Goal: Task Accomplishment & Management: Complete application form

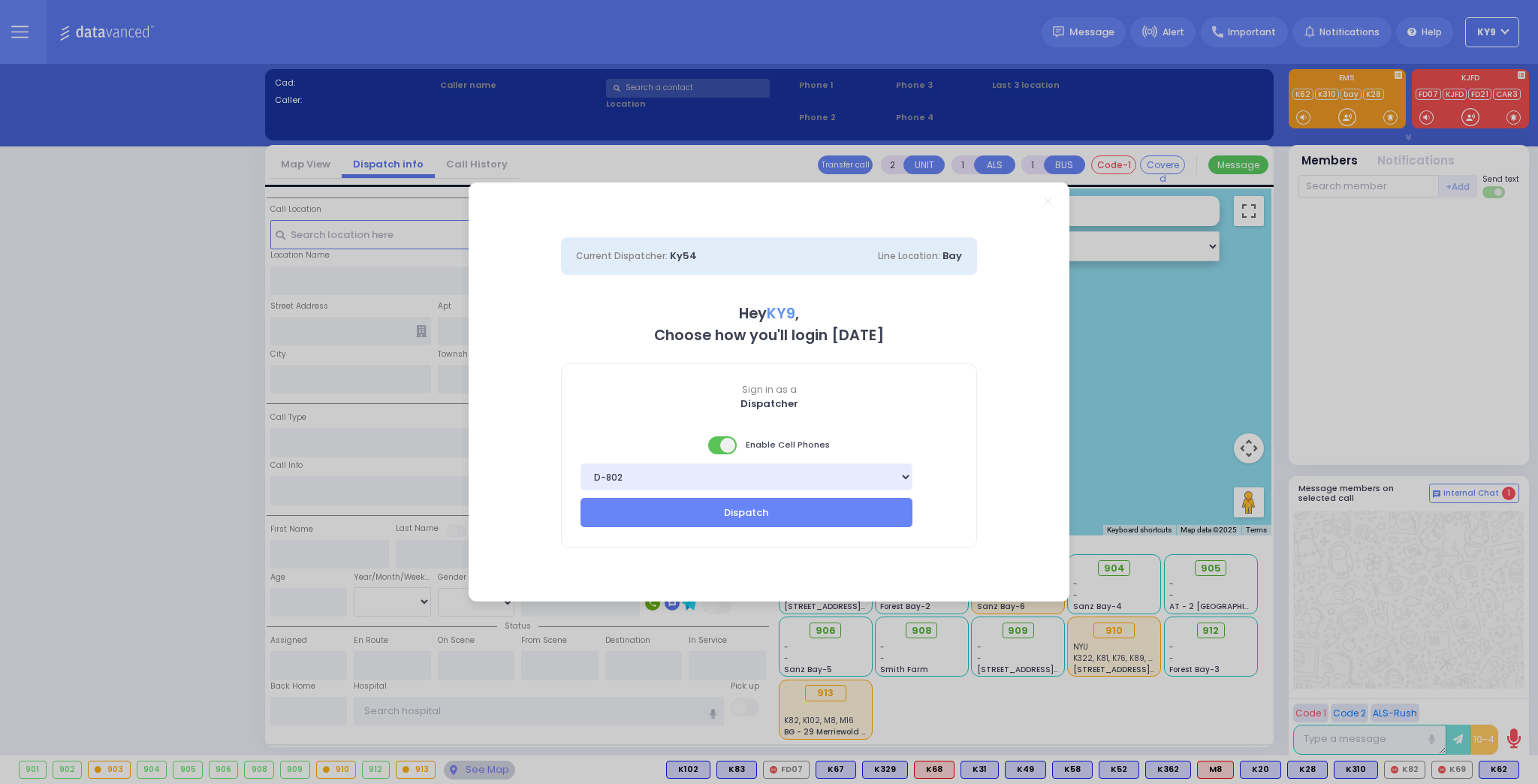
select select "15"
click at [715, 449] on span at bounding box center [723, 445] width 30 height 18
click at [709, 513] on button "Dispatch" at bounding box center [747, 511] width 332 height 29
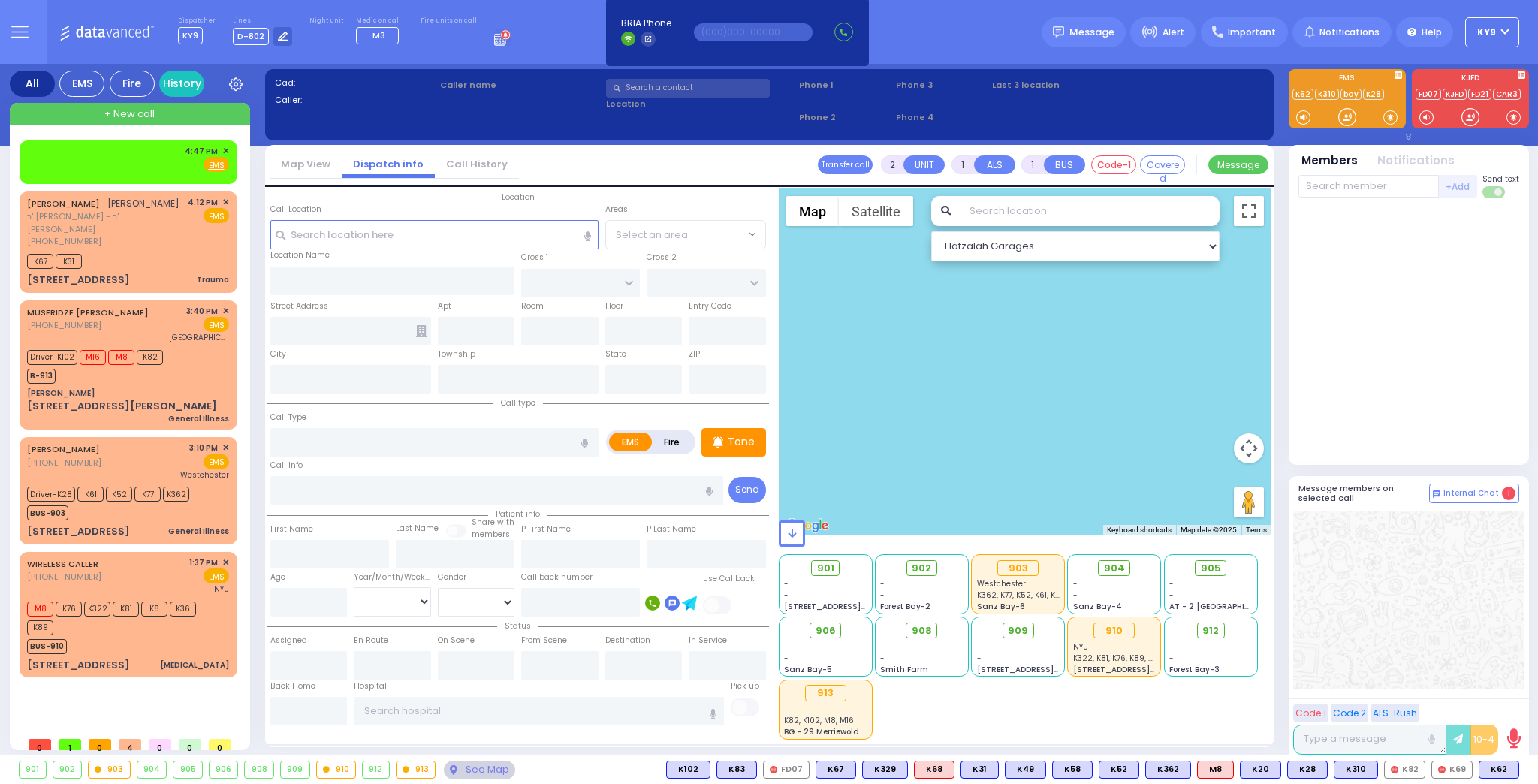
click at [812, 497] on div "Dispatcher KY9 ?" at bounding box center [769, 392] width 1538 height 784
click at [226, 148] on span "✕" at bounding box center [226, 151] width 7 height 13
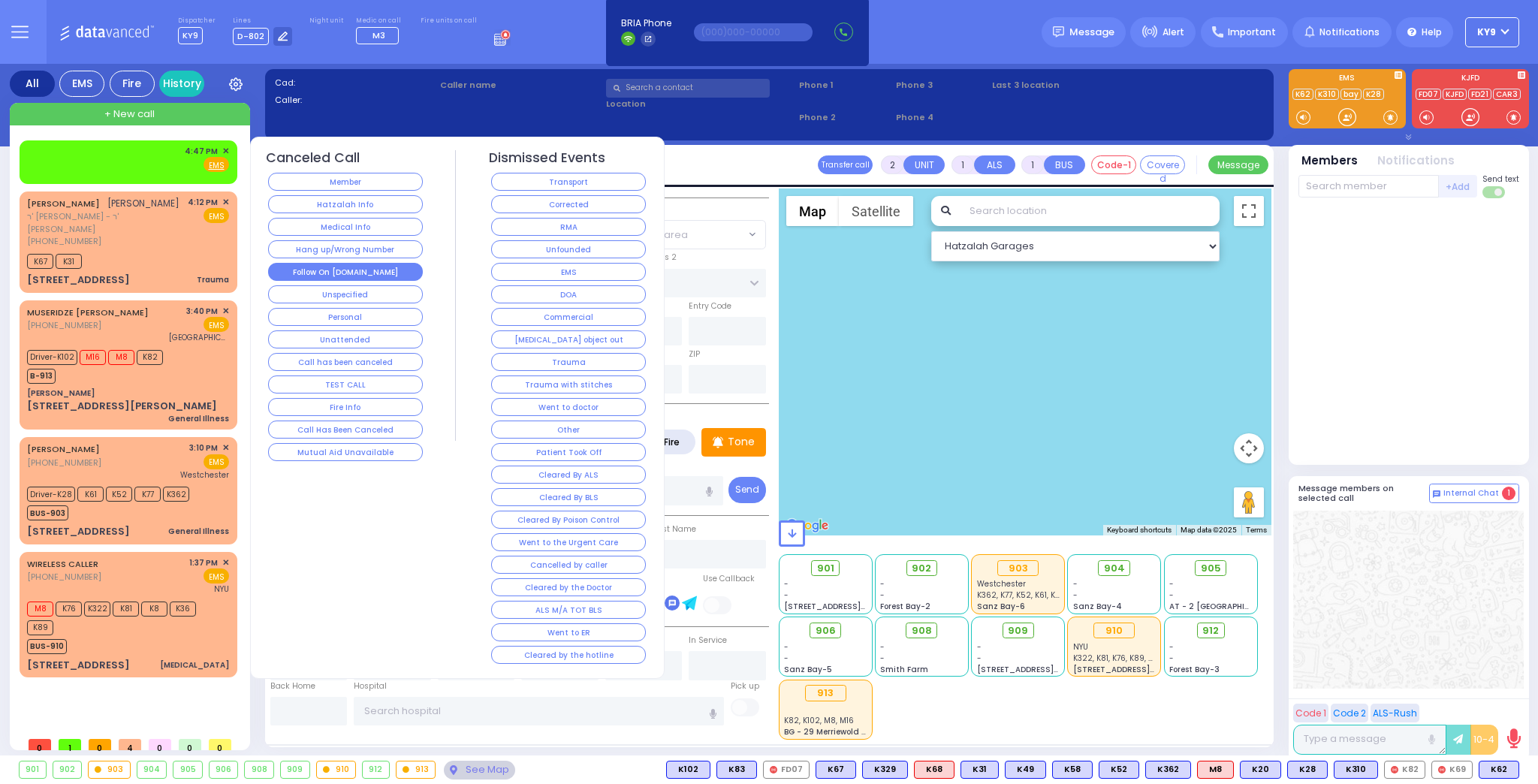
click at [400, 270] on button "Follow On [DOMAIN_NAME]" at bounding box center [345, 272] width 154 height 18
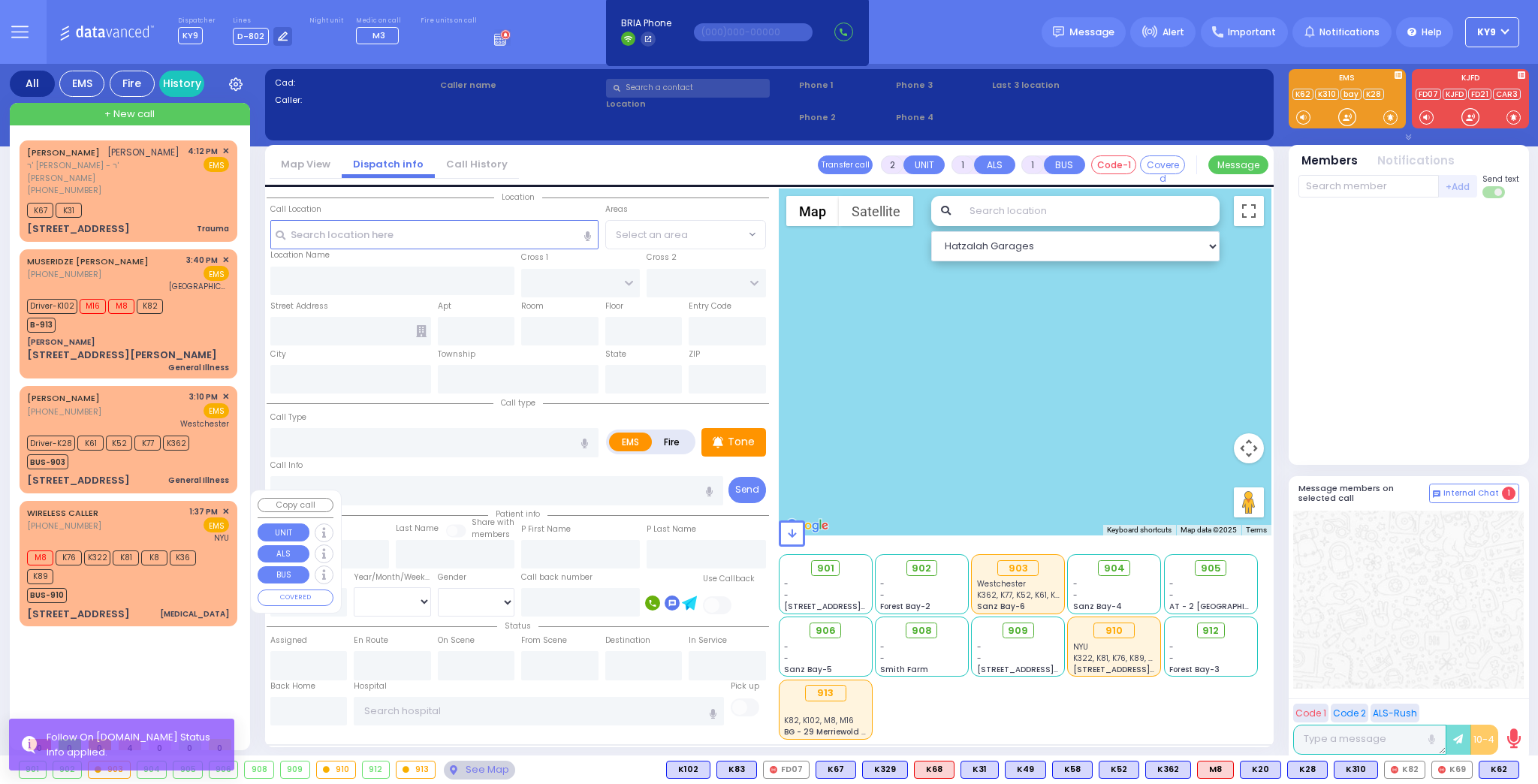
click at [170, 590] on div "BUS-910" at bounding box center [121, 593] width 188 height 19
type input "6"
select select
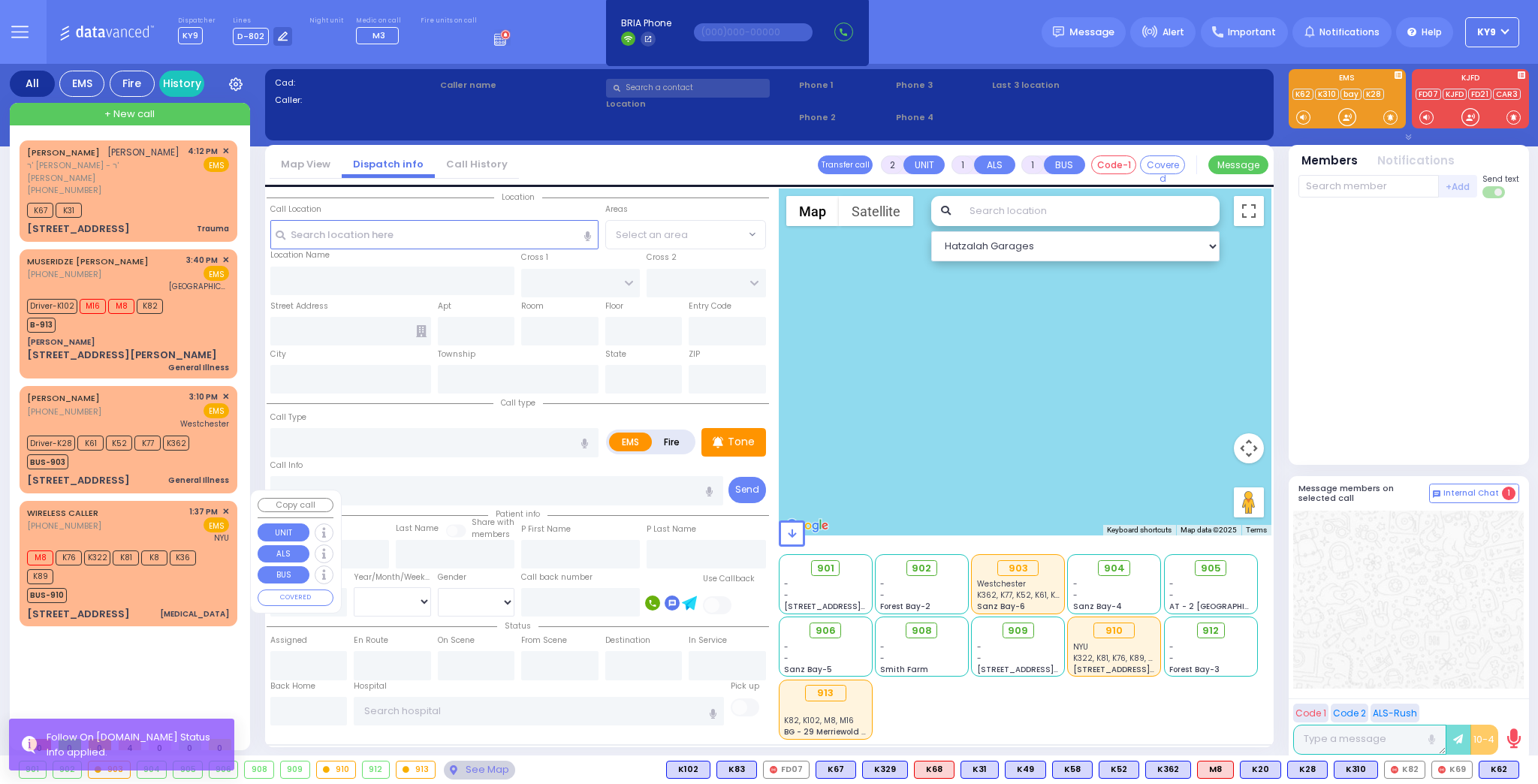
type input "[MEDICAL_DATA]"
radio input "true"
type input "Tzirel"
type input "Lebovitz"
type input "22"
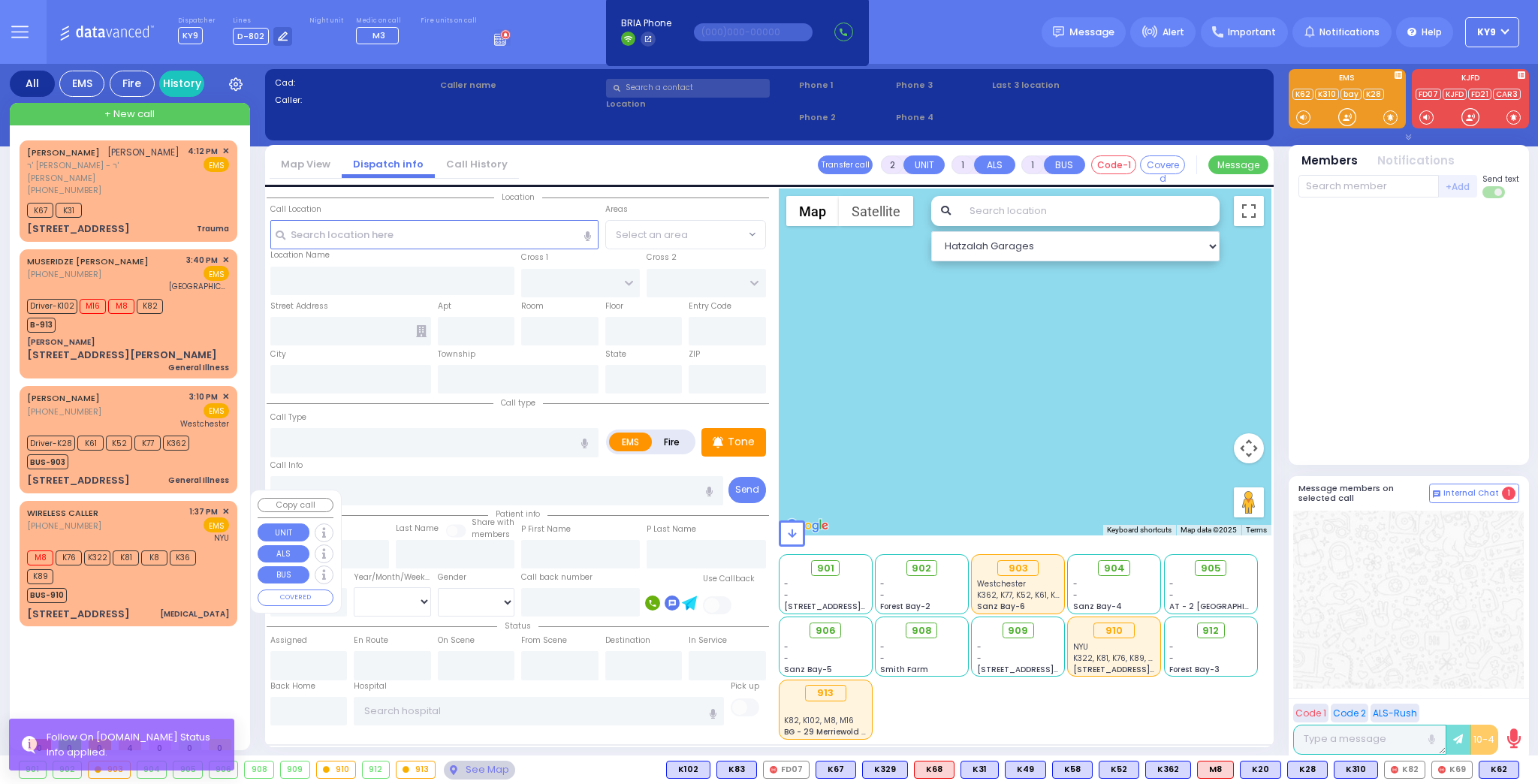
select select "Year"
select select "[DEMOGRAPHIC_DATA]"
type input "13:37"
type input "13:39"
type input "[GEOGRAPHIC_DATA]"
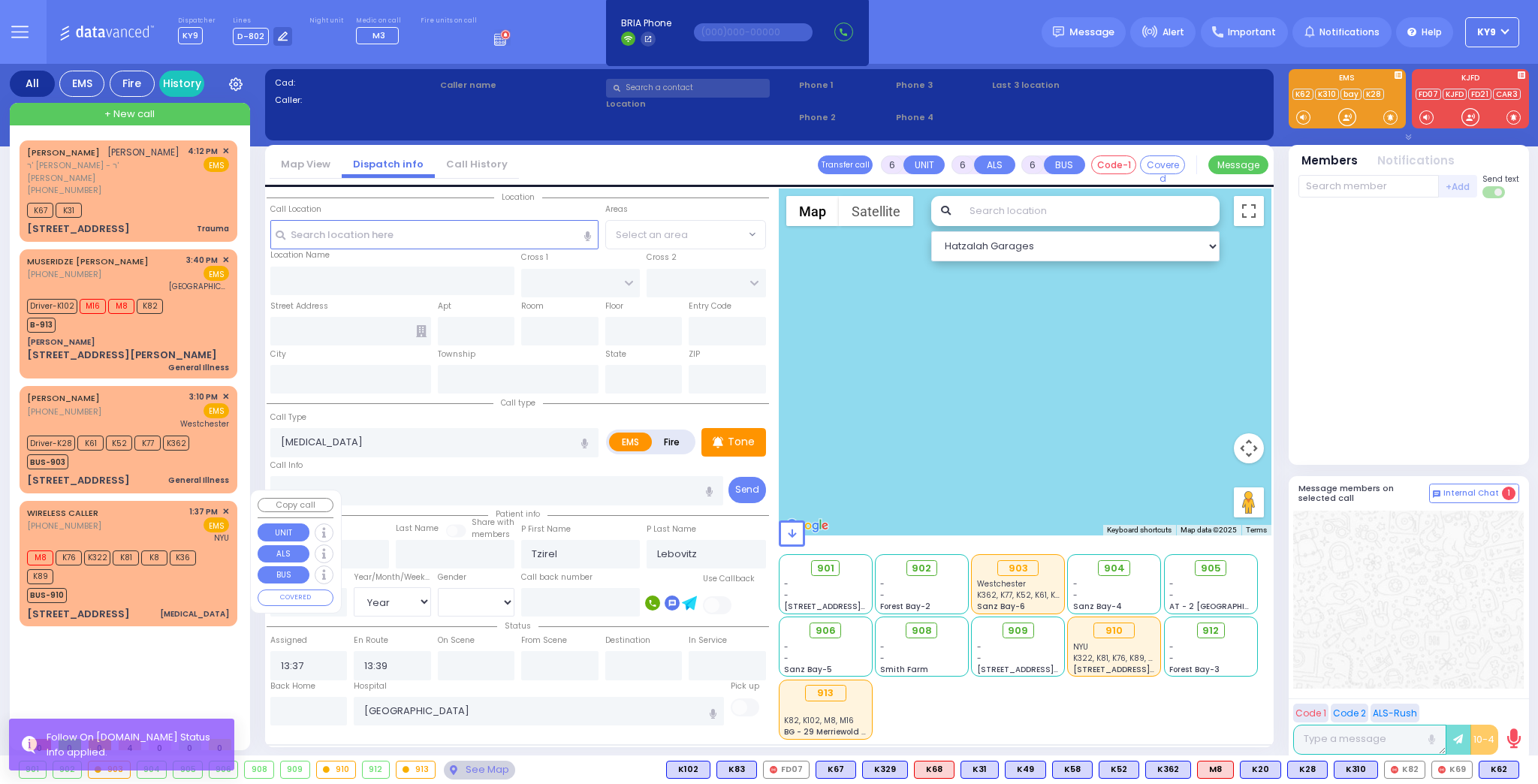
select select "Hatzalah Garages"
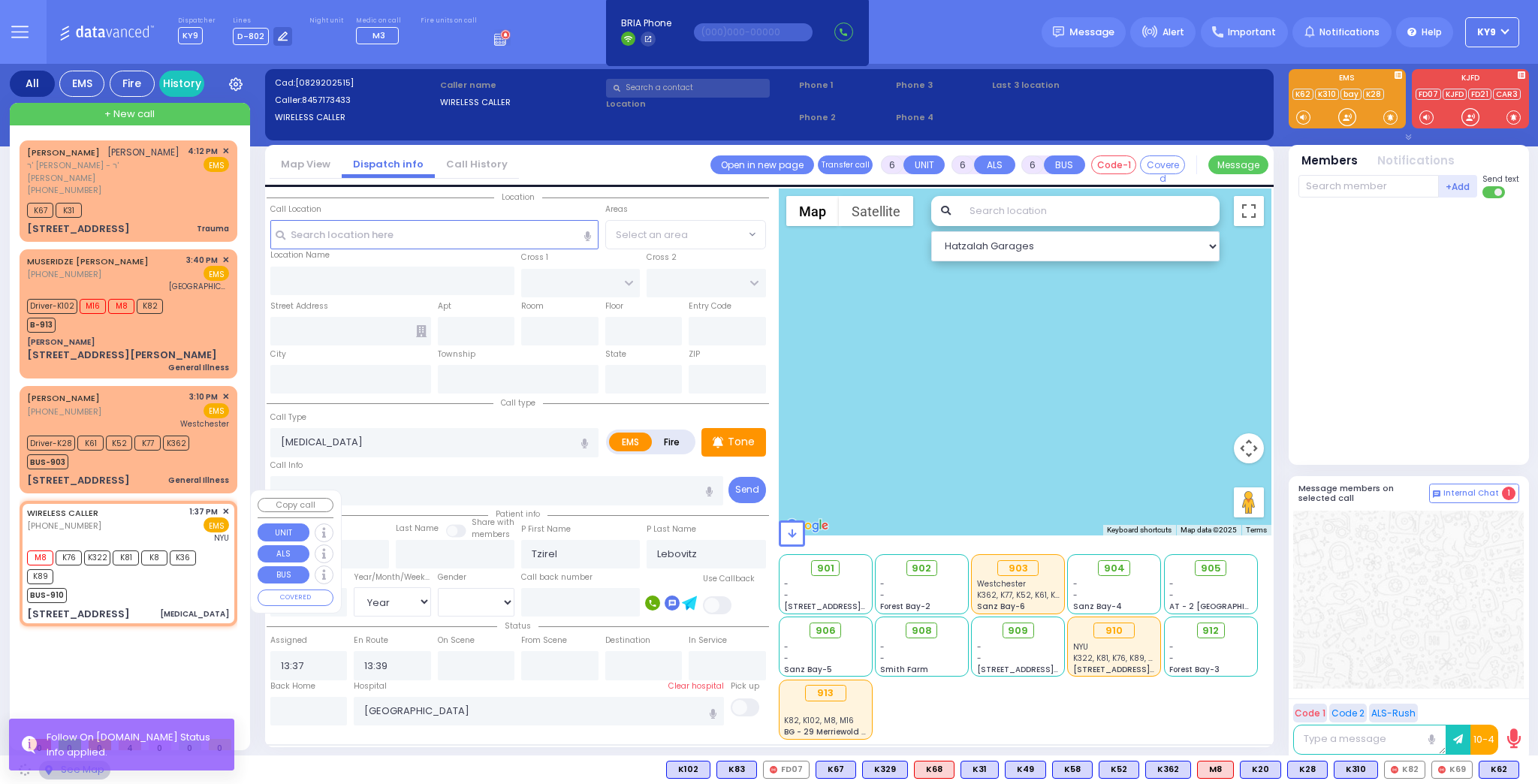
type input "7 MERON DR"
type input "301"
type input "MONROE"
type input "[US_STATE]"
type input "10950"
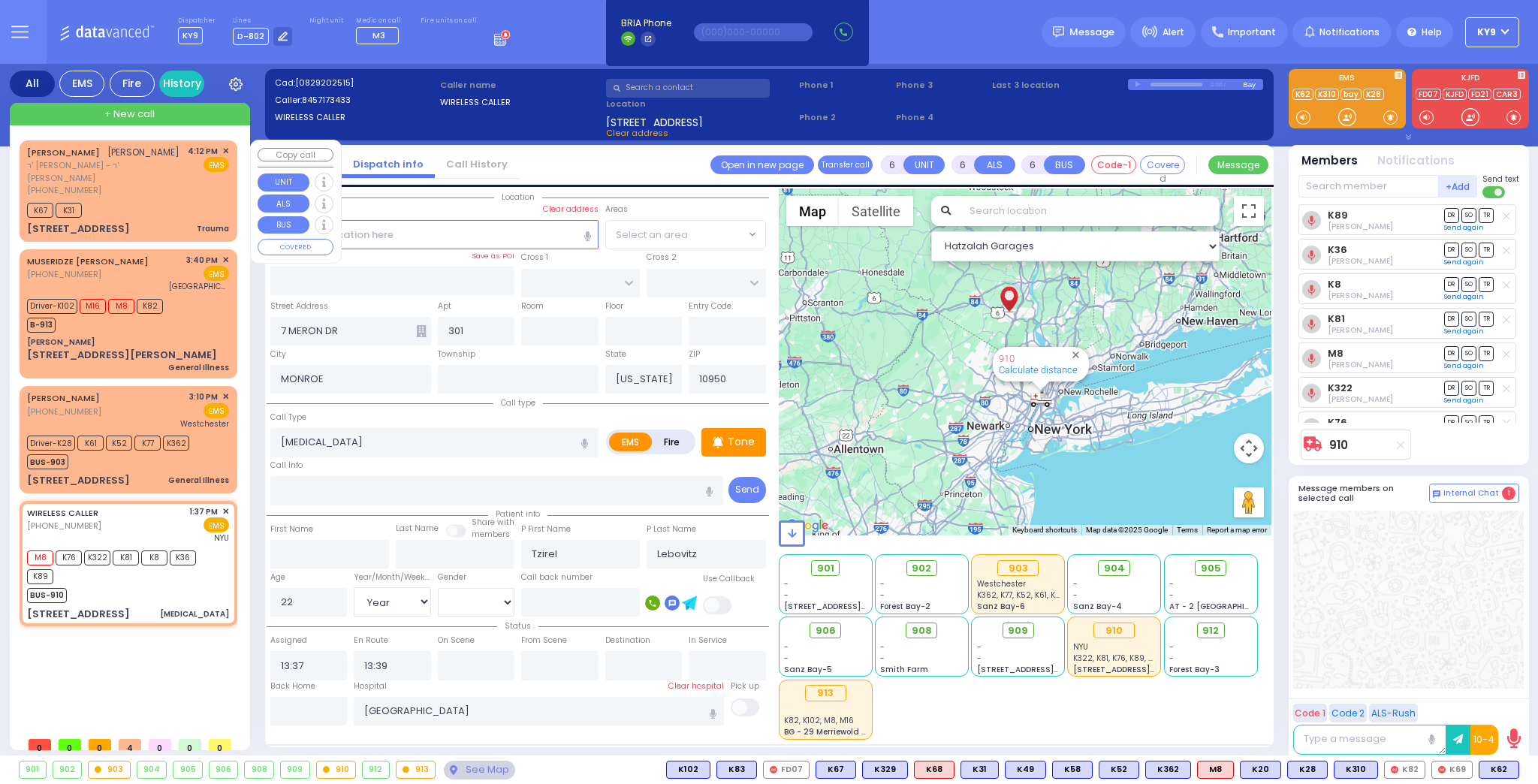
click at [143, 110] on span "+ New call" at bounding box center [130, 114] width 50 height 15
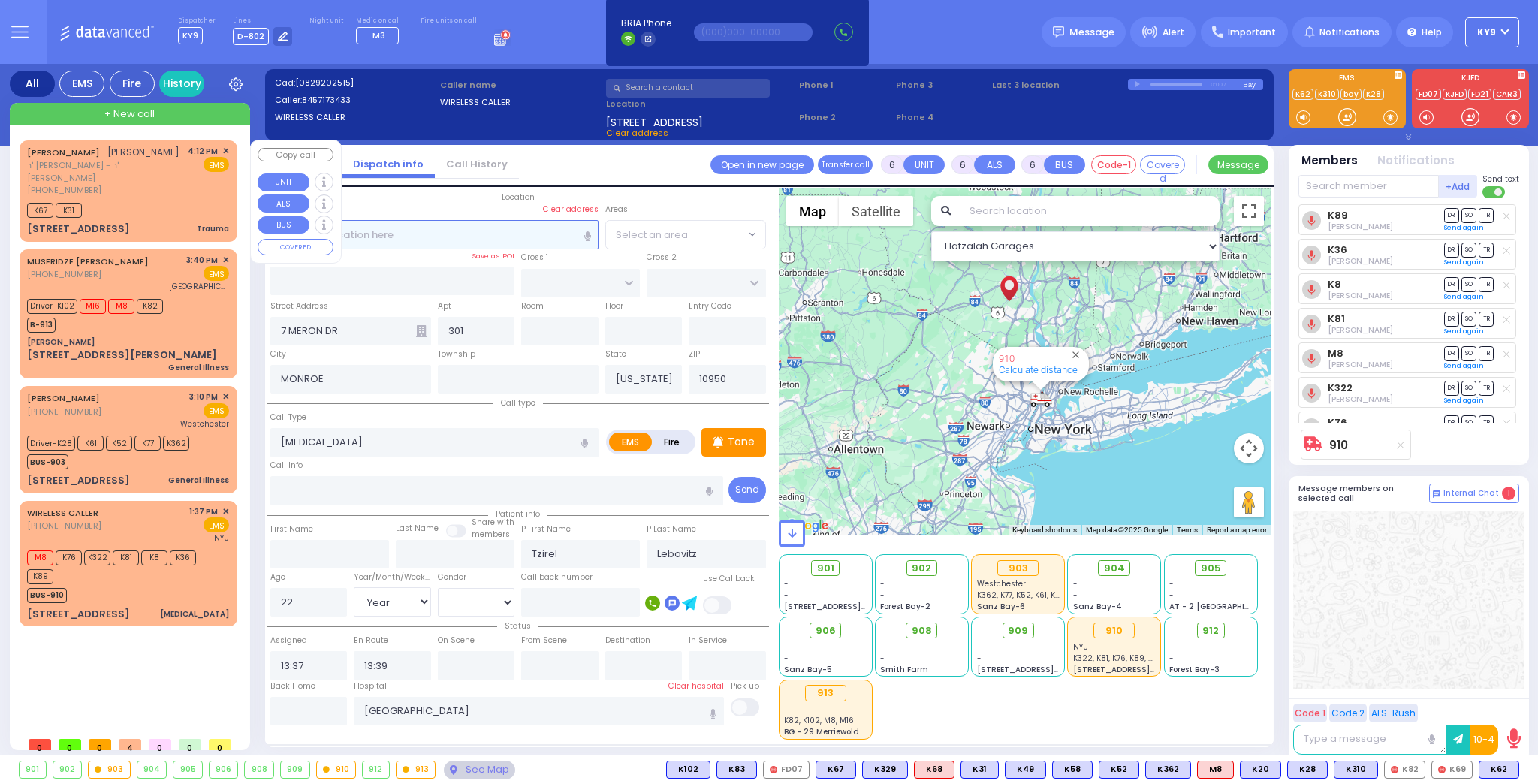
type input "2"
type input "1"
select select
radio input "true"
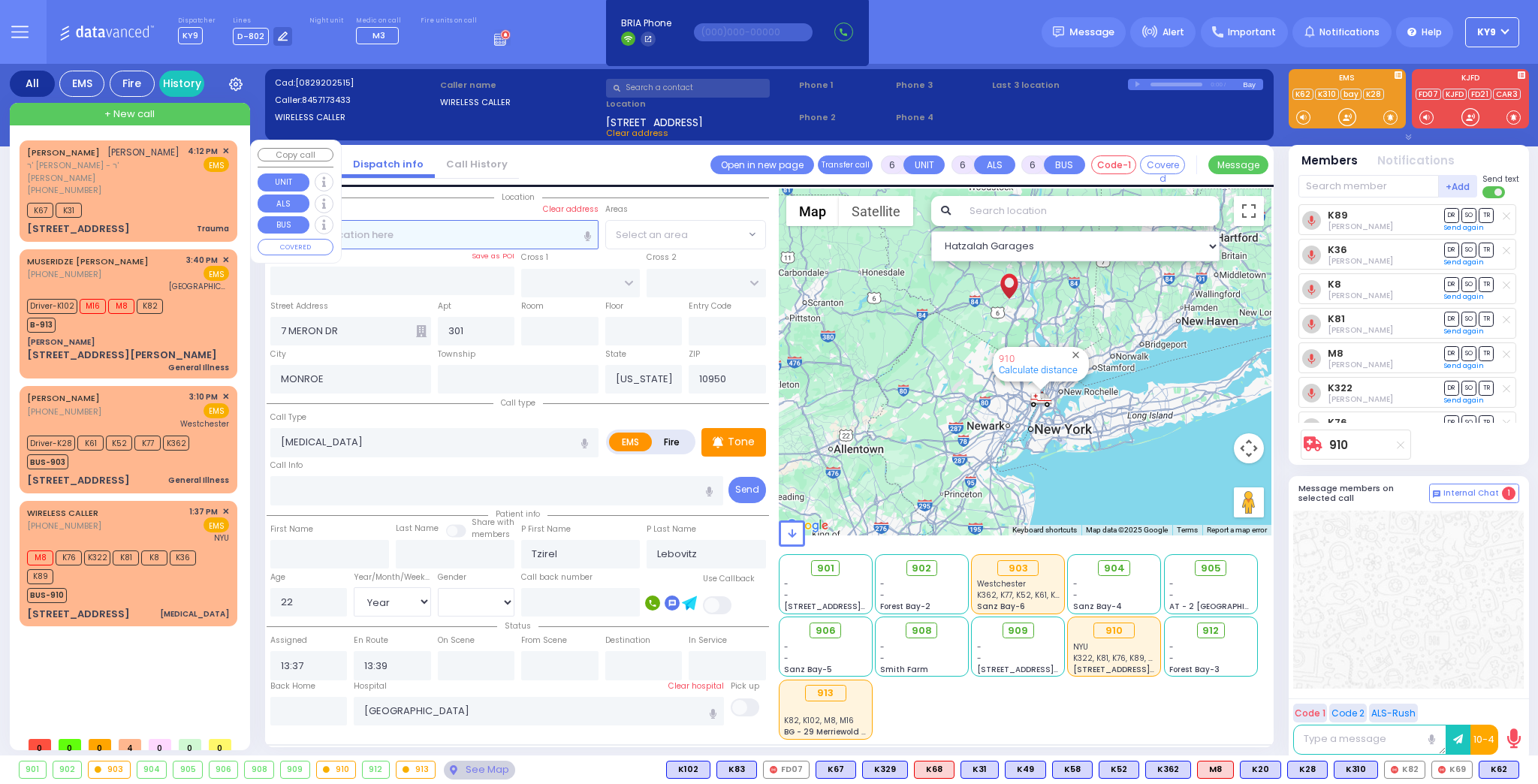
select select
type input "17:02"
select select "Hatzalah Garages"
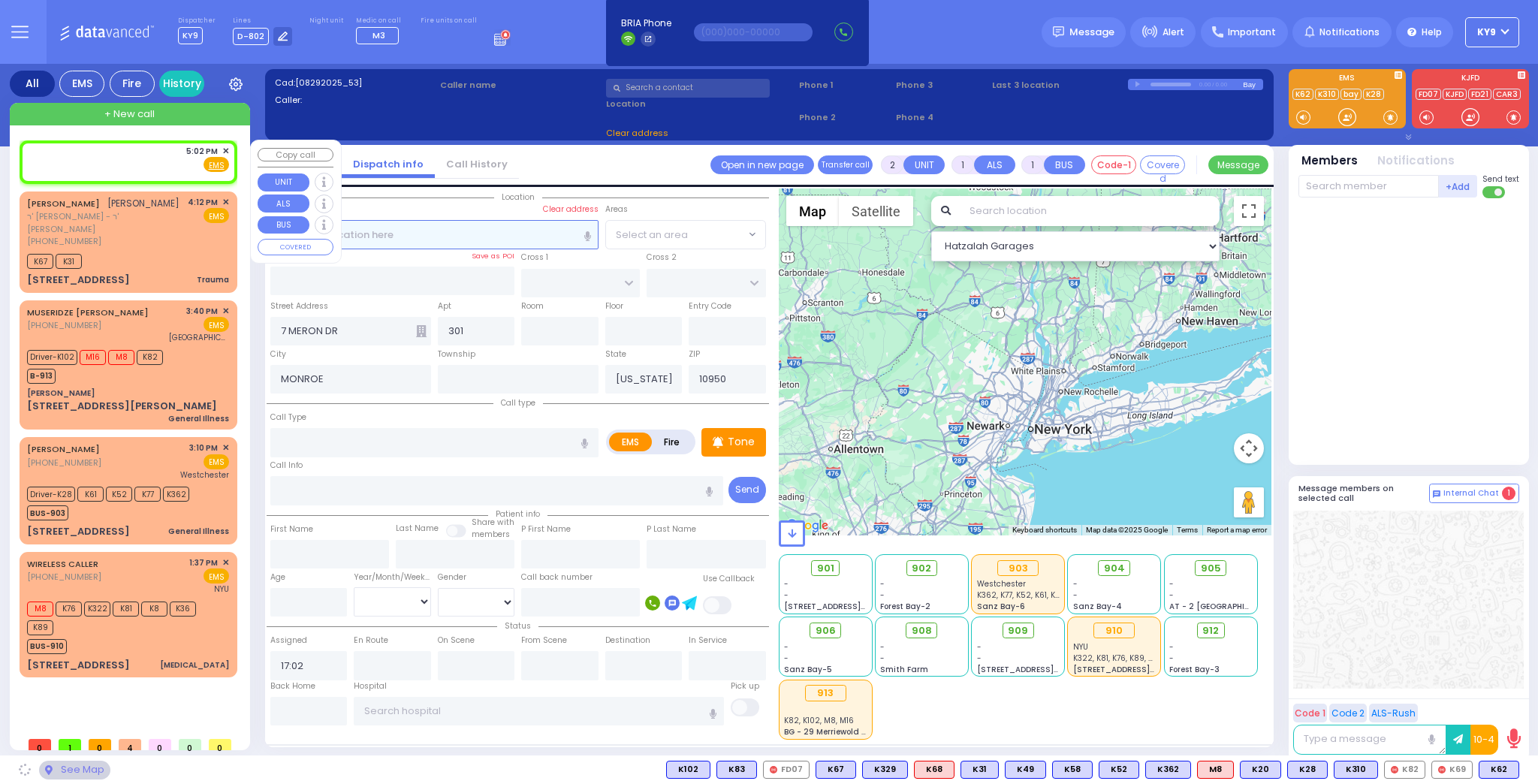
select select
radio input "true"
select select
select select "Hatzalah Garages"
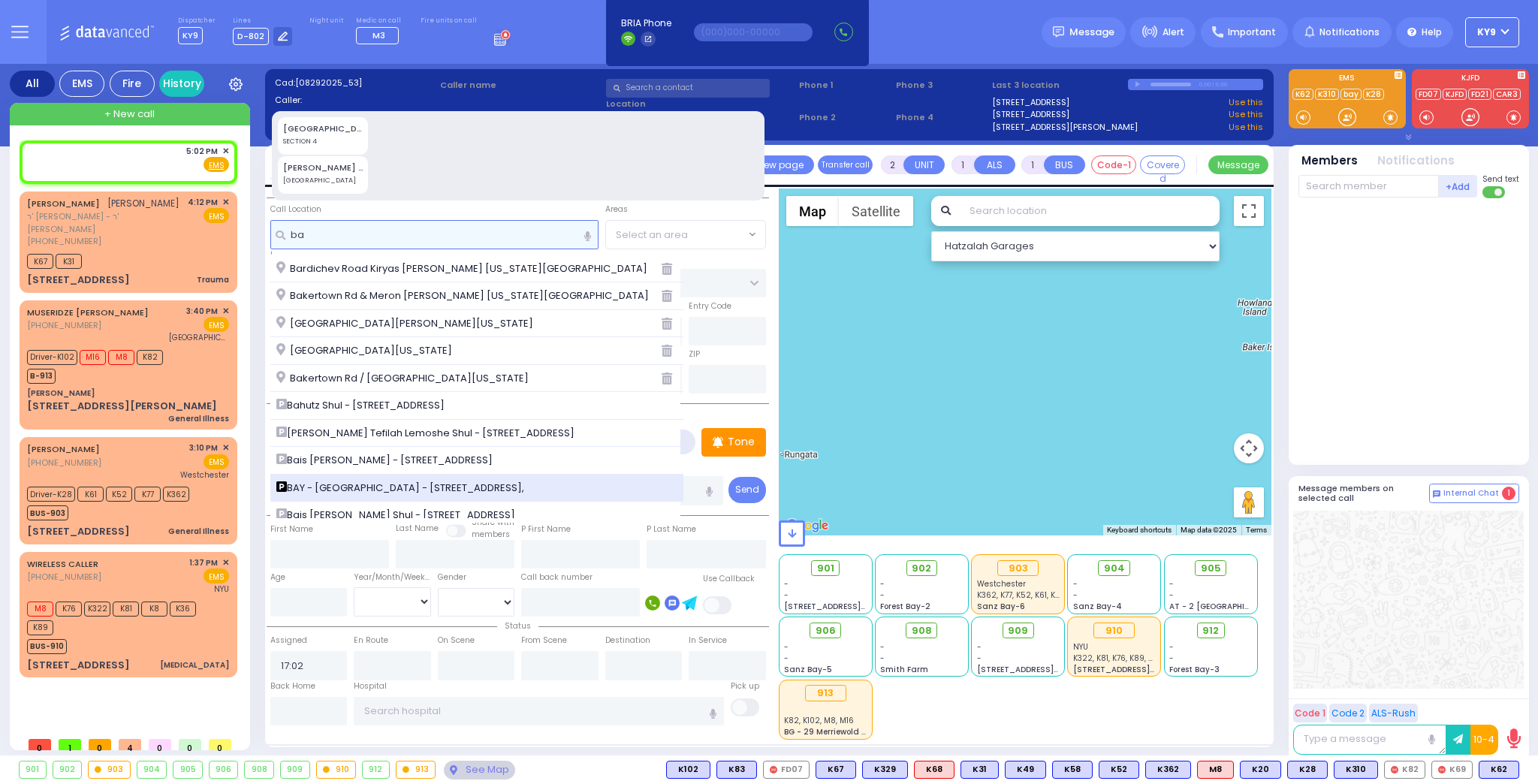
type input "ba"
click at [379, 480] on span "BAY - [GEOGRAPHIC_DATA] - [STREET_ADDRESS]," at bounding box center [403, 487] width 253 height 15
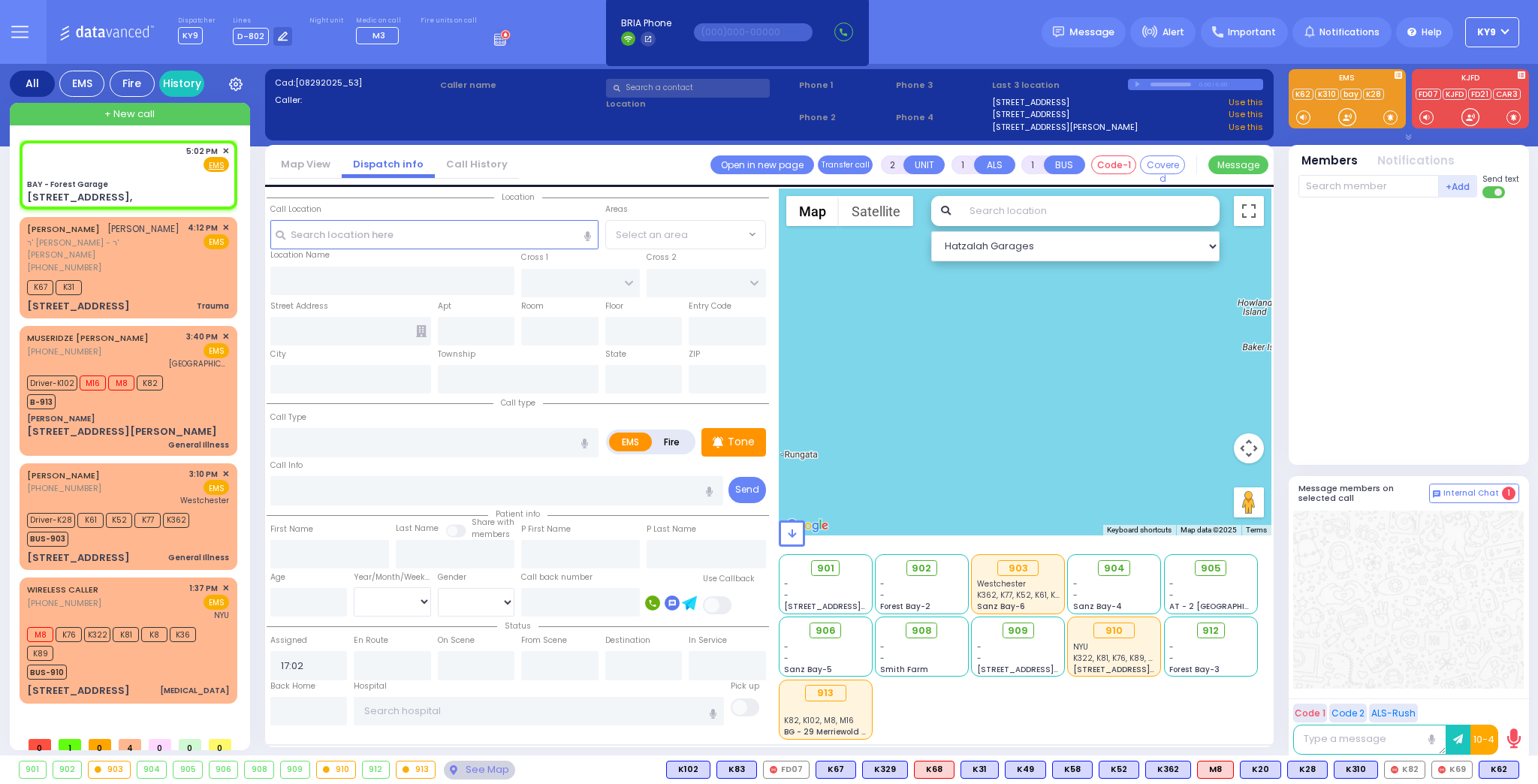
select select
radio input "true"
select select
select select "Hatzalah Garages"
type input "BAY - Forest Garage"
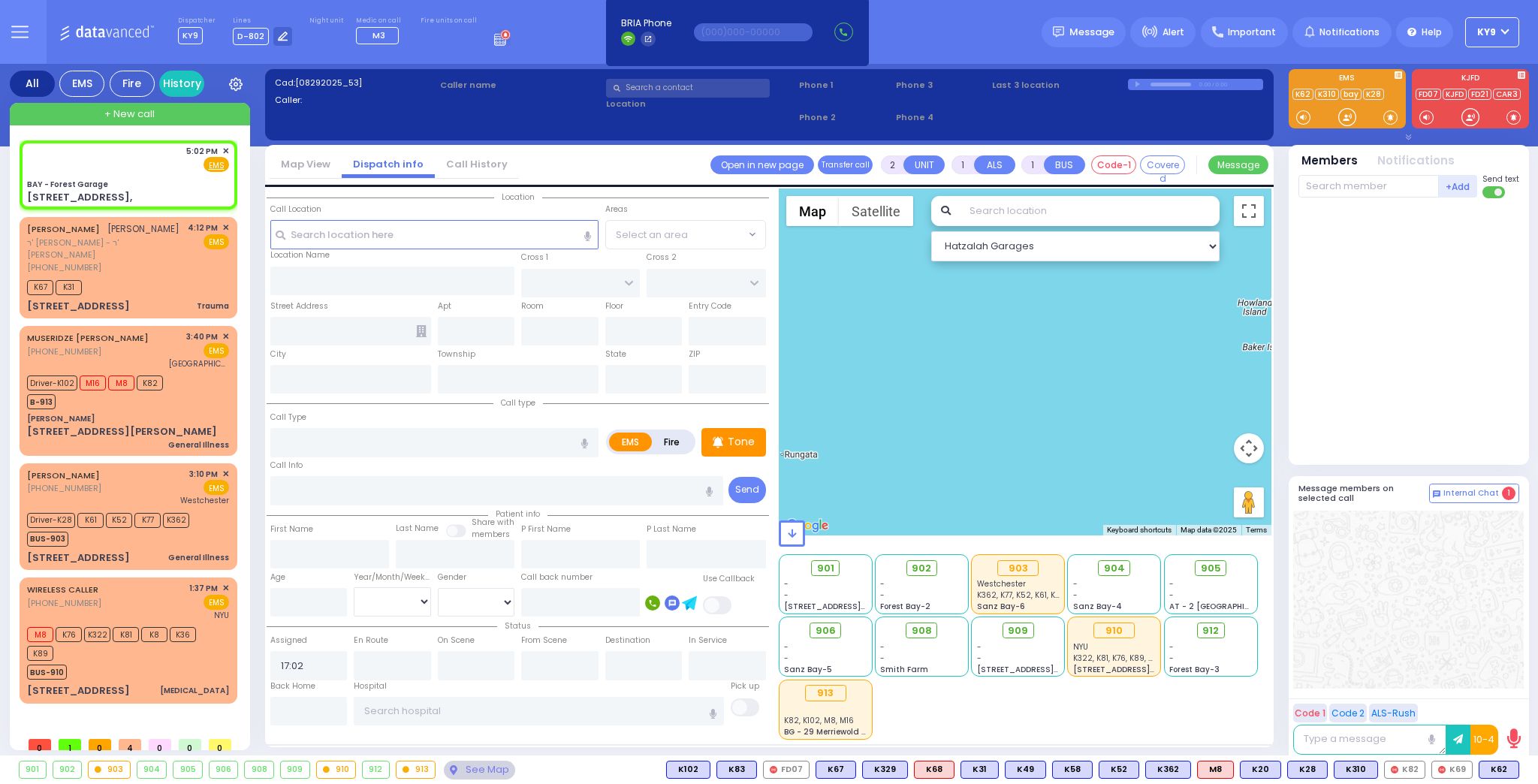
type input "SANZ COURT"
type input "[PERSON_NAME] COURT"
type input "[STREET_ADDRESS],"
type input "Monroe"
type input "[US_STATE]"
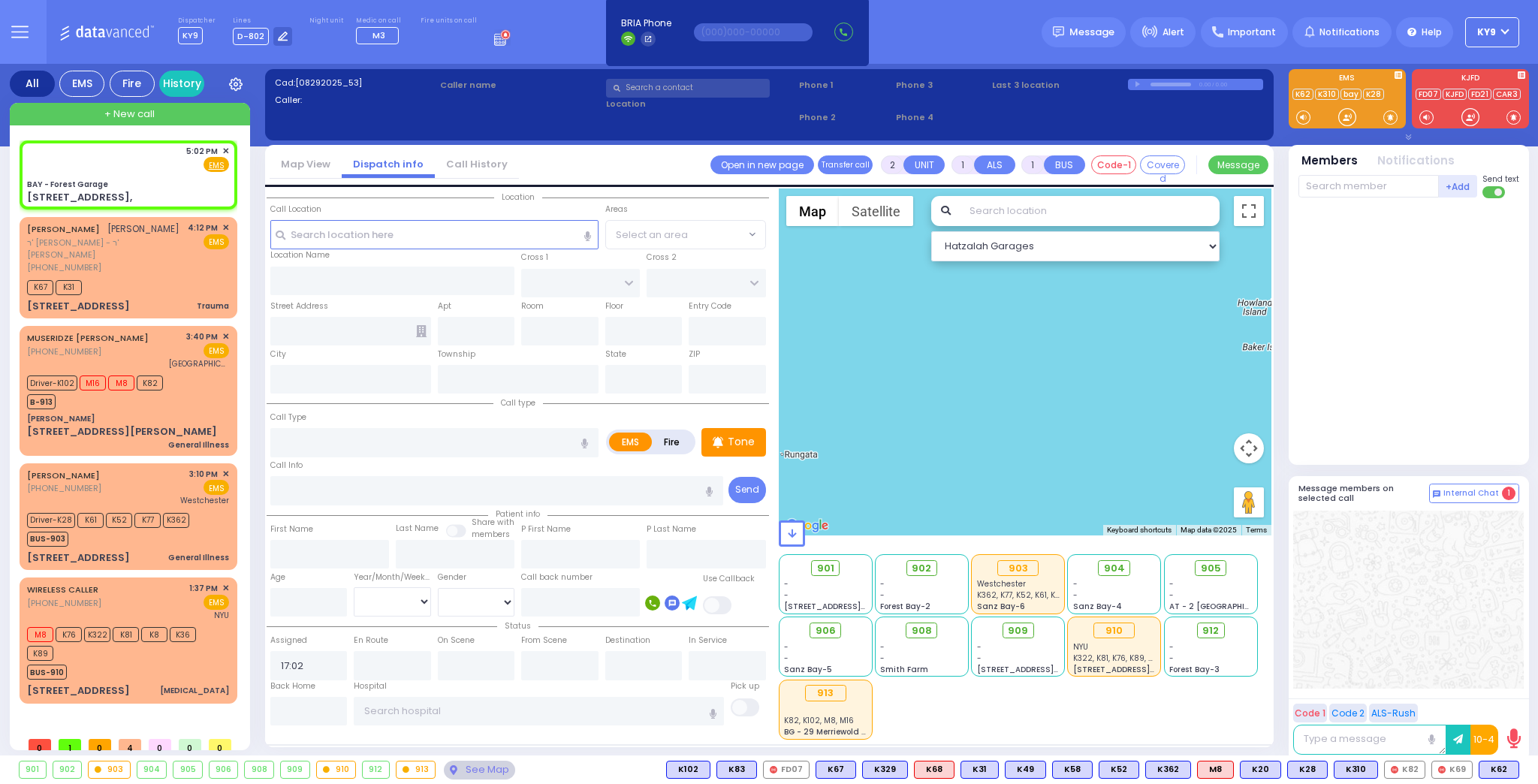
type input "10950"
select select "SECTION 2"
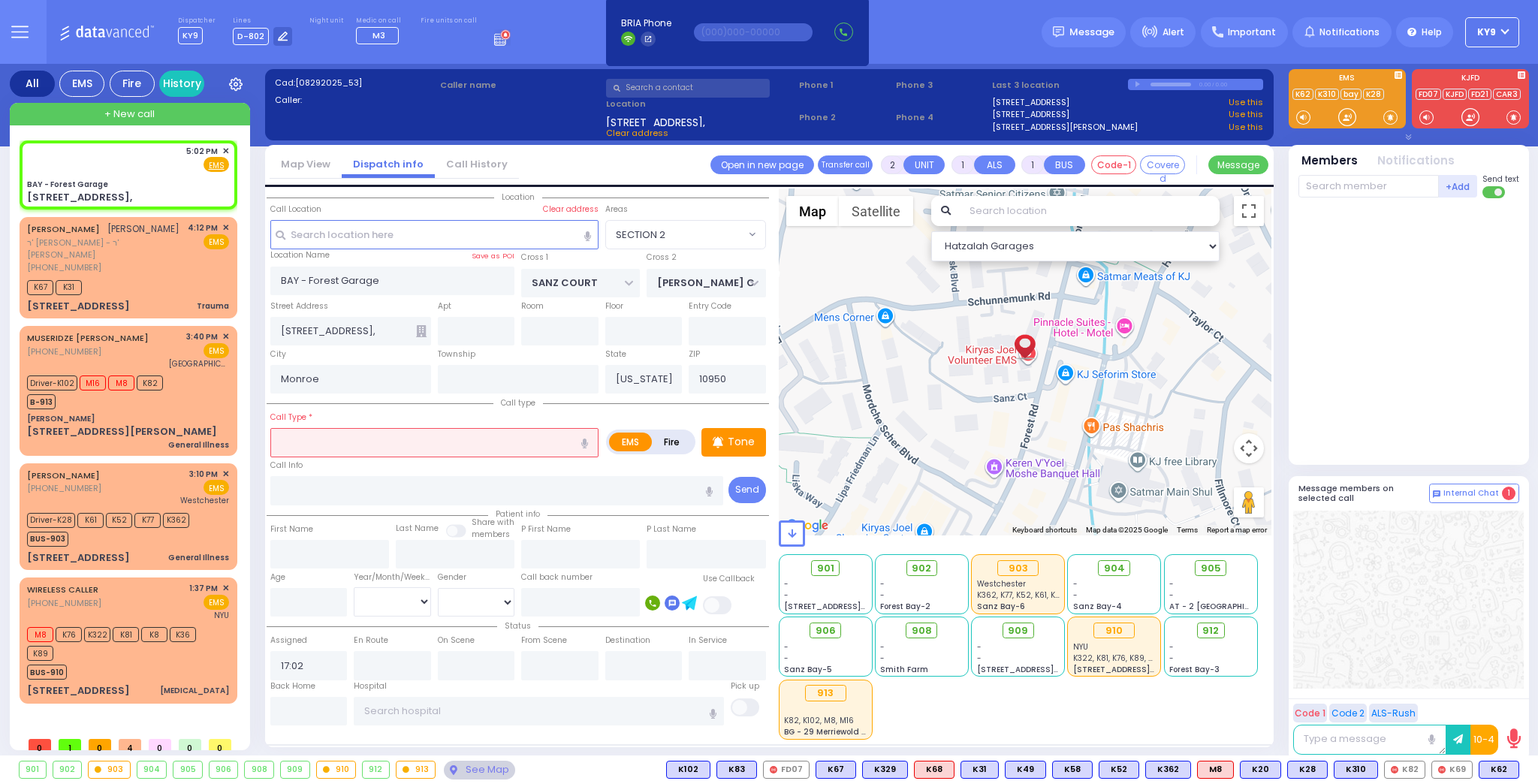
click at [313, 441] on input "text" at bounding box center [434, 442] width 328 height 29
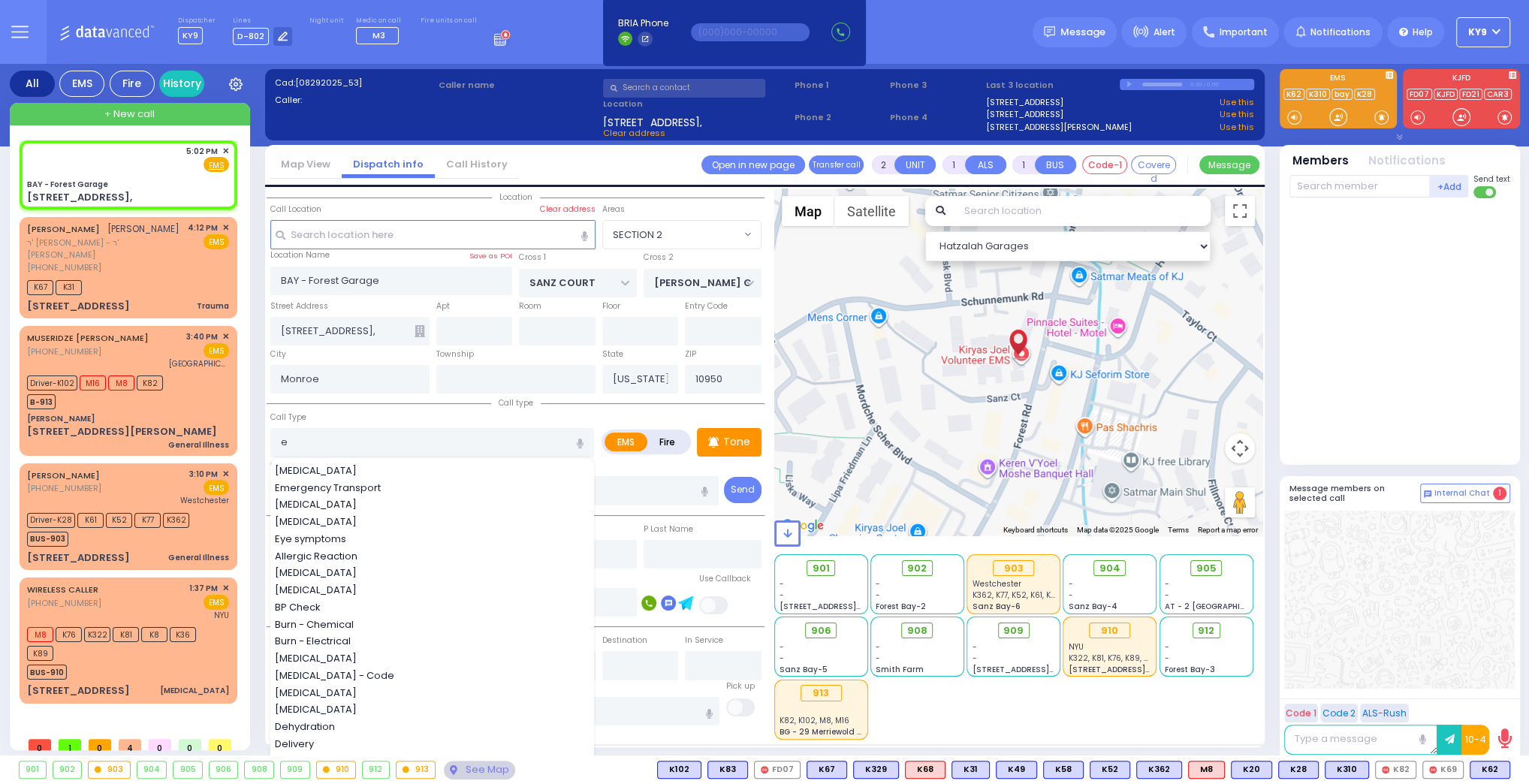
click at [324, 481] on span "Emergency Transport" at bounding box center [330, 487] width 111 height 15
type input "Emergency Transport"
type input "1"
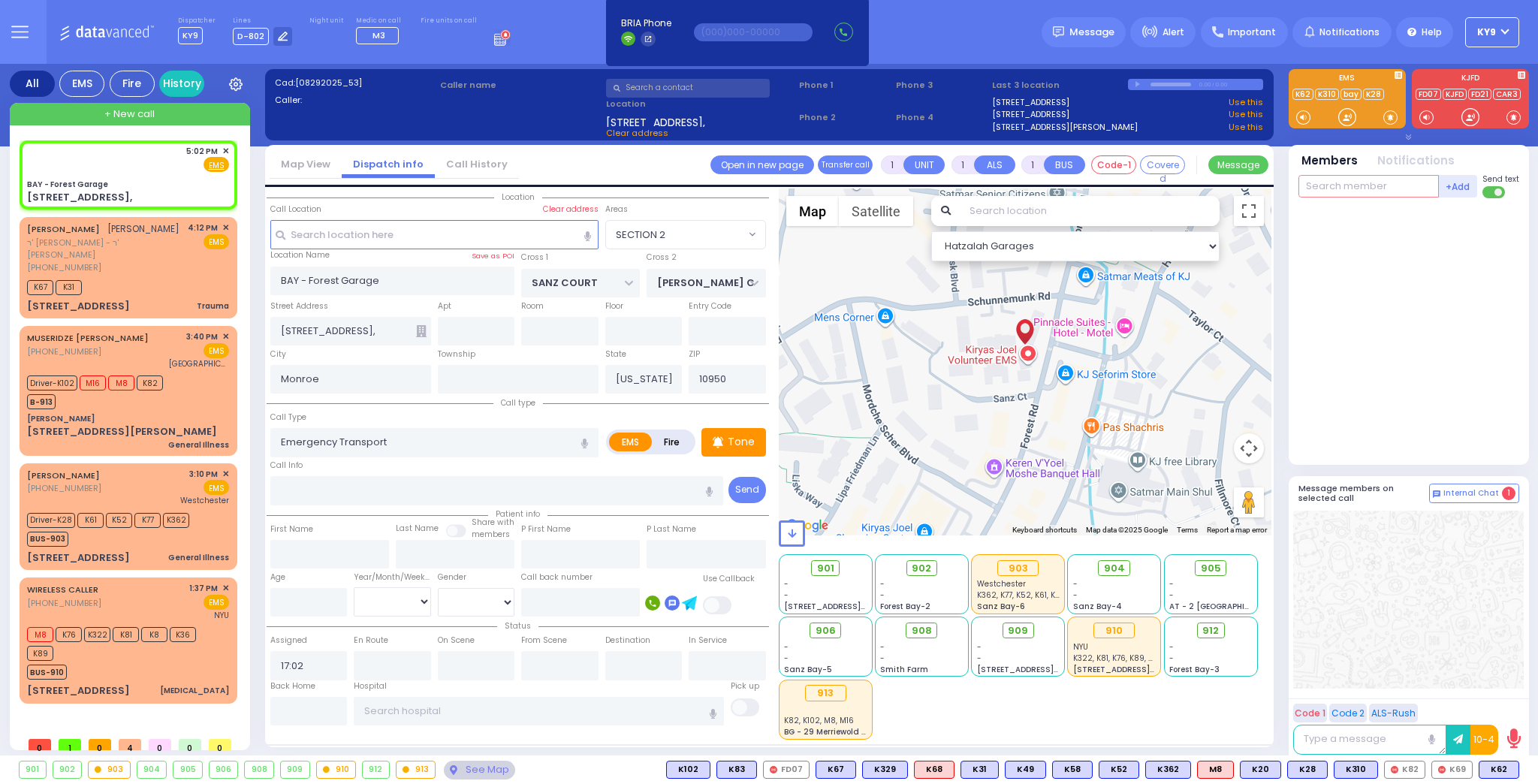
click at [1344, 191] on input "text" at bounding box center [1369, 186] width 140 height 23
select select
radio input "true"
select select
select select "Hatzalah Garages"
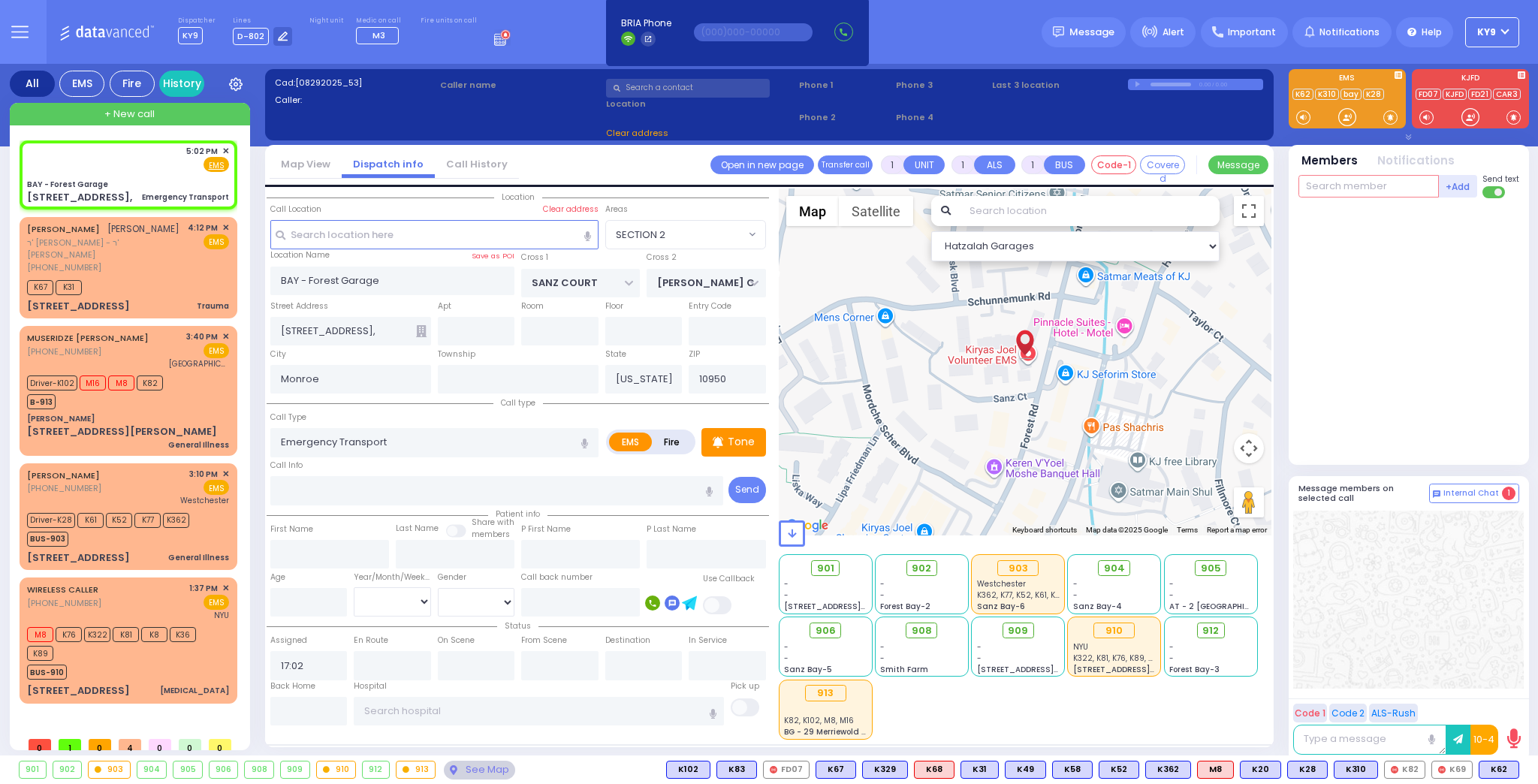
select select
radio input "true"
select select
select select "Hatzalah Garages"
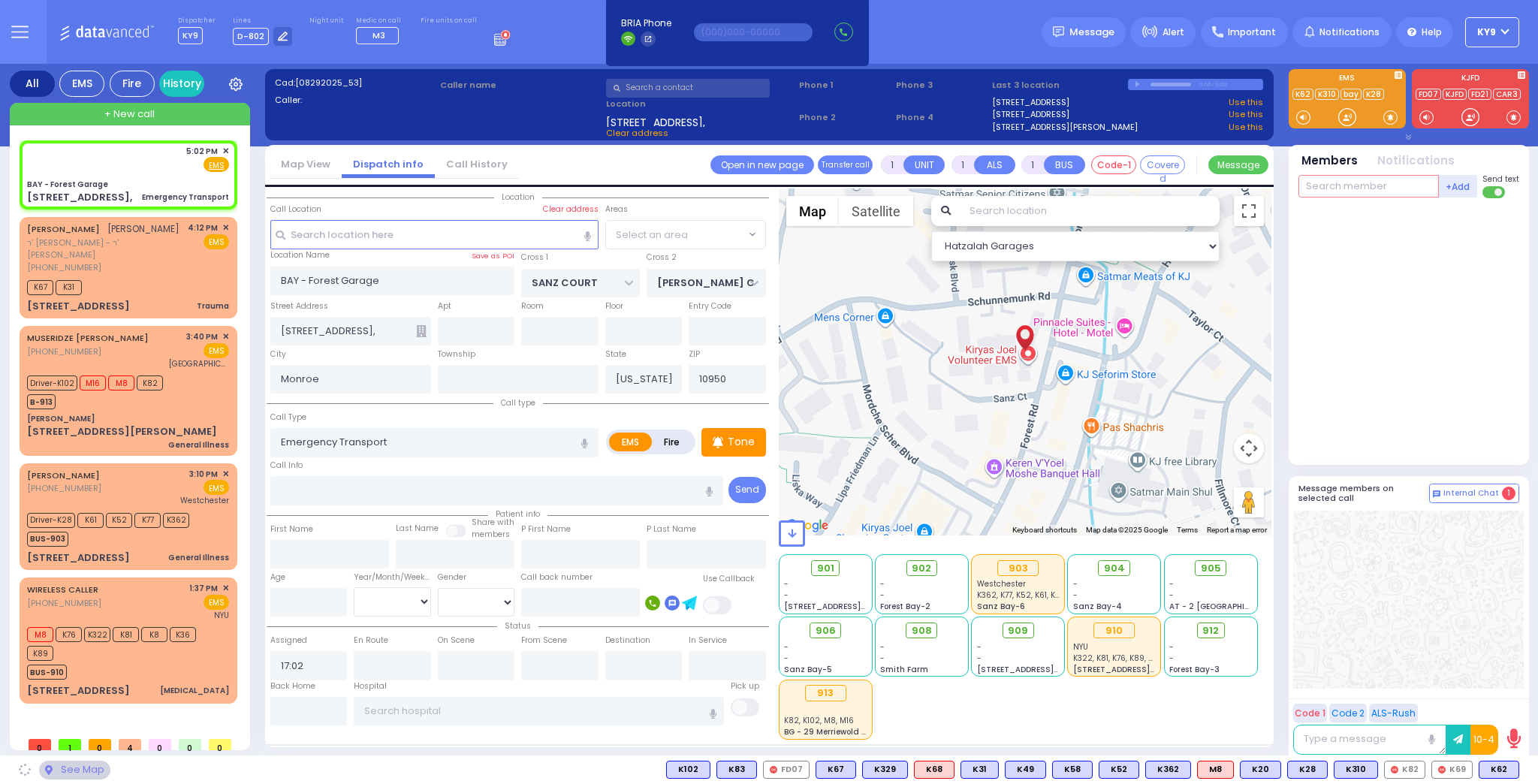
select select "SECTION 2"
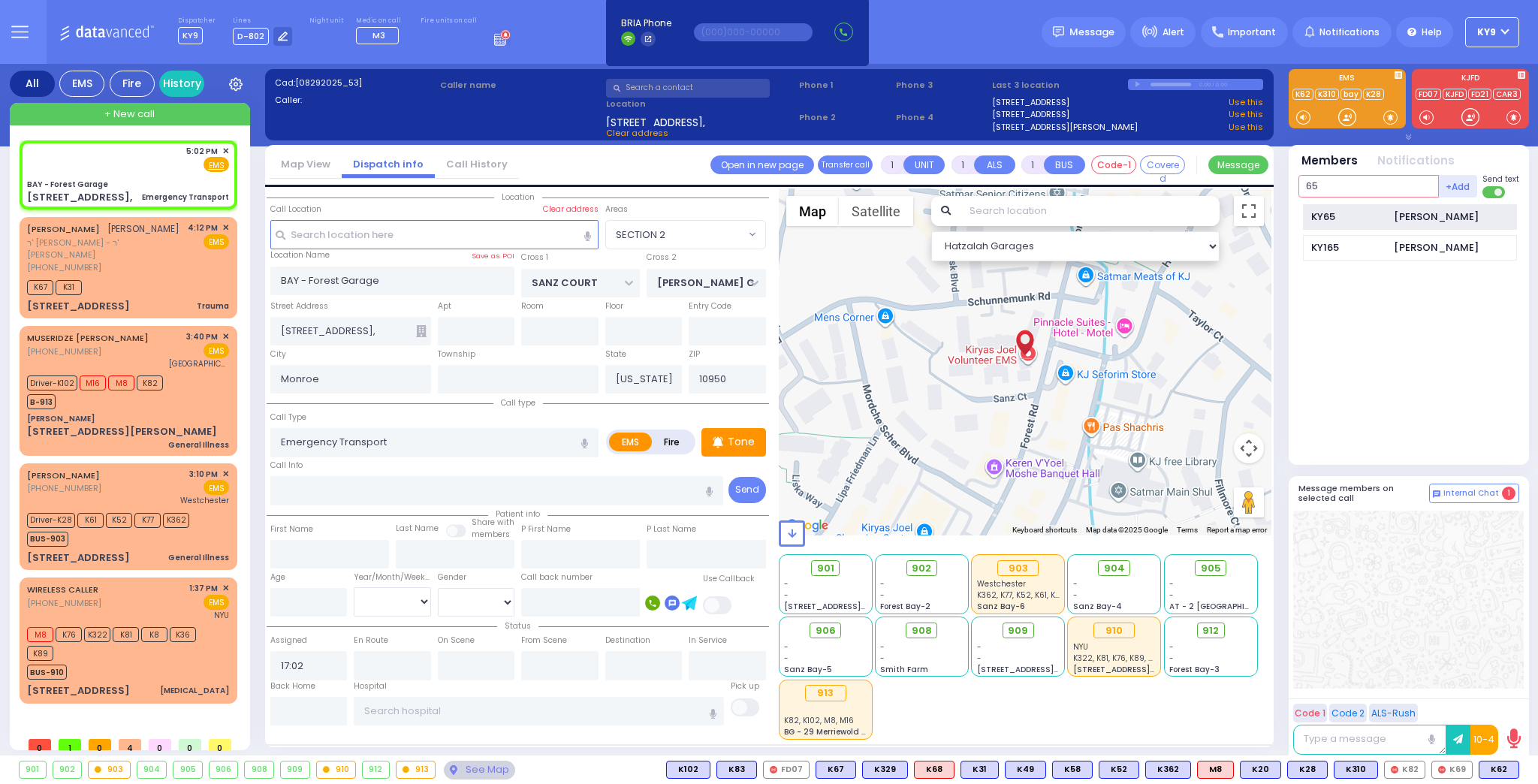
type input "65"
click at [1404, 216] on div "[PERSON_NAME]" at bounding box center [1436, 217] width 85 height 15
click at [1393, 185] on input "text" at bounding box center [1369, 186] width 140 height 23
select select
radio input "true"
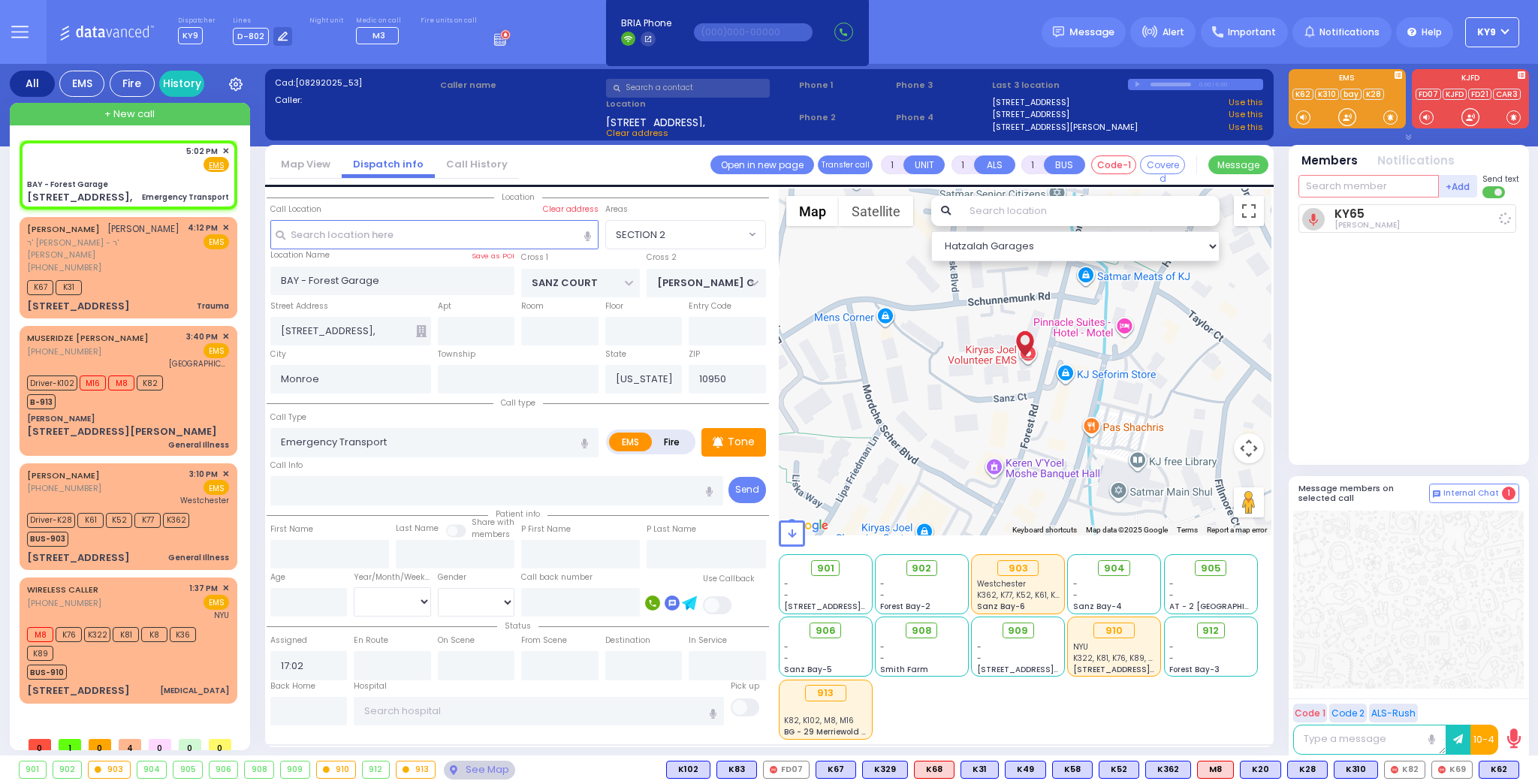
select select
type input "17:02"
select select "Hatzalah Garages"
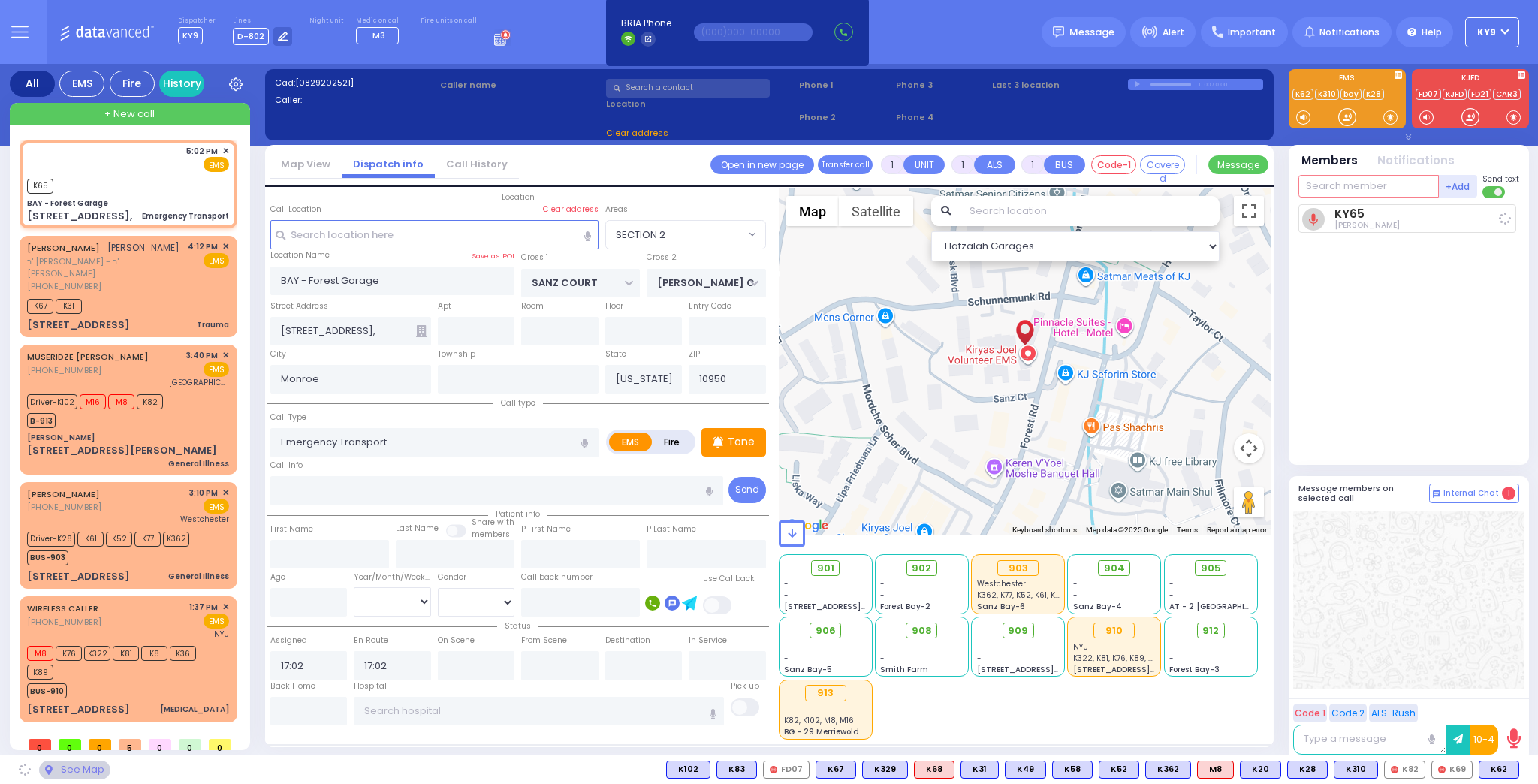
select select "SECTION 2"
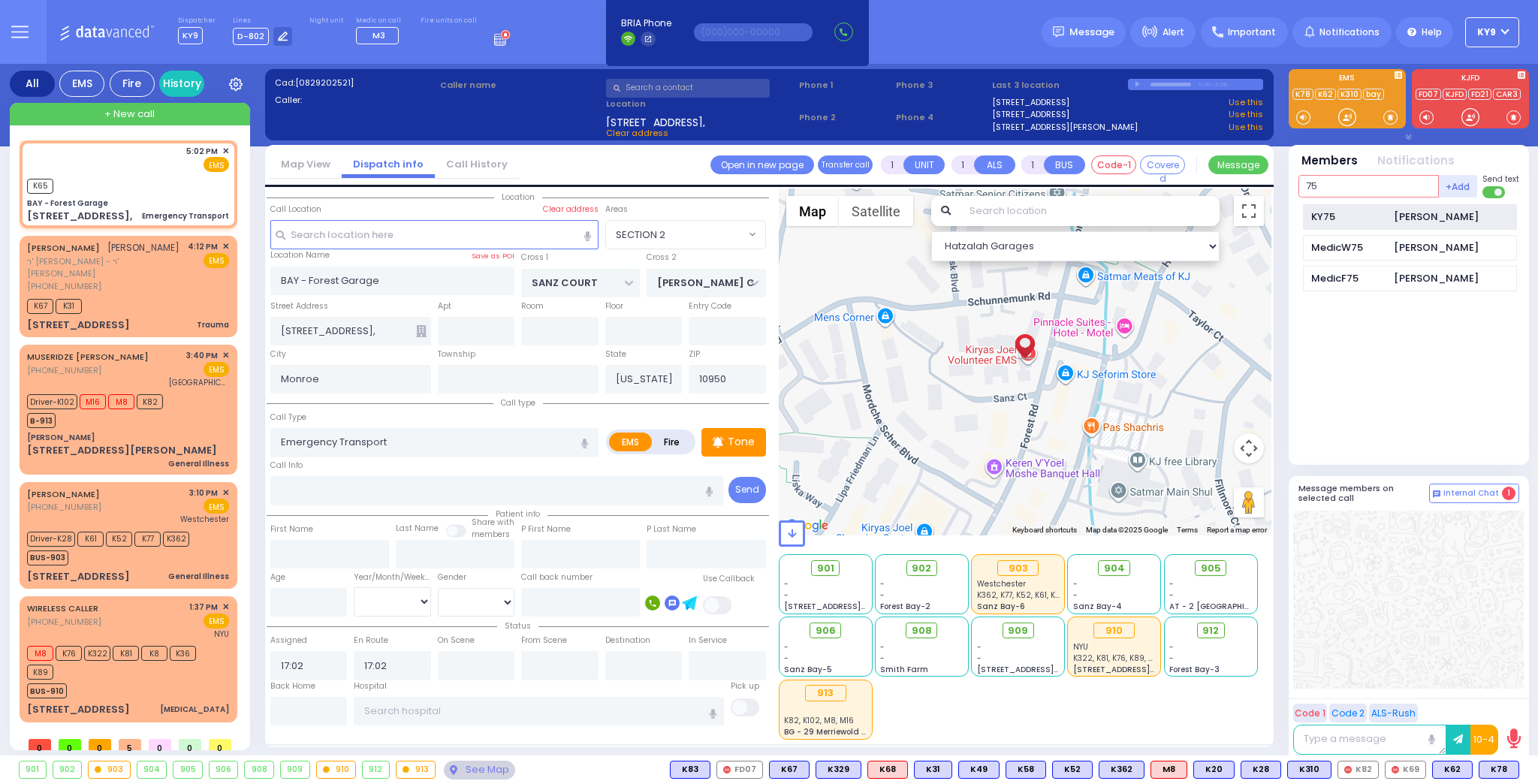
type input "75"
click at [1408, 214] on div "[PERSON_NAME]" at bounding box center [1436, 217] width 85 height 15
select select
radio input "true"
select select
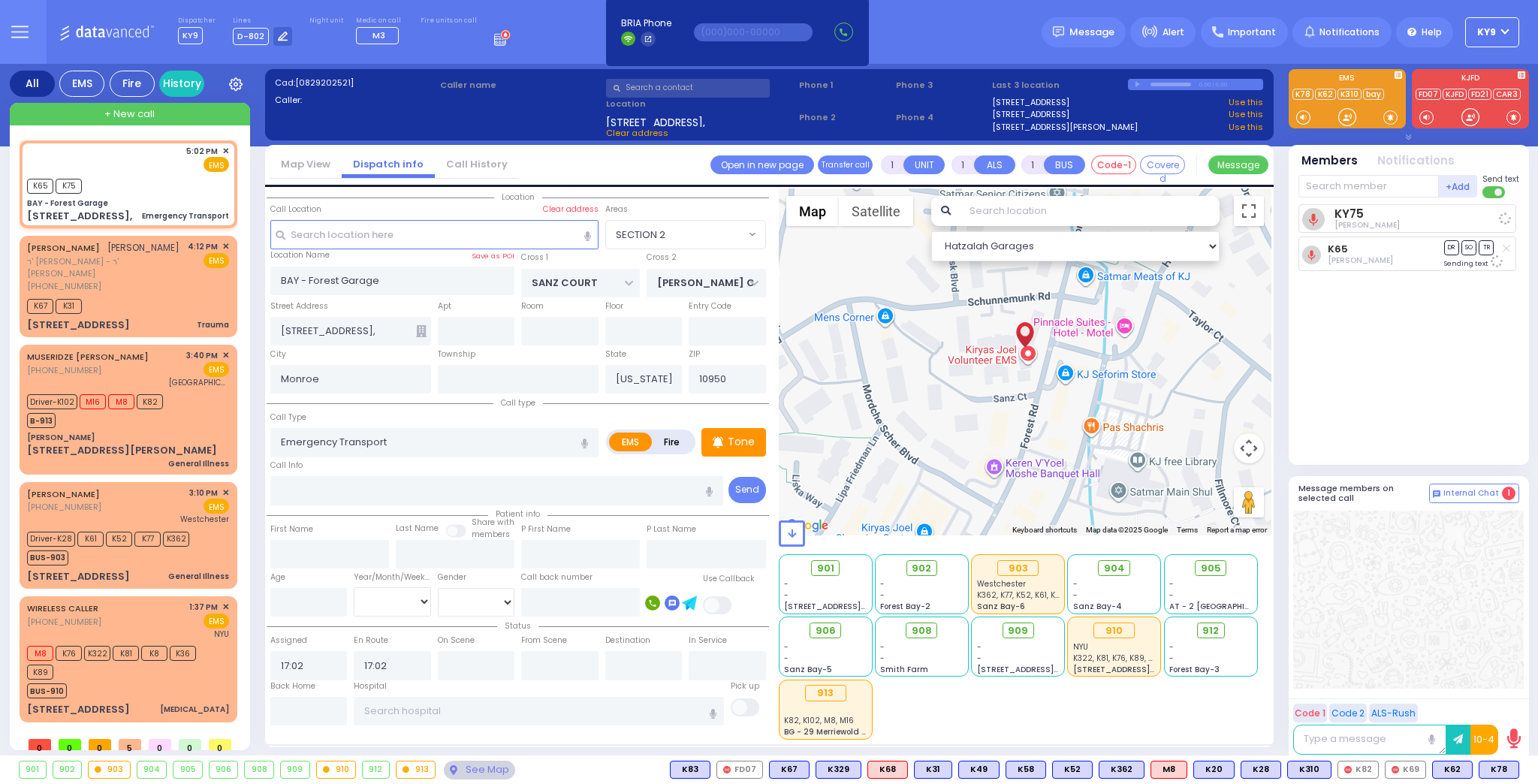
select select "Hatzalah Garages"
select select "SECTION 2"
click at [1214, 628] on span "912" at bounding box center [1217, 630] width 17 height 15
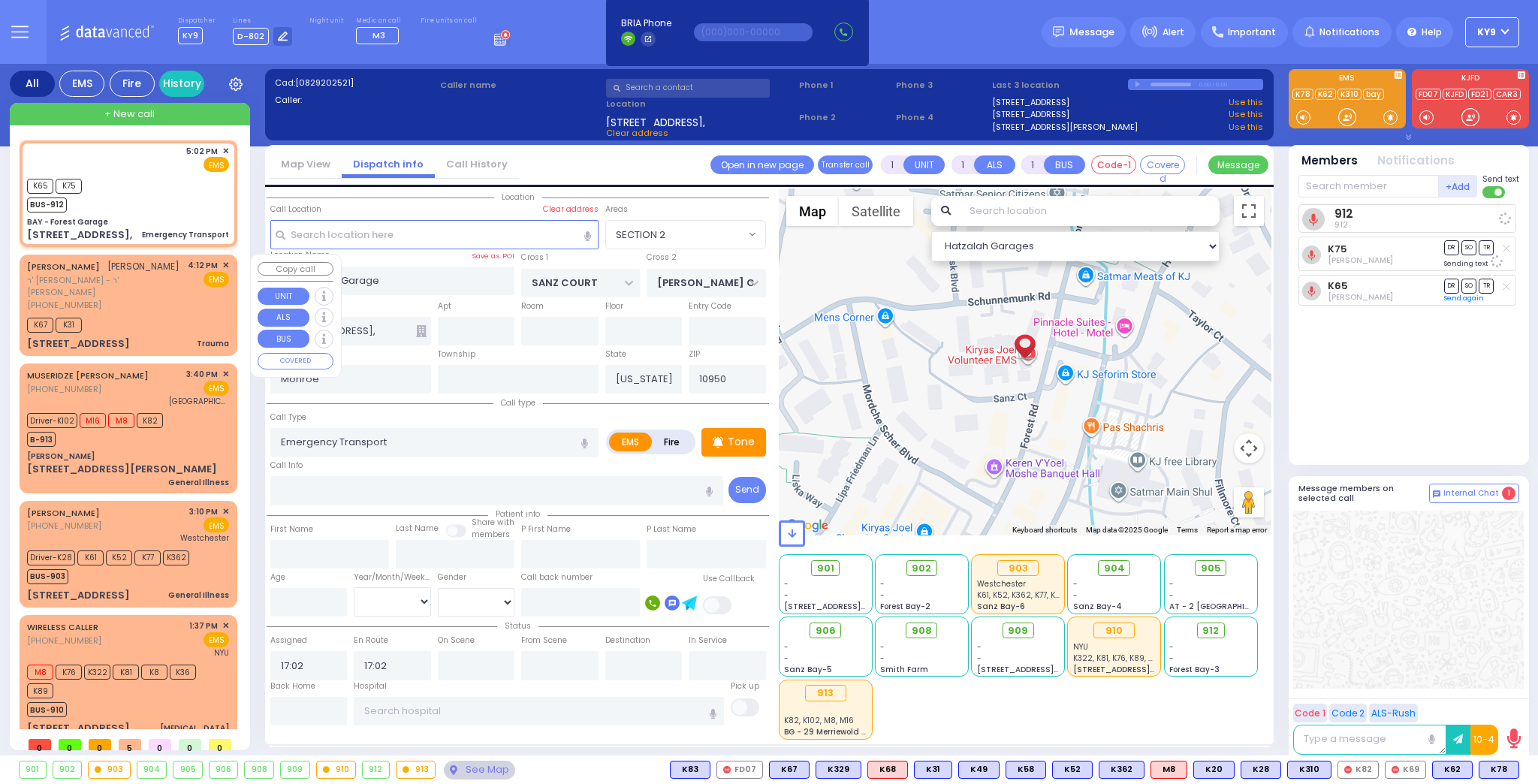
select select
radio input "true"
select select
select select "Hatzalah Garages"
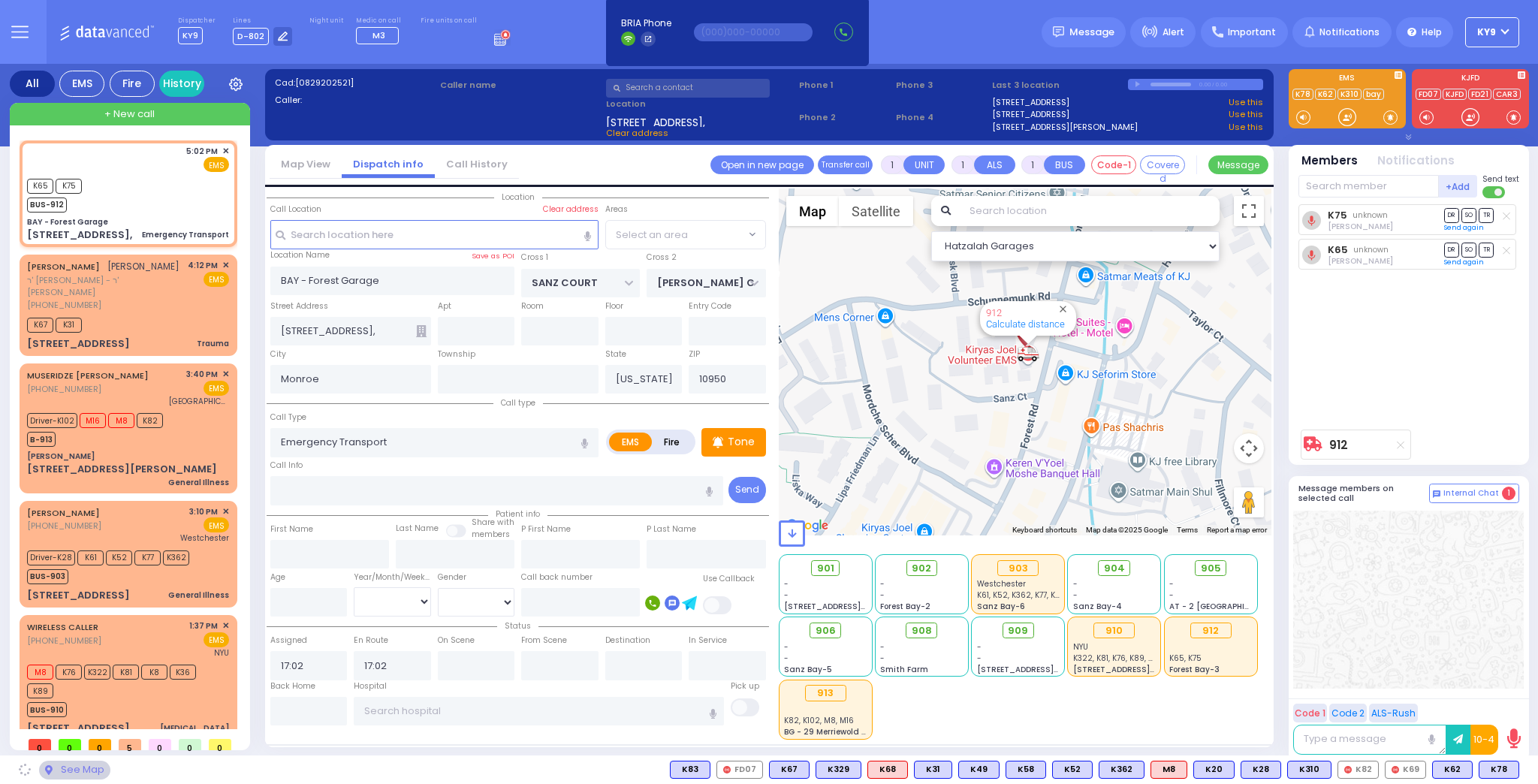
select select "SECTION 2"
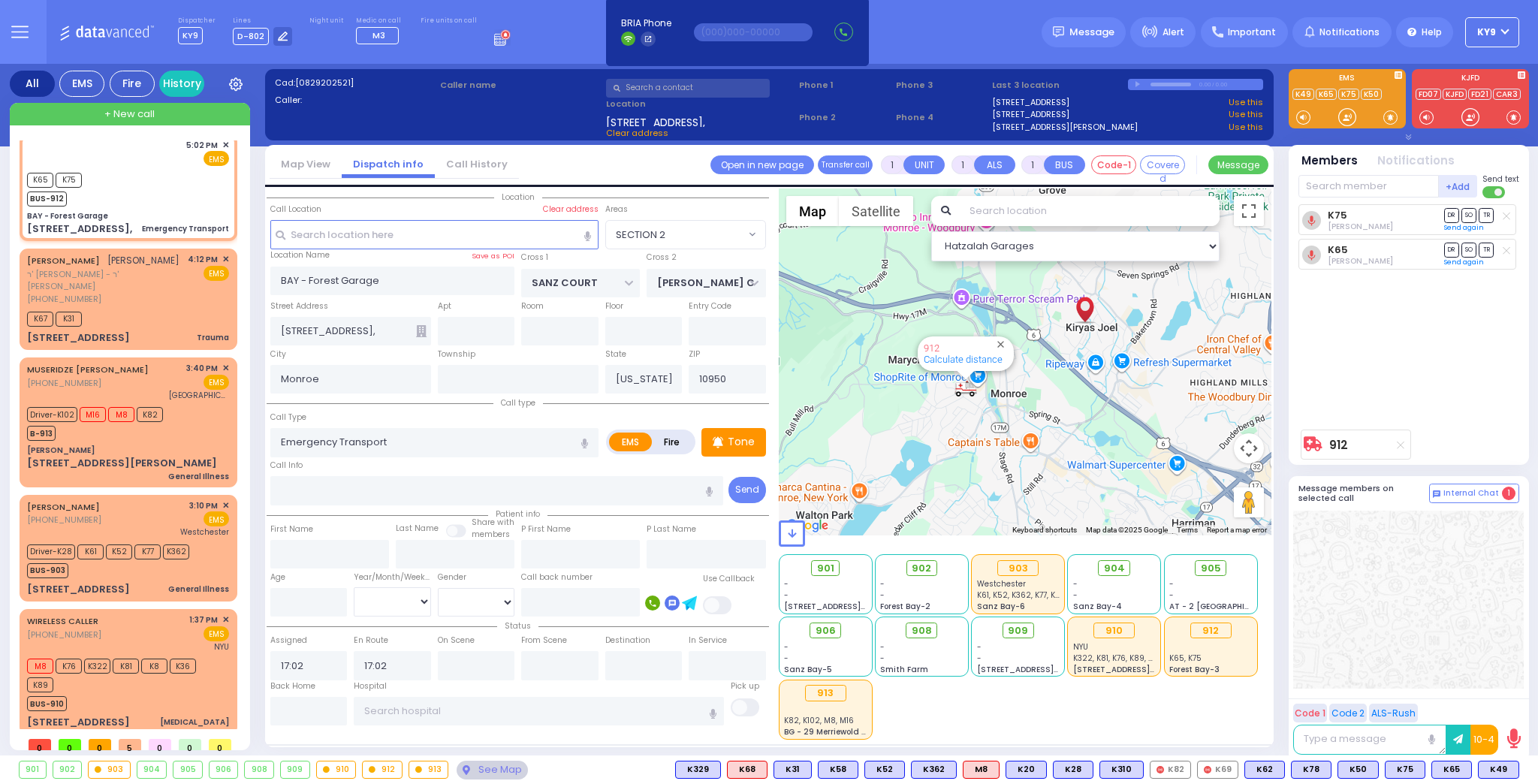
scroll to position [8, 0]
click at [175, 692] on div "BUS-910" at bounding box center [121, 700] width 188 height 19
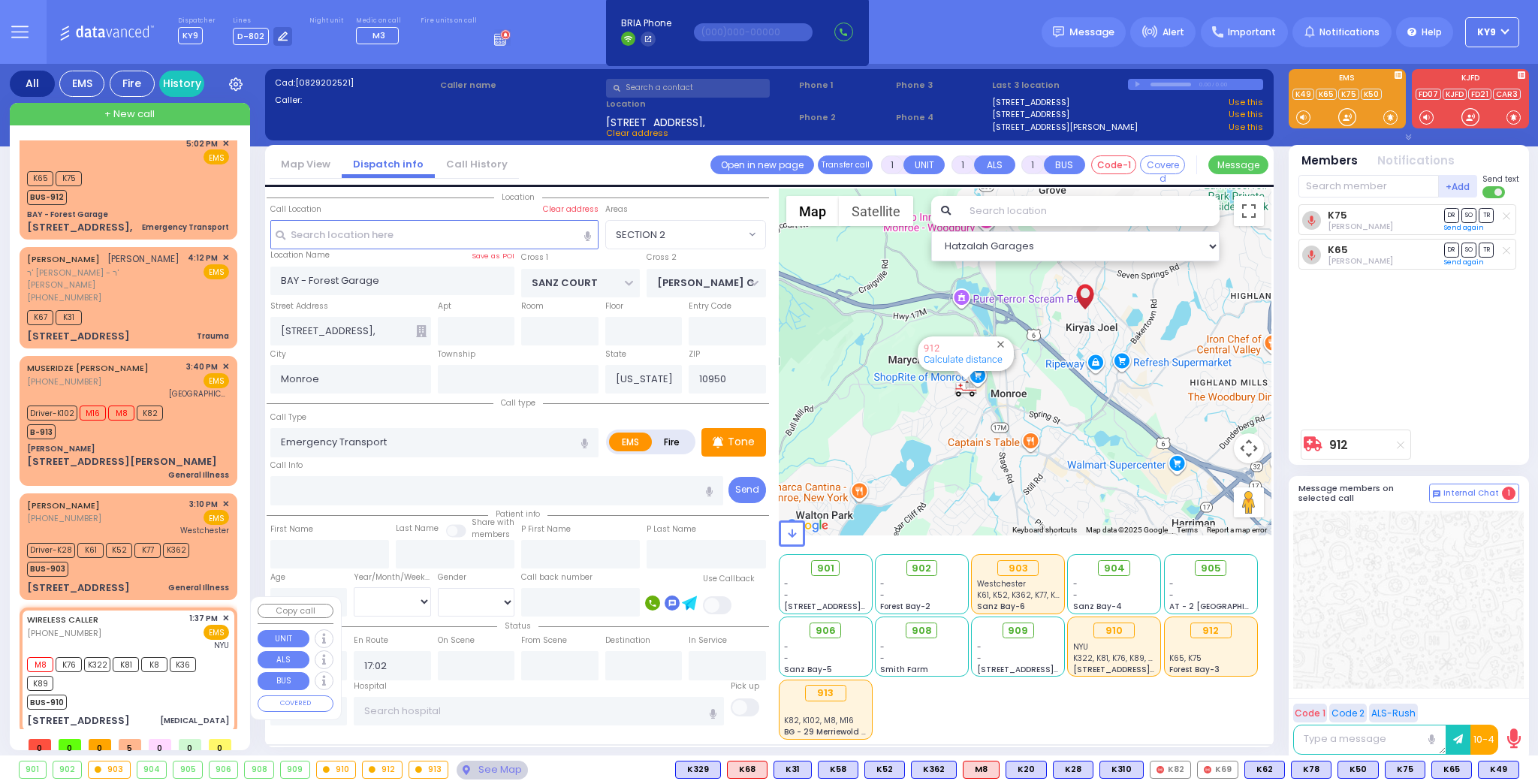
type input "6"
select select
type input "[MEDICAL_DATA]"
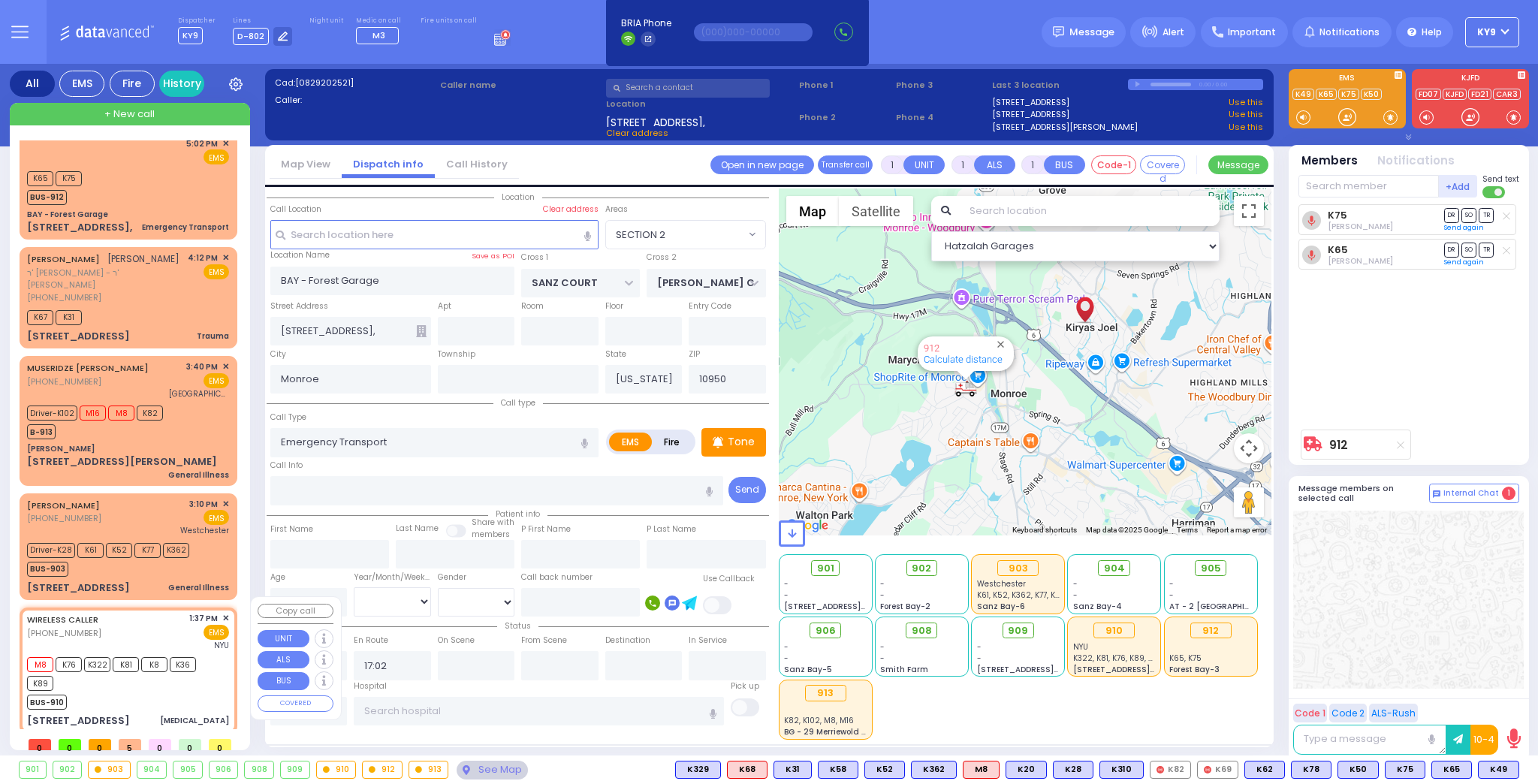
radio input "true"
type input "Tzirel"
type input "Lebovitz"
type input "22"
select select "Year"
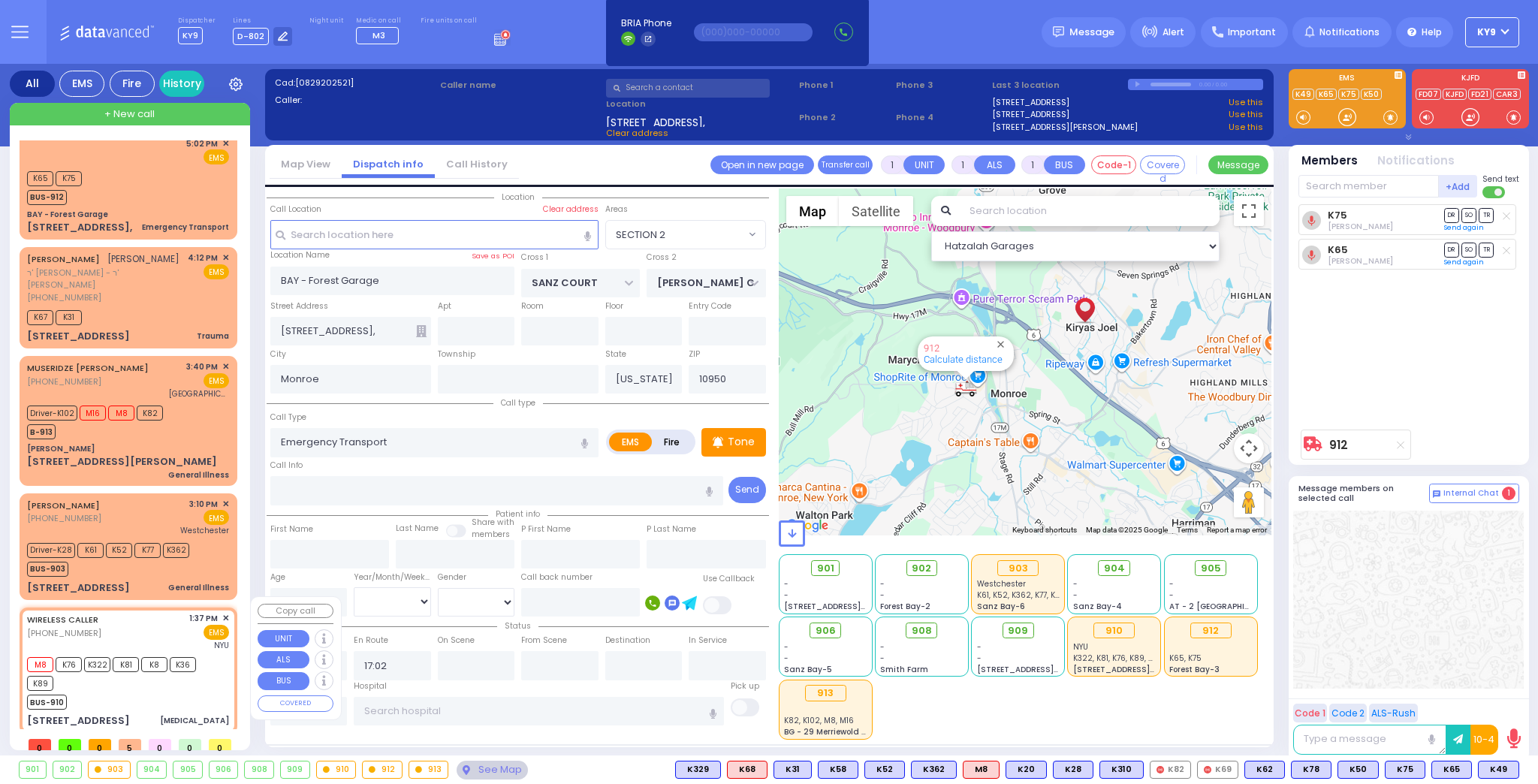
select select "[DEMOGRAPHIC_DATA]"
type input "13:37"
type input "13:39"
type input "[GEOGRAPHIC_DATA]"
type input "7 MERON DR"
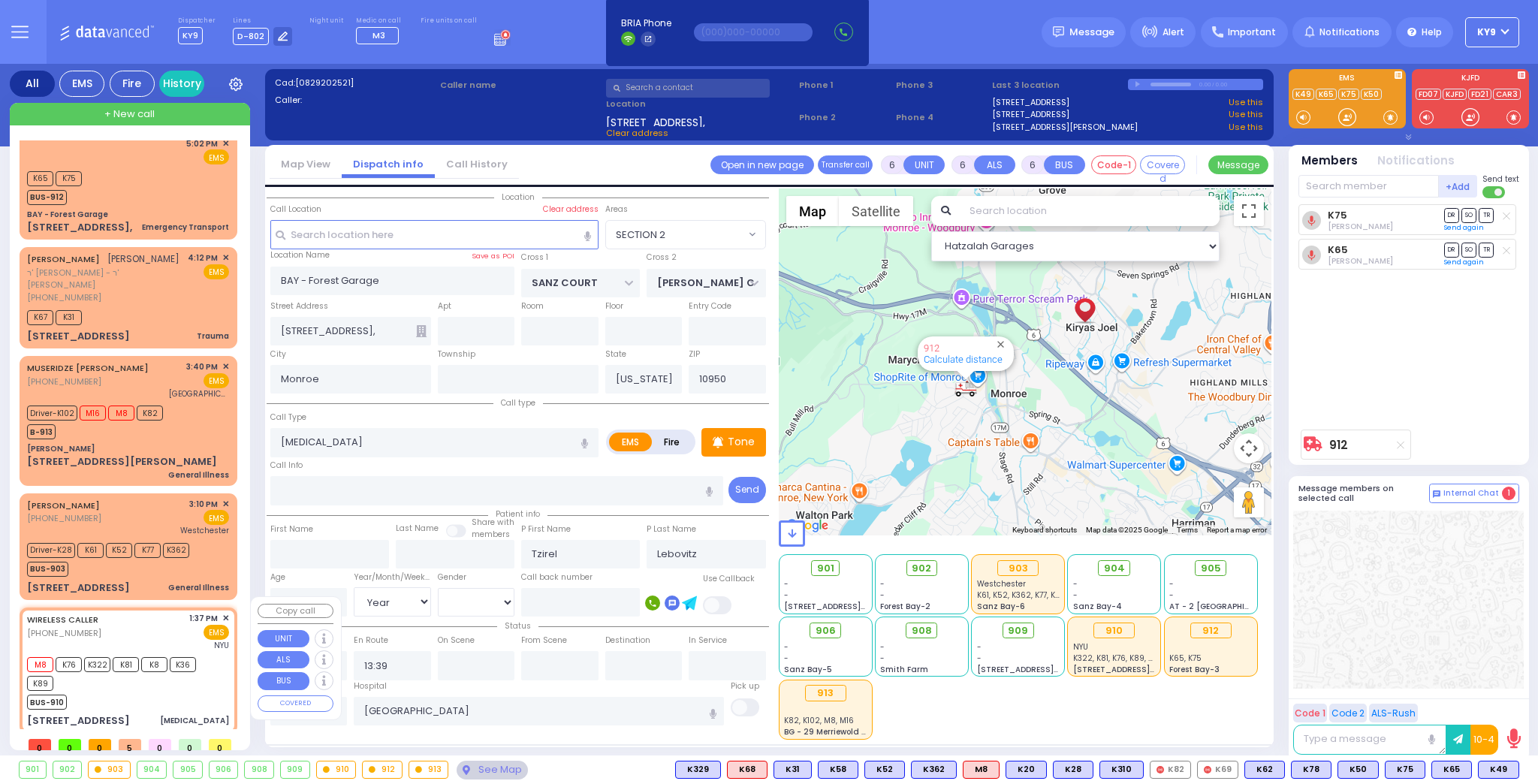
type input "301"
type input "MONROE"
select select "Hatzalah Garages"
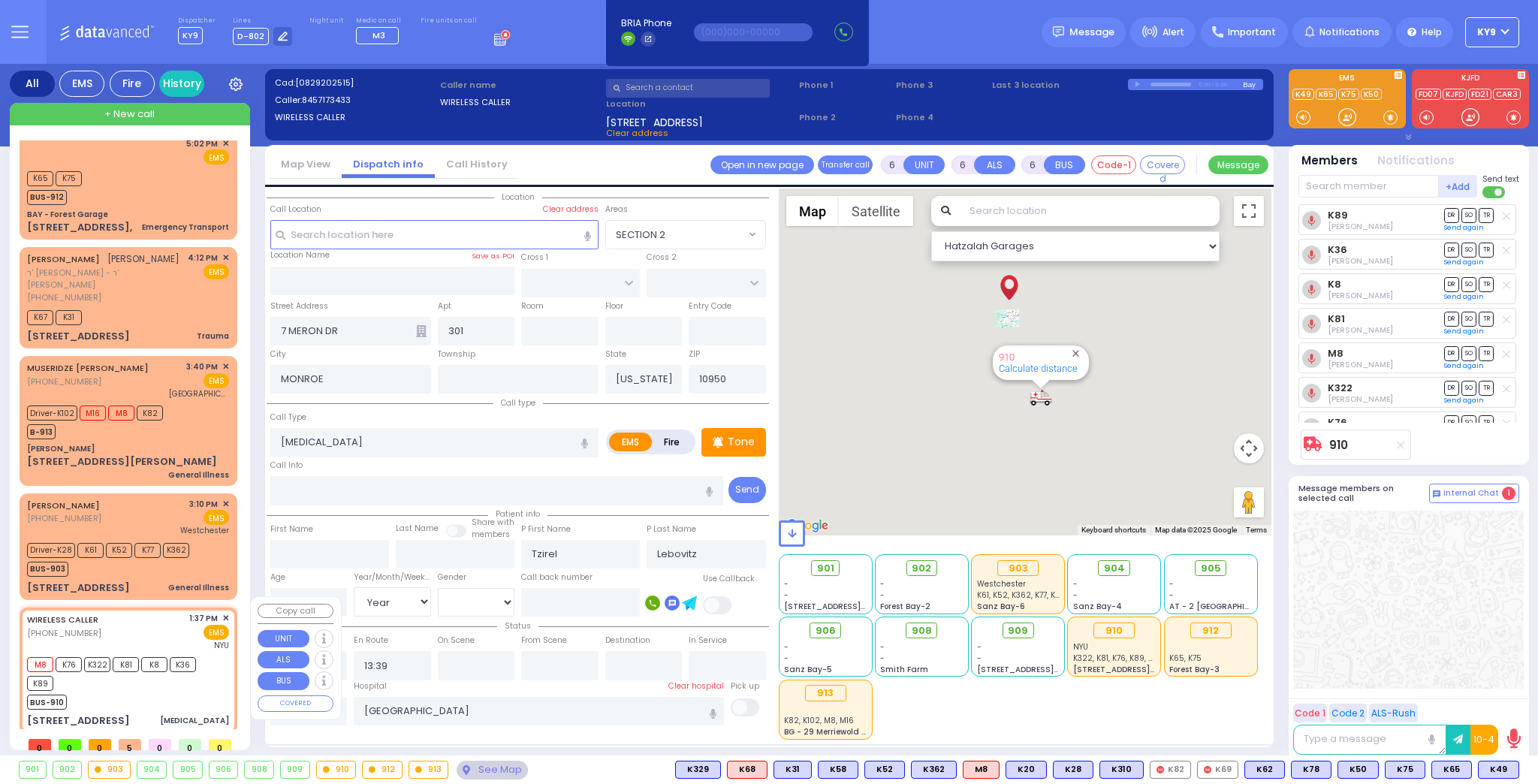
click at [170, 692] on div "BUS-910" at bounding box center [121, 700] width 188 height 19
select select
radio input "true"
select select "Year"
select select "[DEMOGRAPHIC_DATA]"
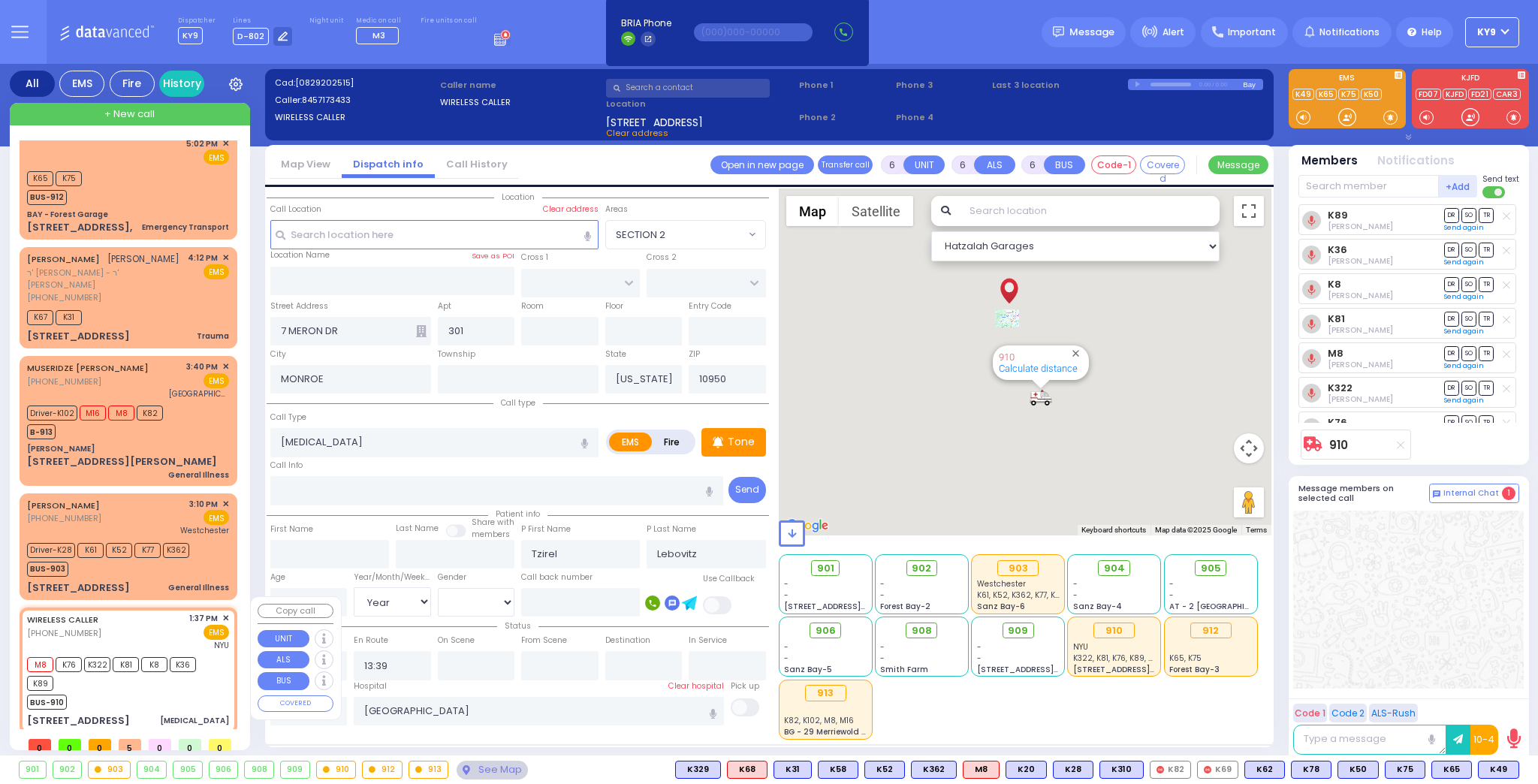
select select "Hatzalah Garages"
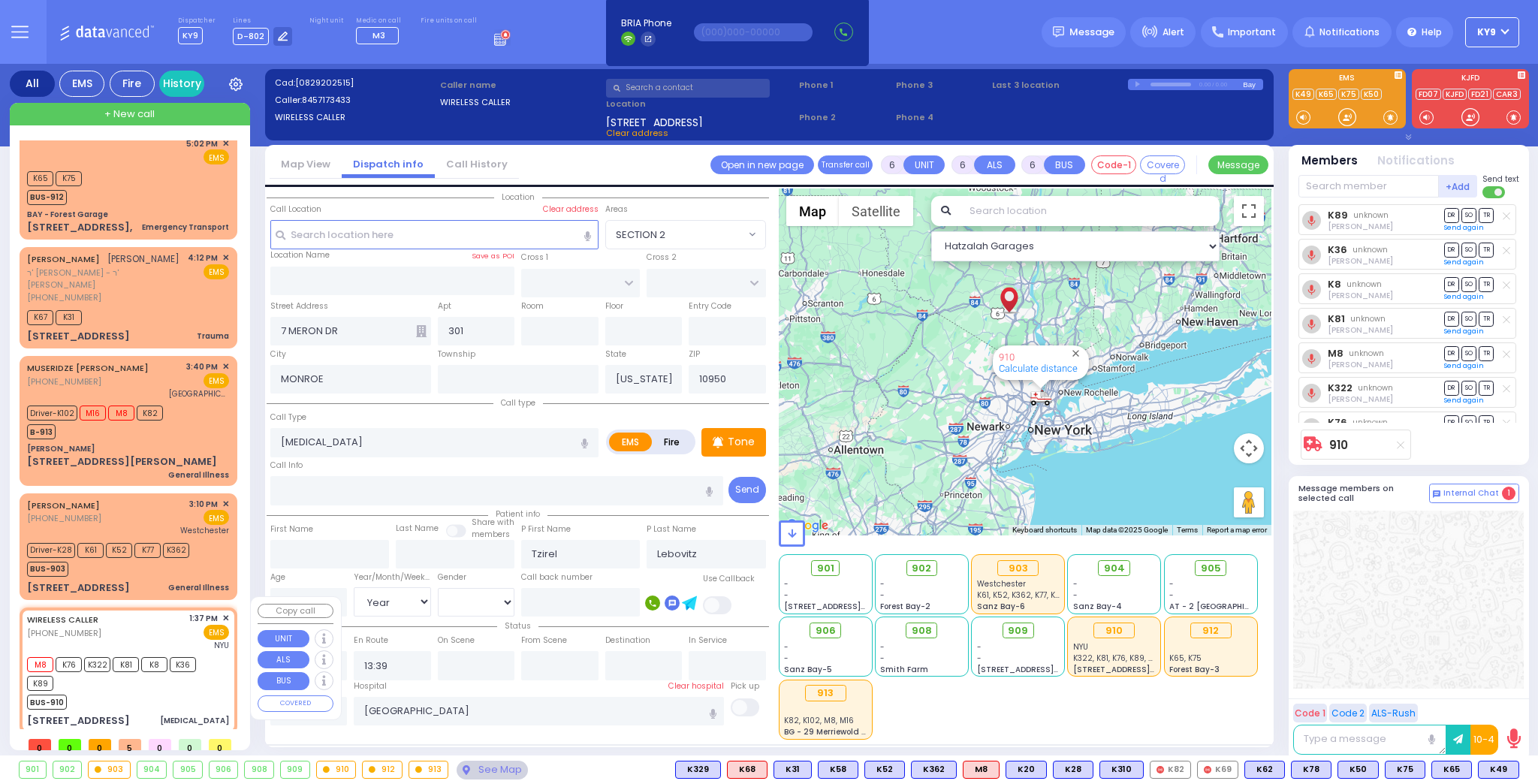
click at [171, 693] on div "BUS-910" at bounding box center [121, 700] width 188 height 19
select select
radio input "true"
select select "Year"
select select "[DEMOGRAPHIC_DATA]"
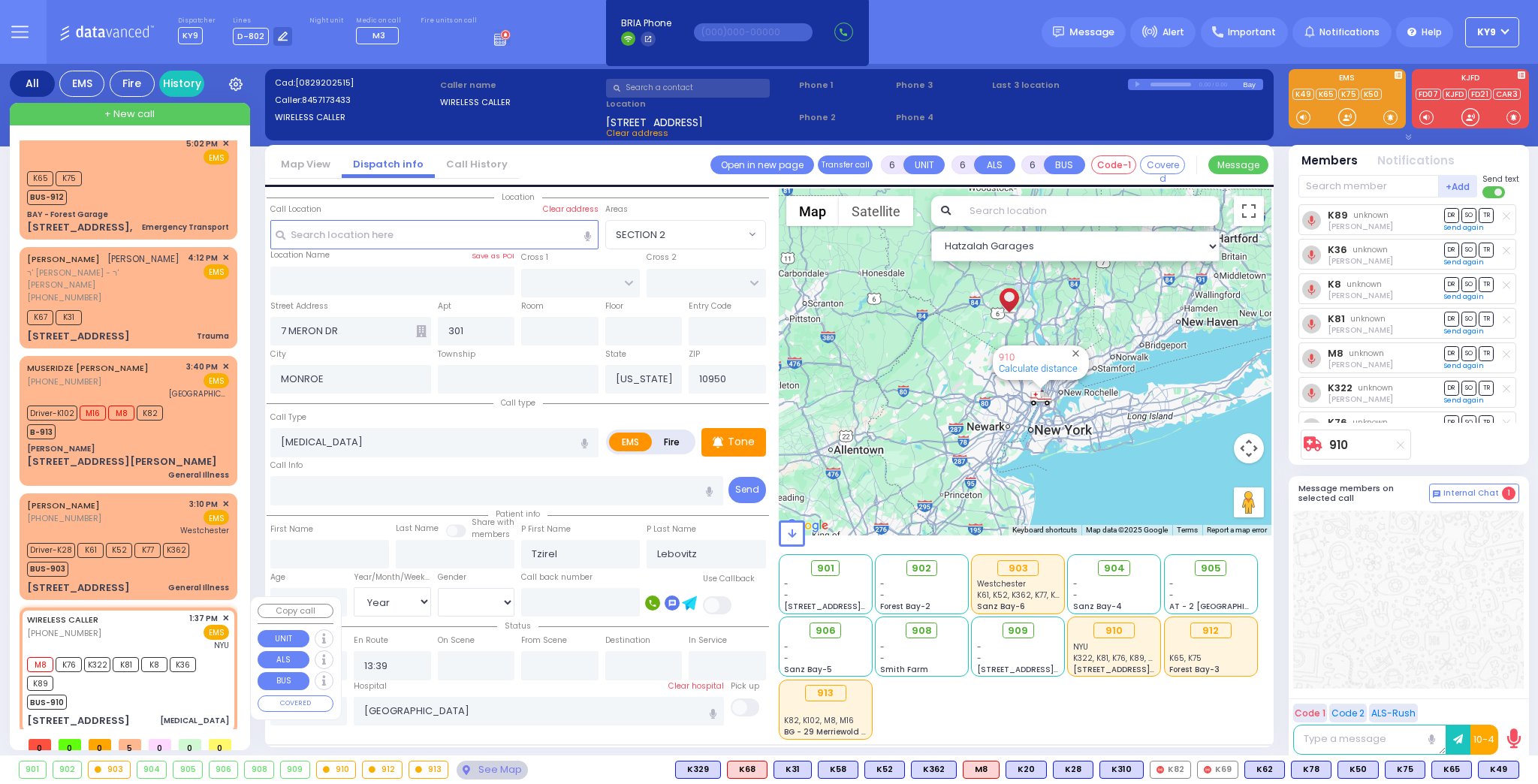
select select "Hatzalah Garages"
click at [476, 772] on div "See Map" at bounding box center [492, 769] width 70 height 19
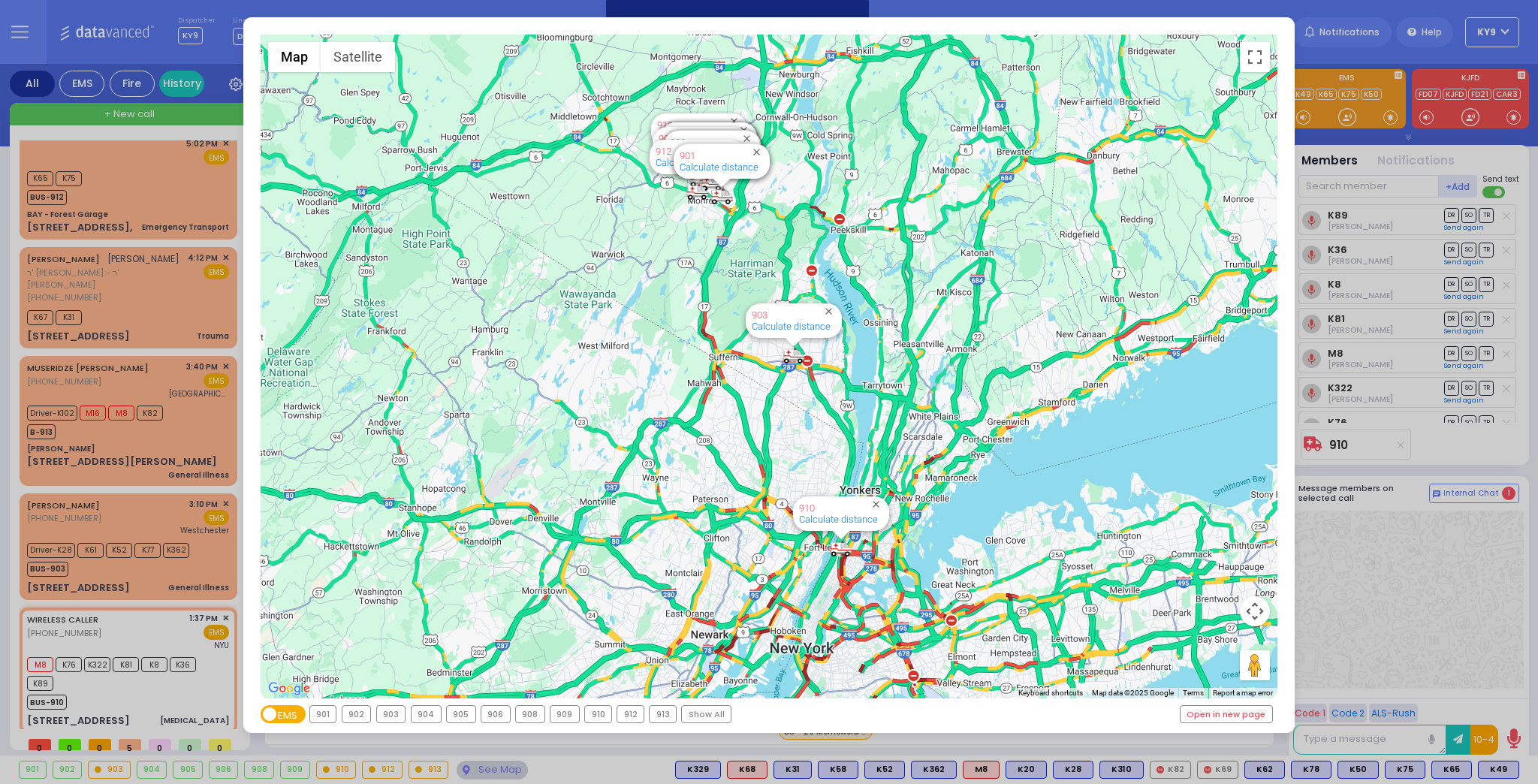
click at [588, 715] on div "910" at bounding box center [597, 714] width 27 height 17
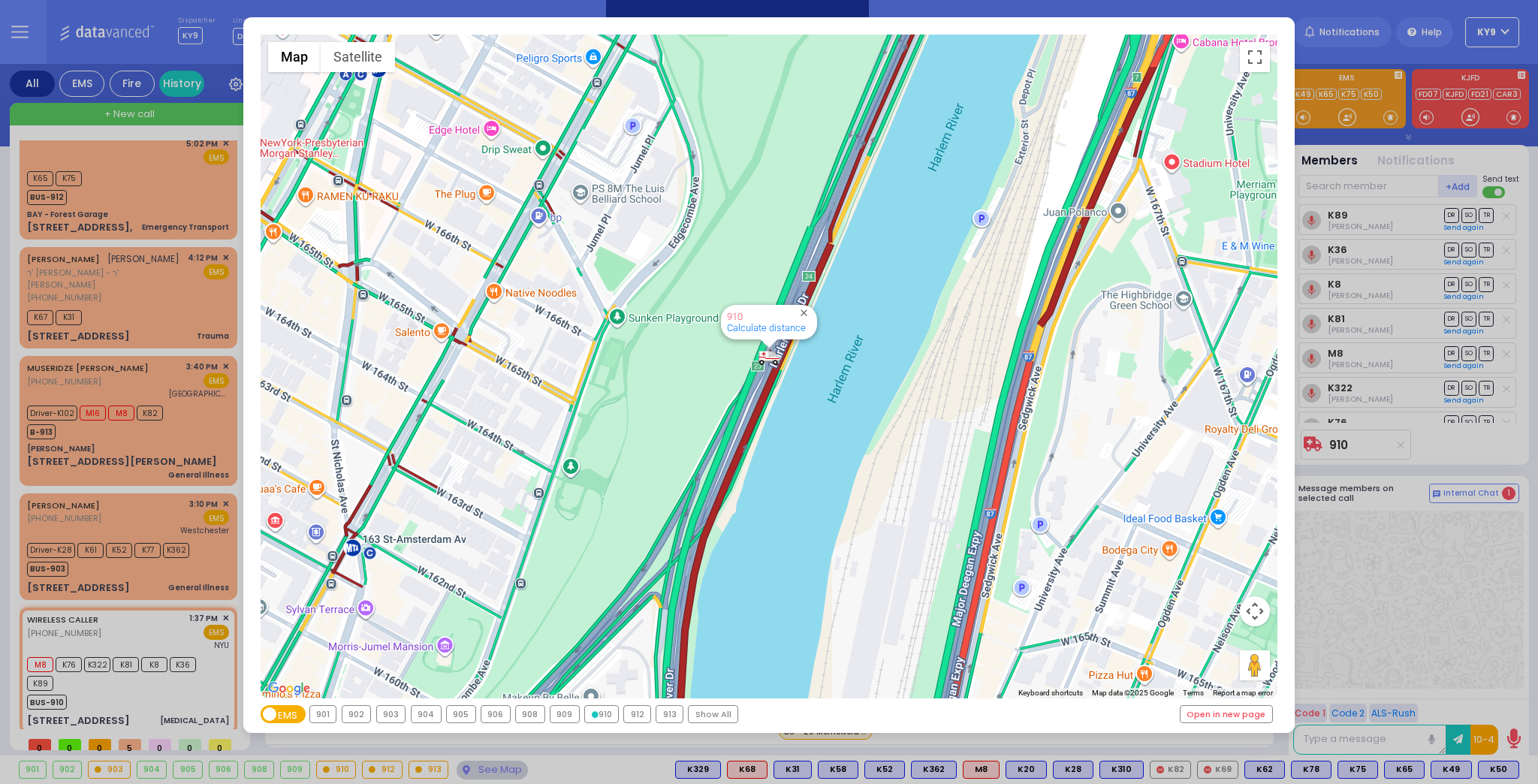
click at [591, 714] on icon at bounding box center [594, 714] width 7 height 7
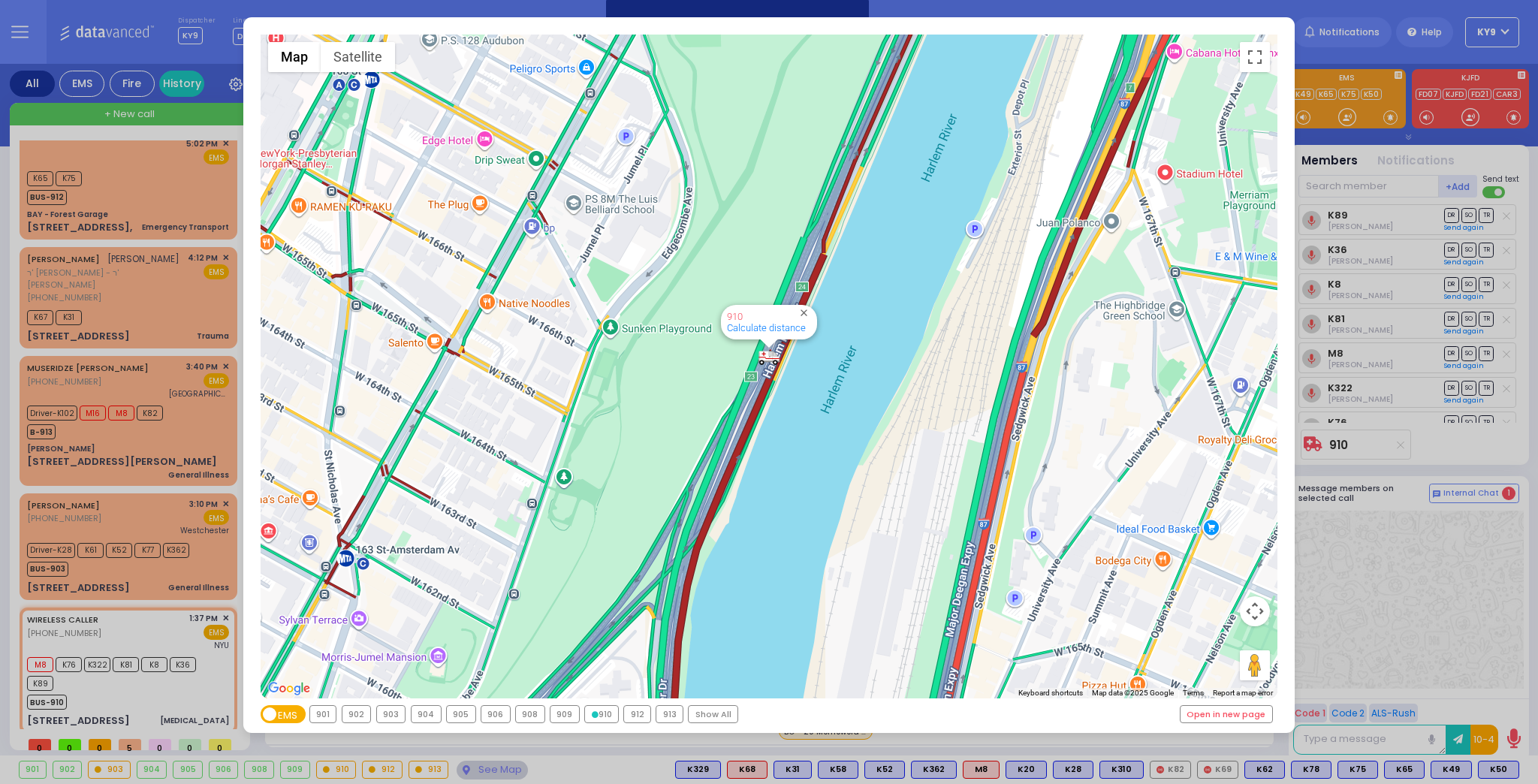
click at [390, 714] on div "903" at bounding box center [391, 714] width 29 height 17
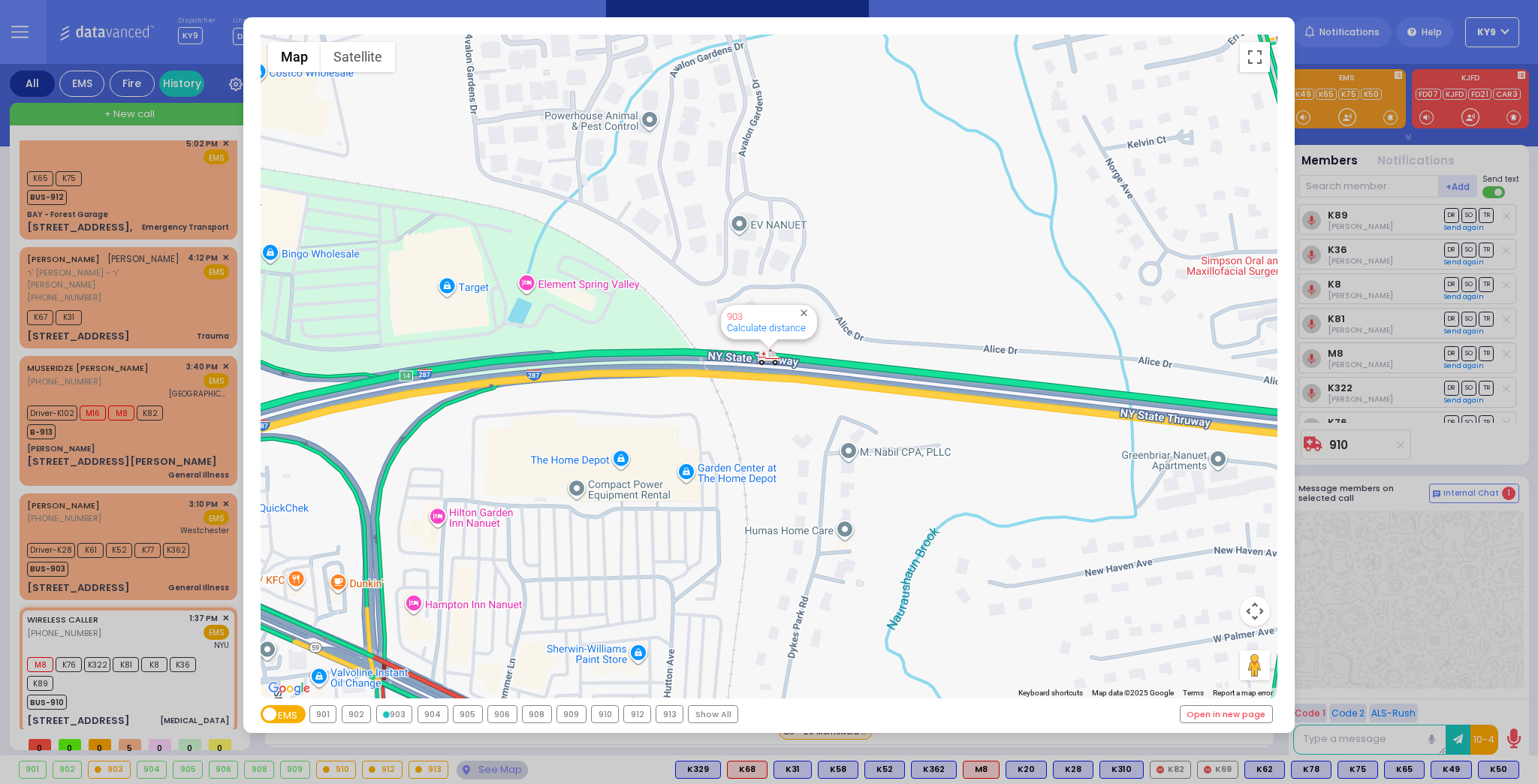
click at [663, 713] on div "913" at bounding box center [670, 714] width 27 height 17
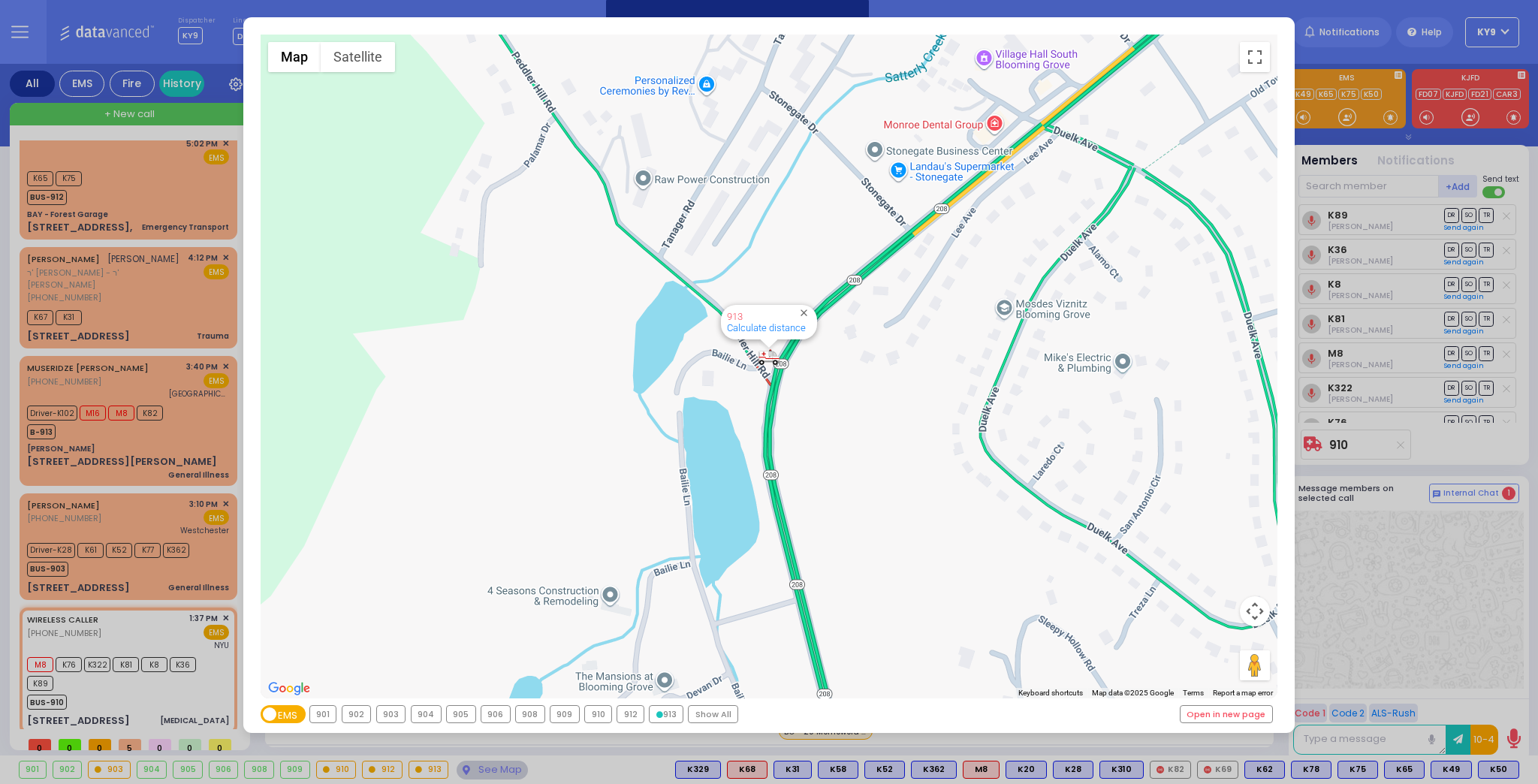
click at [663, 713] on div "913" at bounding box center [666, 714] width 33 height 17
click at [497, 768] on div "← Move left → Move right ↑ Move up ↓ Move down + Zoom in - Zoom out Home Jump l…" at bounding box center [769, 392] width 1538 height 784
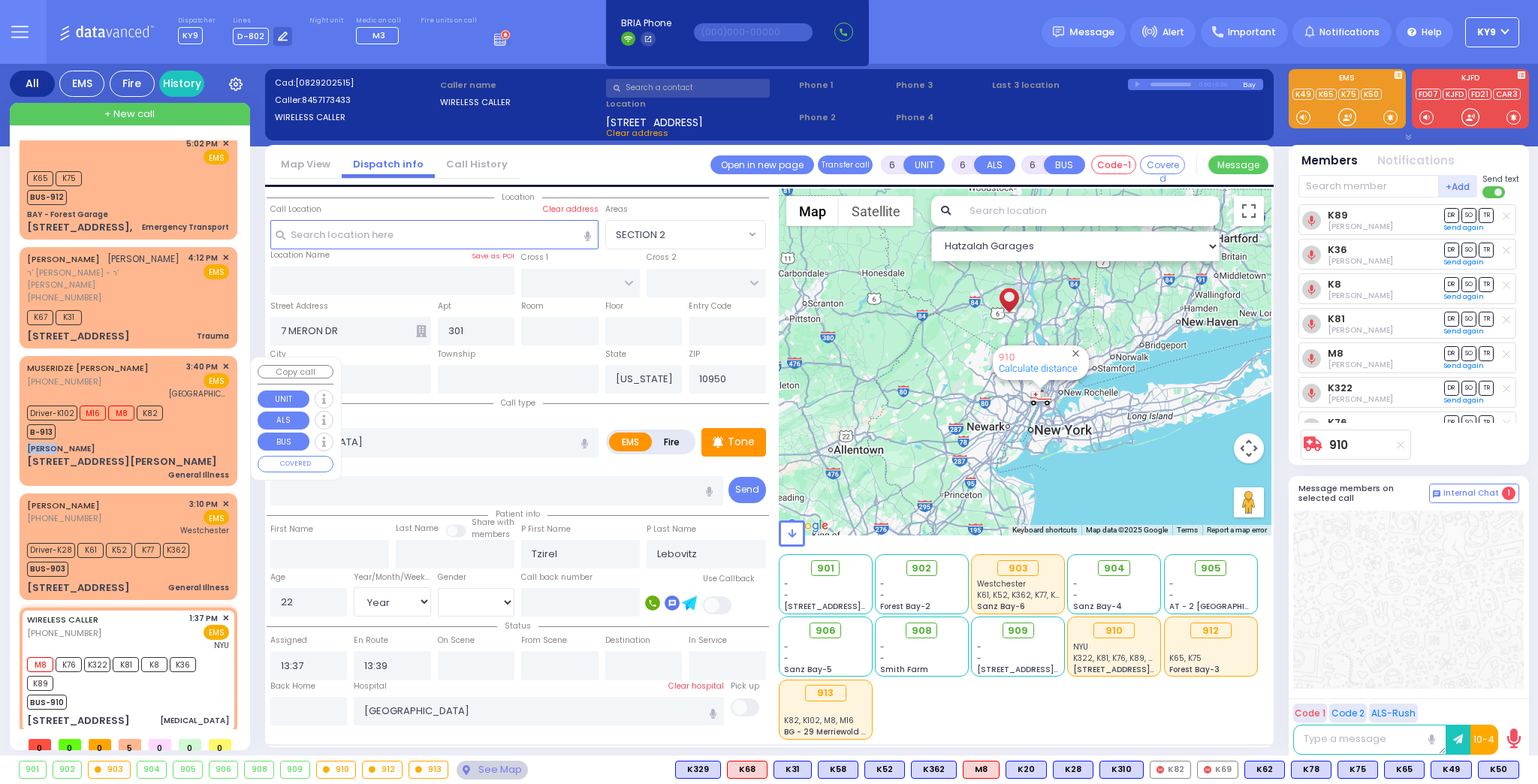
click at [173, 439] on div "MUSERIDZE ANA (973) 885-7695 3:40 PM ✕ EMS M8" at bounding box center [129, 420] width 212 height 125
select select
type input "General Illness"
radio input "true"
type input "Giorgi"
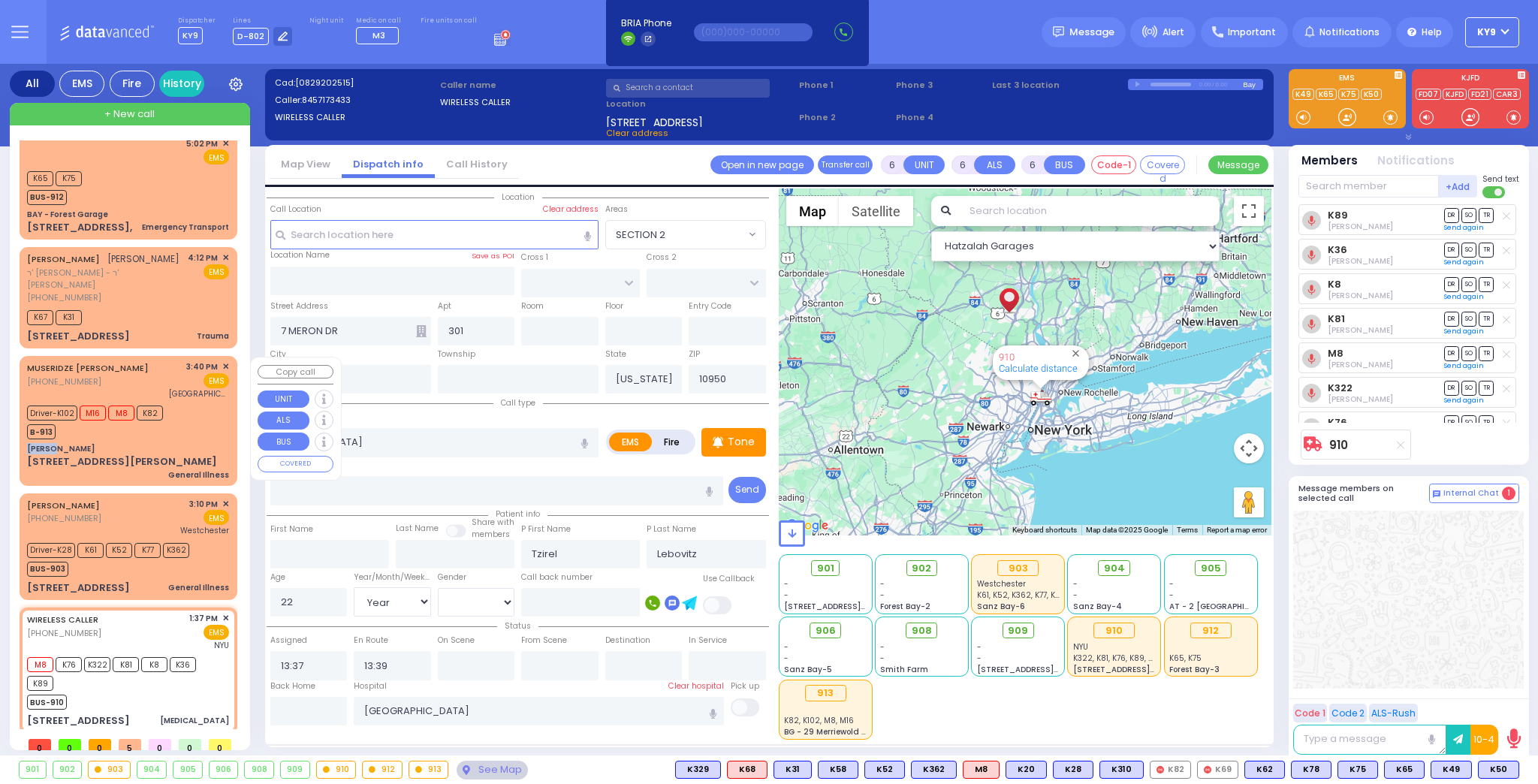
type input "Javakhishvili"
type input "34"
select select "Year"
select select "[DEMOGRAPHIC_DATA]"
type input "15:40"
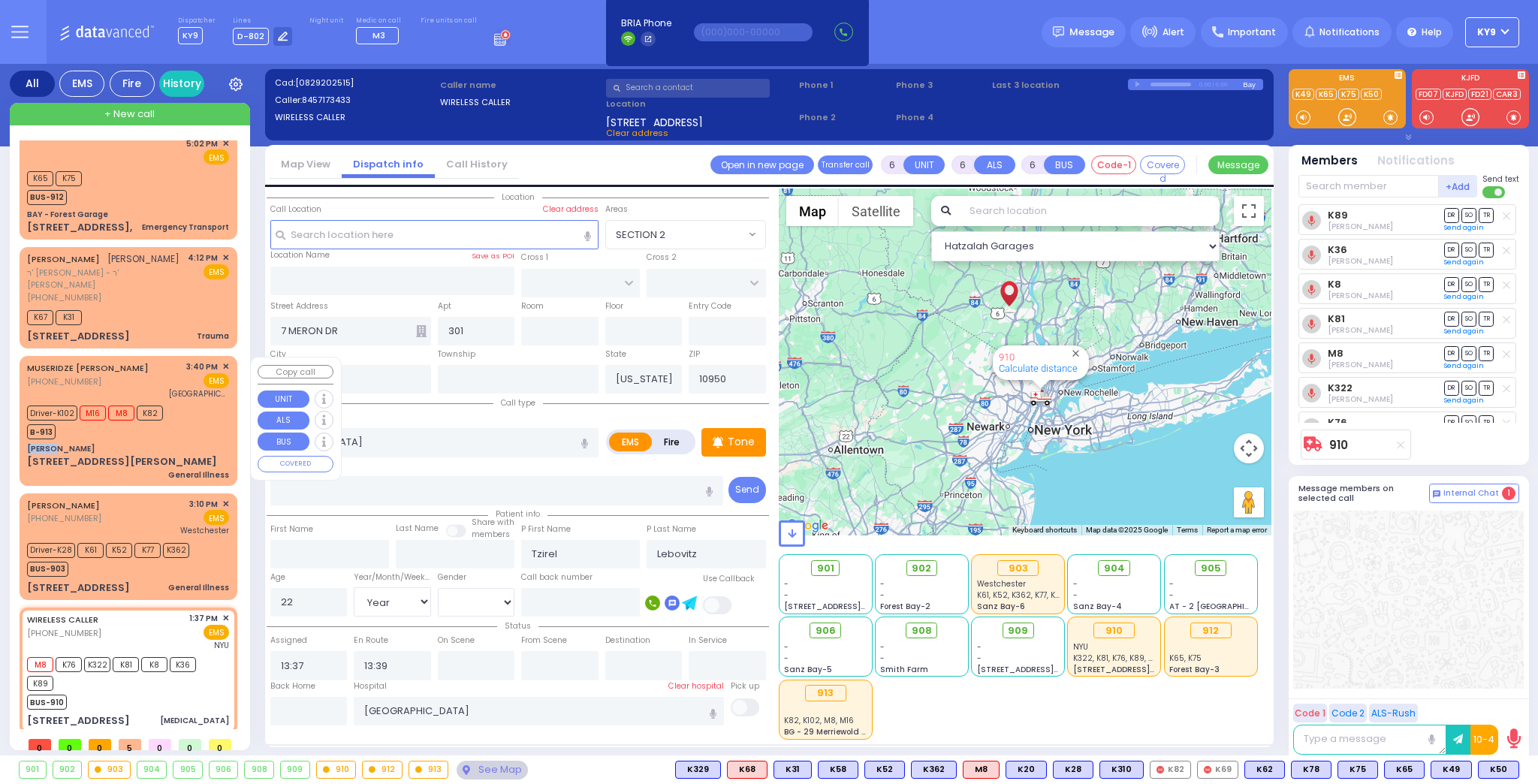
type input "15:46"
type input "Garnet Health Medical Center- Middletown: Emergency Room"
select select "Hatzalah Garages"
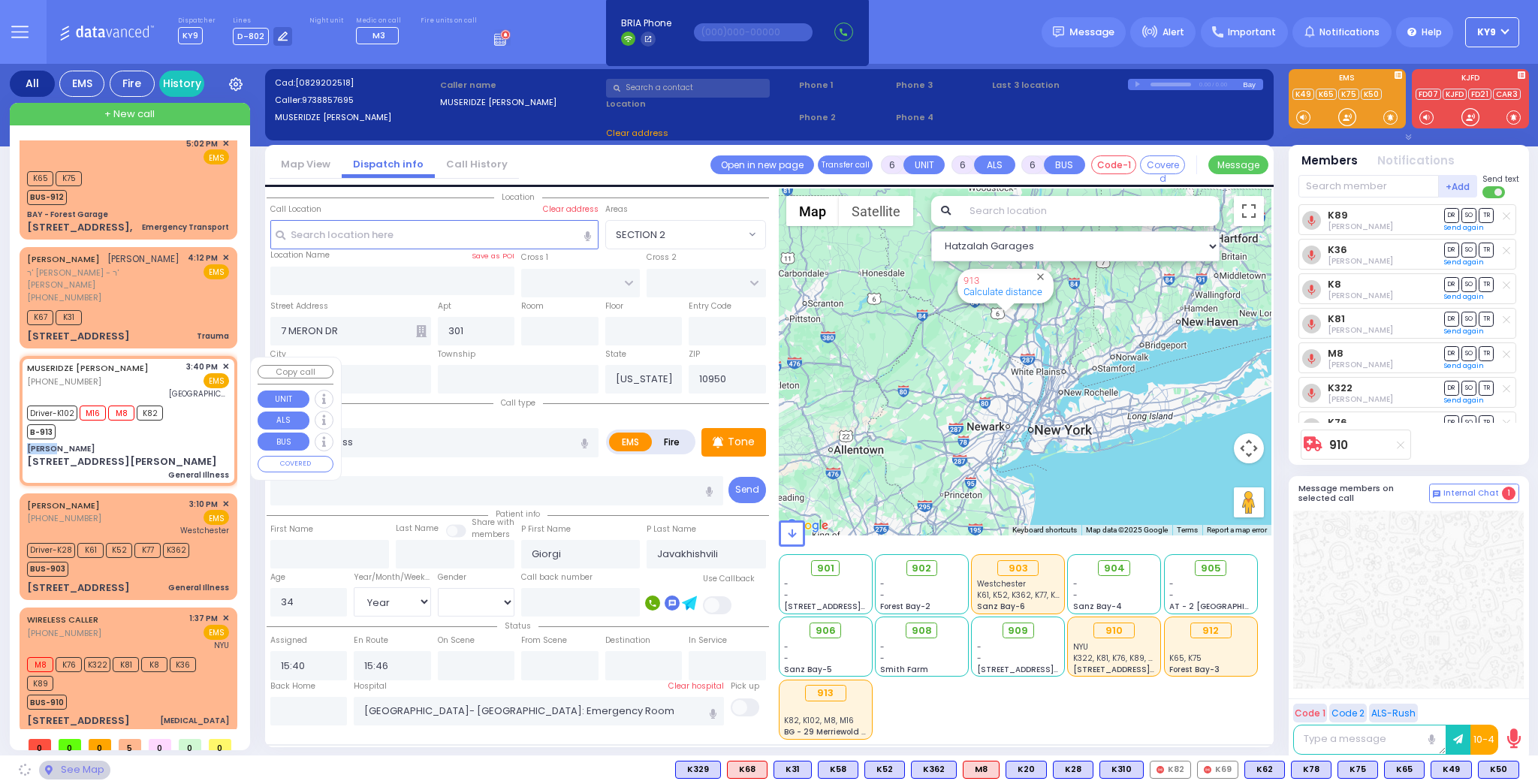
type input "george"
type input "TANAGER RD"
type input "PALAMAR DR"
type input "26 Peddler Hill Rd"
type input "2604"
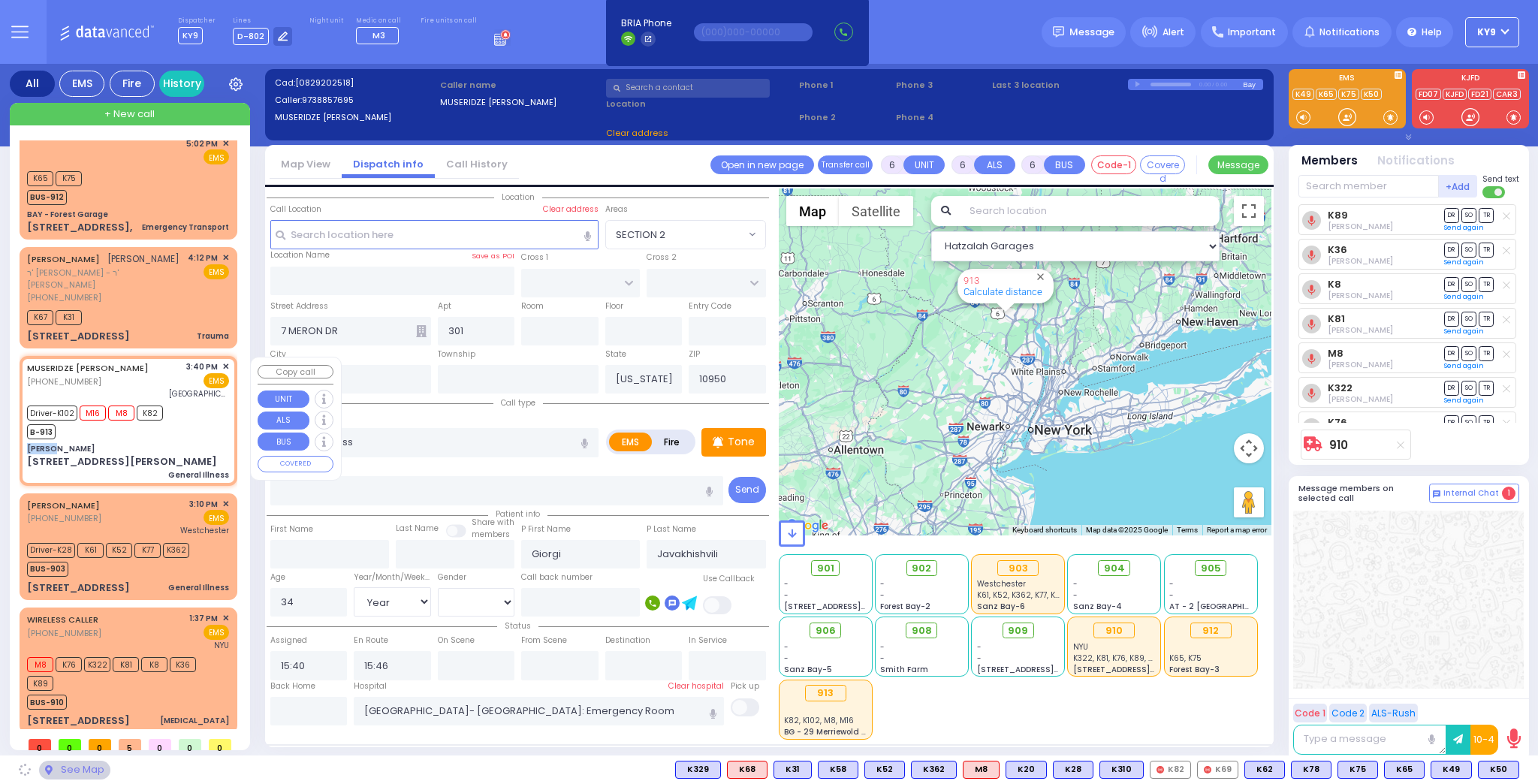
type input "2"
type input "Monroe"
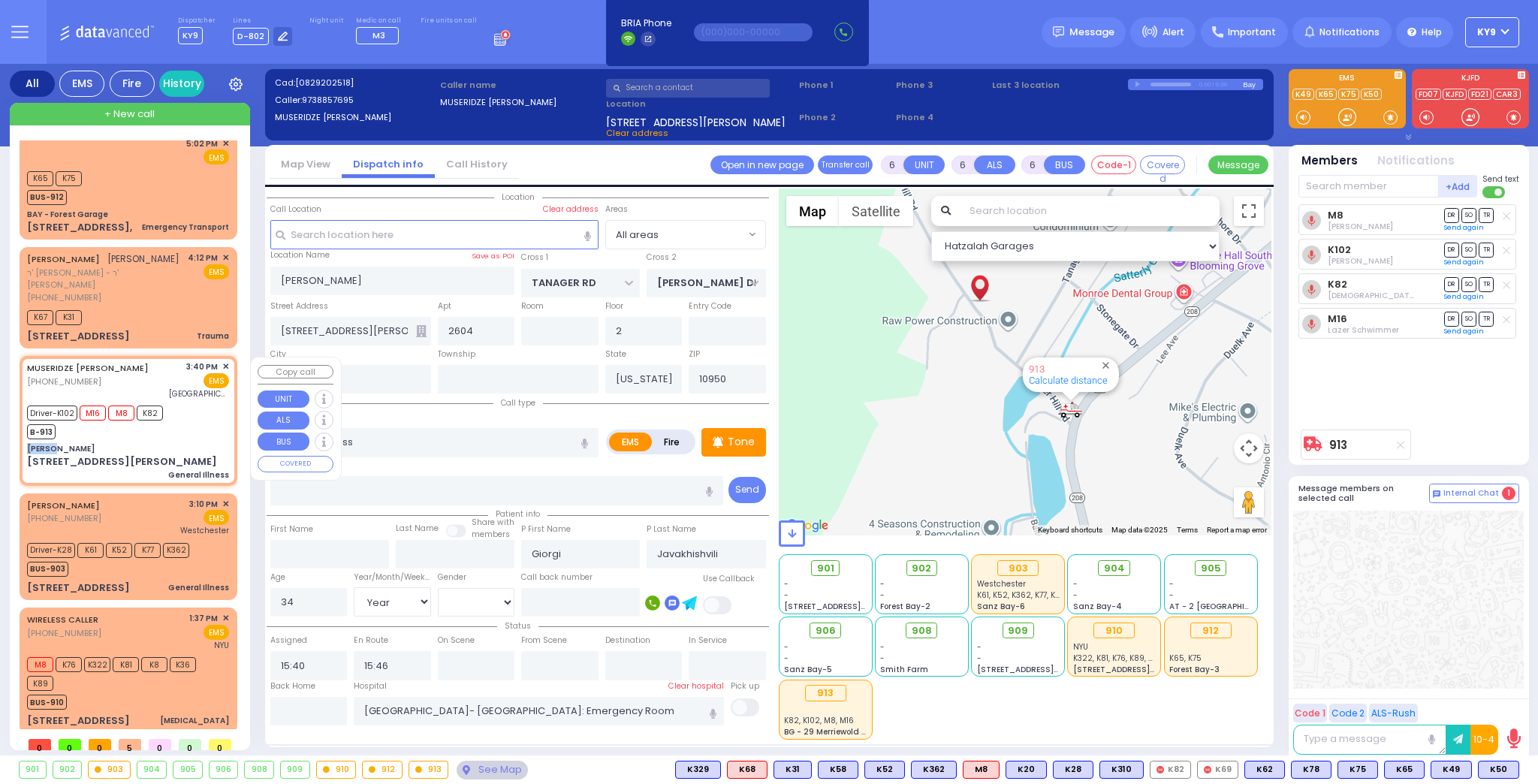
click at [172, 438] on div "Driver-K102 M16 M8 K82 B-913" at bounding box center [128, 420] width 202 height 38
select select
radio input "true"
select select "Year"
select select "[DEMOGRAPHIC_DATA]"
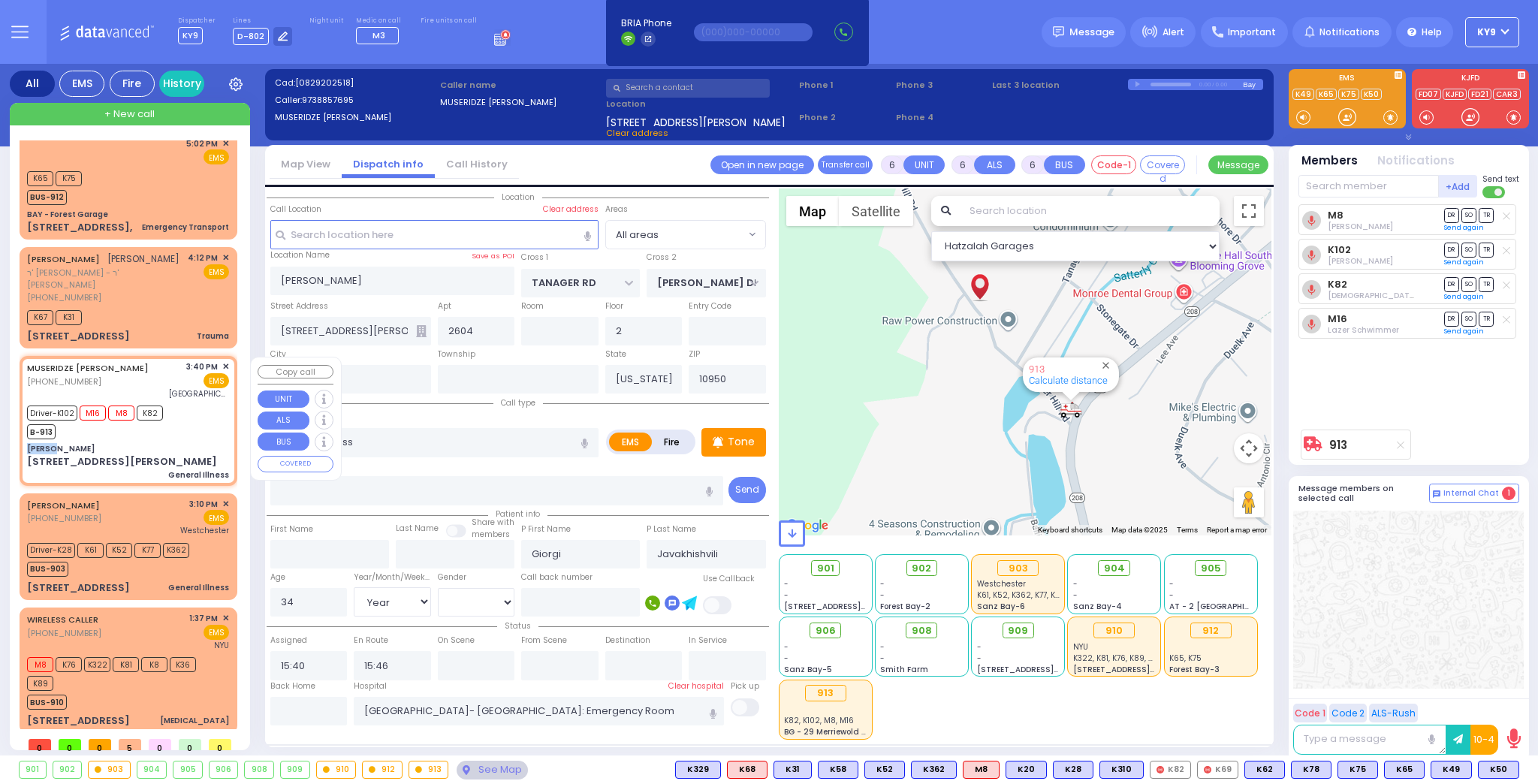
select select "Hatzalah Garages"
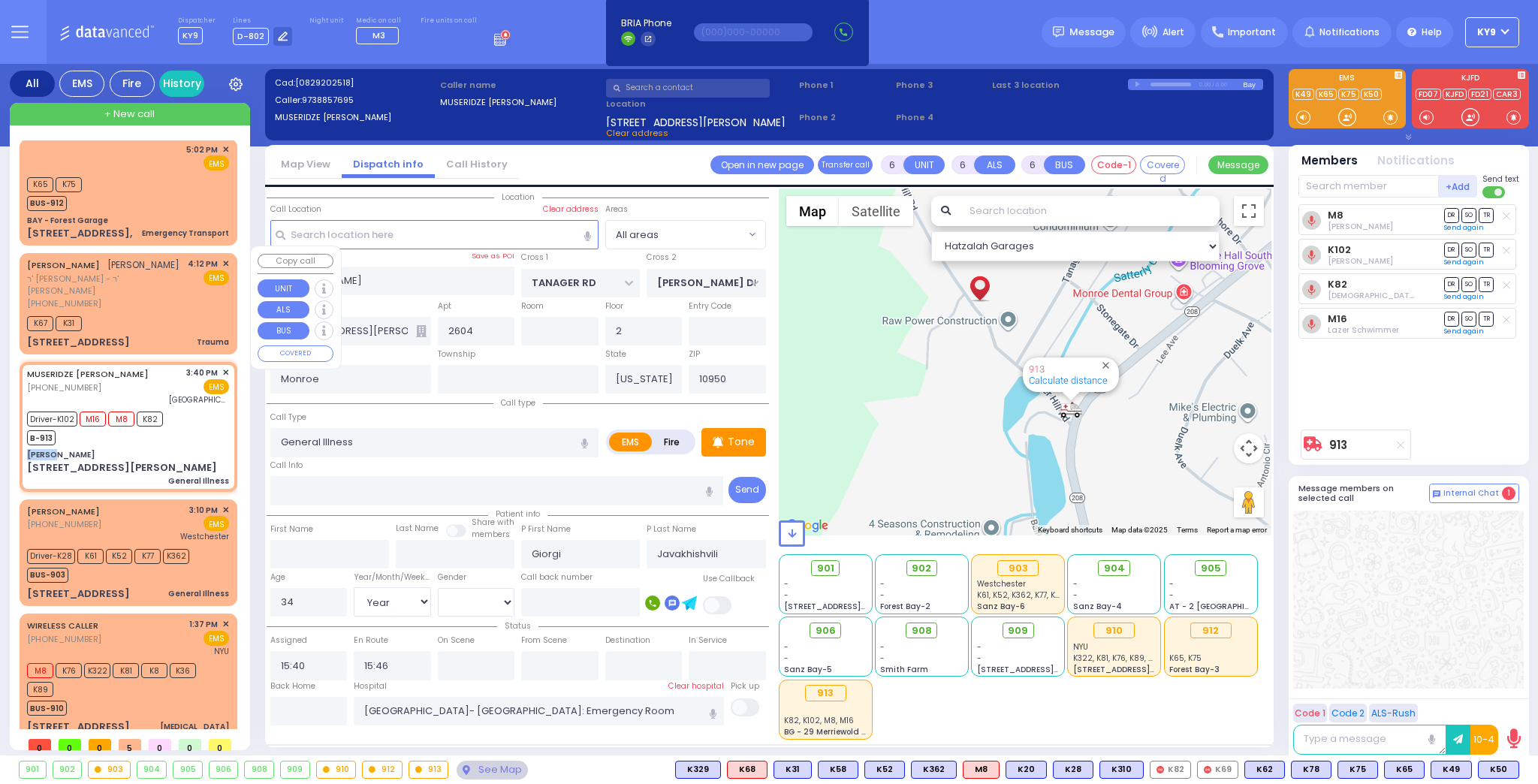
scroll to position [0, 0]
click at [154, 315] on div "K67 K31" at bounding box center [128, 322] width 202 height 19
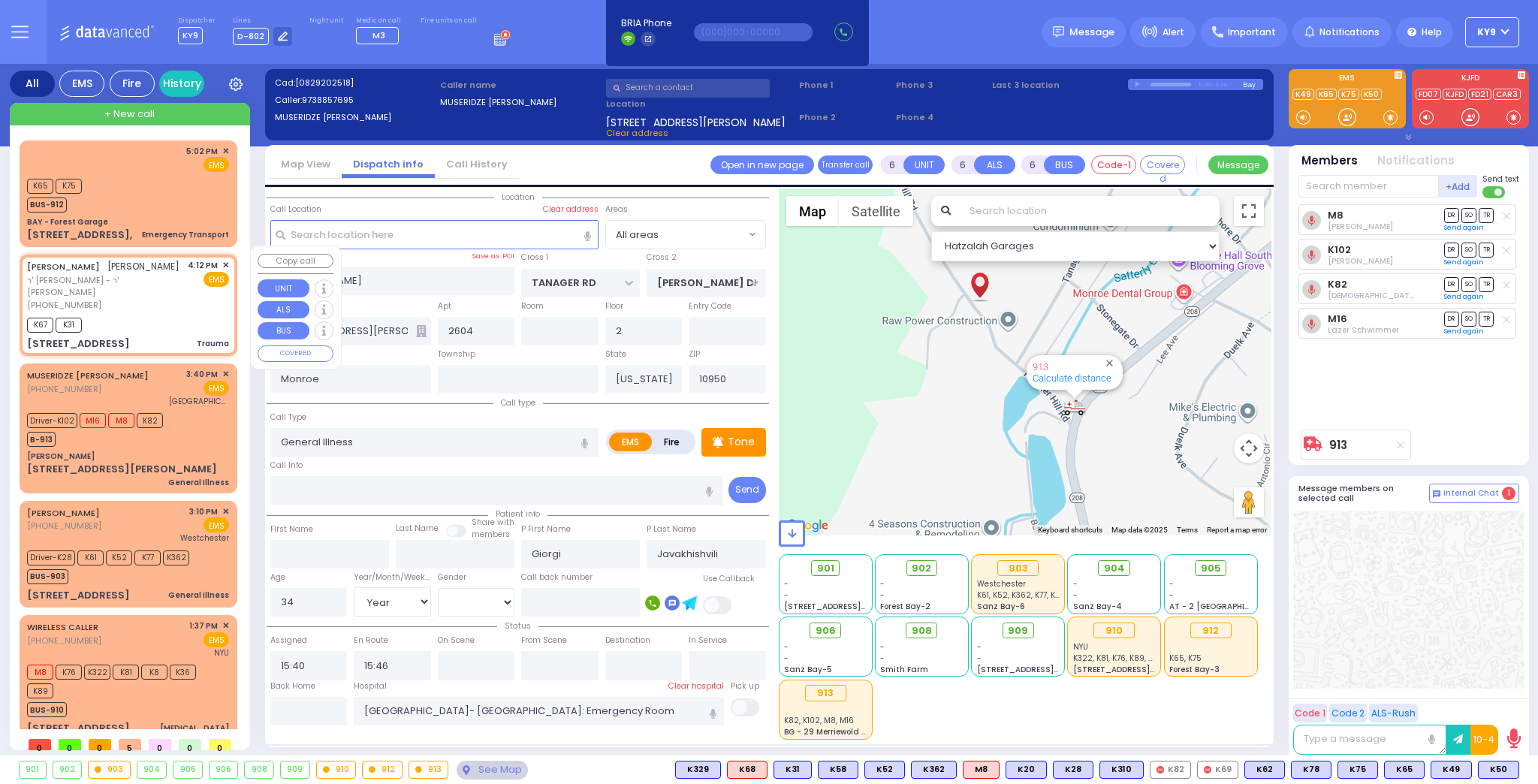
select select
type input "Trauma"
radio input "true"
type input "SHMIEL MORDCHE"
type input "STEIN"
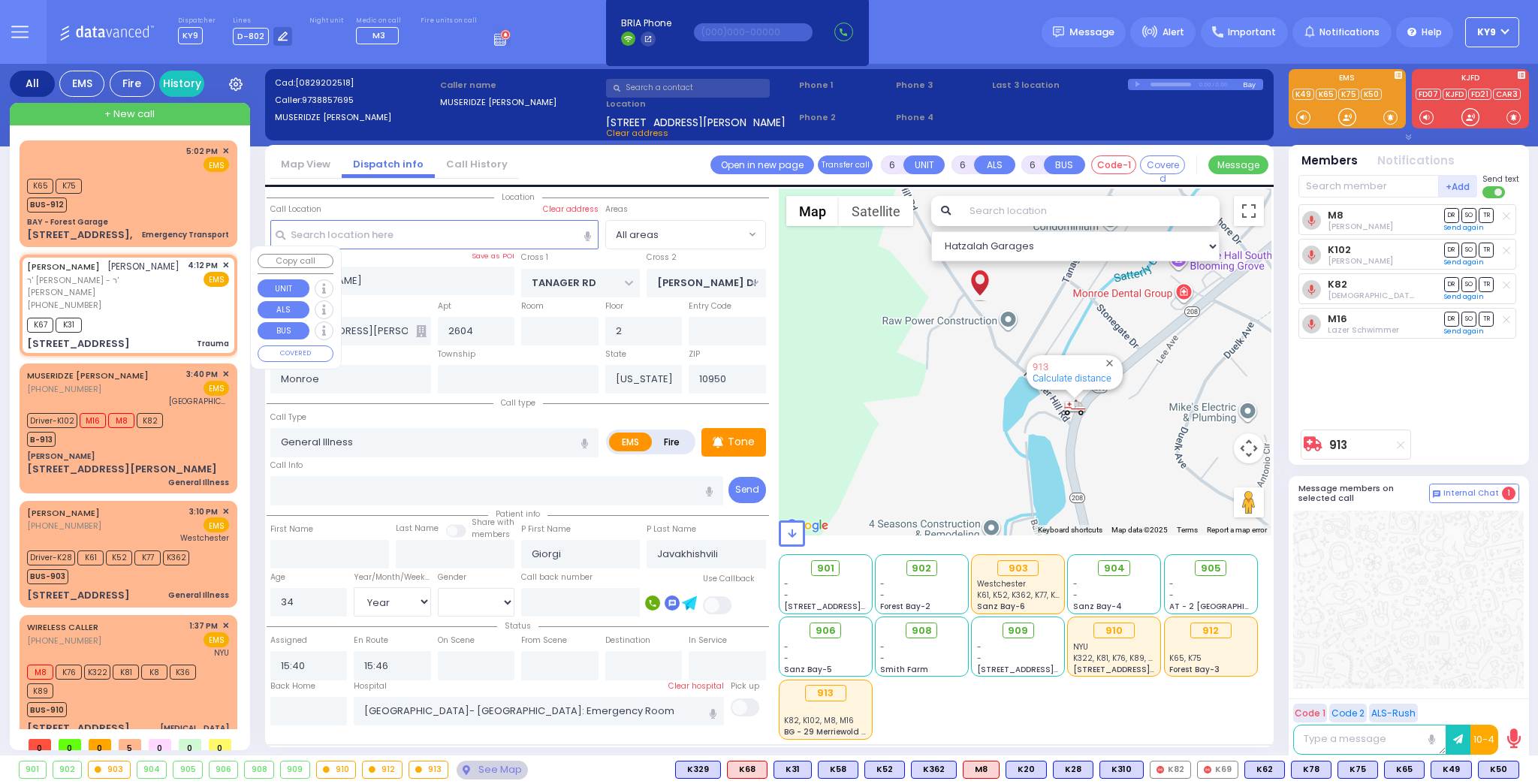
type input "Malka"
type input "Stei"
type input "40"
select select "Year"
select select "[DEMOGRAPHIC_DATA]"
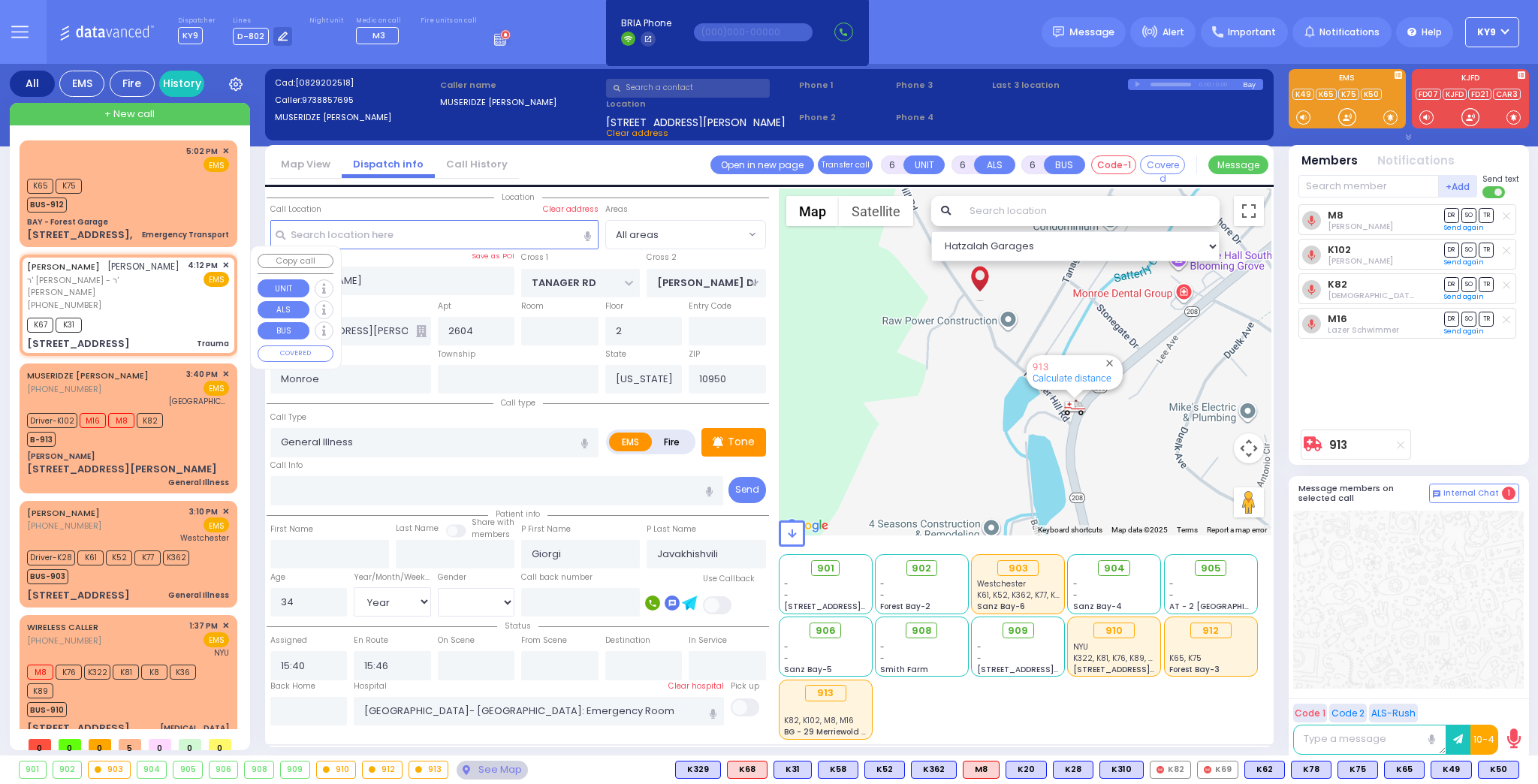
type input "16:12"
type input "16:13"
type input "NICKLESBURG RD"
type input "KRAKOW BLVD"
type input "2 TZFAS RD"
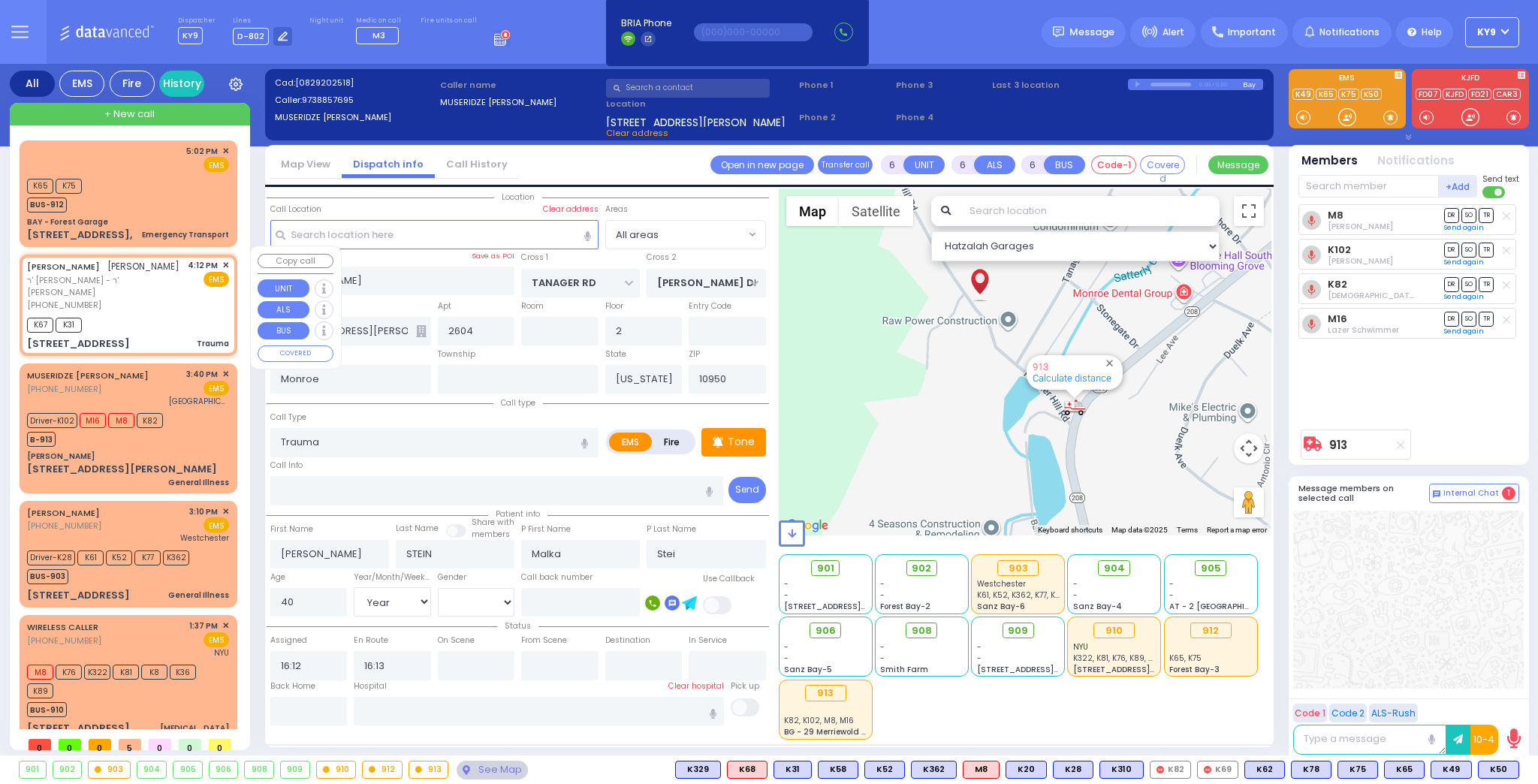
type input "303"
type input "[PERSON_NAME]"
select select "Hatzalah Garages"
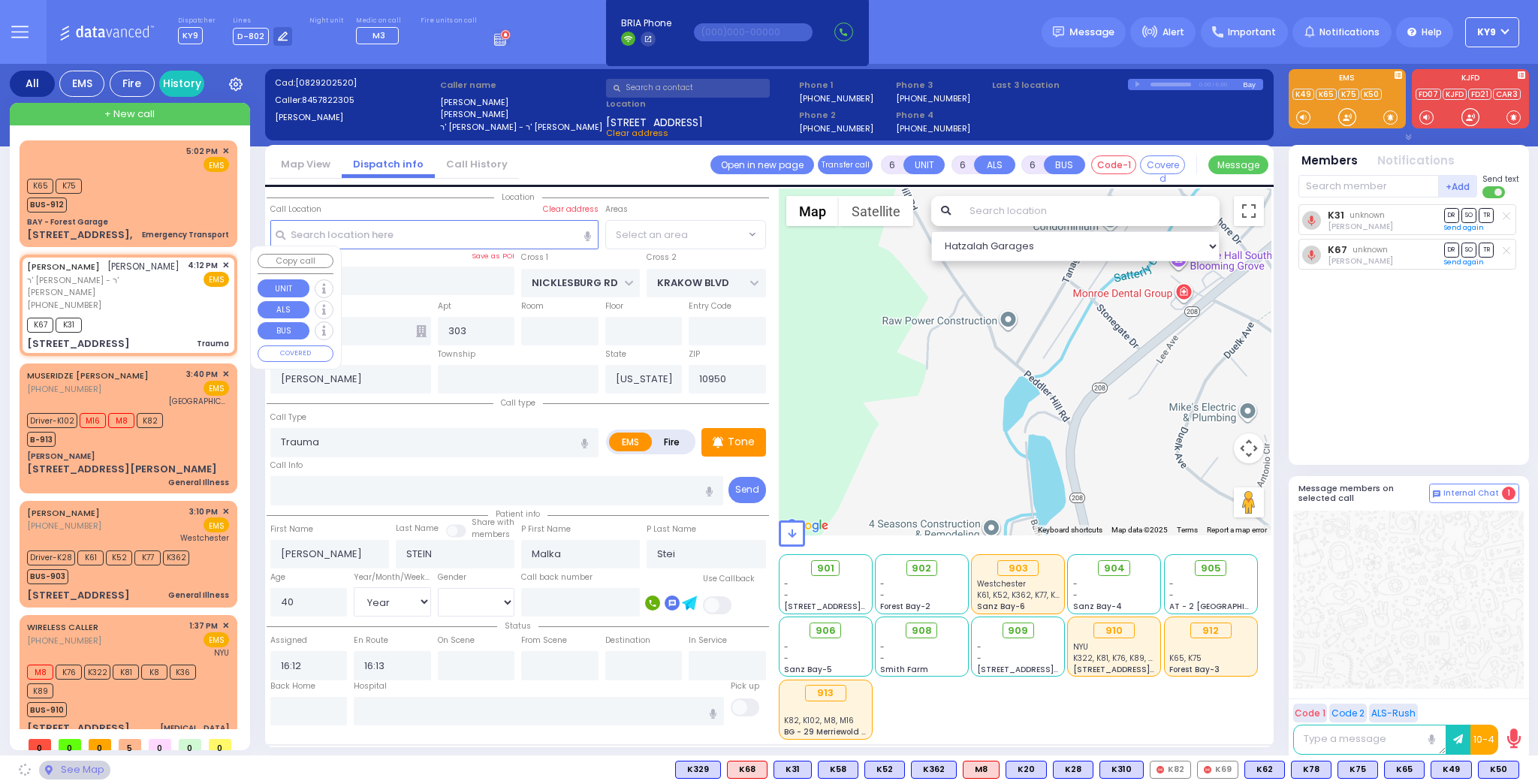
select select "ATZEI TAMURIM"
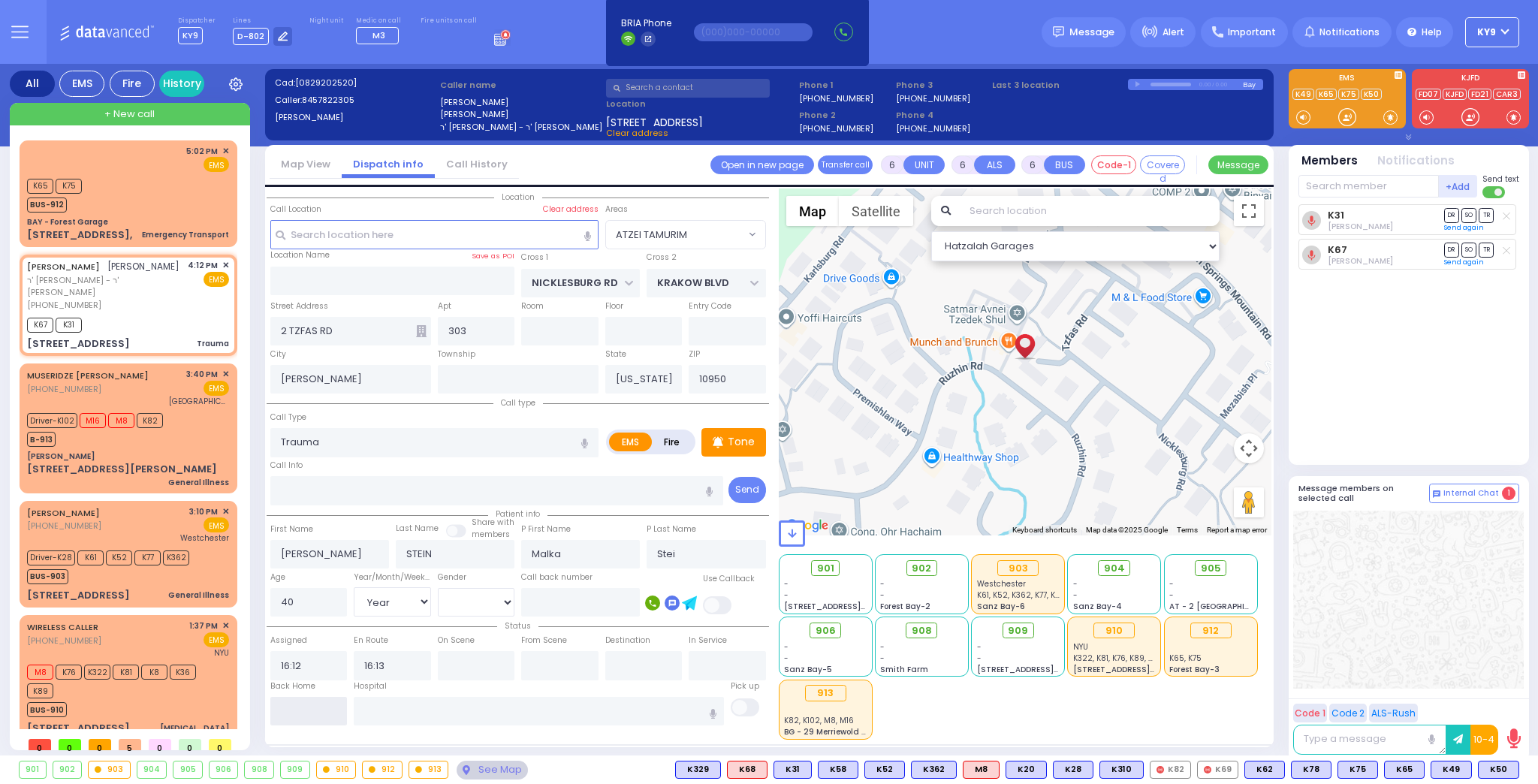
click at [293, 701] on input "text" at bounding box center [309, 711] width 77 height 29
click at [298, 715] on input "text" at bounding box center [309, 711] width 77 height 29
type input "17:09"
select select
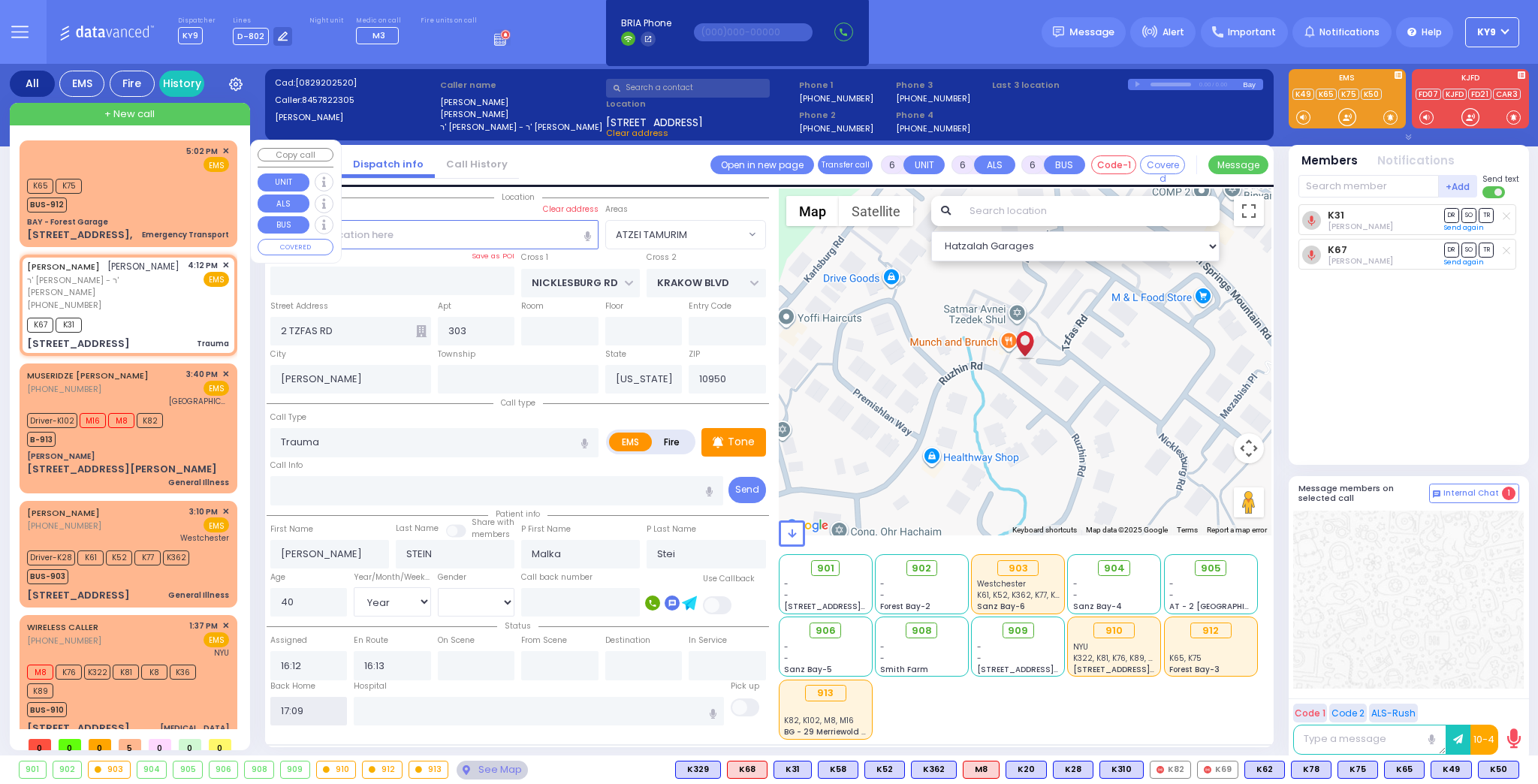
radio input "true"
select select
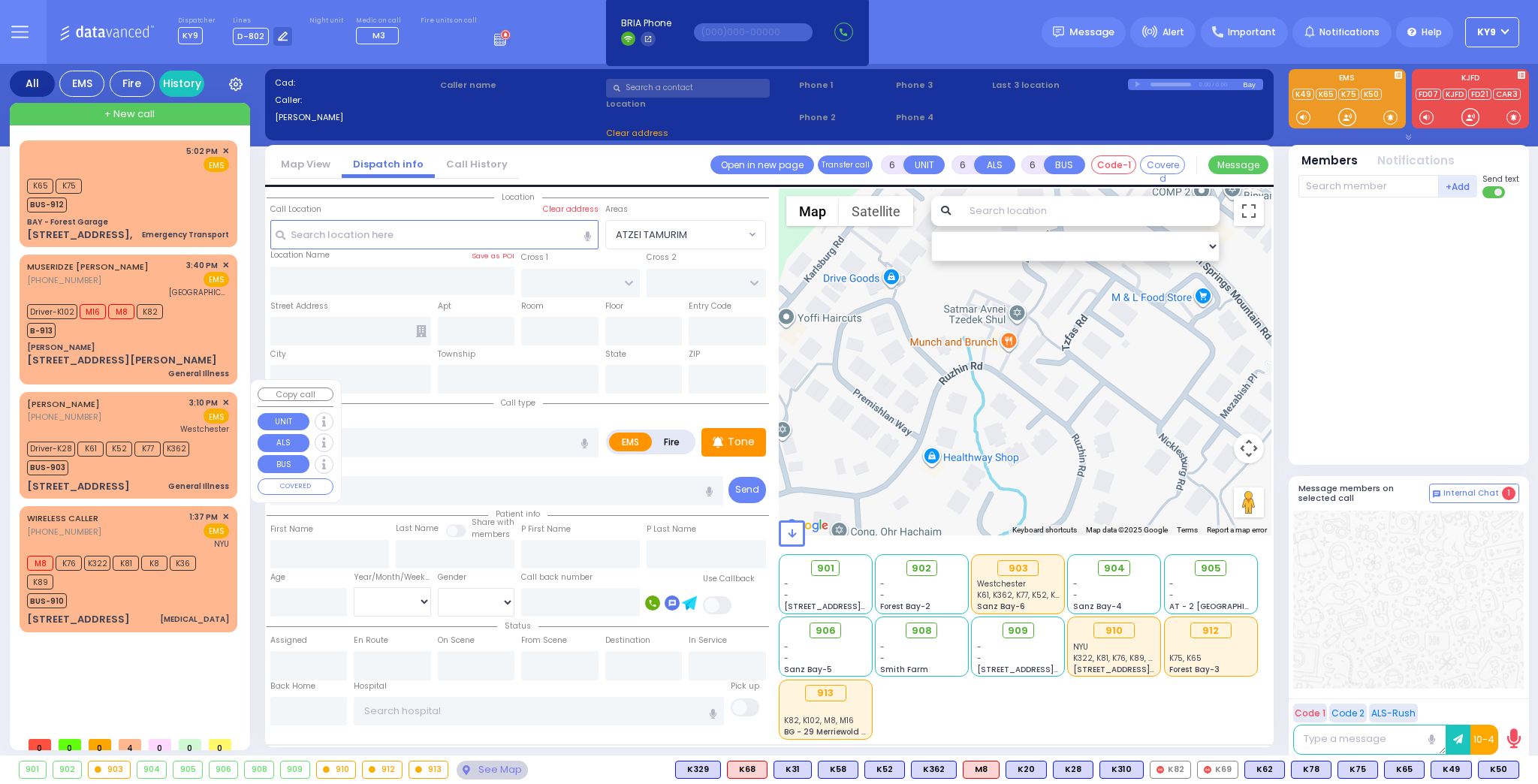
click at [98, 402] on div "C SHELTON (732) 534-2131 3:10 PM ✕ EMS Westchester" at bounding box center [128, 415] width 202 height 39
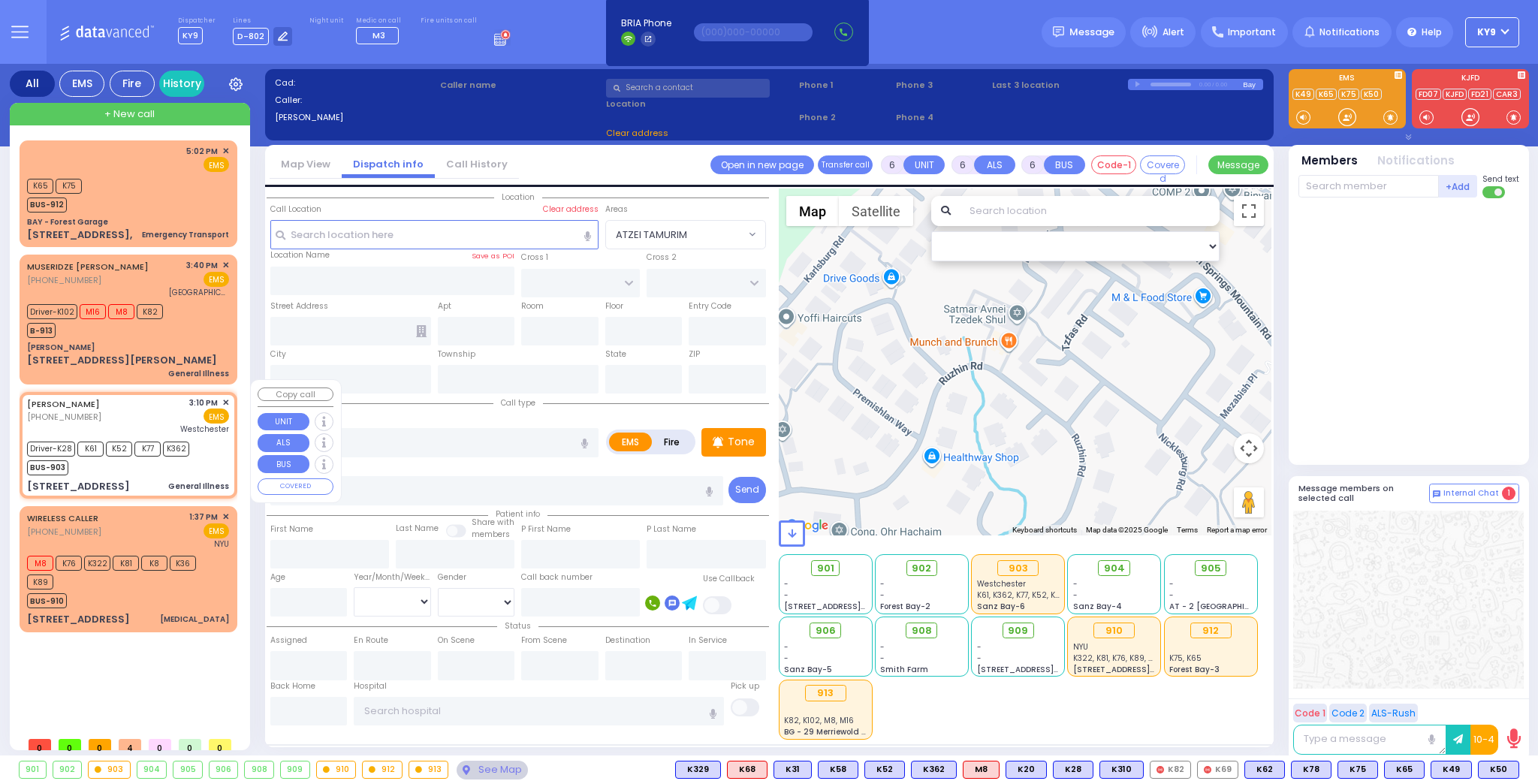
select select
type input "General Illness"
radio input "true"
type input "[PERSON_NAME]"
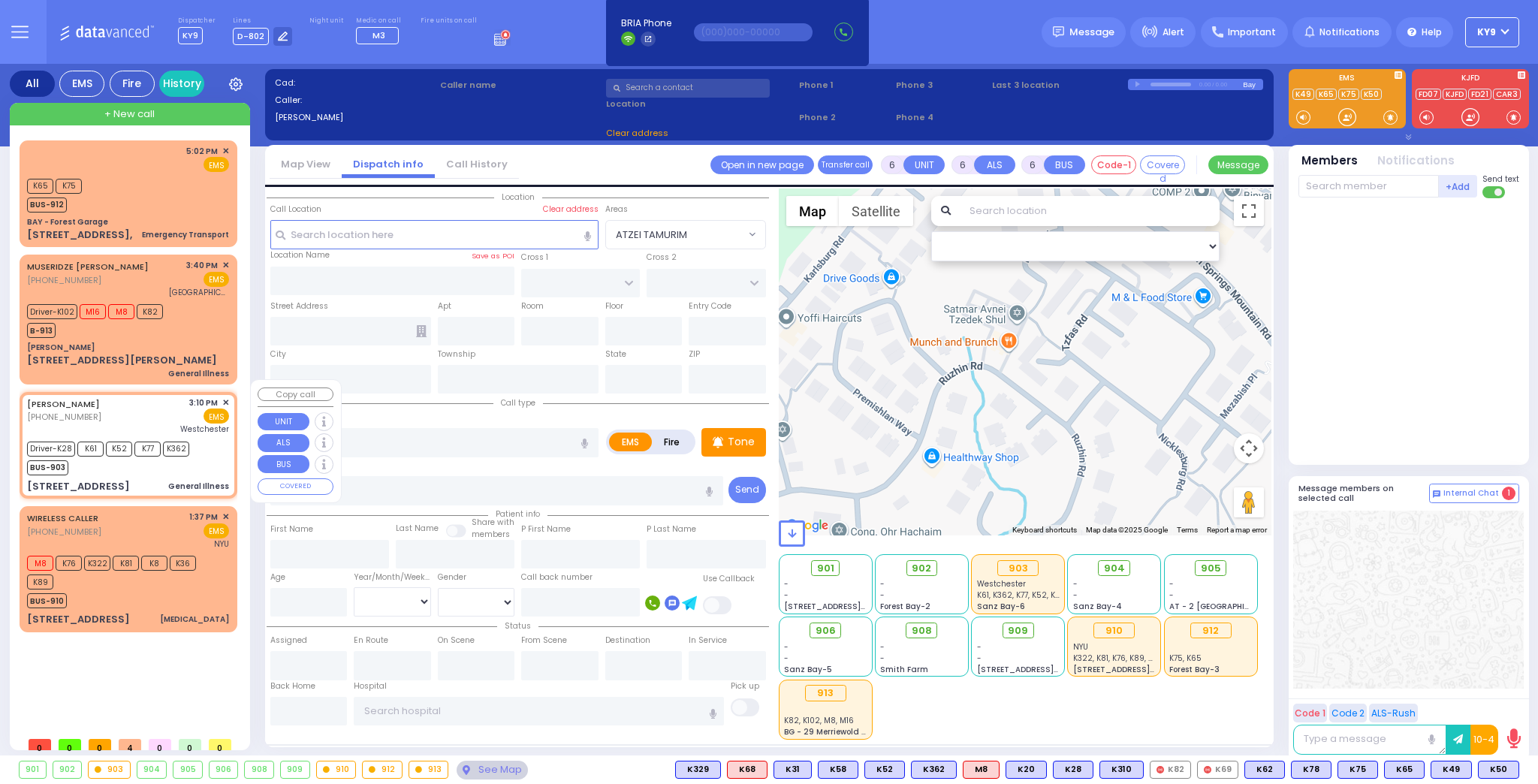
type input "32"
select select "Year"
select select "[DEMOGRAPHIC_DATA]"
type input "15:10"
type input "15:13"
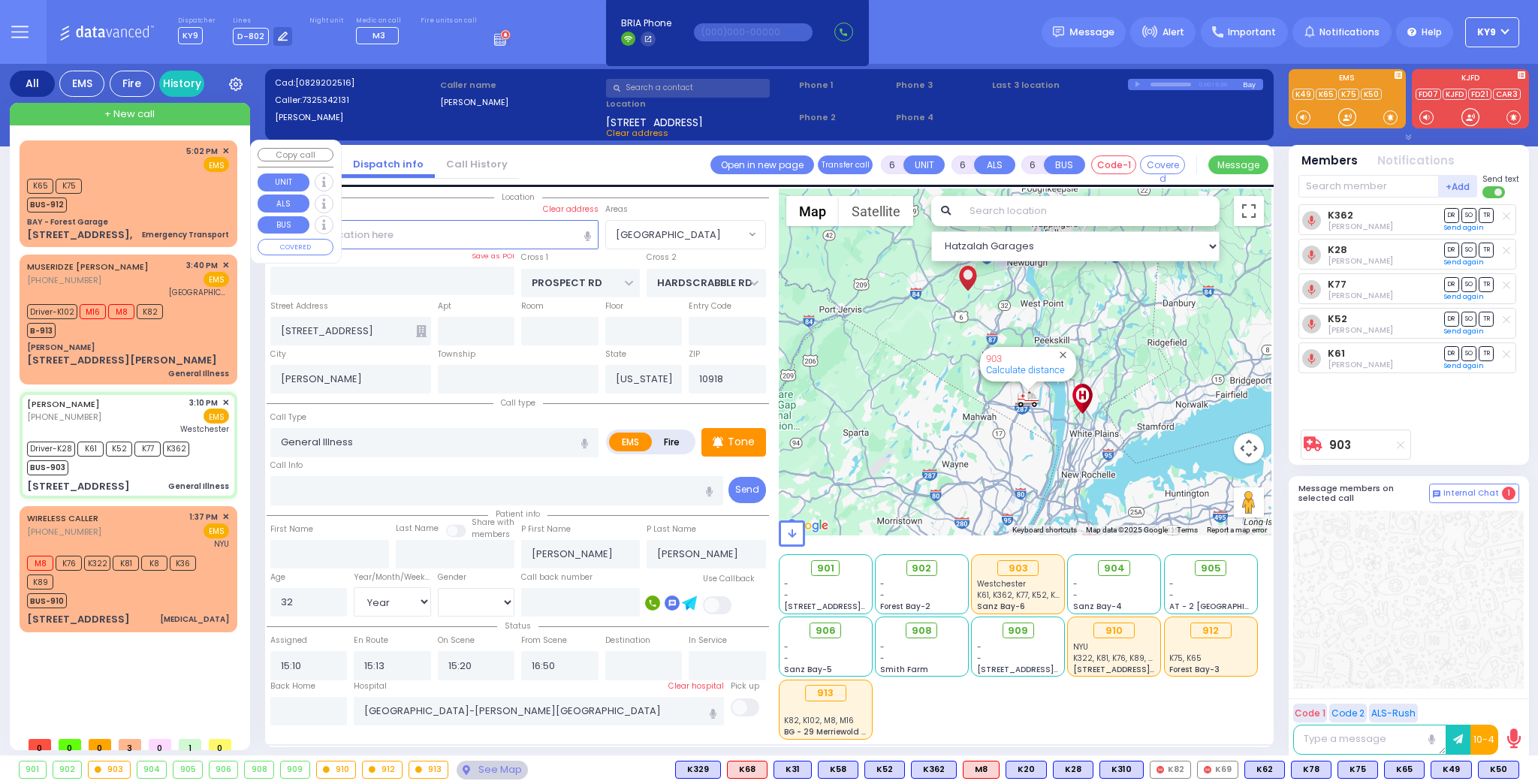
click at [143, 211] on div "K65 K75 BUS-912" at bounding box center [128, 194] width 202 height 38
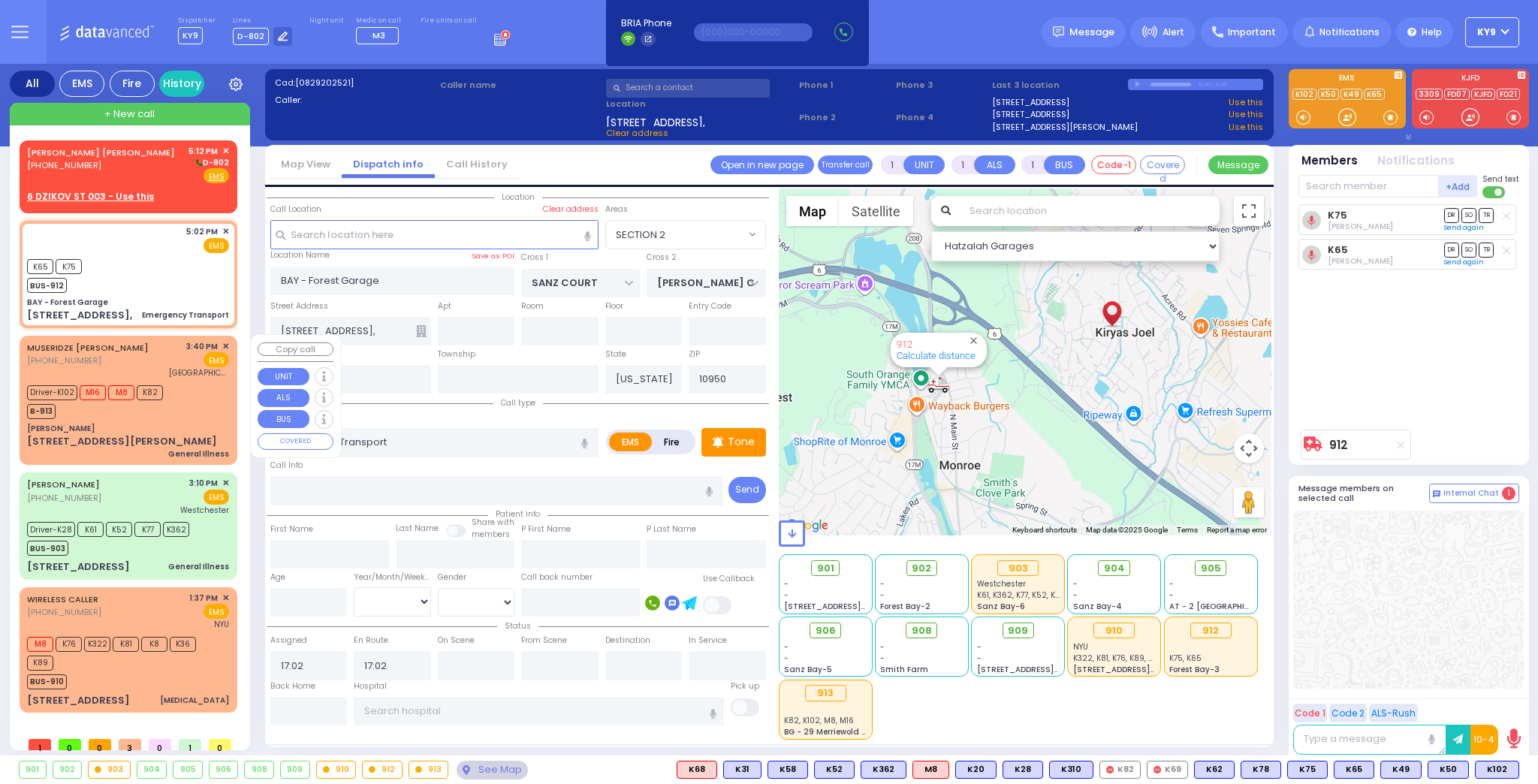
click at [111, 412] on div "B-913" at bounding box center [94, 409] width 136 height 19
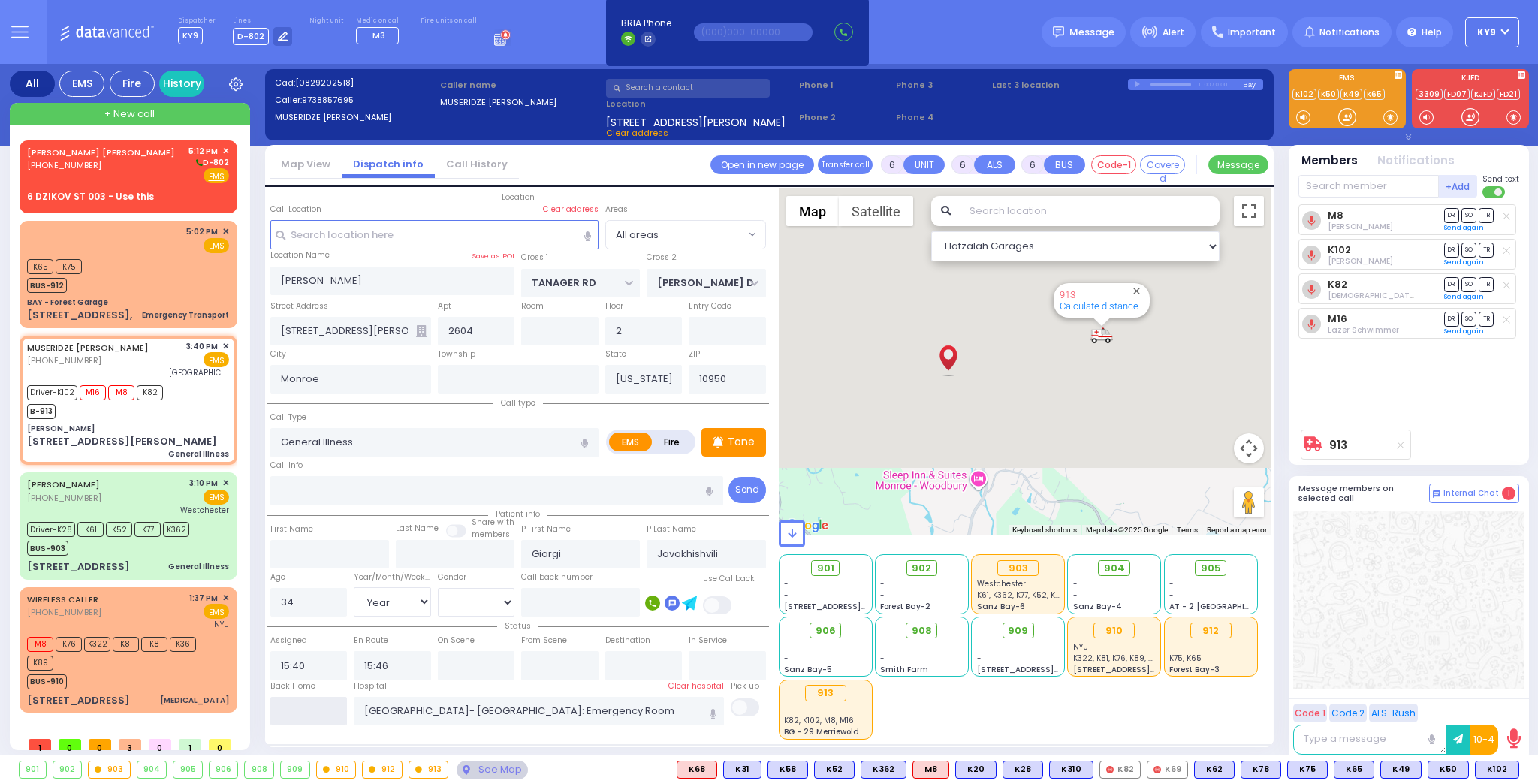
click at [295, 703] on input "text" at bounding box center [309, 711] width 77 height 29
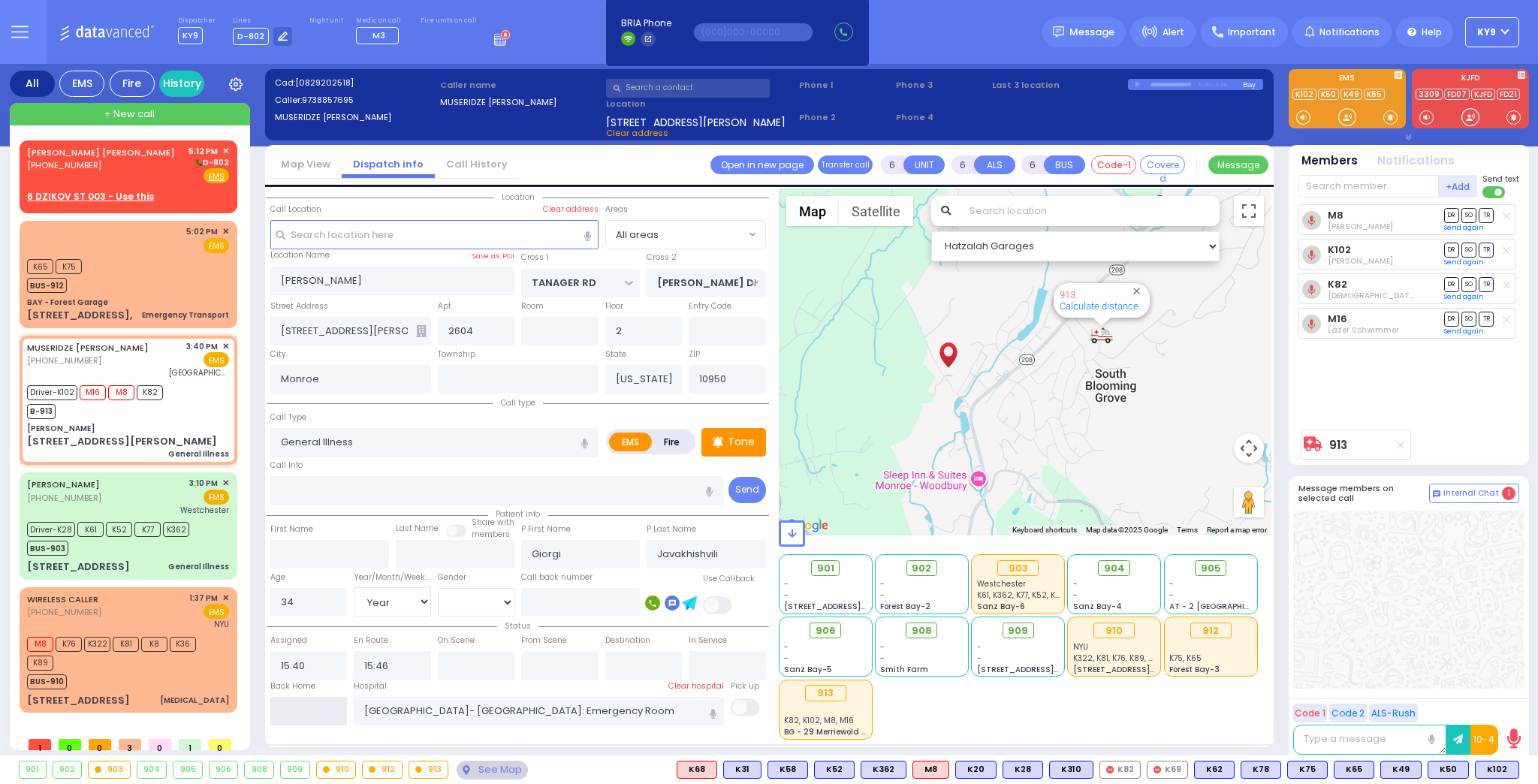
click at [297, 703] on input "text" at bounding box center [309, 711] width 77 height 29
click at [295, 704] on input "text" at bounding box center [309, 711] width 77 height 29
click at [295, 706] on input "text" at bounding box center [309, 711] width 77 height 29
click at [297, 703] on input "text" at bounding box center [309, 711] width 77 height 29
click at [297, 706] on input "text" at bounding box center [309, 711] width 77 height 29
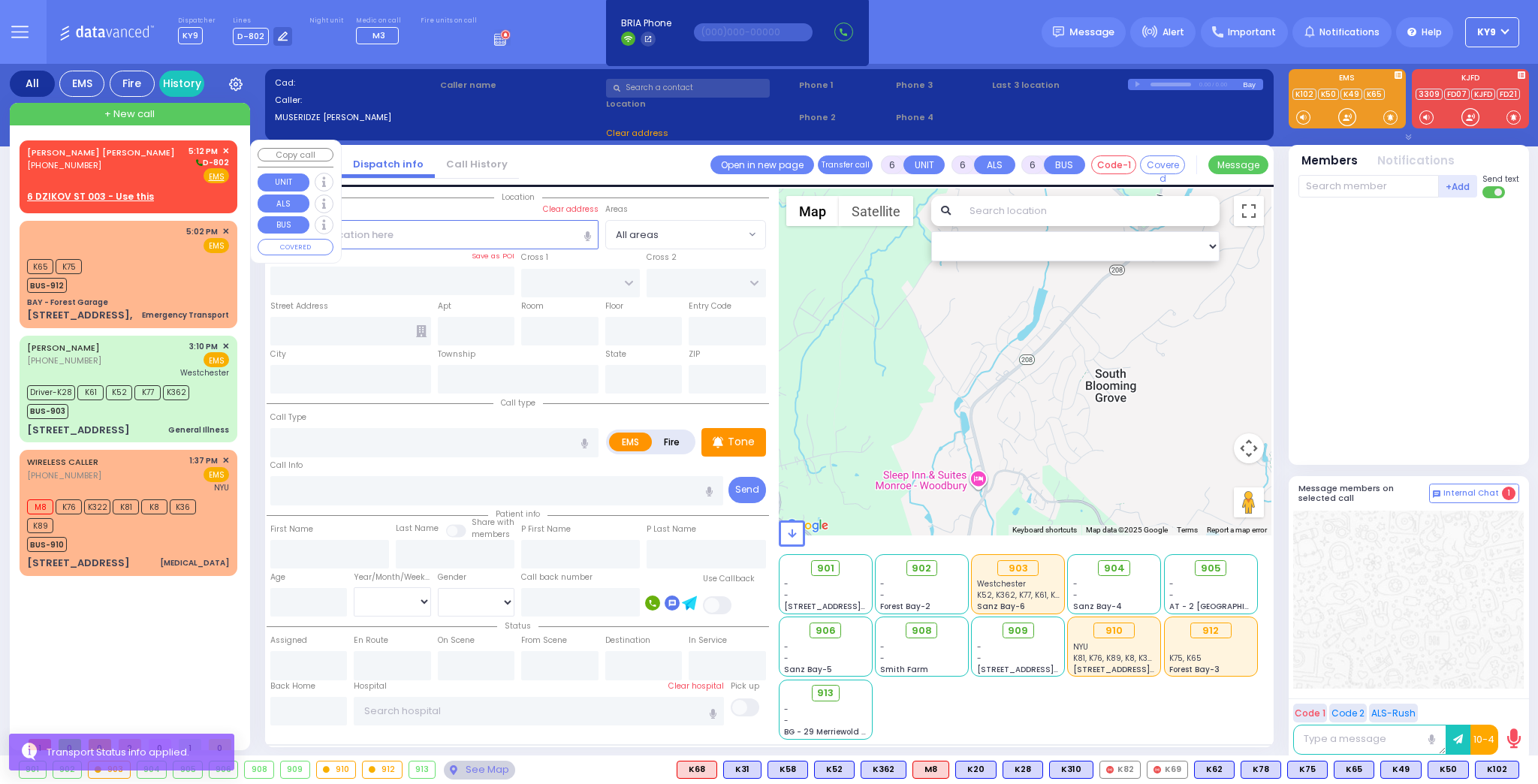
click at [153, 179] on div "DUVID YIDA PEARL (845) 500-8056 5:12 PM ✕ D-802 EMS" at bounding box center [128, 164] width 202 height 39
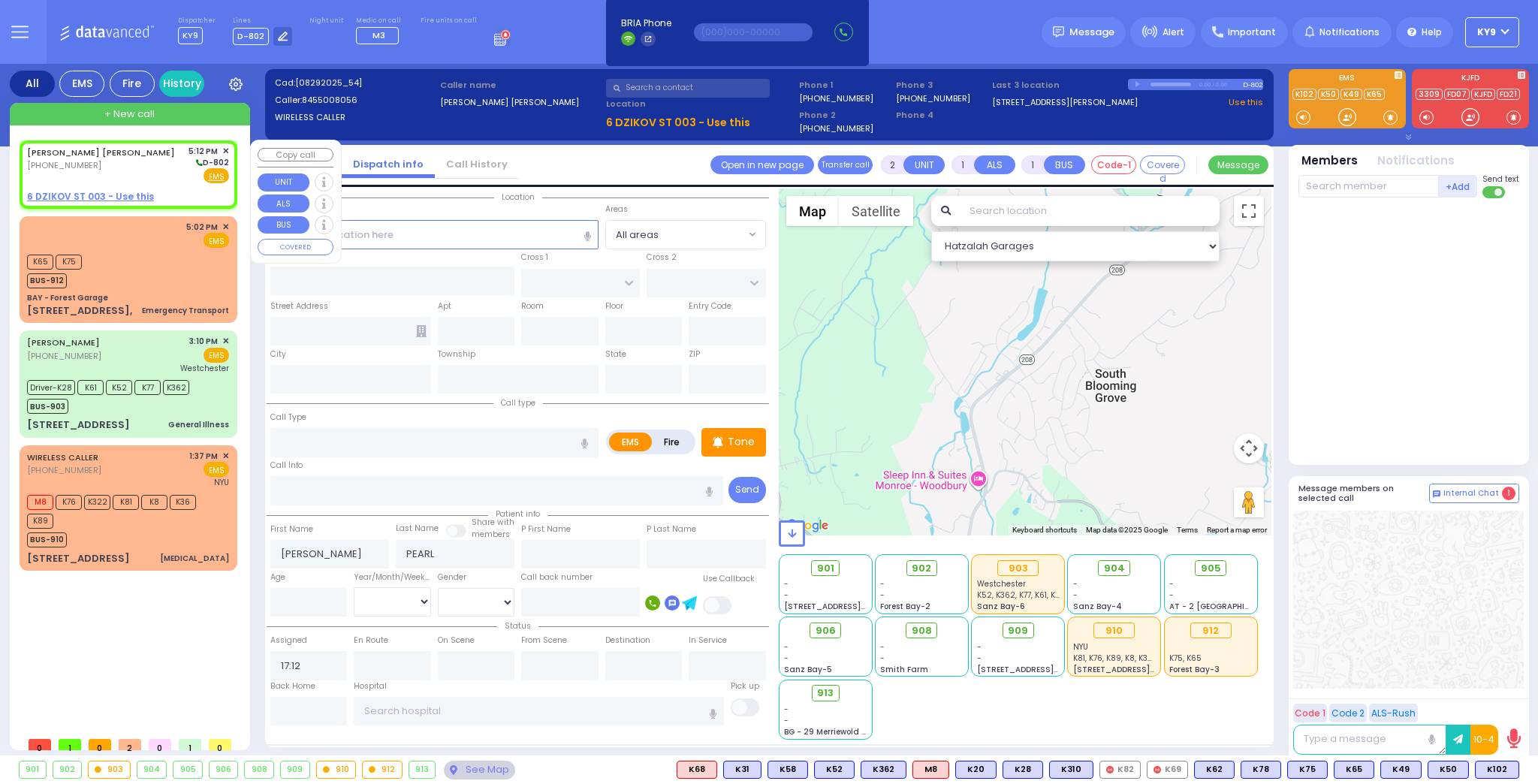
click at [73, 191] on u "6 DZIKOV ST 003 - Use this" at bounding box center [90, 196] width 127 height 13
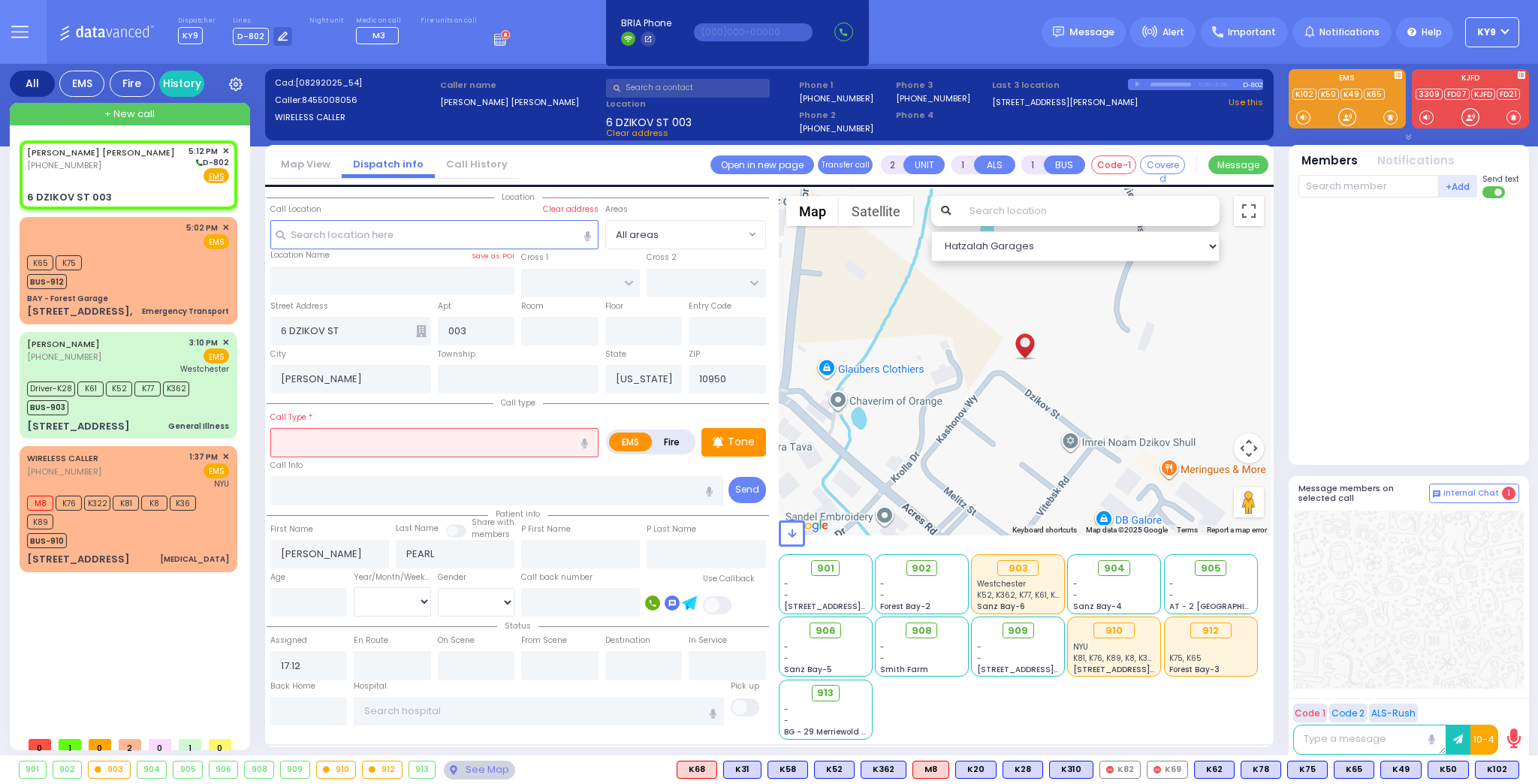
click at [402, 436] on input "text" at bounding box center [434, 442] width 328 height 29
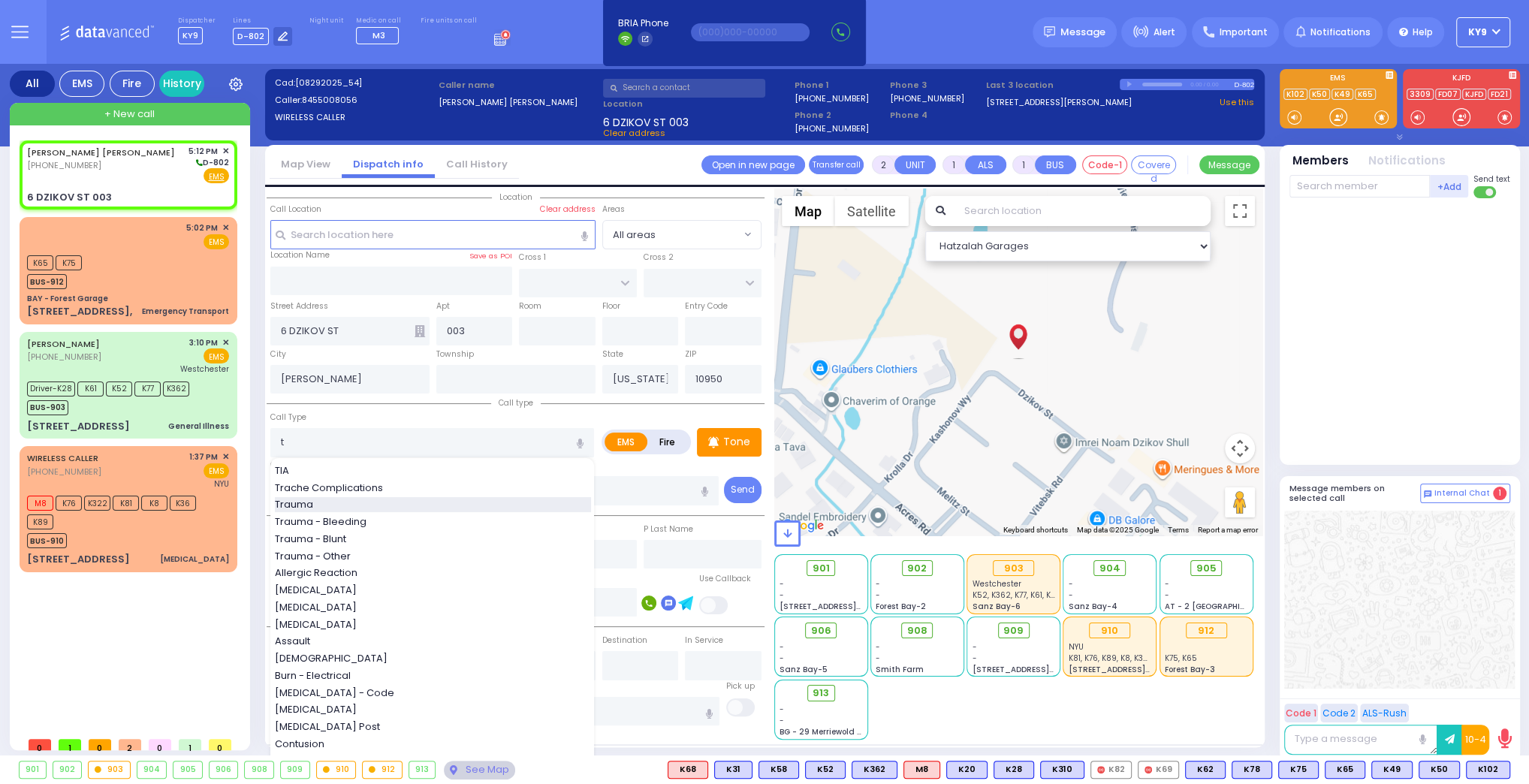
click at [311, 503] on span "Trauma" at bounding box center [297, 504] width 44 height 15
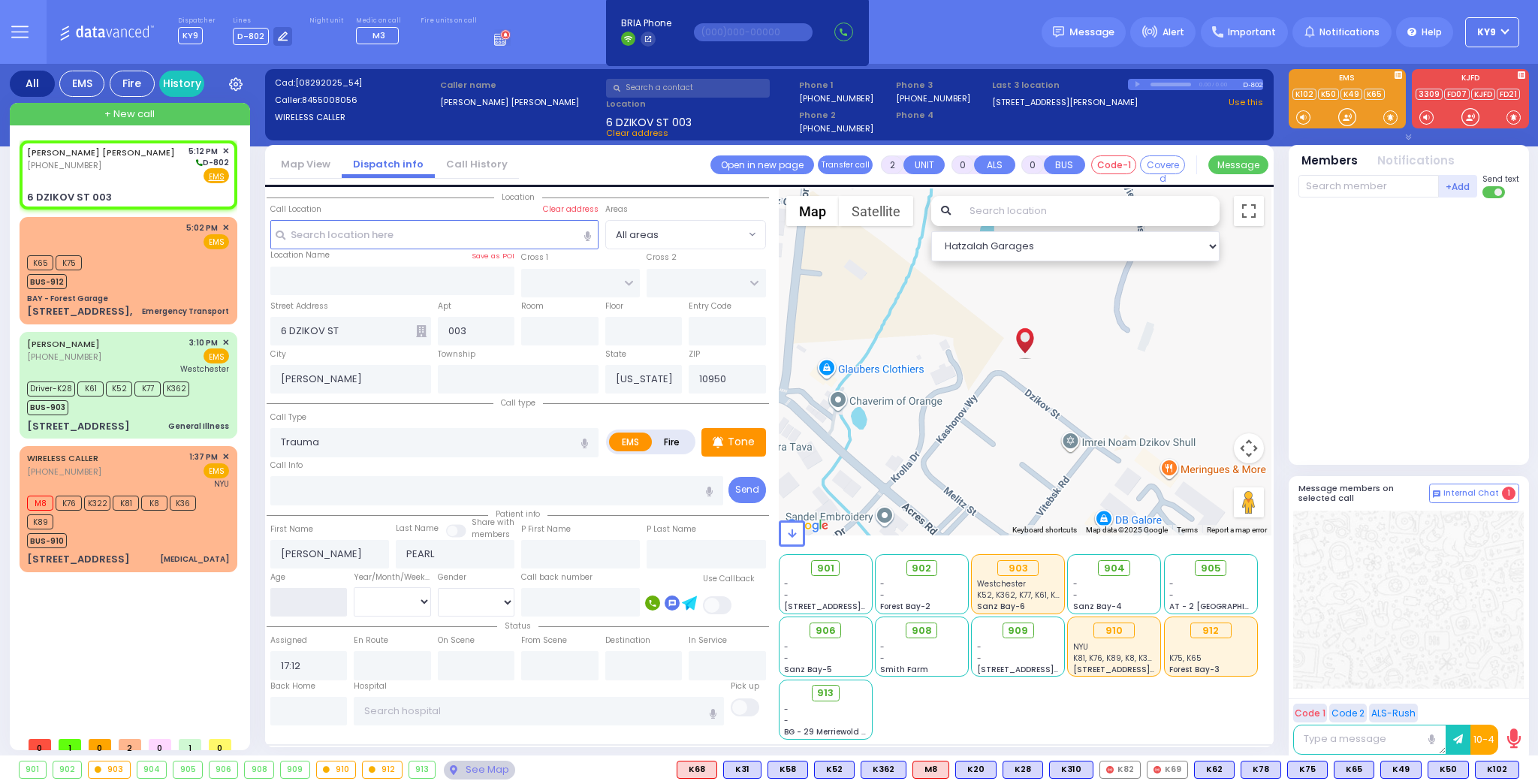
click at [322, 594] on input "number" at bounding box center [309, 602] width 77 height 29
click at [382, 601] on select "Year Month Week Day" at bounding box center [393, 601] width 77 height 29
click at [354, 587] on select "Year Month Week Day" at bounding box center [393, 601] width 77 height 29
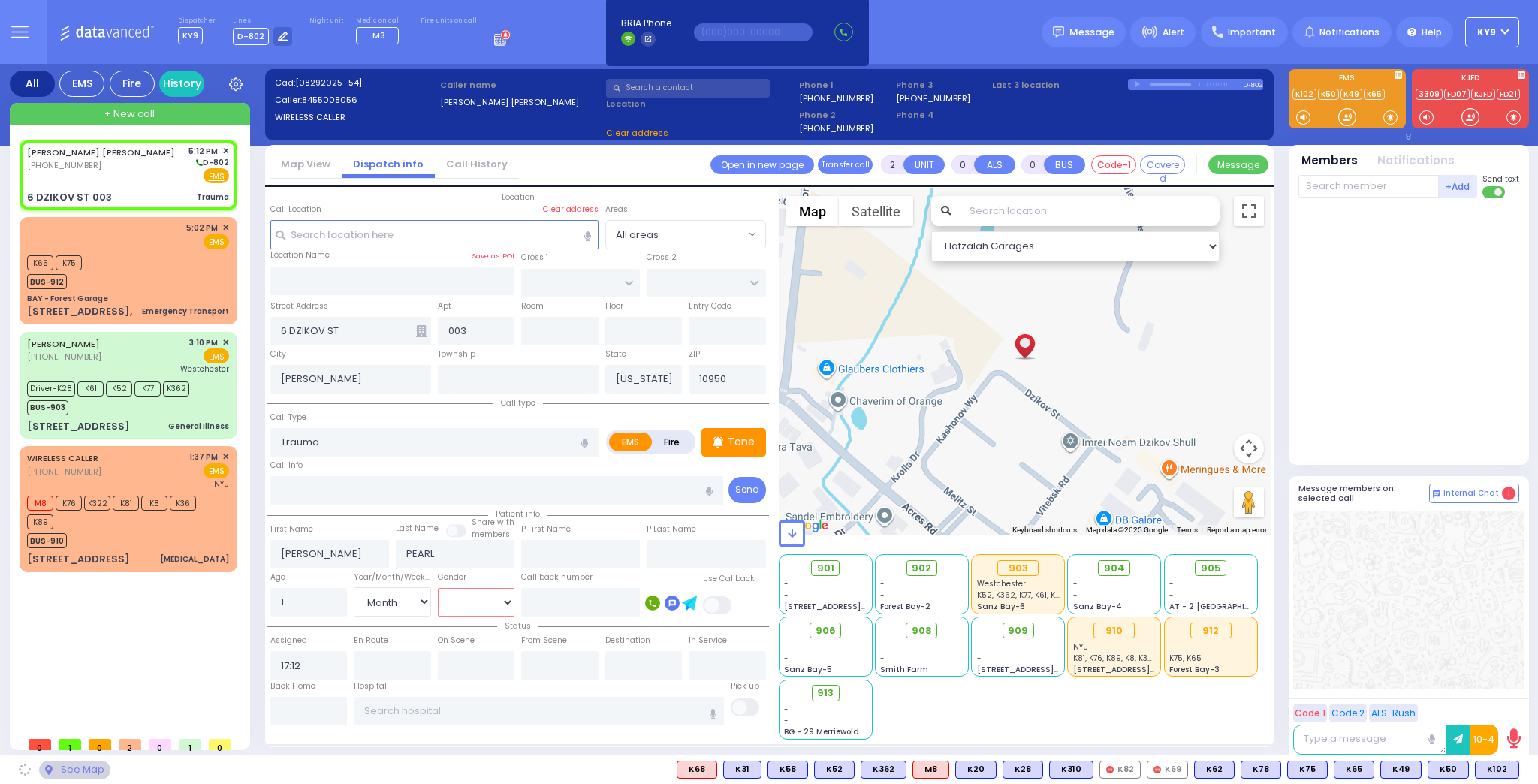
click at [470, 602] on select "[DEMOGRAPHIC_DATA] [DEMOGRAPHIC_DATA]" at bounding box center [477, 602] width 77 height 29
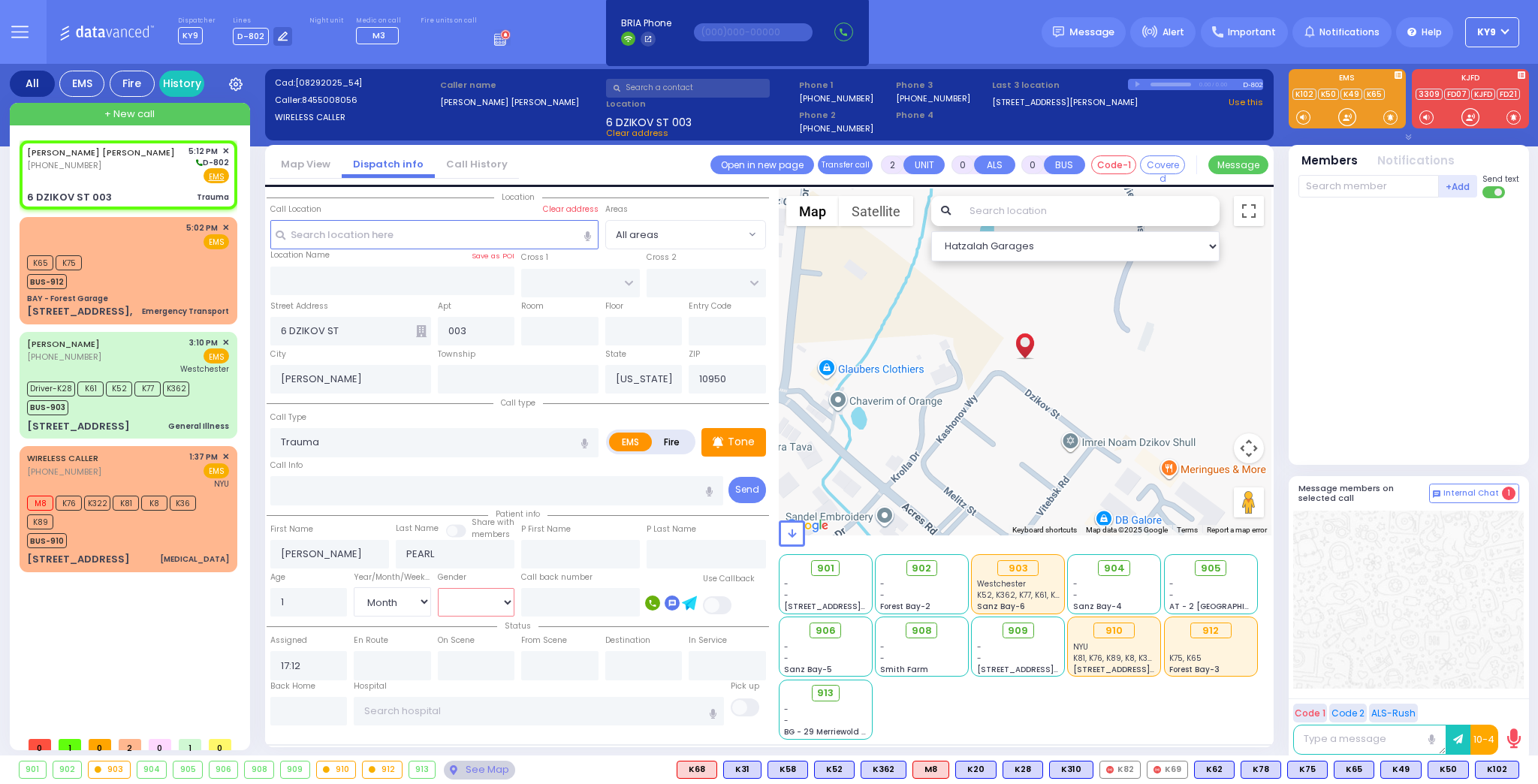
click at [438, 588] on select "[DEMOGRAPHIC_DATA] [DEMOGRAPHIC_DATA]" at bounding box center [477, 602] width 77 height 29
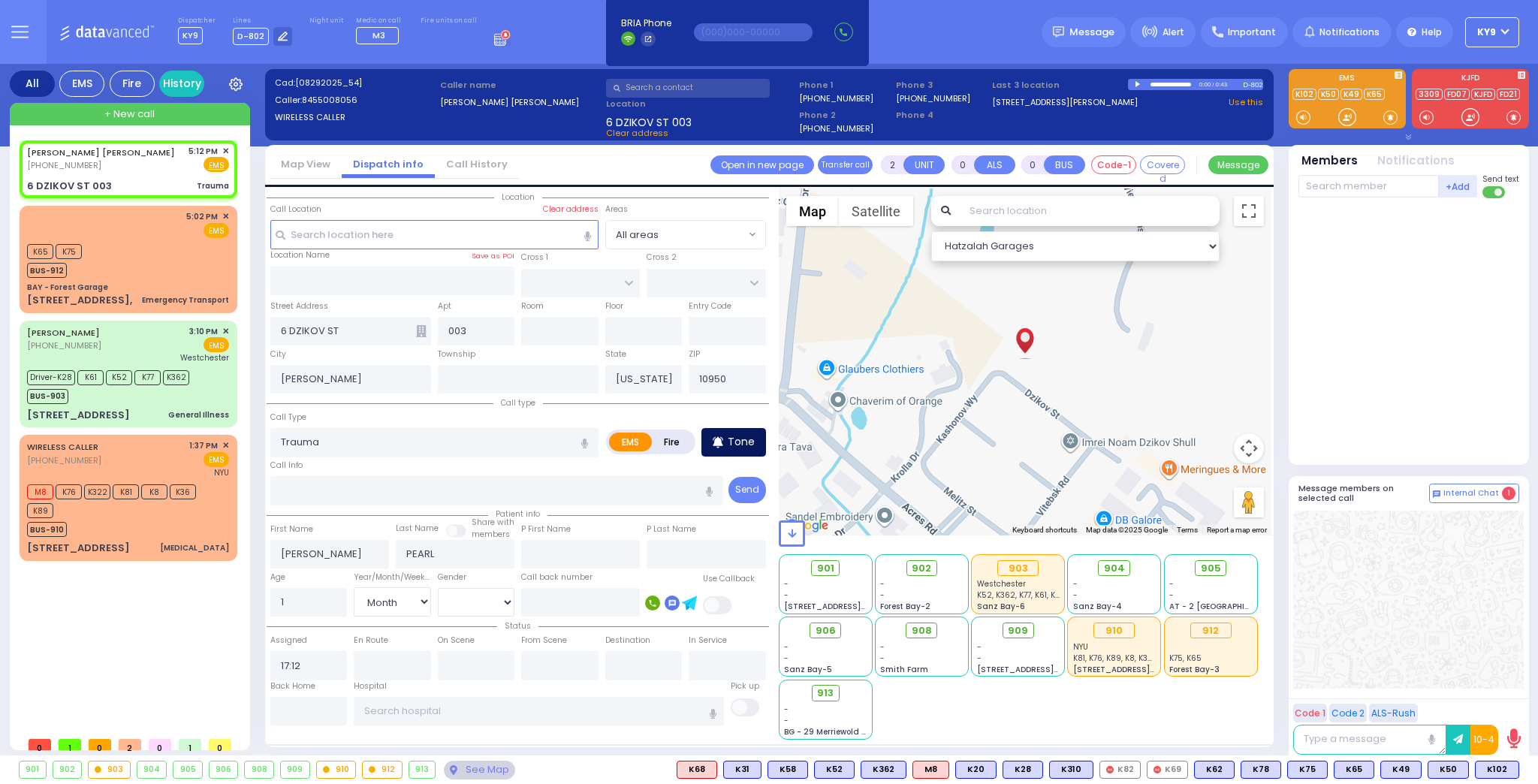
click at [740, 444] on p "Tone" at bounding box center [741, 442] width 27 height 16
click at [1389, 117] on span at bounding box center [1391, 117] width 14 height 15
click at [1346, 120] on div at bounding box center [1347, 117] width 15 height 15
click at [1341, 120] on div at bounding box center [1347, 117] width 15 height 15
click at [1345, 117] on div at bounding box center [1347, 117] width 15 height 15
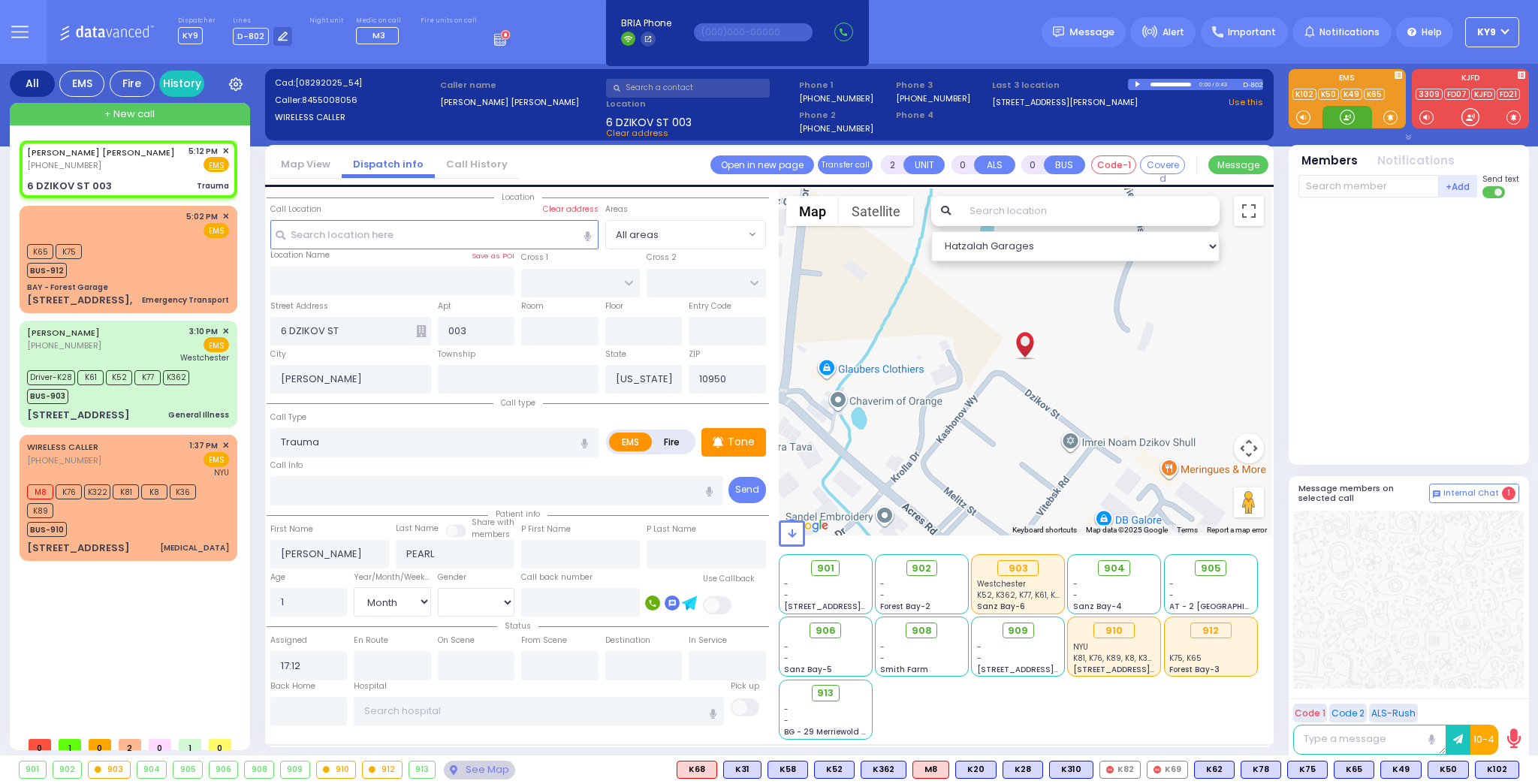
click at [1343, 121] on div at bounding box center [1347, 117] width 15 height 15
click at [1340, 118] on div at bounding box center [1347, 117] width 15 height 15
click at [1390, 118] on span at bounding box center [1391, 117] width 14 height 15
click at [1346, 114] on div at bounding box center [1347, 117] width 15 height 15
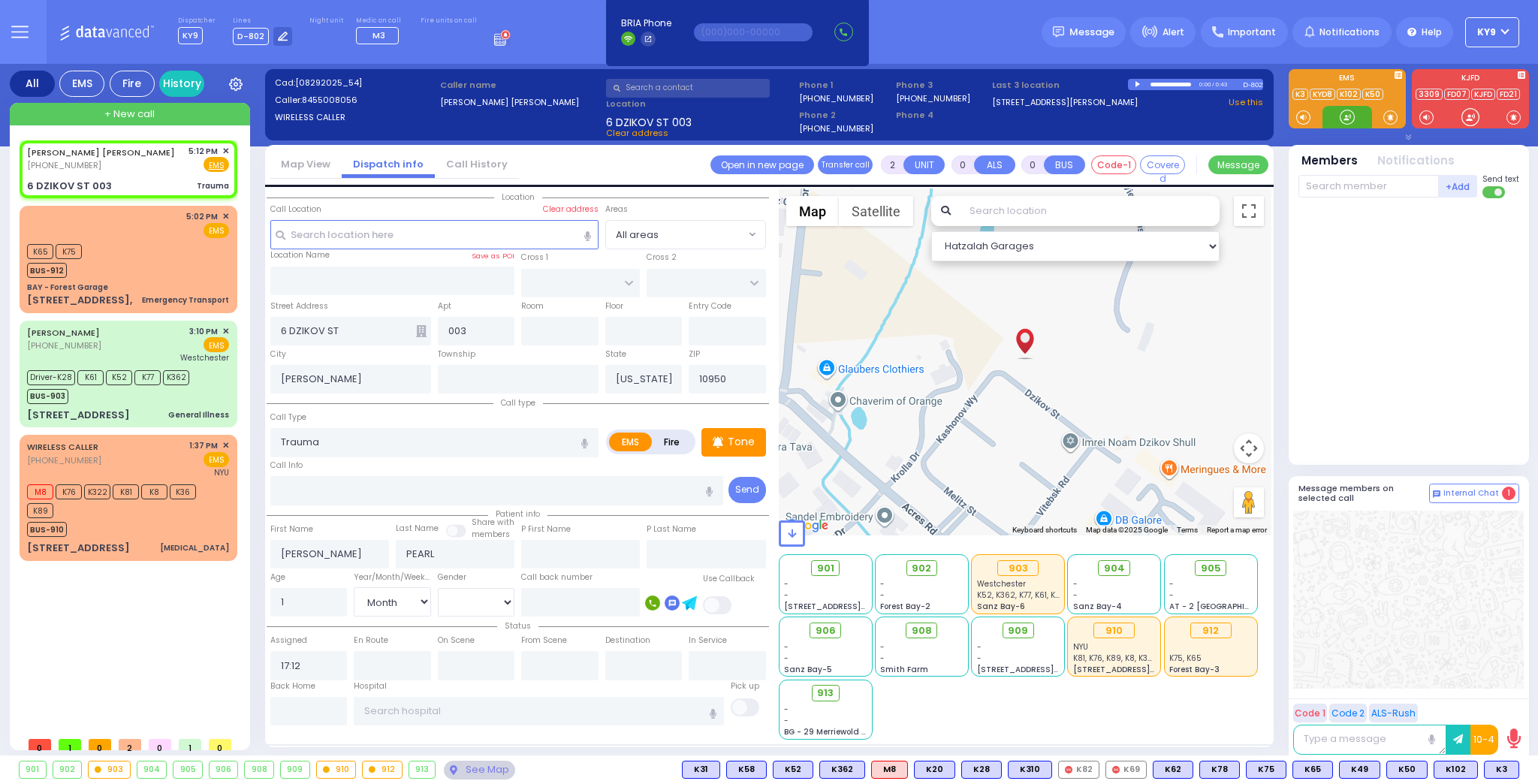
click at [1343, 114] on div at bounding box center [1347, 117] width 15 height 15
click at [1497, 769] on span "K3" at bounding box center [1501, 769] width 34 height 17
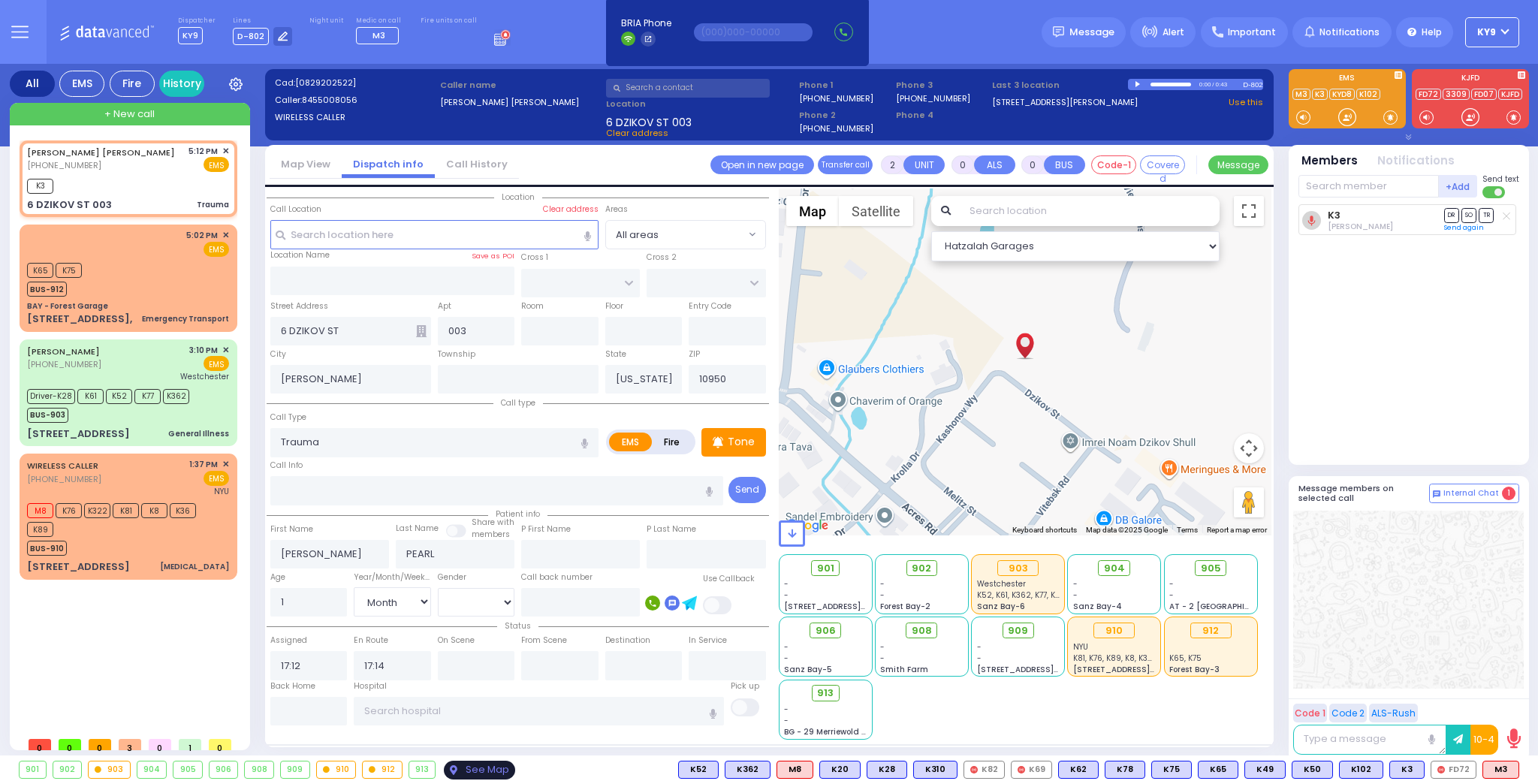
click at [451, 769] on div "See Map" at bounding box center [479, 769] width 70 height 19
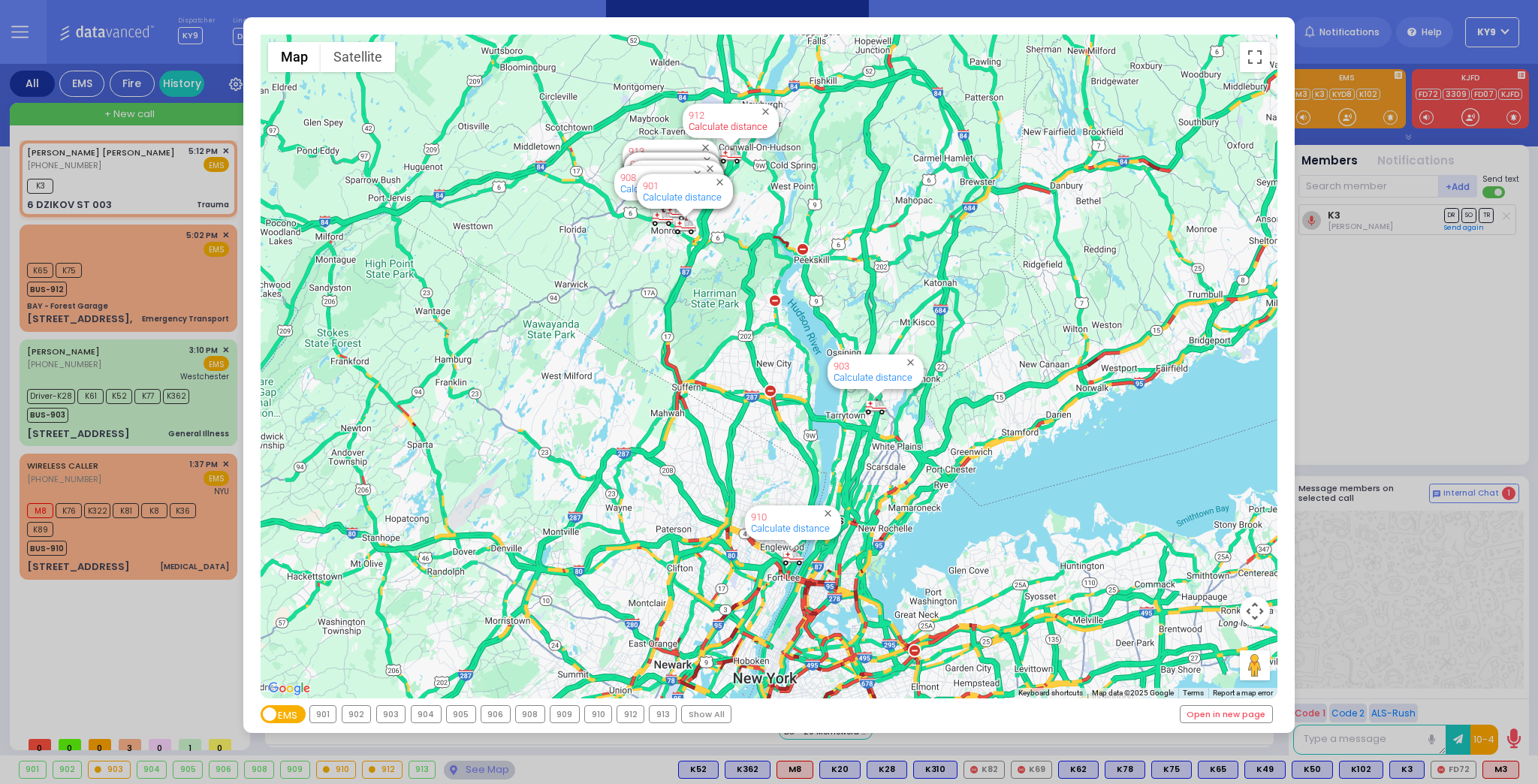
click at [730, 125] on link "Calculate distance" at bounding box center [728, 126] width 79 height 11
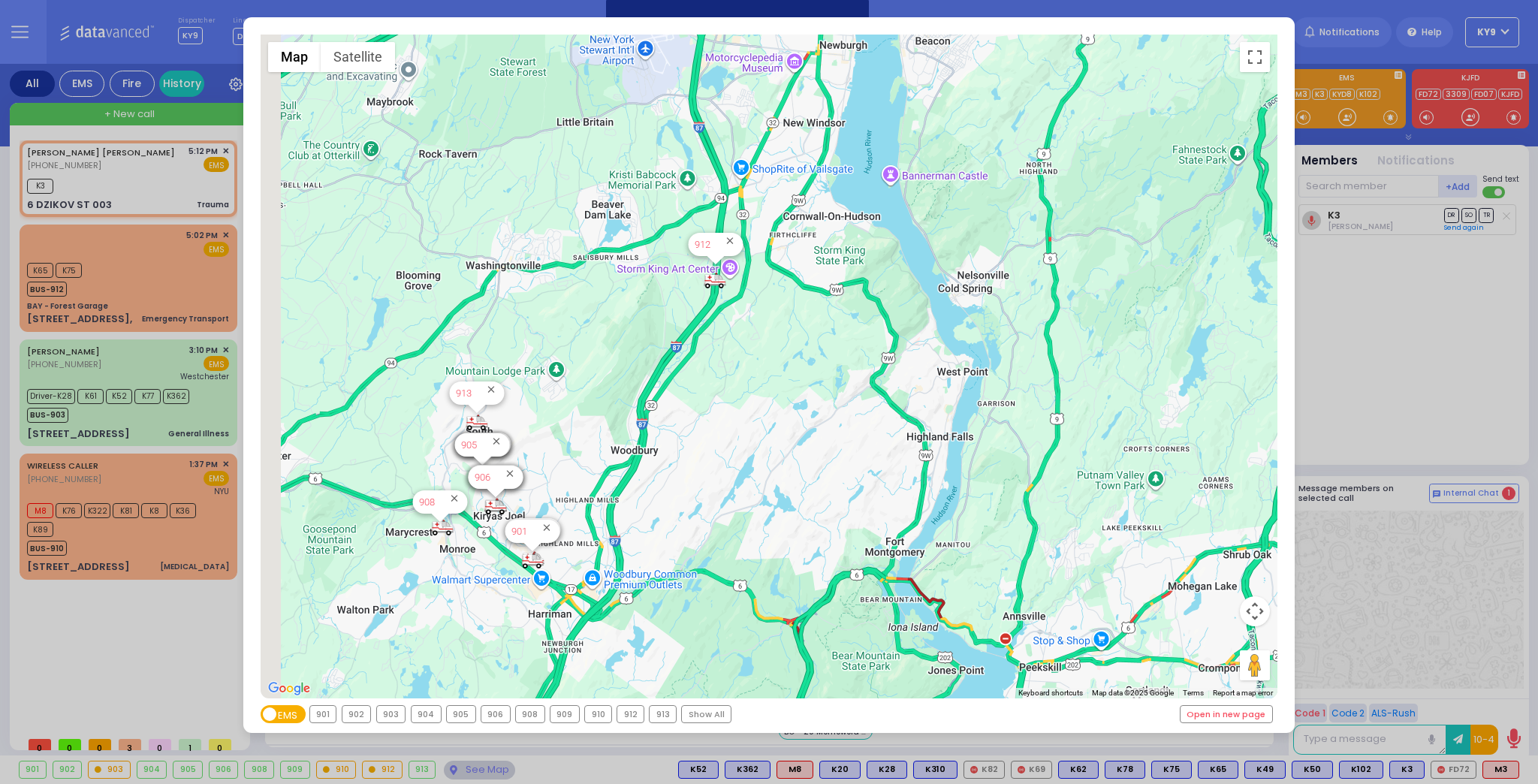
drag, startPoint x: 359, startPoint y: 607, endPoint x: 477, endPoint y: 570, distance: 123.7
click at [478, 570] on div "594 Calculate distance 595 Calculate distance 596 Calculate distance 901 Calcul…" at bounding box center [769, 366] width 1018 height 663
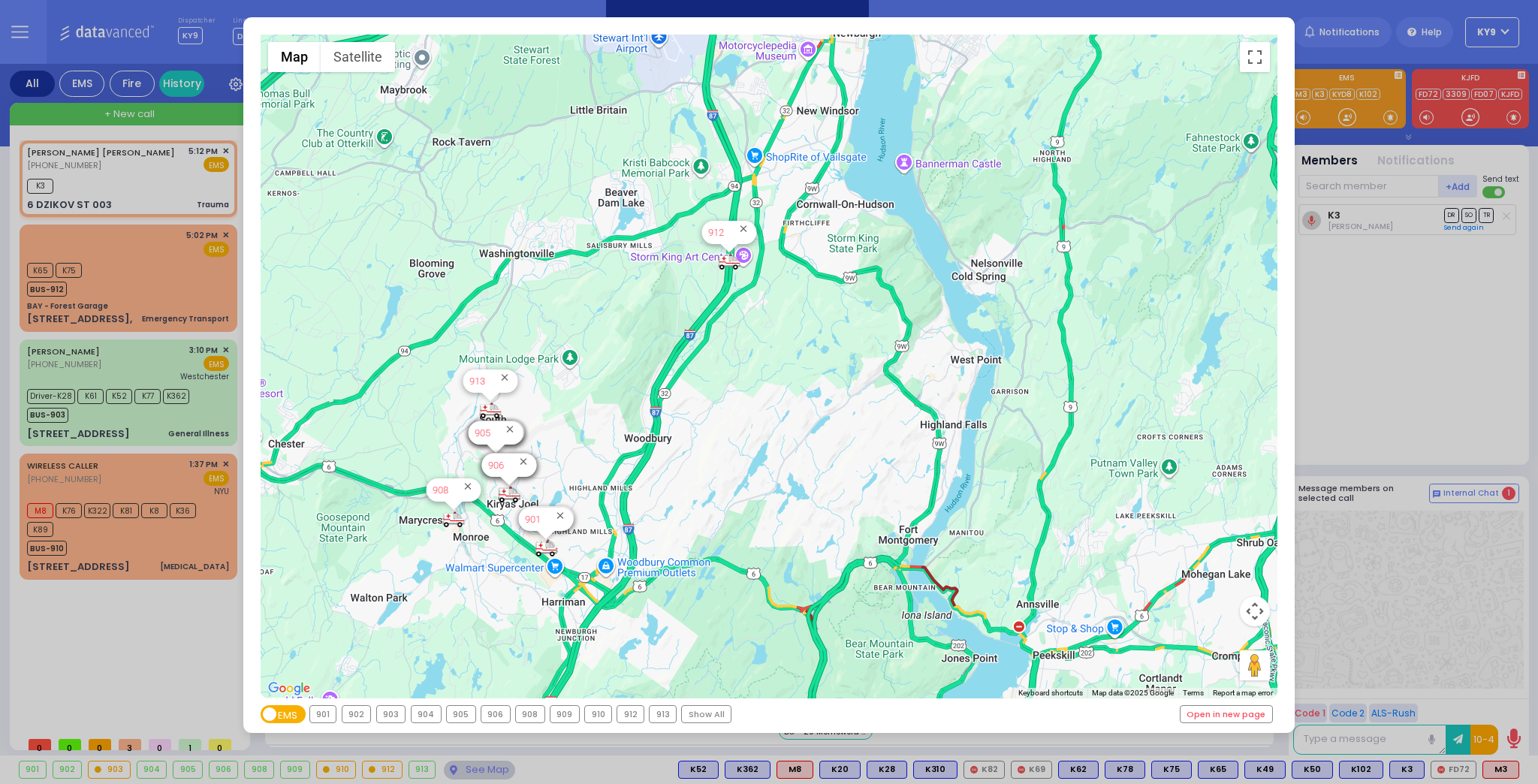
click at [628, 716] on div "912" at bounding box center [630, 714] width 27 height 17
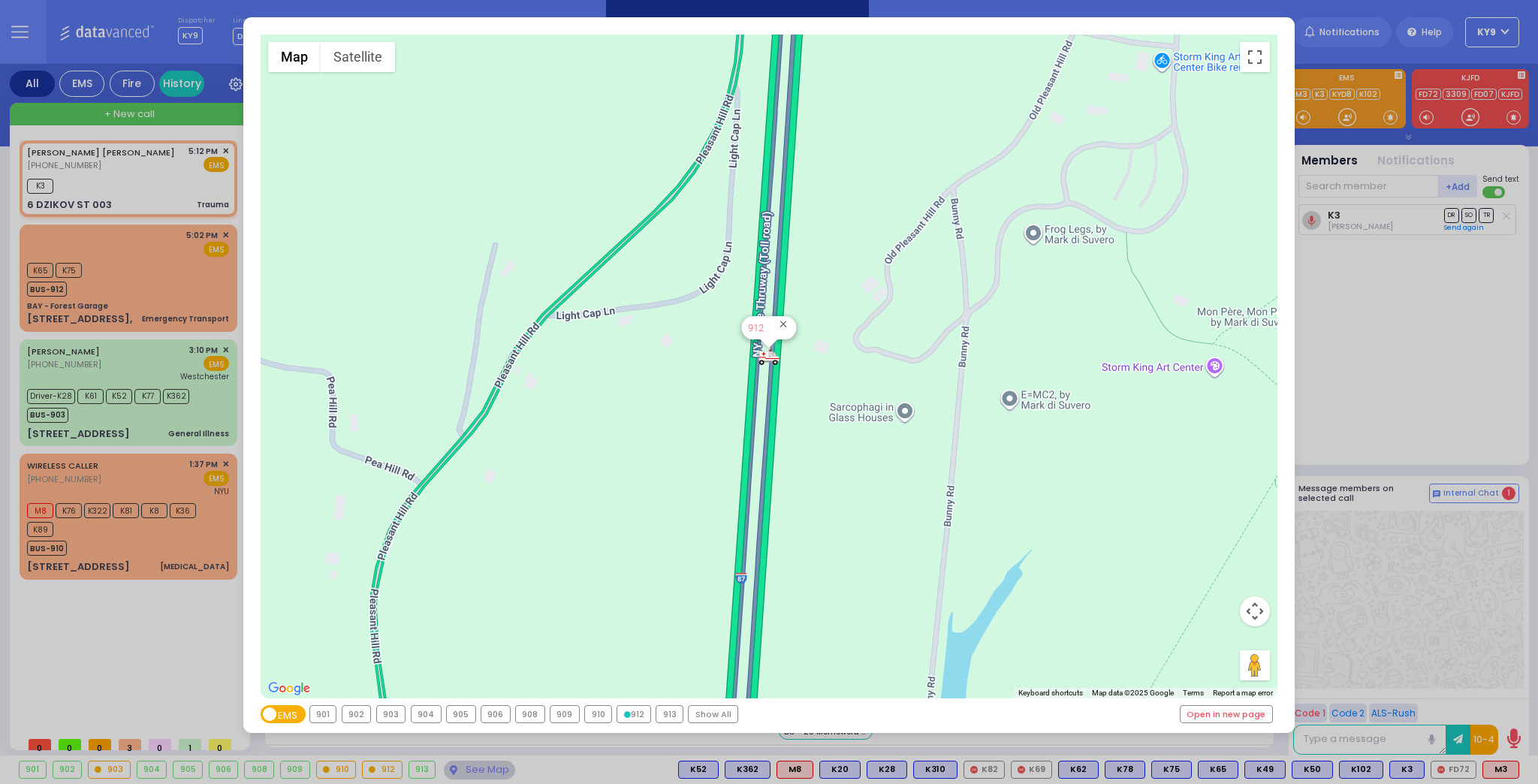
click at [708, 711] on div "Show All" at bounding box center [712, 714] width 48 height 17
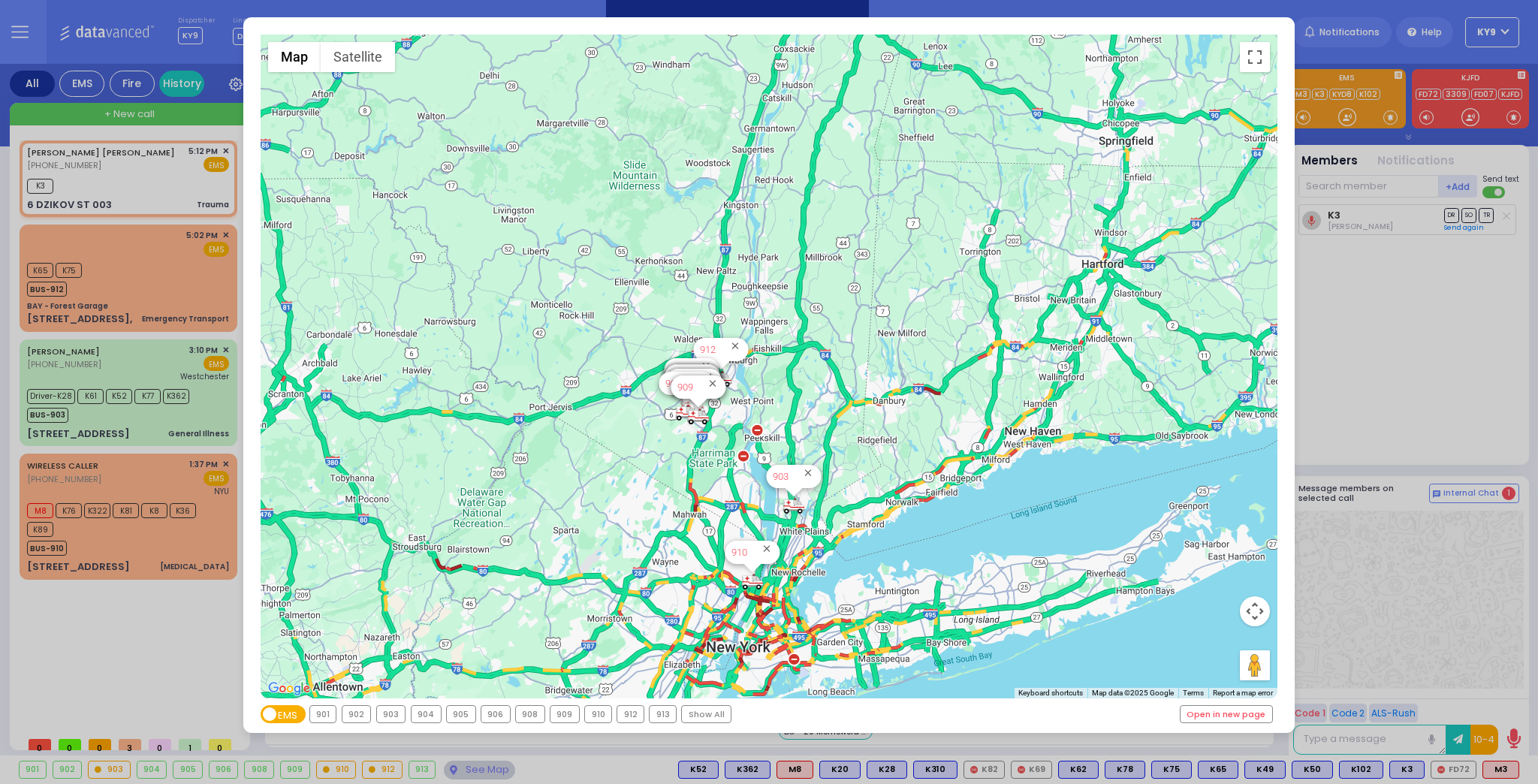
click at [1449, 413] on div "← Move left → Move right ↑ Move up ↓ Move down + Zoom in - Zoom out Home Jump l…" at bounding box center [769, 392] width 1538 height 784
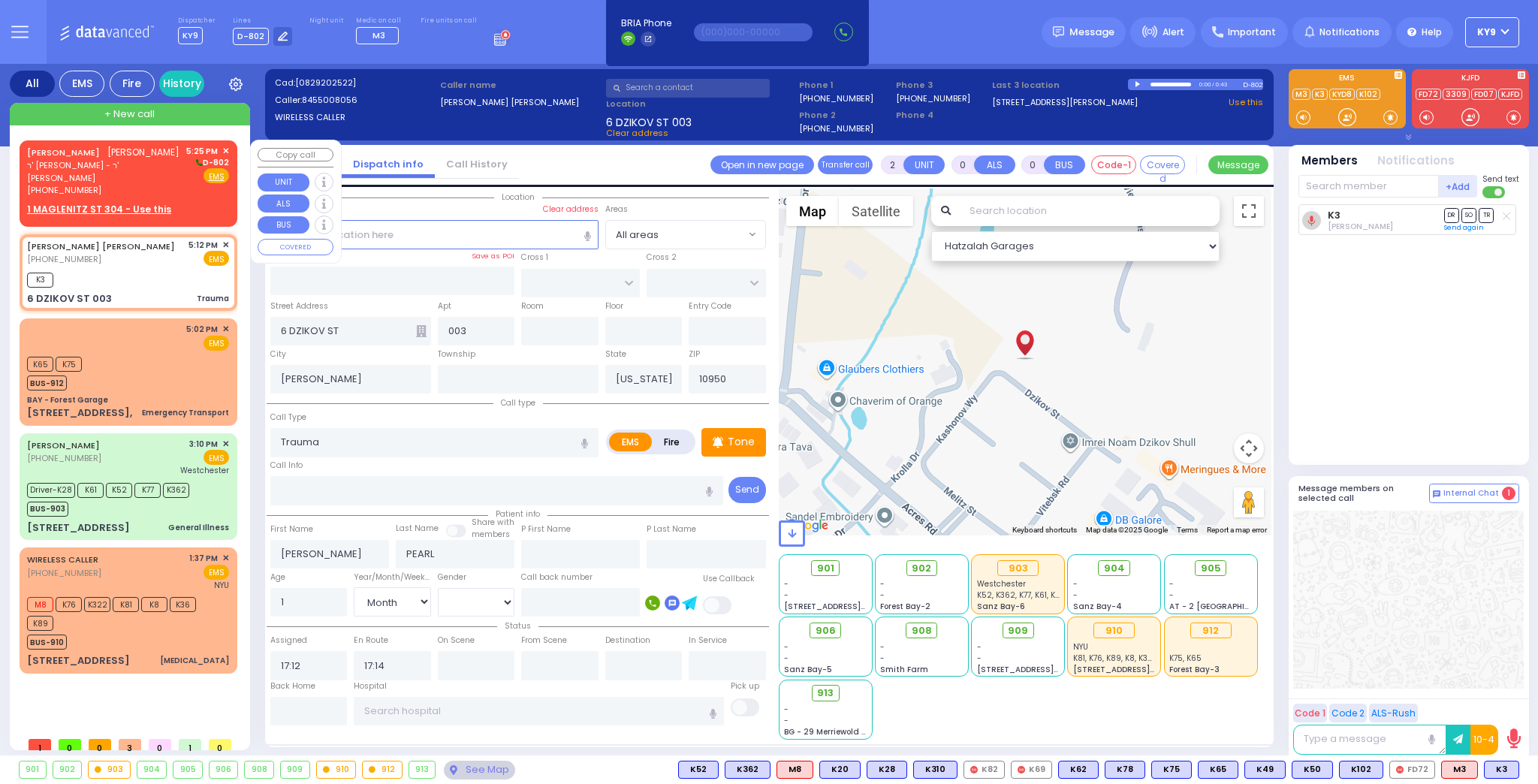
click at [102, 184] on div "[PHONE_NUMBER]" at bounding box center [104, 190] width 154 height 13
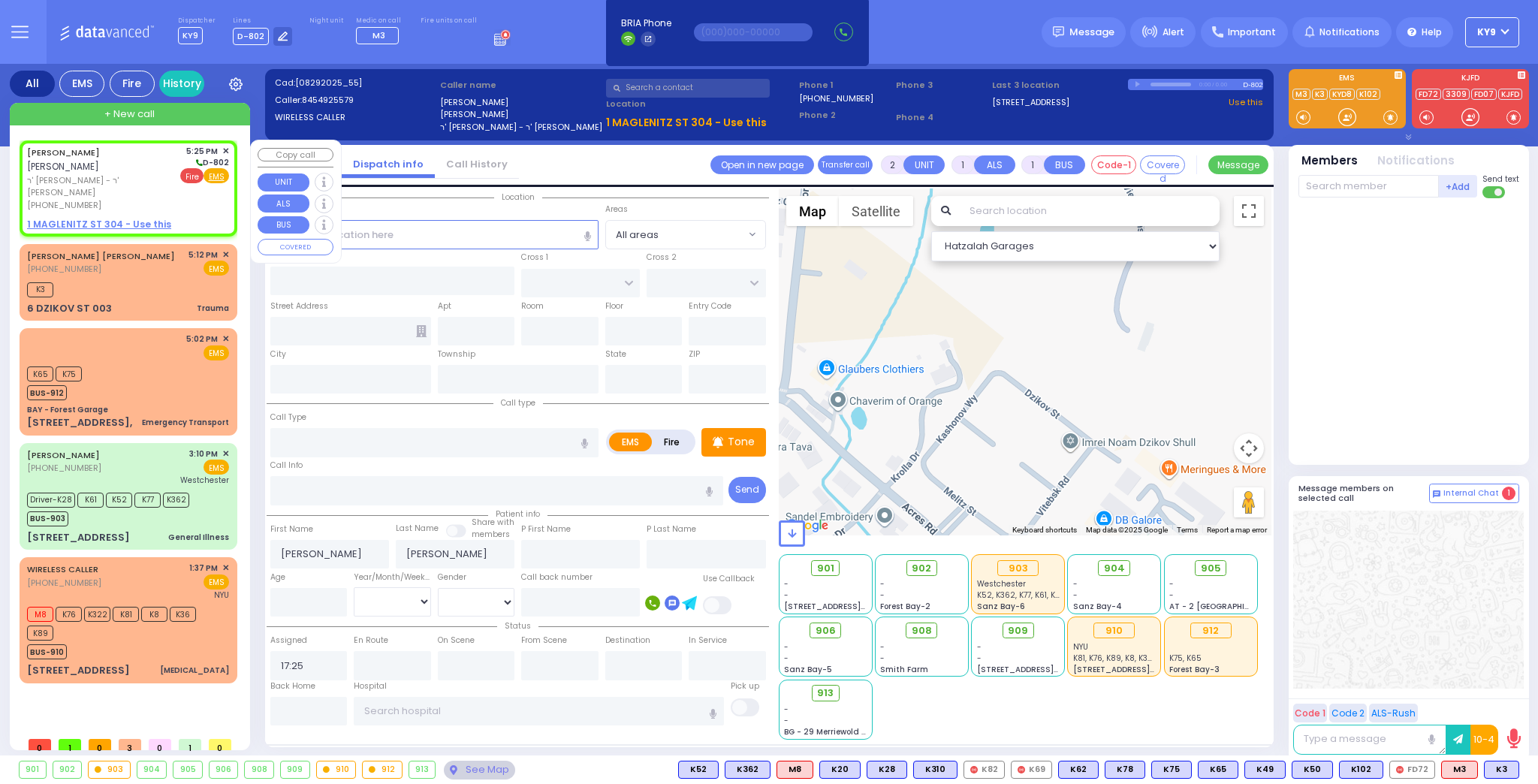
click at [195, 176] on span "Fire" at bounding box center [192, 175] width 24 height 15
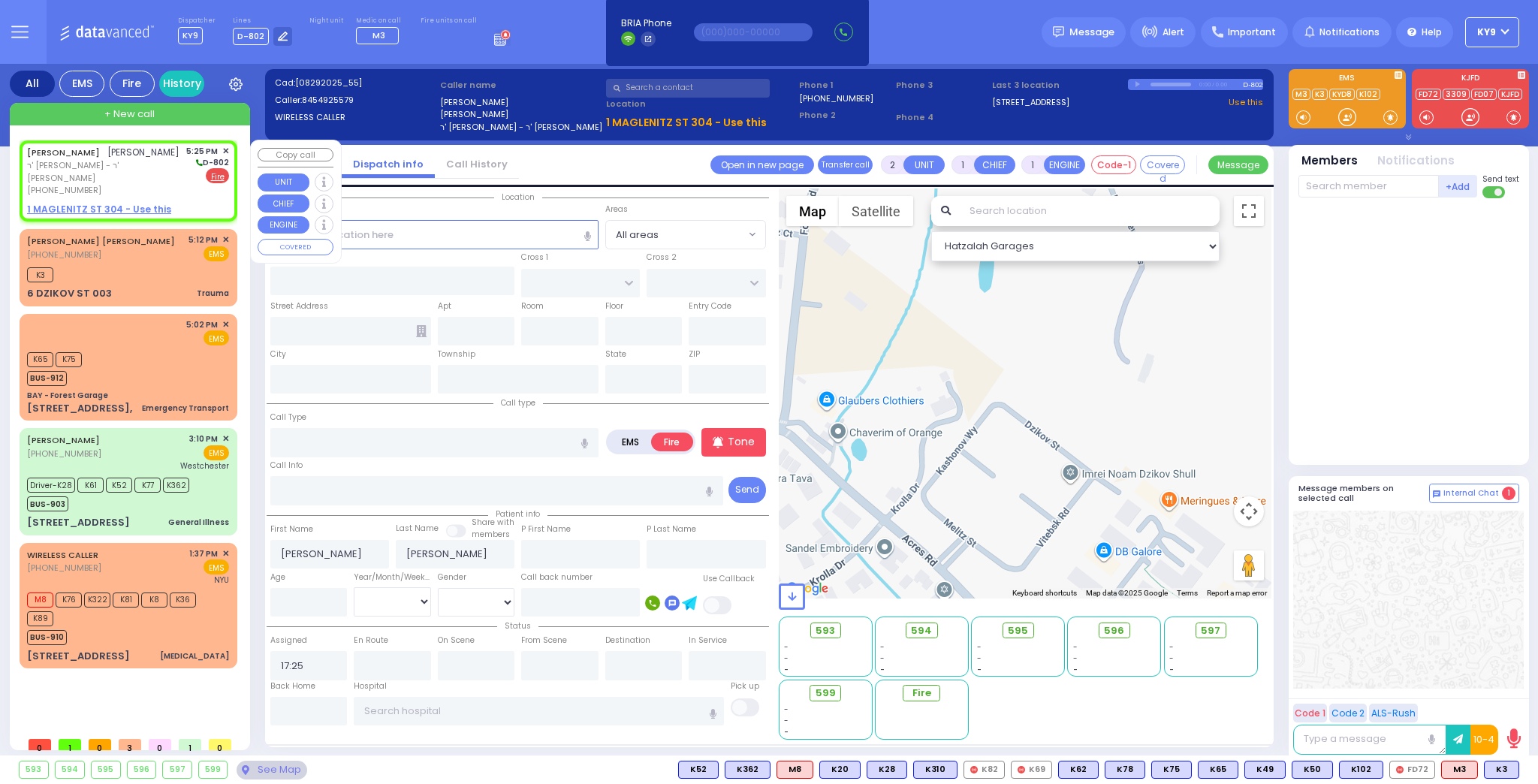
click at [109, 203] on u "1 MAGLENITZ ST 304 - Use this" at bounding box center [99, 209] width 144 height 13
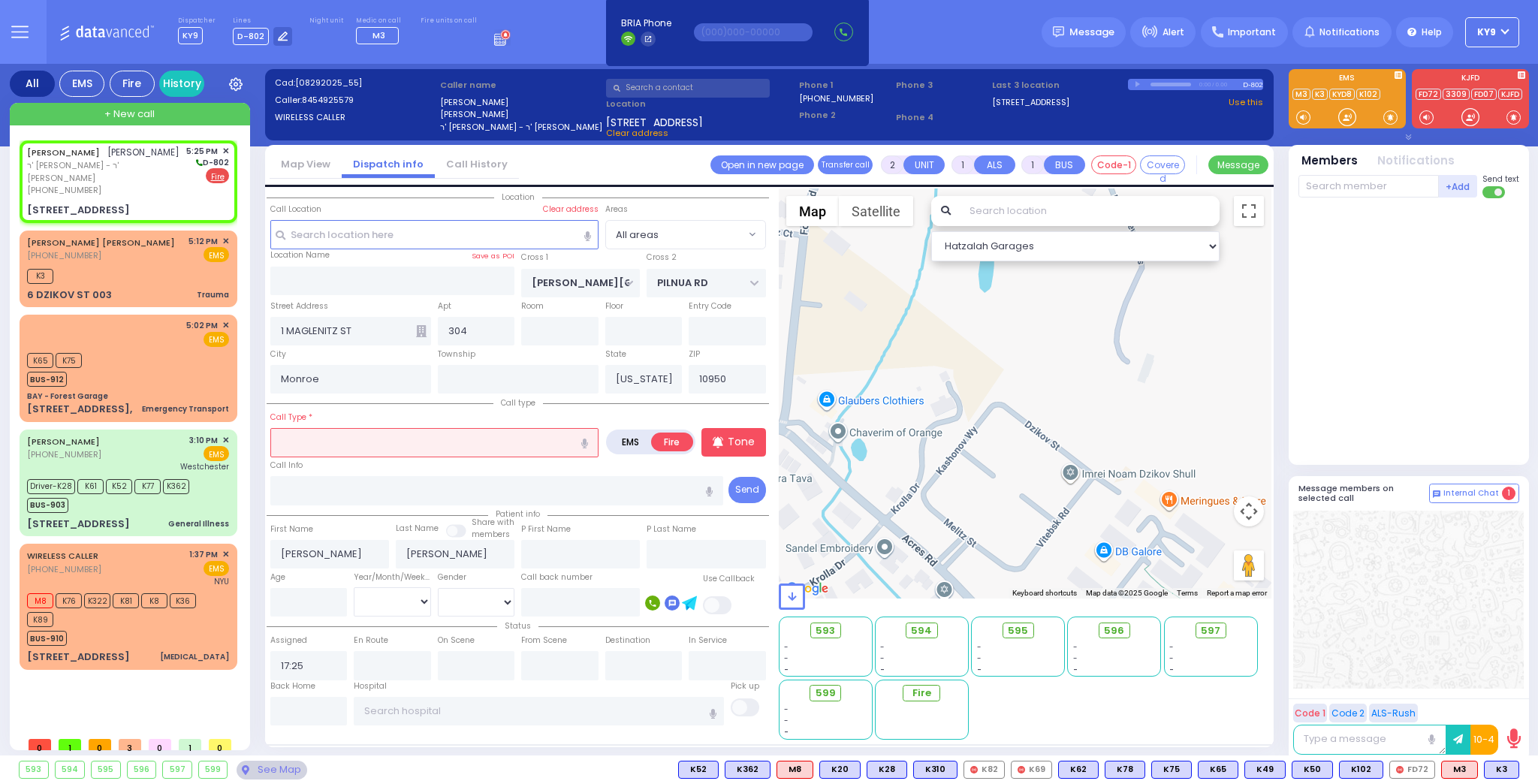
click at [330, 444] on input "text" at bounding box center [434, 442] width 328 height 29
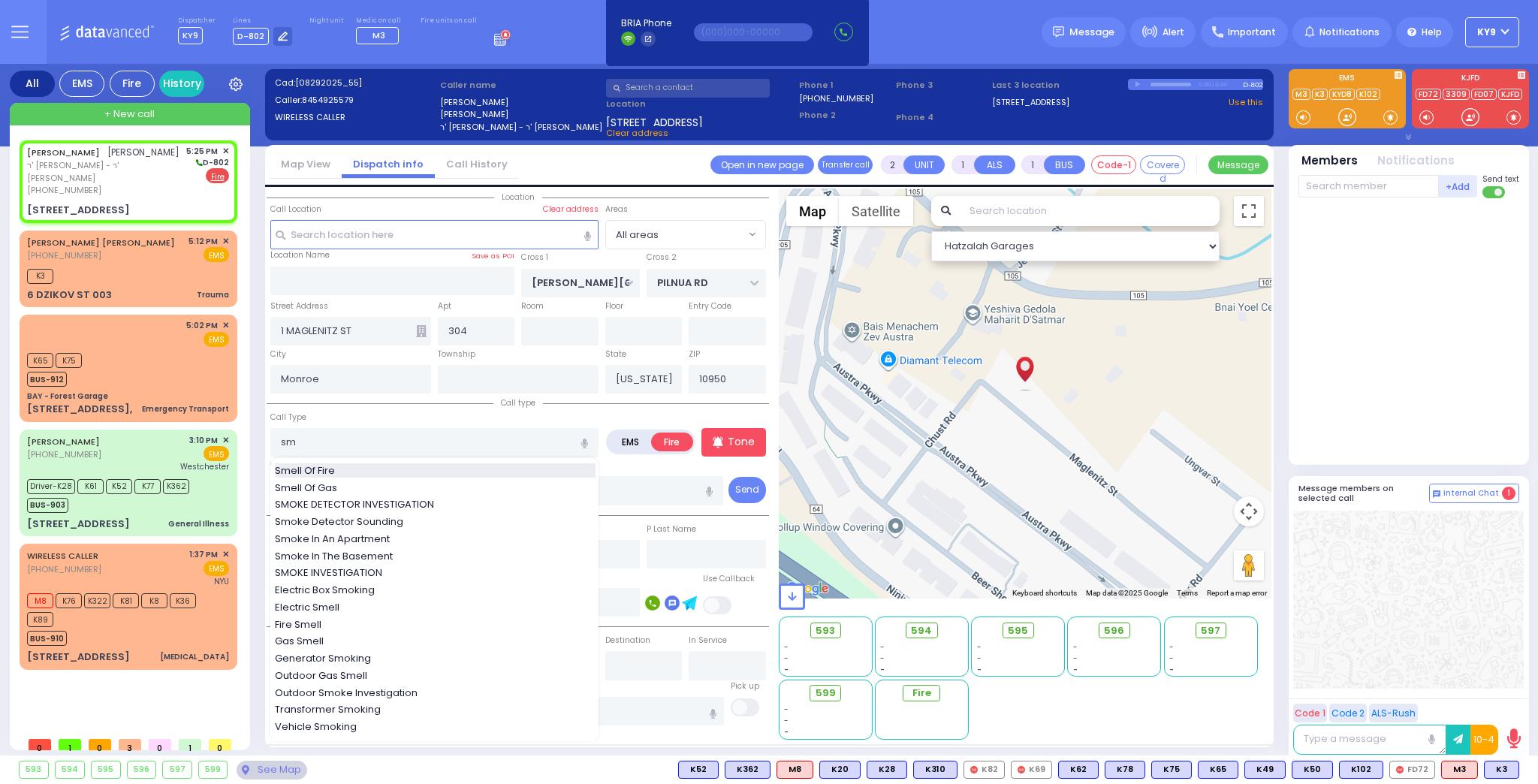
click at [319, 463] on span "Smell Of Fire" at bounding box center [308, 470] width 65 height 15
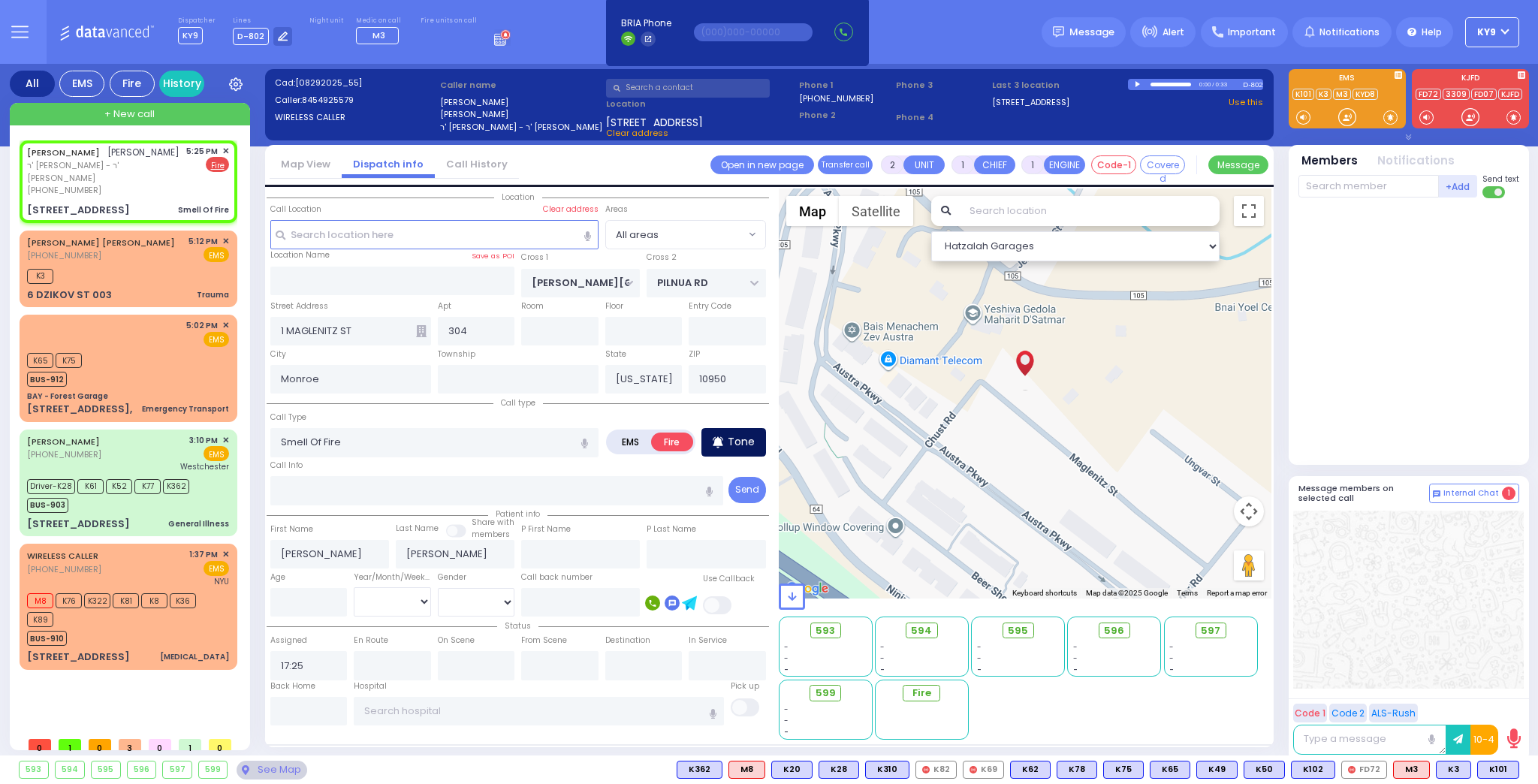
click at [741, 441] on p "Tone" at bounding box center [741, 442] width 27 height 16
click at [1513, 118] on span at bounding box center [1513, 117] width 14 height 15
click at [1330, 190] on input "text" at bounding box center [1369, 186] width 140 height 23
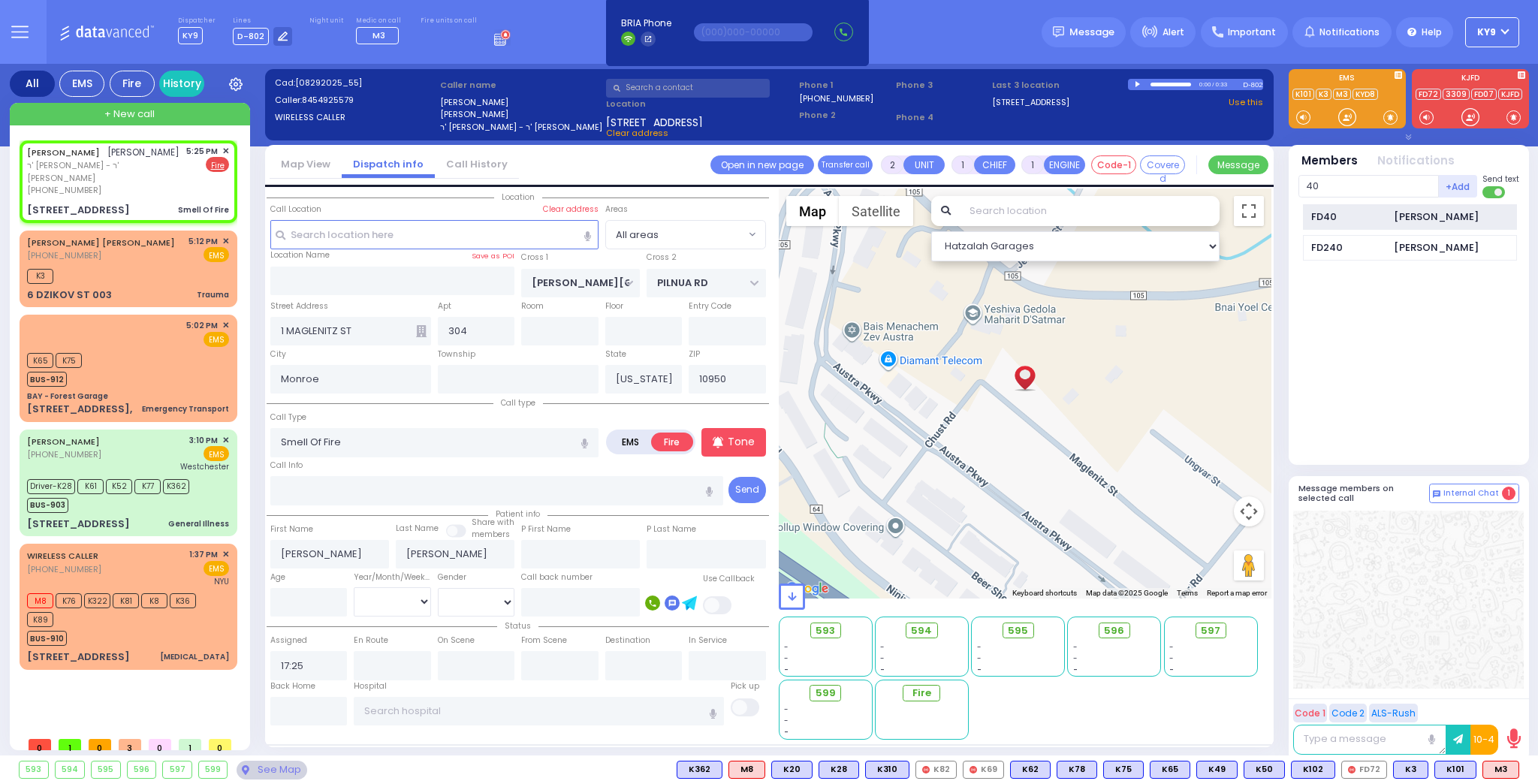
click at [1335, 217] on div "FD40" at bounding box center [1349, 217] width 75 height 15
click at [1335, 188] on input "text" at bounding box center [1369, 186] width 140 height 23
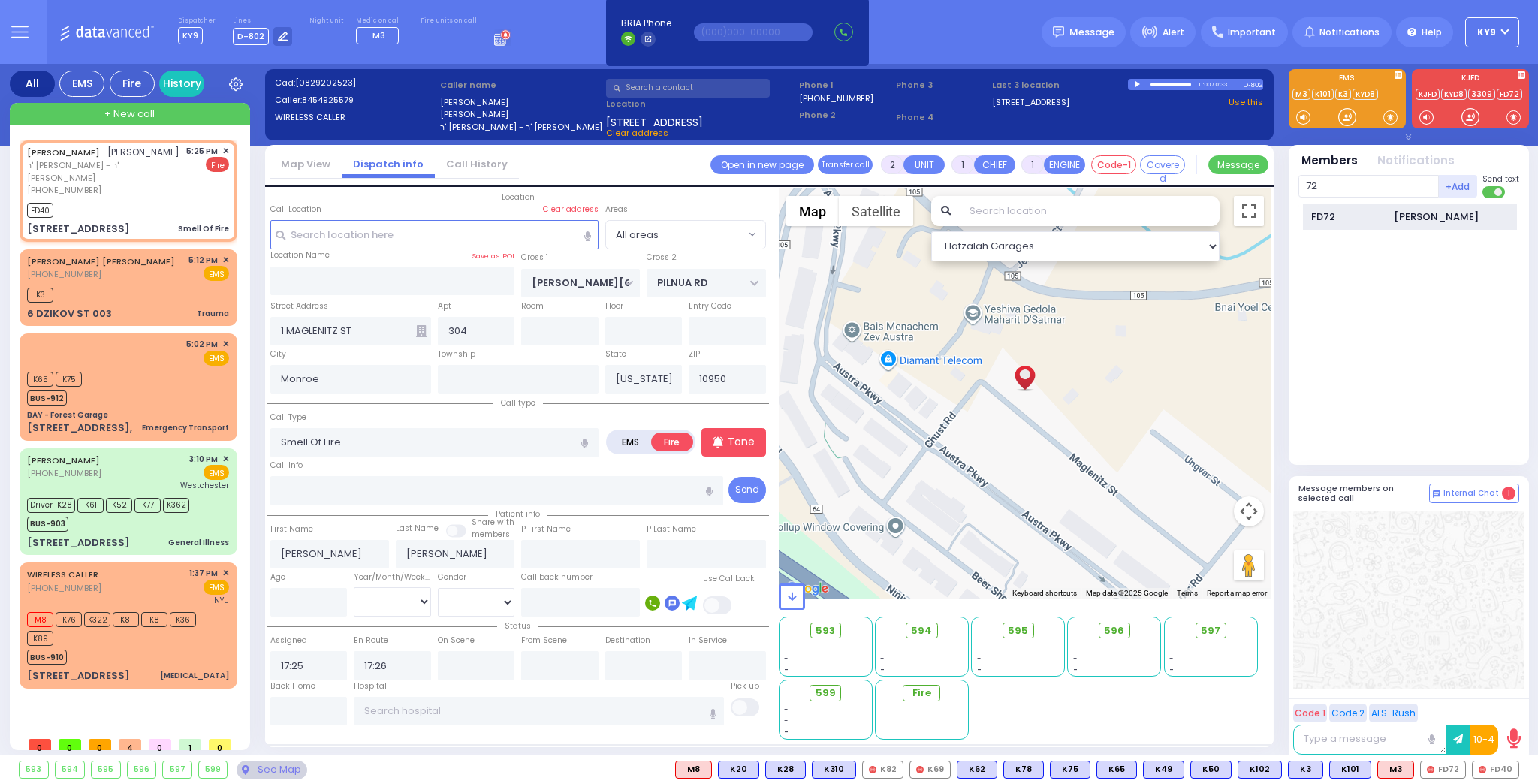
click at [1385, 218] on div "FD72" at bounding box center [1349, 217] width 75 height 15
click at [1378, 188] on input "text" at bounding box center [1369, 186] width 140 height 23
click at [1401, 213] on div "[PERSON_NAME]" at bounding box center [1436, 217] width 85 height 15
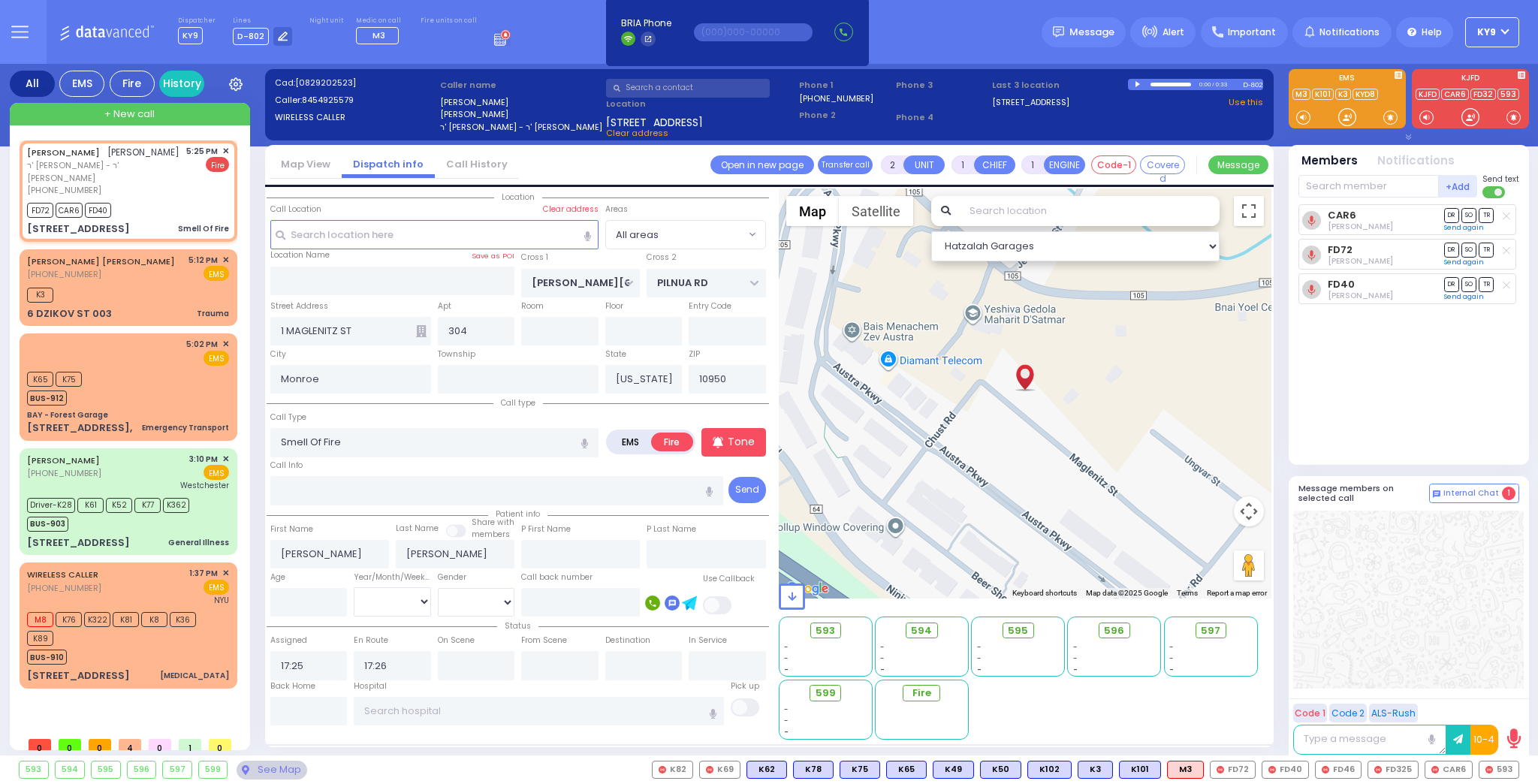
click at [806, 641] on div "-" at bounding box center [826, 646] width 83 height 11
click at [822, 632] on span "593" at bounding box center [832, 630] width 20 height 15
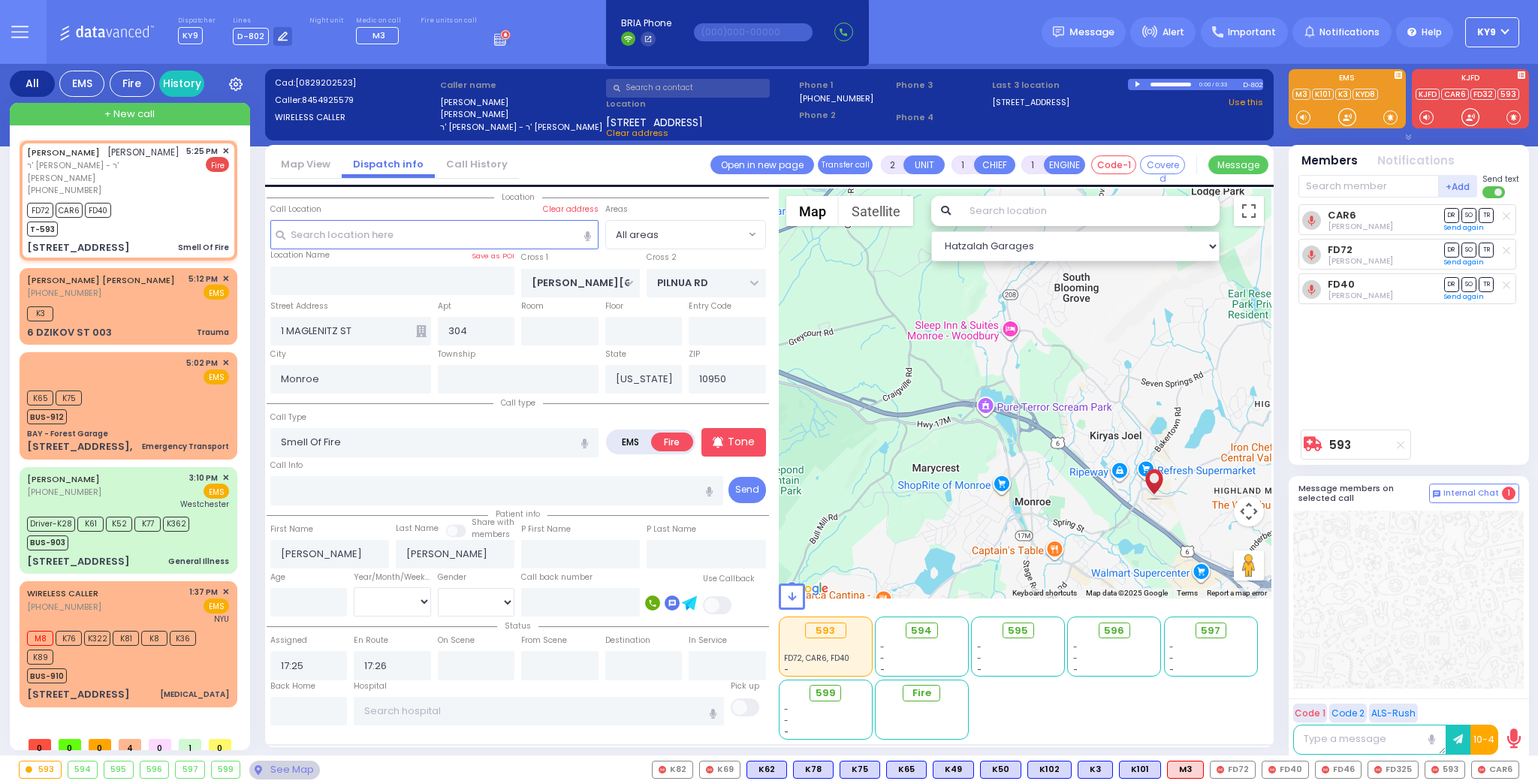
drag, startPoint x: 962, startPoint y: 495, endPoint x: 1094, endPoint y: 506, distance: 132.5
click at [1094, 506] on div at bounding box center [1025, 393] width 494 height 410
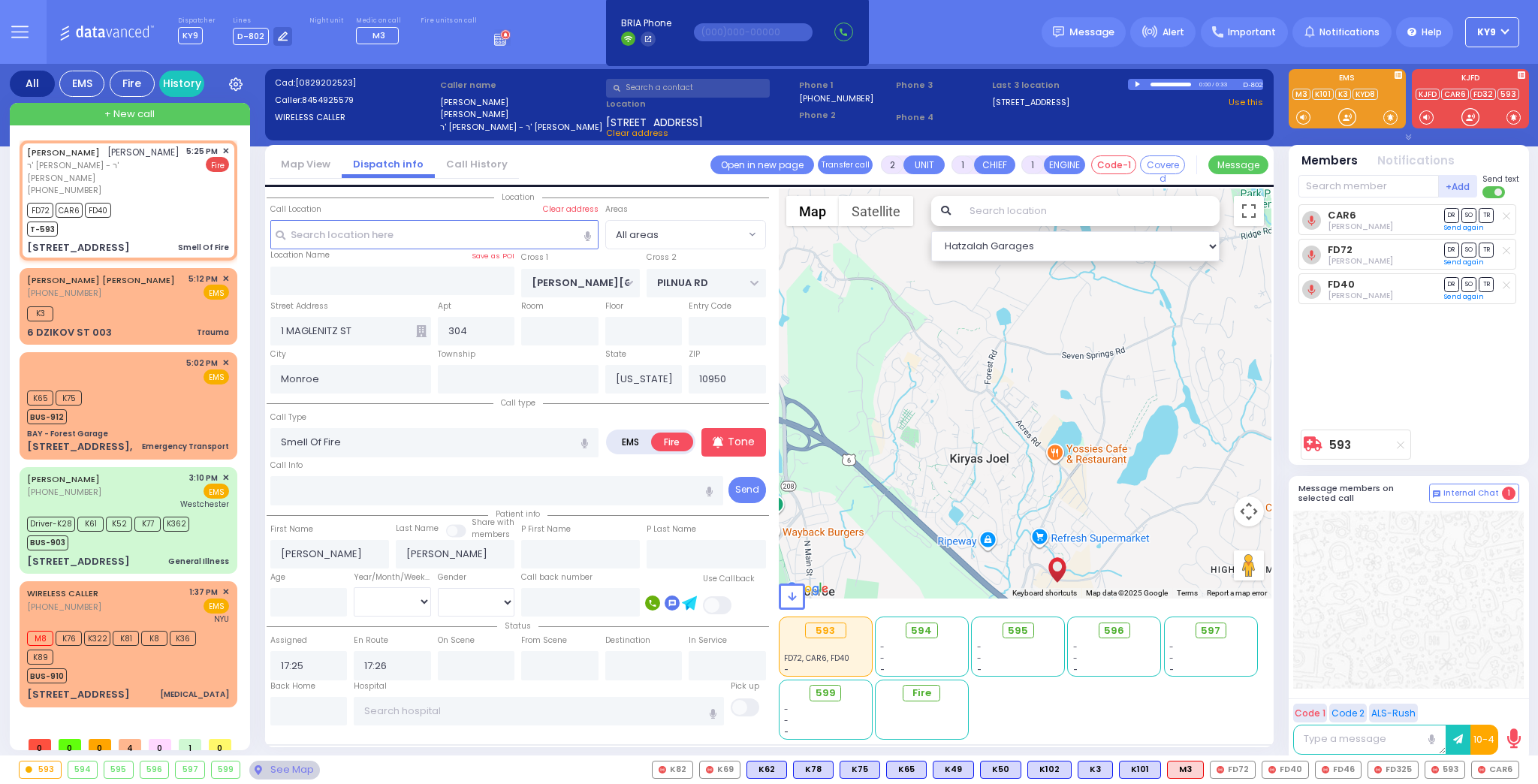
drag, startPoint x: 1028, startPoint y: 337, endPoint x: 1116, endPoint y: 511, distance: 195.0
click at [1116, 511] on div at bounding box center [1025, 393] width 494 height 410
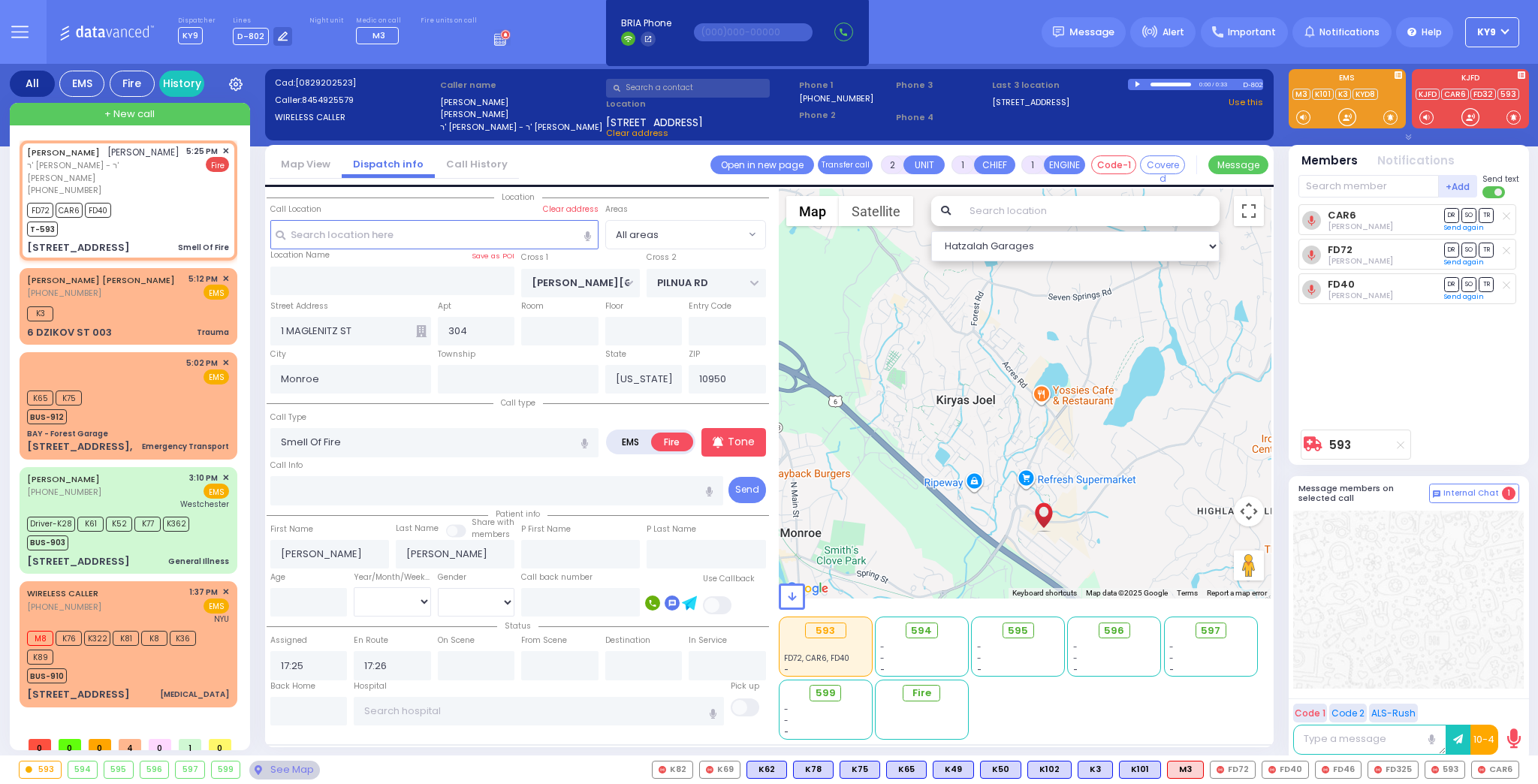
drag, startPoint x: 1103, startPoint y: 424, endPoint x: 1084, endPoint y: 380, distance: 47.9
click at [1084, 380] on div at bounding box center [1025, 393] width 494 height 410
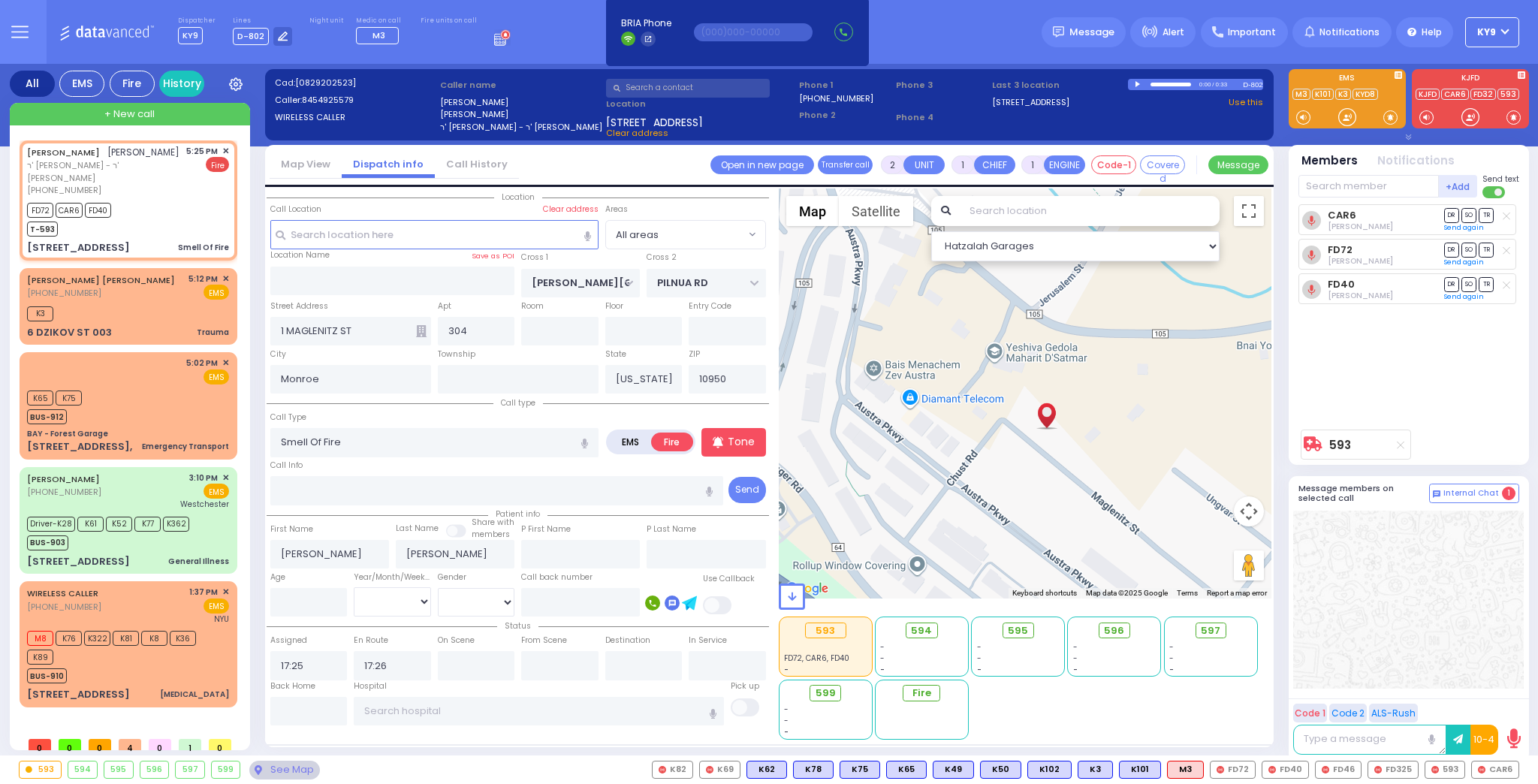
drag, startPoint x: 1040, startPoint y: 484, endPoint x: 1038, endPoint y: 454, distance: 30.1
click at [1042, 455] on div at bounding box center [1025, 393] width 494 height 410
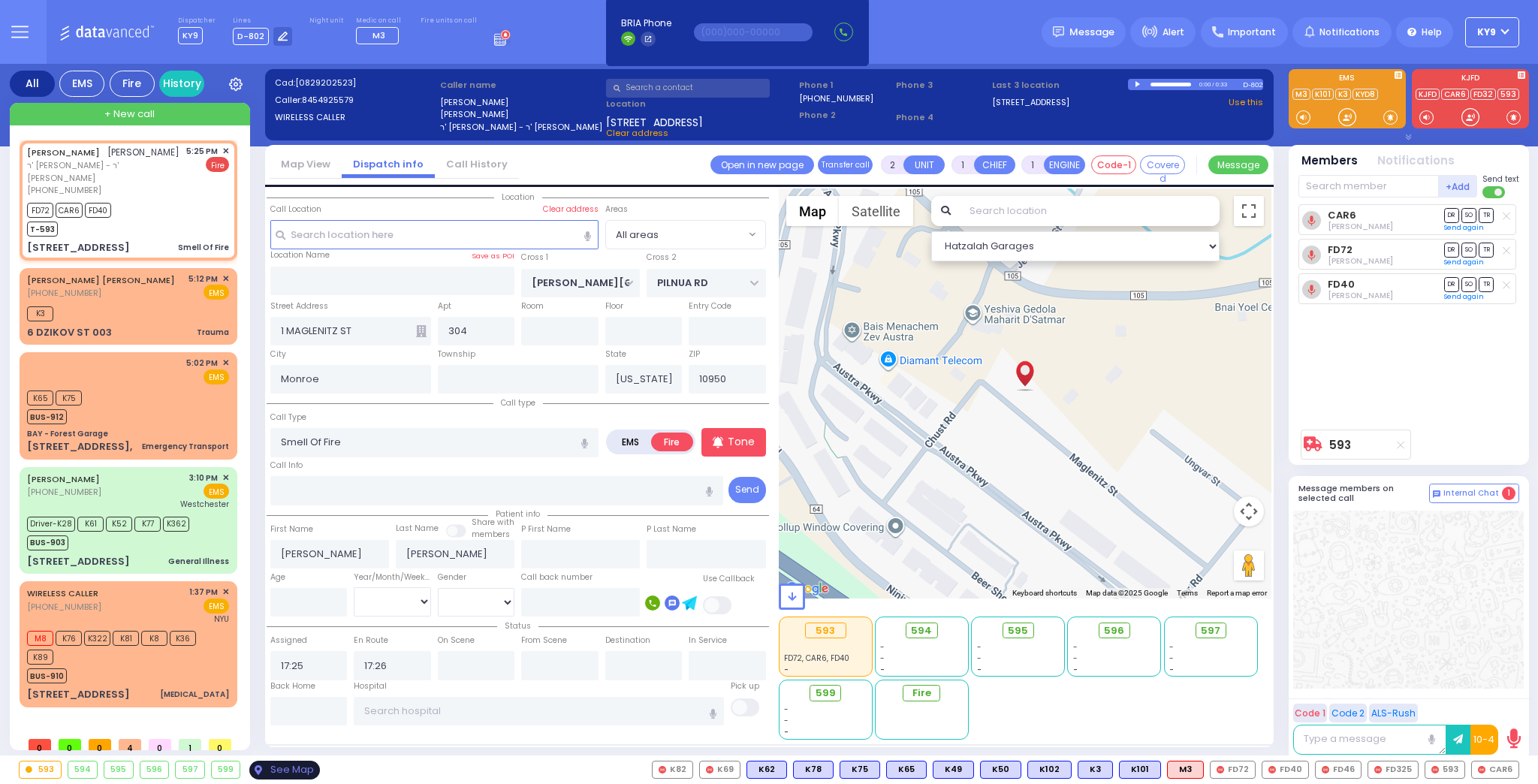
click at [266, 775] on div "See Map" at bounding box center [284, 769] width 70 height 19
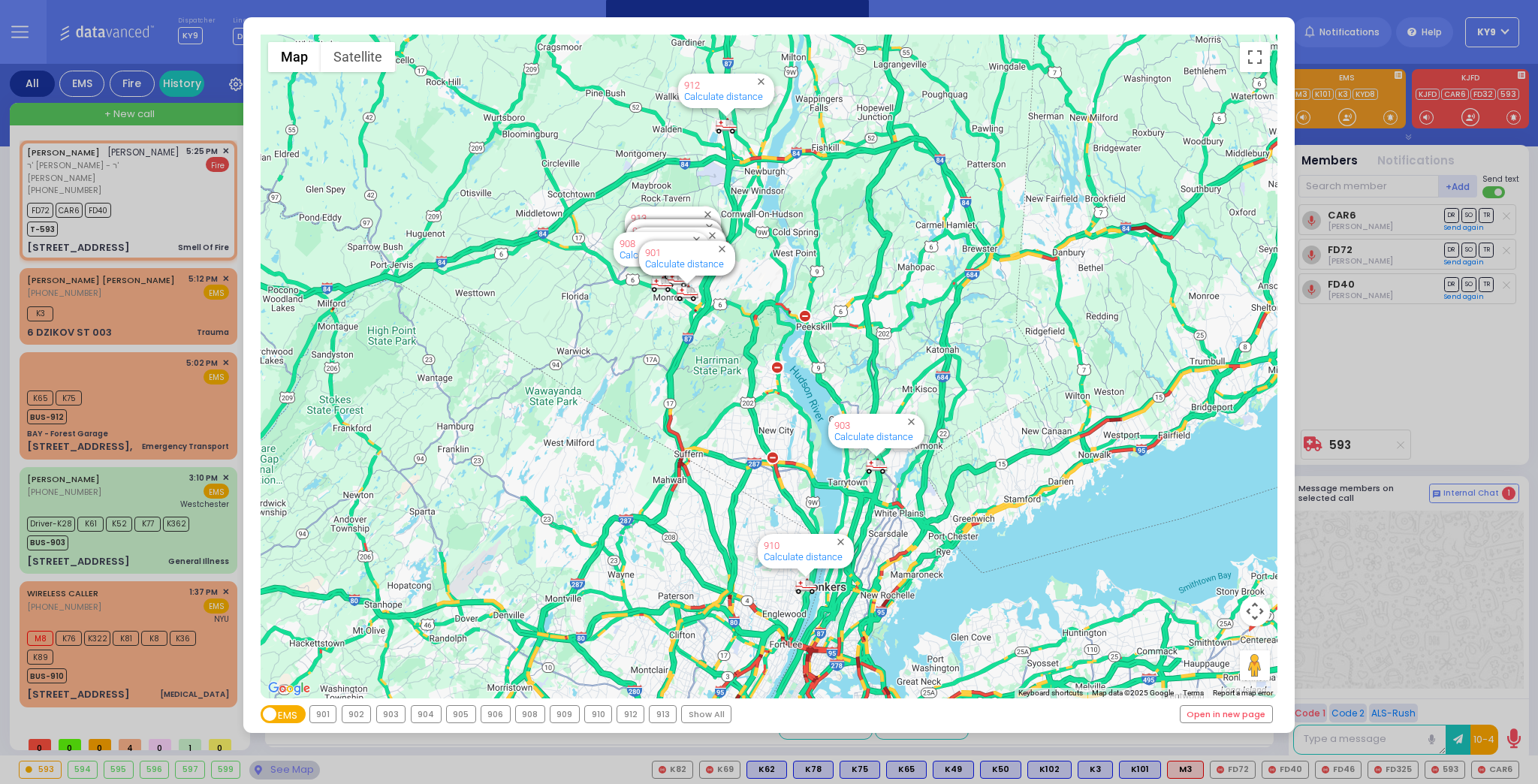
click at [1365, 382] on div "← Move left → Move right ↑ Move up ↓ Move down + Zoom in - Zoom out Home Jump l…" at bounding box center [769, 392] width 1538 height 784
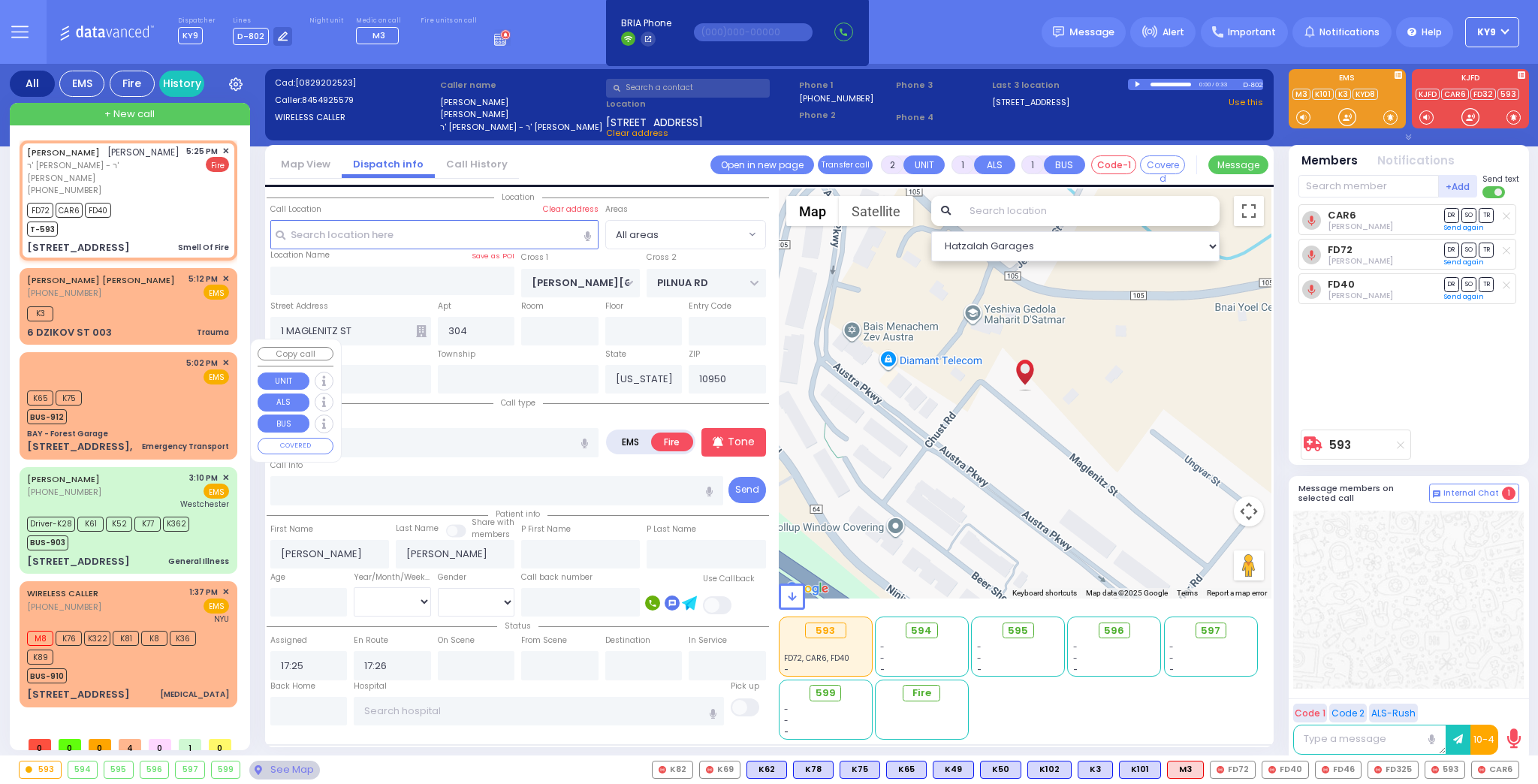
click at [111, 410] on div "5:02 PM ✕ EMS K65 K75" at bounding box center [129, 404] width 212 height 102
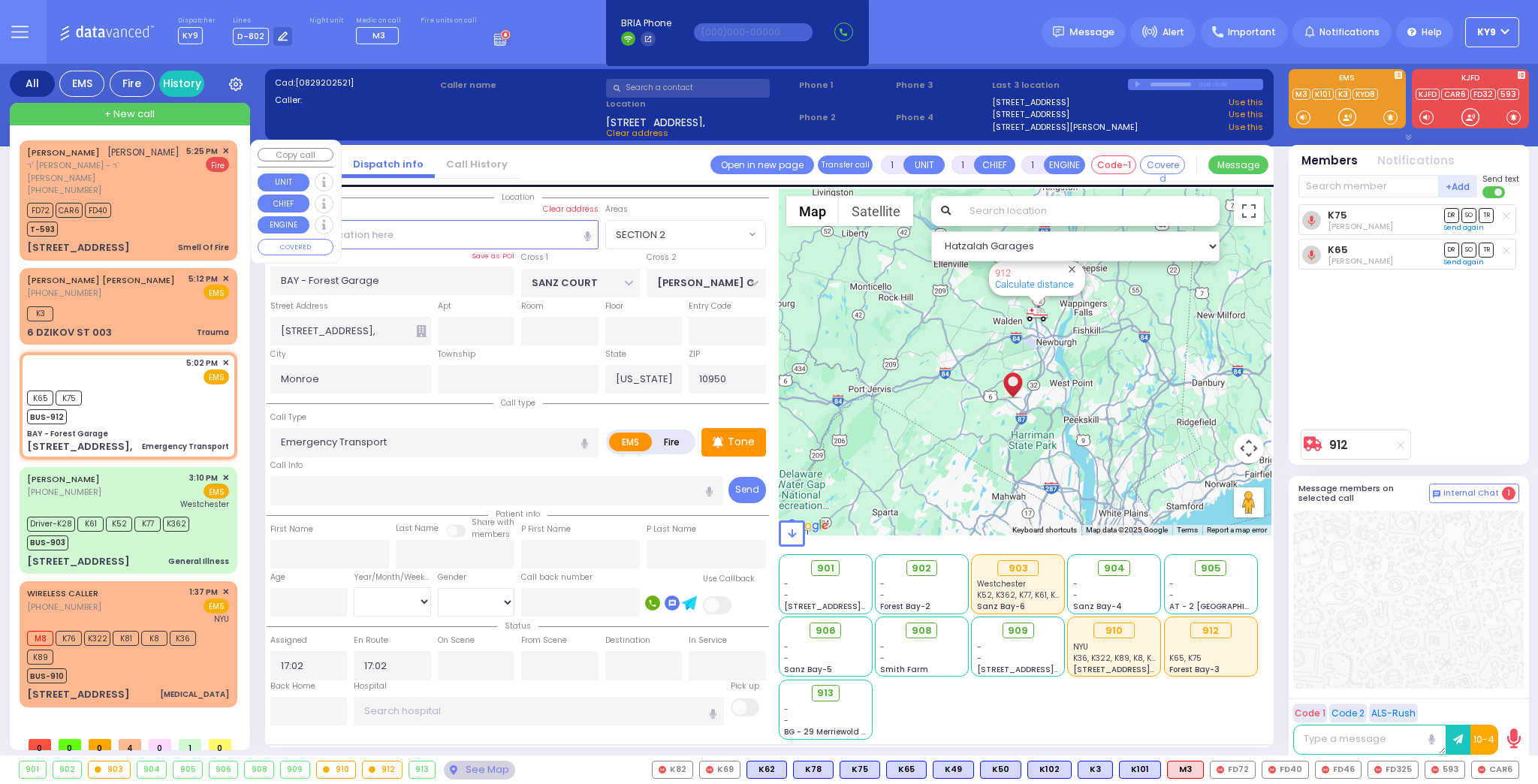
click at [163, 199] on div "FD72 CAR6 FD40 T-593" at bounding box center [128, 218] width 202 height 38
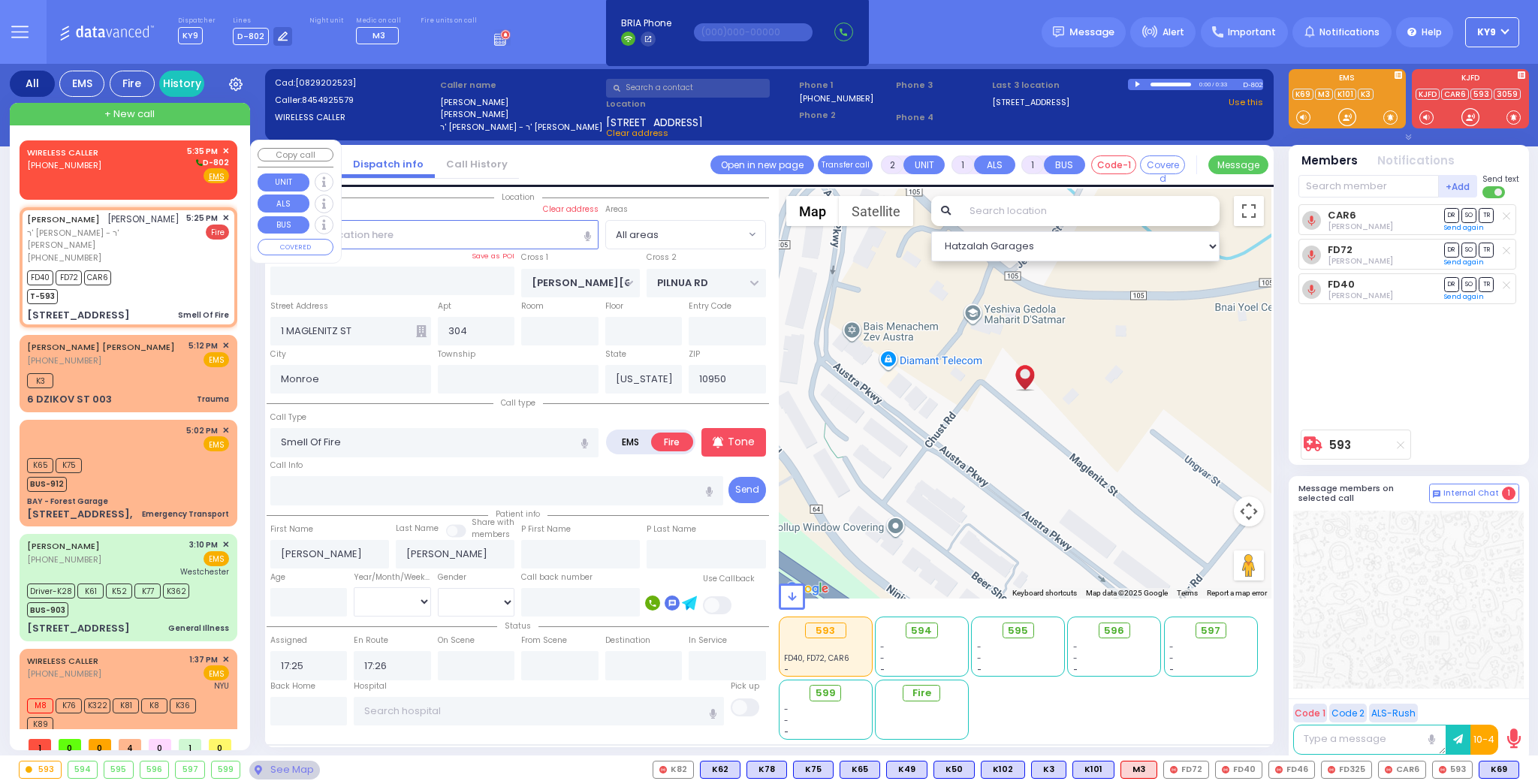
click at [116, 176] on div "WIRELESS CALLER (347) 525-7673 5:35 PM ✕ D-802" at bounding box center [128, 164] width 202 height 39
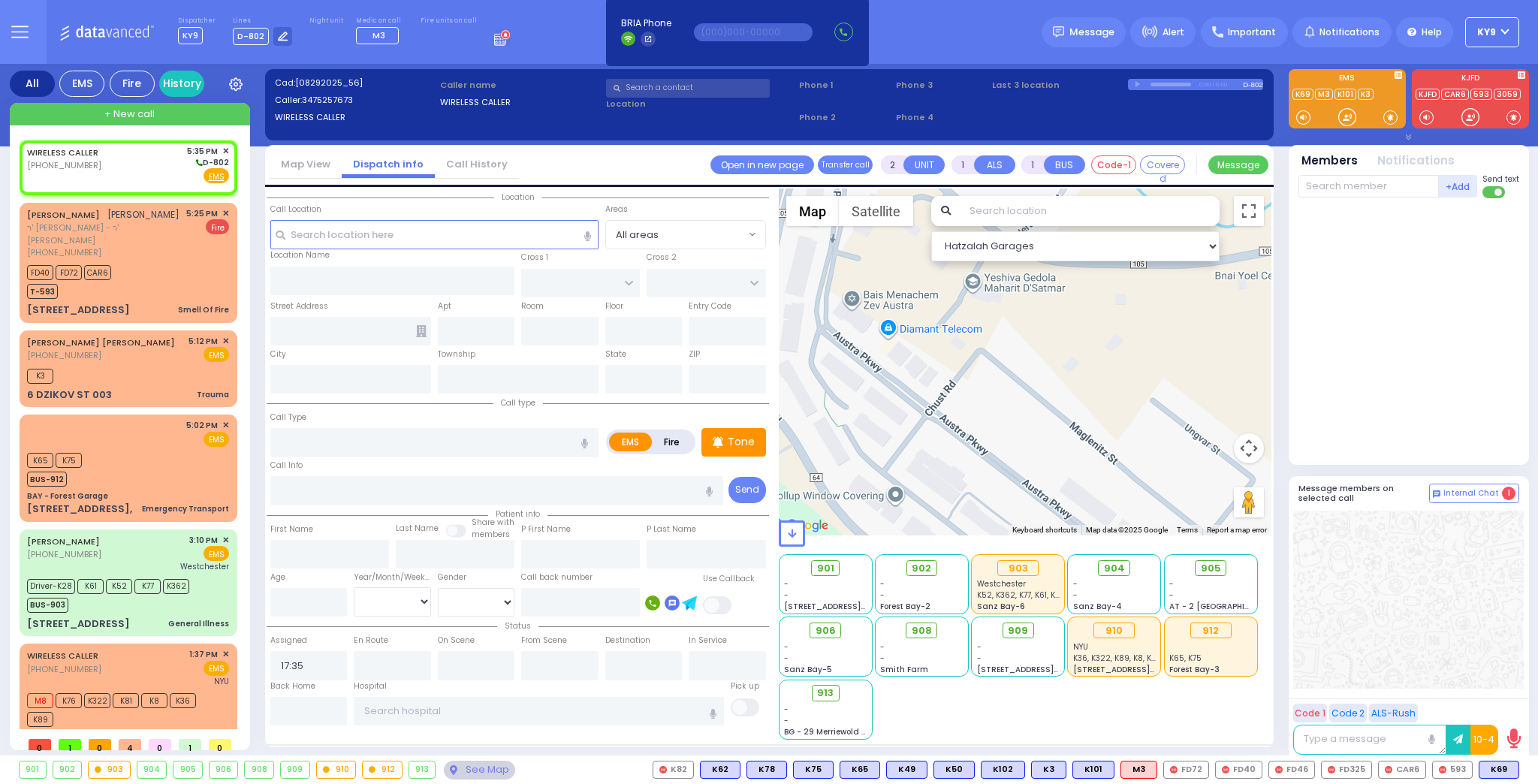
select select
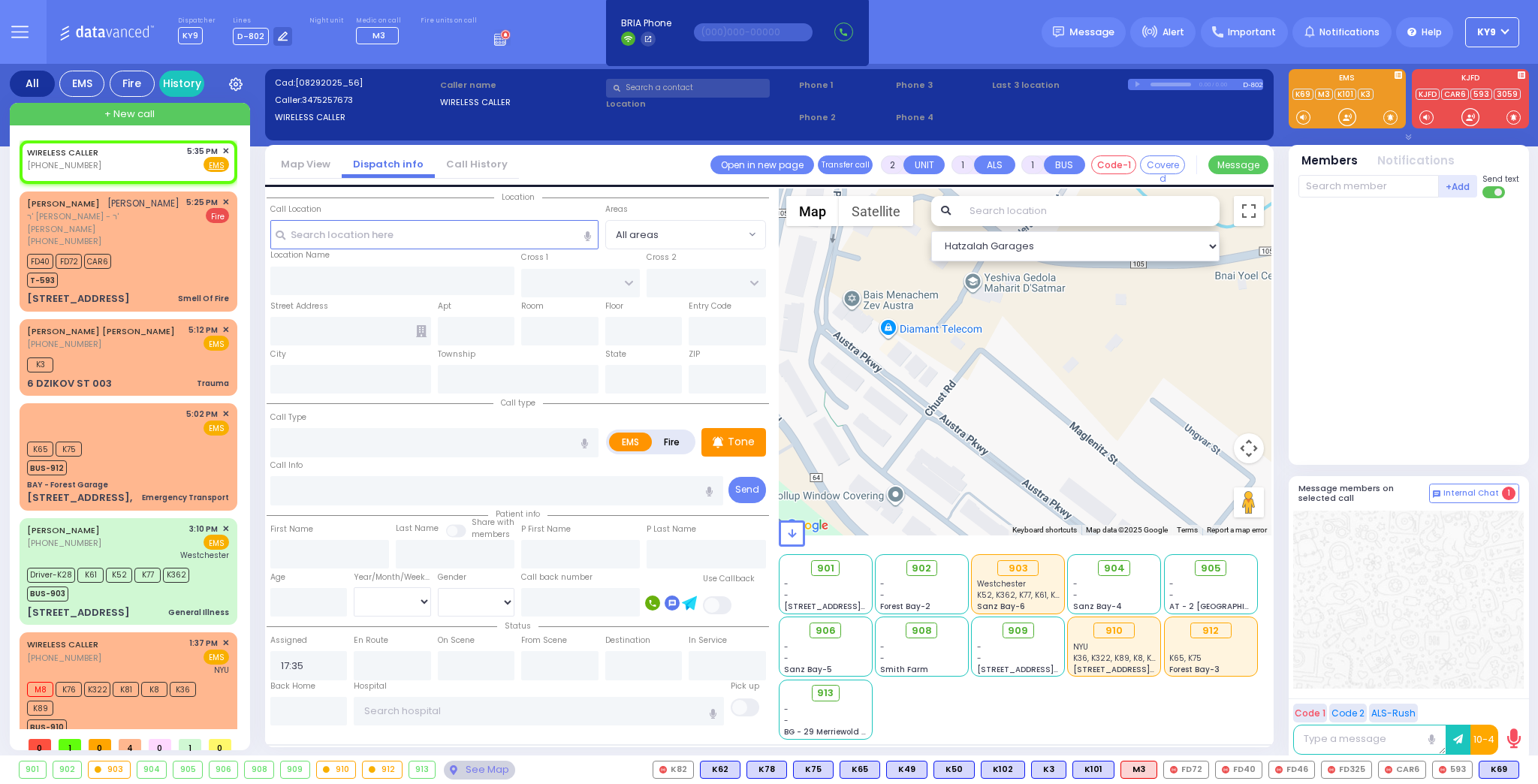
select select
radio input "true"
select select
select select "Hatzalah Garages"
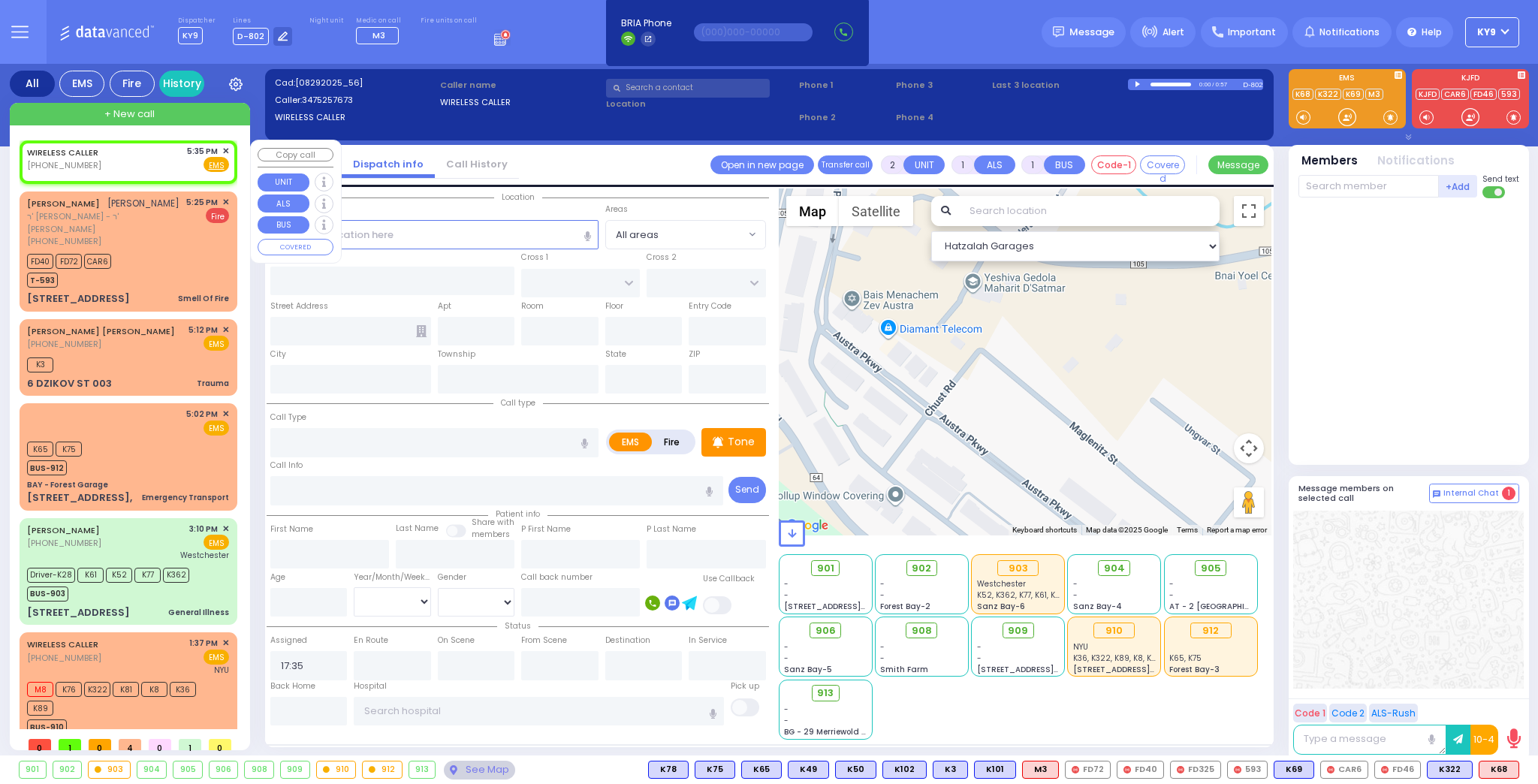
click at [224, 148] on span "✕" at bounding box center [226, 151] width 7 height 13
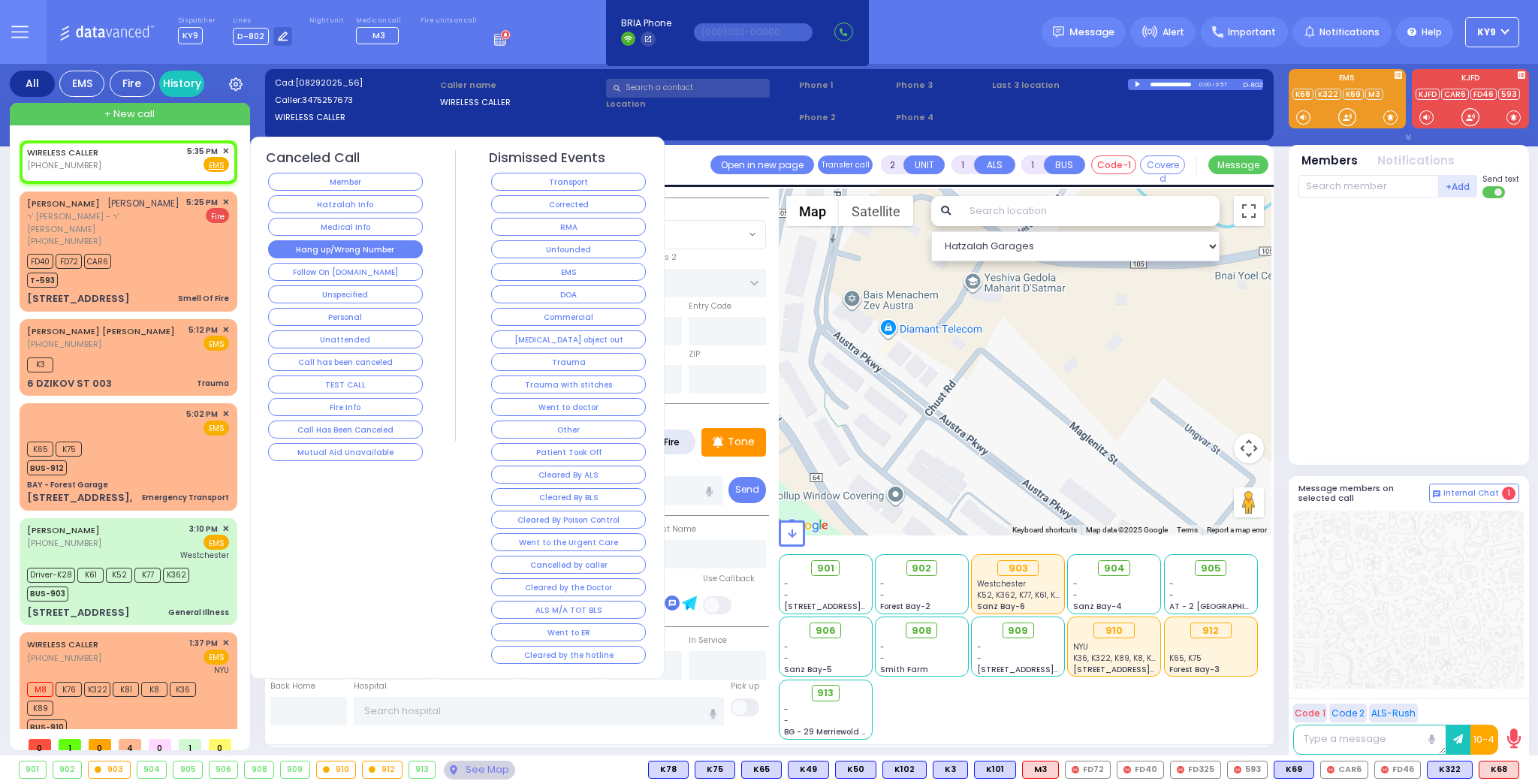
click at [362, 243] on button "Hang up/Wrong Number" at bounding box center [345, 249] width 154 height 18
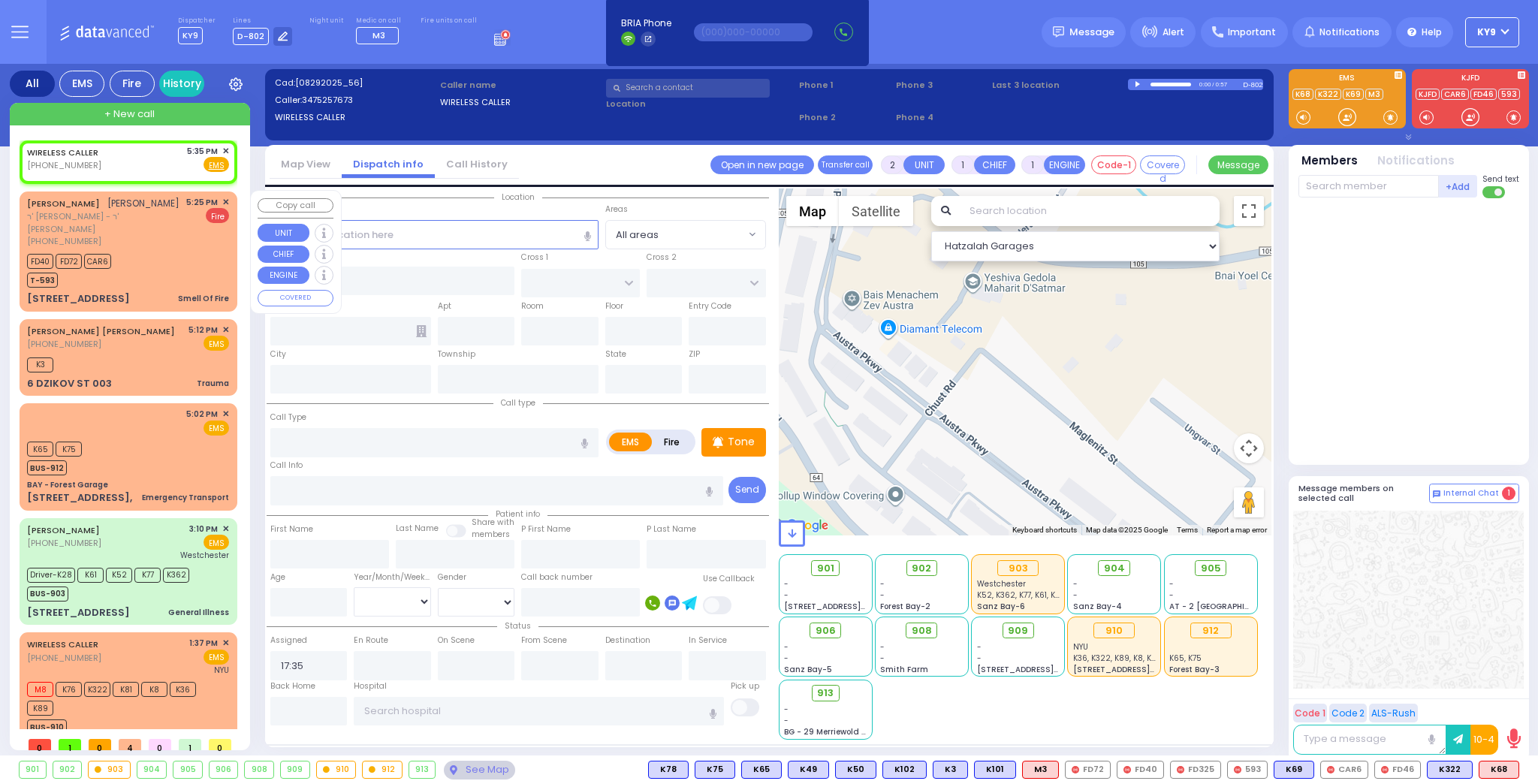
select select
radio input "true"
select select
click at [168, 247] on div "[PHONE_NUMBER]" at bounding box center [104, 241] width 154 height 13
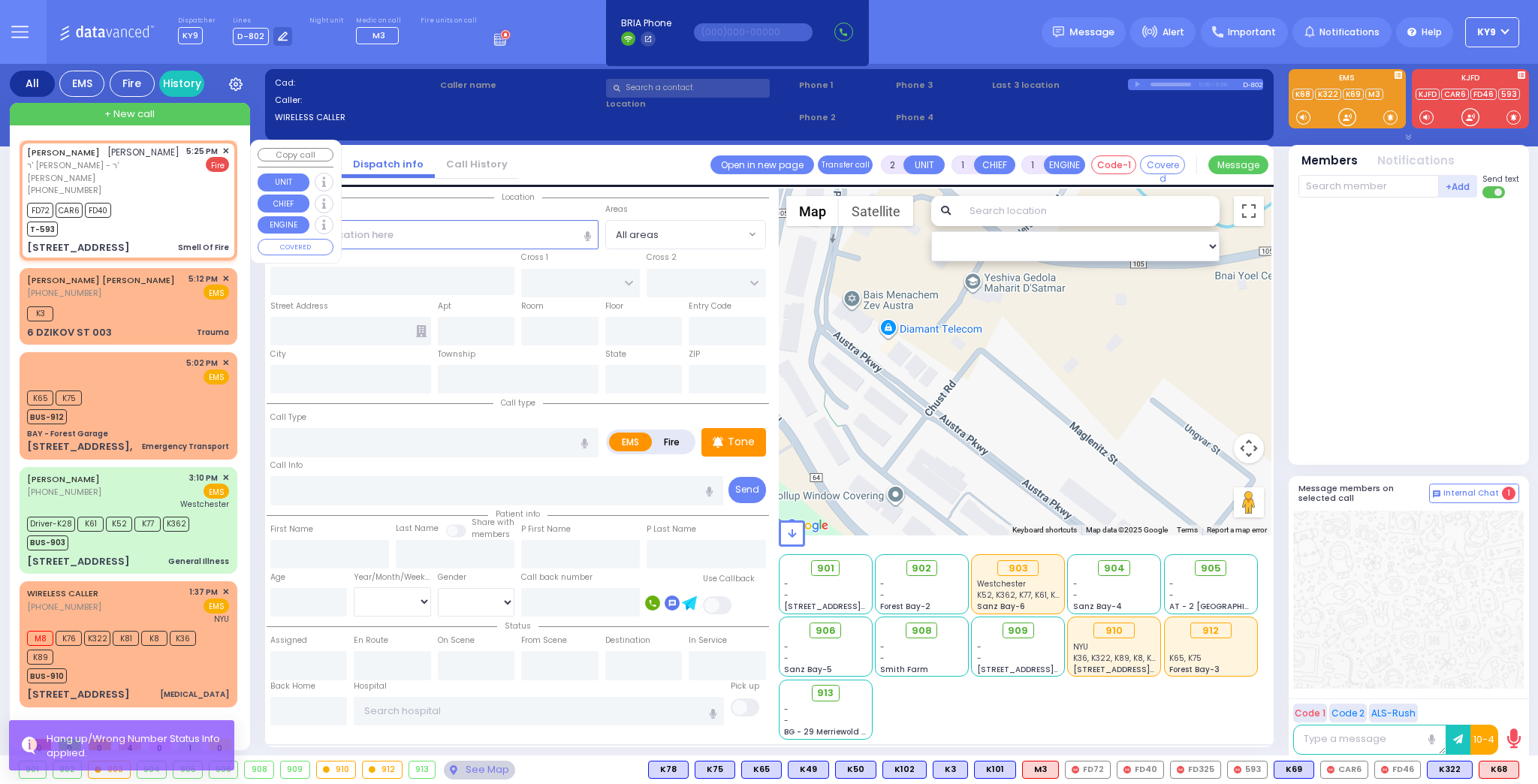
select select
type input "Smell Of Fire"
radio input "false"
radio input "true"
type input "[PERSON_NAME]"
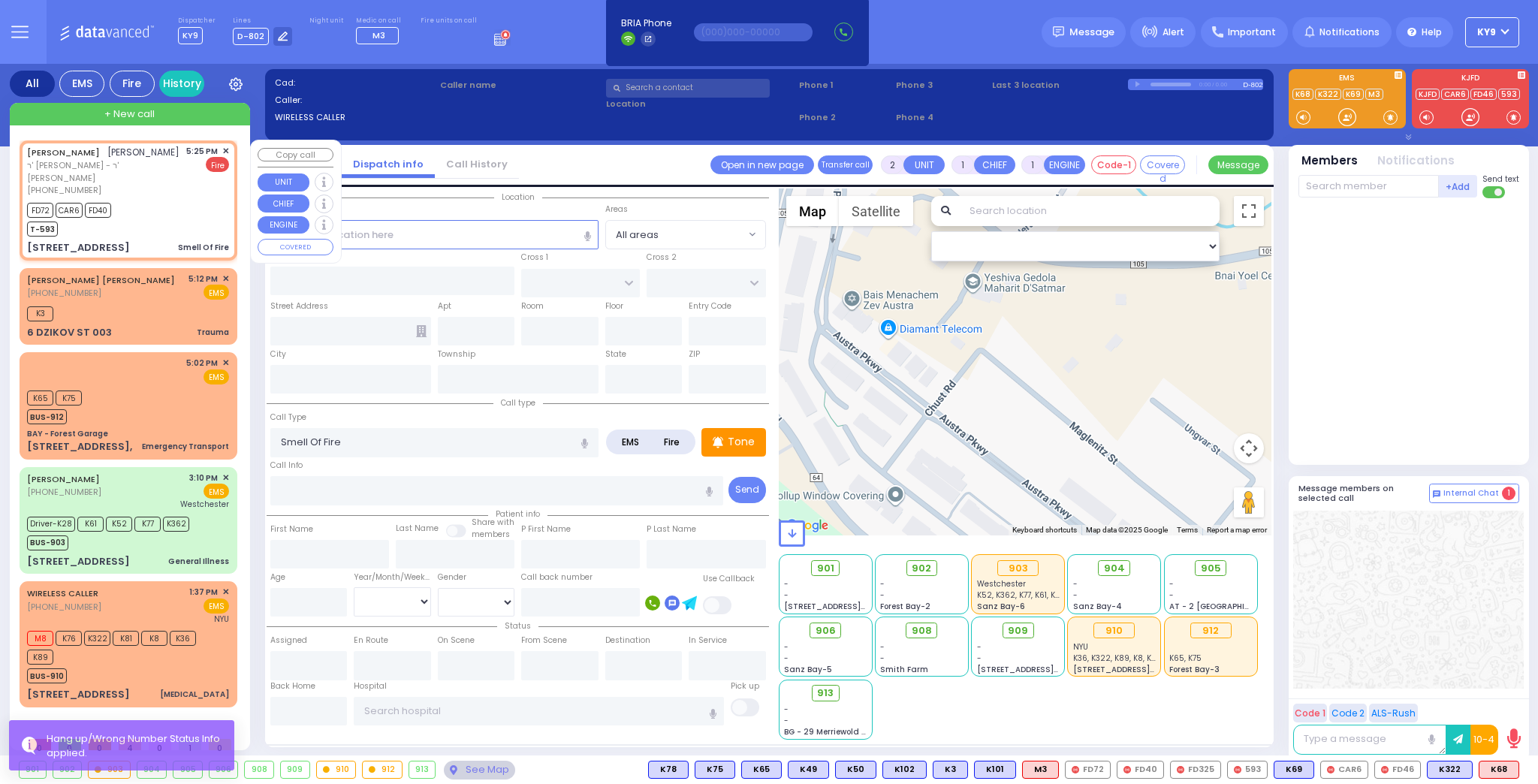
type input "[PERSON_NAME]"
select select
type input "17:25"
type input "17:26"
type input "[PERSON_NAME][GEOGRAPHIC_DATA]"
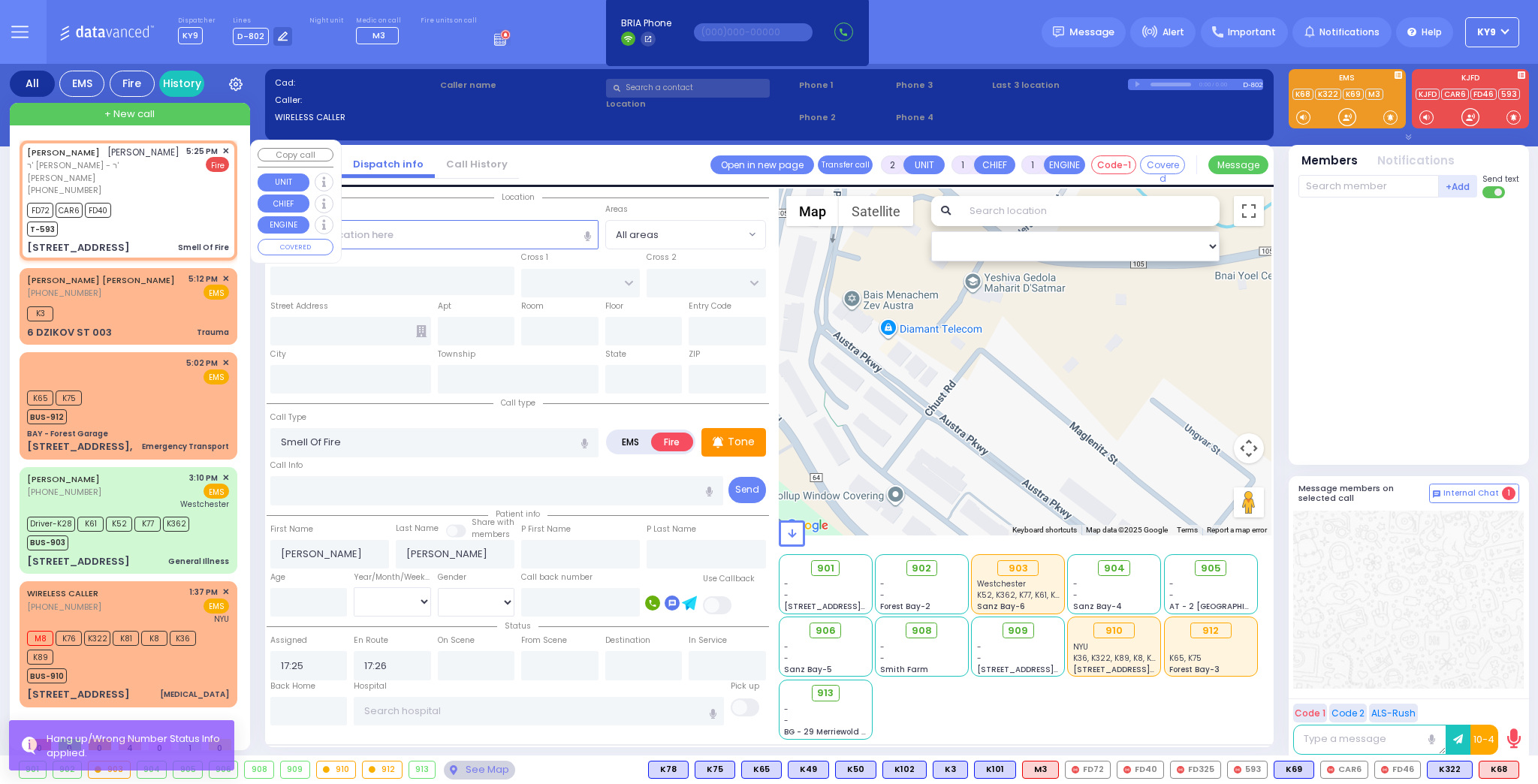
type input "PILNUA RD"
type input "1 MAGLENITZ ST"
type input "304"
type input "Monroe"
type input "[US_STATE]"
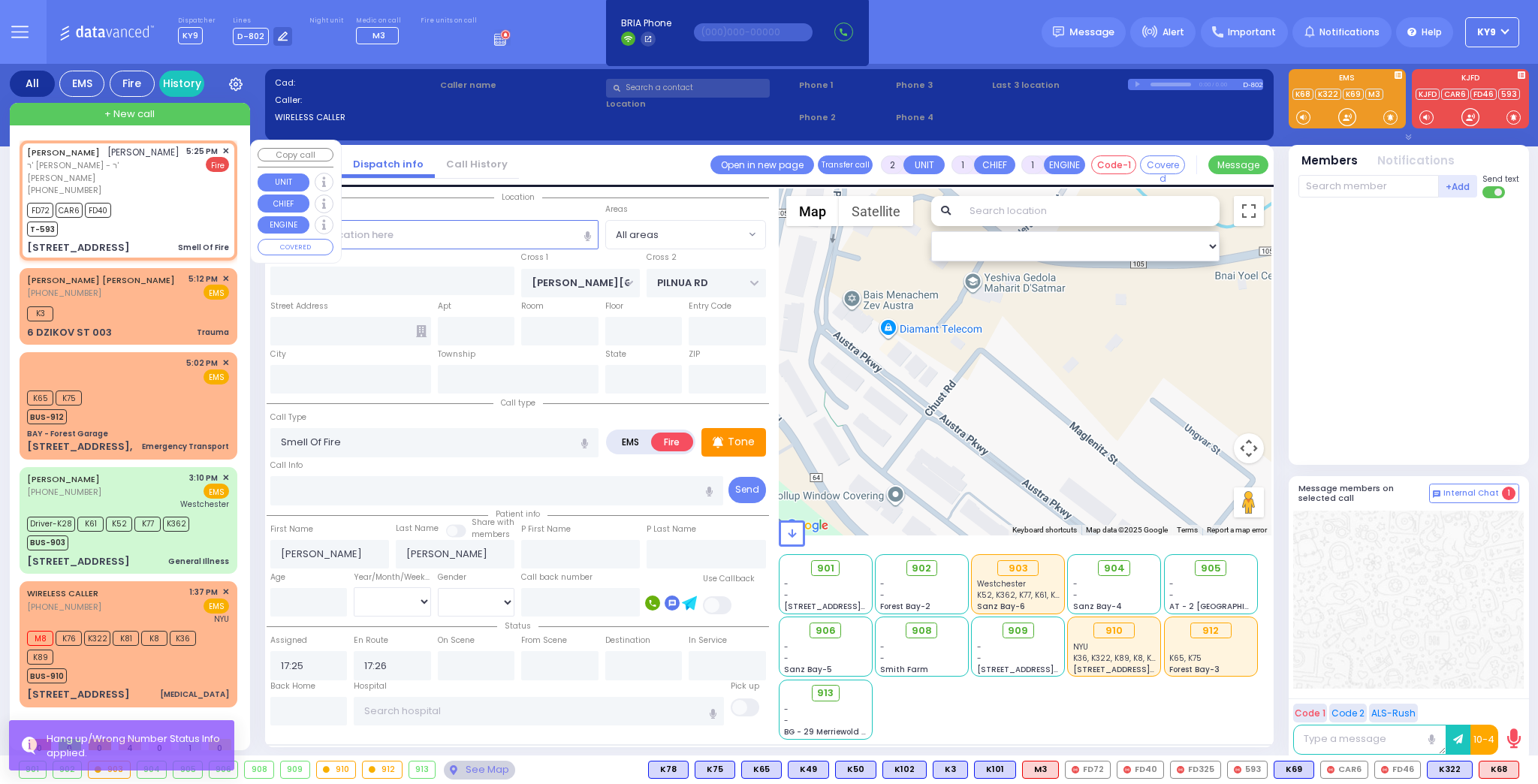
type input "10950"
select select "Hatzalah Garages"
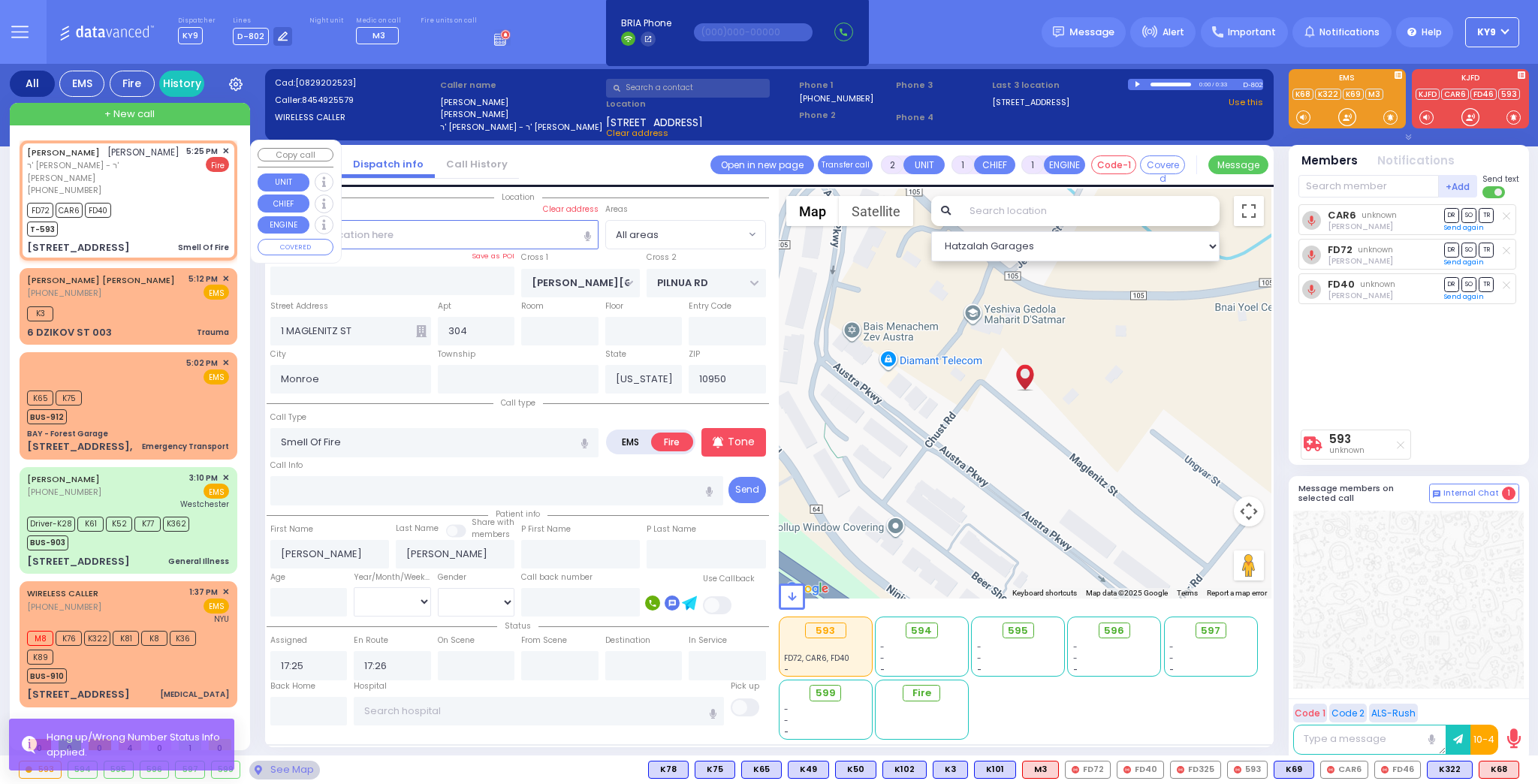
click at [179, 205] on div "FD72 CAR6 FD40 T-593" at bounding box center [128, 218] width 202 height 38
select select
radio input "true"
select select
select select "Hatzalah Garages"
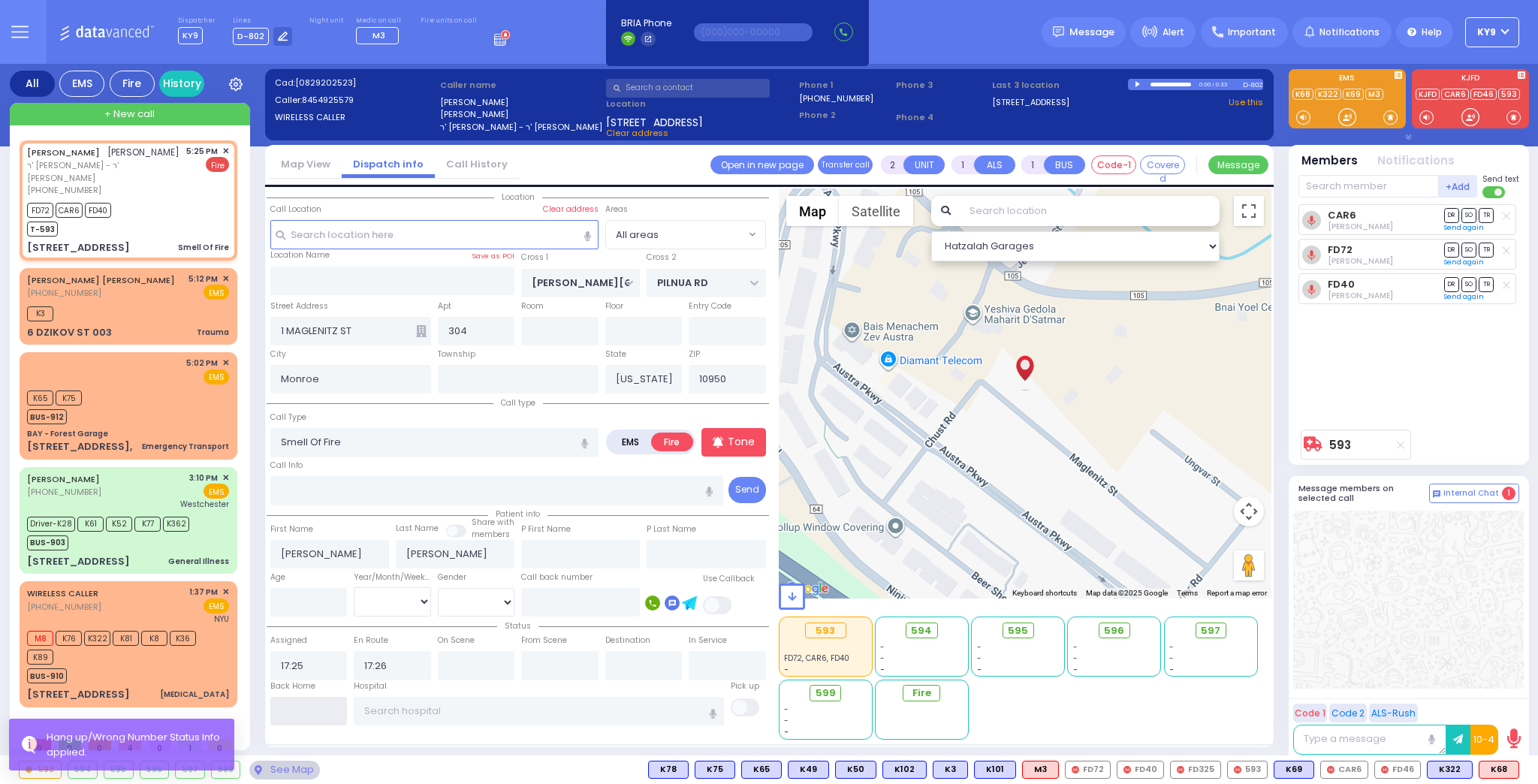
click at [327, 710] on input "text" at bounding box center [309, 711] width 77 height 29
click at [326, 708] on input "text" at bounding box center [309, 711] width 77 height 29
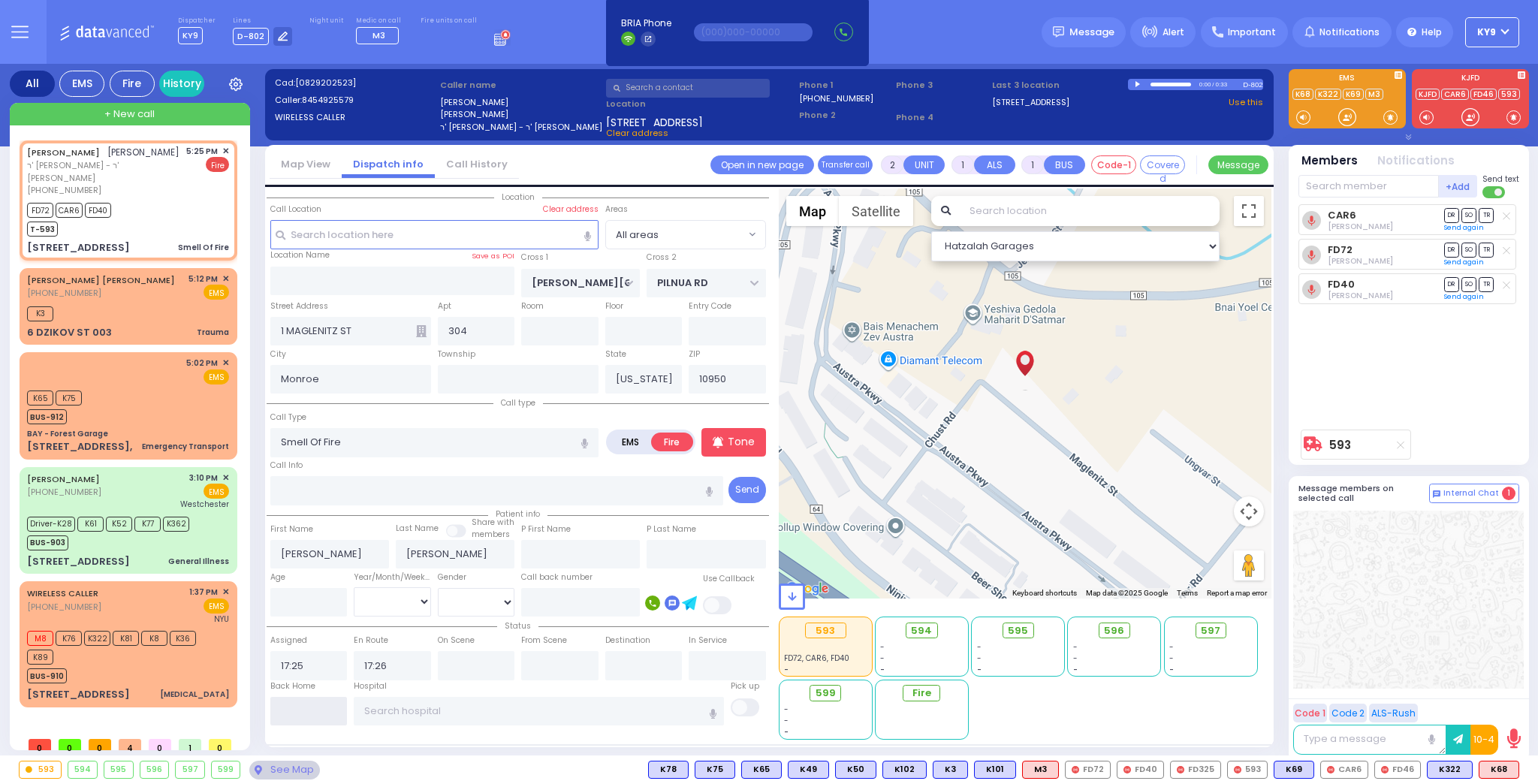
click at [326, 708] on input "text" at bounding box center [309, 711] width 77 height 29
click at [325, 708] on input "text" at bounding box center [309, 711] width 77 height 29
type input "17:51"
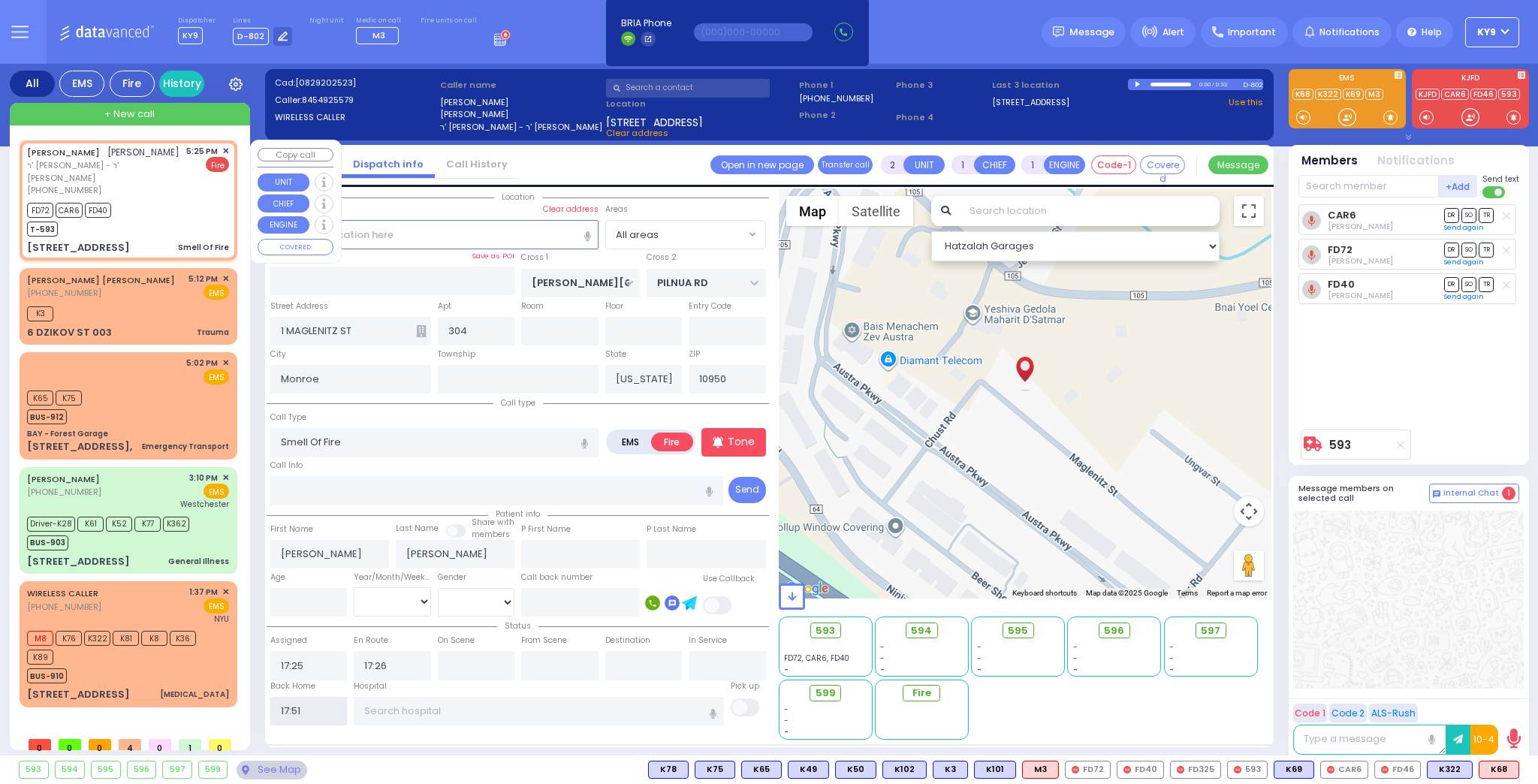
select select
radio input "true"
select select
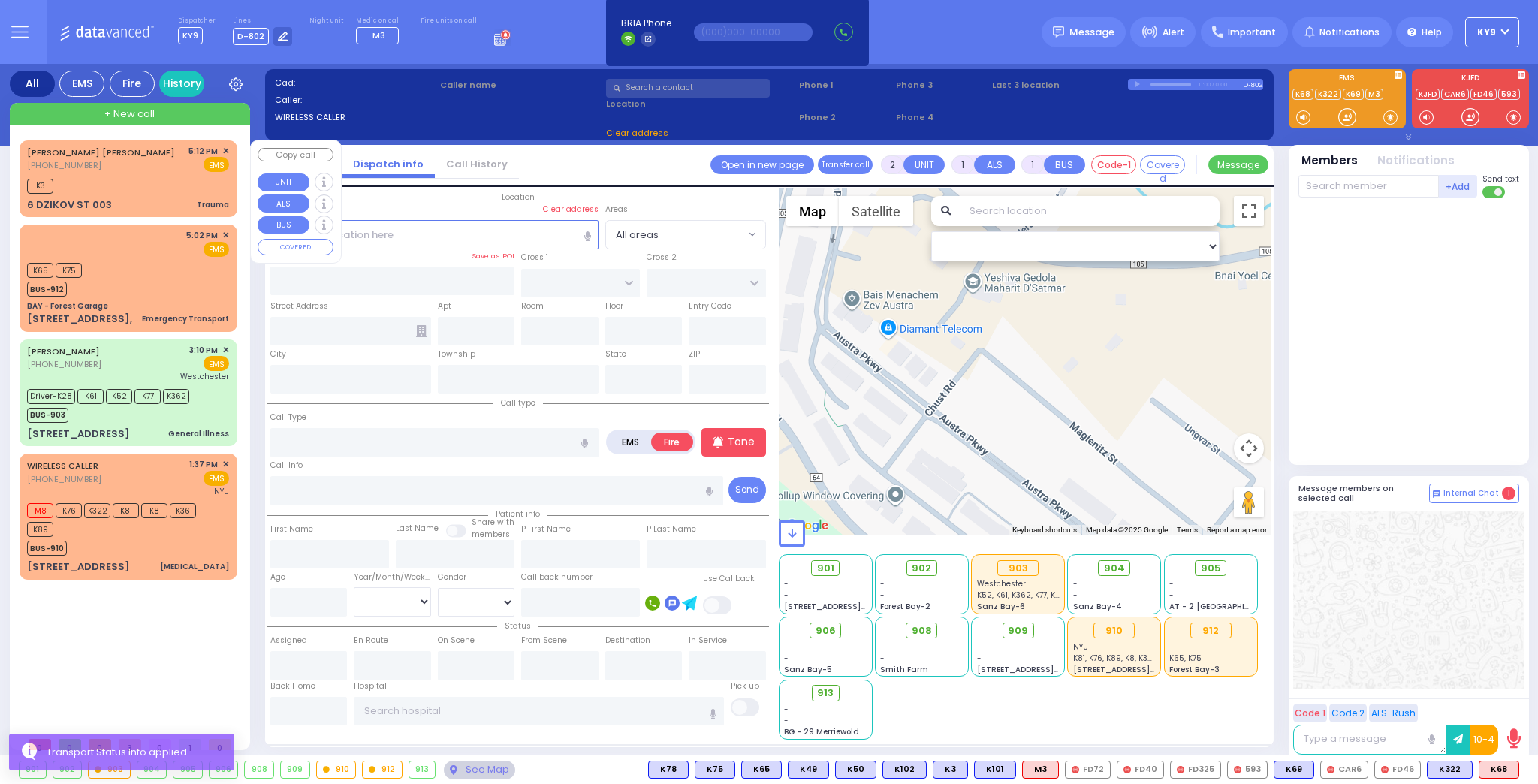
click at [115, 161] on div "[PERSON_NAME] [PERSON_NAME] [PHONE_NUMBER] 5:12 PM ✕ EMS" at bounding box center [128, 159] width 202 height 28
type input "0"
select select
type input "Trauma"
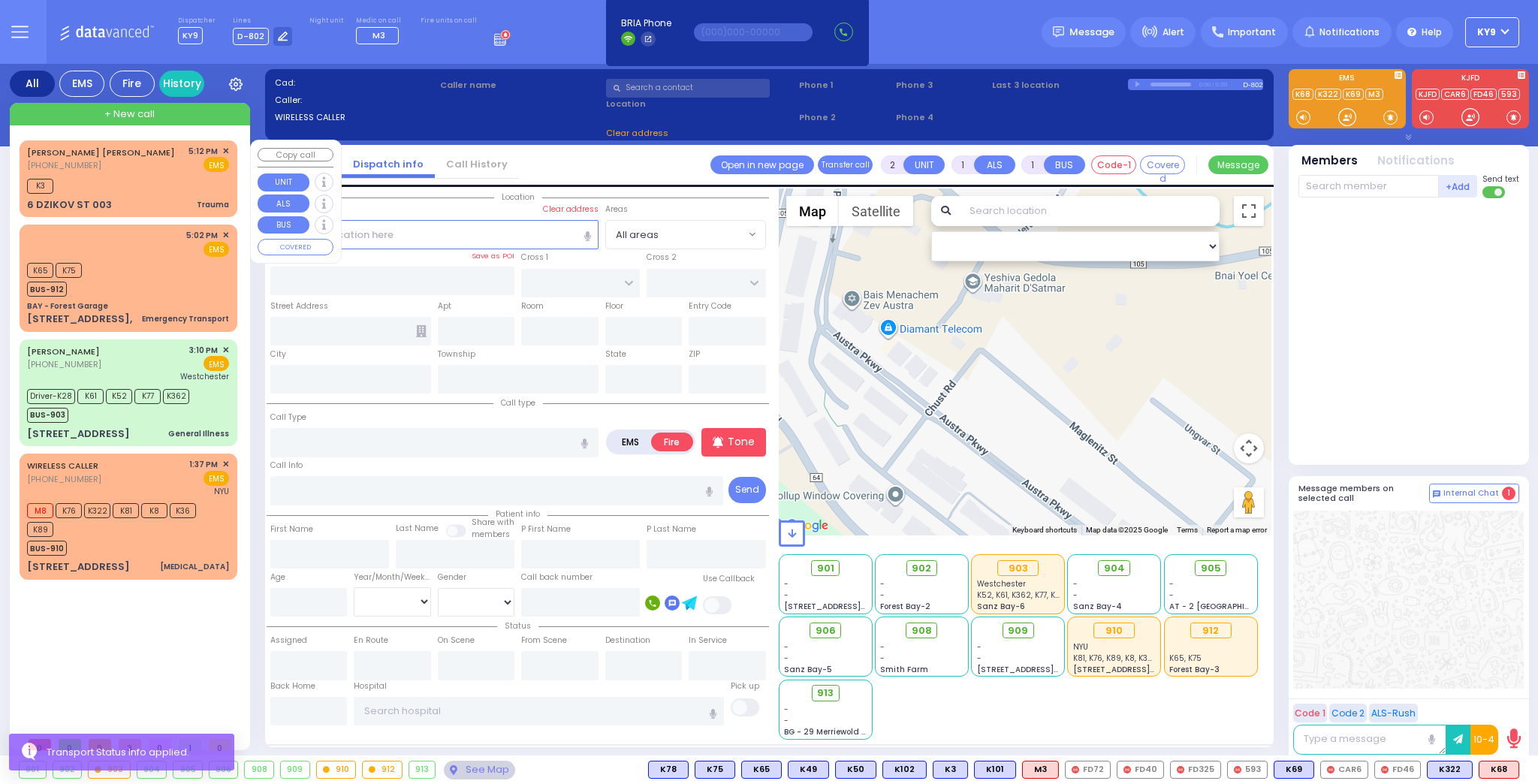
radio input "true"
type input "[PERSON_NAME]"
type input "PEARL"
type input "1"
select select "Month"
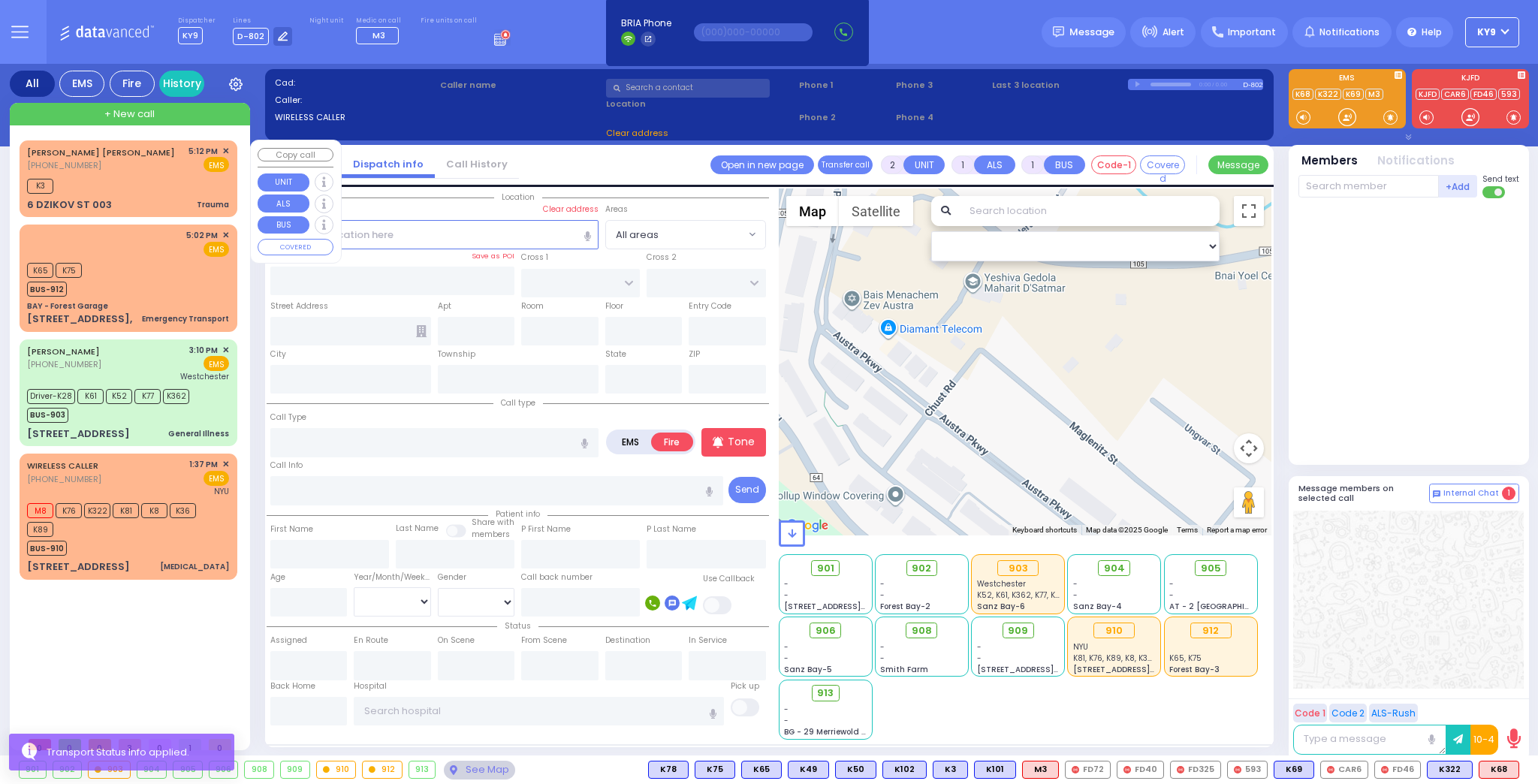
select select "[DEMOGRAPHIC_DATA]"
type input "17:12"
type input "17:14"
select select "Hatzalah Garages"
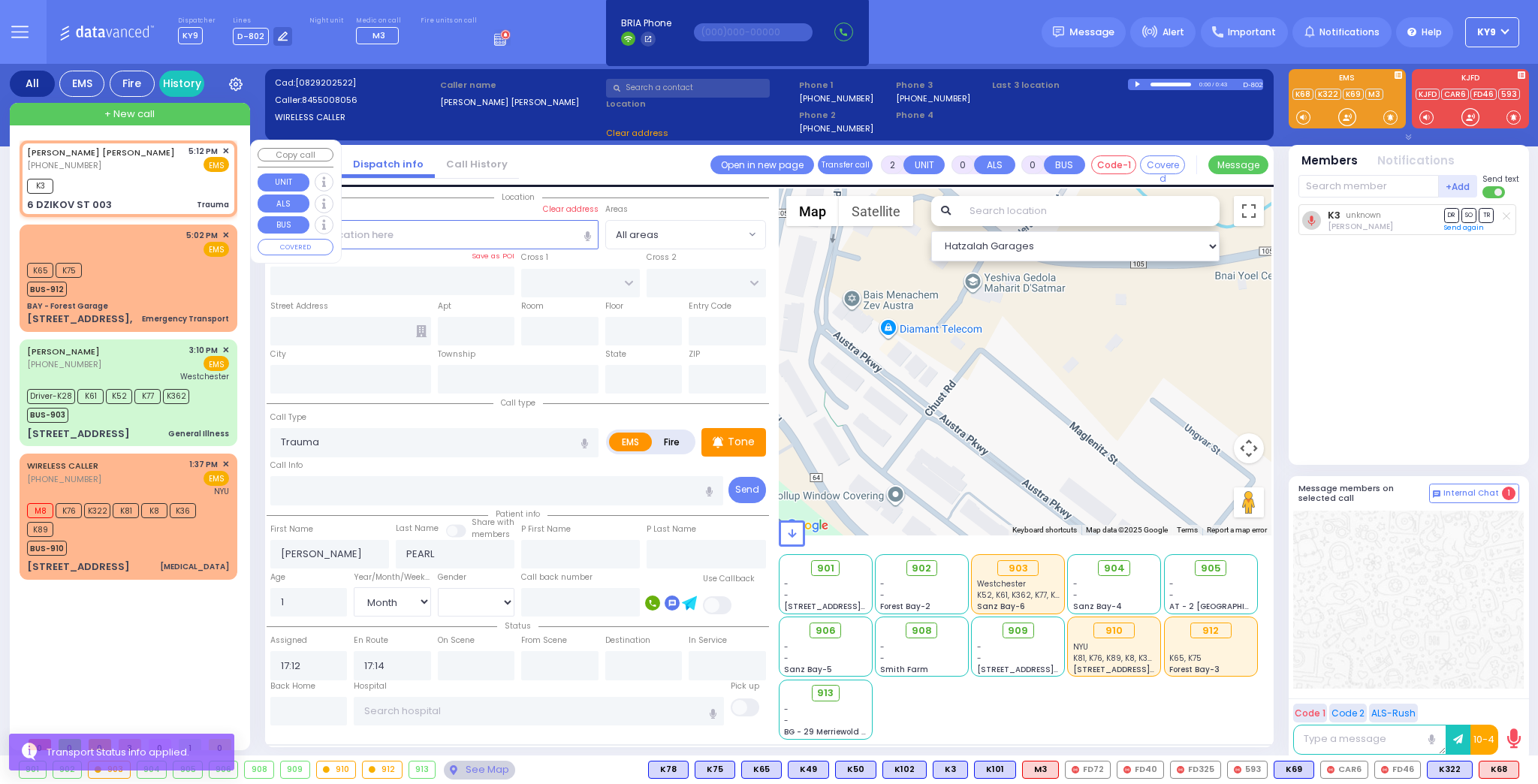
type input "6 DZIKOV ST"
type input "003"
type input "[PERSON_NAME]"
type input "[US_STATE]"
type input "10950"
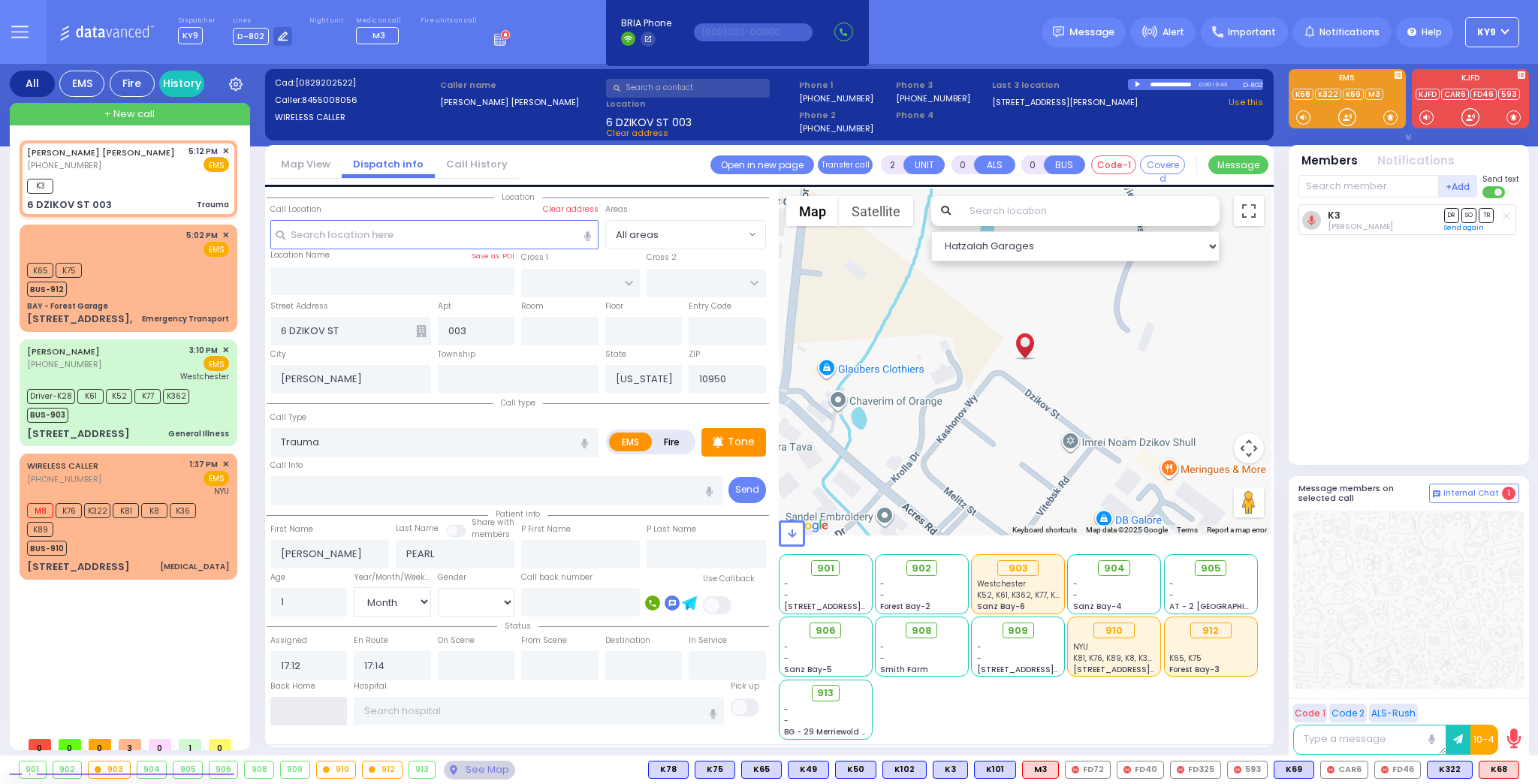
click at [309, 713] on input "text" at bounding box center [309, 711] width 77 height 29
type input "17:51"
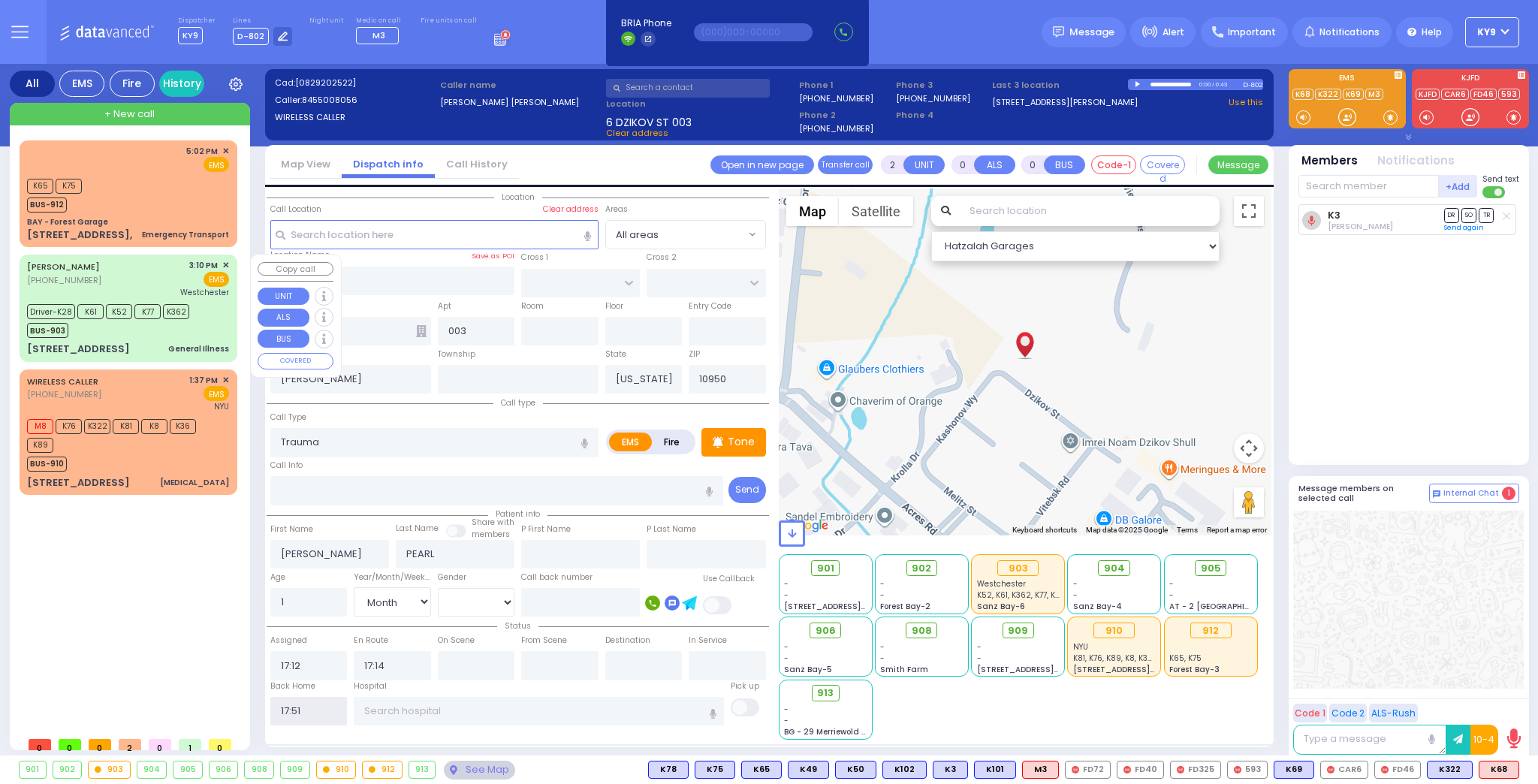
select select
radio input "true"
select select
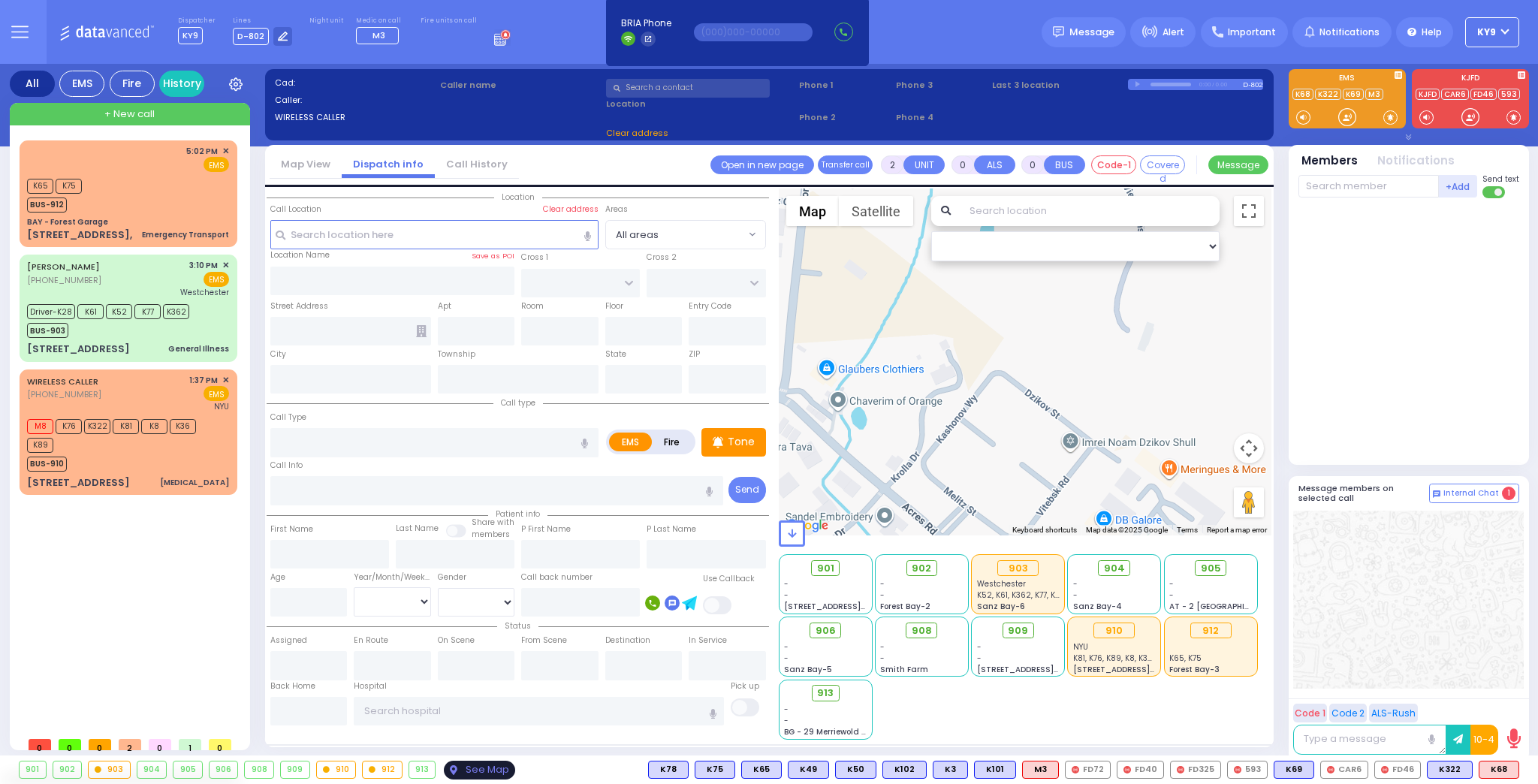
click at [479, 770] on div "See Map" at bounding box center [479, 769] width 70 height 19
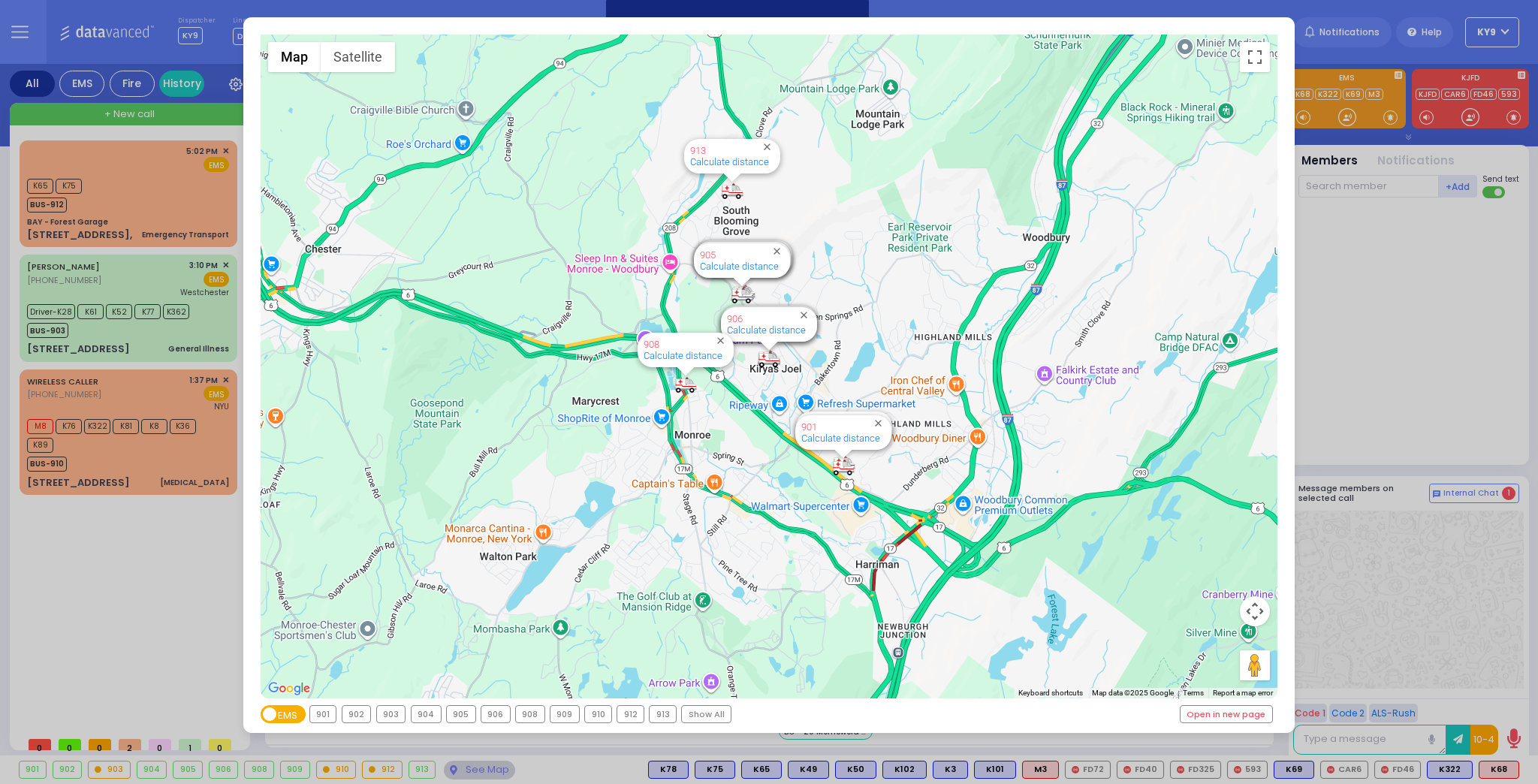
click at [596, 715] on div "910" at bounding box center [597, 714] width 27 height 17
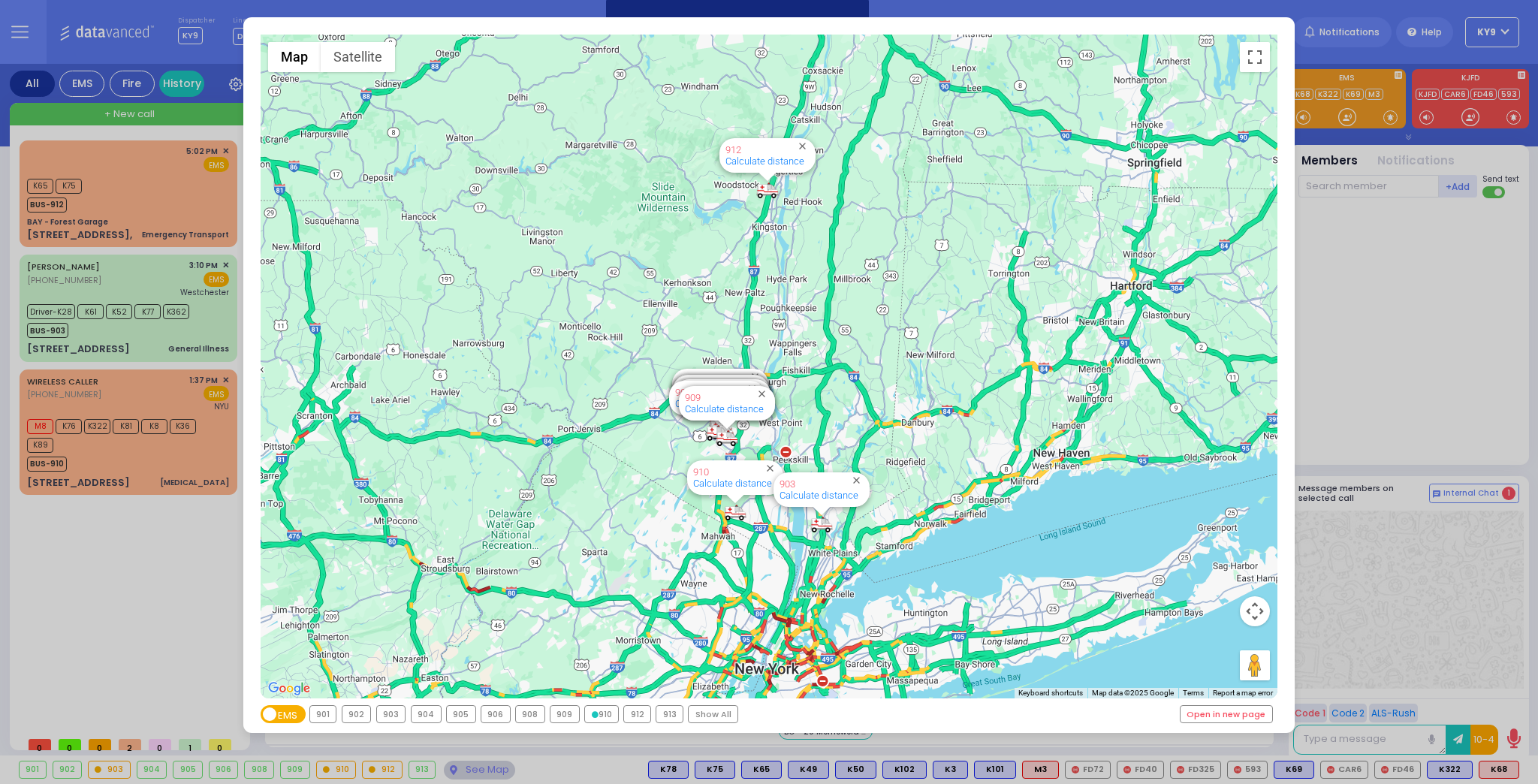
click at [596, 715] on div "910" at bounding box center [600, 714] width 33 height 17
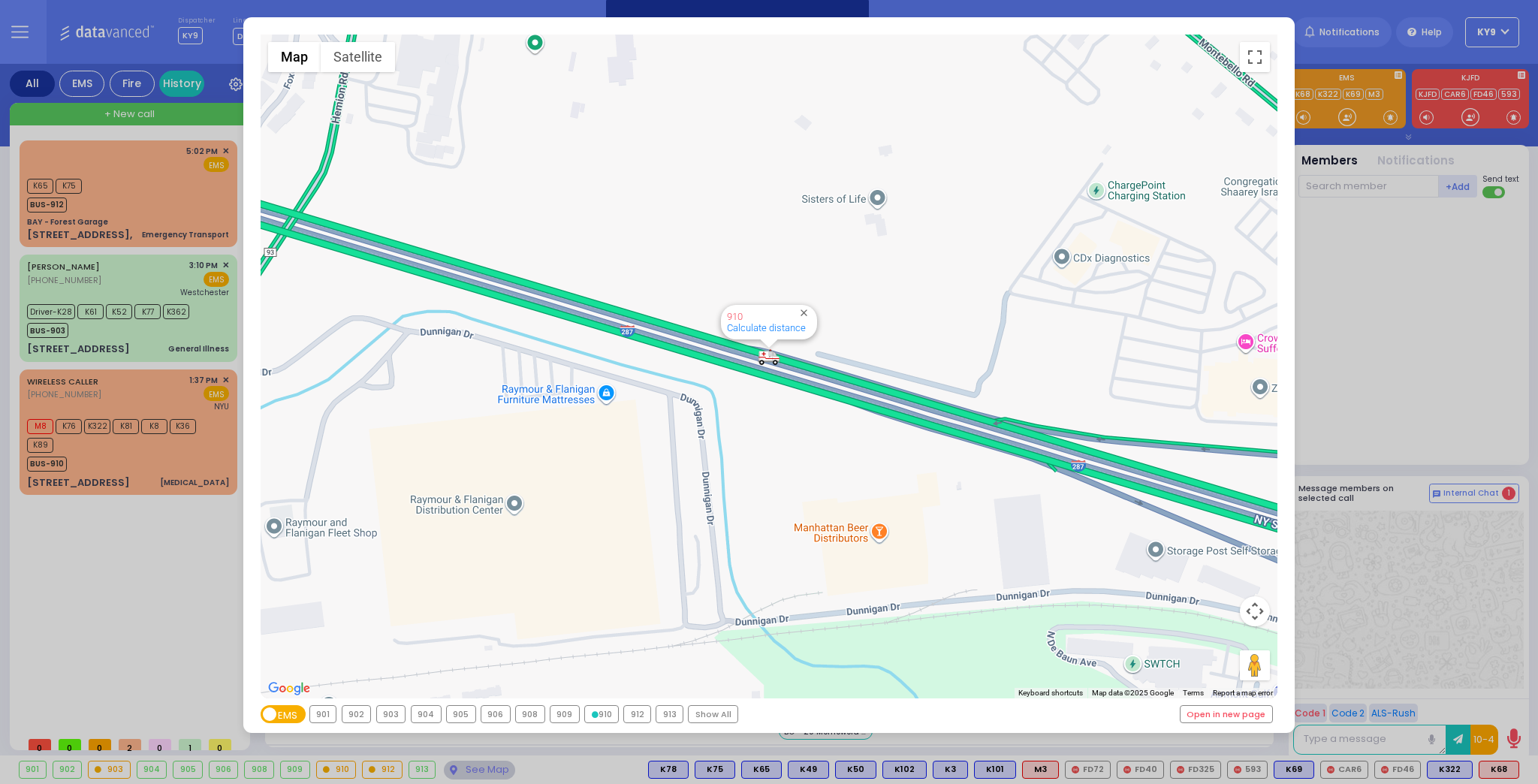
click at [457, 772] on div "← Move left → Move right ↑ Move up ↓ Move down + Zoom in - Zoom out Home Jump l…" at bounding box center [769, 392] width 1538 height 784
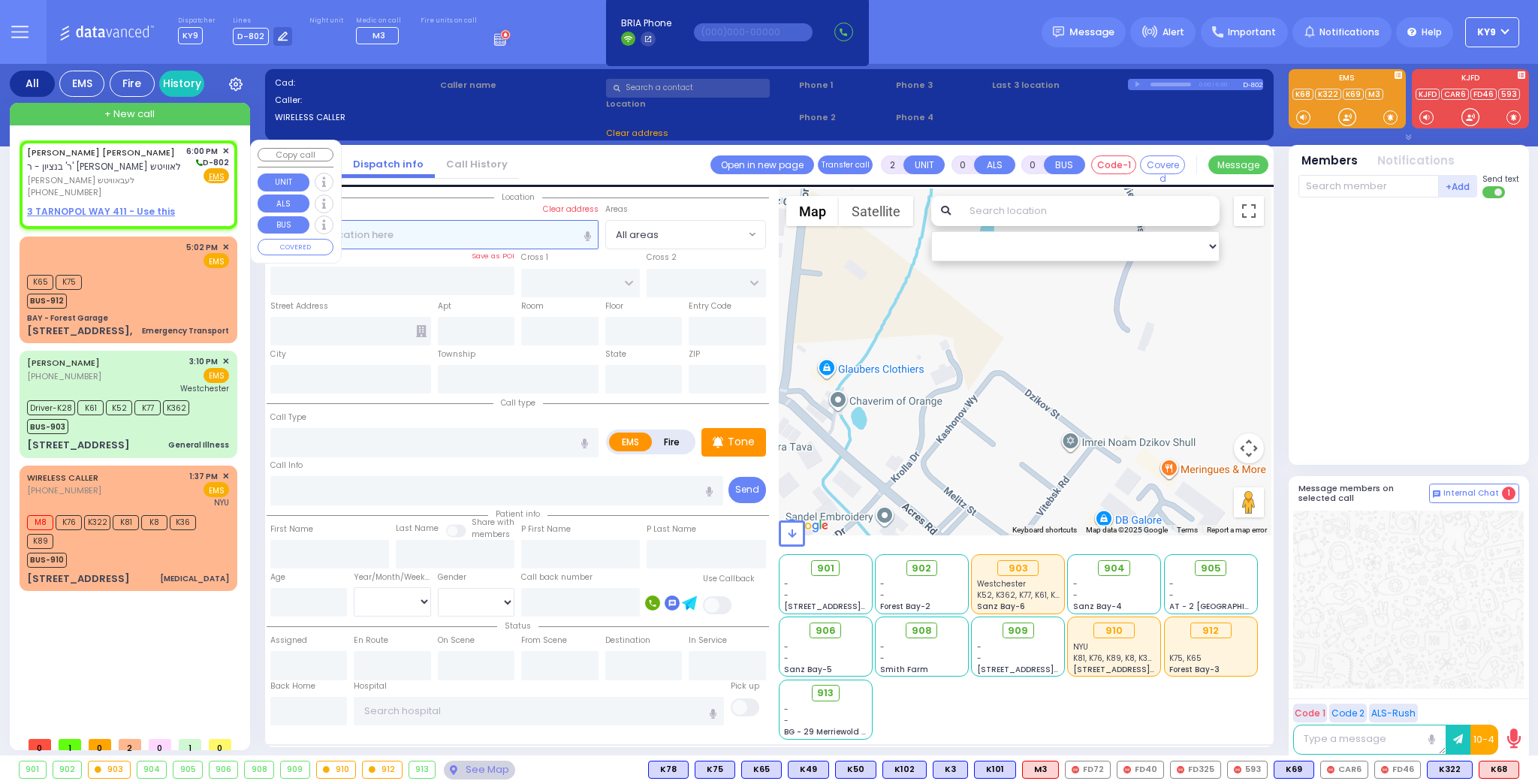
type input "1"
select select
radio input "true"
type input "[PERSON_NAME] URI"
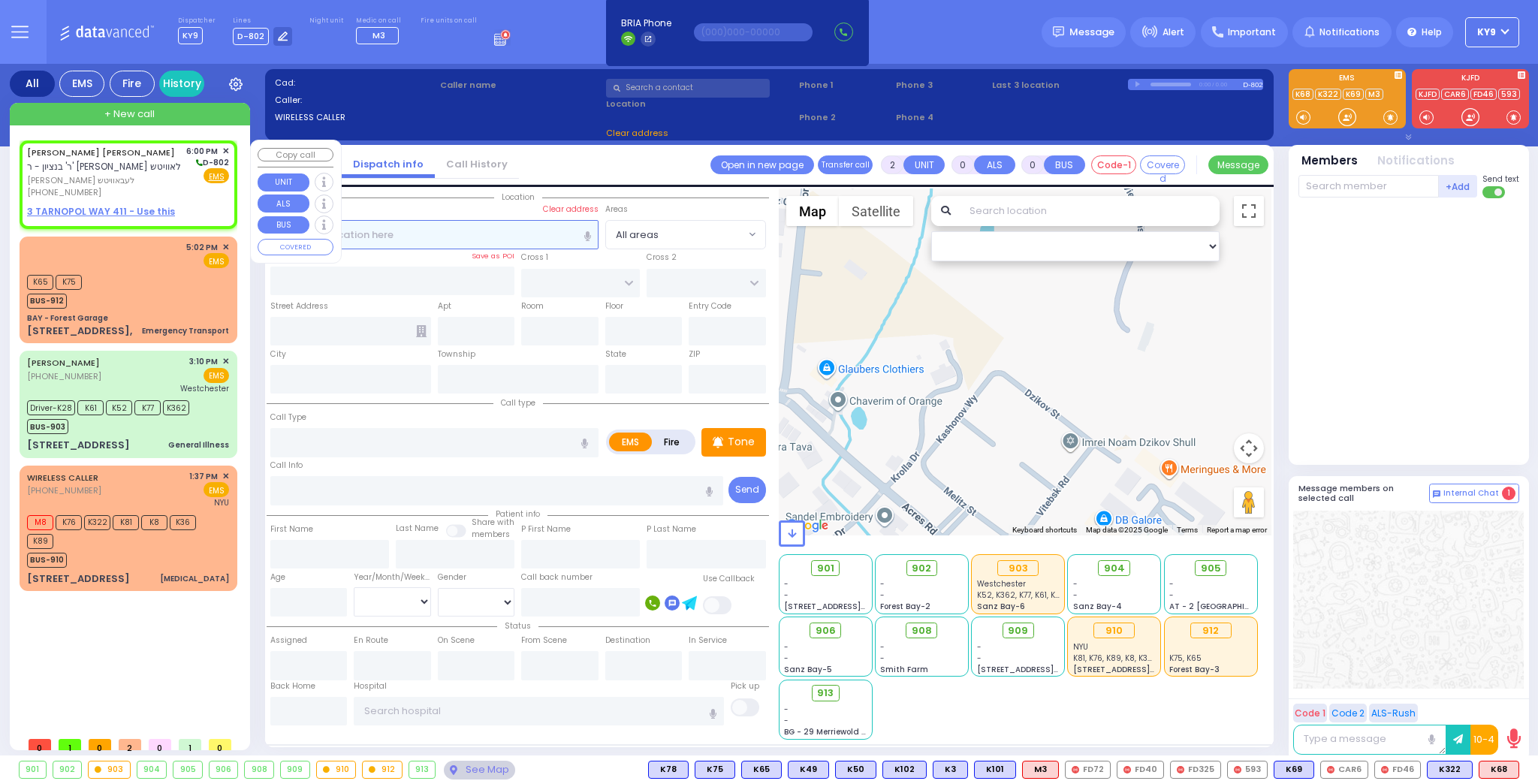
type input "[PERSON_NAME]"
select select
type input "18:00"
select select "Hatzalah Garages"
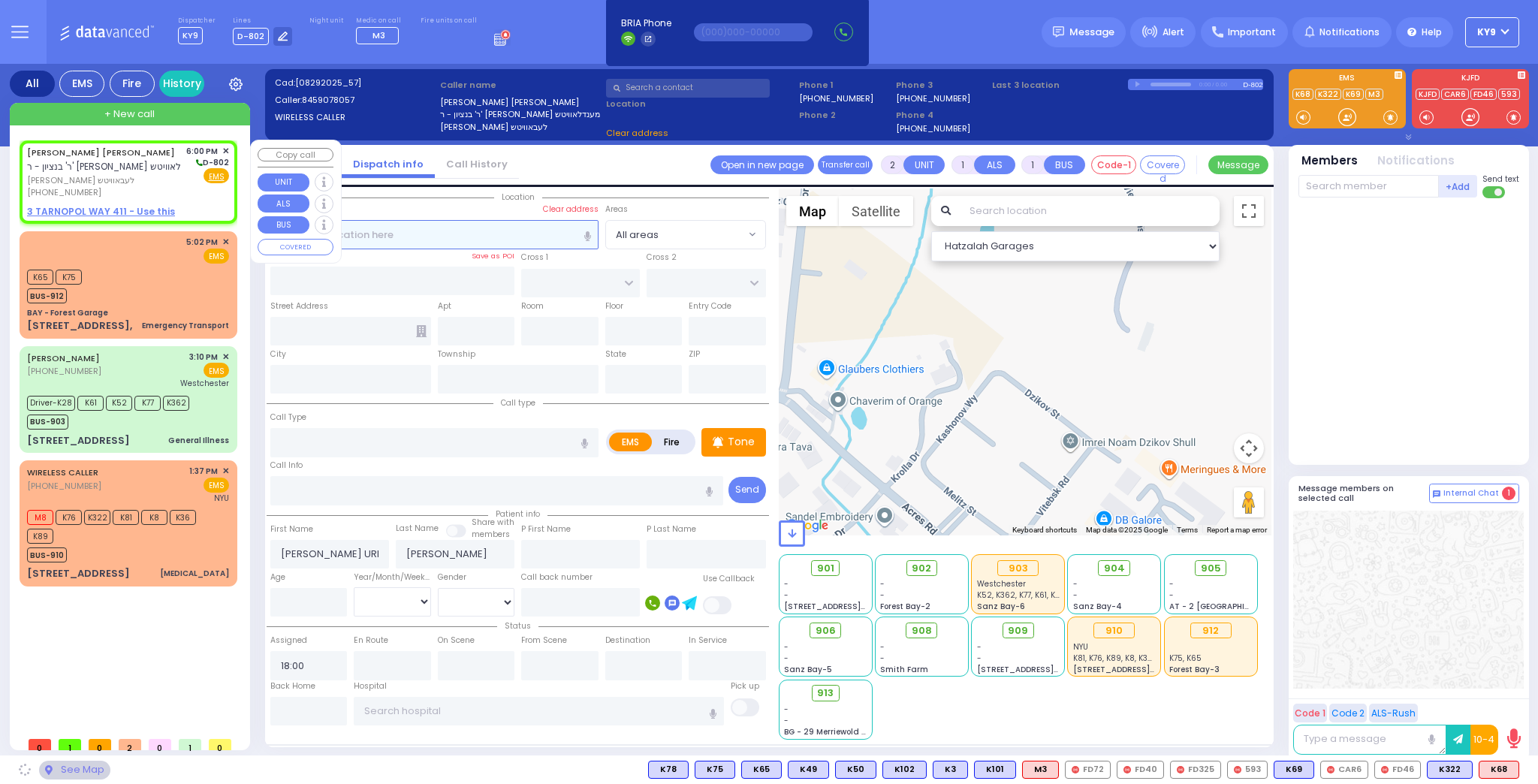
select select
radio input "true"
select select
select select "Hatzalah Garages"
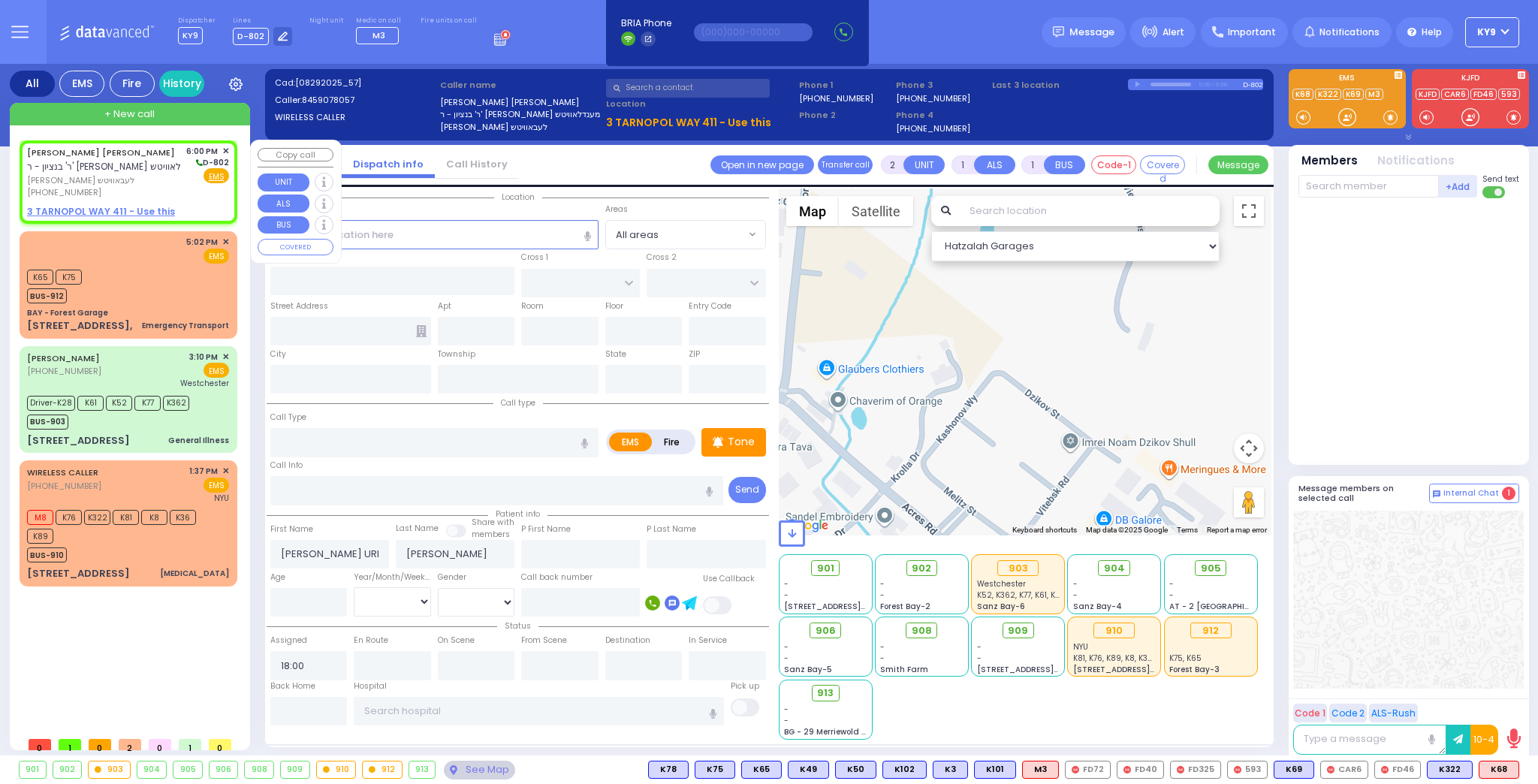
click at [145, 119] on span "+ New call" at bounding box center [130, 114] width 50 height 15
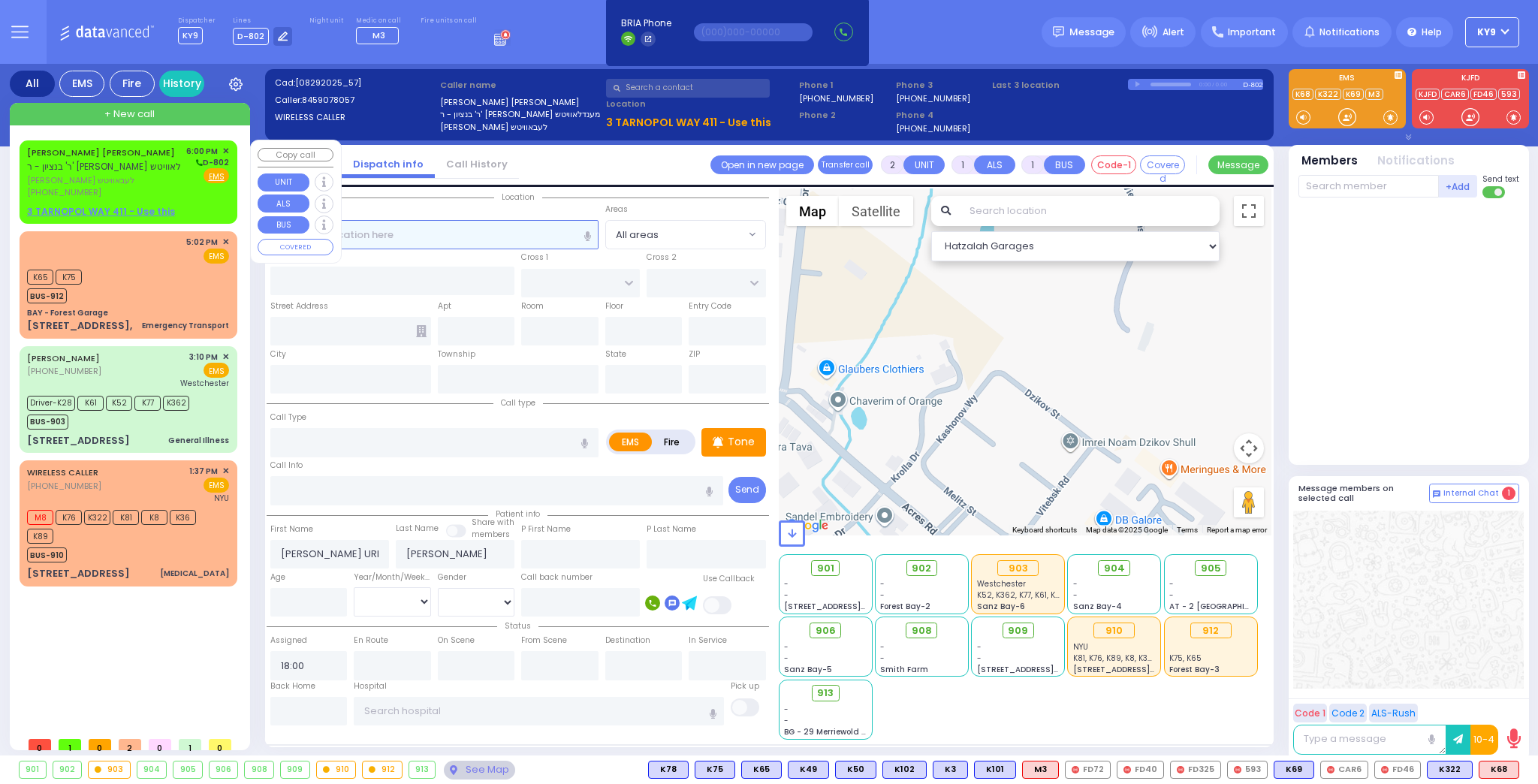
select select
radio input "true"
select select
type input "18:01"
select select "Hatzalah Garages"
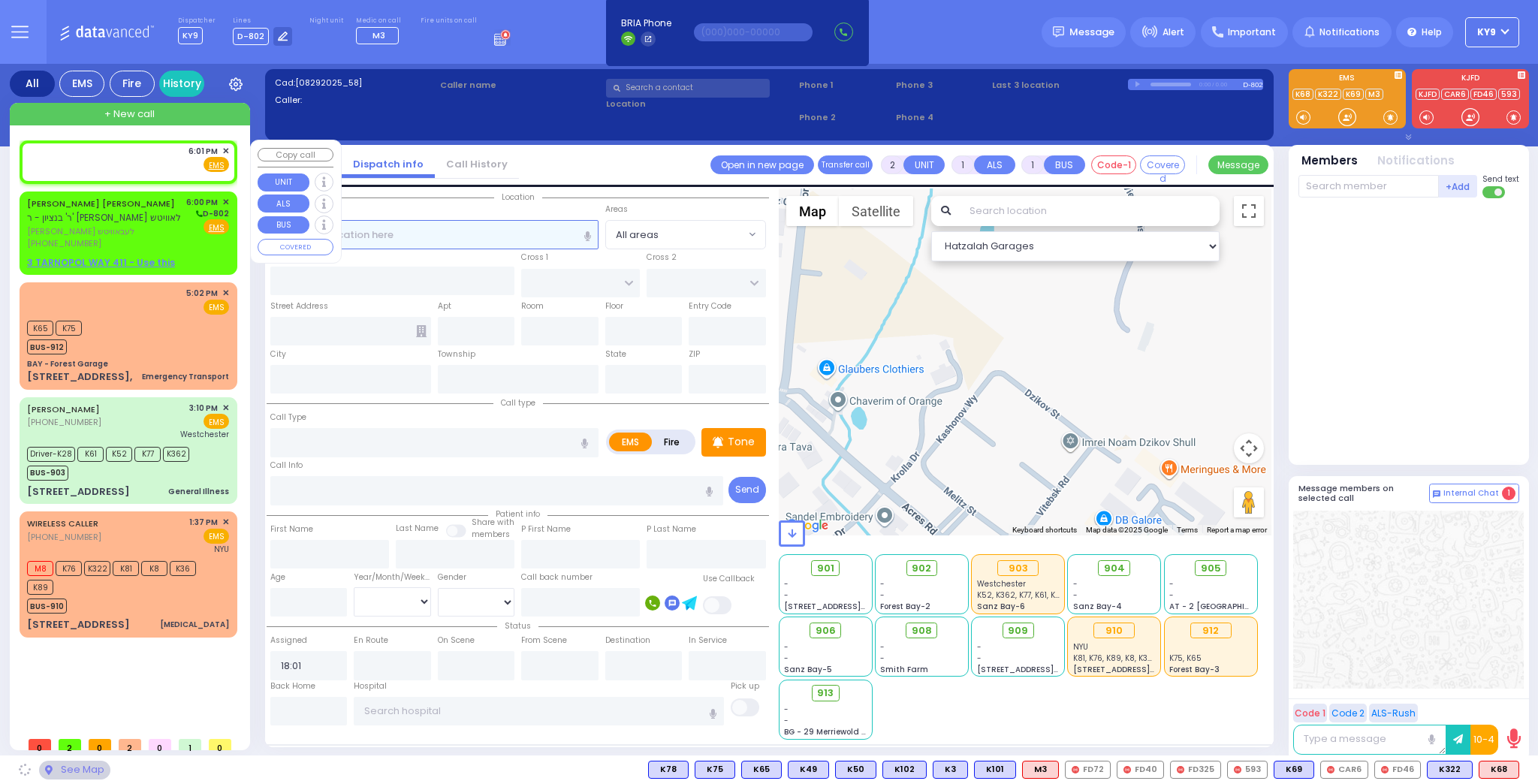
select select
radio input "true"
select select
select select "Hatzalah Garages"
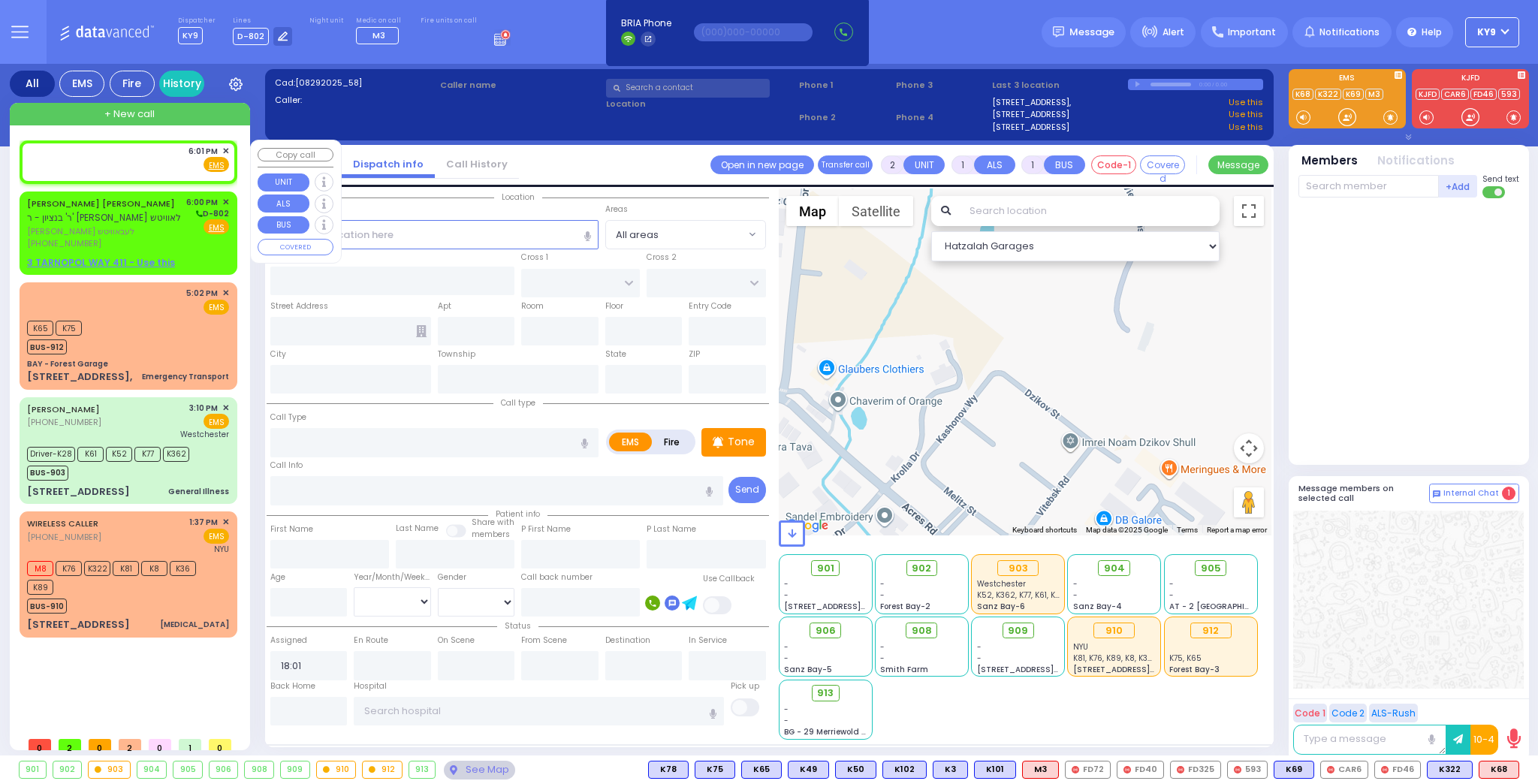
click at [226, 145] on div "6:01 PM ✕ Fire EMS" at bounding box center [129, 161] width 212 height 39
select select
radio input "true"
select select
select select "Hatzalah Garages"
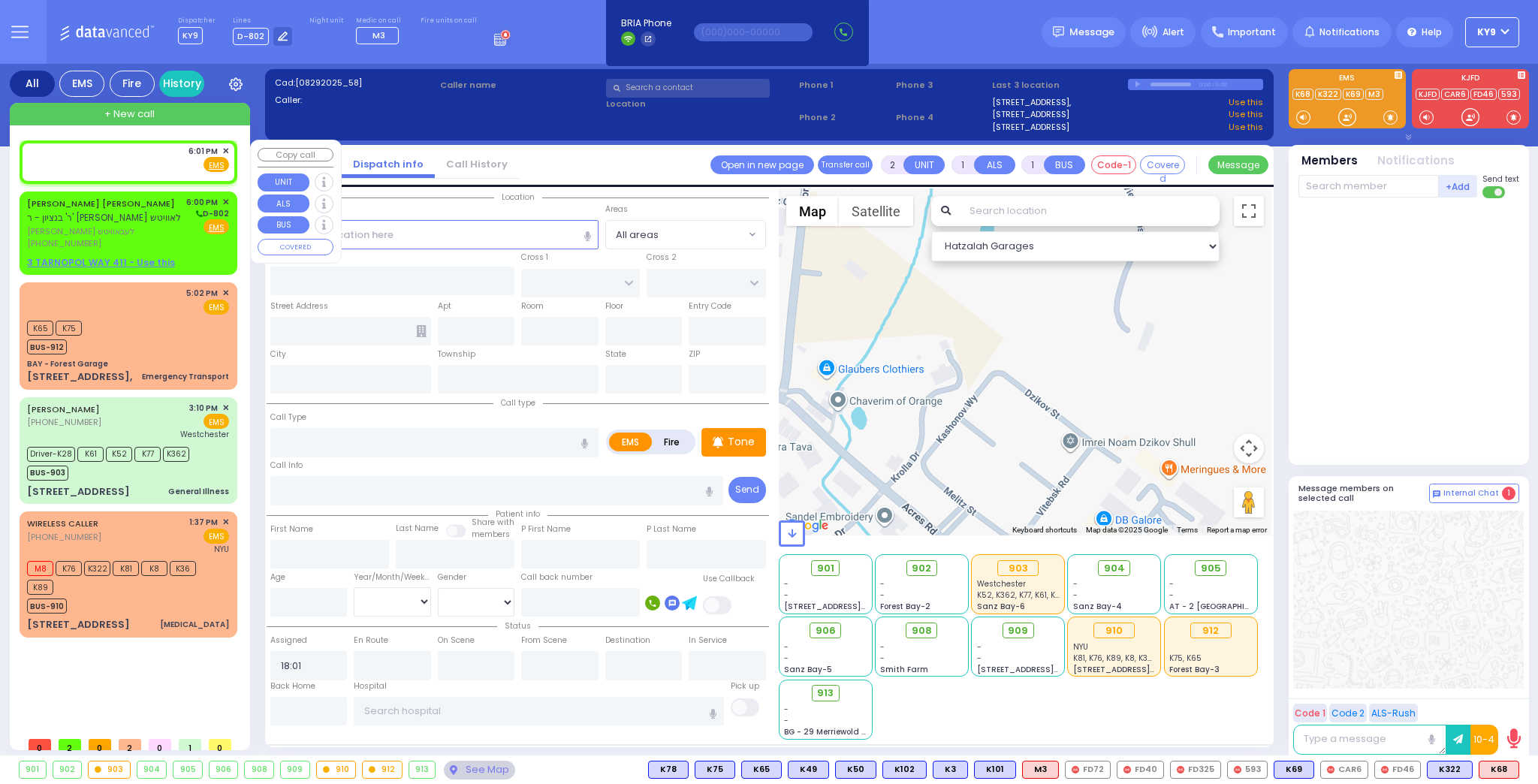
click at [224, 150] on span "✕" at bounding box center [226, 151] width 7 height 13
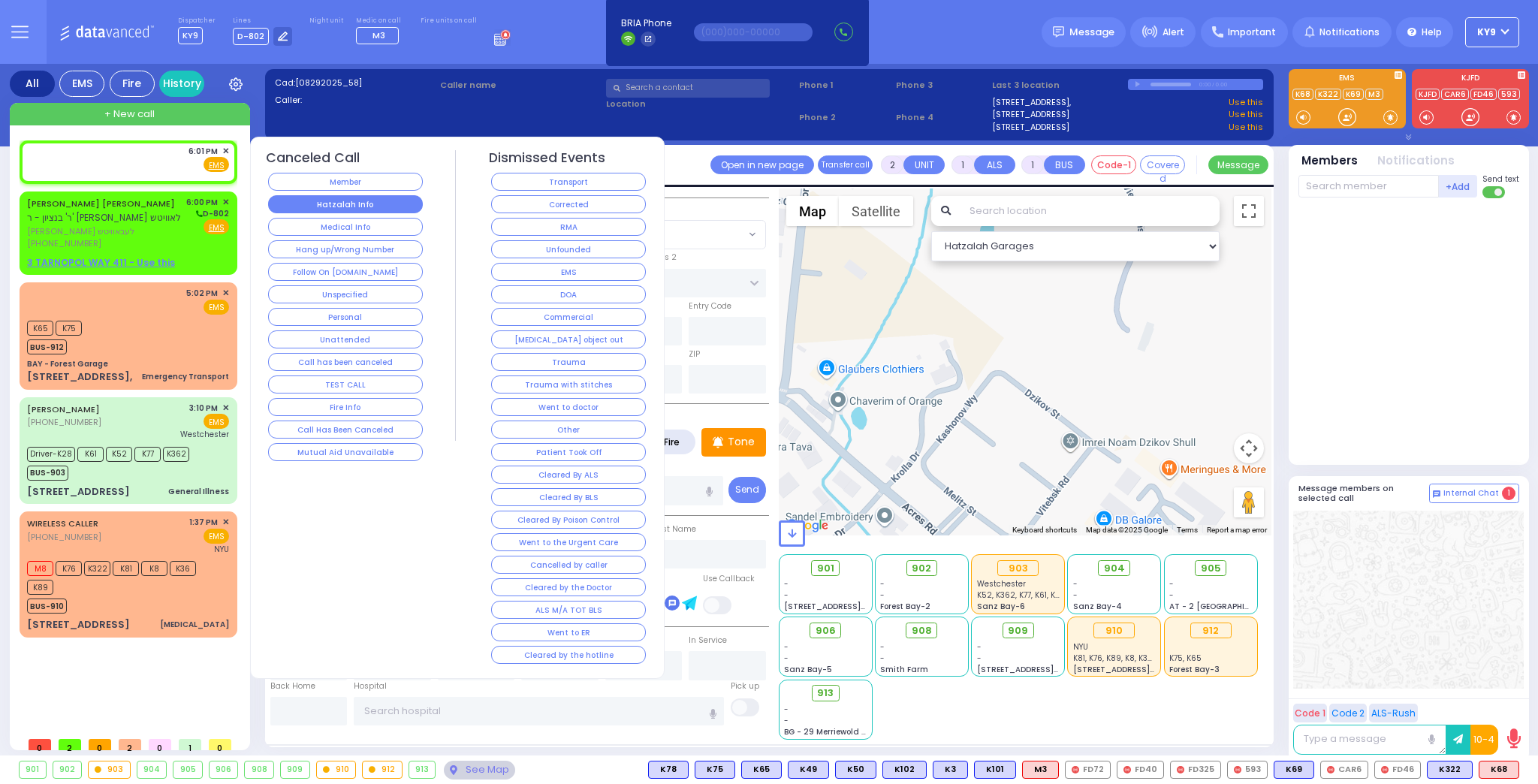
click at [294, 201] on button "Hatzalah Info" at bounding box center [345, 204] width 154 height 18
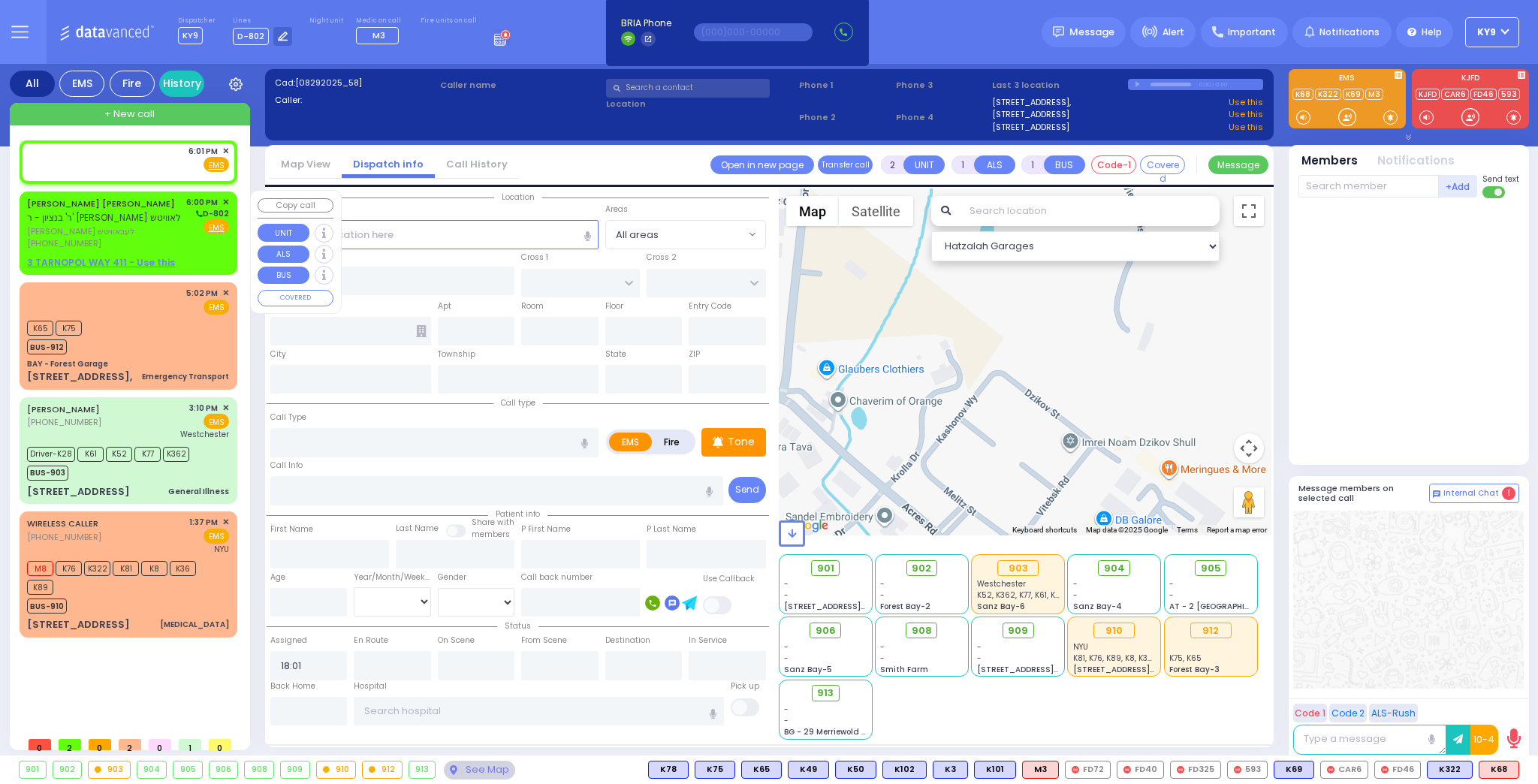
select select
radio input "true"
select select
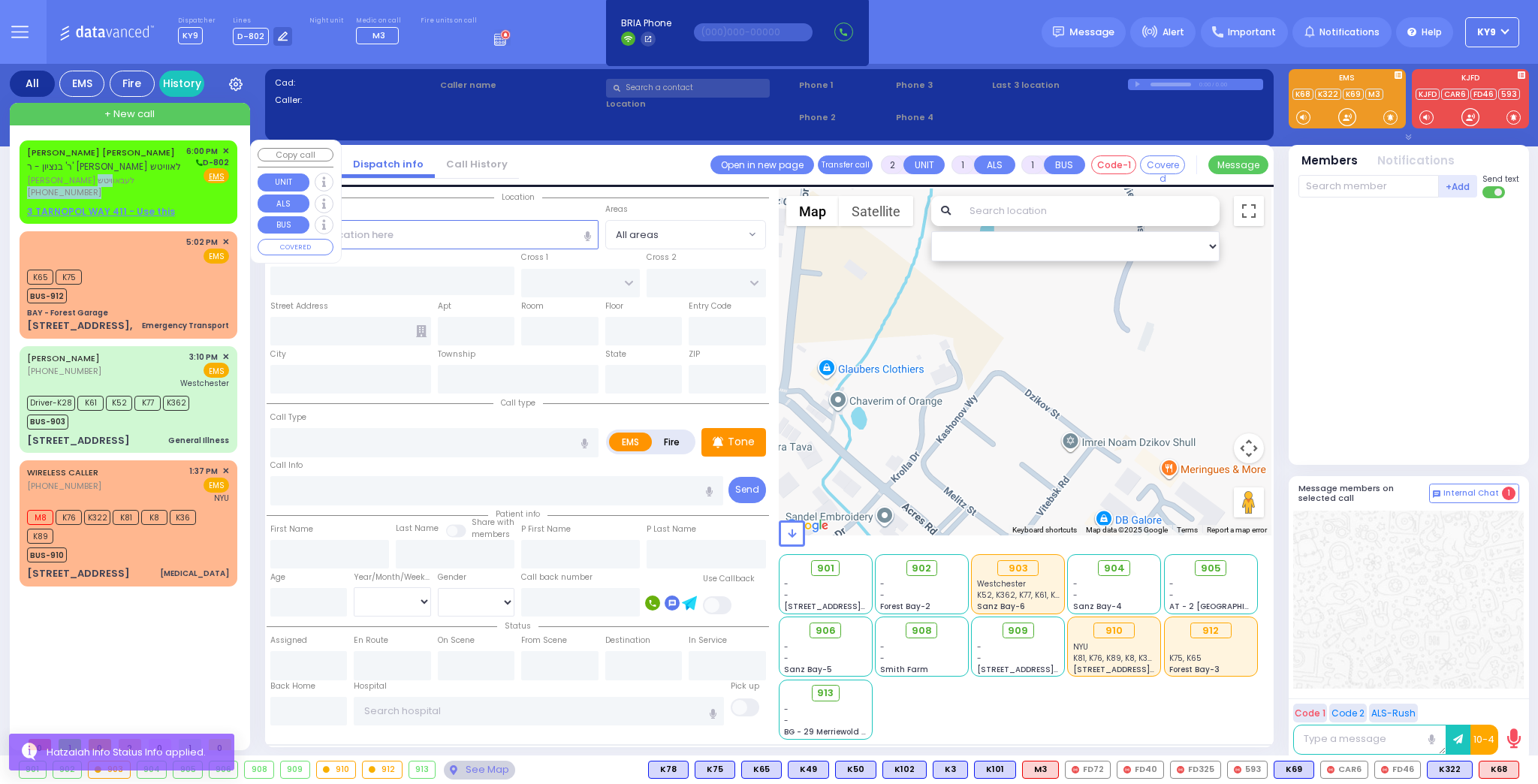
click at [176, 187] on div "[PERSON_NAME] [PERSON_NAME] ר' בנציון - ר' חיים בער מענדלאוויטש [PERSON_NAME] […" at bounding box center [104, 172] width 154 height 54
select select
radio input "true"
type input "[PERSON_NAME] URI"
type input "[PERSON_NAME]"
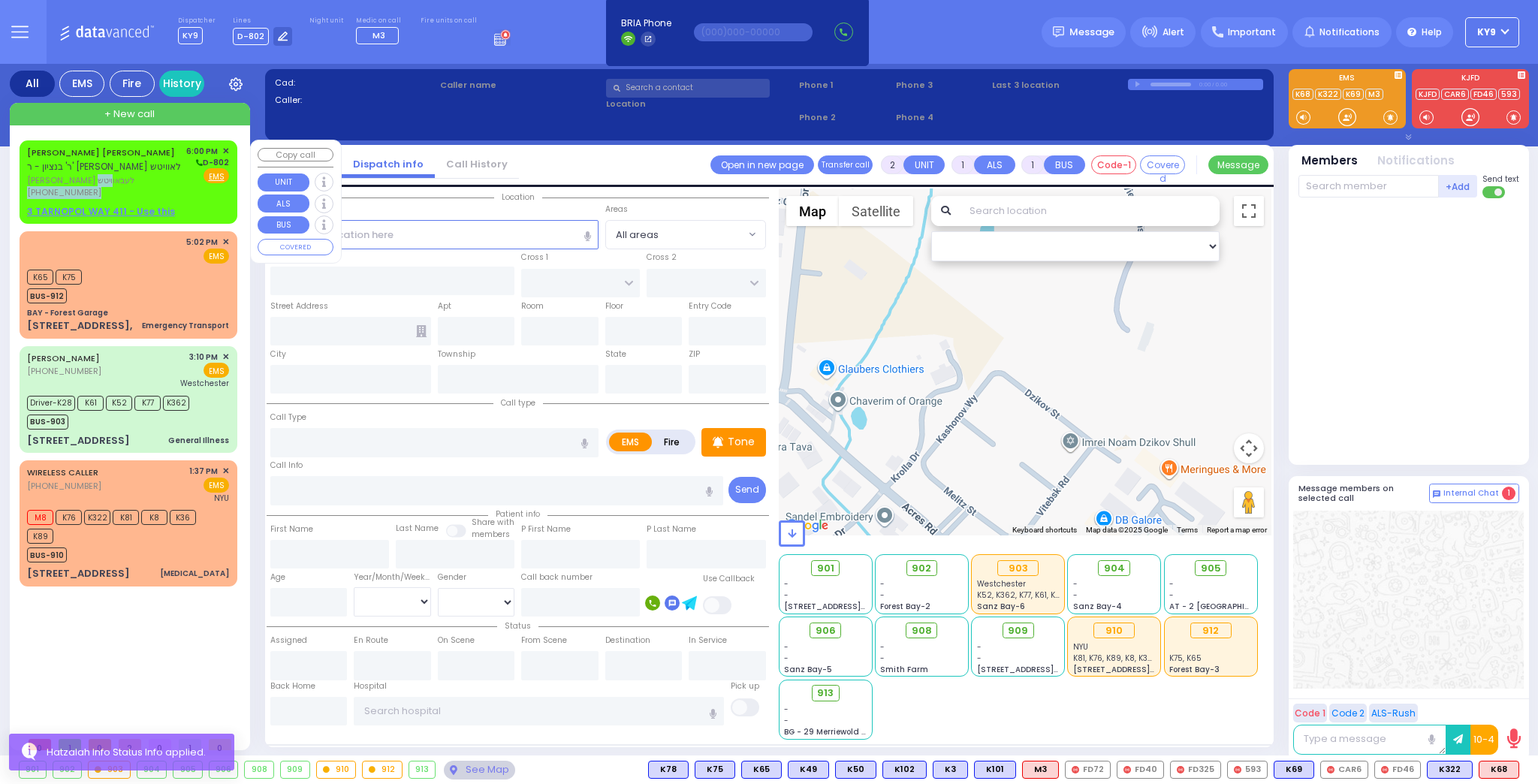
select select
type input "18:00"
select select "Hatzalah Garages"
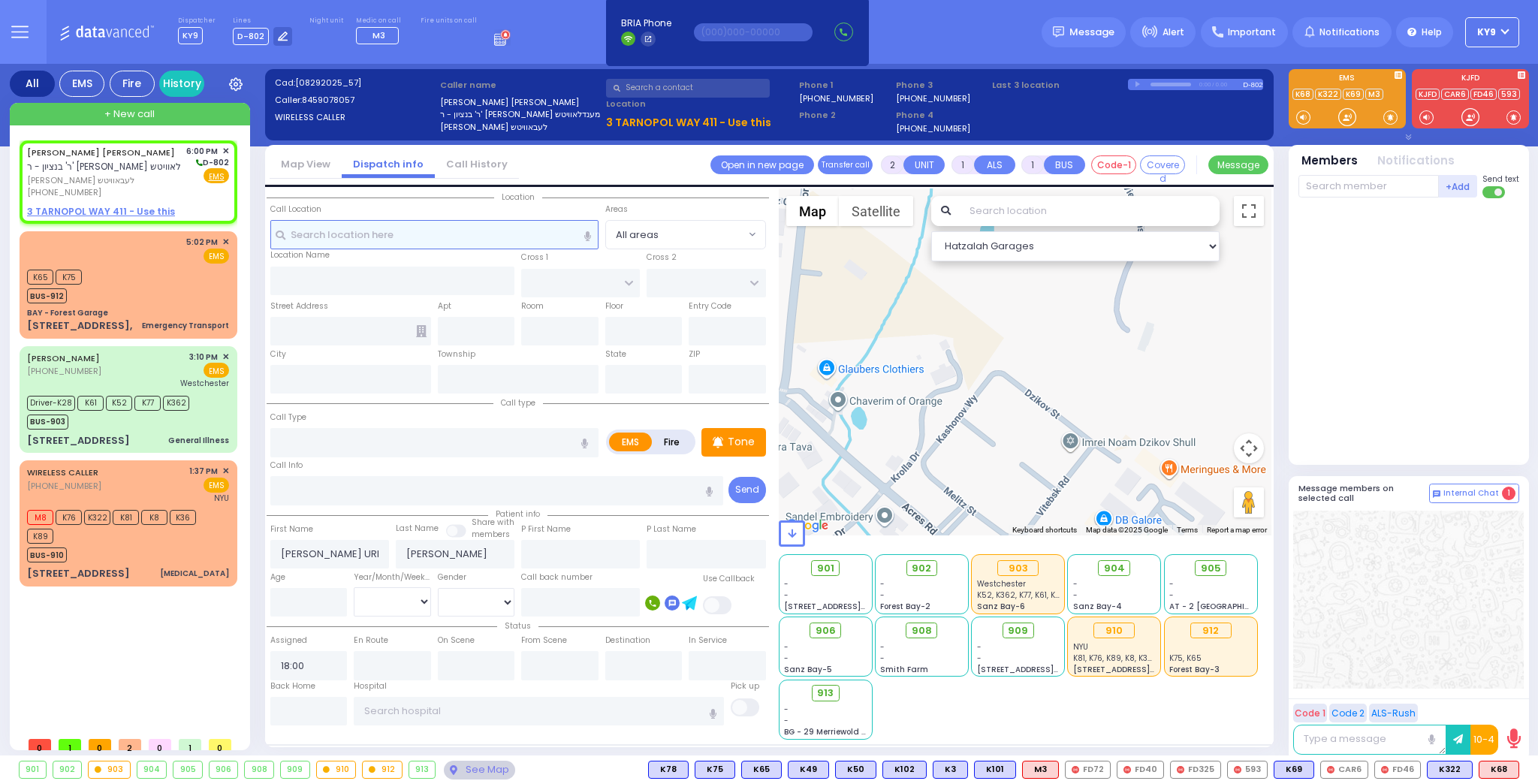
click at [373, 229] on input "text" at bounding box center [434, 233] width 328 height 29
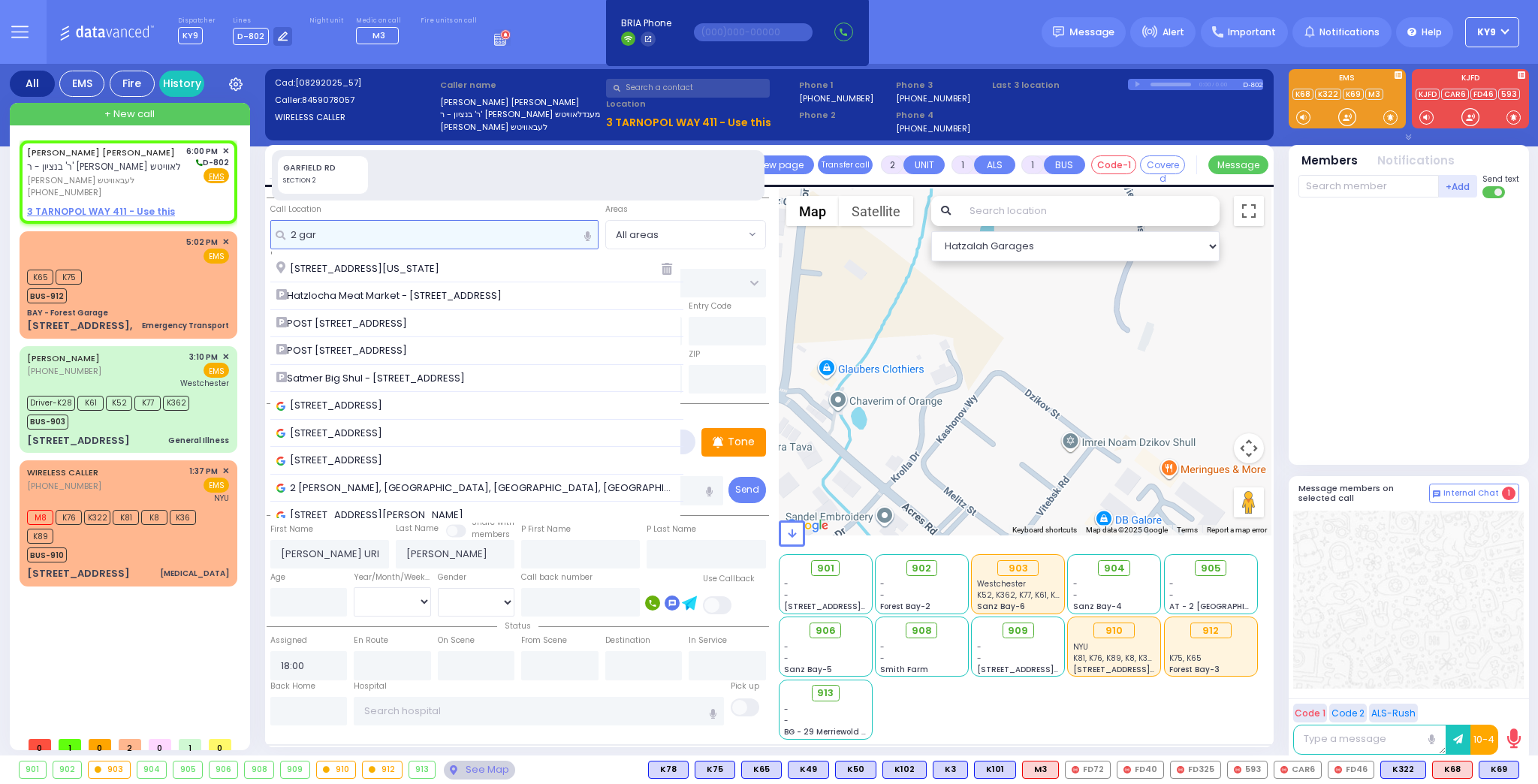
click at [415, 240] on input "2 gar" at bounding box center [434, 233] width 328 height 29
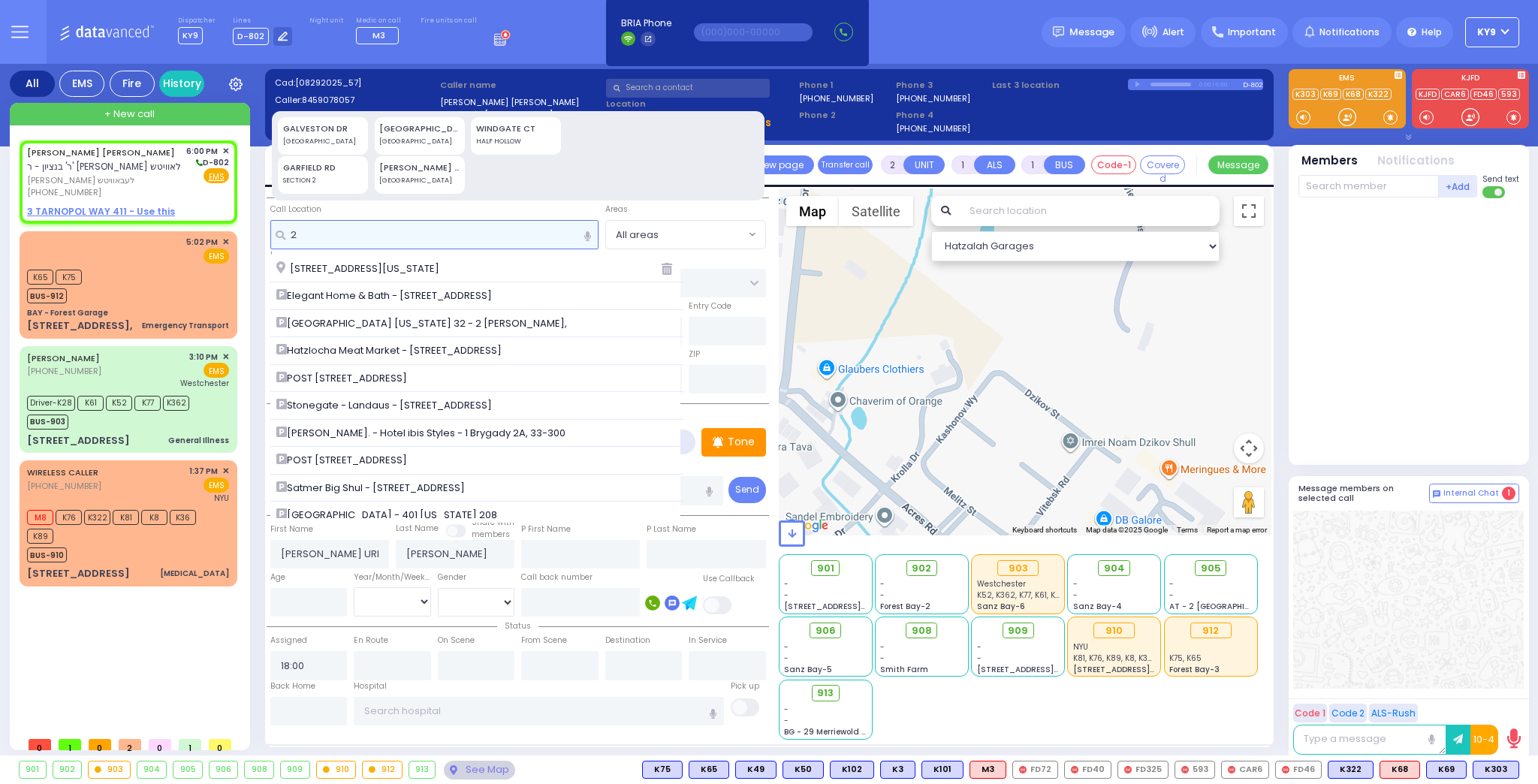
type input "2"
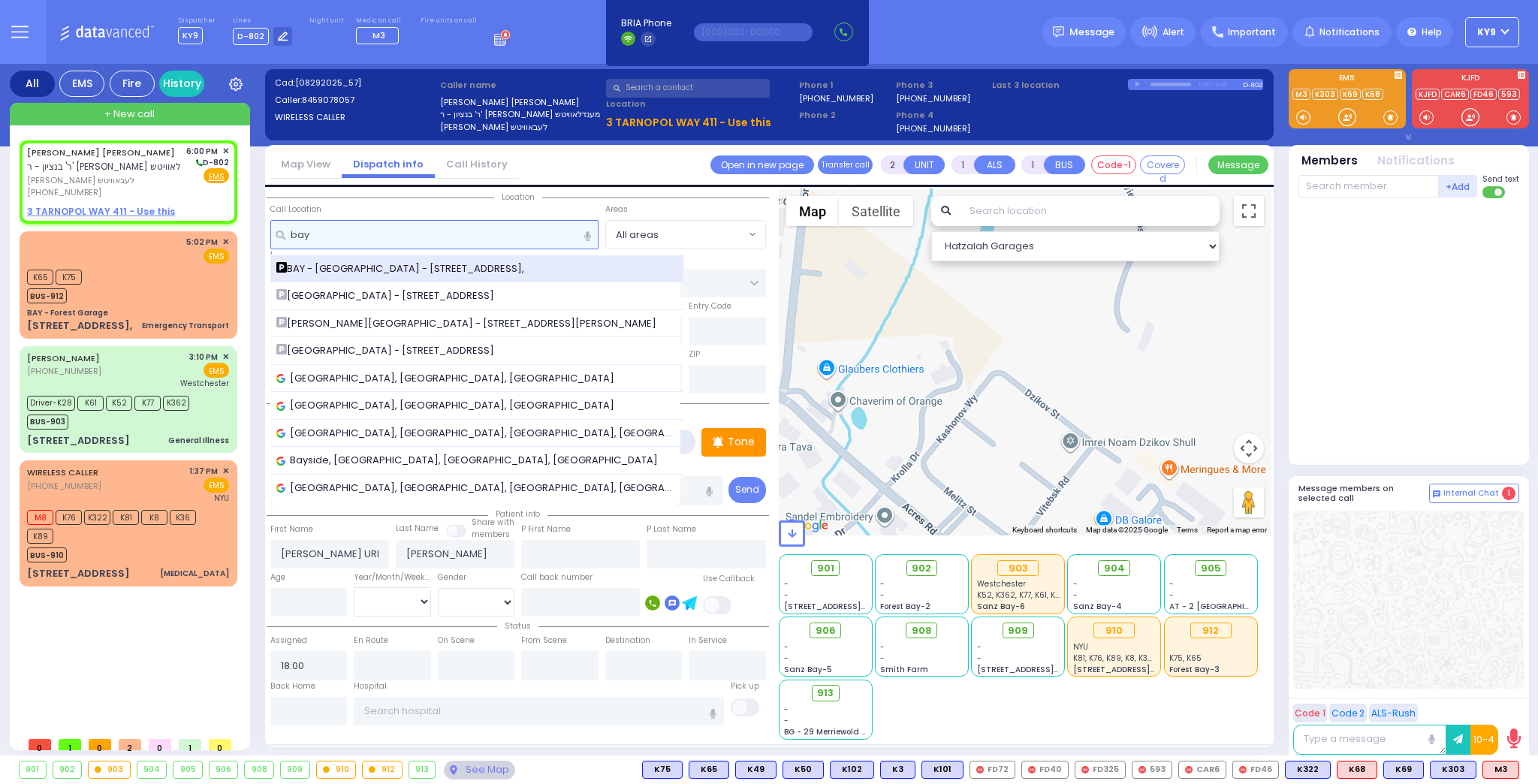
type input "bay"
click at [321, 264] on span "BAY - [GEOGRAPHIC_DATA] - [STREET_ADDRESS]," at bounding box center [403, 268] width 253 height 15
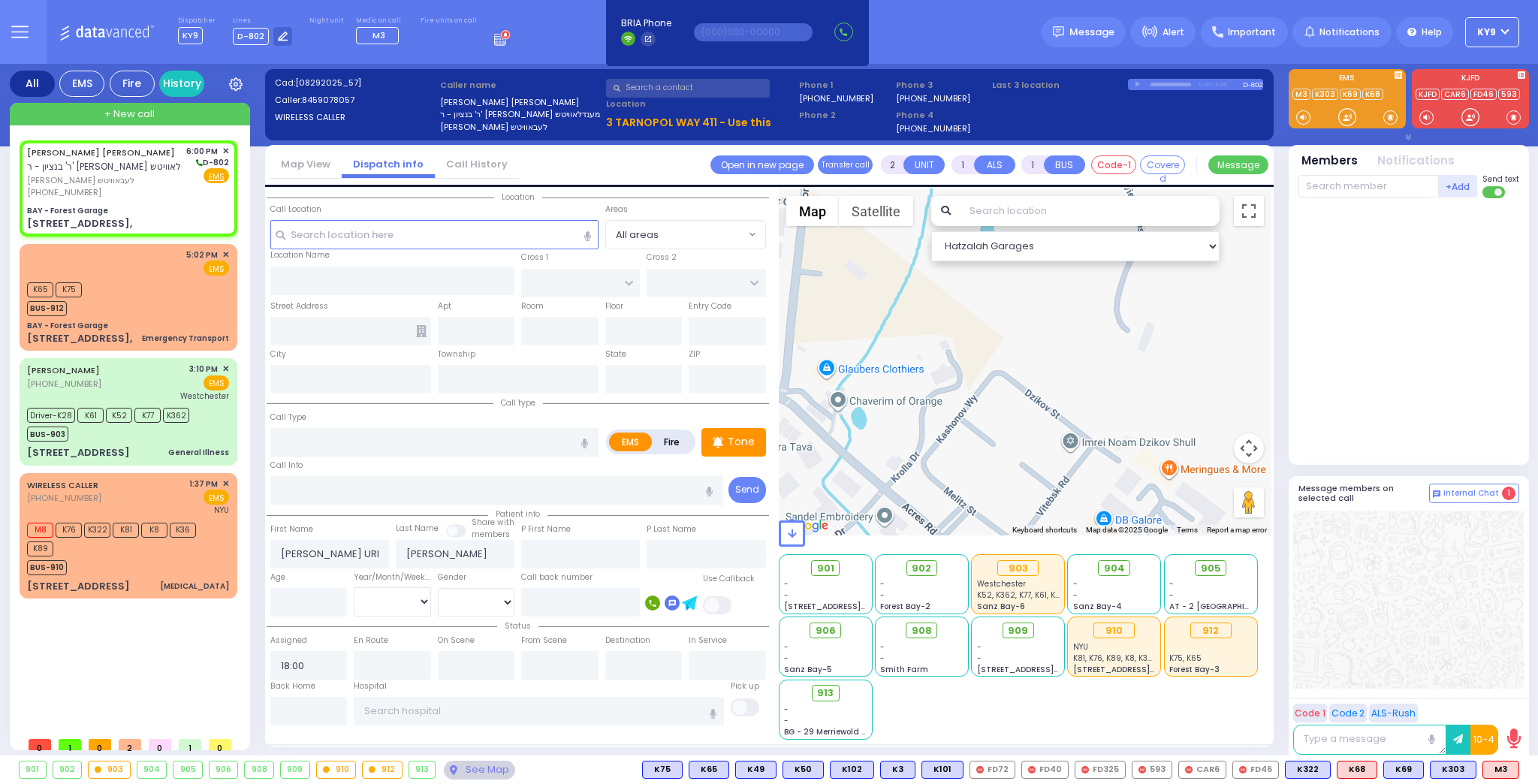
select select
radio input "true"
select select
type input "BAY - Forest Garage"
type input "SANZ COURT"
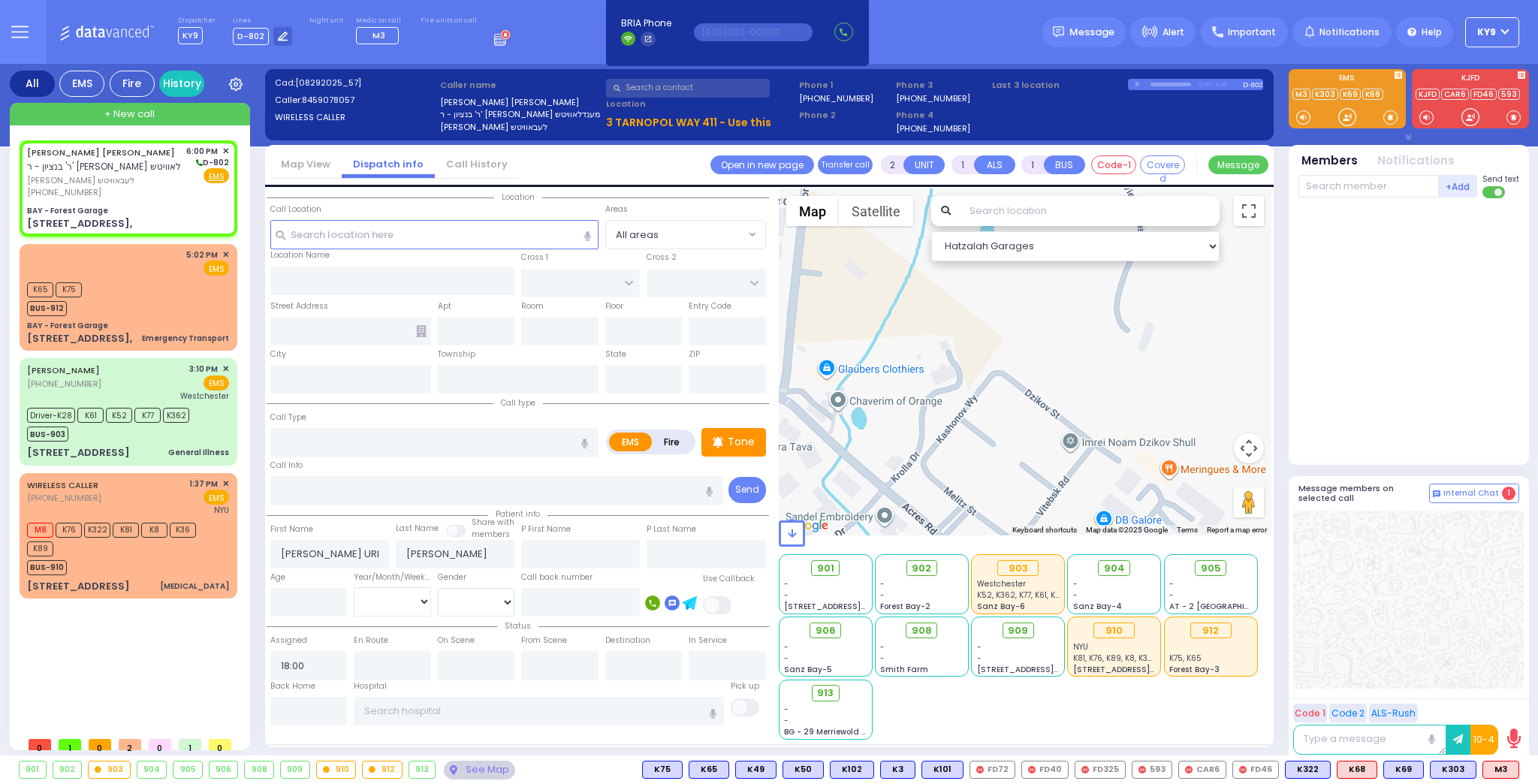
type input "[PERSON_NAME] COURT"
type input "[STREET_ADDRESS],"
type input "Monroe"
type input "[US_STATE]"
type input "10950"
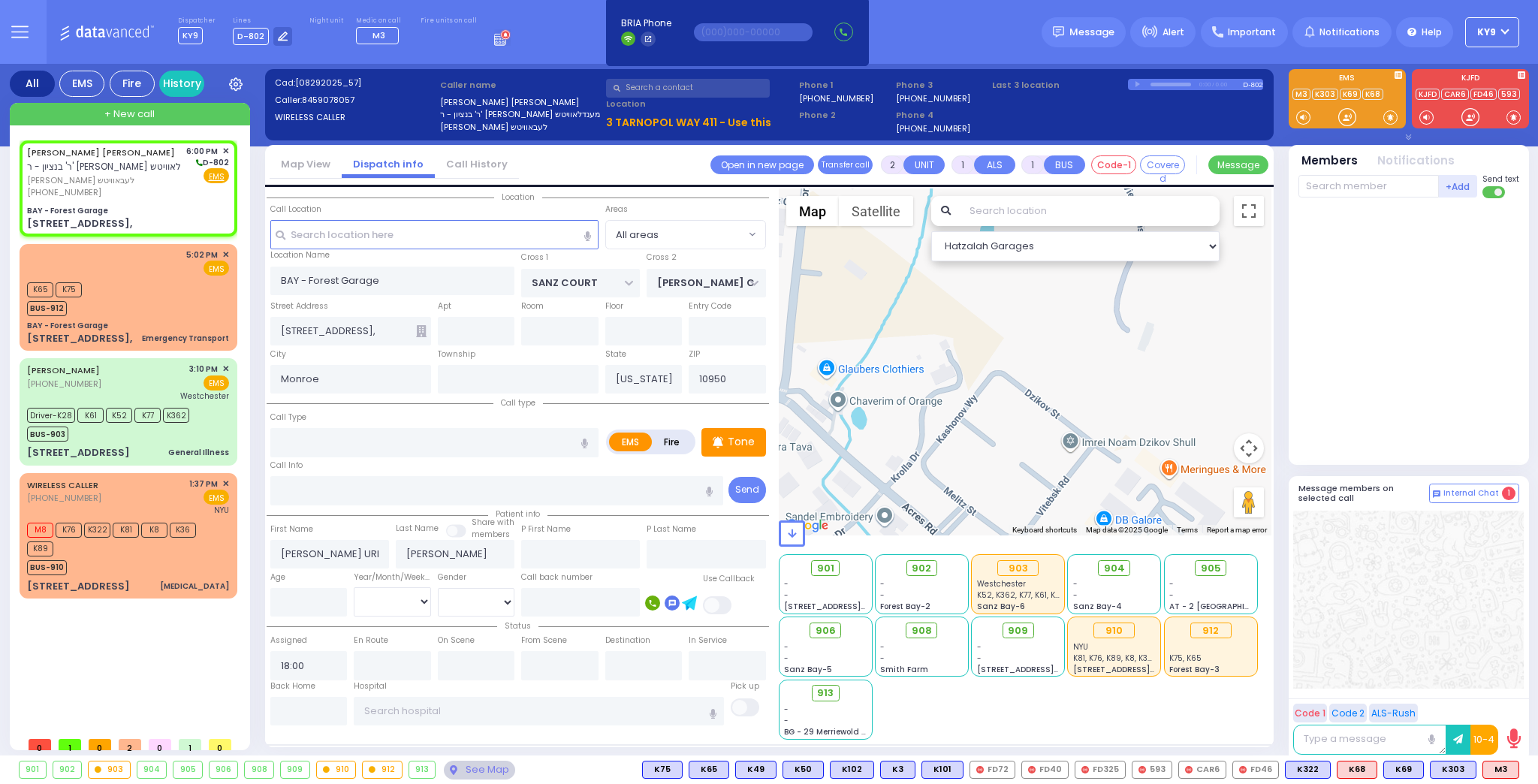
select select "Hatzalah Garages"
select select "SECTION 2"
drag, startPoint x: 346, startPoint y: 440, endPoint x: 343, endPoint y: 432, distance: 8.5
click at [348, 438] on input "text" at bounding box center [434, 442] width 328 height 29
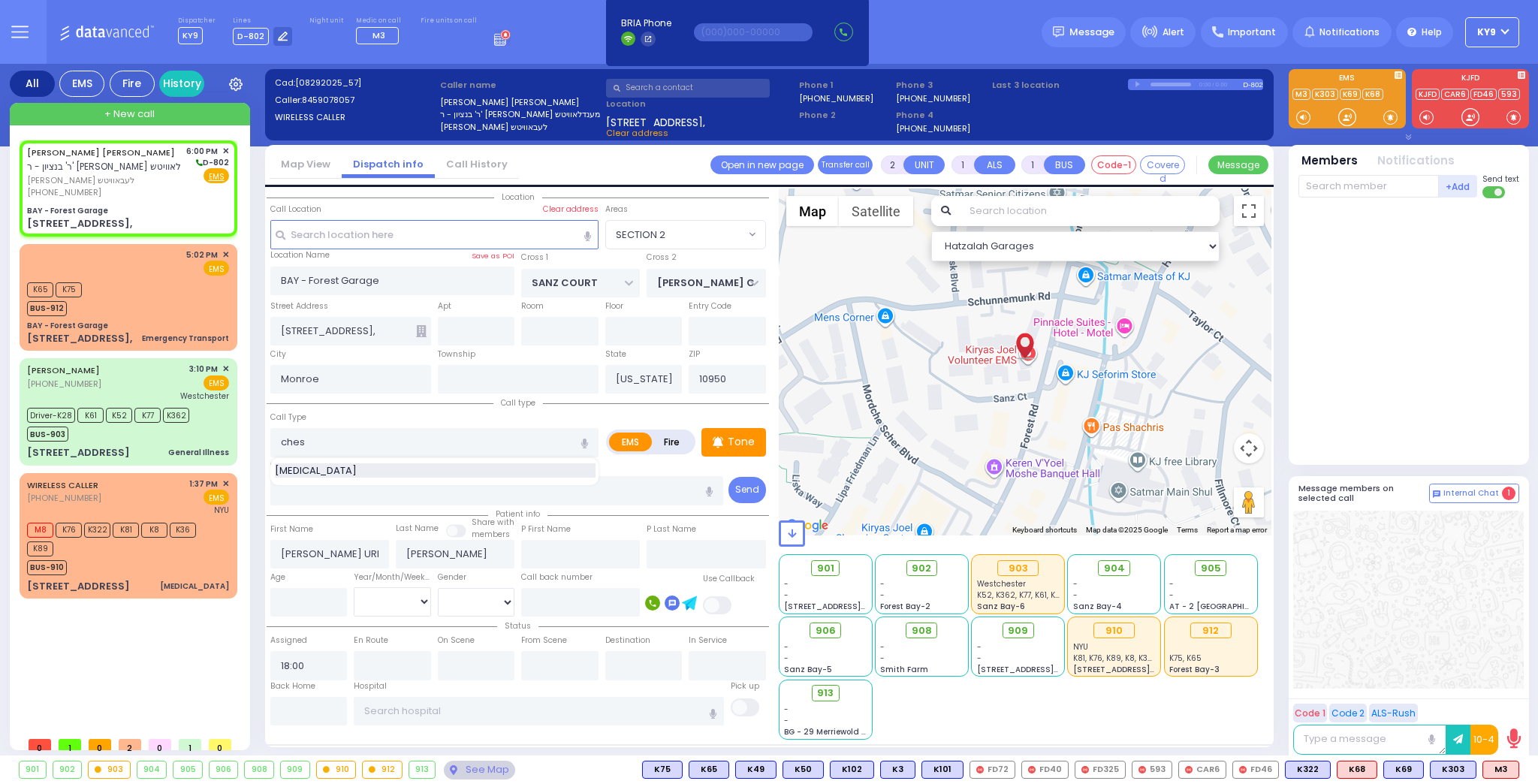
click at [292, 472] on span "[MEDICAL_DATA]" at bounding box center [318, 470] width 87 height 15
type input "[MEDICAL_DATA]"
click at [301, 602] on input "number" at bounding box center [309, 602] width 77 height 29
select select
radio input "true"
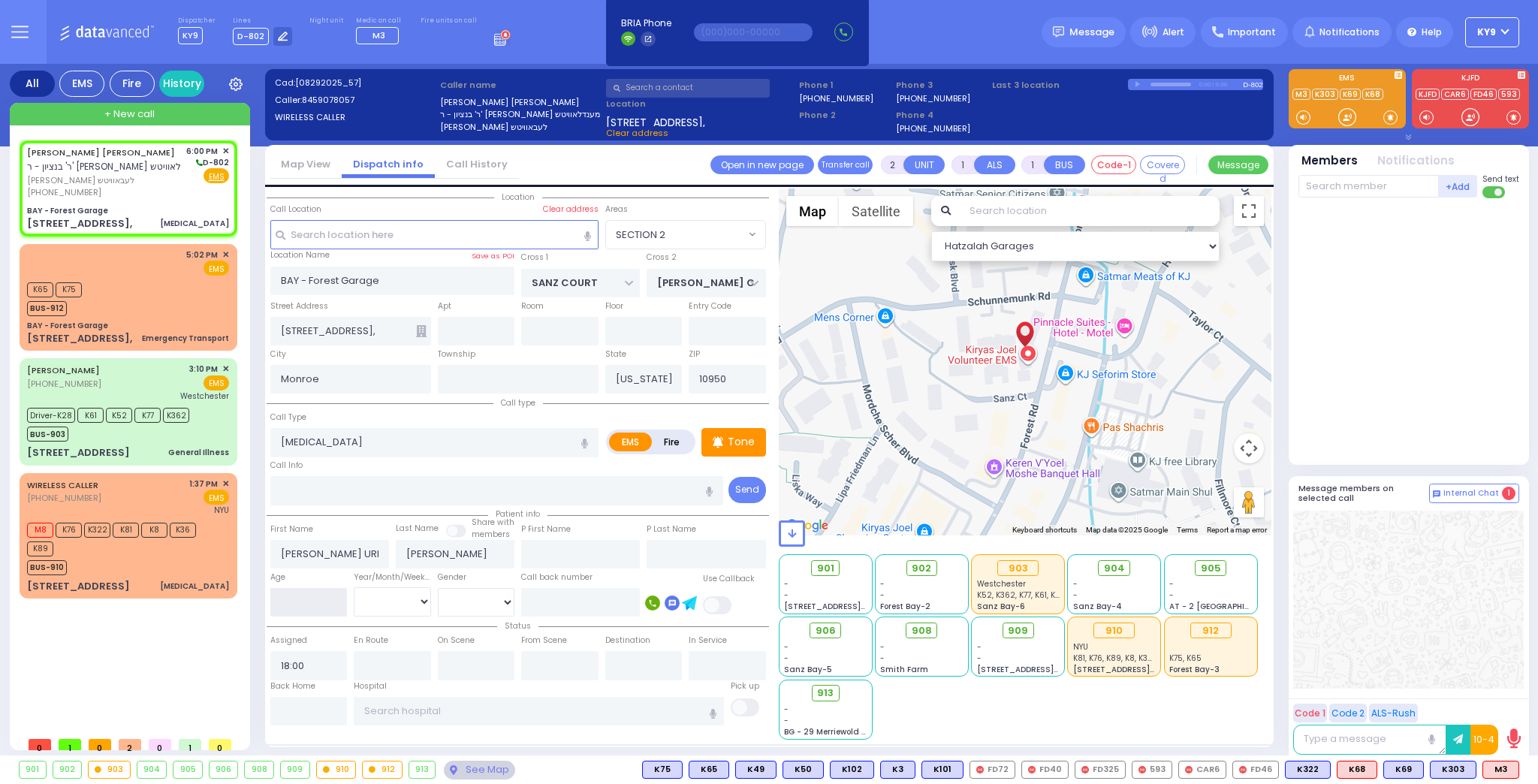
select select
select select "Hatzalah Garages"
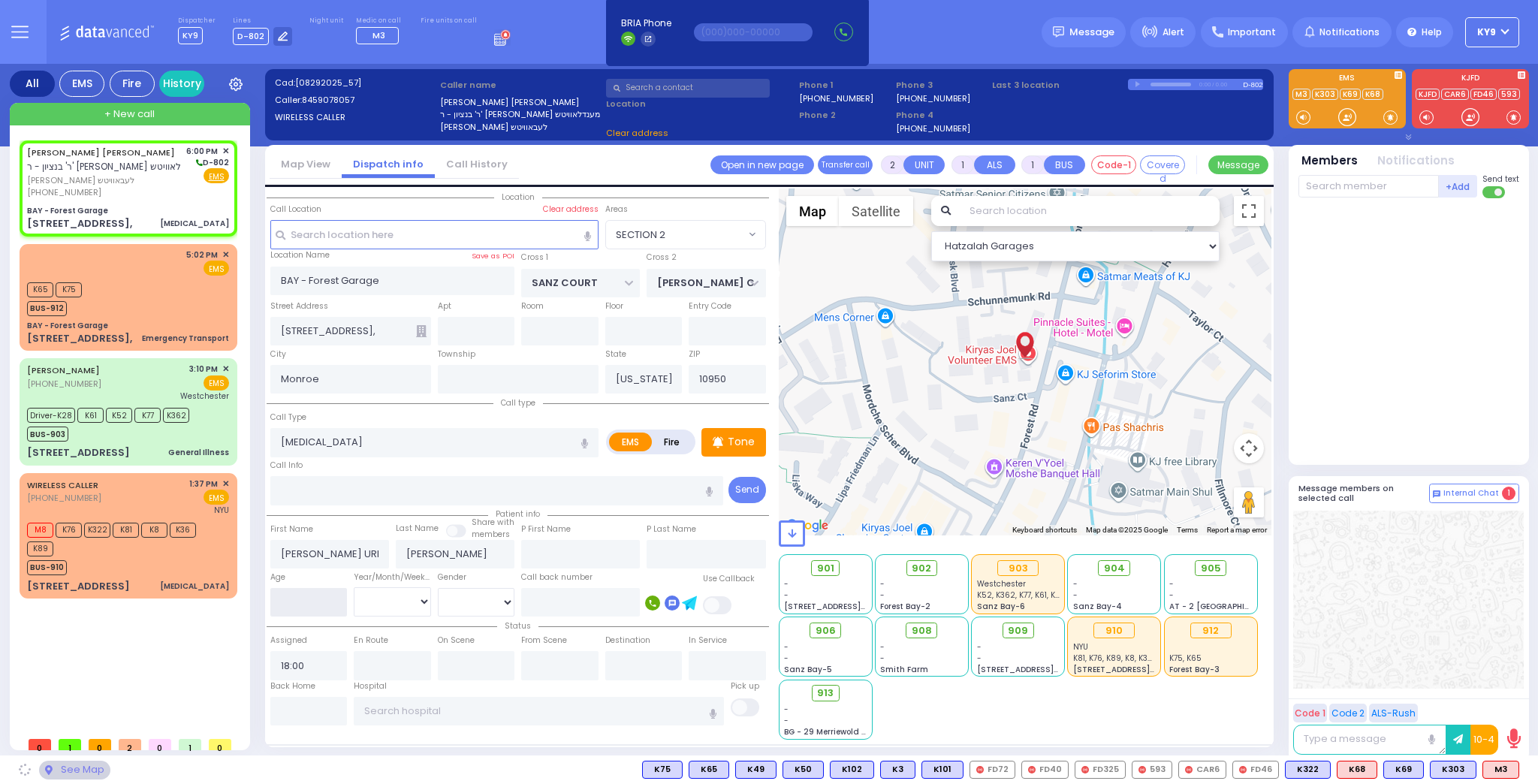
select select
radio input "true"
select select
select select "Hatzalah Garages"
select select "SECTION 2"
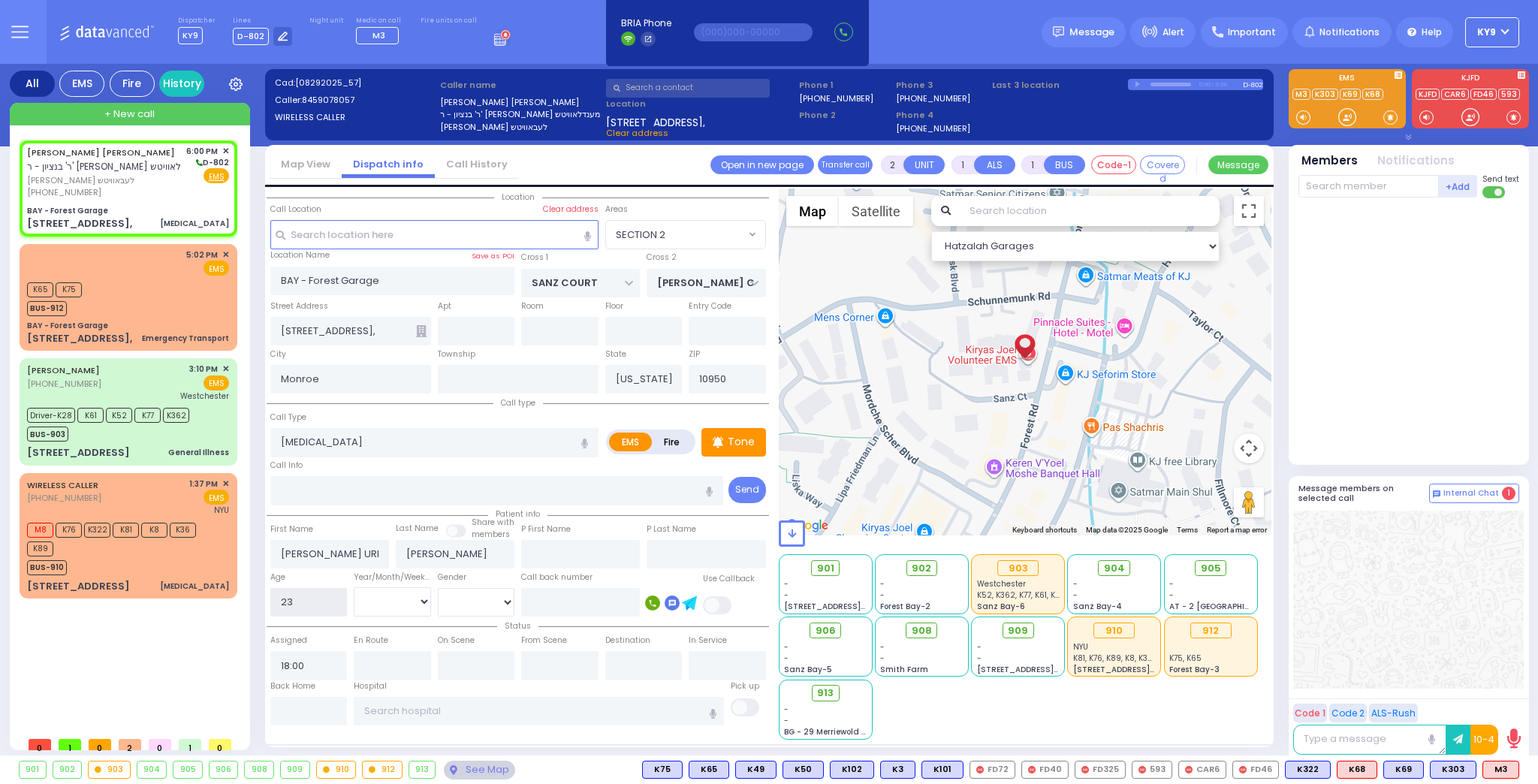
type input "23"
click at [398, 597] on select "Year Month Week Day" at bounding box center [393, 601] width 77 height 29
select select
radio input "true"
select select "Year"
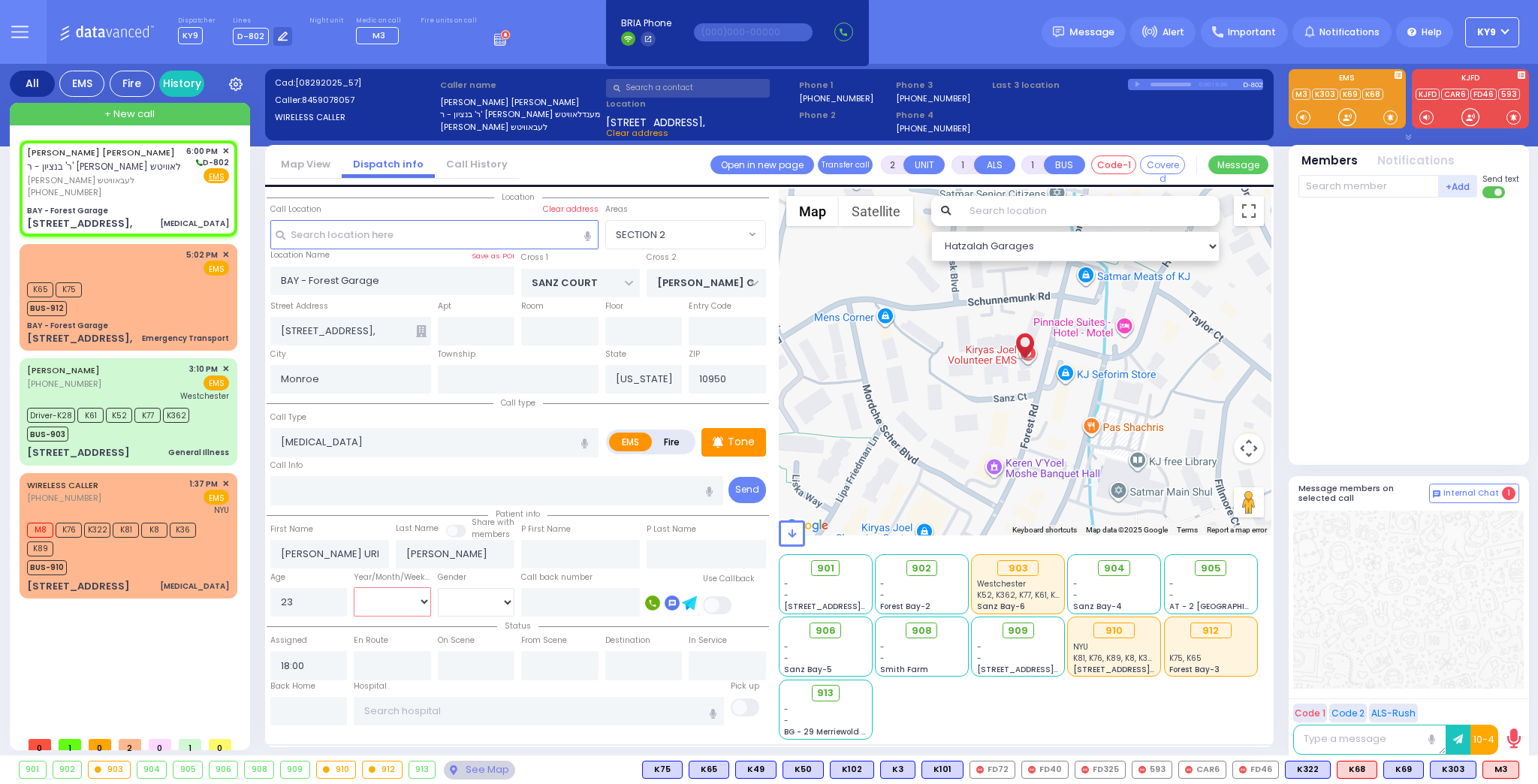
click at [354, 587] on select "Year Month Week Day" at bounding box center [393, 601] width 77 height 29
select select "Hatzalah Garages"
click at [467, 595] on select "[DEMOGRAPHIC_DATA] [DEMOGRAPHIC_DATA]" at bounding box center [477, 602] width 77 height 29
select select "SECTION 2"
select select
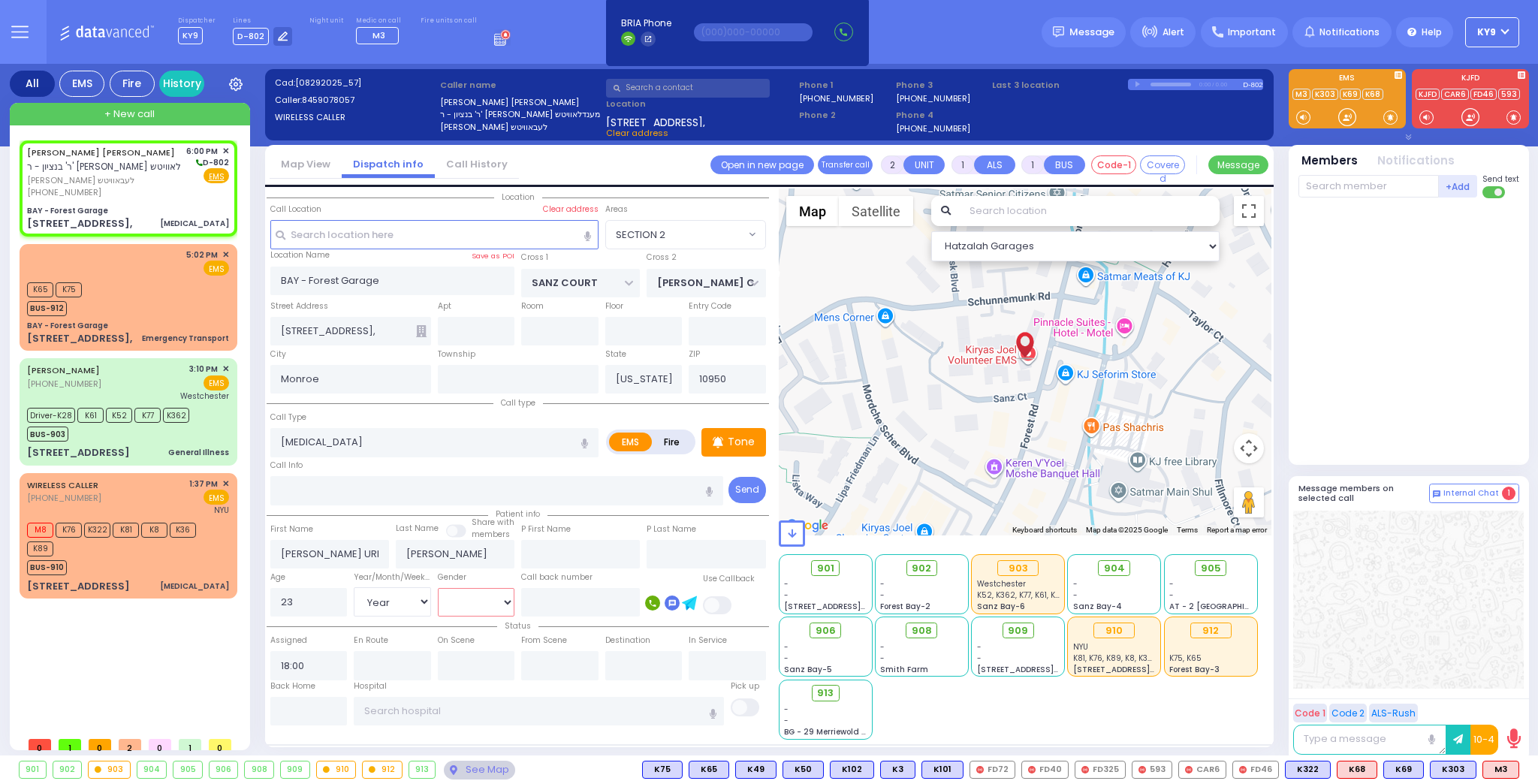
radio input "true"
select select "Year"
select select "SECTION 2"
select select "Hatzalah Garages"
select select "[DEMOGRAPHIC_DATA]"
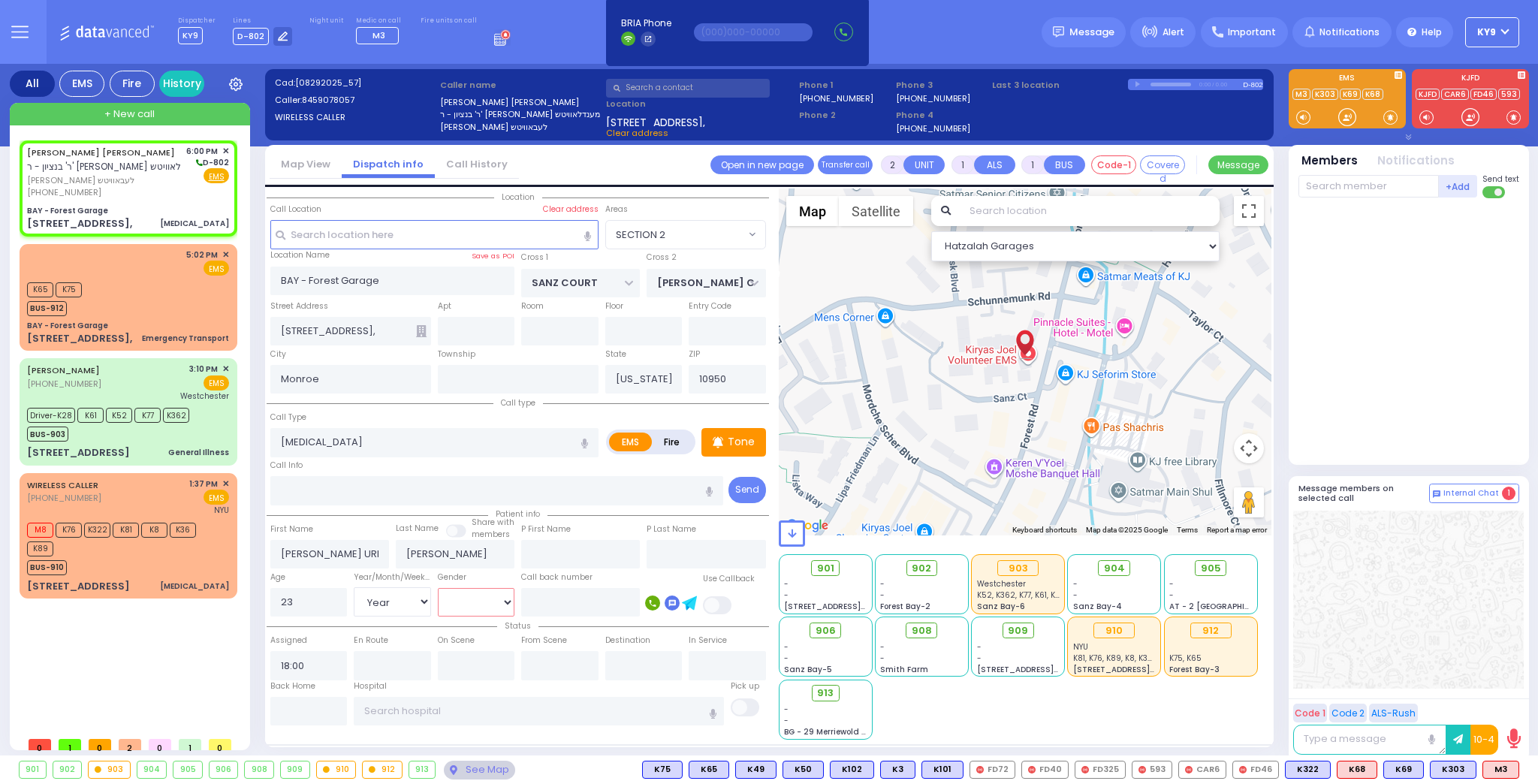
click at [438, 588] on select "[DEMOGRAPHIC_DATA] [DEMOGRAPHIC_DATA]" at bounding box center [477, 602] width 77 height 29
select select
radio input "true"
select select "Year"
select select "[DEMOGRAPHIC_DATA]"
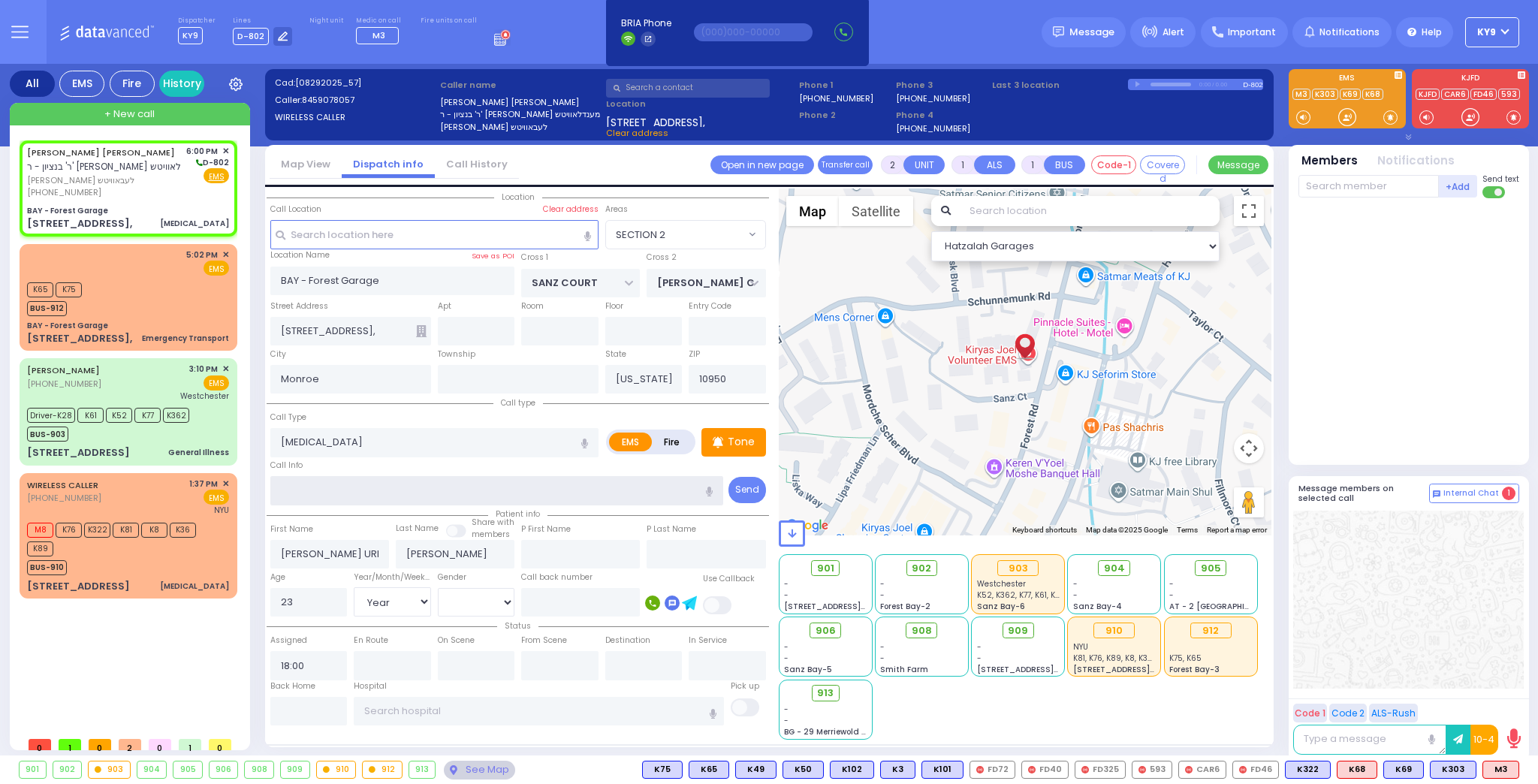
click at [407, 487] on input "text" at bounding box center [497, 489] width 454 height 29
select select "SECTION 2"
select select "Hatzalah Garages"
type input "s"
type input "honda passport"
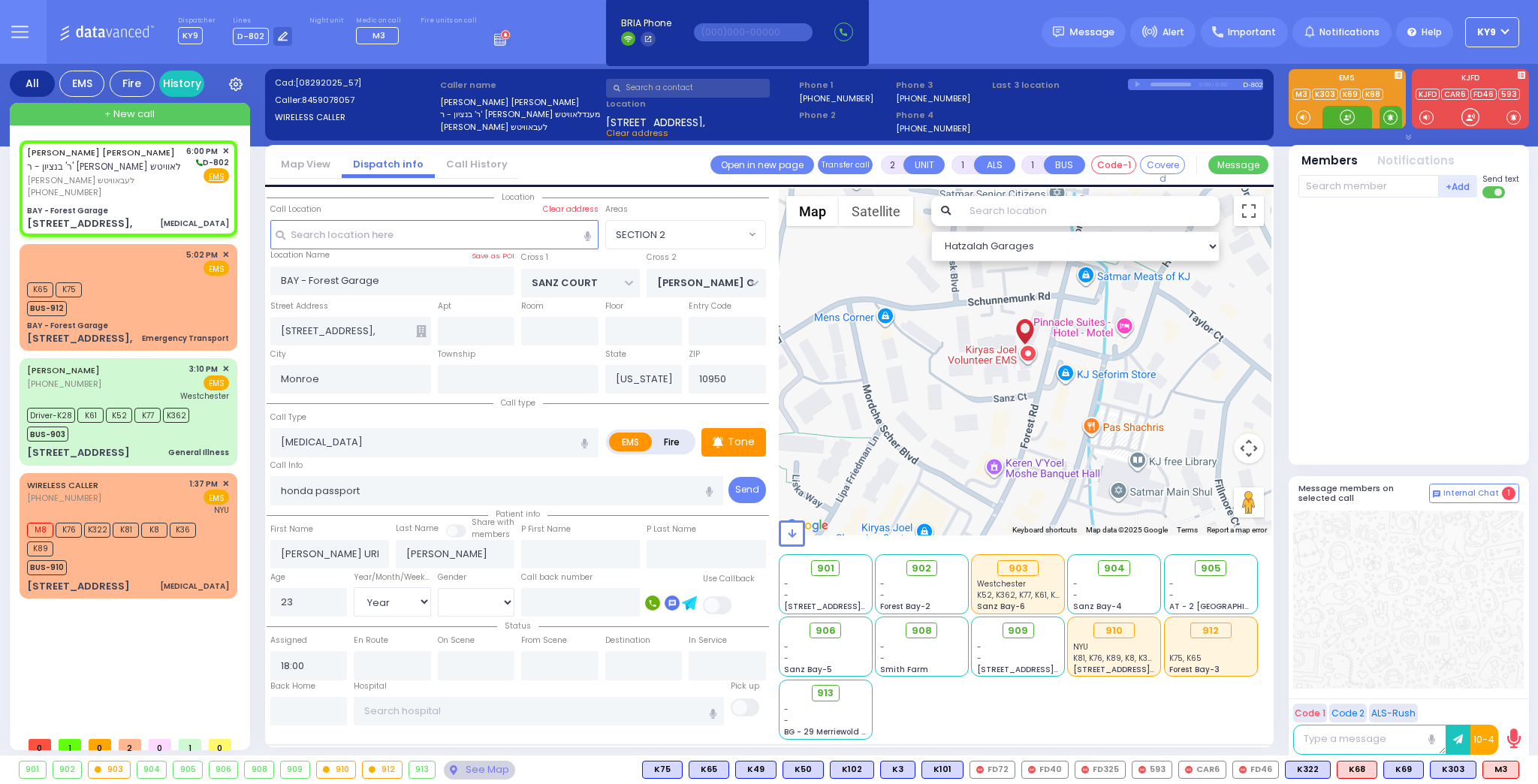
click at [1389, 115] on span at bounding box center [1391, 117] width 14 height 15
select select
radio input "true"
select select "Year"
select select "[DEMOGRAPHIC_DATA]"
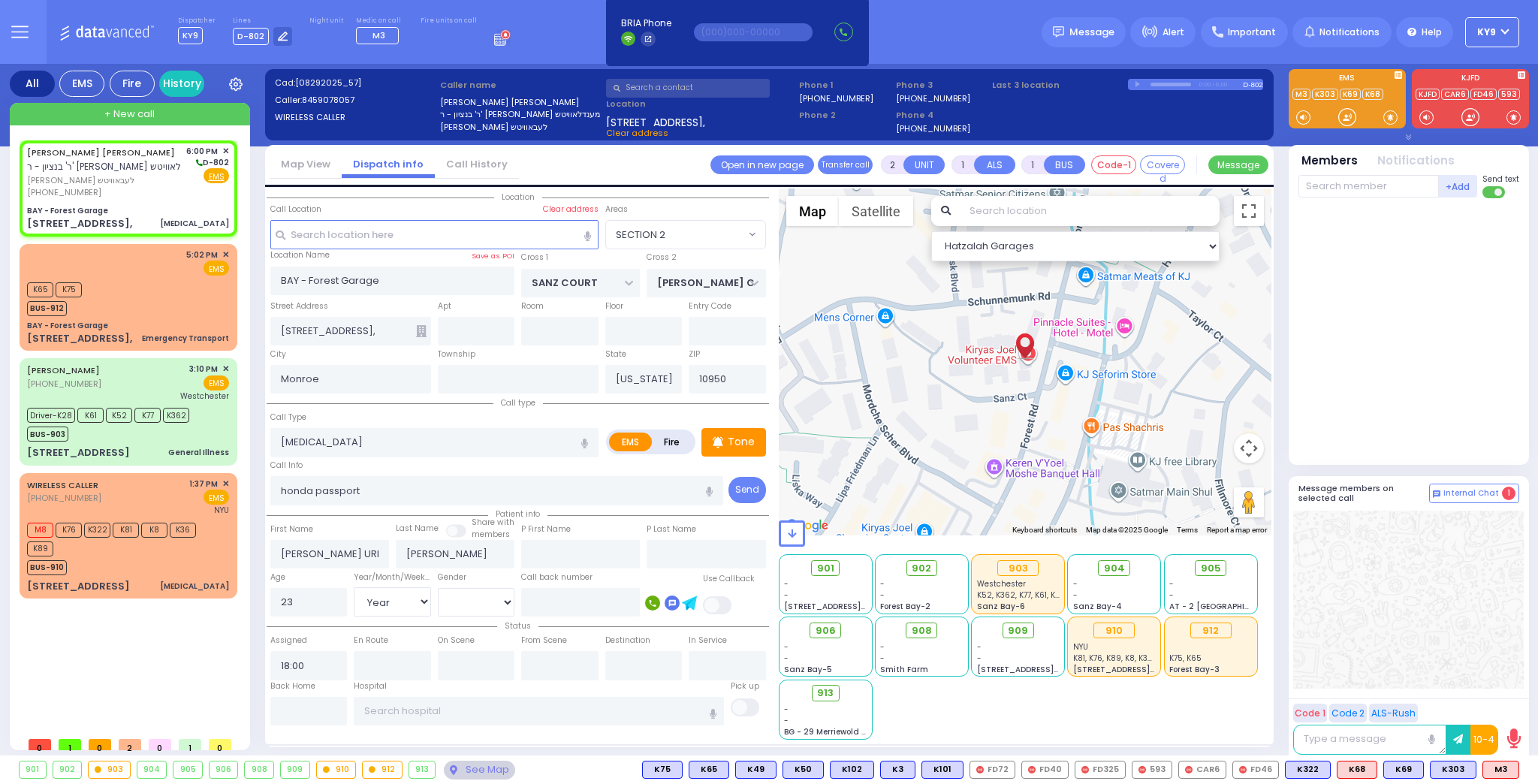
select select "Hatzalah Garages"
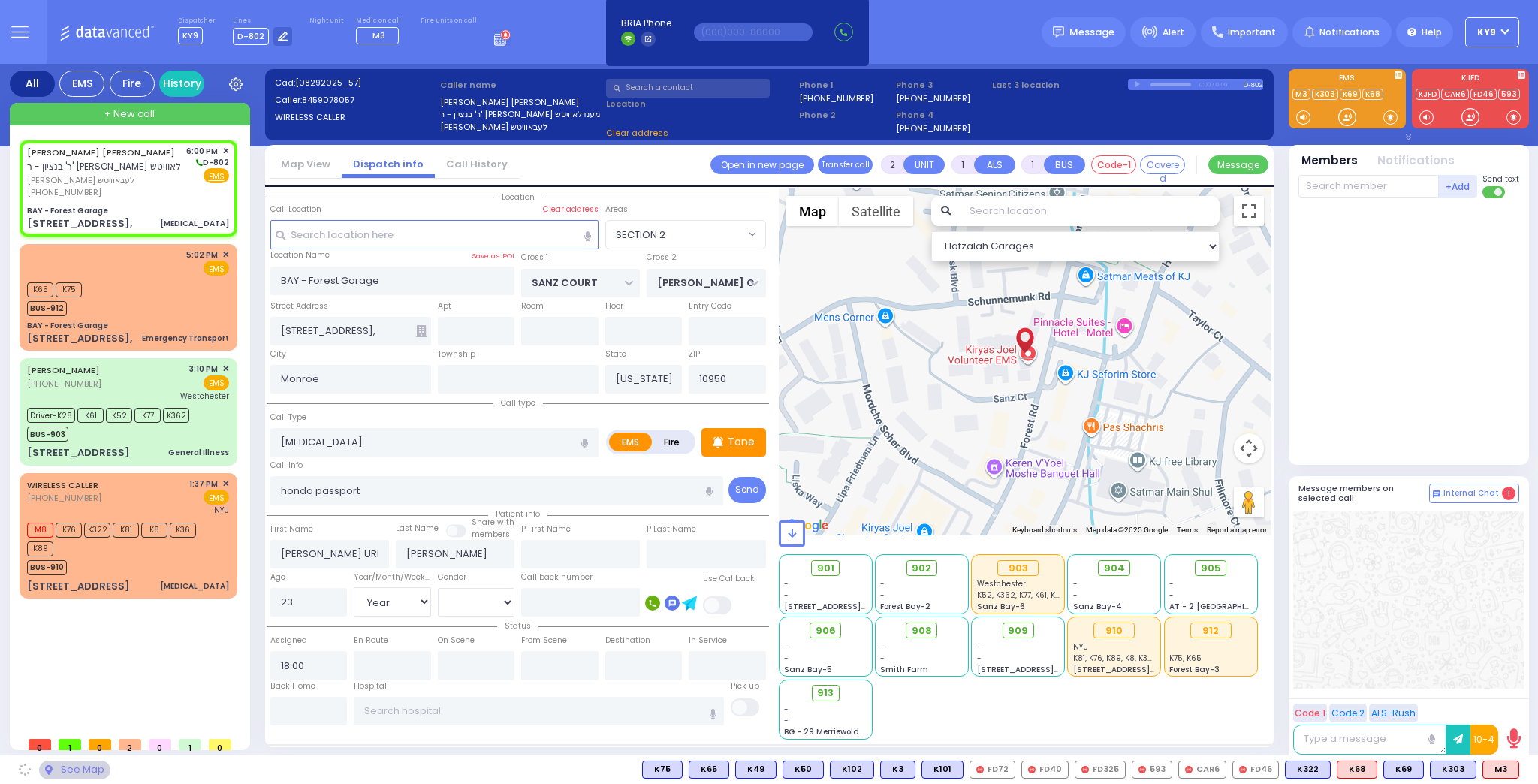
select select "SECTION 2"
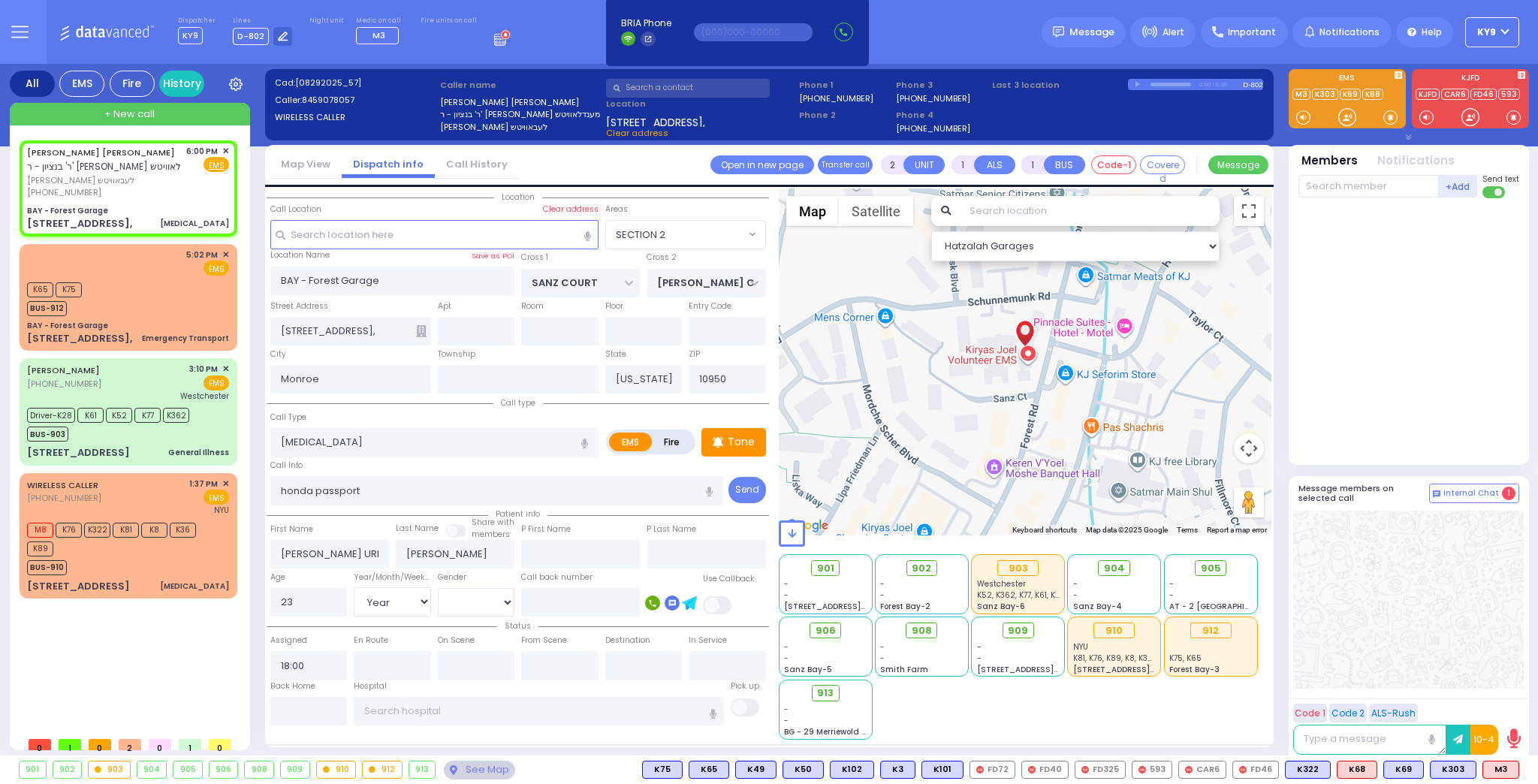
select select
radio input "true"
select select "Year"
select select "[DEMOGRAPHIC_DATA]"
select select "Hatzalah Garages"
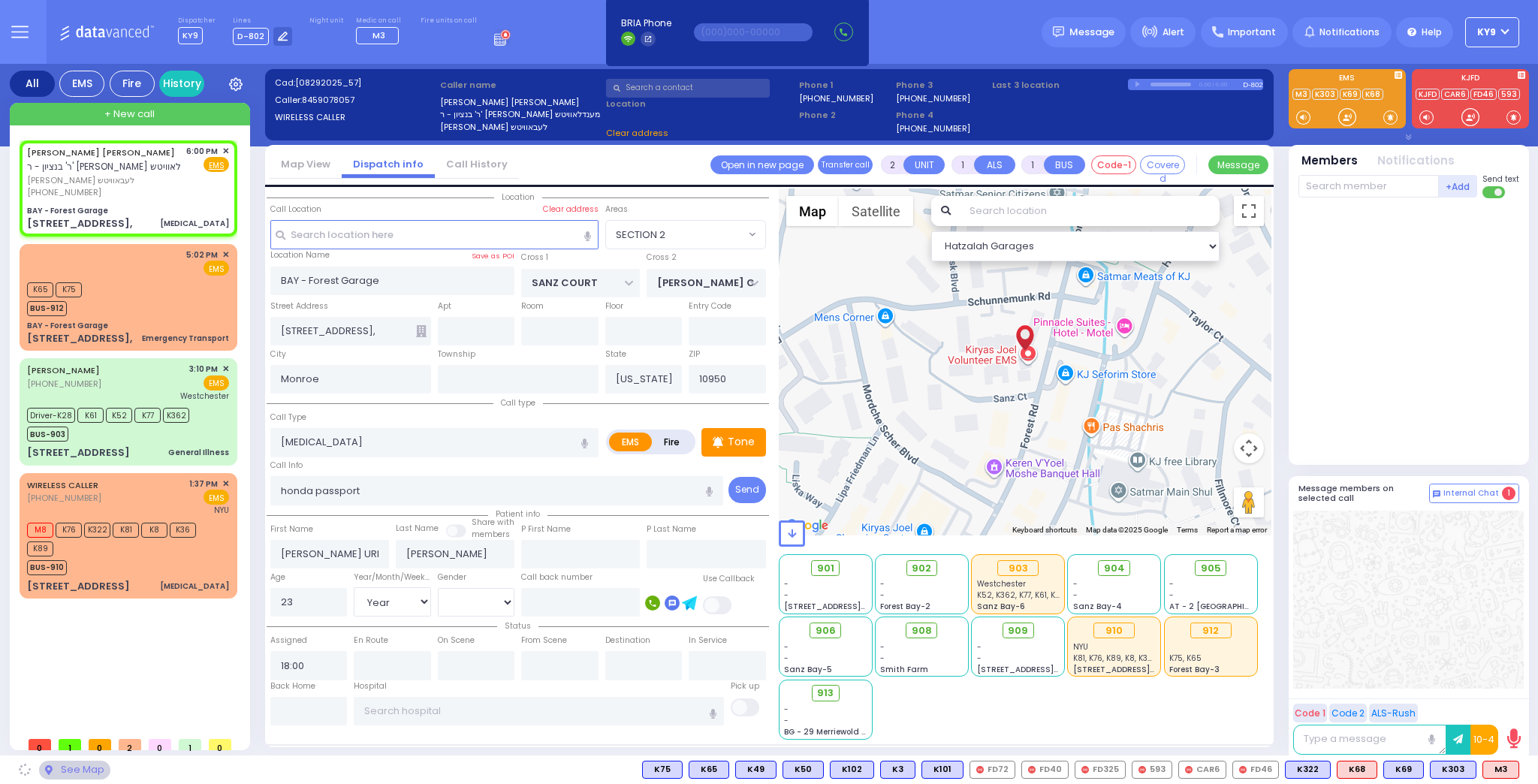
select select "SECTION 2"
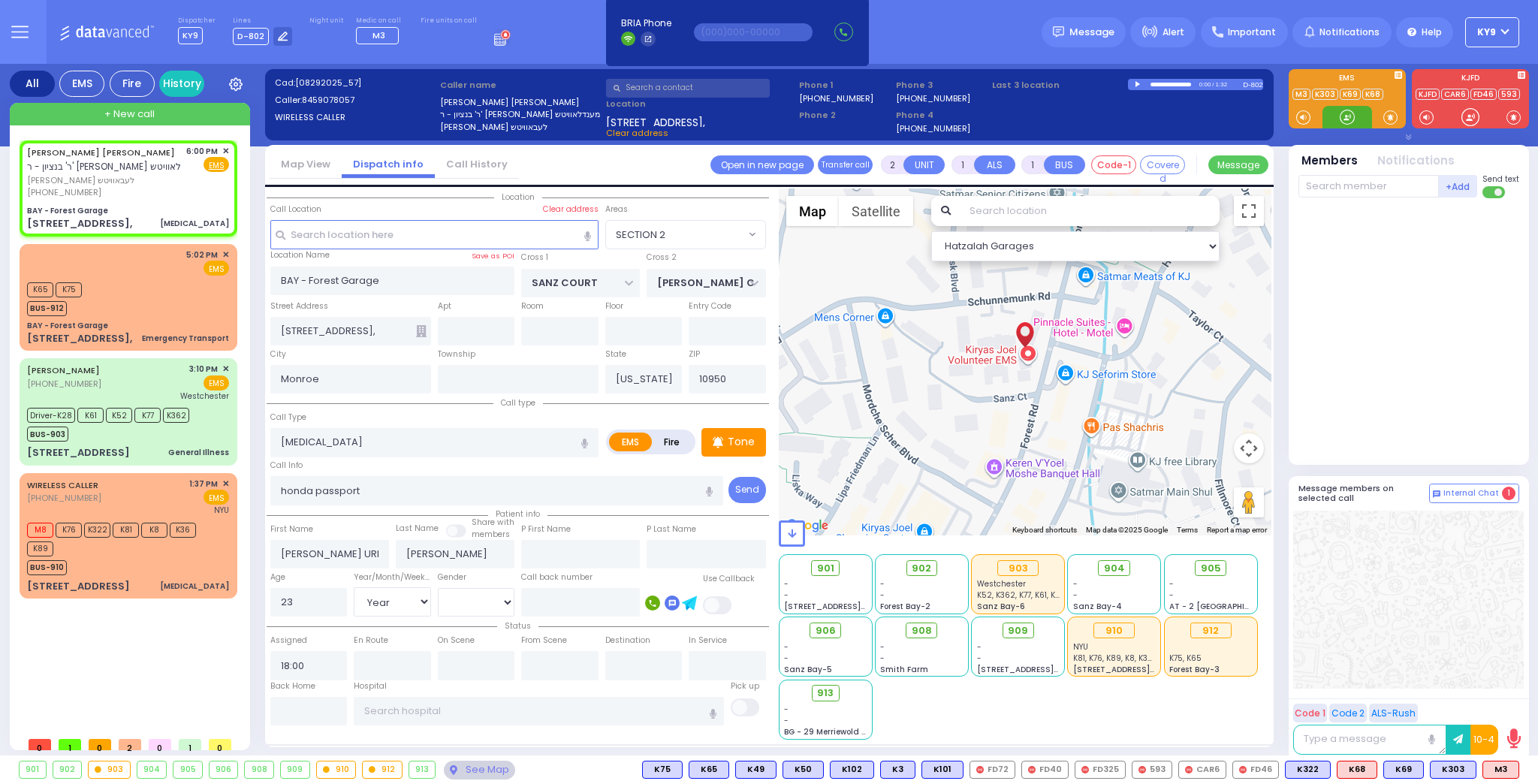
click at [1344, 116] on div at bounding box center [1347, 117] width 15 height 15
click at [1343, 120] on div at bounding box center [1347, 117] width 15 height 15
drag, startPoint x: 1344, startPoint y: 116, endPoint x: 1358, endPoint y: 112, distance: 14.6
click at [1344, 114] on div at bounding box center [1347, 117] width 15 height 15
drag, startPoint x: 1387, startPoint y: 114, endPoint x: 1372, endPoint y: 120, distance: 16.2
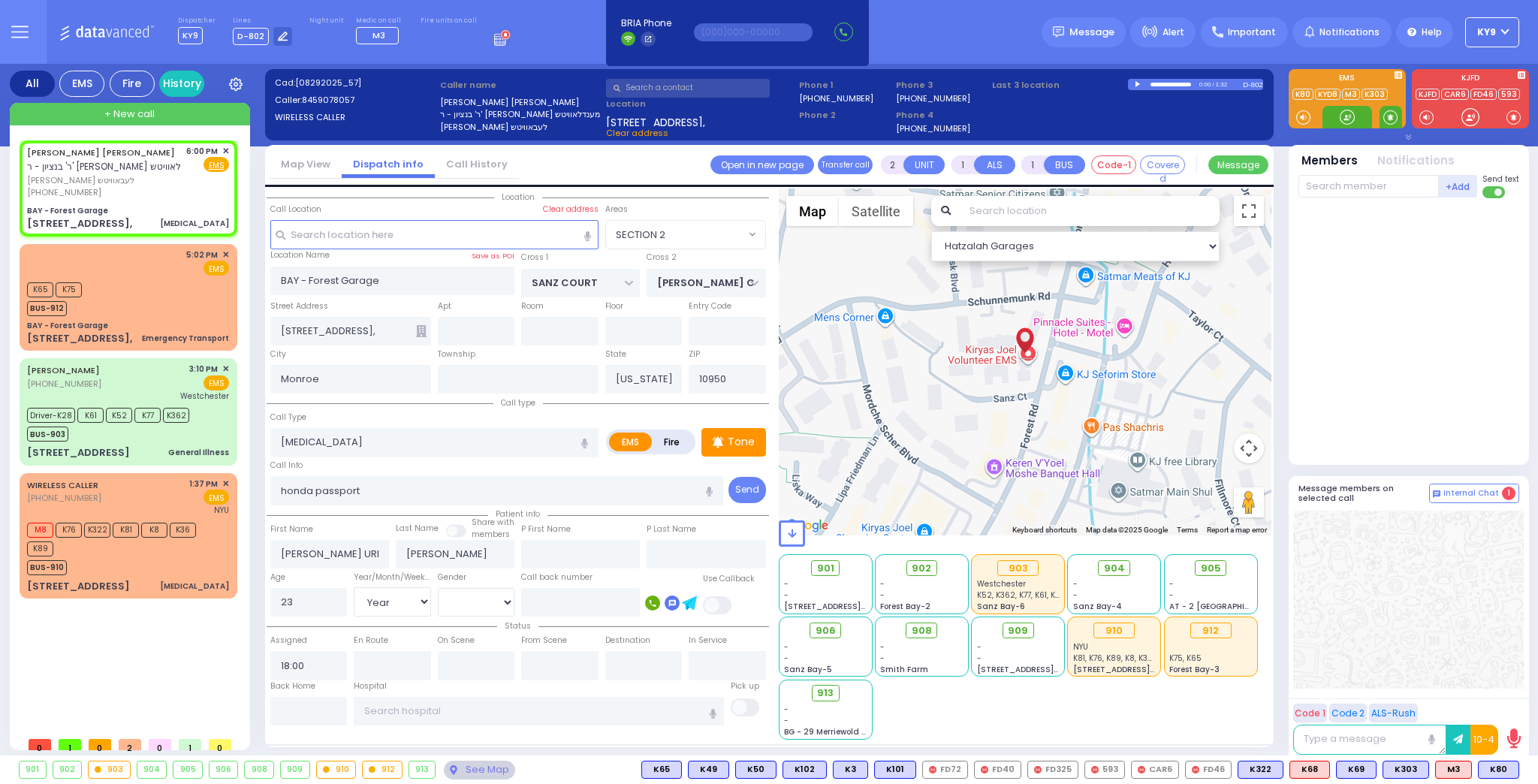
click at [1385, 114] on span at bounding box center [1391, 117] width 14 height 15
click at [1343, 115] on div at bounding box center [1347, 117] width 15 height 15
click at [1346, 113] on div at bounding box center [1347, 117] width 15 height 15
click at [1502, 768] on span "M3" at bounding box center [1501, 769] width 36 height 17
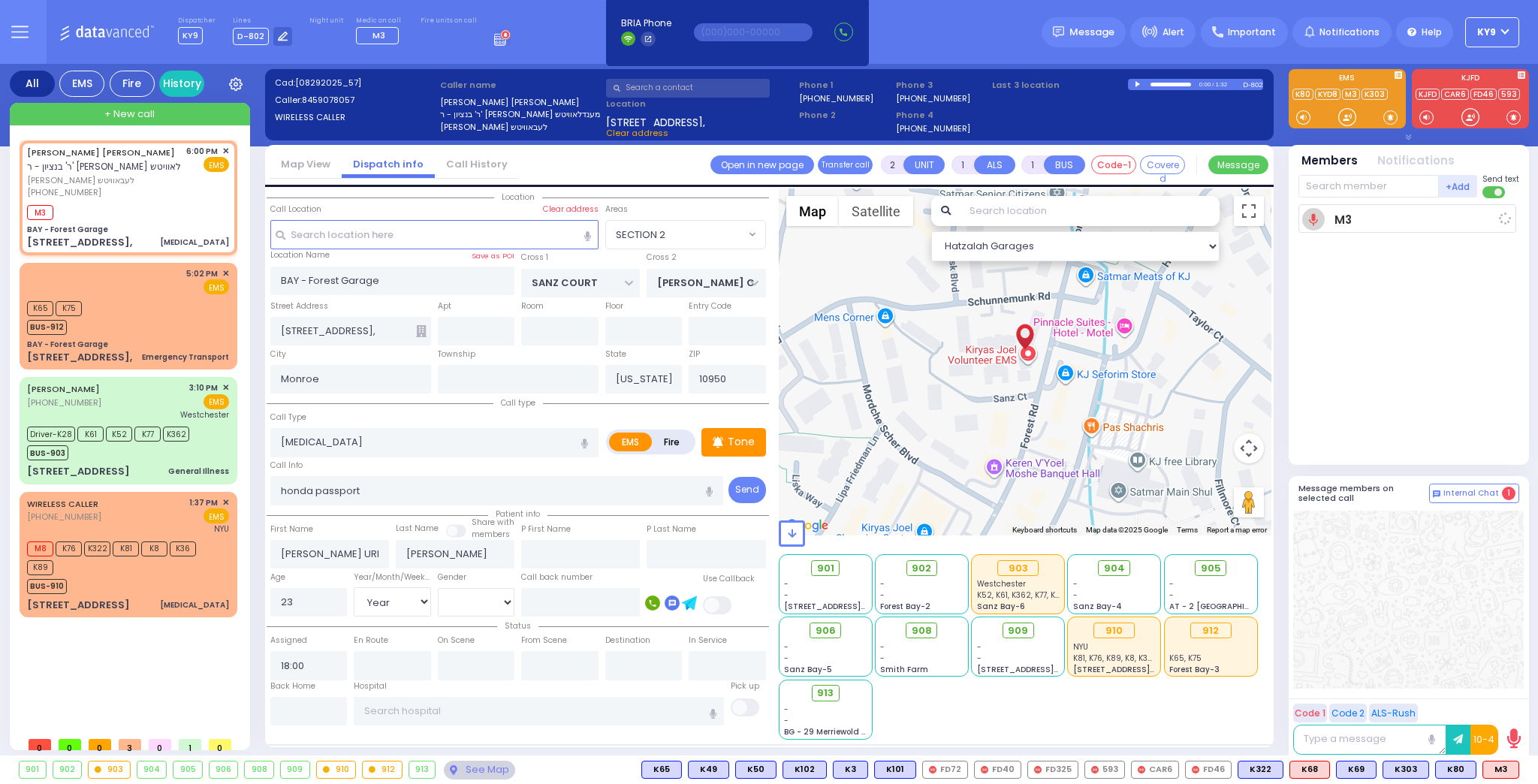
select select
radio input "true"
select select "Year"
select select "[DEMOGRAPHIC_DATA]"
type input "18:03"
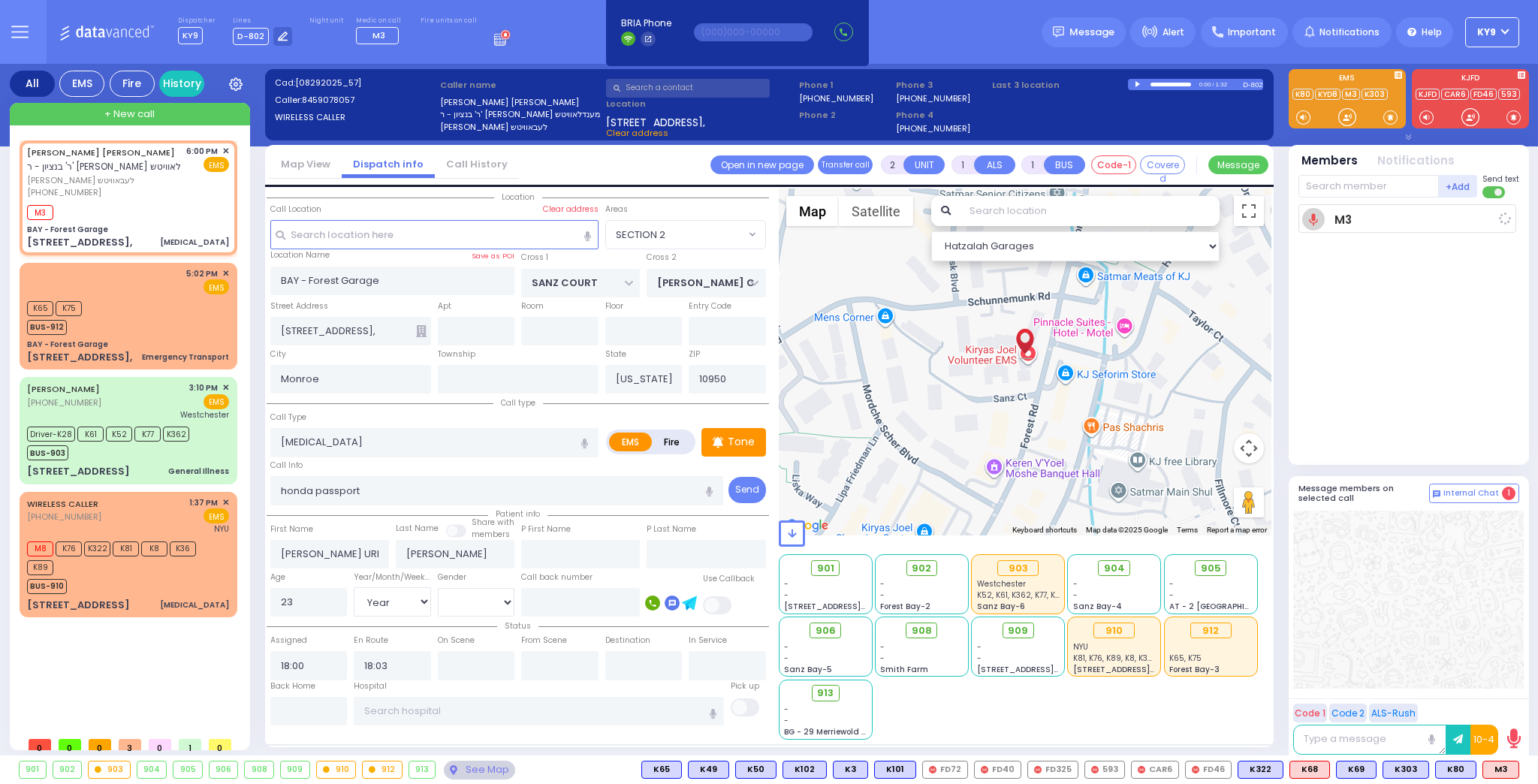
select select "Hatzalah Garages"
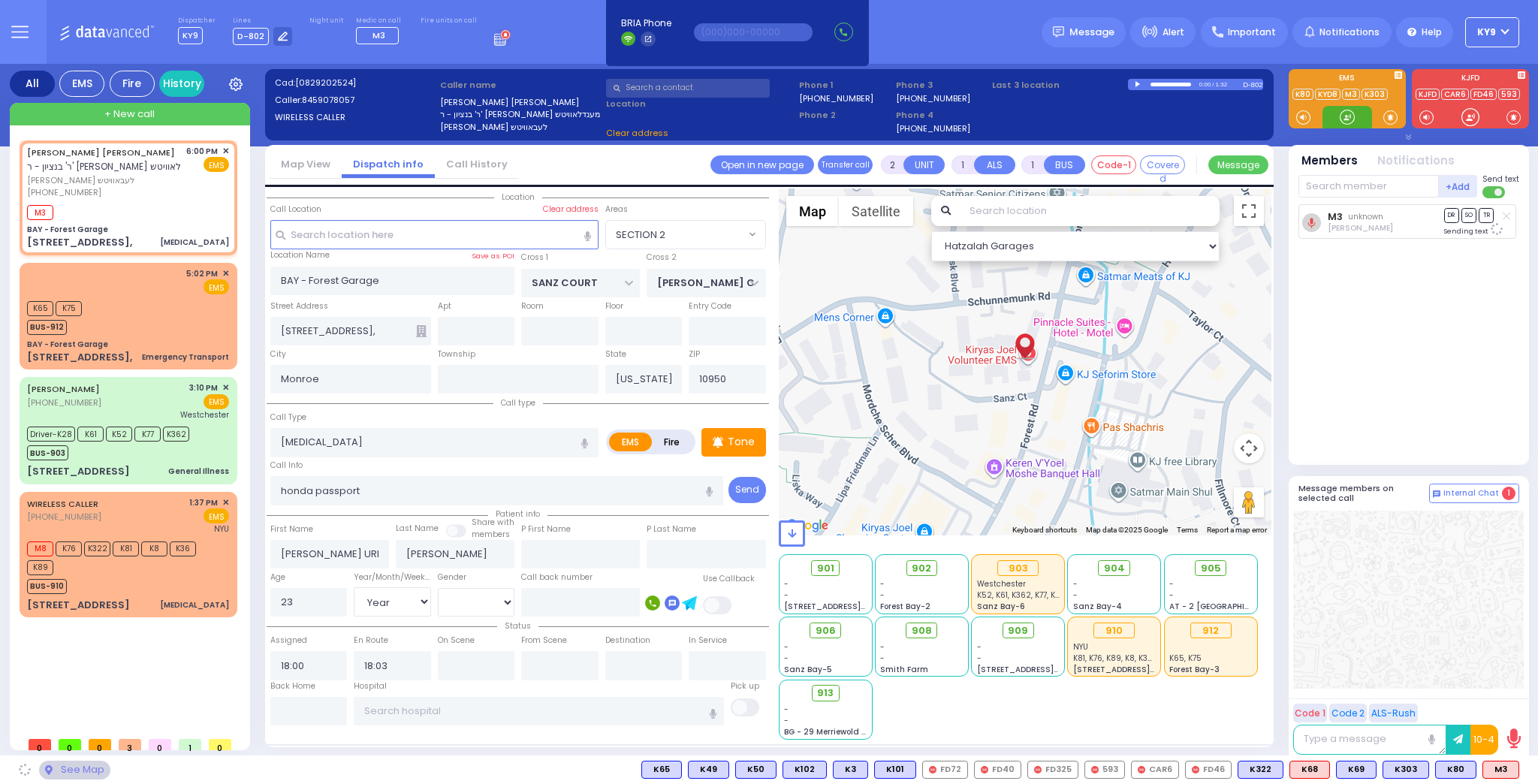
select select
radio input "true"
select select "Year"
select select "[DEMOGRAPHIC_DATA]"
select select "SECTION 2"
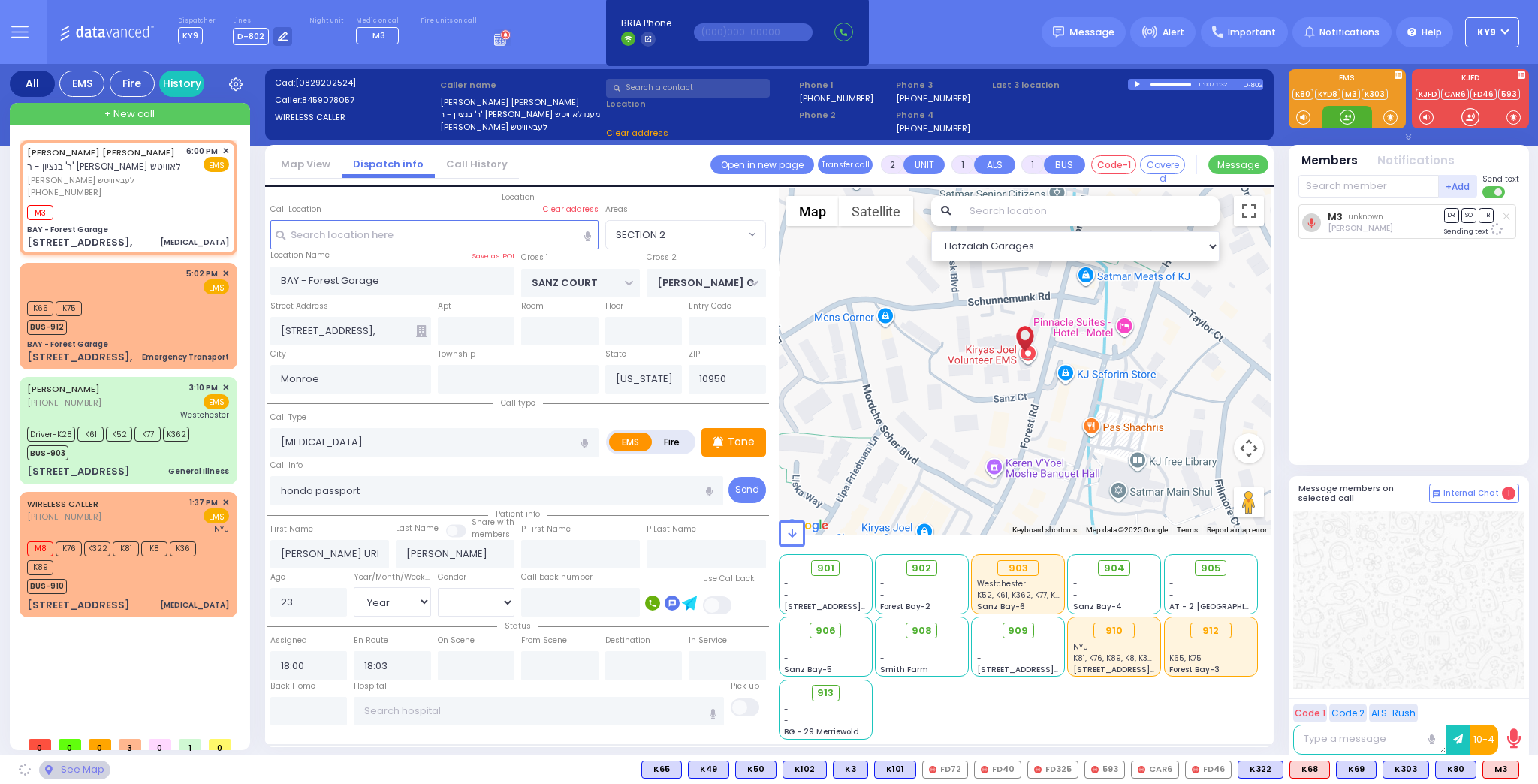
select select "Hatzalah Garages"
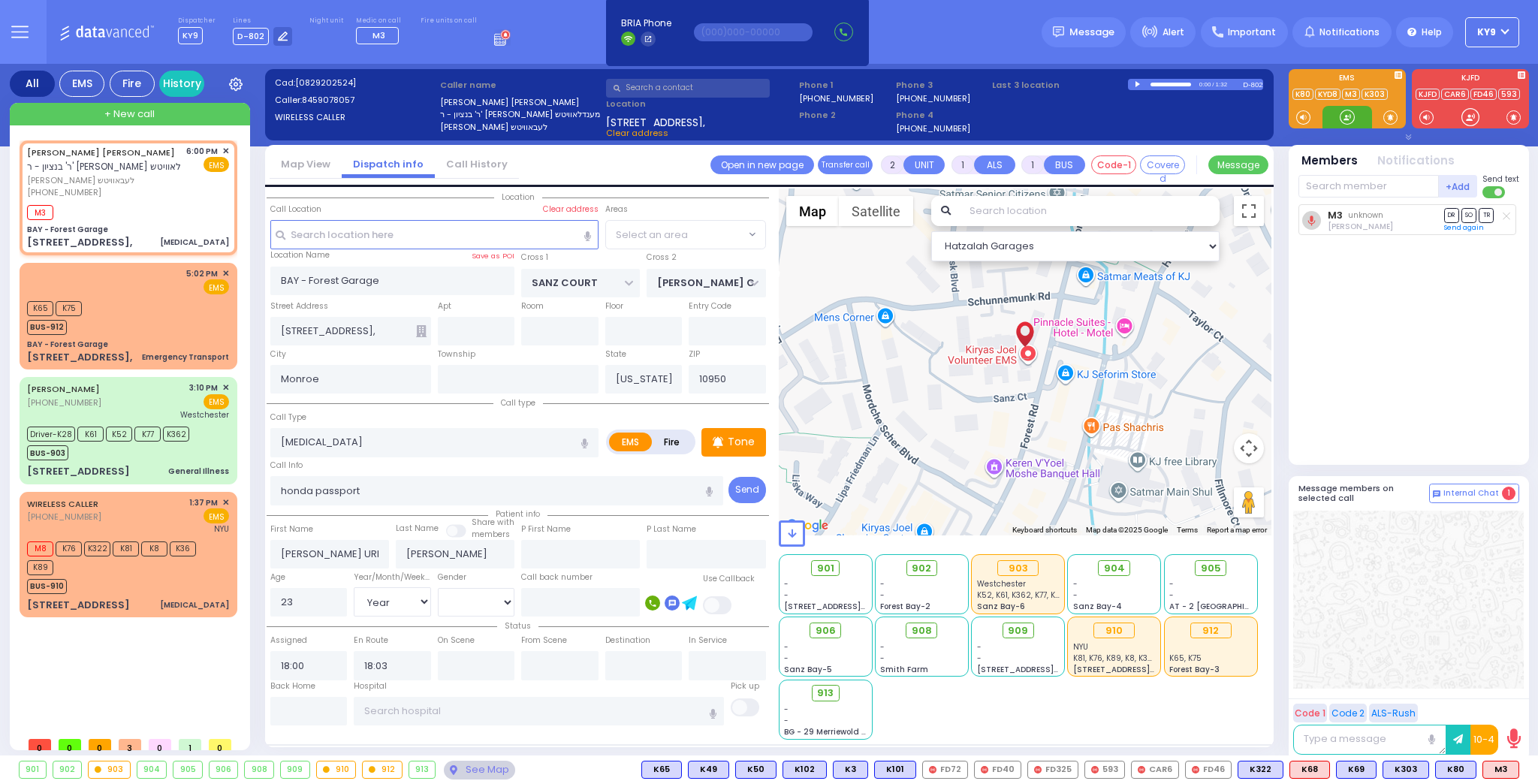
select select "SECTION 2"
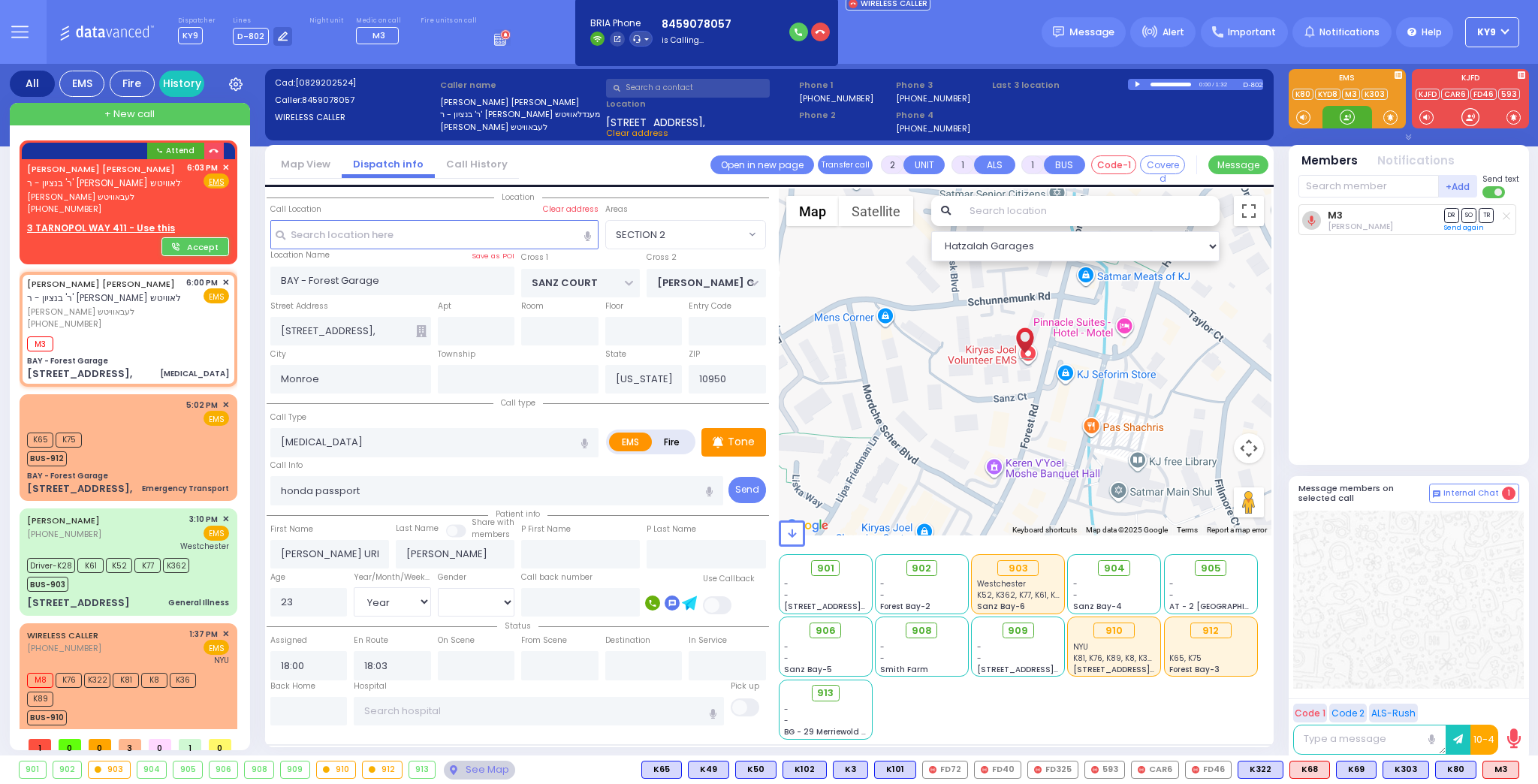
click at [1343, 119] on div at bounding box center [1347, 117] width 15 height 15
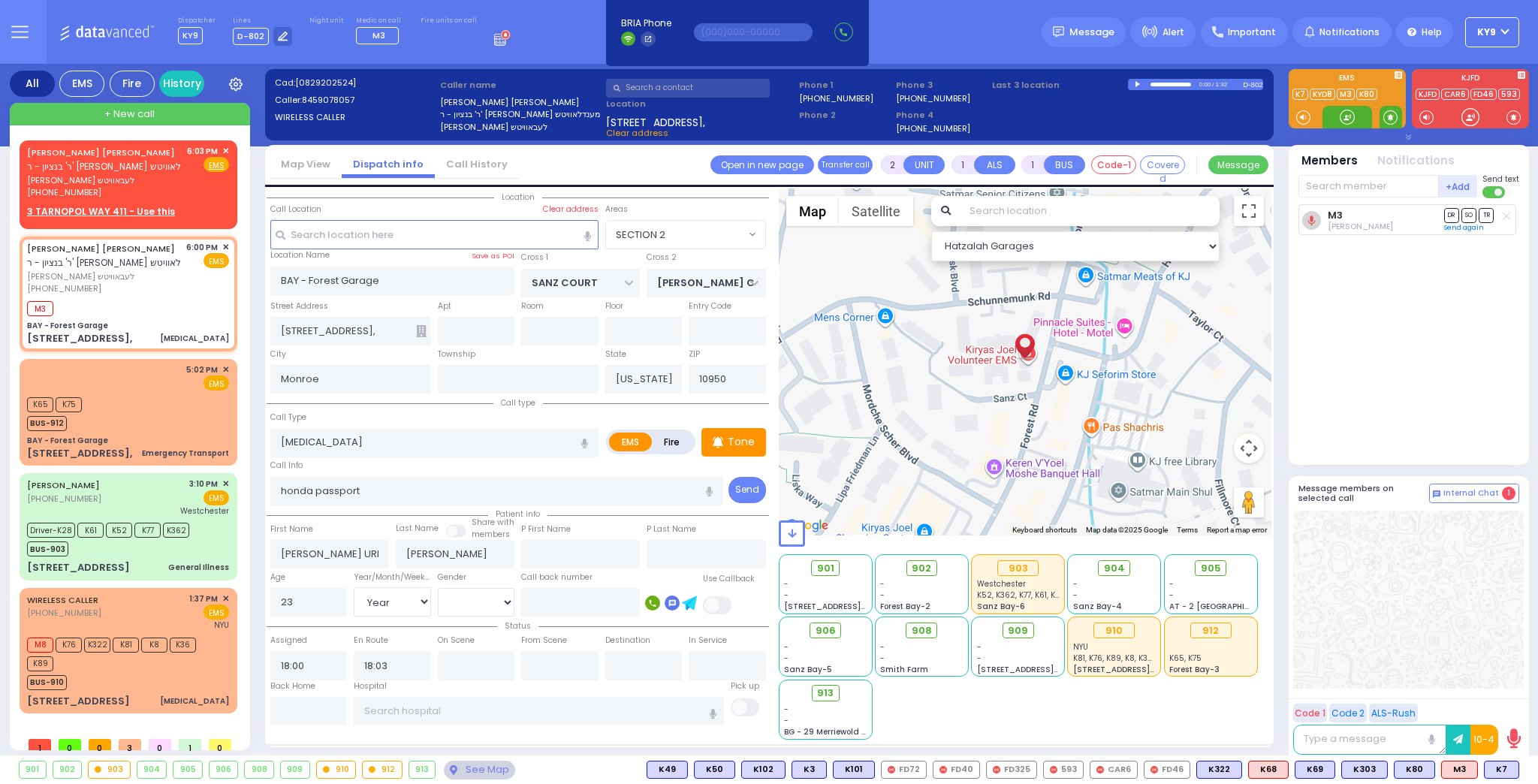
click at [1388, 119] on span at bounding box center [1391, 117] width 14 height 15
click at [1387, 117] on span at bounding box center [1391, 117] width 14 height 15
click at [1340, 117] on div at bounding box center [1347, 117] width 15 height 15
click at [1349, 116] on div at bounding box center [1347, 117] width 15 height 15
click at [1508, 772] on span "K7" at bounding box center [1501, 769] width 34 height 17
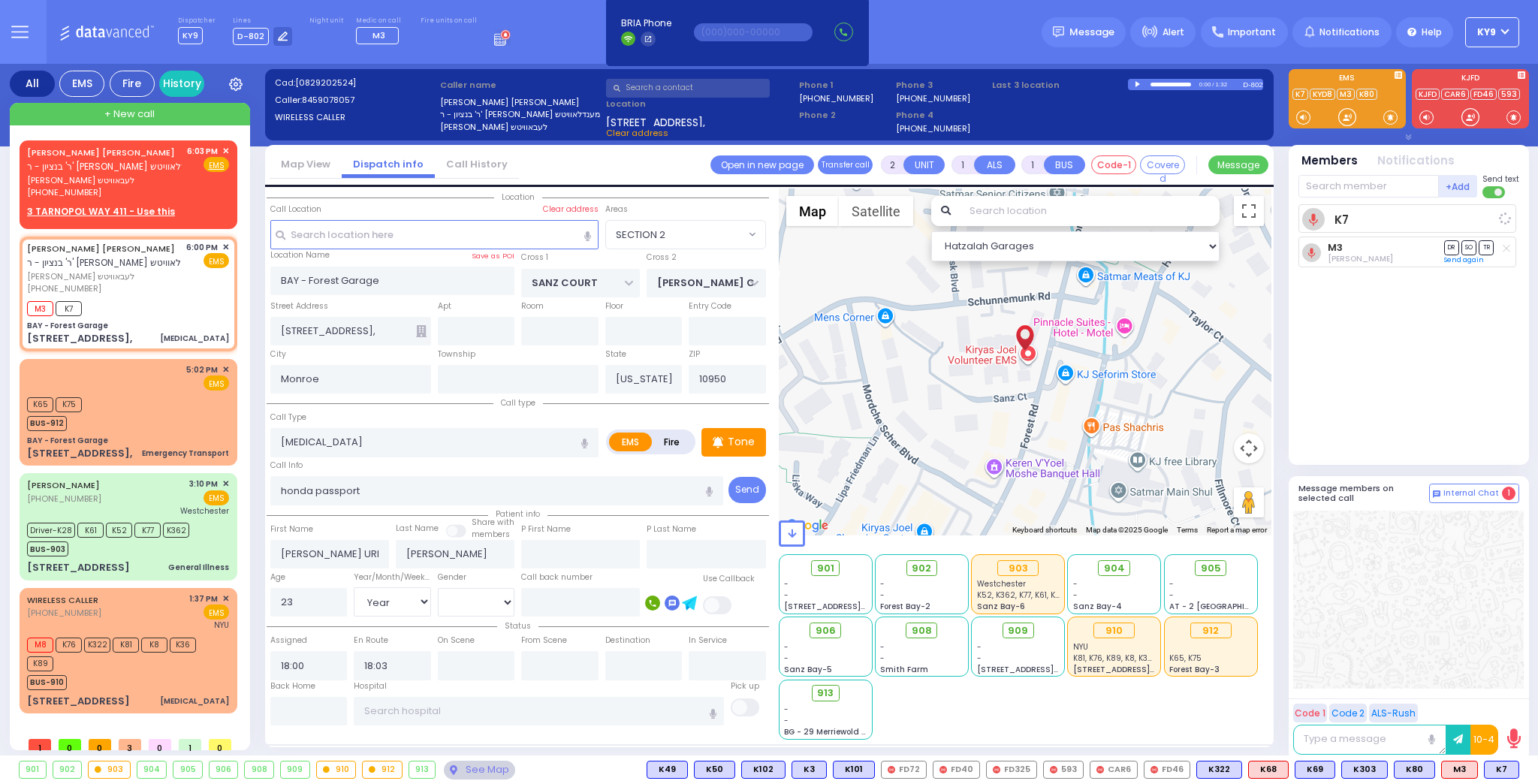
select select
radio input "true"
select select "Year"
select select "[DEMOGRAPHIC_DATA]"
click at [1418, 771] on span "K80" at bounding box center [1414, 769] width 40 height 17
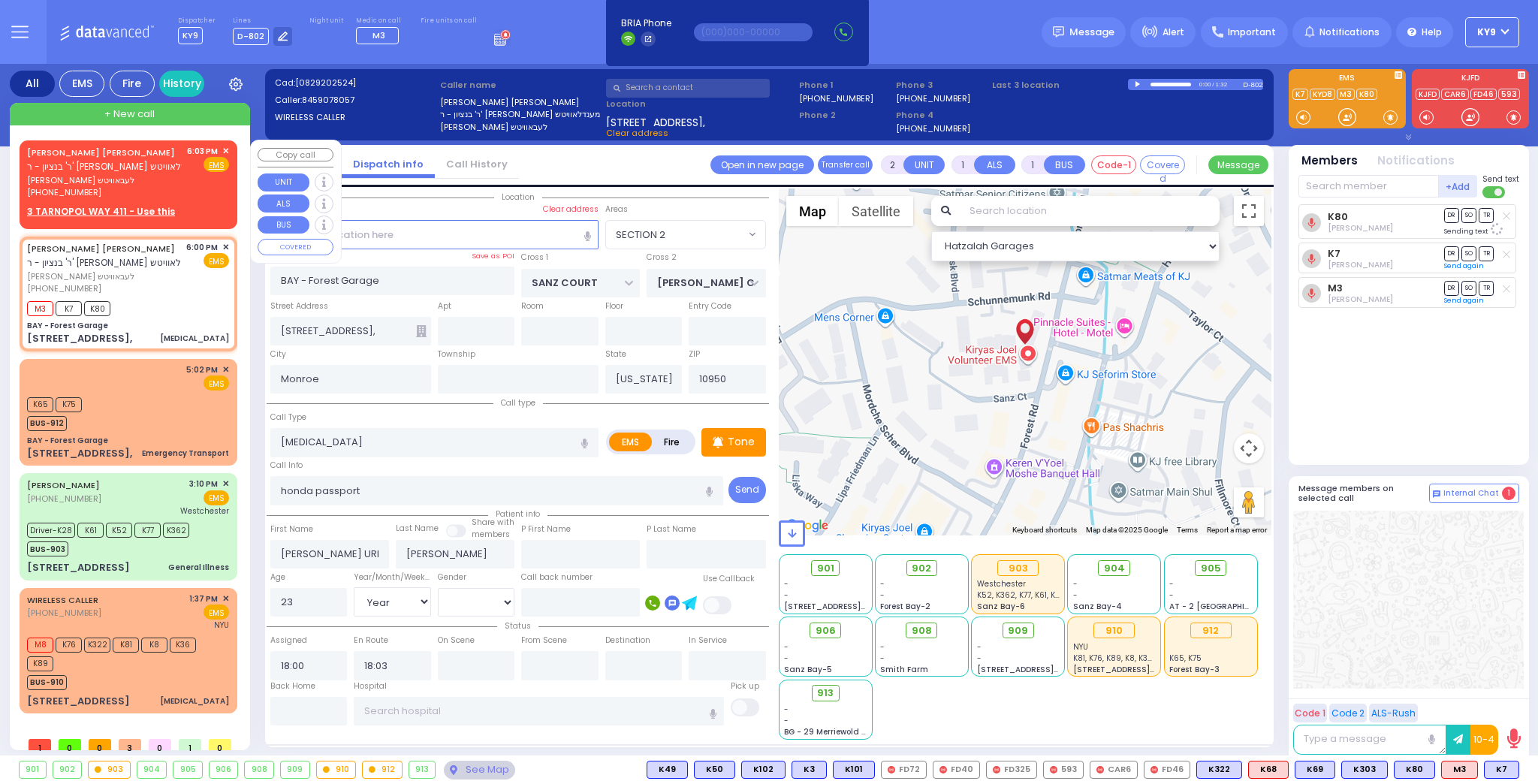
click at [224, 148] on span "✕" at bounding box center [226, 151] width 7 height 13
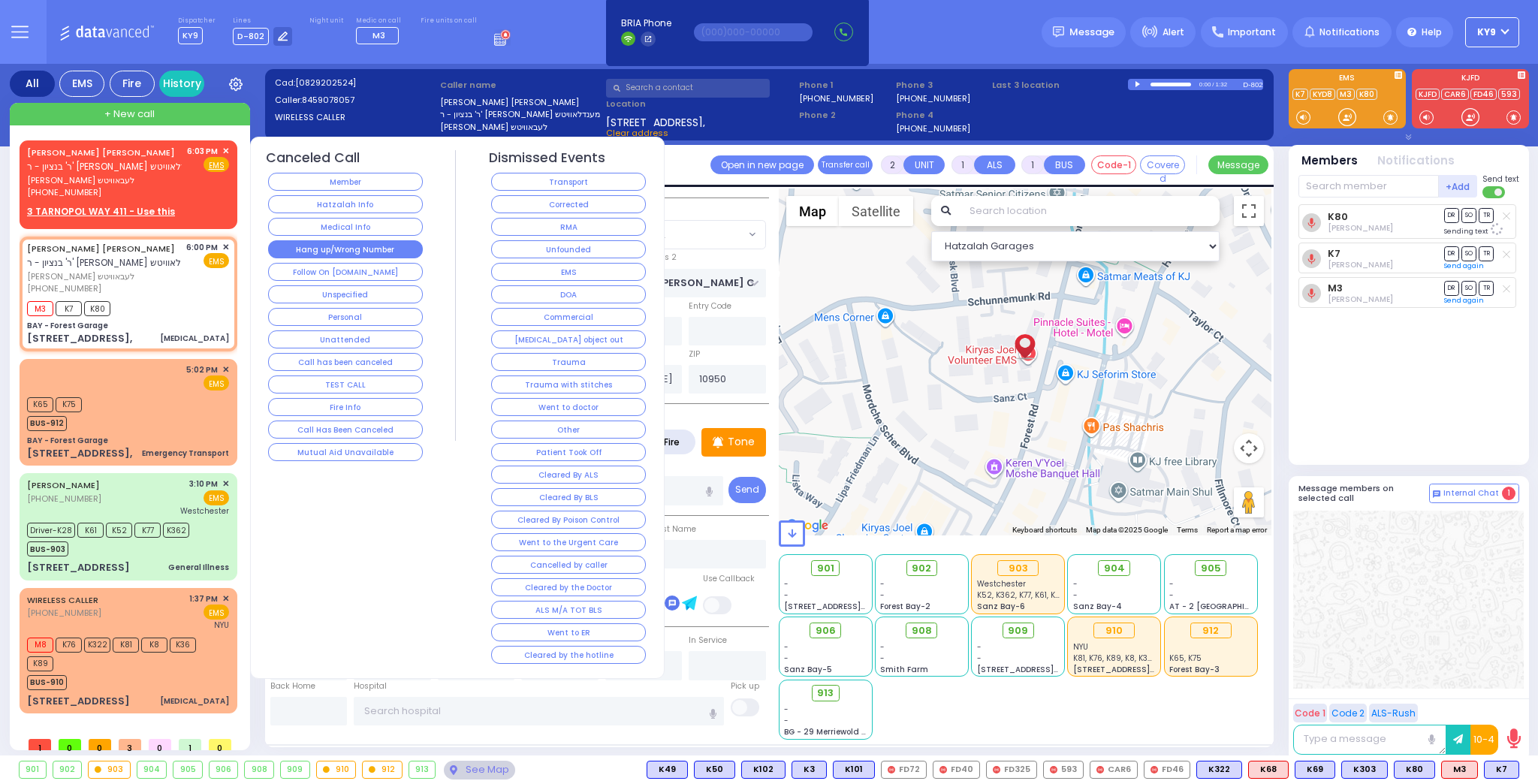
click at [293, 245] on button "Hang up/Wrong Number" at bounding box center [345, 249] width 154 height 18
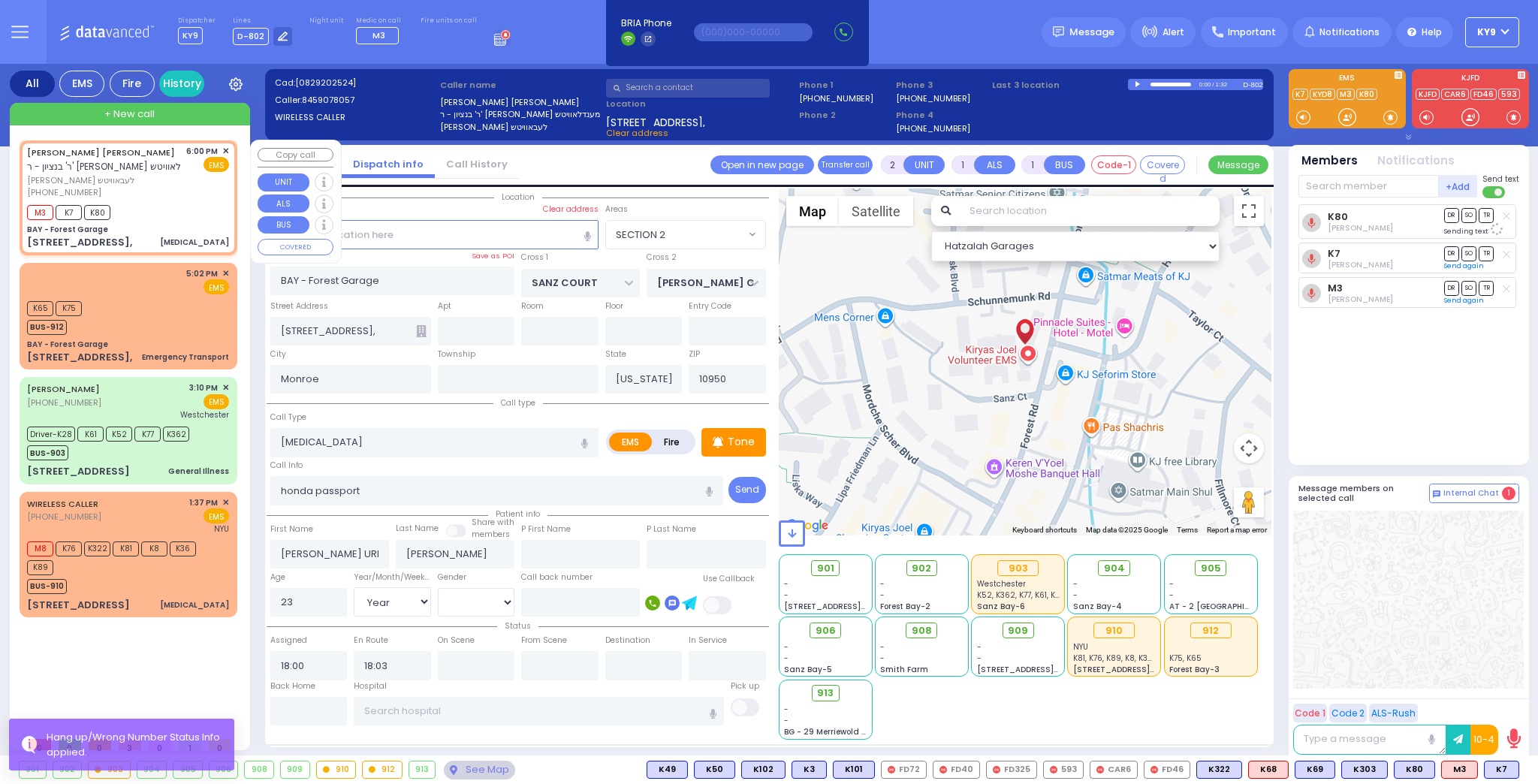
click at [146, 219] on div "M3 K7 K80" at bounding box center [128, 210] width 202 height 19
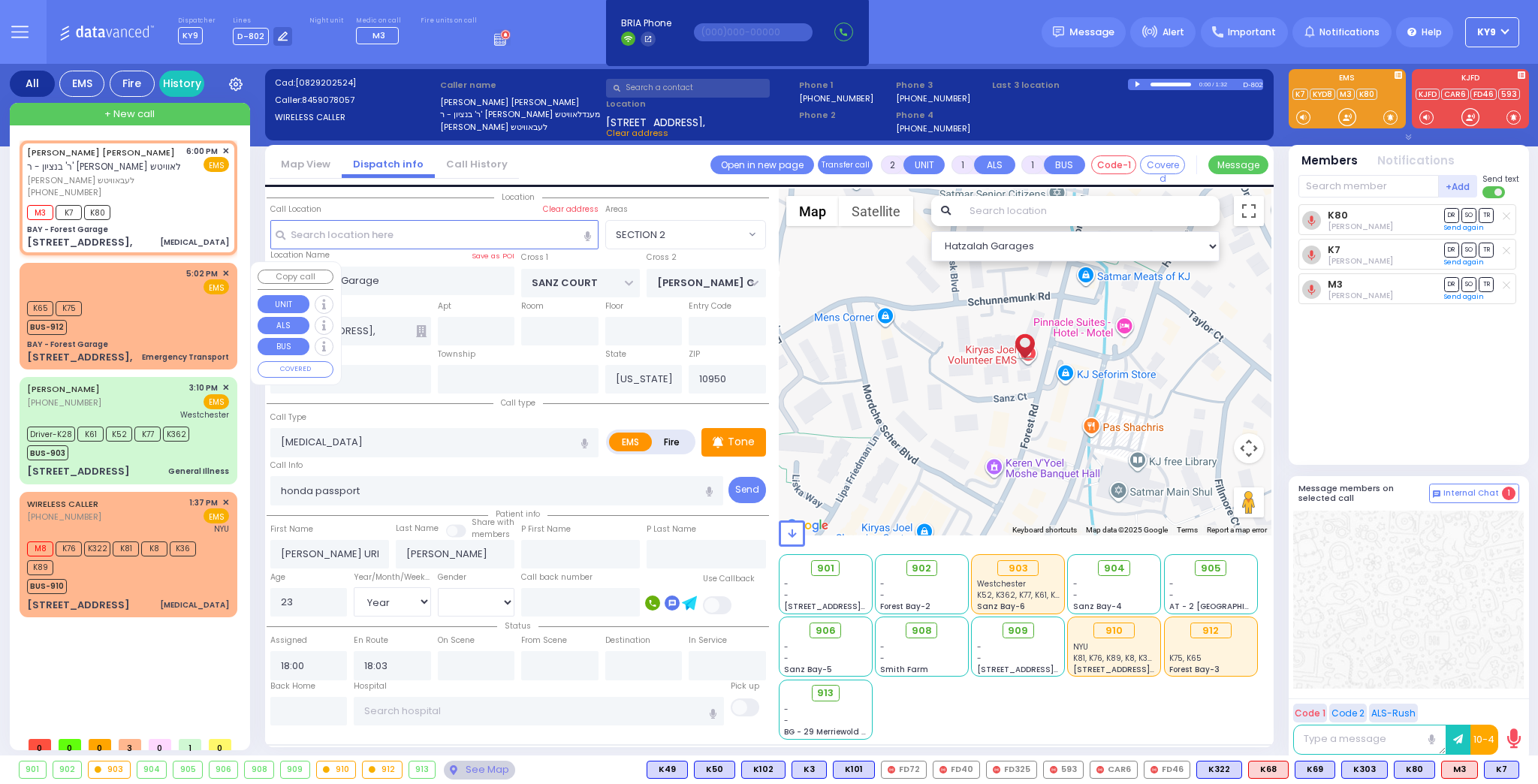
click at [145, 335] on div "5:02 PM ✕ EMS K65 K75" at bounding box center [129, 315] width 212 height 102
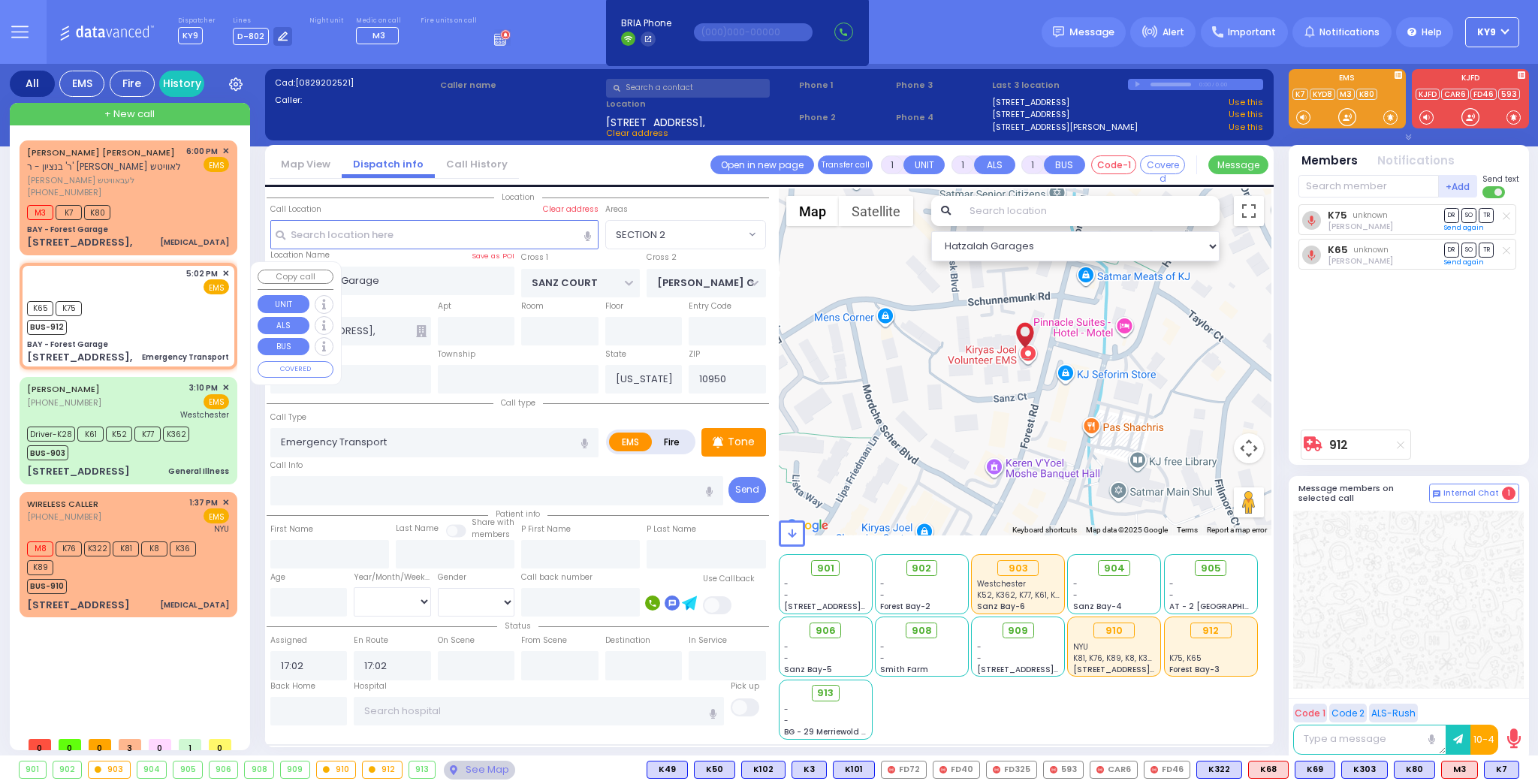
click at [145, 334] on div "5:02 PM ✕ EMS K65 K75" at bounding box center [129, 315] width 212 height 102
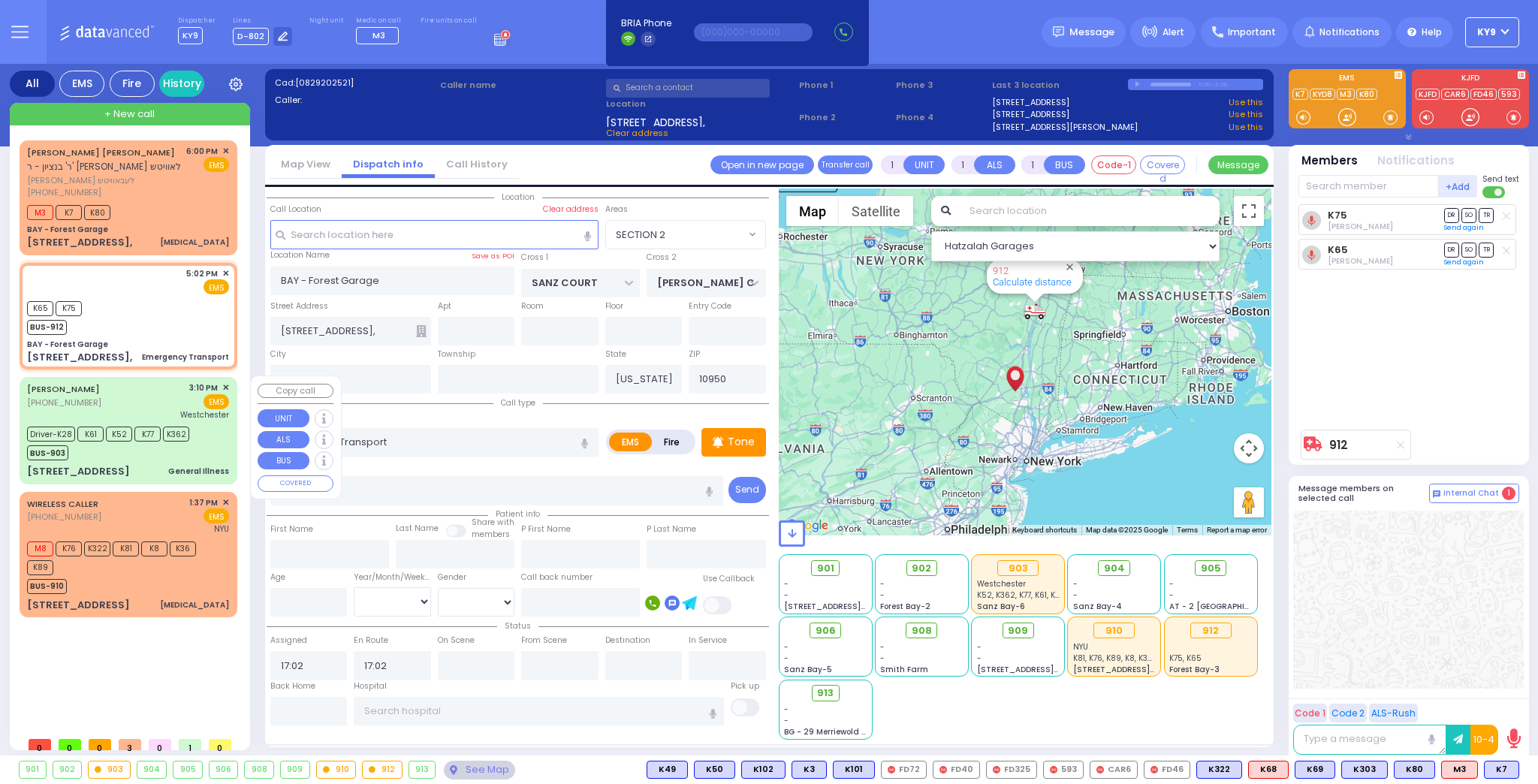
click at [142, 450] on div "BUS-903" at bounding box center [108, 450] width 162 height 19
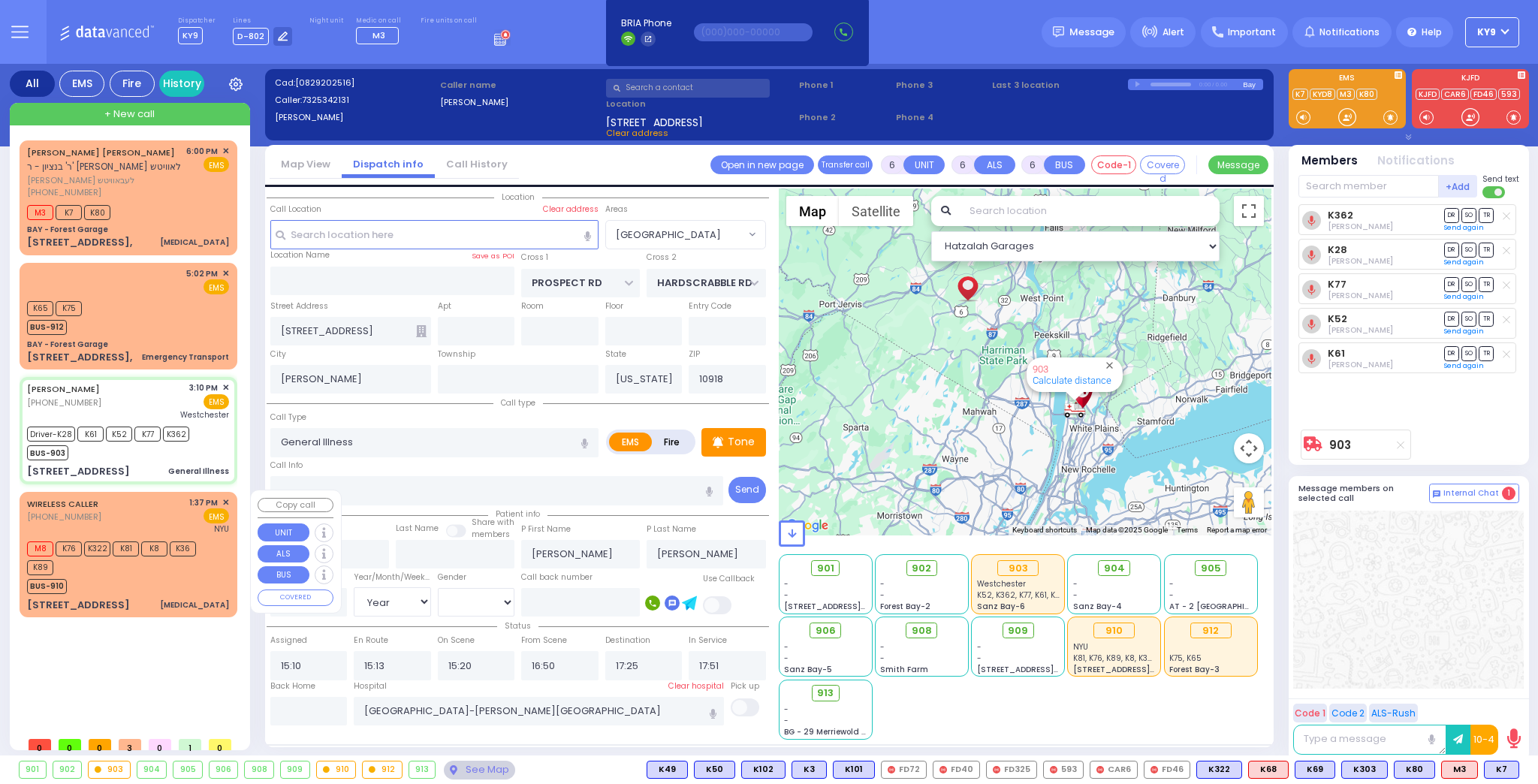
click at [185, 575] on div "BUS-910" at bounding box center [121, 584] width 188 height 19
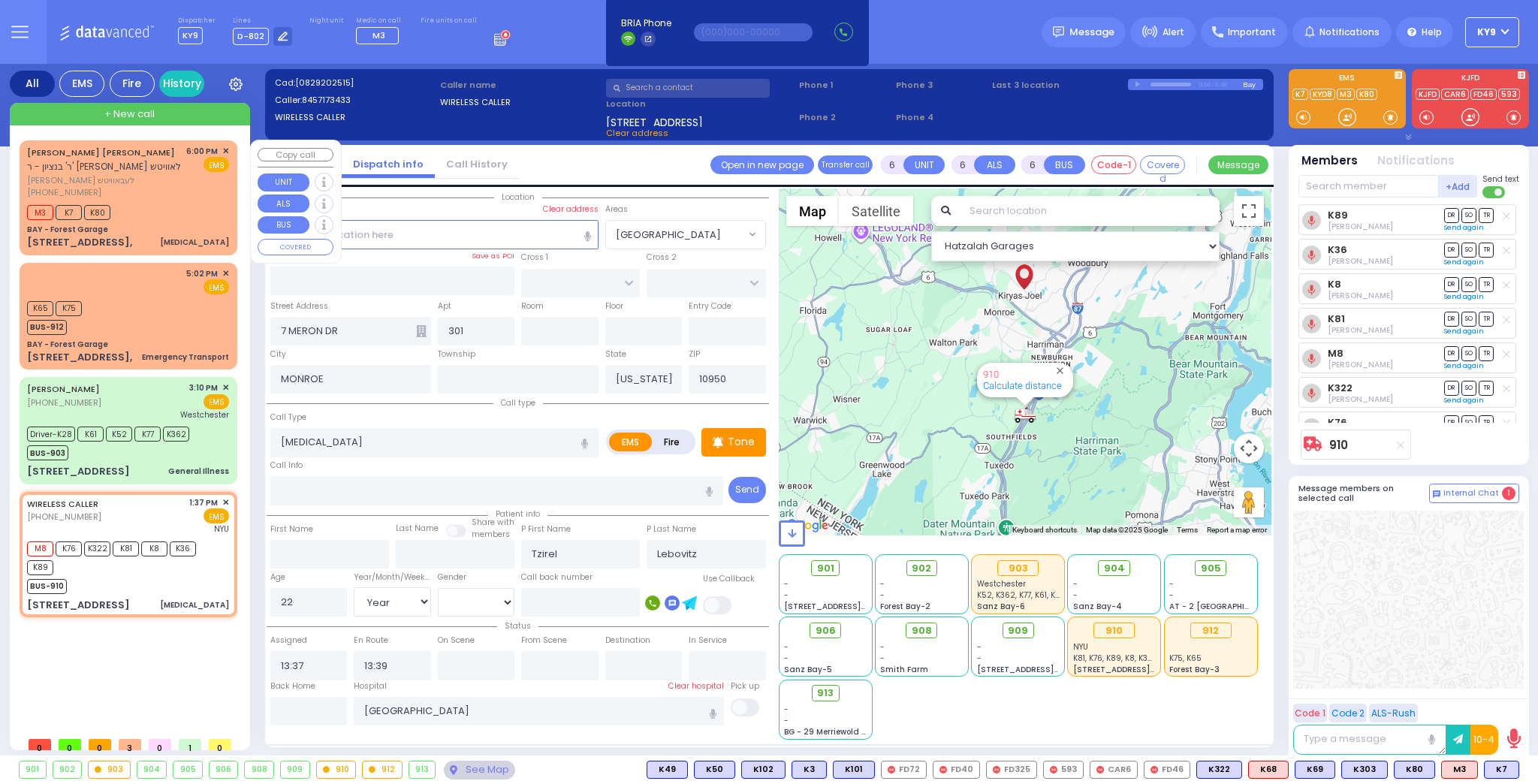
click at [170, 211] on div "M3 K7 K80" at bounding box center [128, 210] width 202 height 19
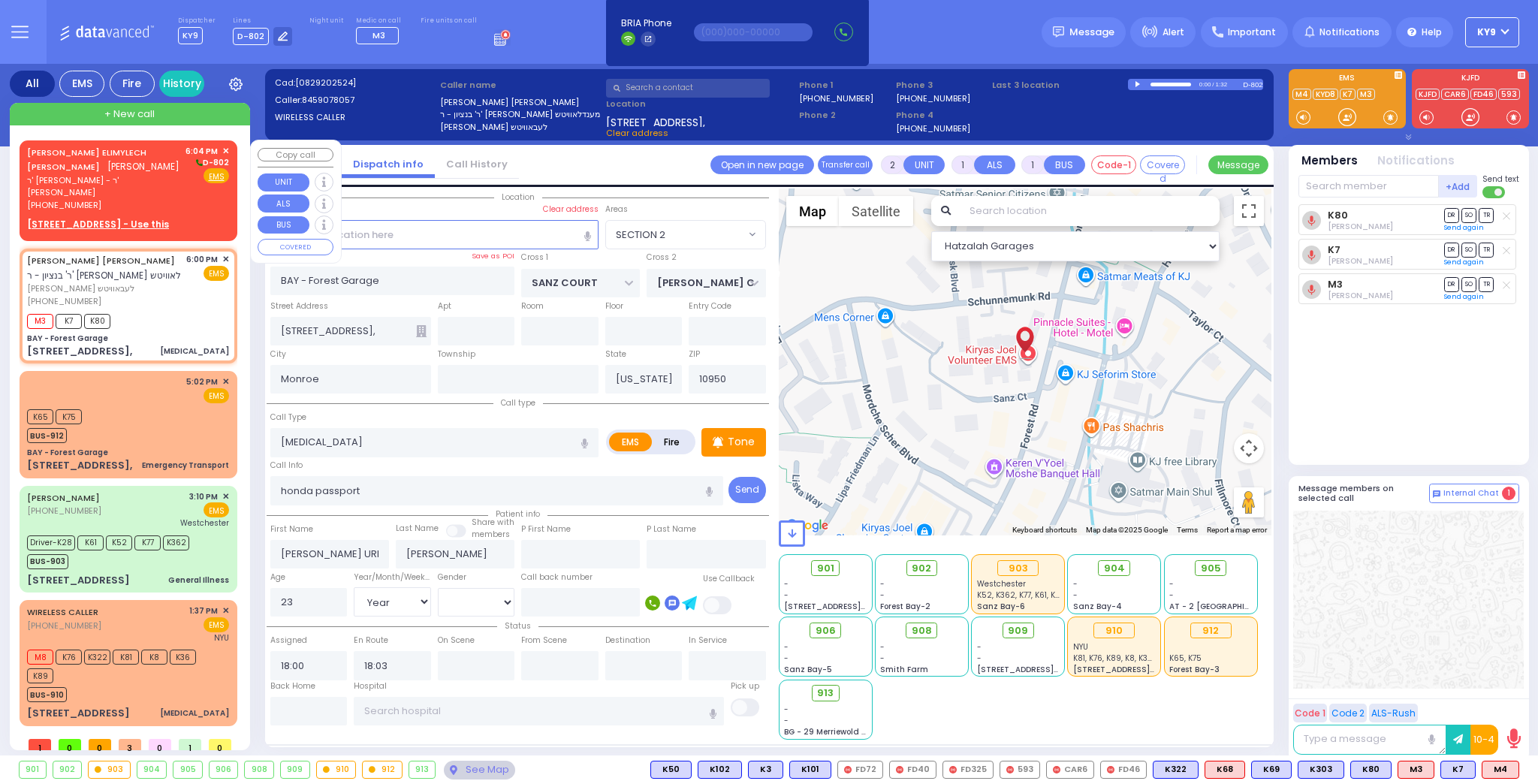
click at [201, 201] on div "[PERSON_NAME] ELIMYLECH [PERSON_NAME] [PERSON_NAME] ר' [PERSON_NAME] - ר' [PERS…" at bounding box center [129, 188] width 212 height 91
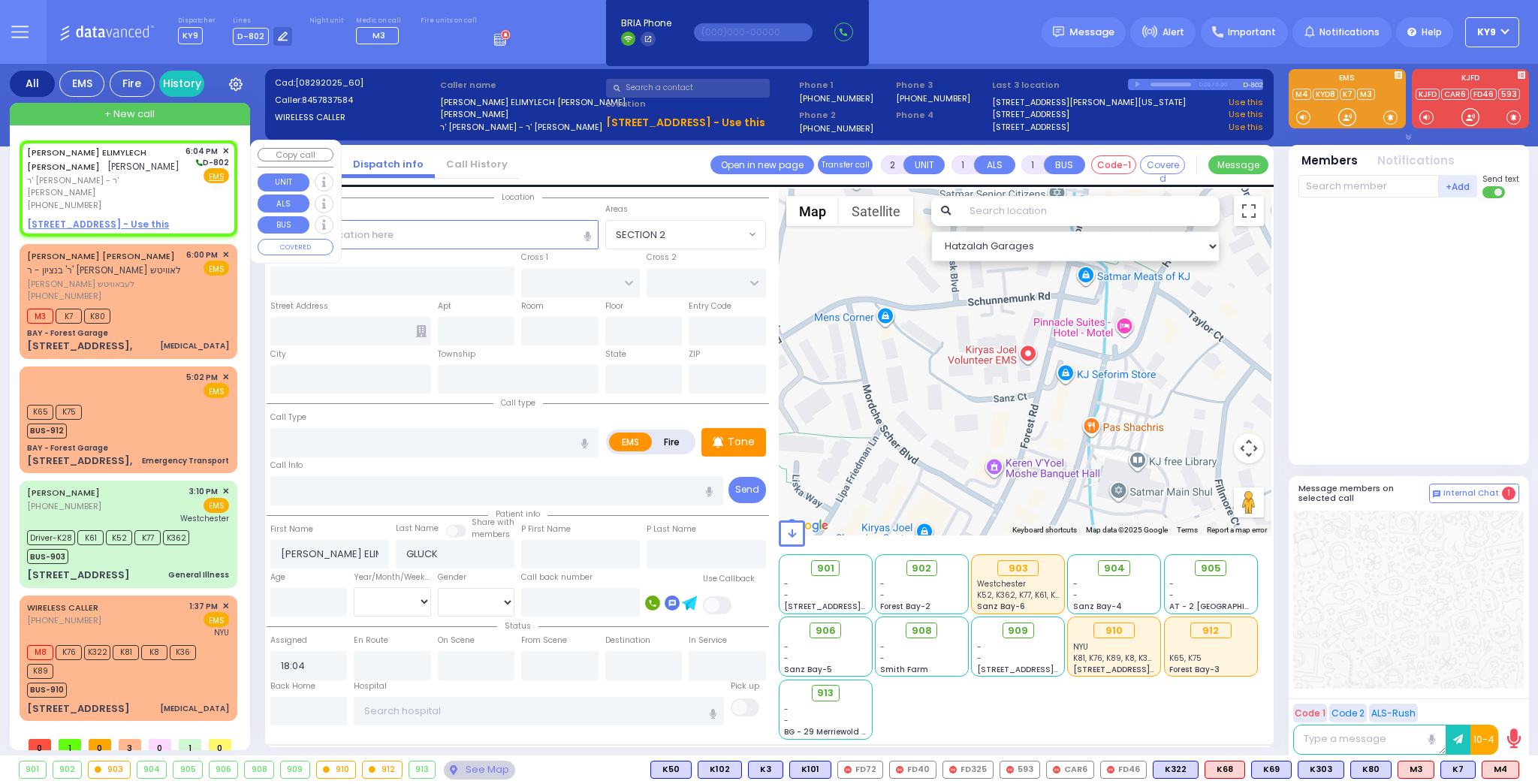
click at [133, 218] on u "[STREET_ADDRESS] - Use this" at bounding box center [98, 223] width 142 height 13
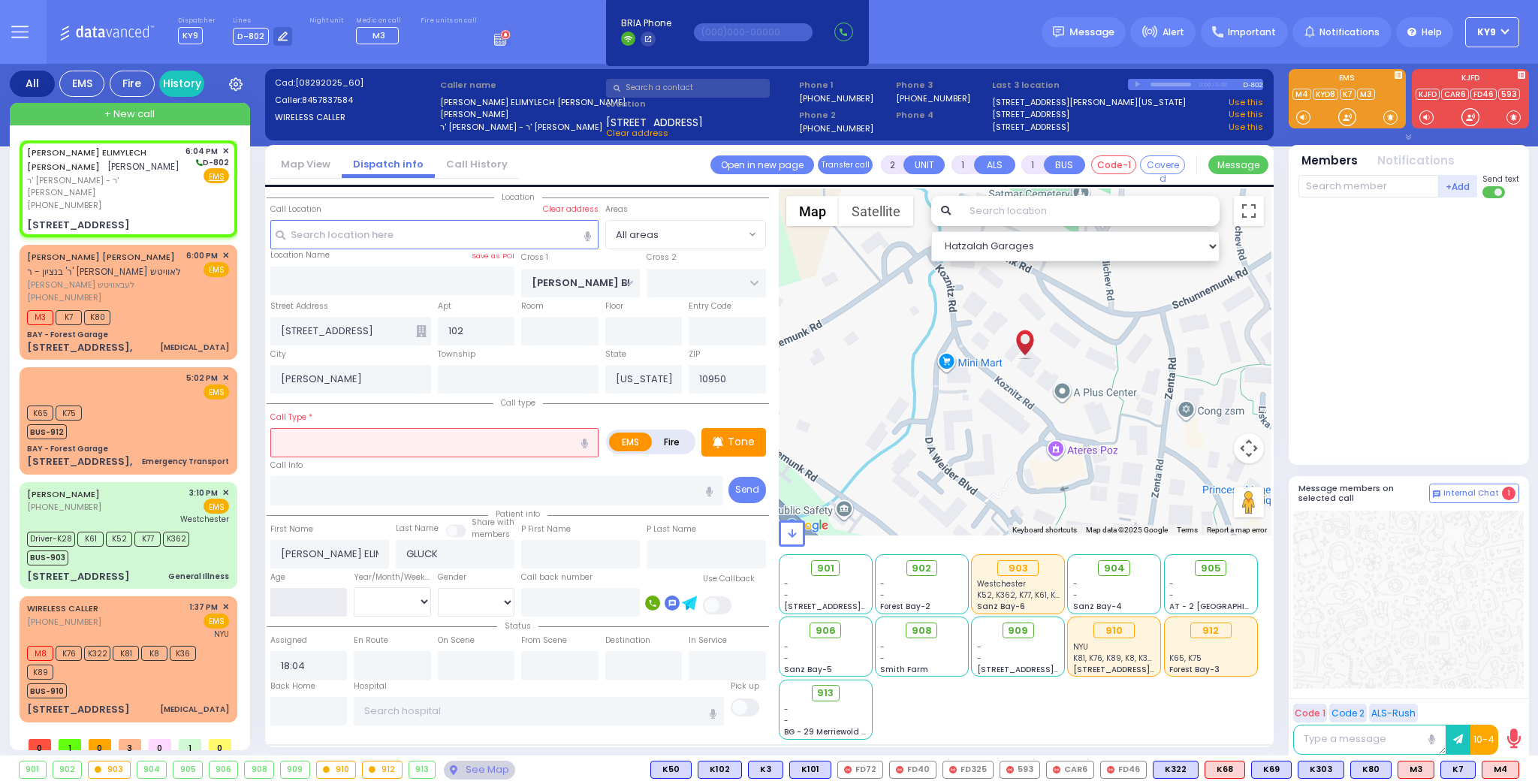
click at [295, 600] on input "number" at bounding box center [309, 602] width 77 height 29
click at [373, 600] on select "Year Month Week Day" at bounding box center [393, 601] width 77 height 29
click at [354, 587] on select "Year Month Week Day" at bounding box center [393, 601] width 77 height 29
click at [457, 600] on select "[DEMOGRAPHIC_DATA] [DEMOGRAPHIC_DATA]" at bounding box center [477, 602] width 77 height 29
click at [438, 588] on select "[DEMOGRAPHIC_DATA] [DEMOGRAPHIC_DATA]" at bounding box center [477, 602] width 77 height 29
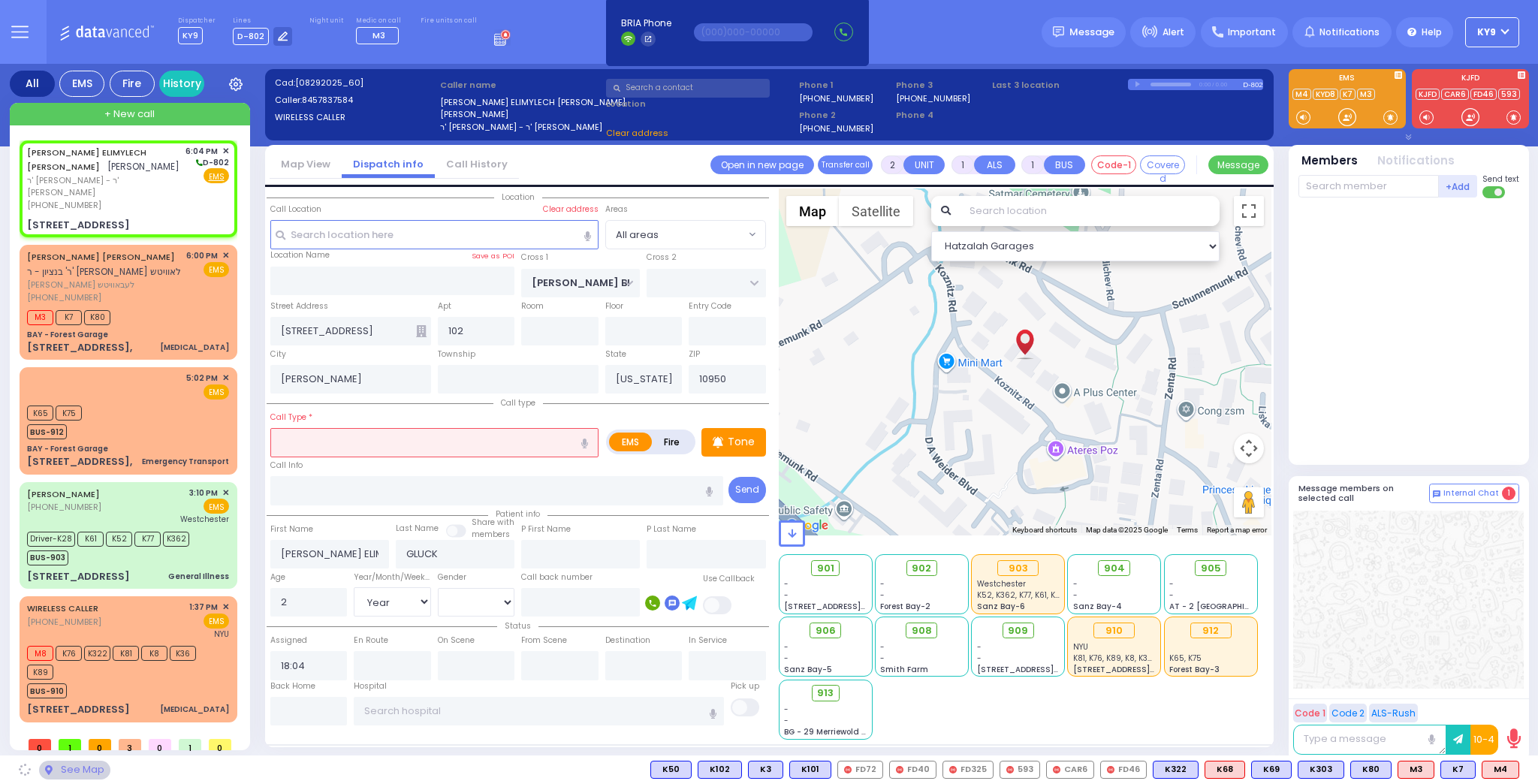
click at [373, 450] on input "text" at bounding box center [434, 442] width 328 height 29
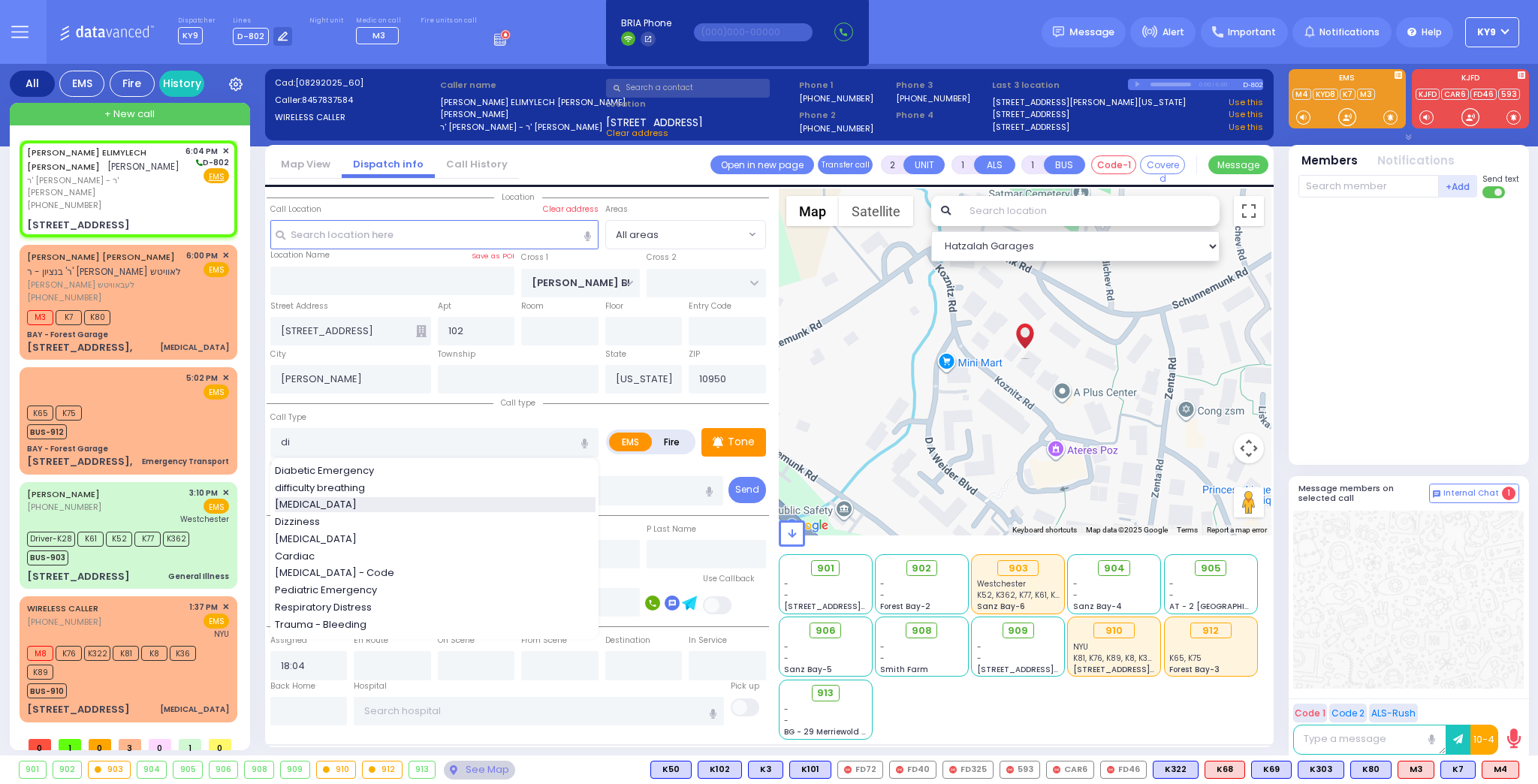
click at [319, 498] on span "[MEDICAL_DATA]" at bounding box center [318, 504] width 87 height 15
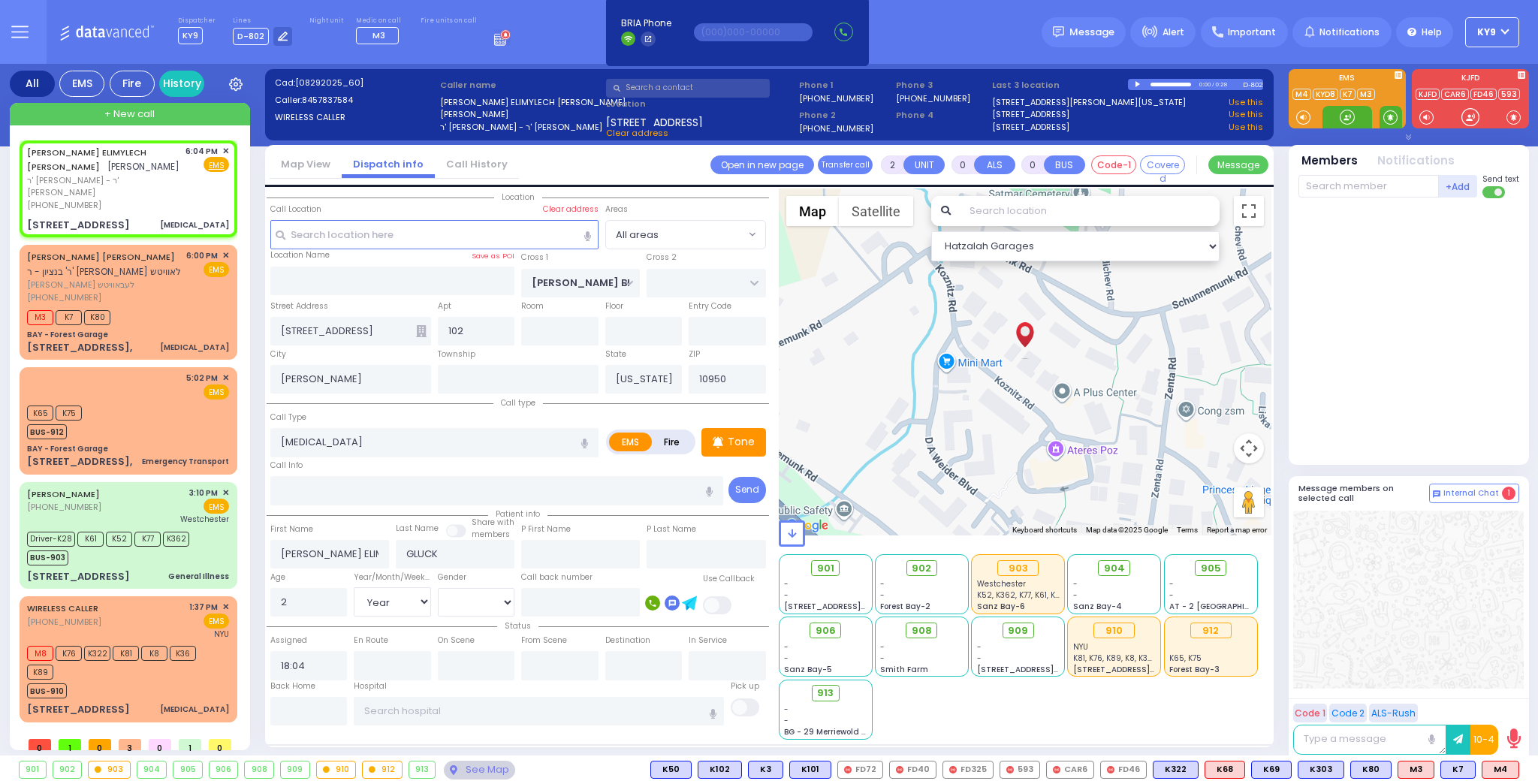
click at [1390, 114] on span at bounding box center [1391, 117] width 14 height 15
click at [1346, 115] on div at bounding box center [1347, 117] width 15 height 15
click at [159, 181] on span "ר' [PERSON_NAME] - ר' [PERSON_NAME]" at bounding box center [103, 186] width 153 height 25
click at [1349, 118] on div at bounding box center [1347, 117] width 15 height 15
click at [1344, 114] on div at bounding box center [1347, 117] width 15 height 15
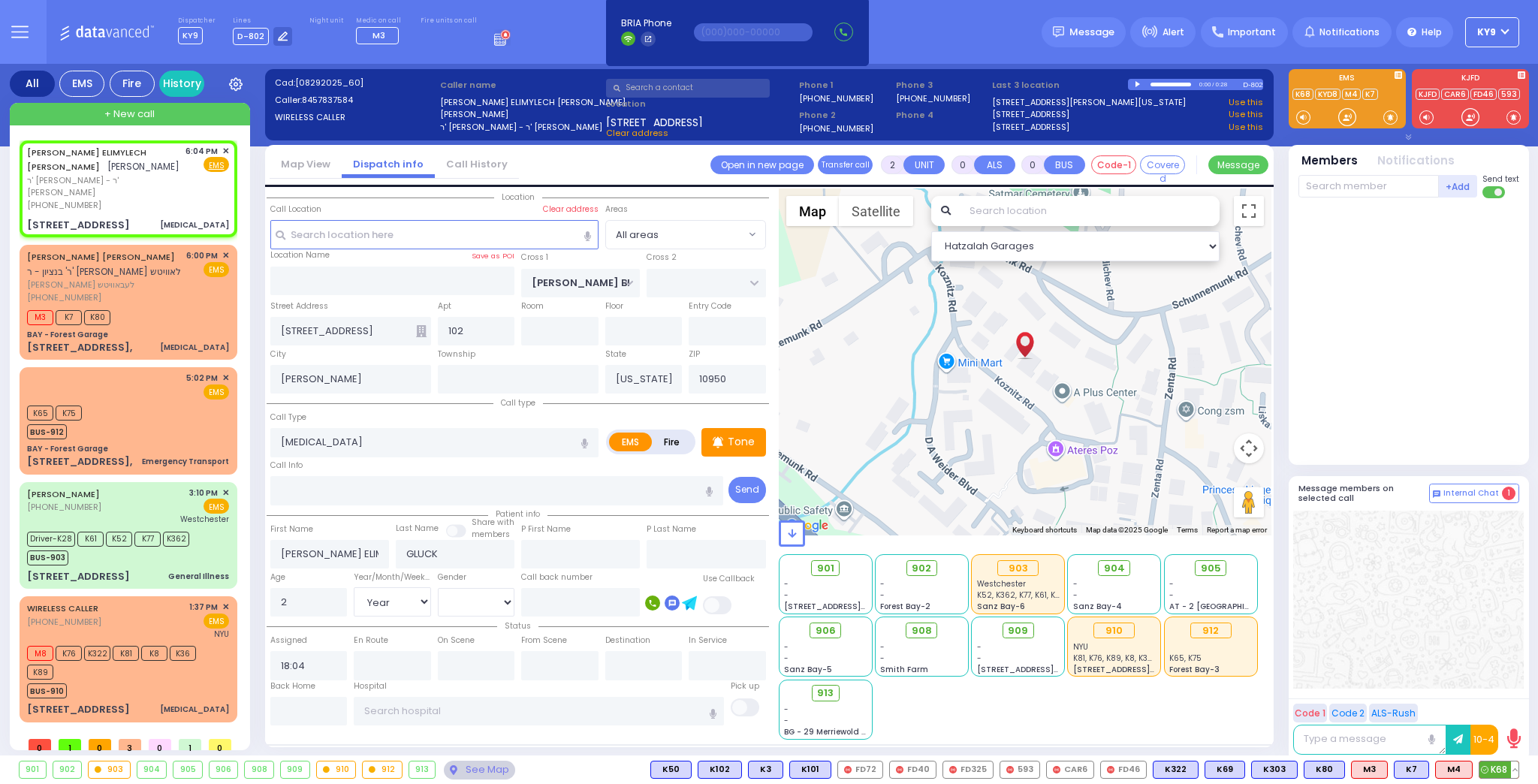
click at [1493, 764] on span "K68" at bounding box center [1498, 769] width 39 height 17
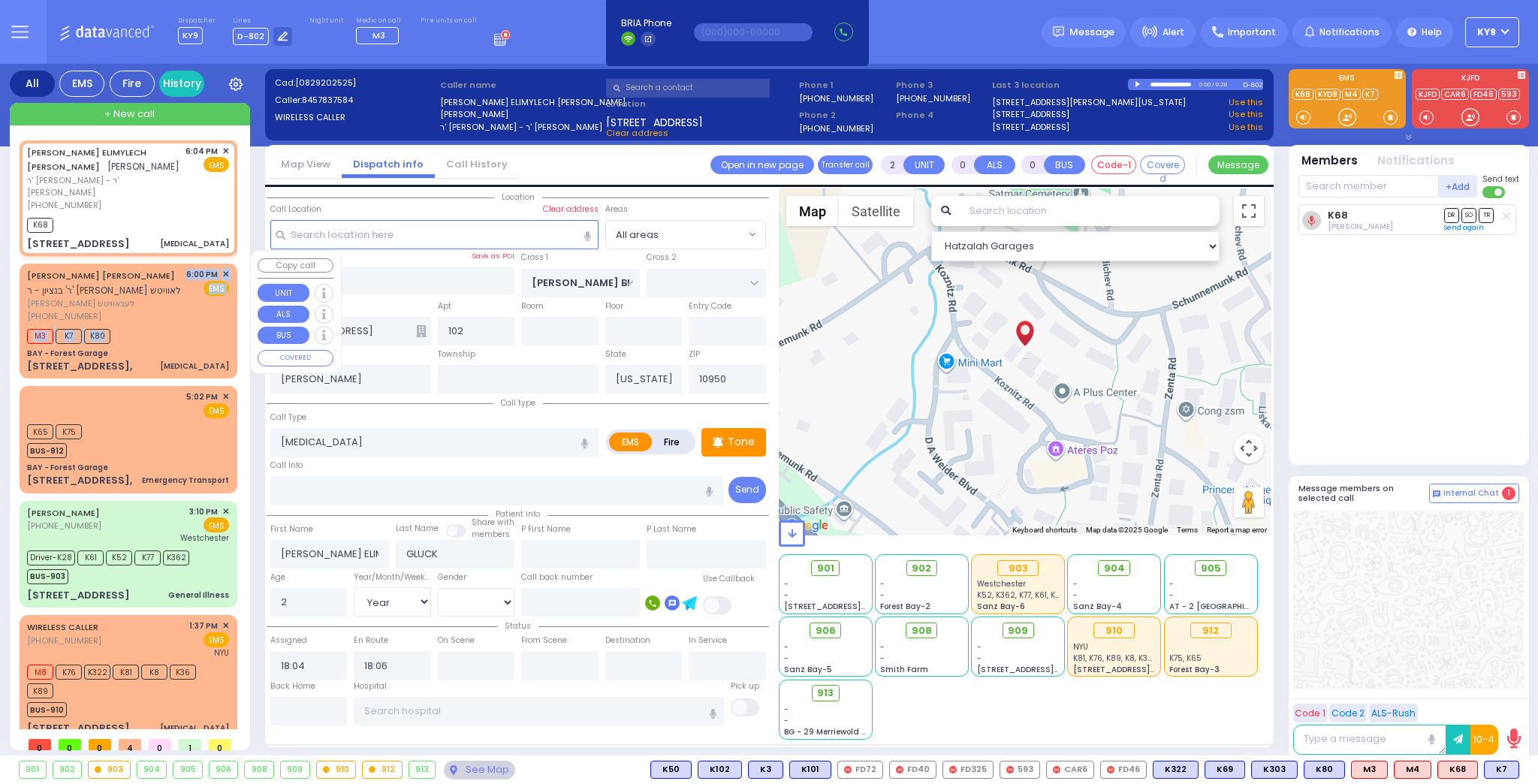
drag, startPoint x: 135, startPoint y: 310, endPoint x: 141, endPoint y: 290, distance: 20.9
click at [136, 301] on div "[PERSON_NAME] [PERSON_NAME] ר' בנציון - ר' חיים בער מענדלאוויטש [PERSON_NAME] […" at bounding box center [129, 320] width 212 height 110
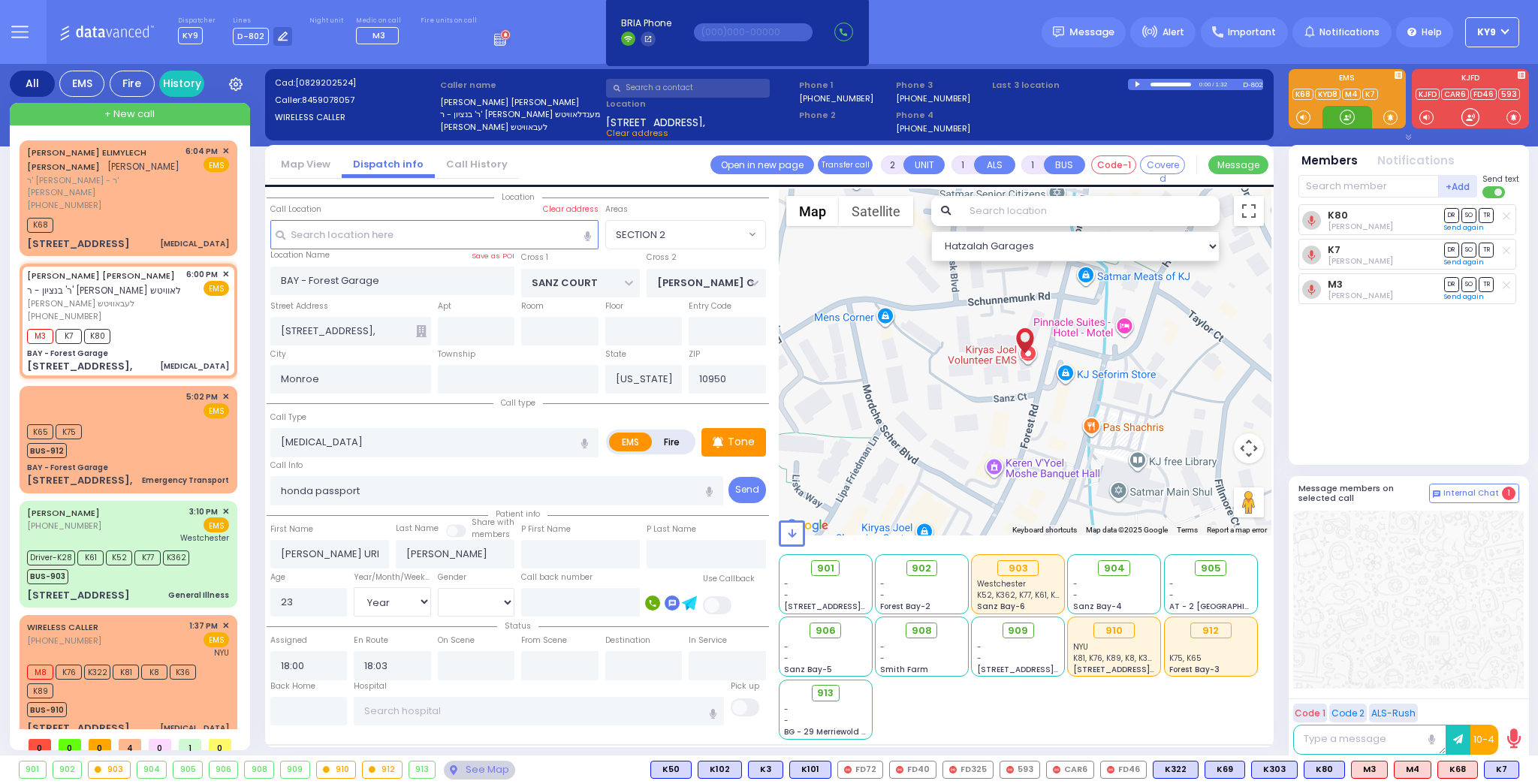
drag, startPoint x: 1342, startPoint y: 118, endPoint x: 1342, endPoint y: 1, distance: 117.0
click at [1322, 91] on div "M4" at bounding box center [1347, 99] width 117 height 59
click at [1352, 120] on div at bounding box center [1347, 117] width 15 height 15
click at [915, 566] on circle at bounding box center [910, 567] width 8 height 8
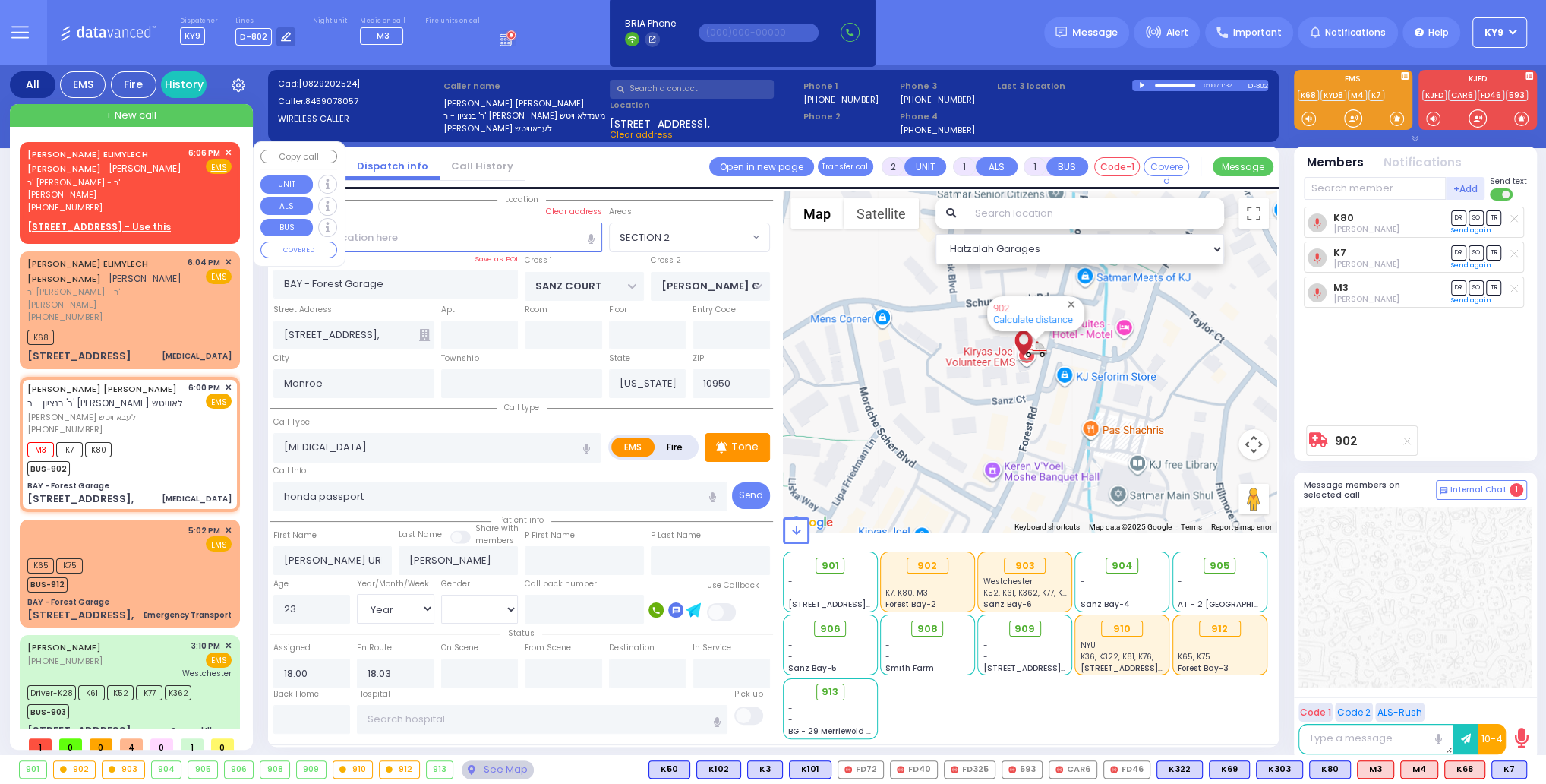
click at [226, 153] on span "✕" at bounding box center [228, 153] width 7 height 13
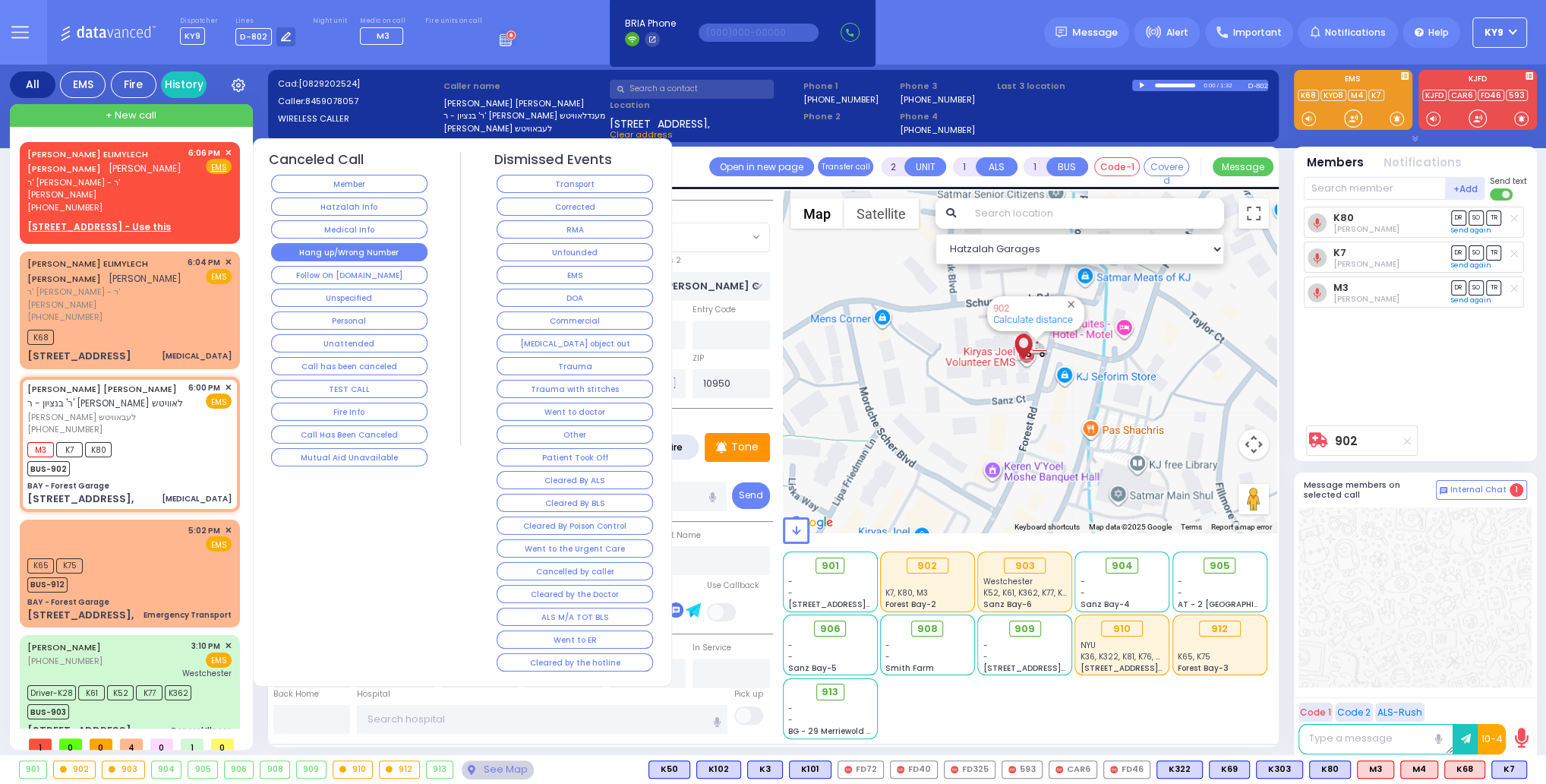
click at [311, 246] on button "Hang up/Wrong Number" at bounding box center [349, 252] width 156 height 18
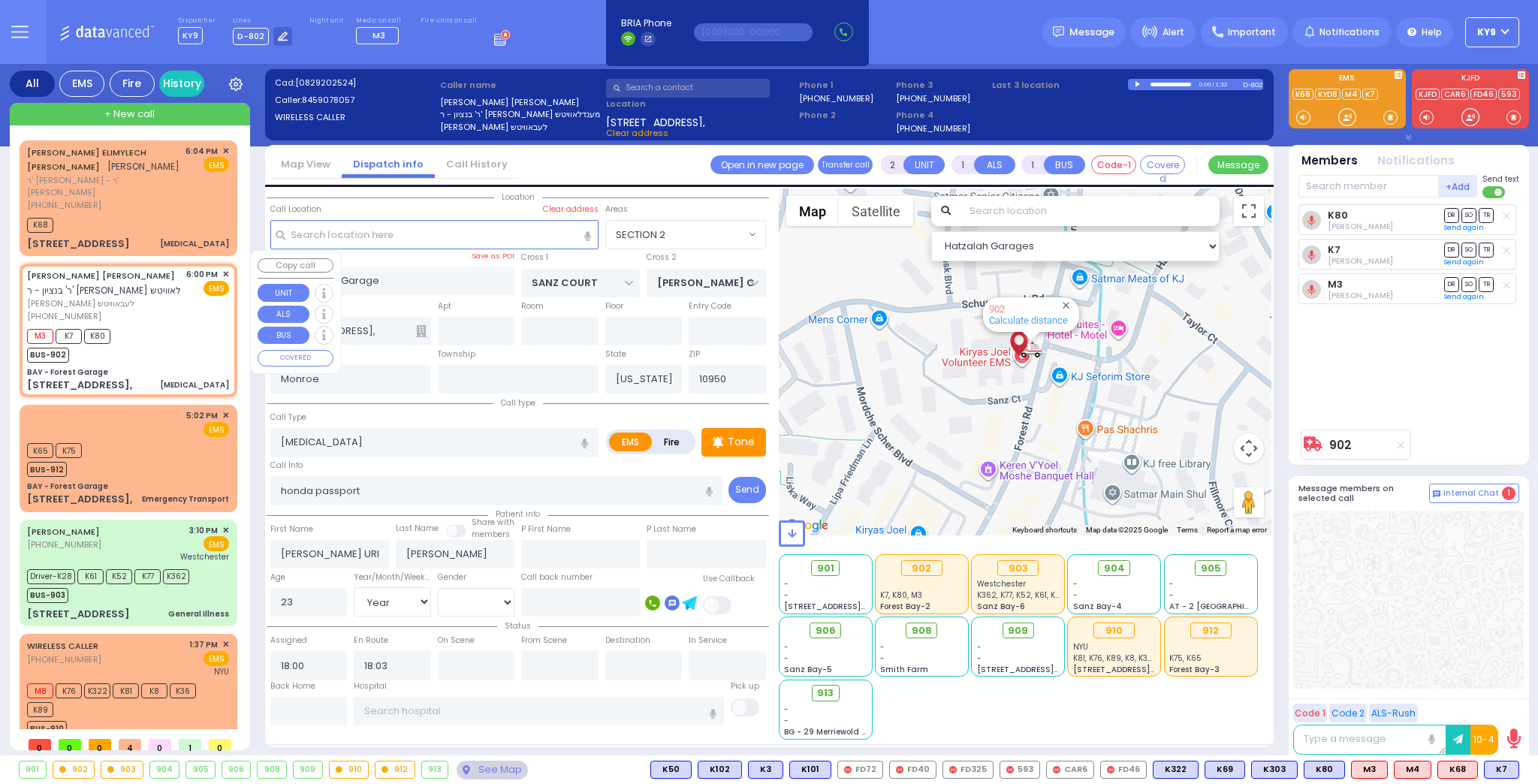
click at [151, 341] on div "M3 K7 K80 BUS-902" at bounding box center [128, 344] width 202 height 38
drag, startPoint x: 1346, startPoint y: 115, endPoint x: 1347, endPoint y: 104, distance: 11.0
click at [1347, 104] on div "M4" at bounding box center [1347, 99] width 117 height 59
click at [1375, 183] on input "text" at bounding box center [1369, 186] width 140 height 23
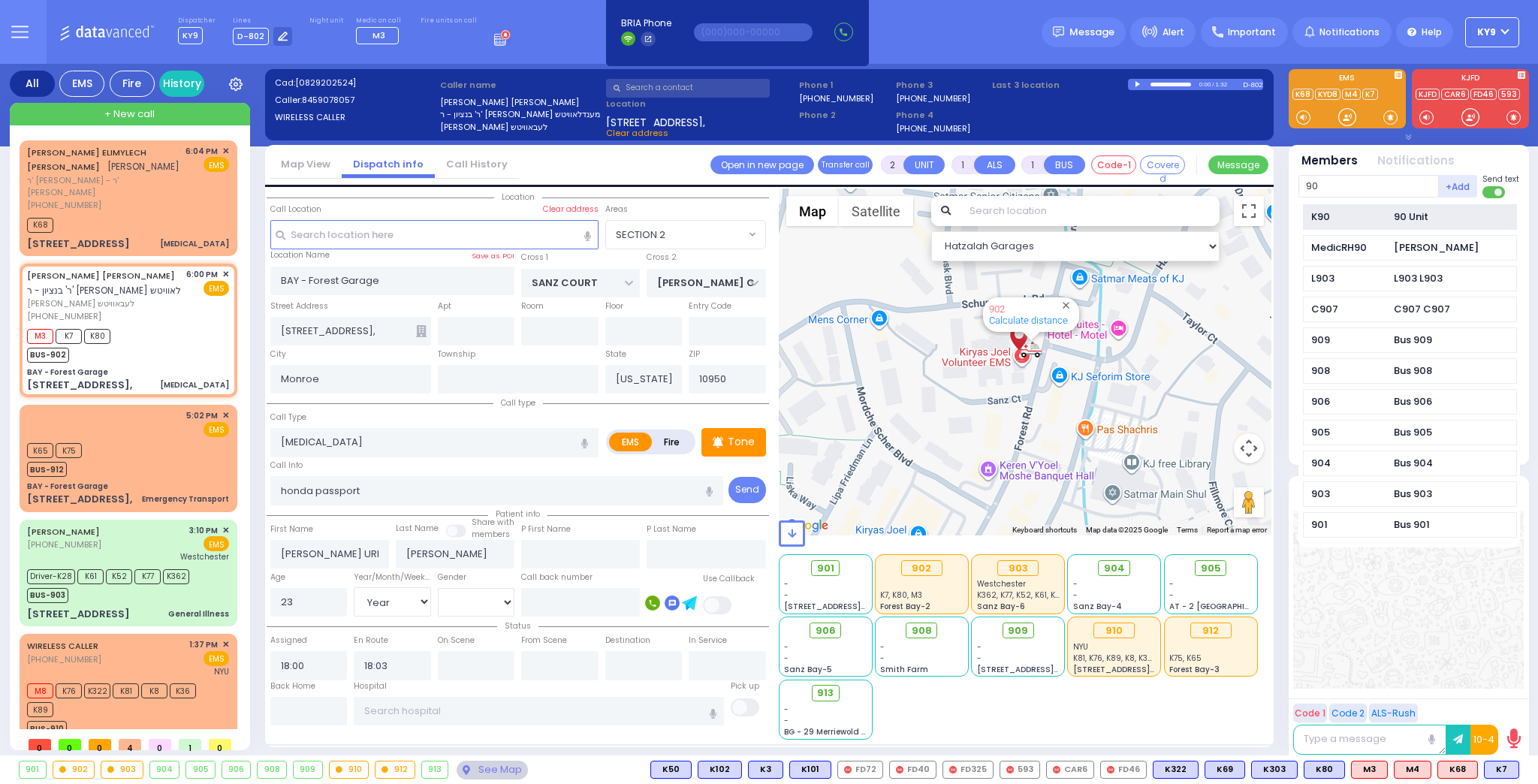
click at [1396, 219] on div "90 Unit" at bounding box center [1410, 217] width 35 height 15
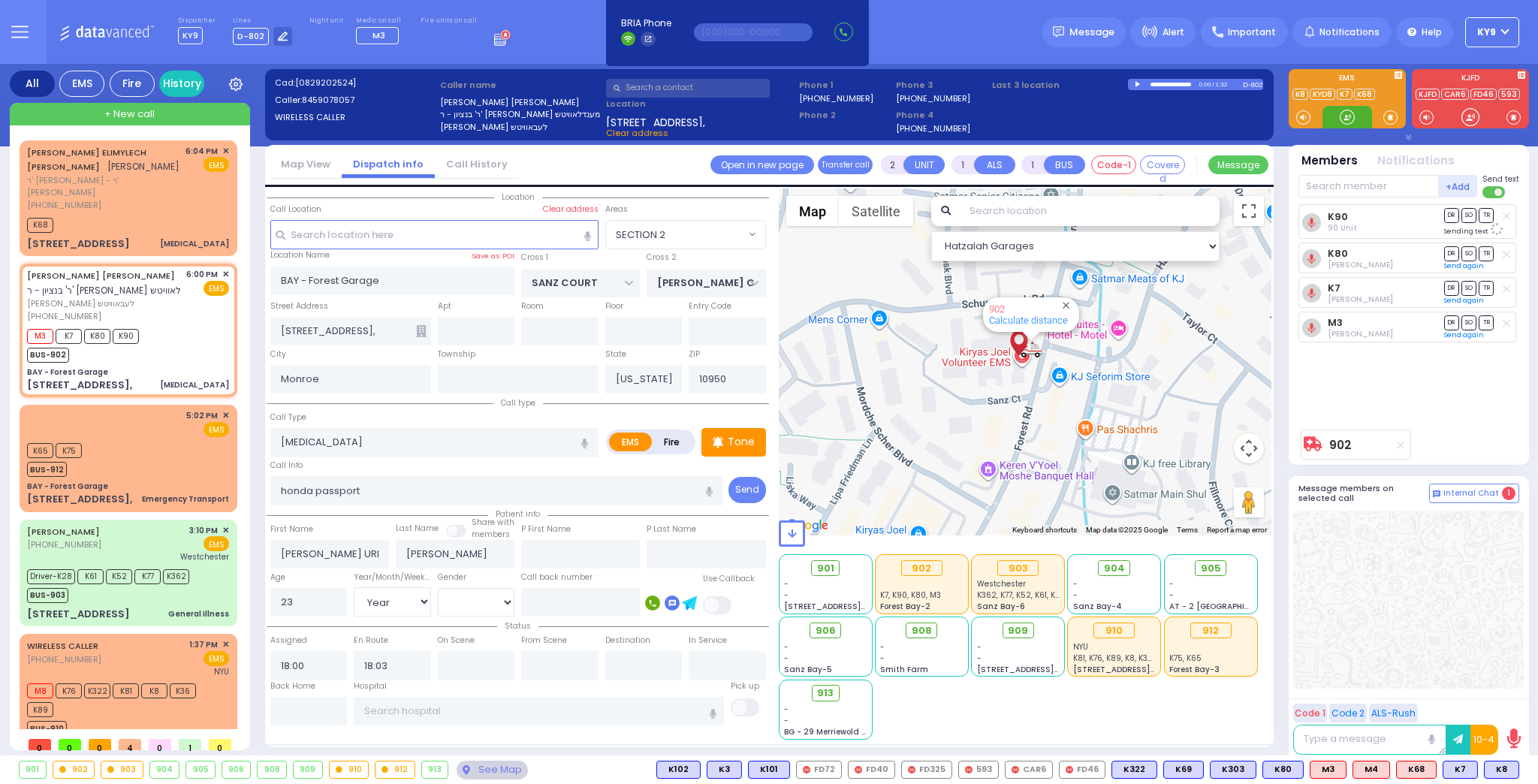
click at [1345, 117] on div at bounding box center [1347, 117] width 15 height 15
click at [81, 717] on div "BUS-910" at bounding box center [121, 726] width 188 height 19
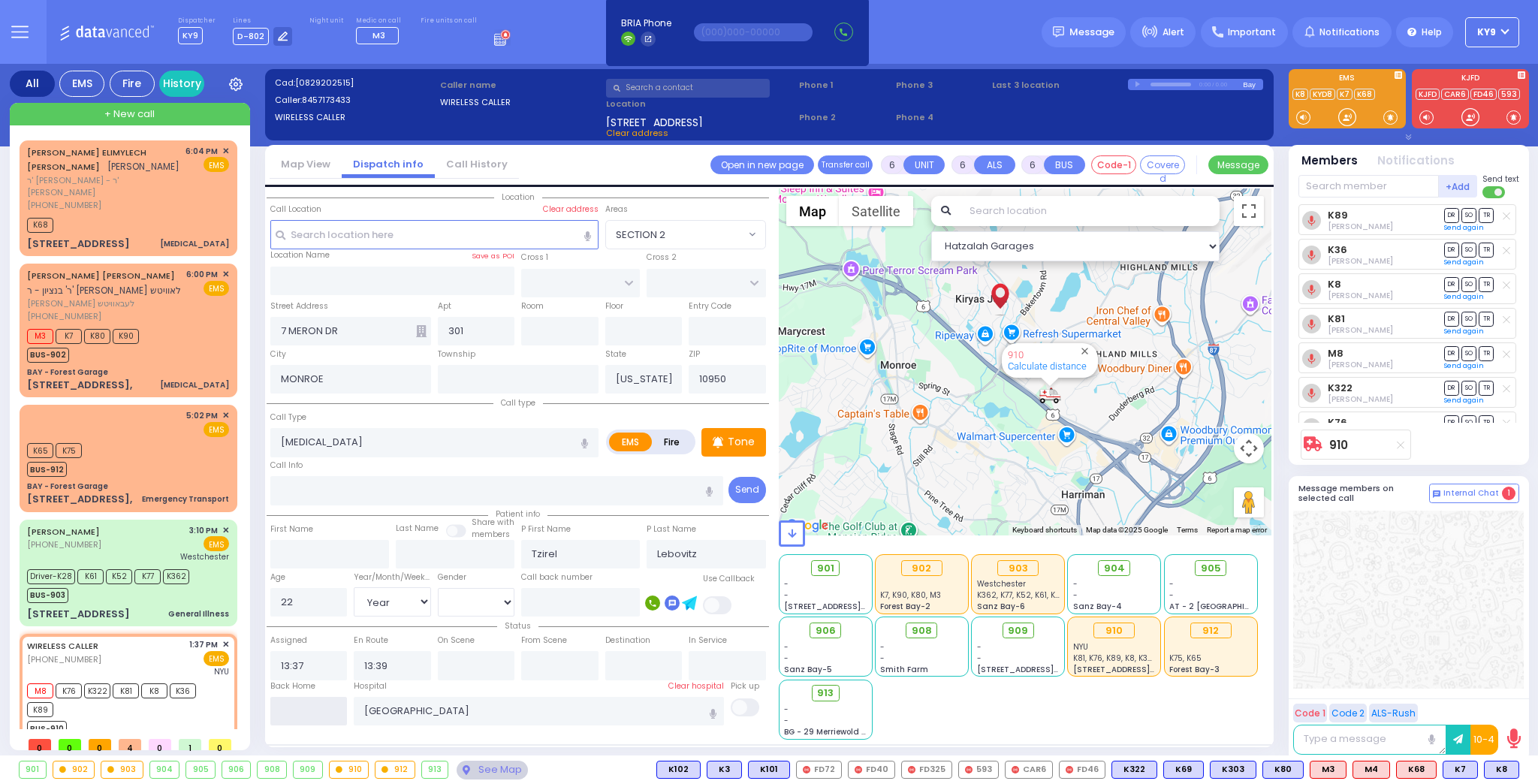
click at [317, 713] on input "text" at bounding box center [309, 711] width 77 height 29
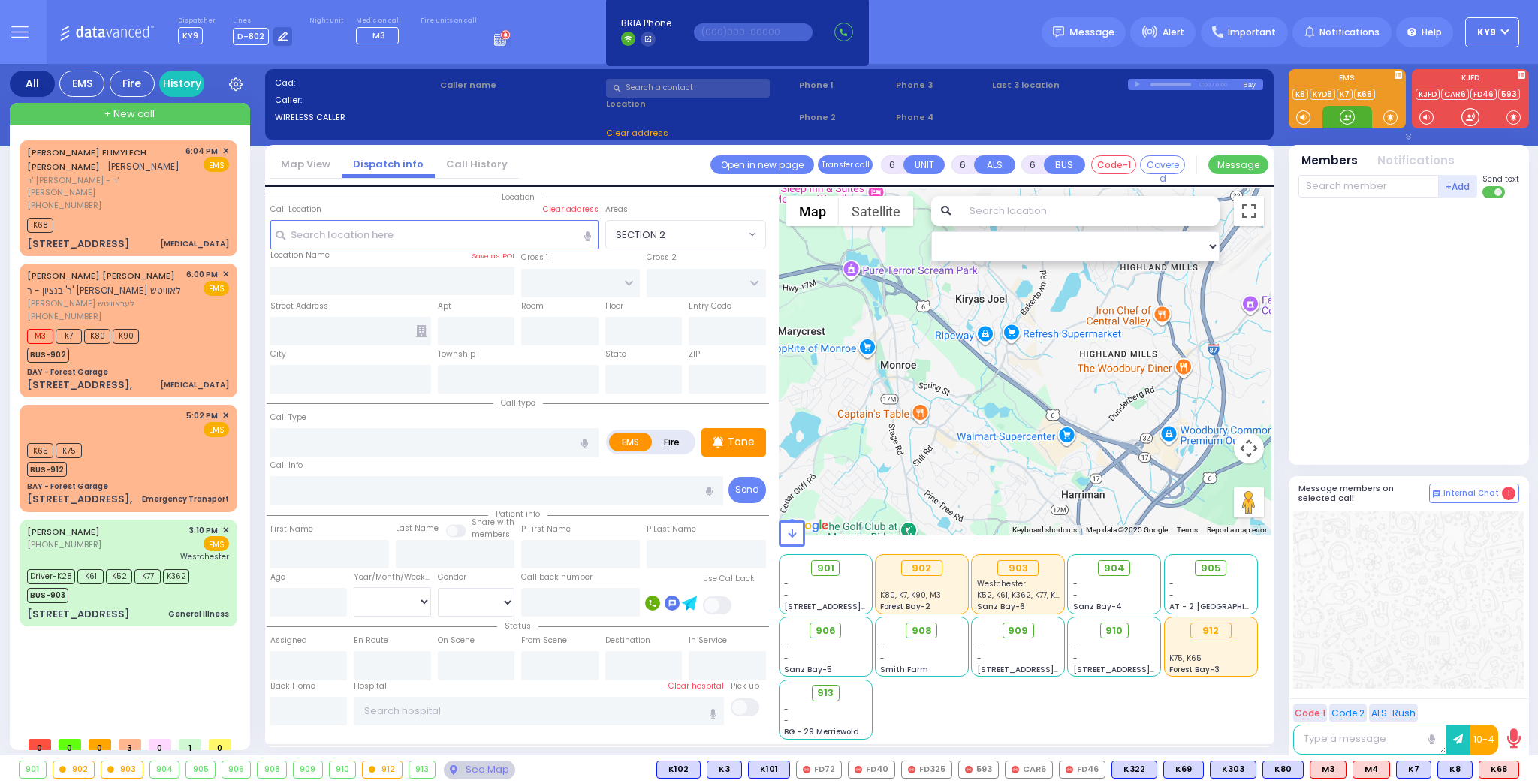
drag, startPoint x: 1340, startPoint y: 124, endPoint x: 1156, endPoint y: 138, distance: 184.5
click at [1328, 124] on div at bounding box center [1347, 117] width 49 height 23
click at [148, 216] on div "K68" at bounding box center [128, 222] width 202 height 19
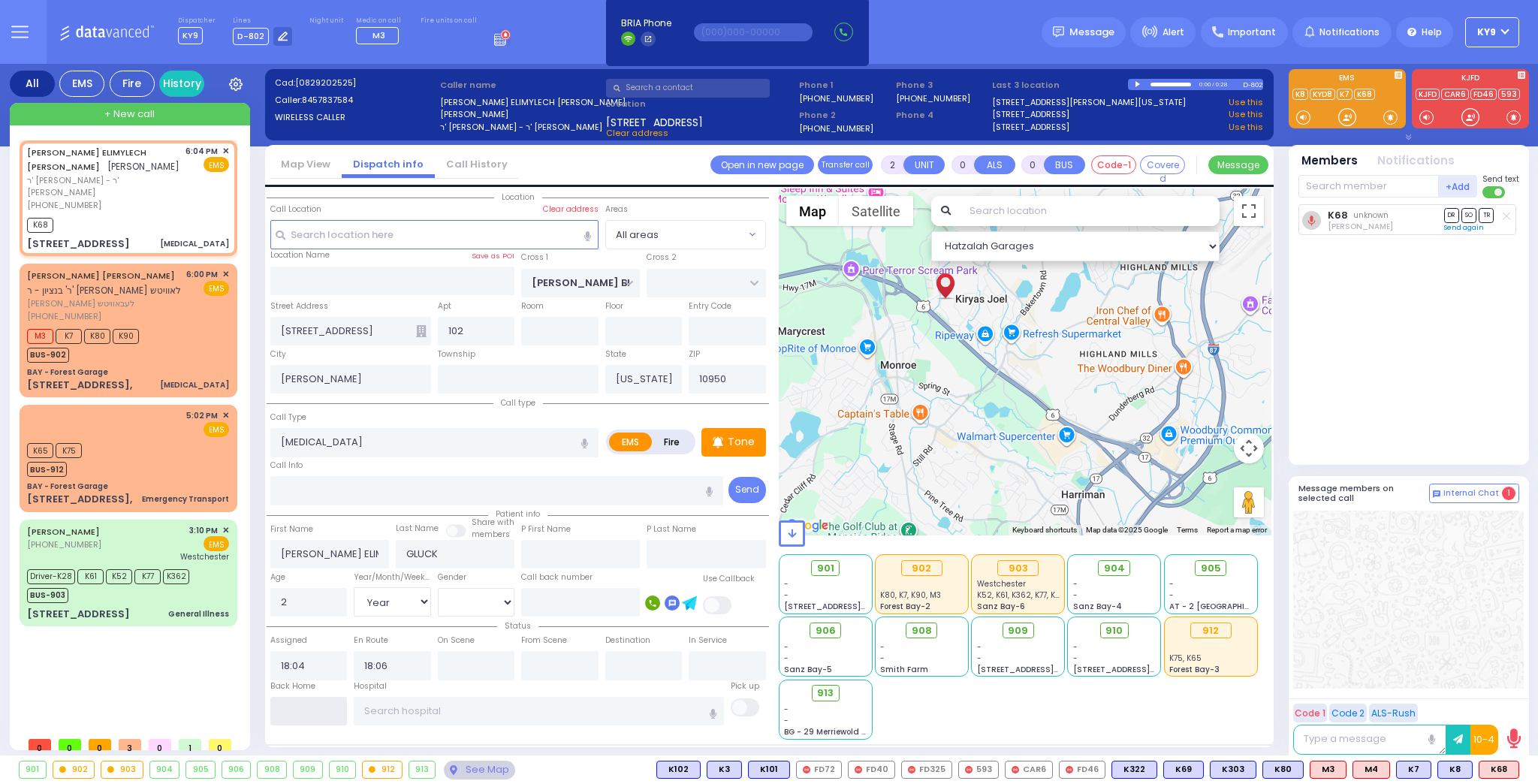
click at [285, 706] on input "text" at bounding box center [309, 711] width 77 height 29
click at [286, 706] on input "text" at bounding box center [309, 711] width 77 height 29
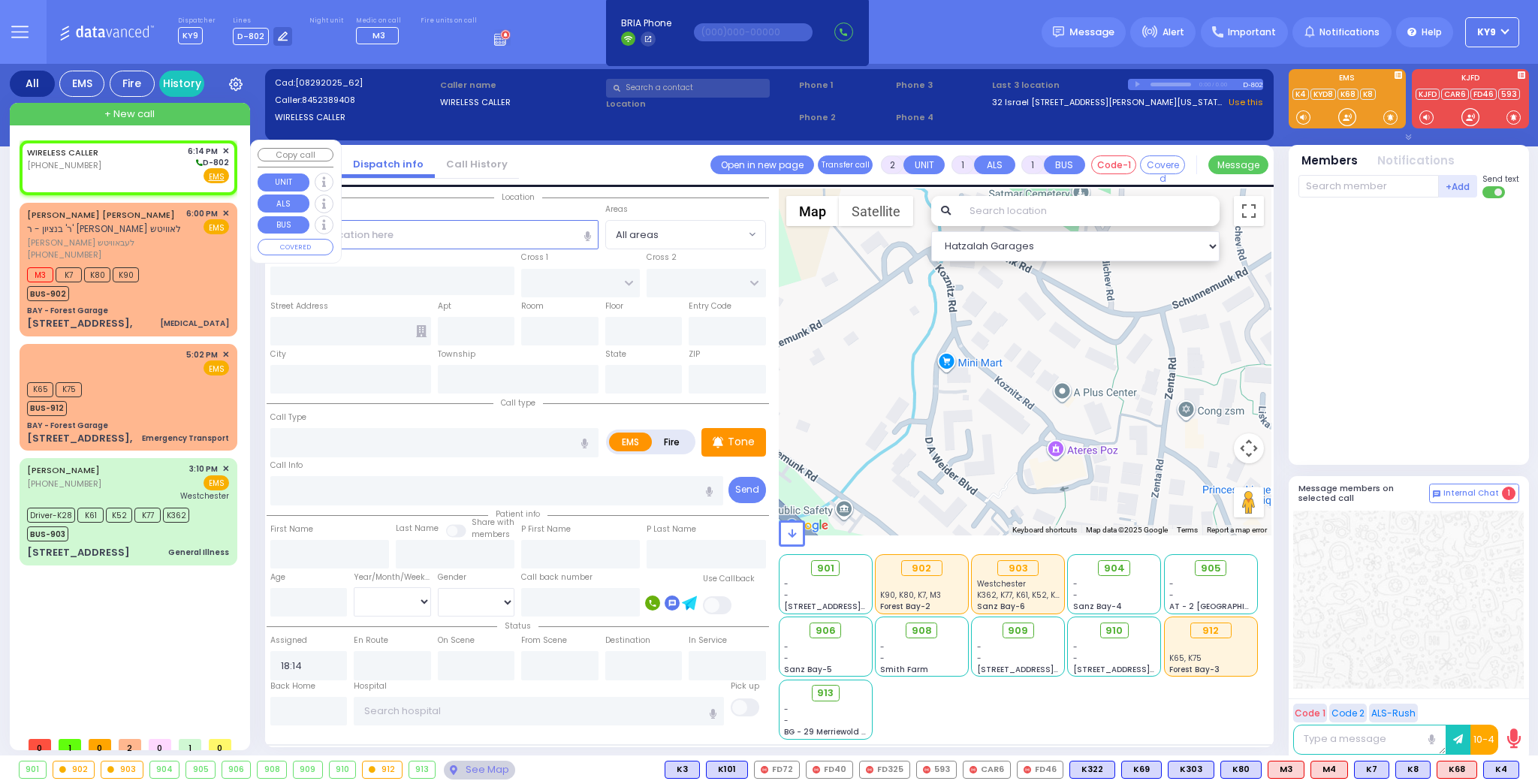
click at [122, 165] on div "WIRELESS CALLER [PHONE_NUMBER] 6:14 PM ✕ D-802" at bounding box center [128, 164] width 202 height 39
click at [367, 229] on input "text" at bounding box center [434, 233] width 328 height 29
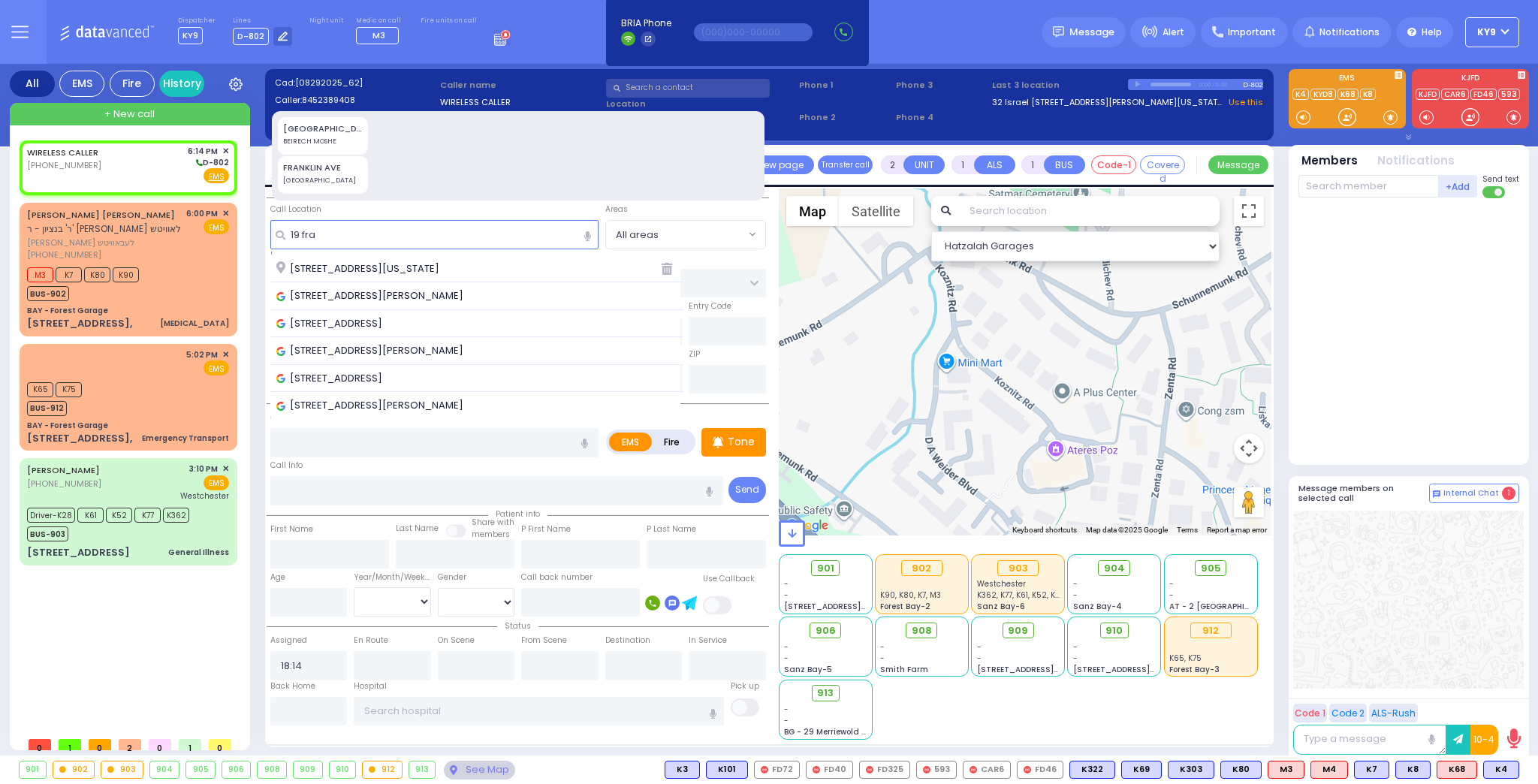
click at [397, 269] on span "[STREET_ADDRESS][US_STATE]" at bounding box center [360, 268] width 168 height 15
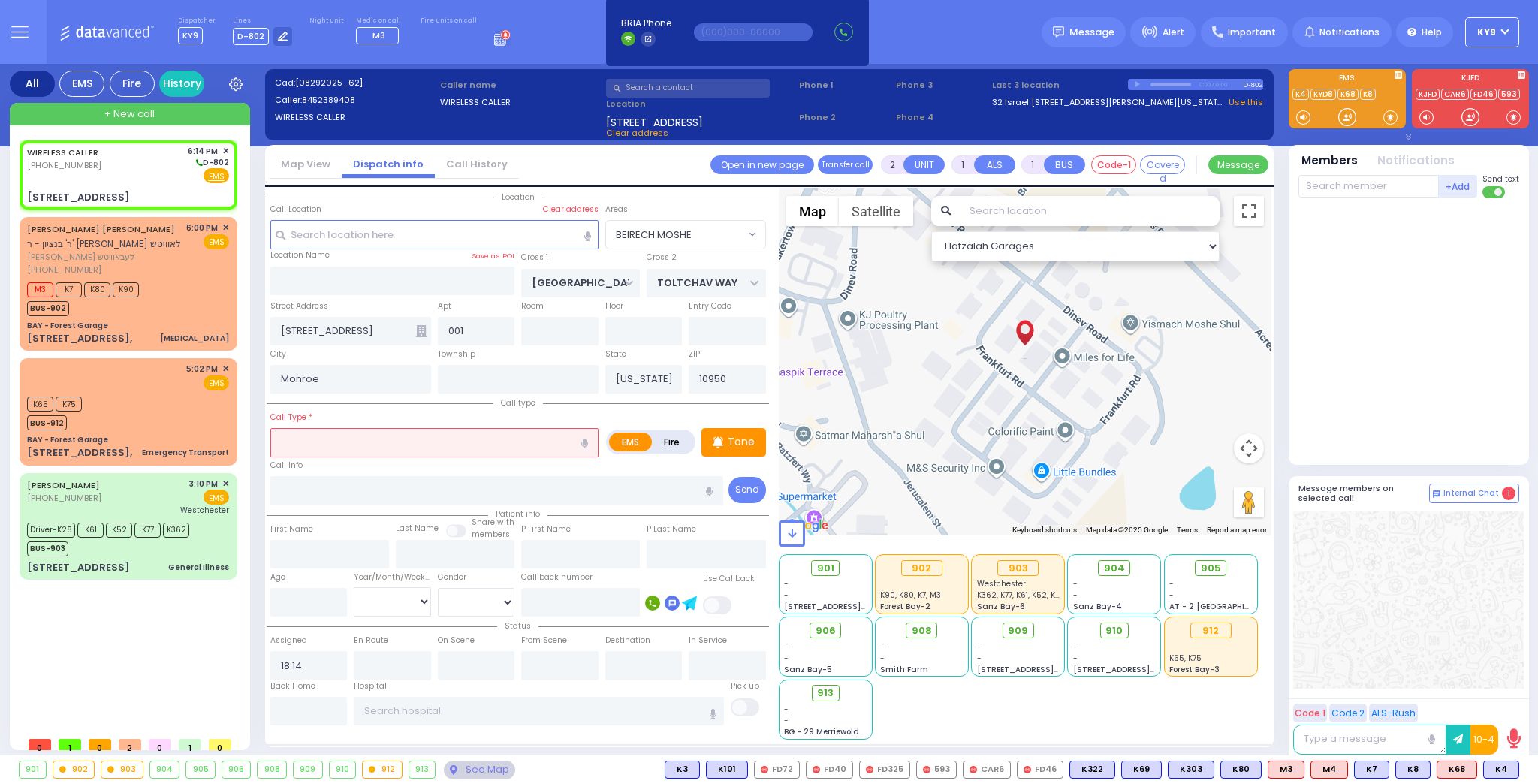
click at [497, 435] on input "text" at bounding box center [434, 442] width 328 height 29
click at [319, 606] on input "number" at bounding box center [309, 602] width 77 height 29
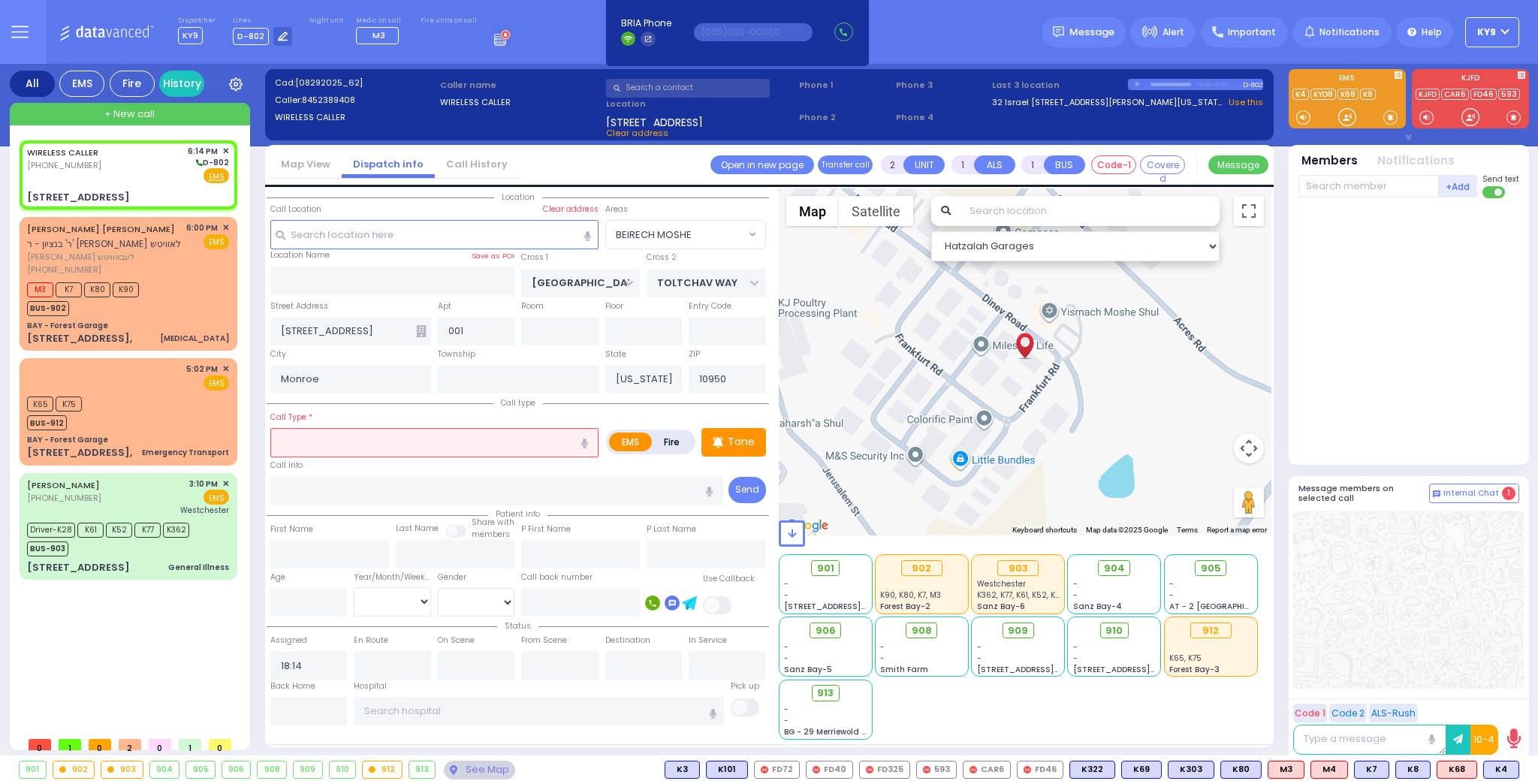
select select "BEIRECH MOSHE"
select select
type input "30"
click at [370, 606] on select "Year Month Week Day" at bounding box center [393, 601] width 77 height 29
select select "Year"
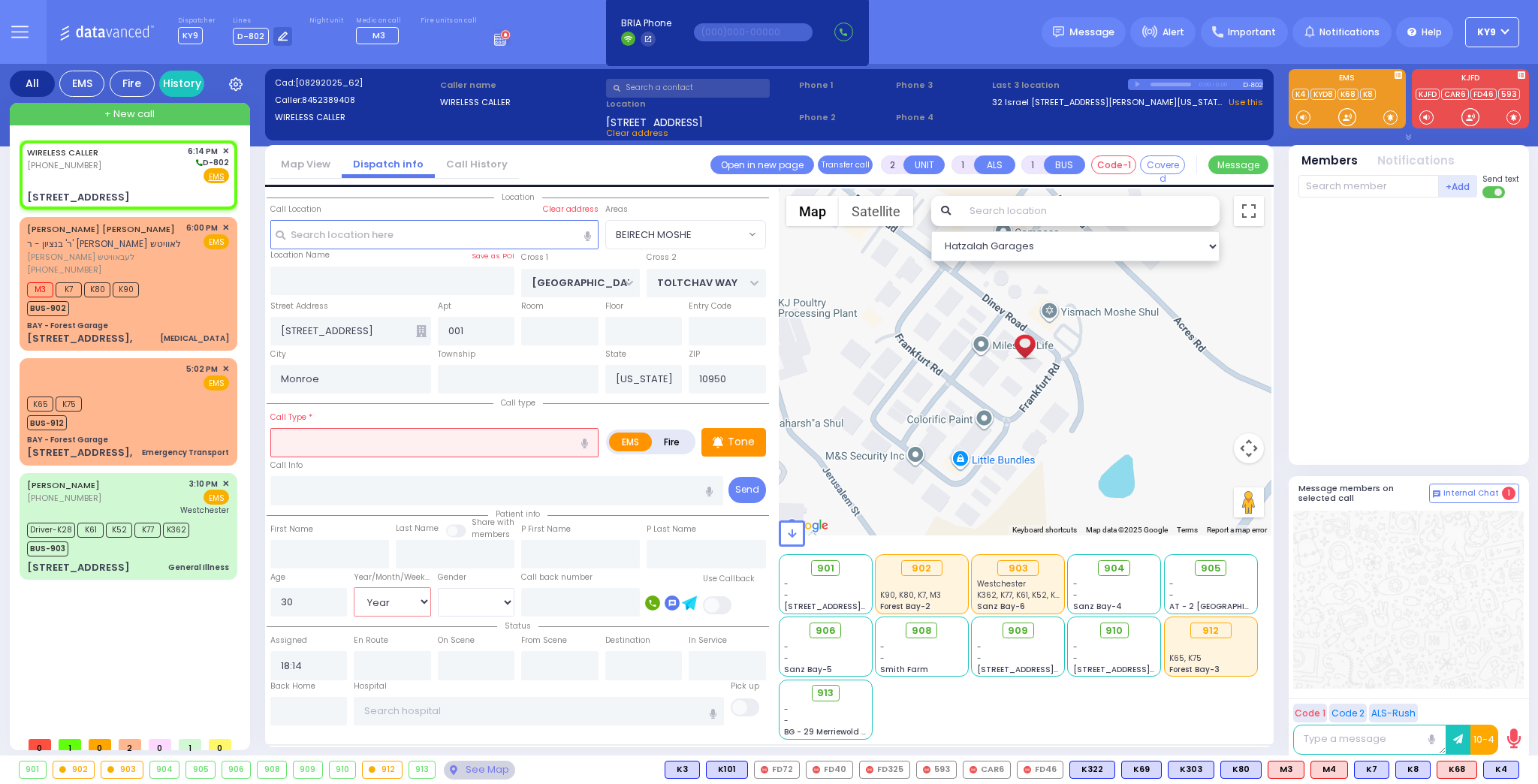
click at [354, 587] on select "Year Month Week Day" at bounding box center [393, 601] width 77 height 29
select select
radio input "true"
select select
select select "Hatzalah Garages"
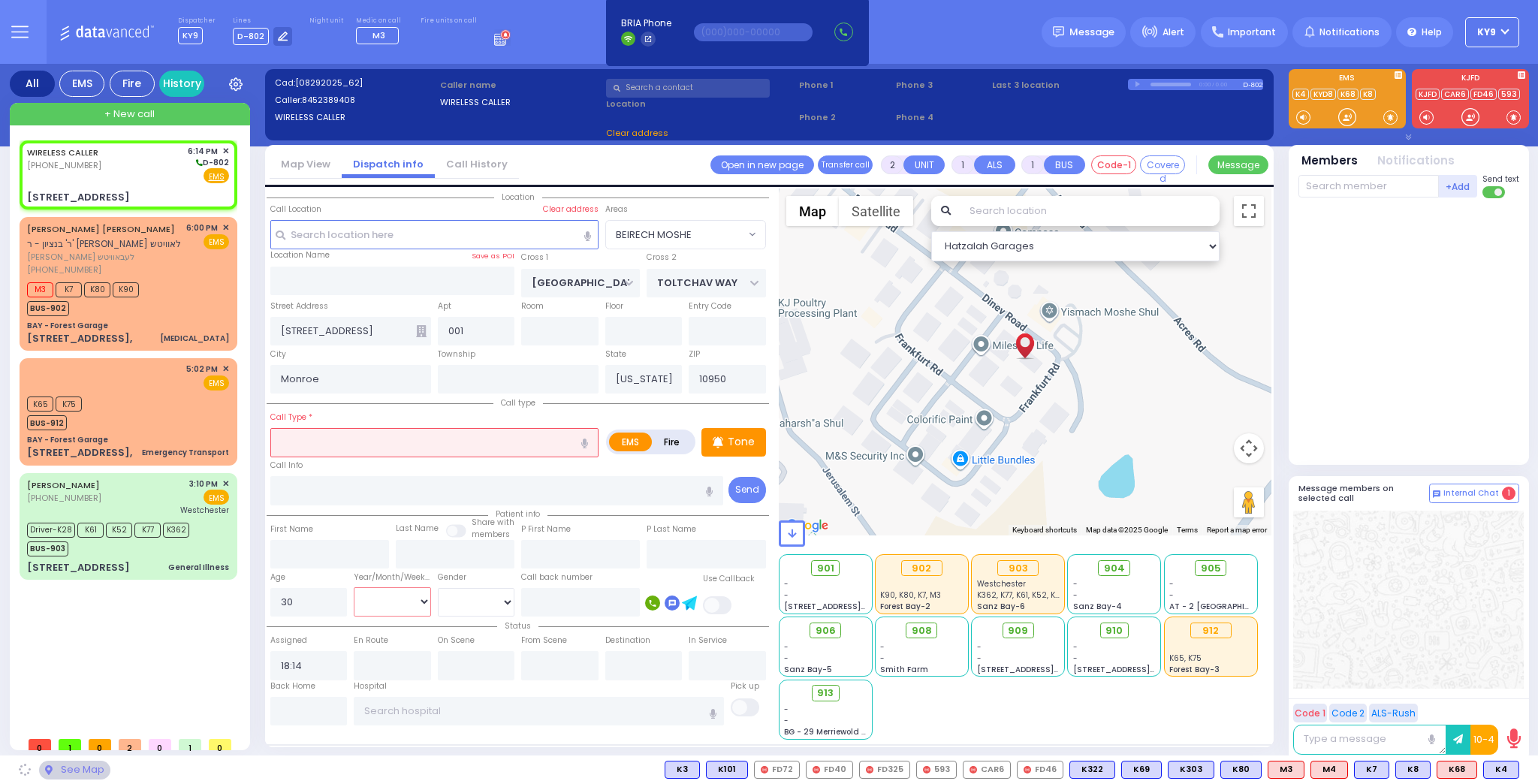
select select "BEIRECH MOSHE"
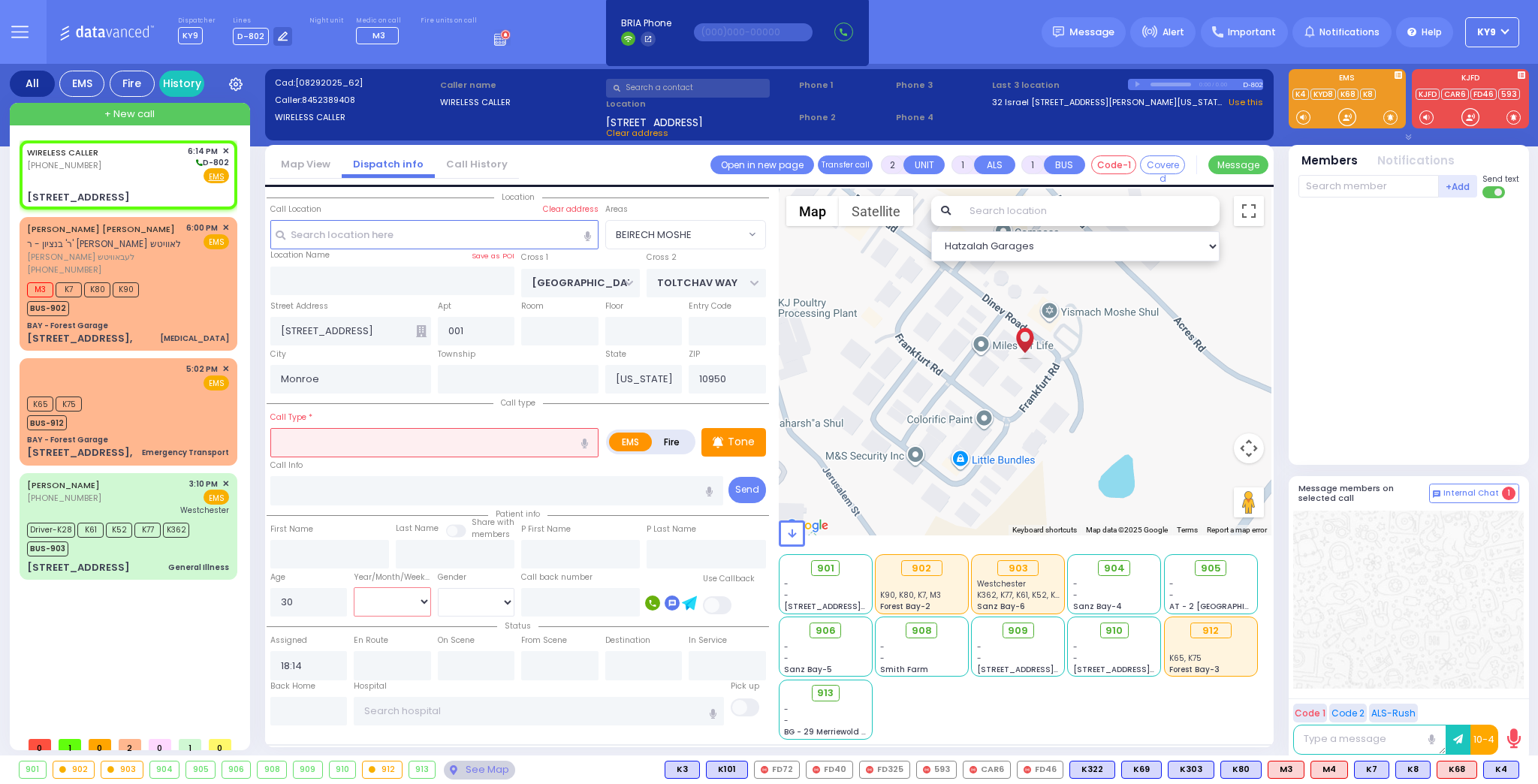
select select
radio input "true"
select select "Year"
select select "Hatzalah Garages"
click at [455, 603] on select "[DEMOGRAPHIC_DATA] [DEMOGRAPHIC_DATA]" at bounding box center [477, 602] width 77 height 29
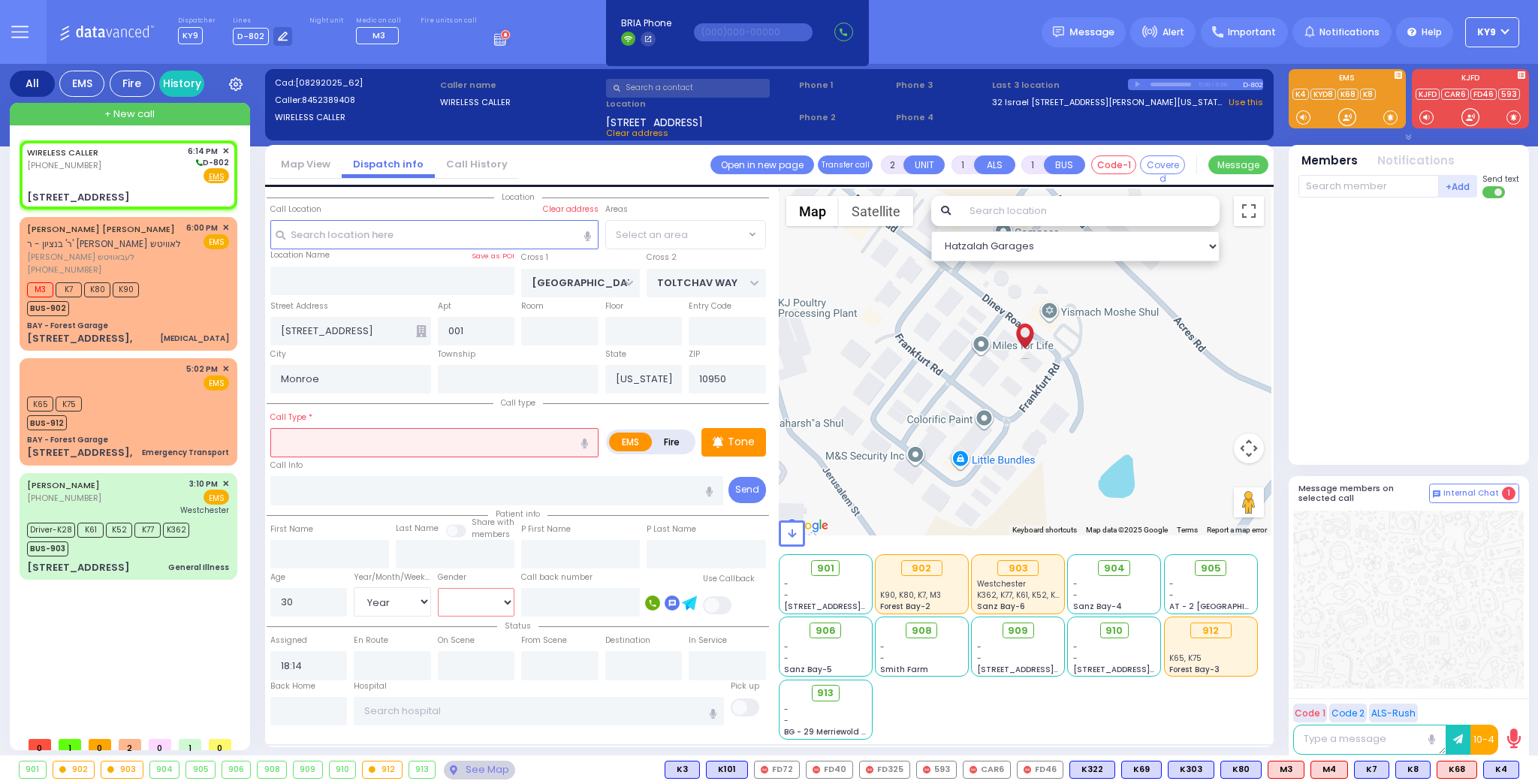
select select "BEIRECH MOSHE"
select select "[DEMOGRAPHIC_DATA]"
click at [438, 588] on select "[DEMOGRAPHIC_DATA] [DEMOGRAPHIC_DATA]" at bounding box center [477, 602] width 77 height 29
click at [467, 448] on input "text" at bounding box center [434, 442] width 328 height 29
select select
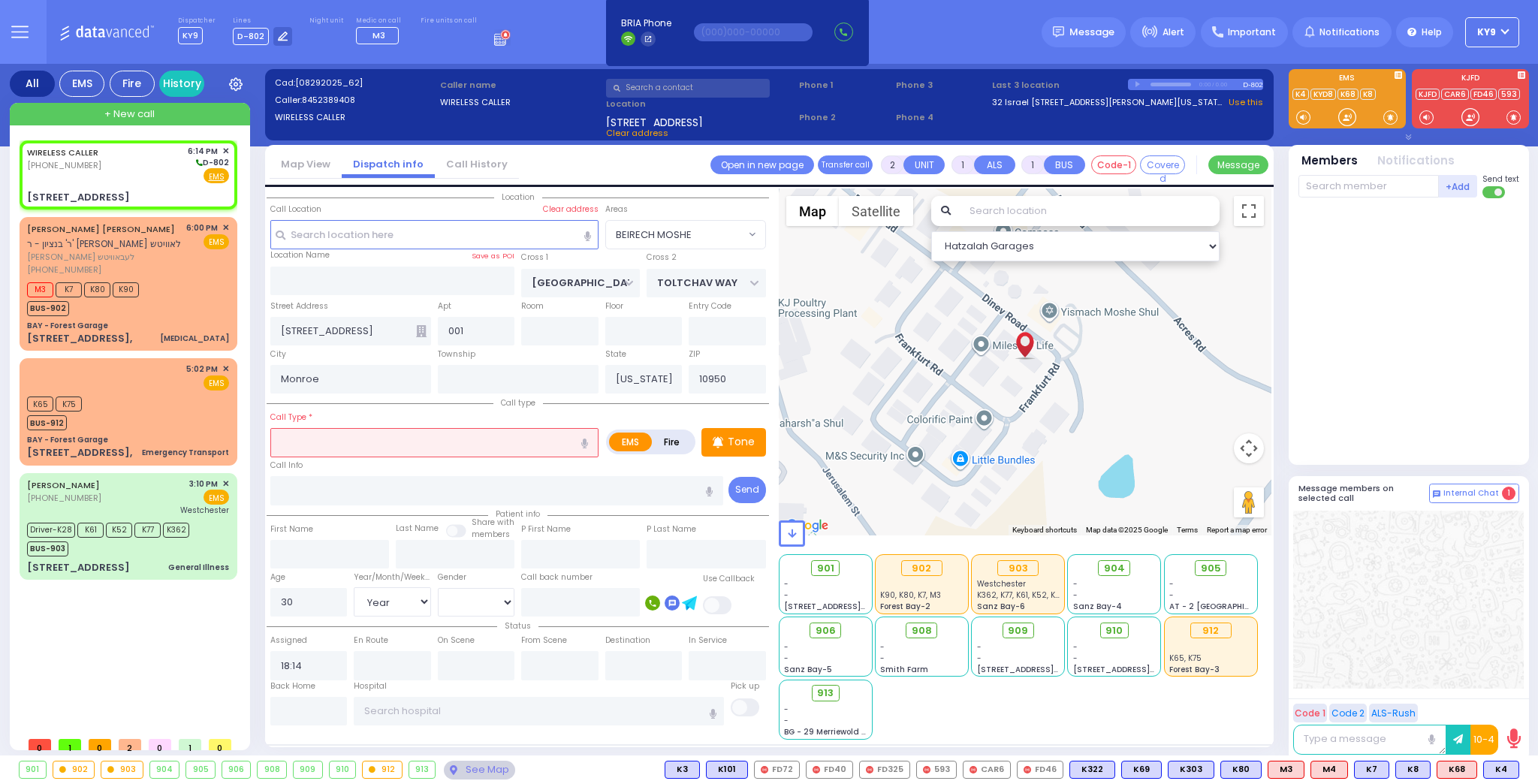
radio input "true"
select select "Year"
select select "[DEMOGRAPHIC_DATA]"
select select "BEIRECH MOSHE"
select select "Hatzalah Garages"
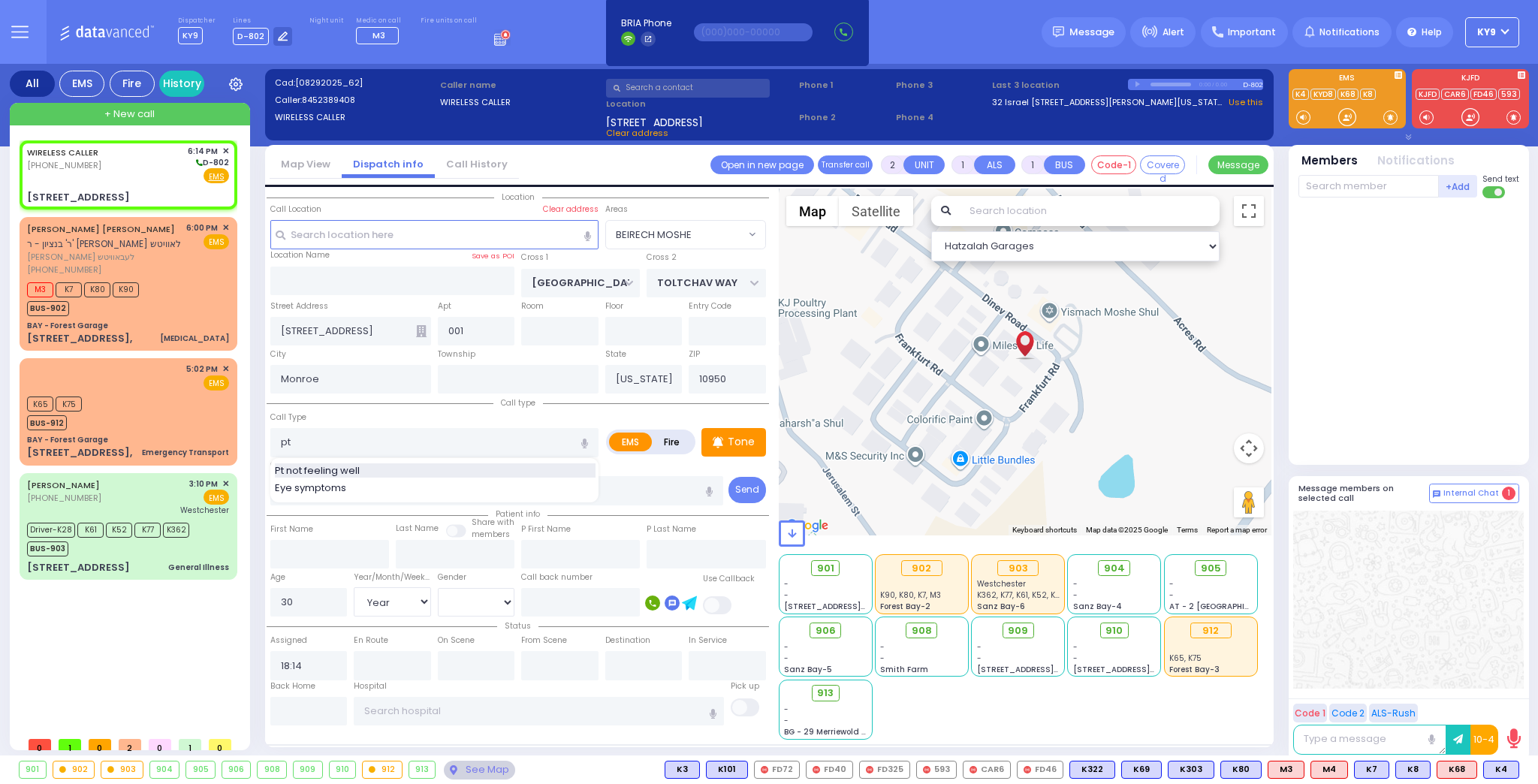
click at [283, 473] on span "Pt not feeling well" at bounding box center [319, 470] width 90 height 15
type input "Pt not feeling well"
type input "1"
type input "0"
select select
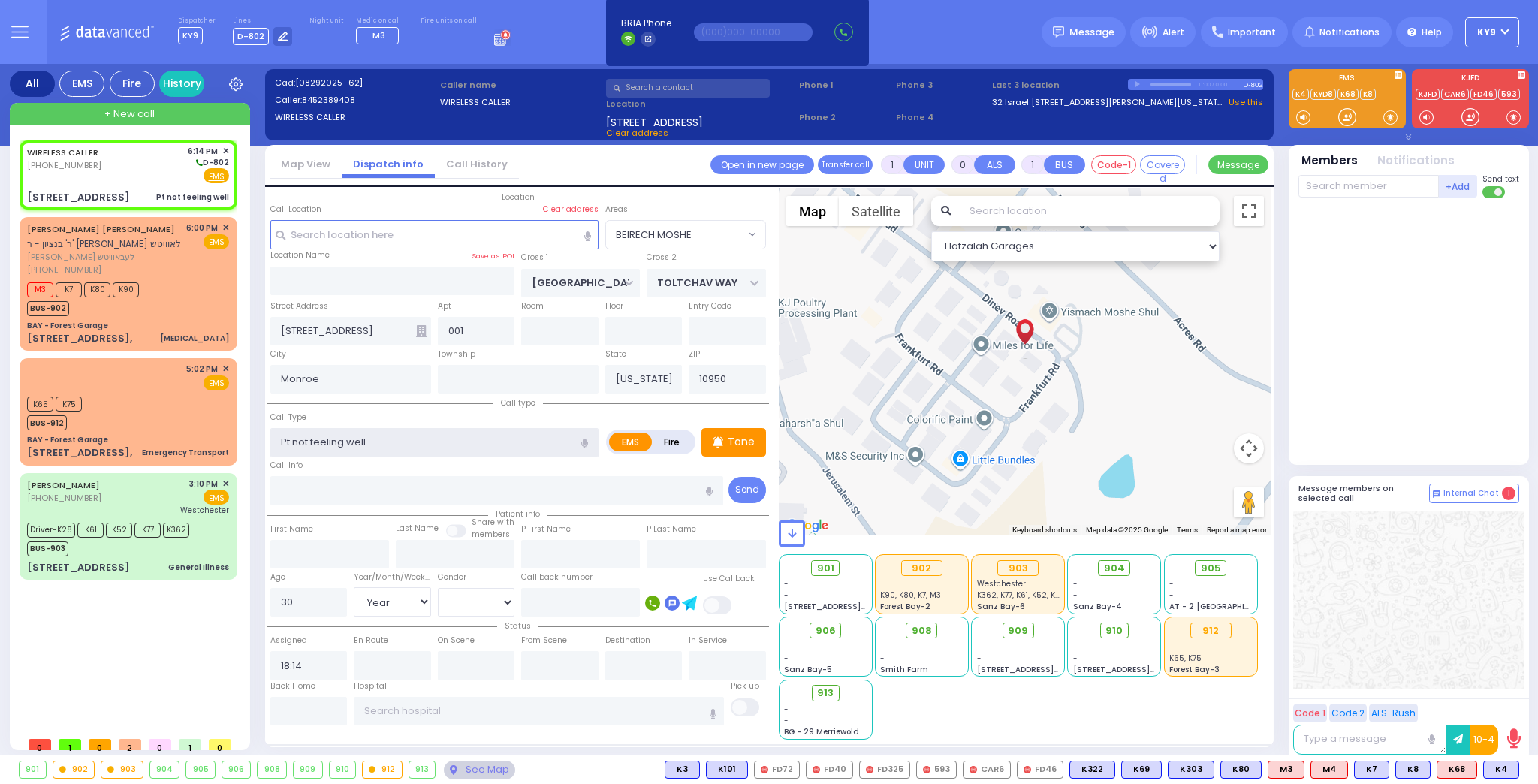
radio input "true"
select select "Year"
select select "[DEMOGRAPHIC_DATA]"
select select "Hatzalah Garages"
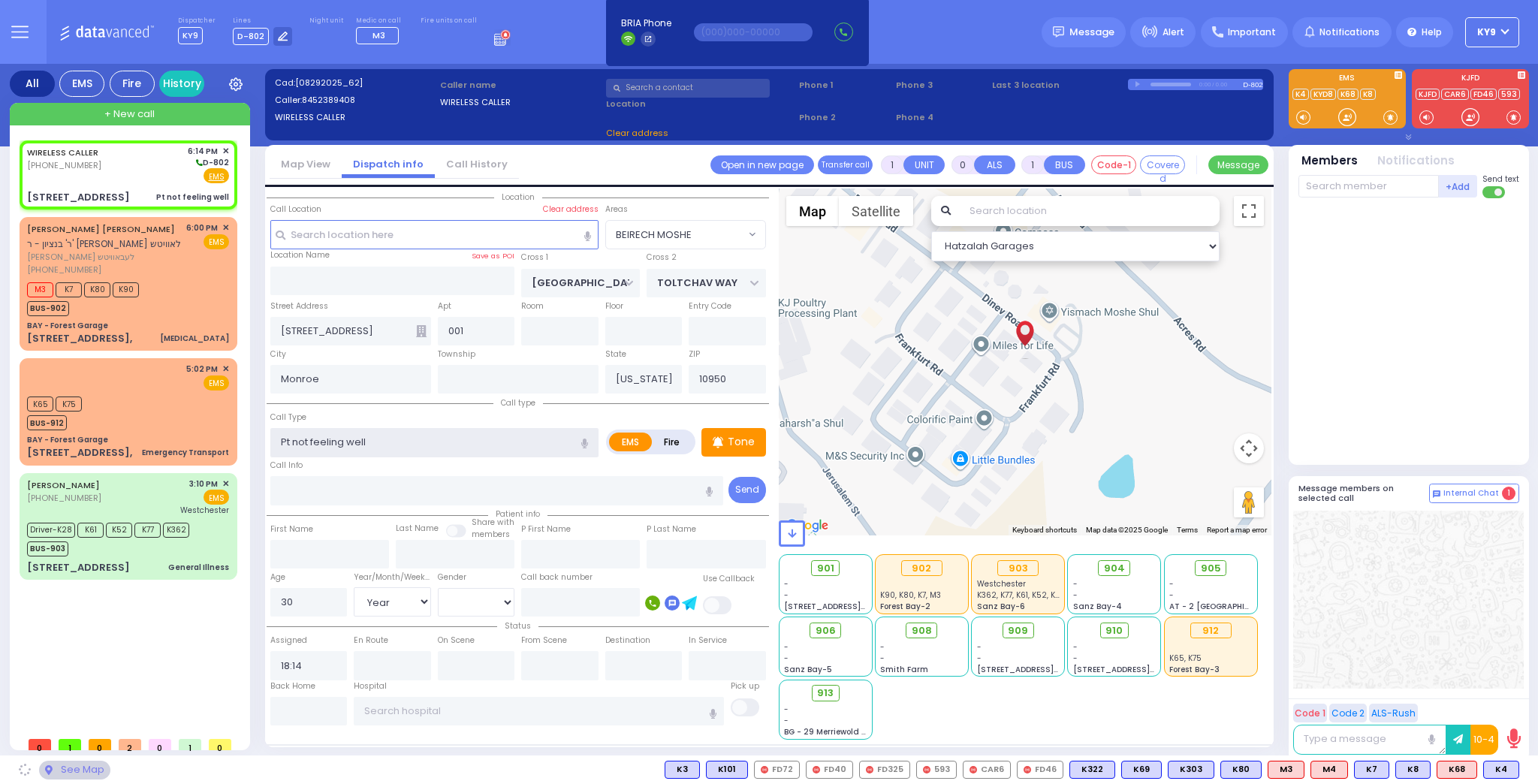
select select "BEIRECH MOSHE"
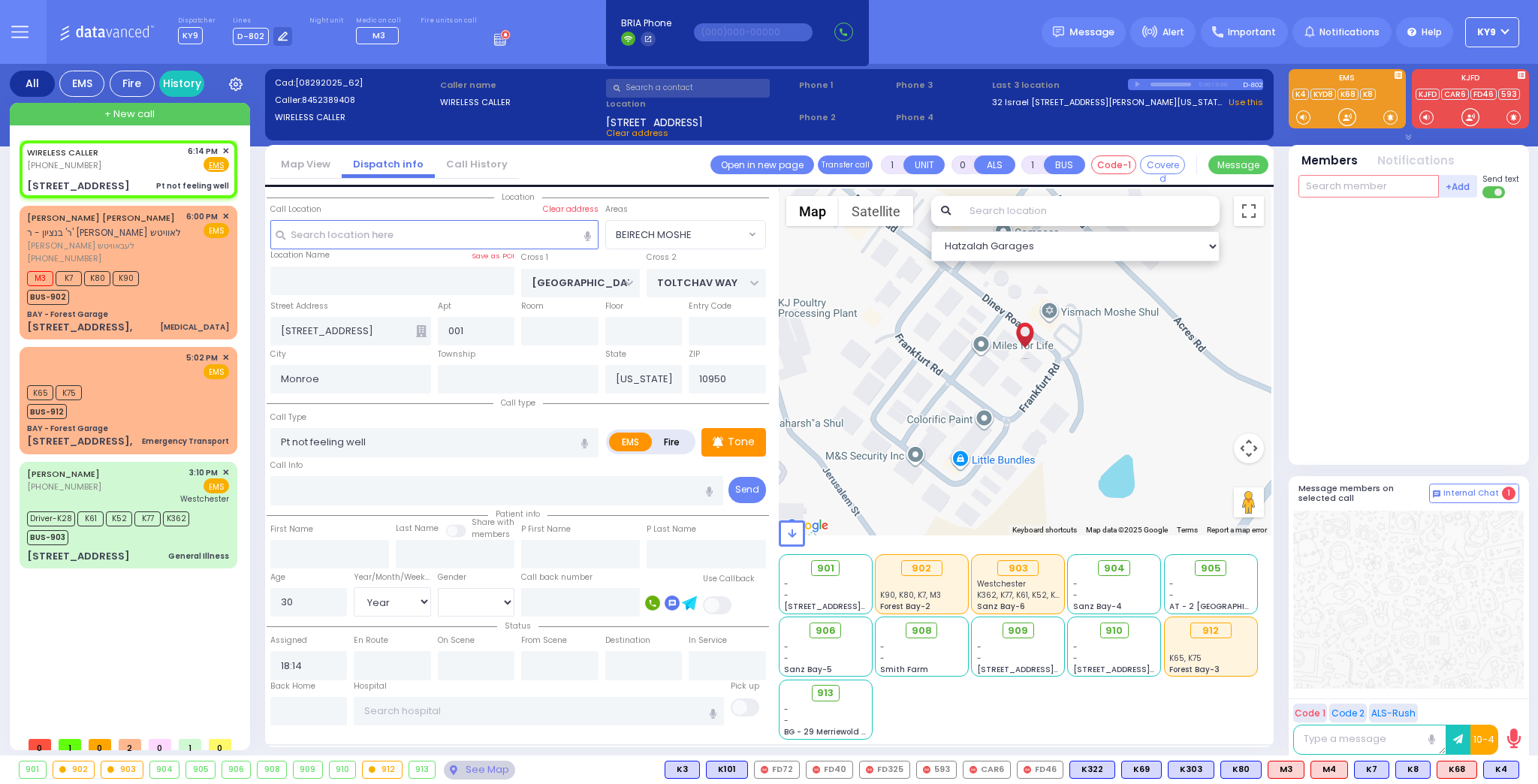
click at [1392, 185] on input "text" at bounding box center [1369, 186] width 140 height 23
select select
radio input "true"
select select "Year"
select select "[DEMOGRAPHIC_DATA]"
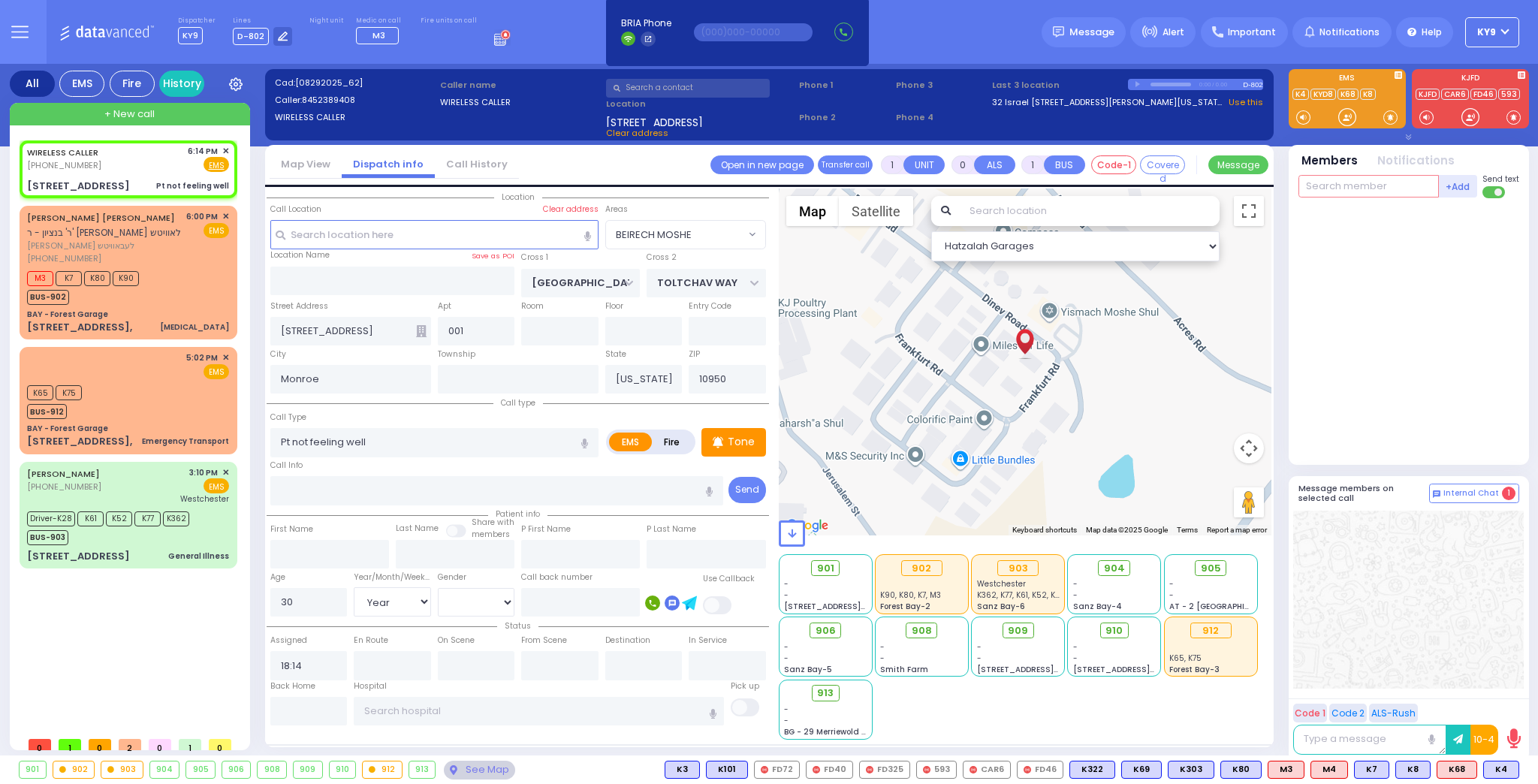
select select "Hatzalah Garages"
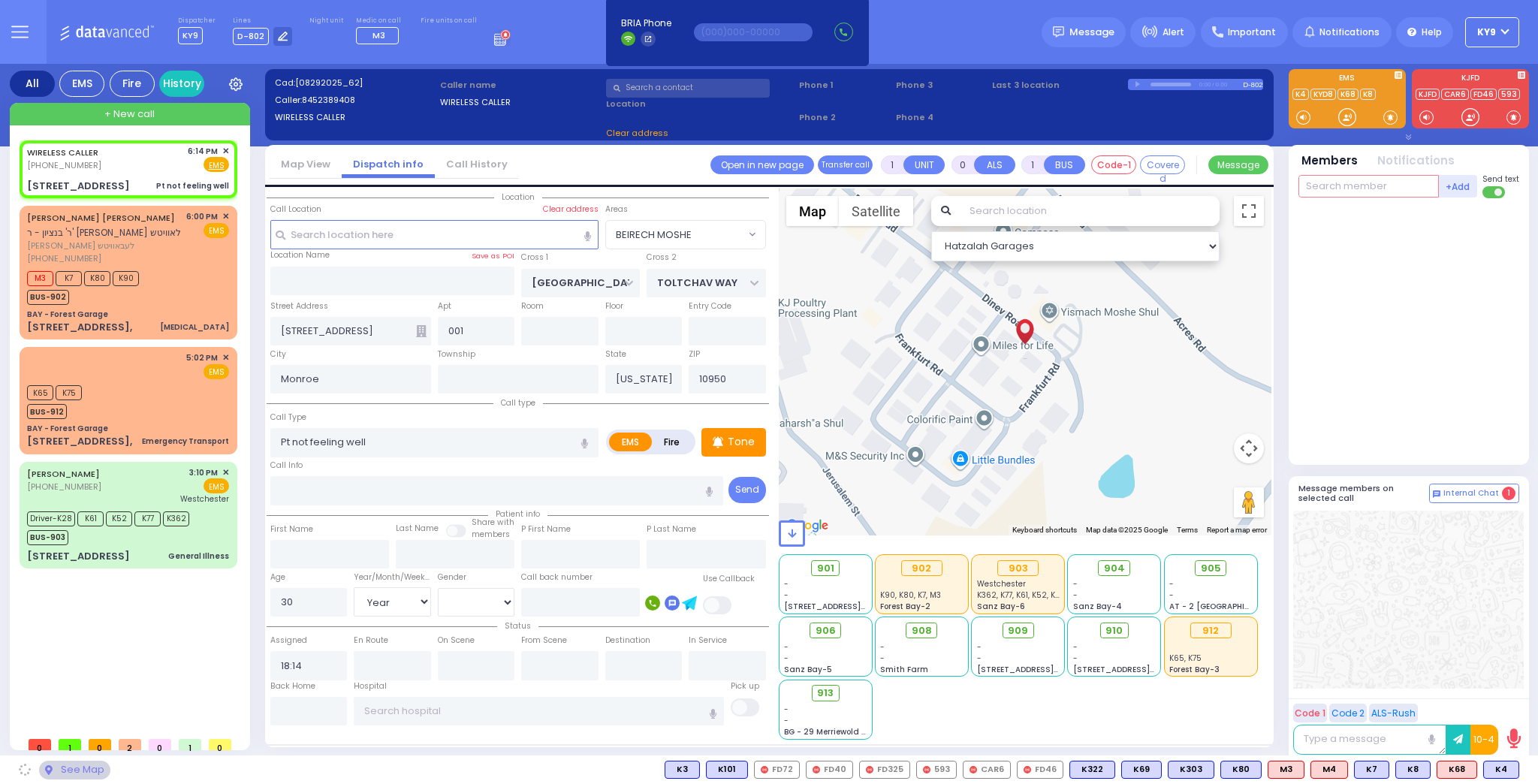
select select "BEIRECH MOSHE"
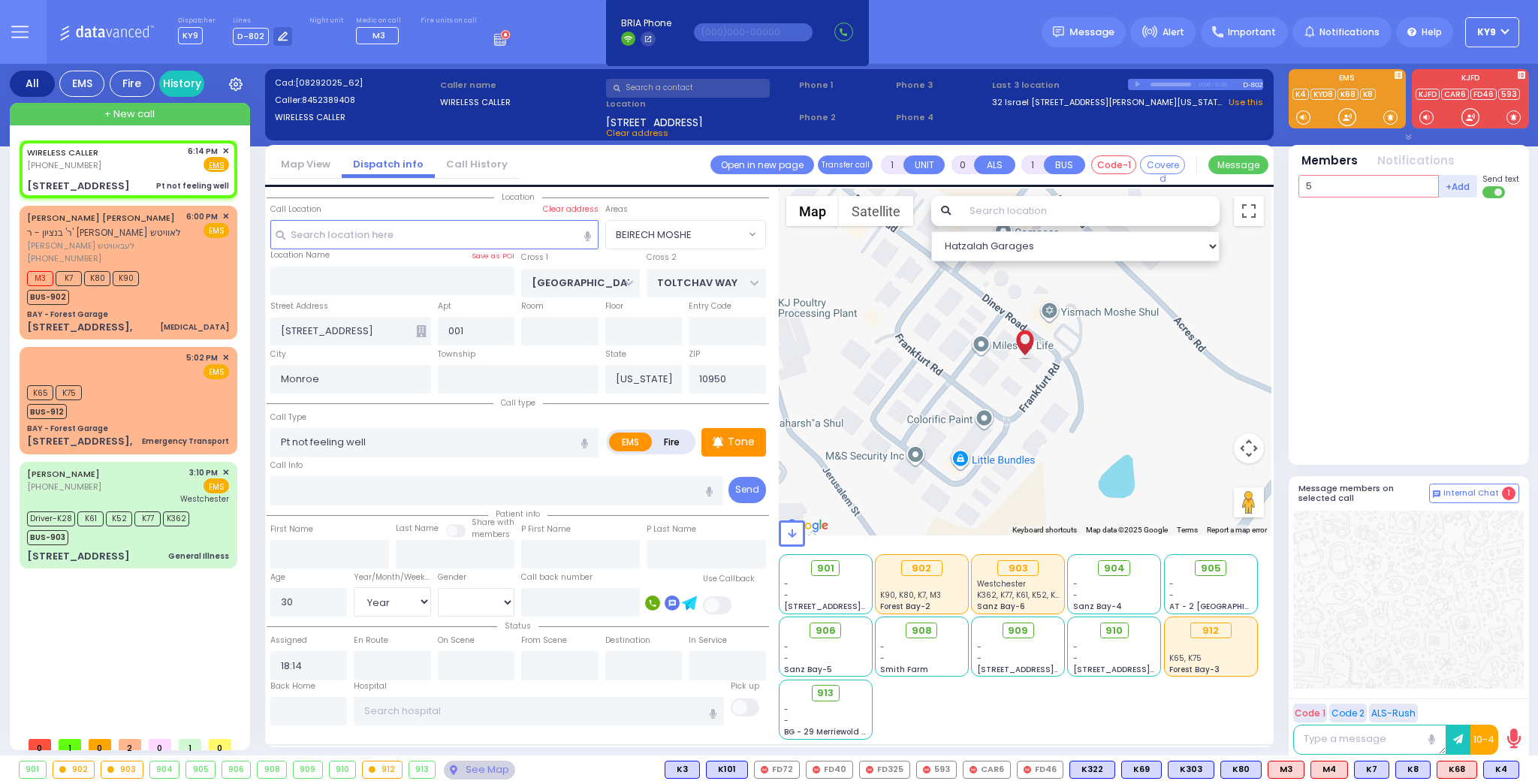
type input "52"
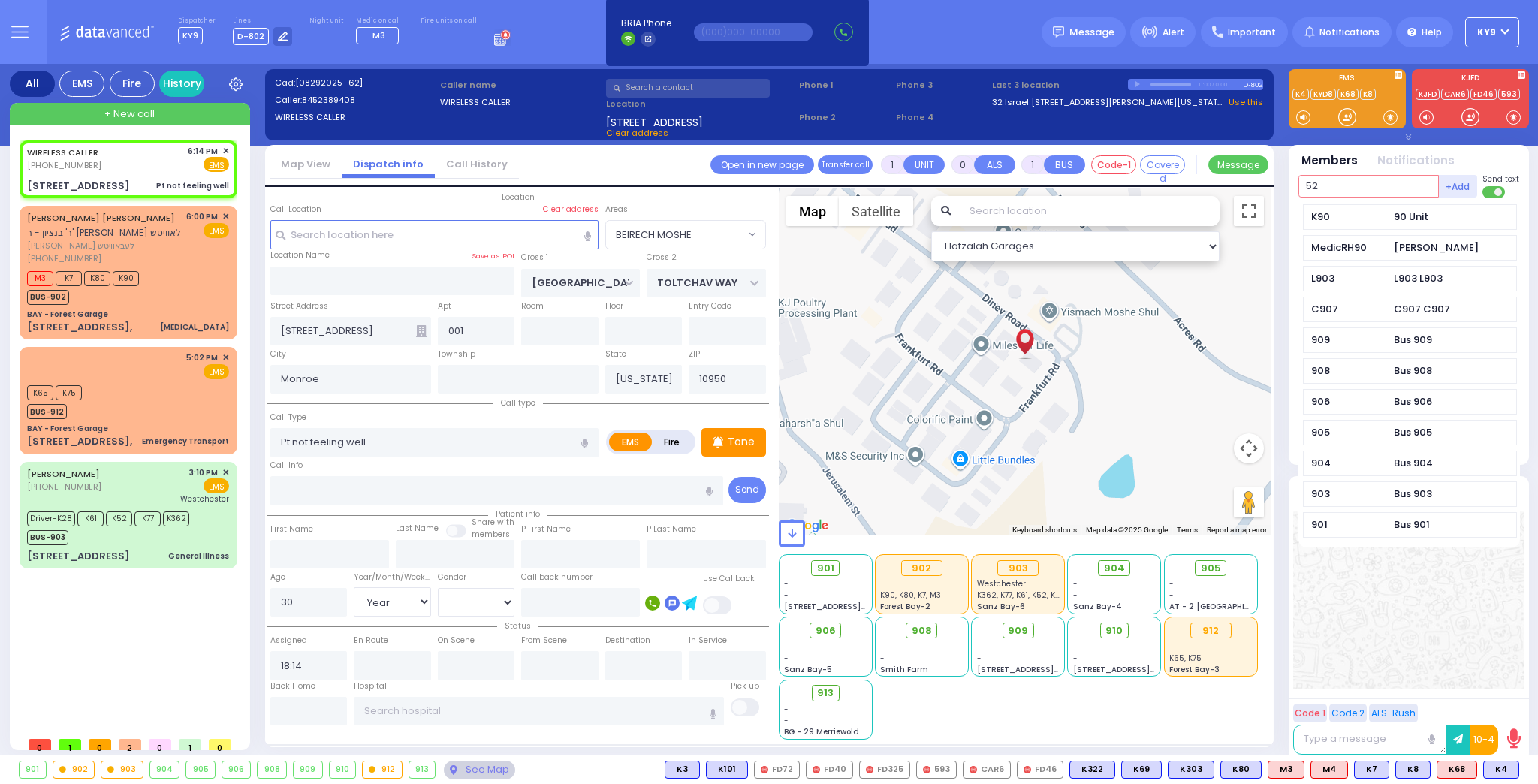
select select
radio input "true"
select select "Year"
select select "[DEMOGRAPHIC_DATA]"
select select "Hatzalah Garages"
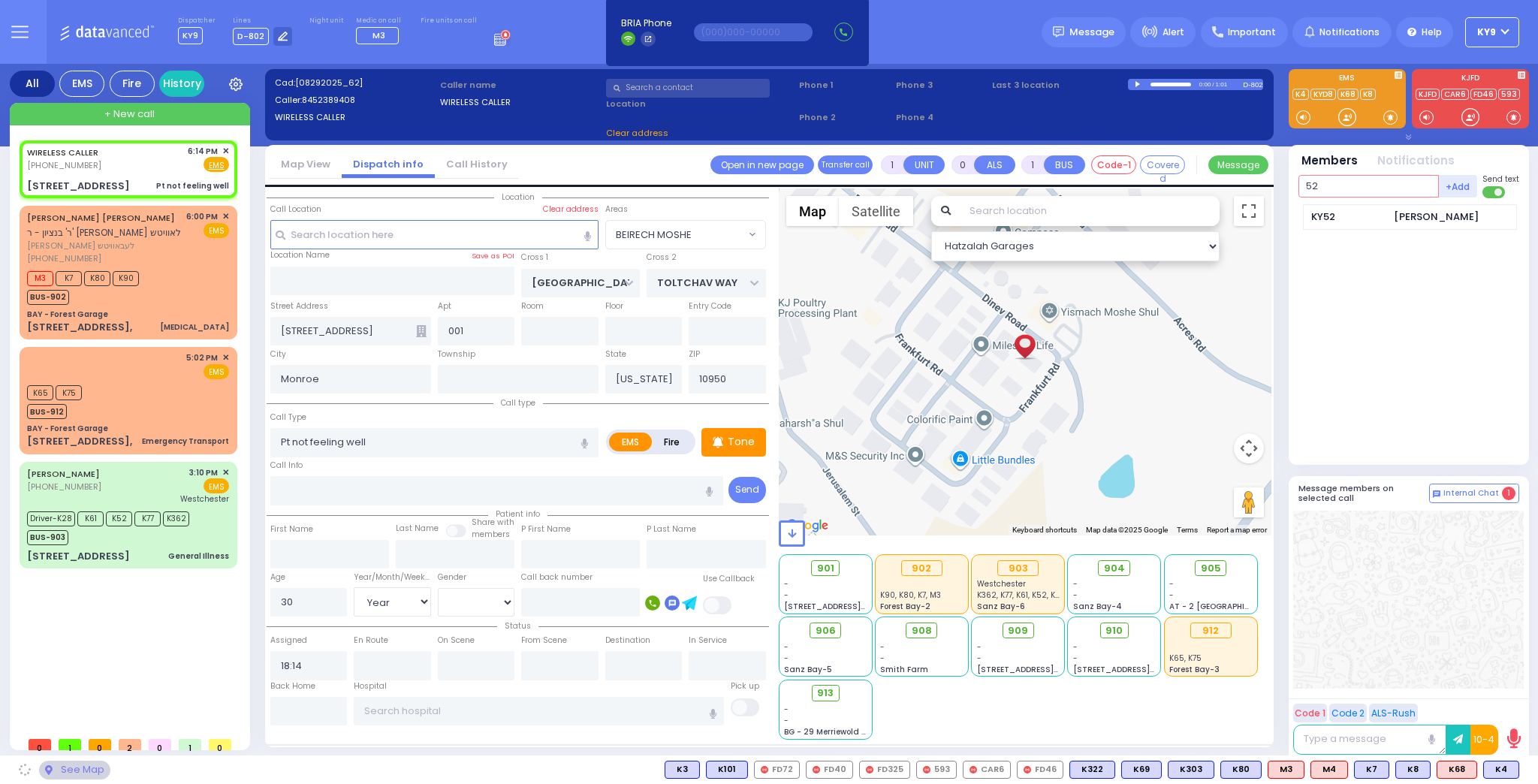
select select "BEIRECH MOSHE"
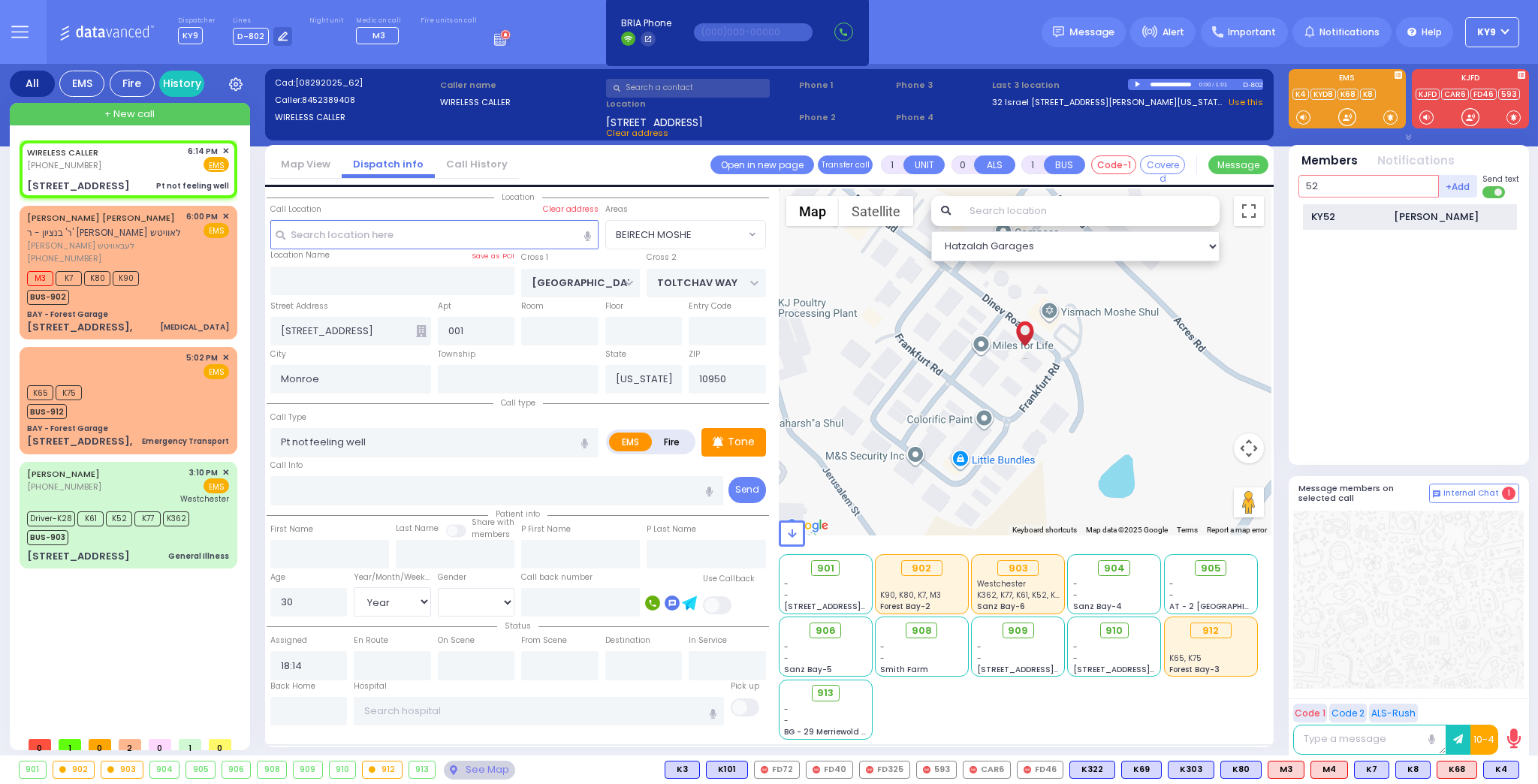
type input "52"
click at [1308, 211] on div "KY52 Moses Guttman" at bounding box center [1409, 218] width 214 height 27
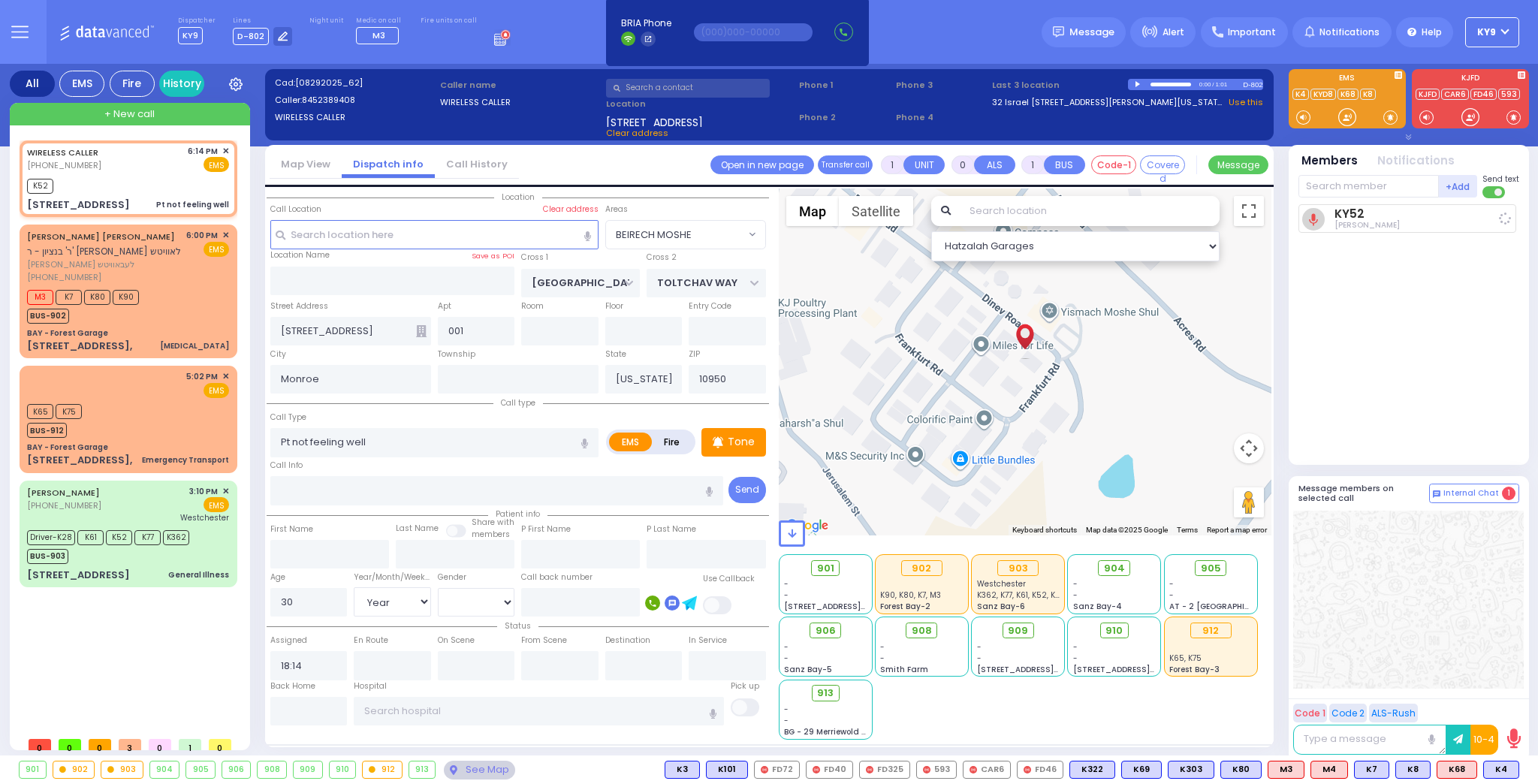
select select
radio input "true"
select select "Year"
select select "[DEMOGRAPHIC_DATA]"
type input "18:15"
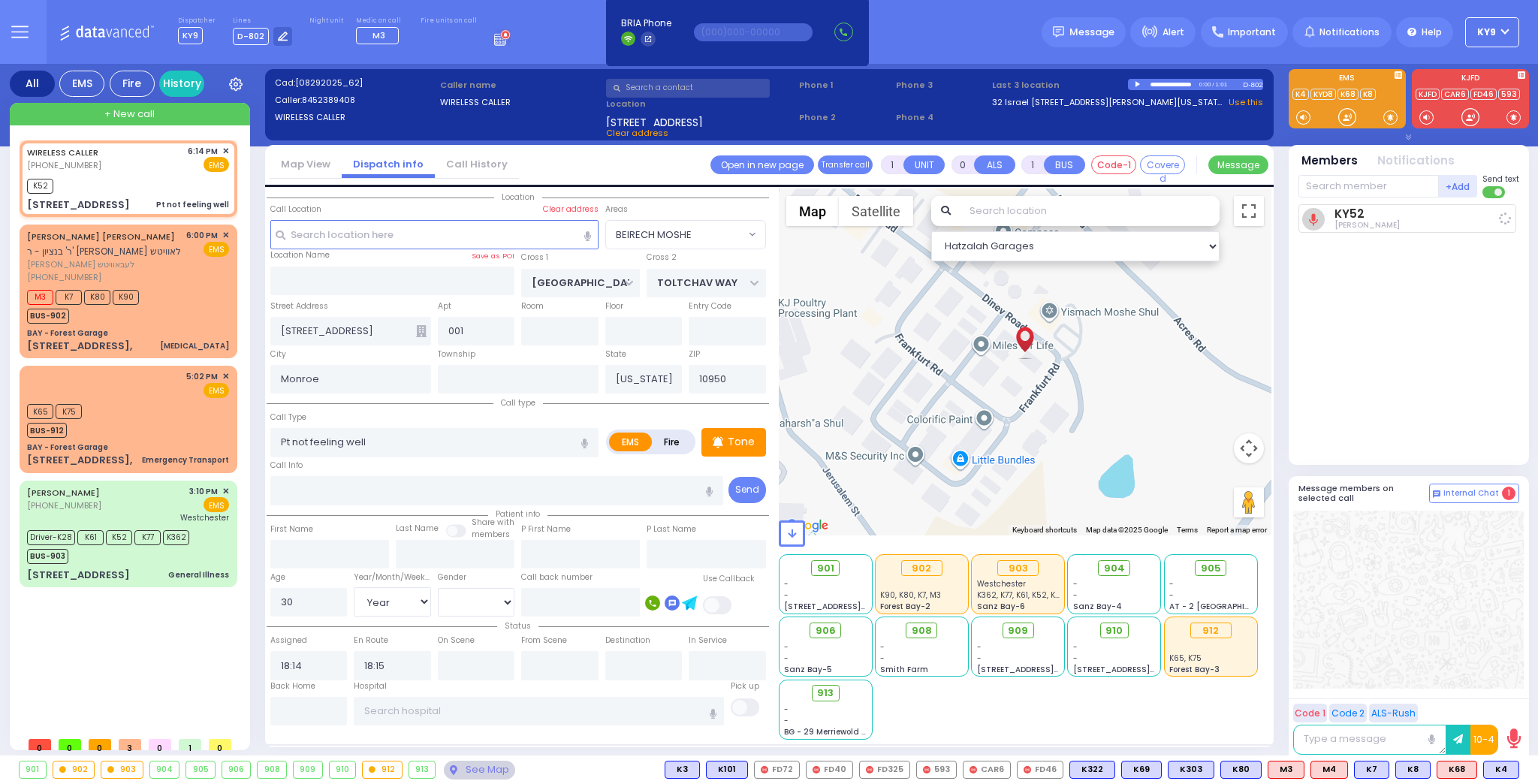
select select "Hatzalah Garages"
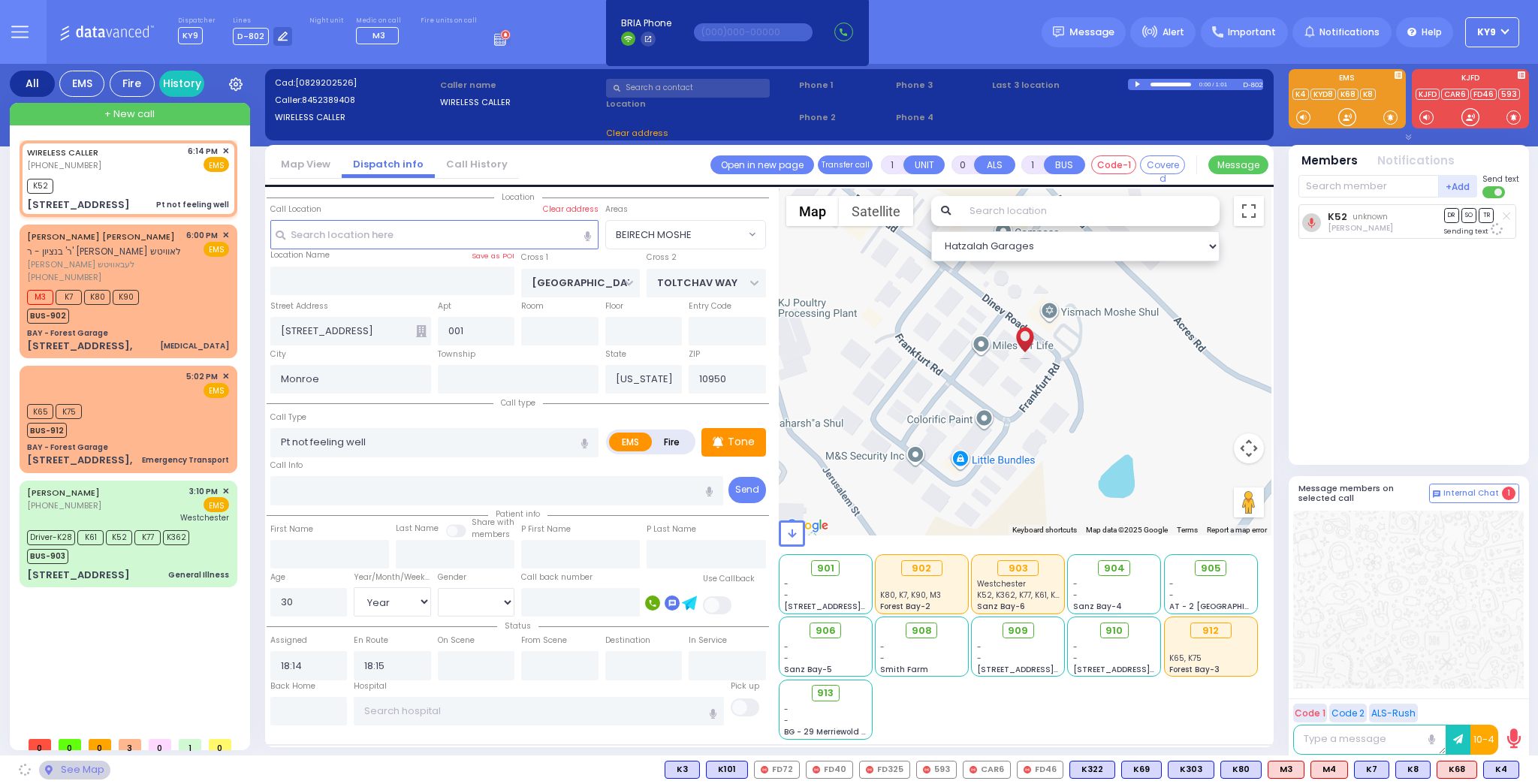
select select "BEIRECH MOSHE"
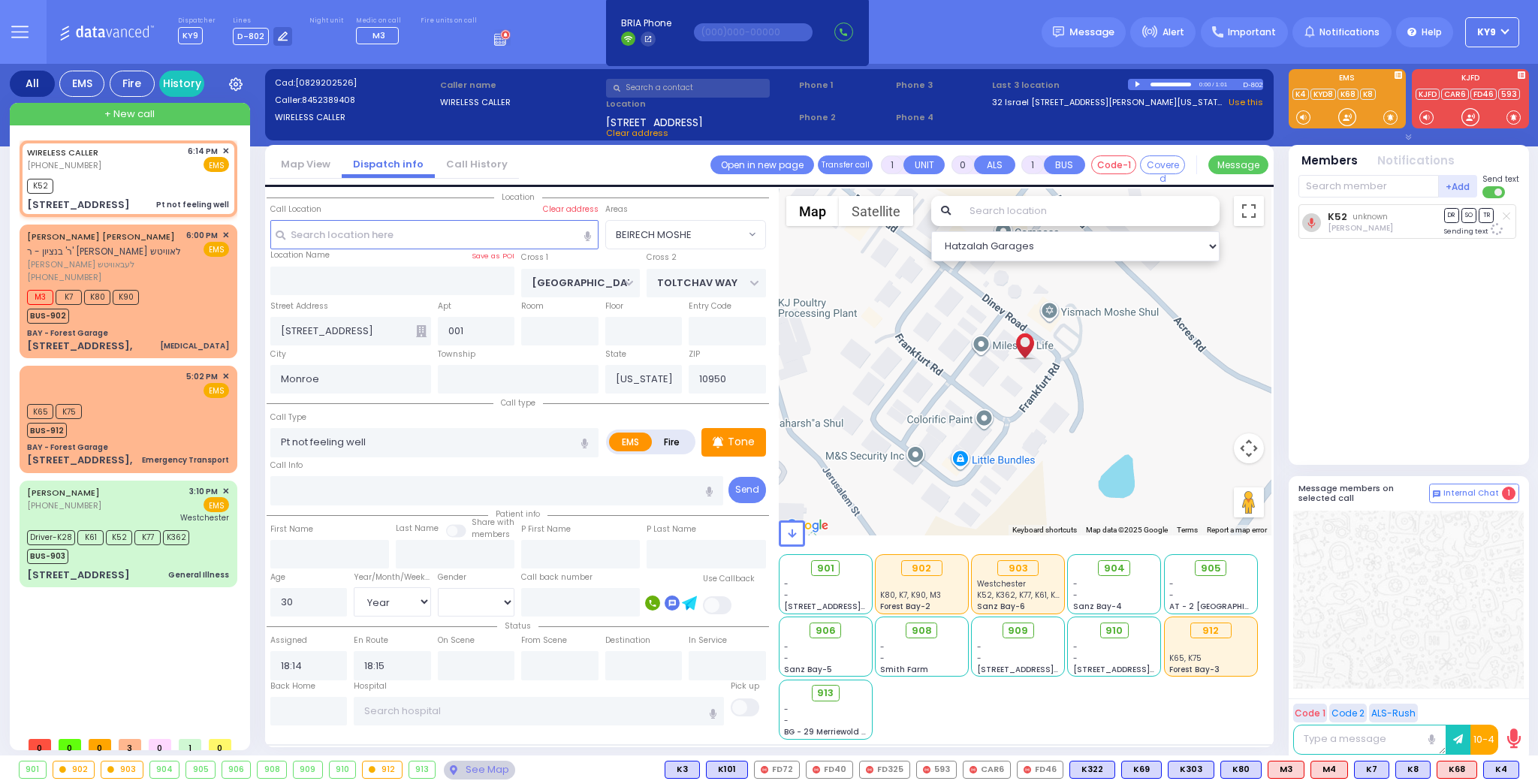
click at [1391, 114] on span at bounding box center [1391, 117] width 14 height 15
click at [1349, 120] on div at bounding box center [1347, 117] width 15 height 15
click at [1345, 117] on div at bounding box center [1347, 117] width 15 height 15
click at [1343, 120] on div at bounding box center [1347, 117] width 15 height 15
click at [1343, 115] on div at bounding box center [1347, 117] width 15 height 15
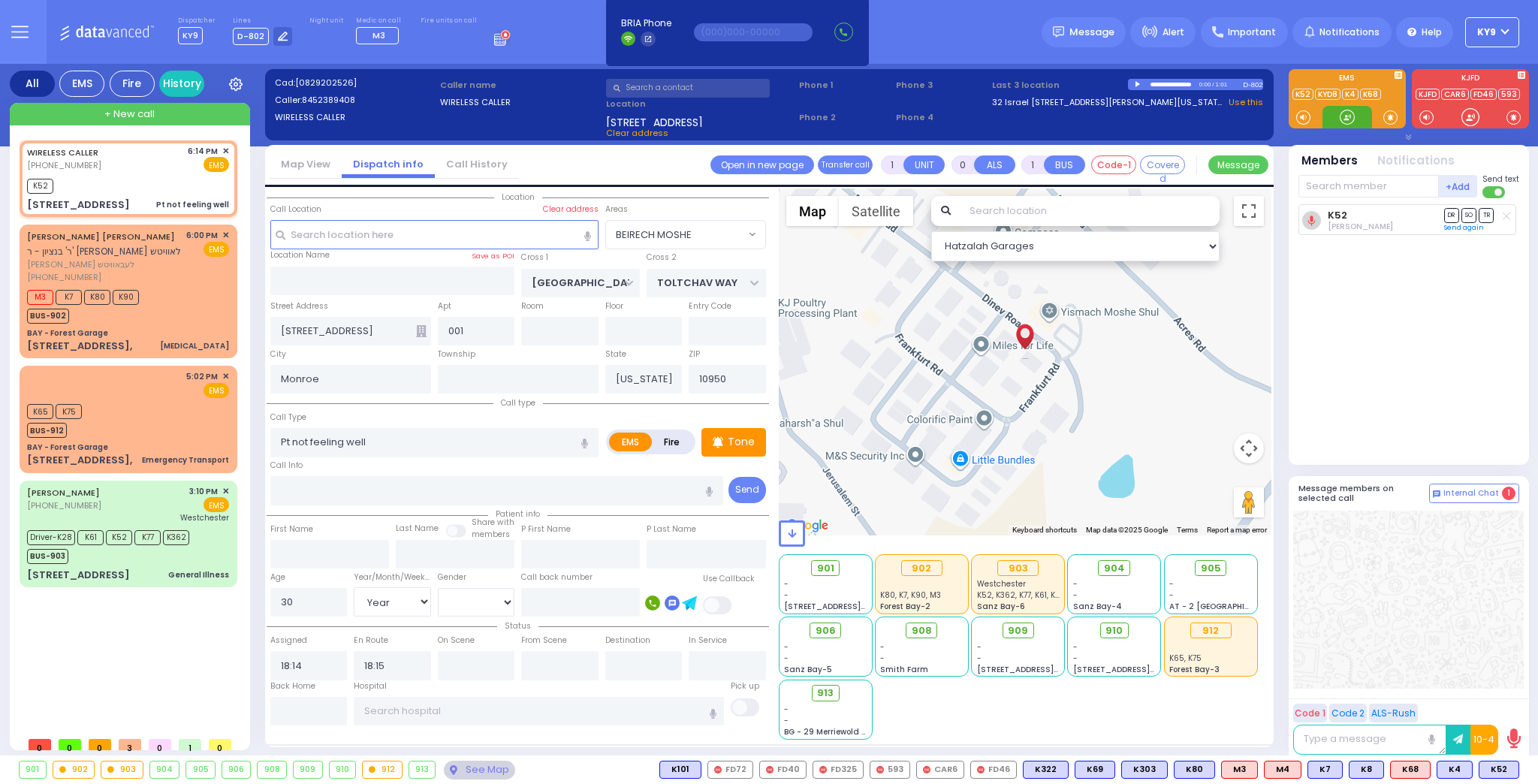
click at [1346, 117] on div at bounding box center [1347, 117] width 15 height 15
click at [1359, 185] on input "text" at bounding box center [1369, 186] width 140 height 23
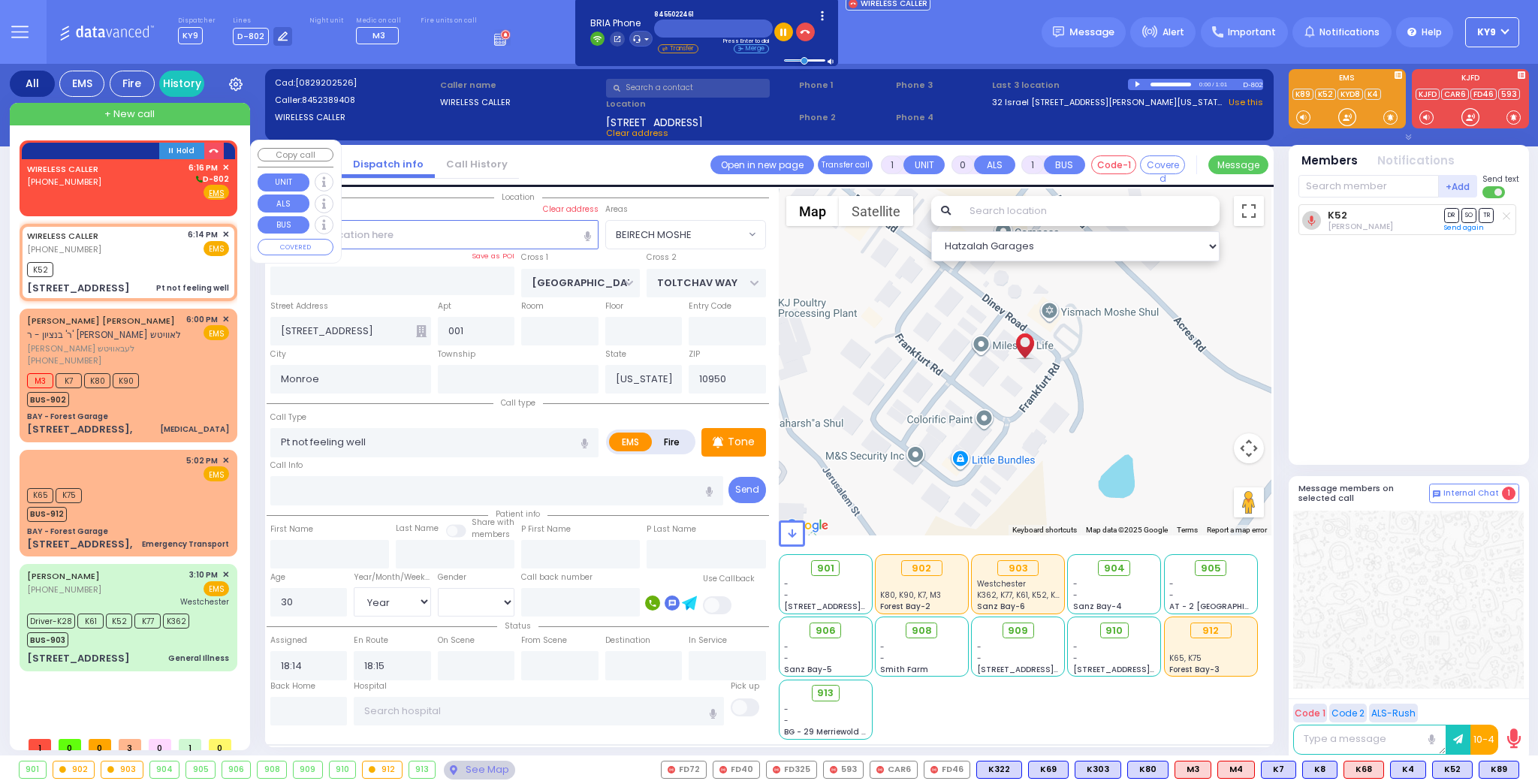
click at [119, 186] on div "WIRELESS CALLER (845) 502-2461 6:16 PM ✕ D-802" at bounding box center [128, 180] width 202 height 39
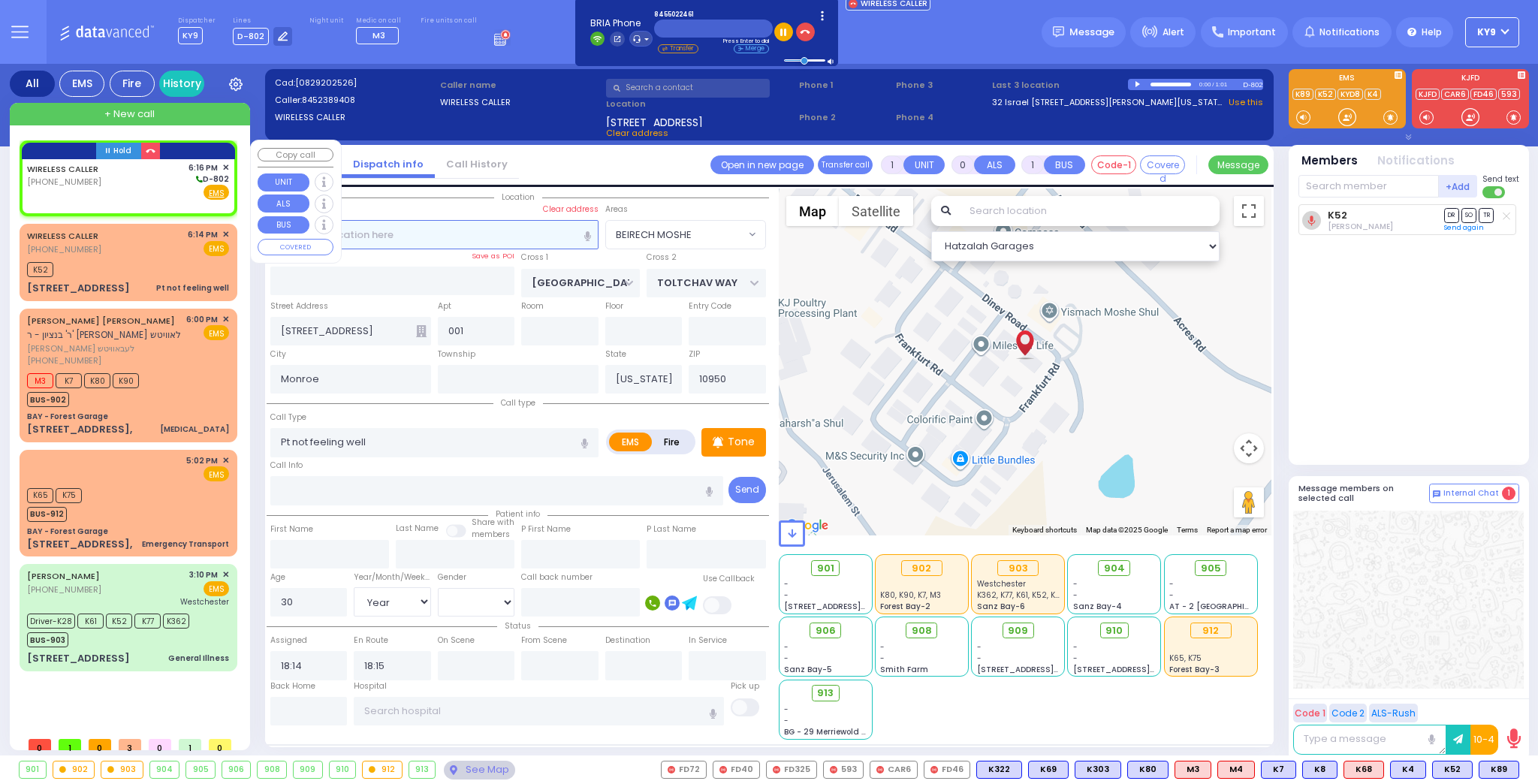
type input "2"
type input "1"
select select
radio input "true"
select select
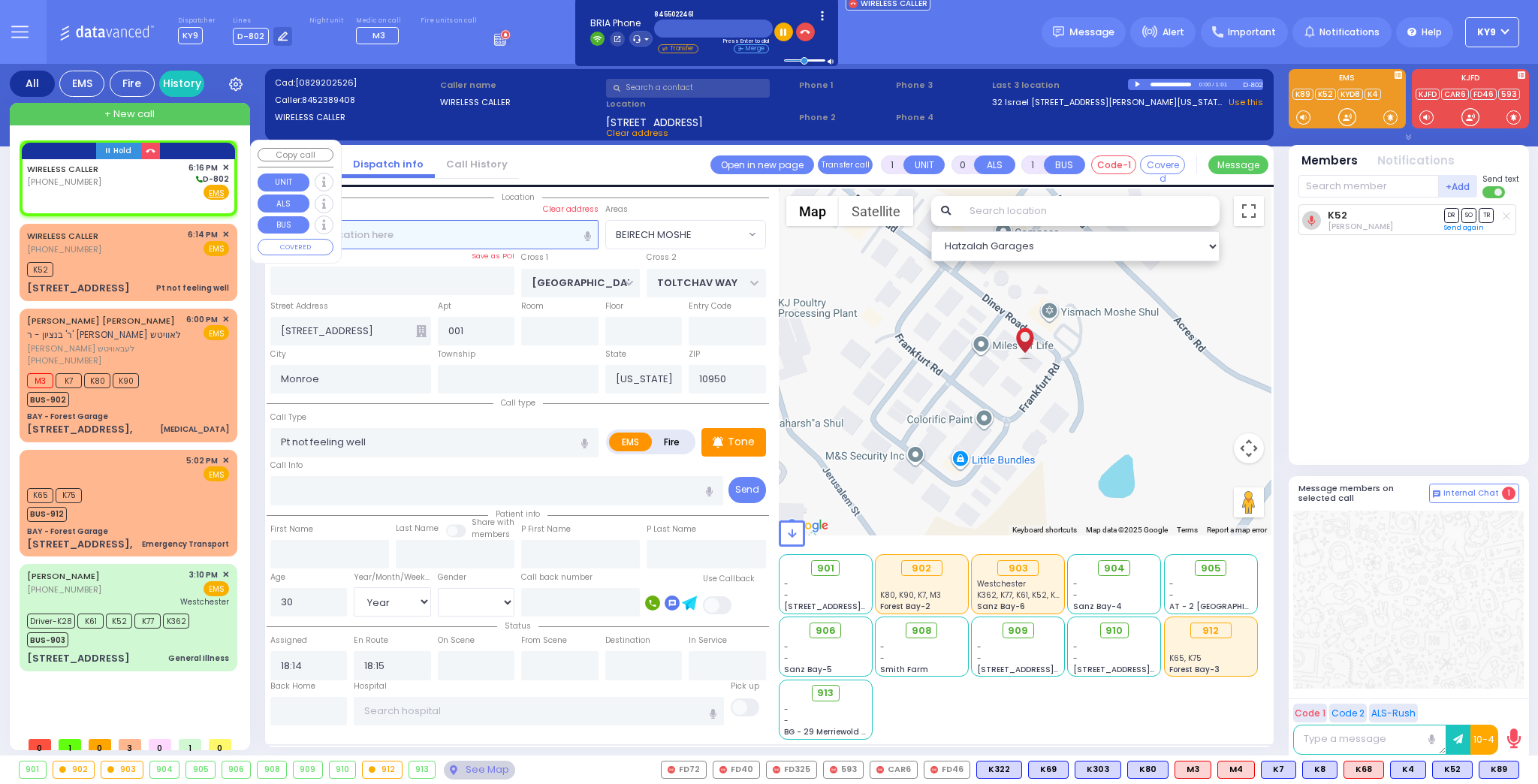
select select
type input "18:16"
select select "Hatzalah Garages"
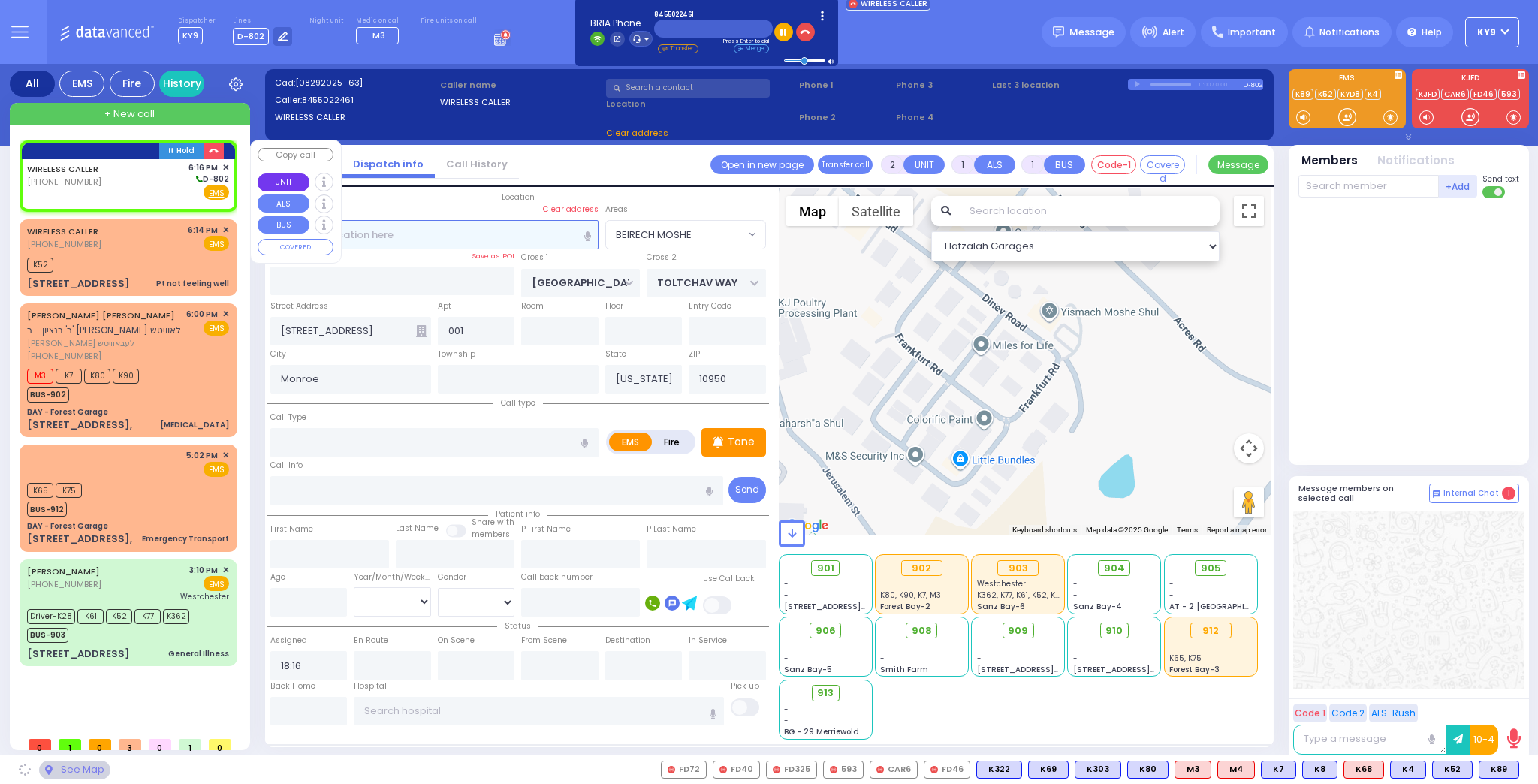
select select
radio input "true"
select select
select select "Hatzalah Garages"
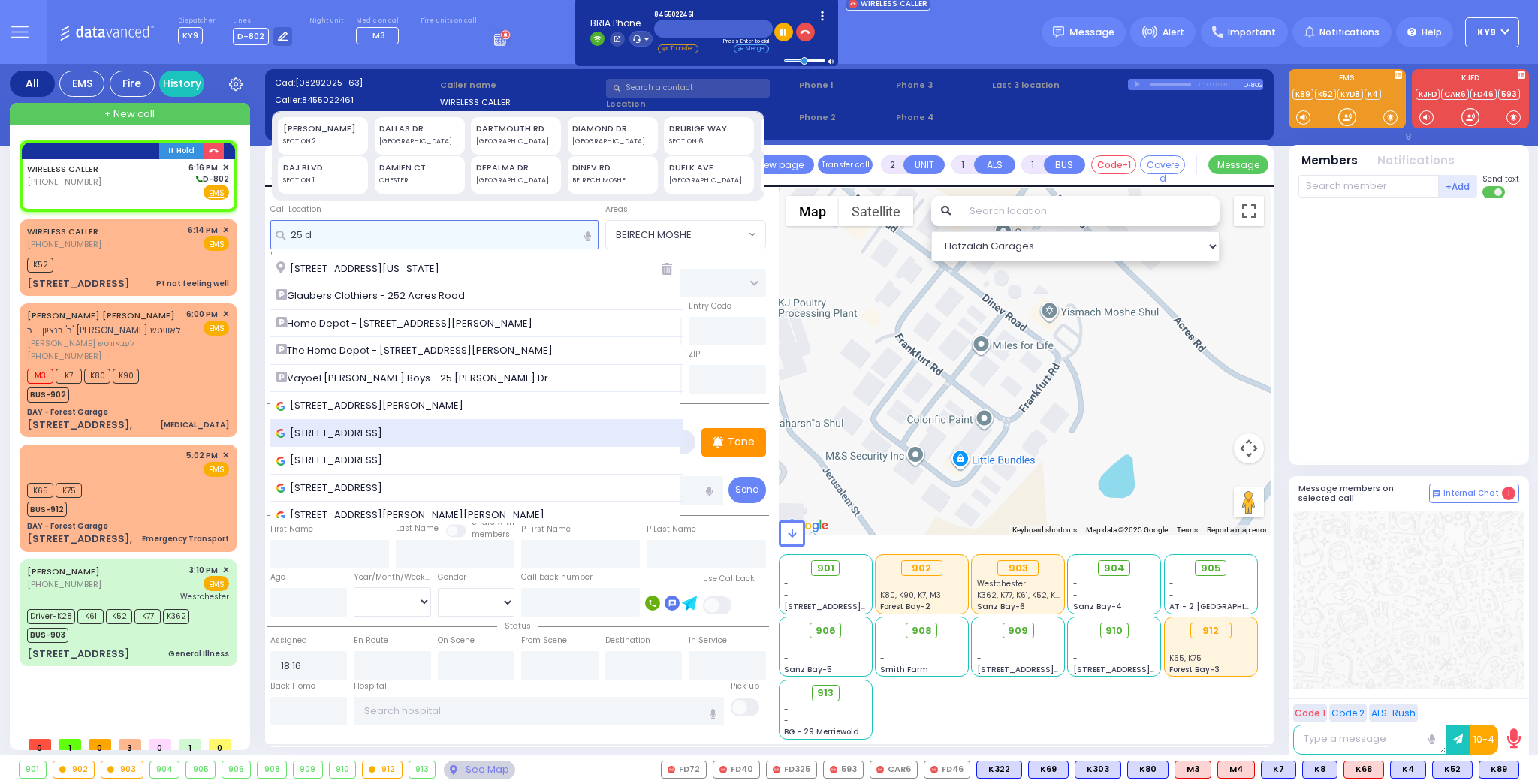
type input "25 d"
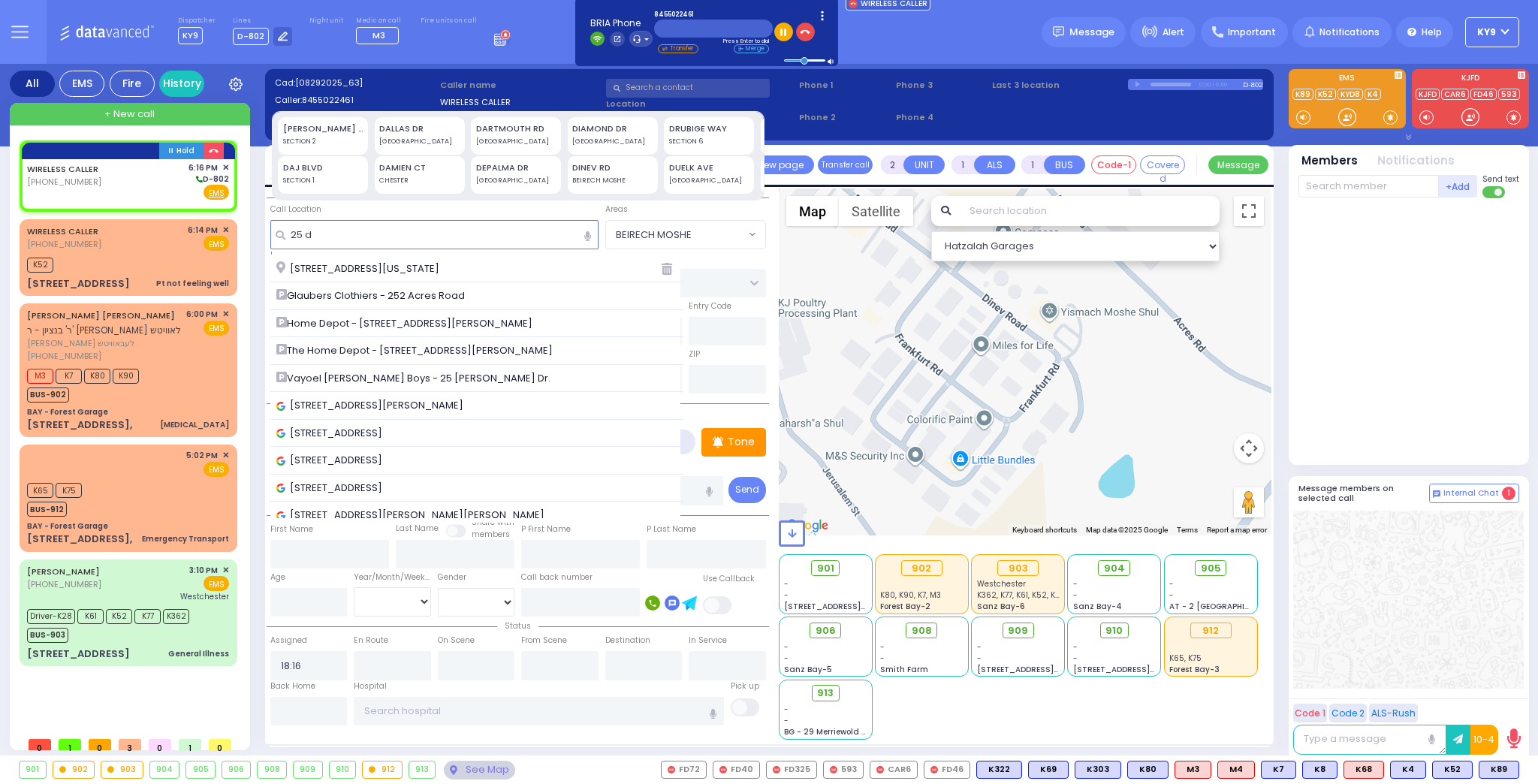
click at [388, 435] on span "25 Duelk Avenue, Monroe, NY, USA" at bounding box center [331, 433] width 111 height 15
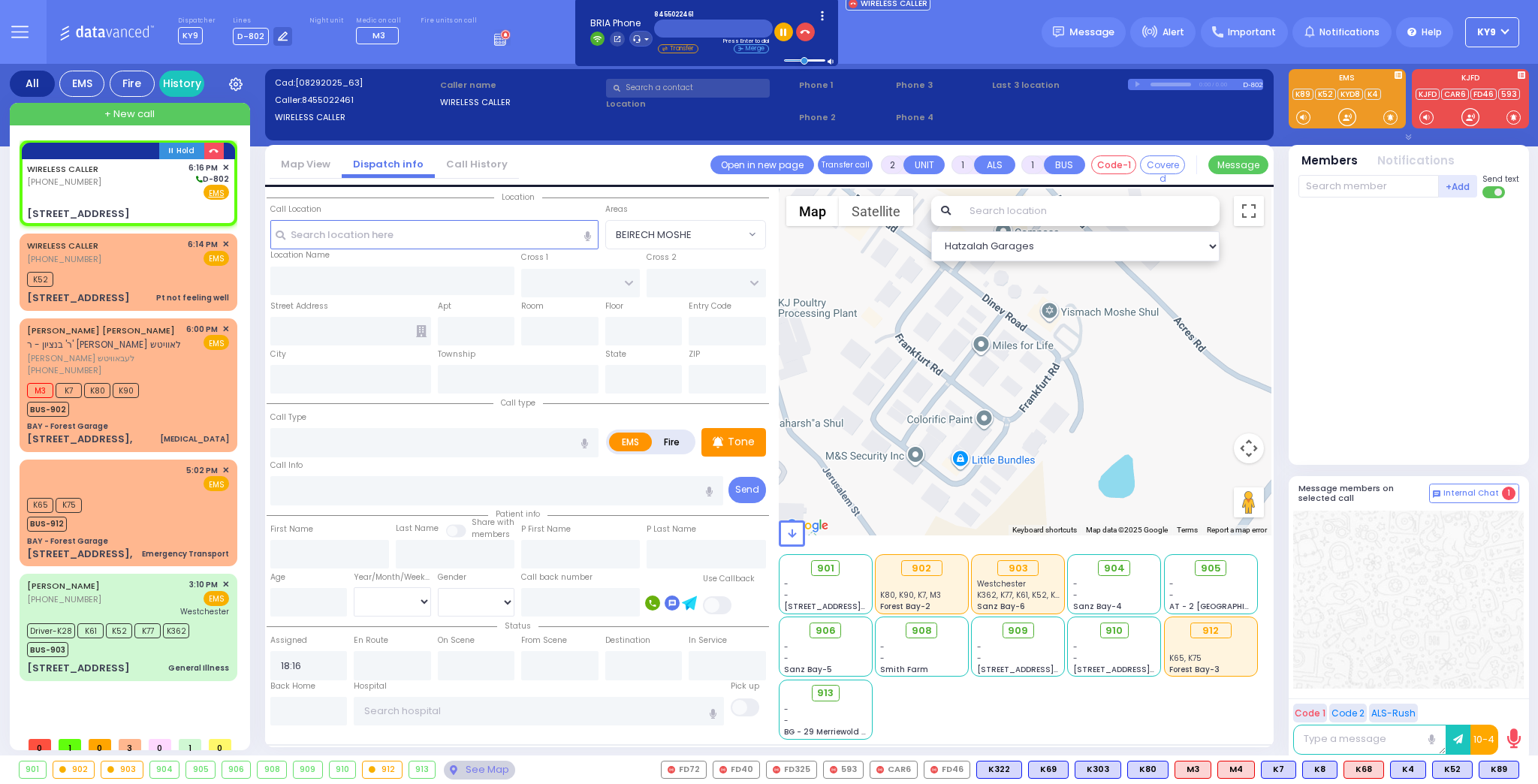
select select
radio input "true"
select select
select select "Hatzalah Garages"
type input "LAREDO COURT"
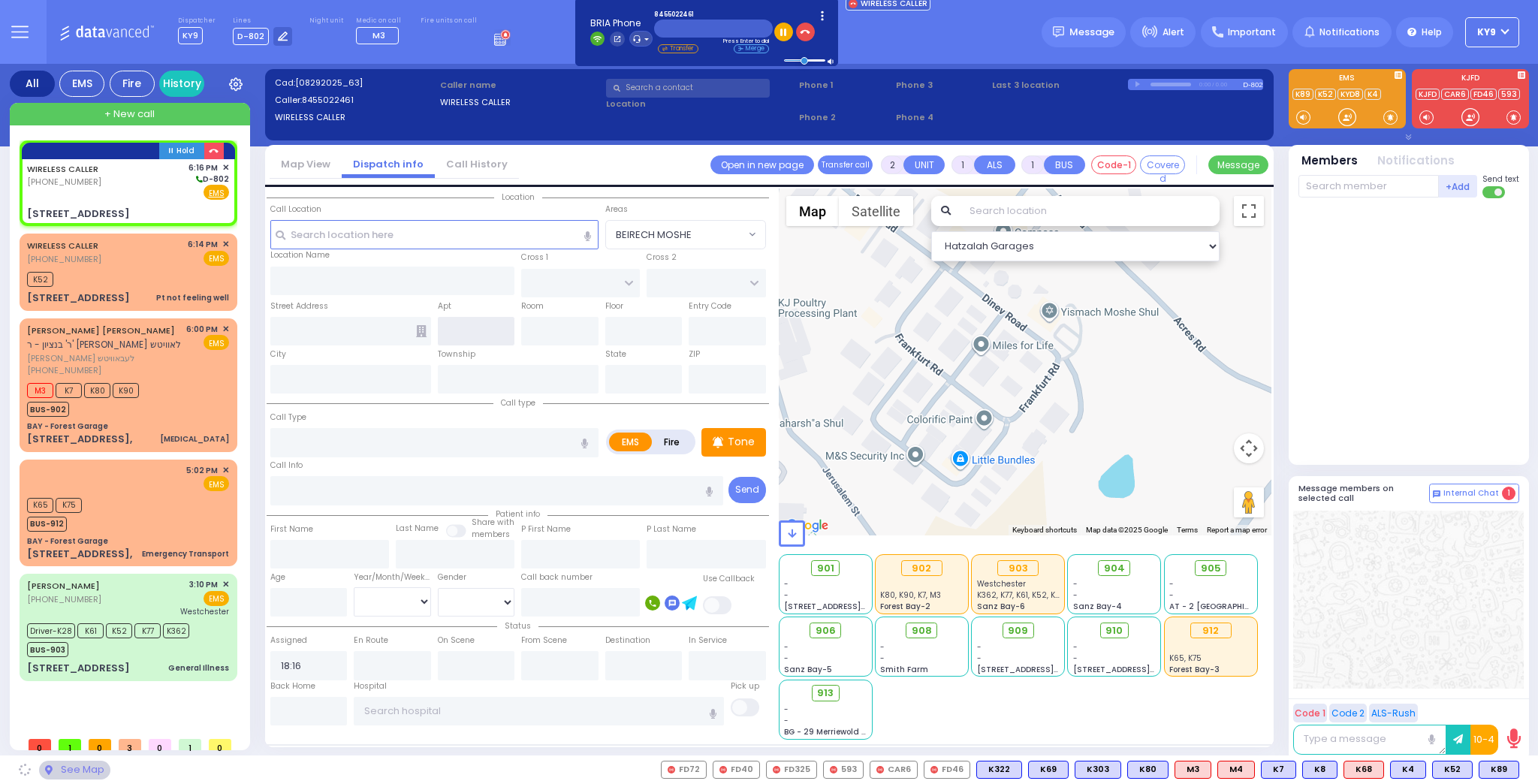
type input "SAN ANTONIO CIRCLE"
type input "25 Duelk Ave"
type input "Monroe"
type input "[US_STATE]"
type input "10950"
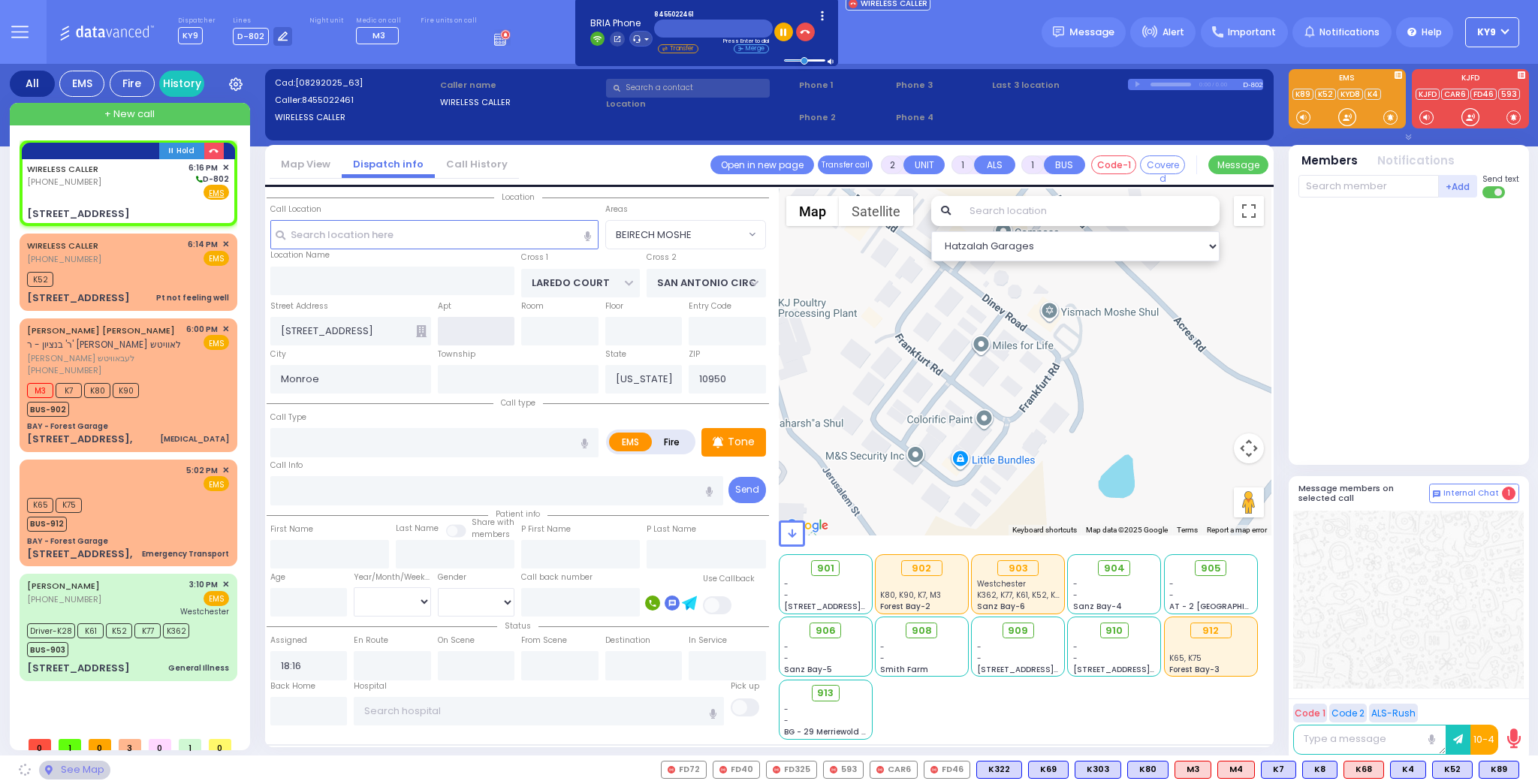
select select "[GEOGRAPHIC_DATA]"
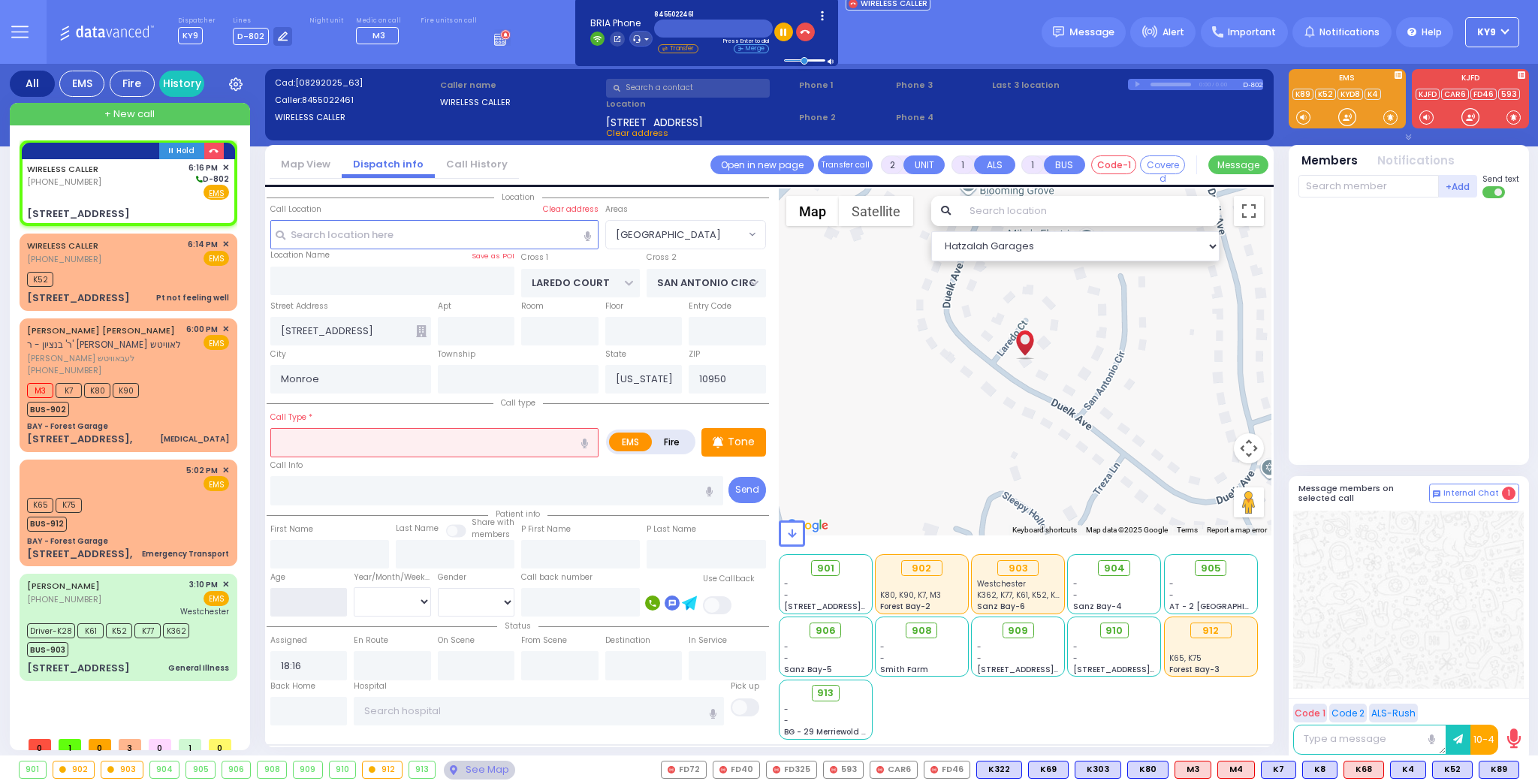
click at [318, 592] on input "number" at bounding box center [309, 602] width 77 height 29
type input "8"
click at [389, 603] on select "Year Month Week Day" at bounding box center [393, 601] width 77 height 29
select select
radio input "true"
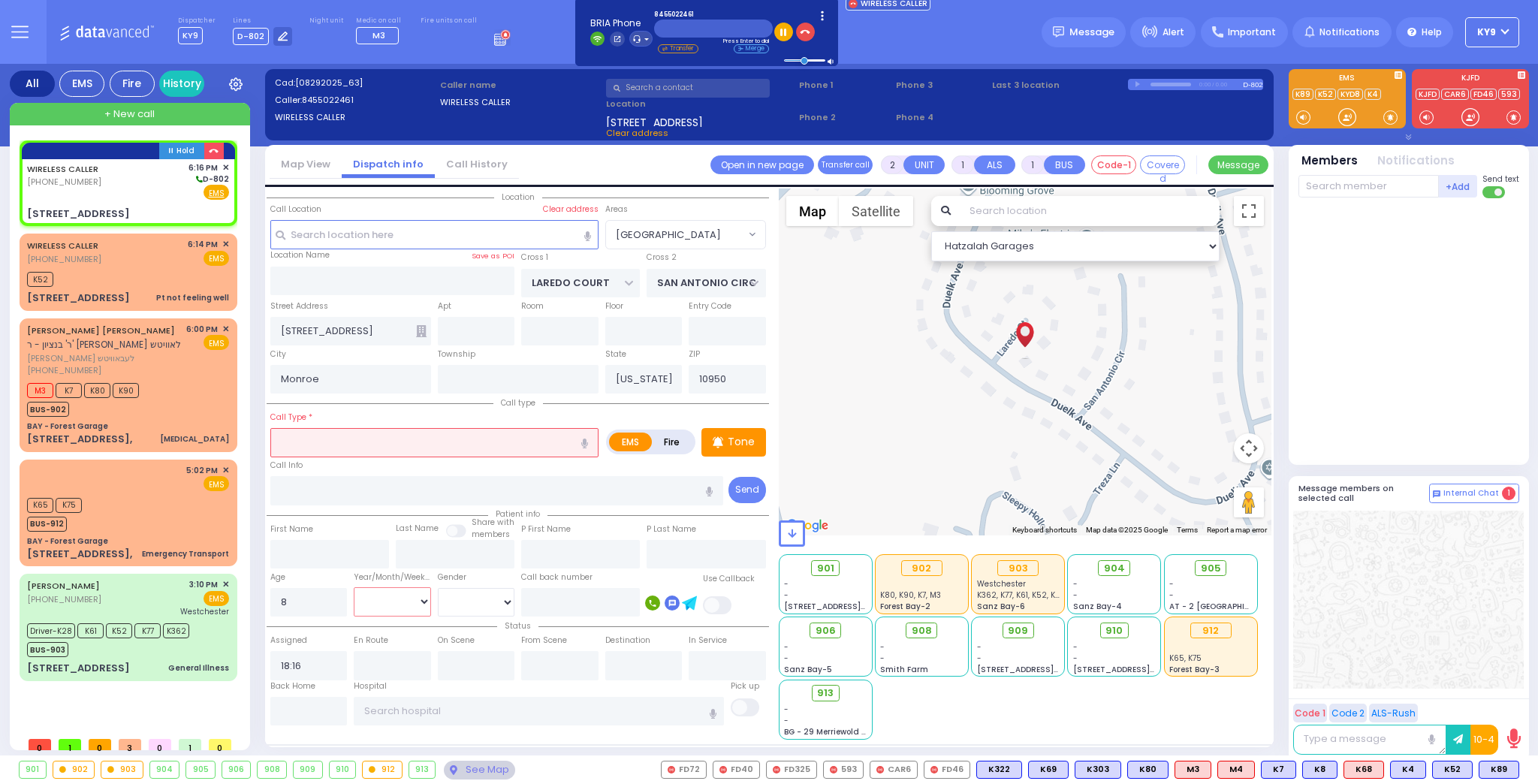
select select
select select "Hatzalah Garages"
select select "Year"
click at [354, 587] on select "Year Month Week Day" at bounding box center [393, 601] width 77 height 29
select select "[GEOGRAPHIC_DATA]"
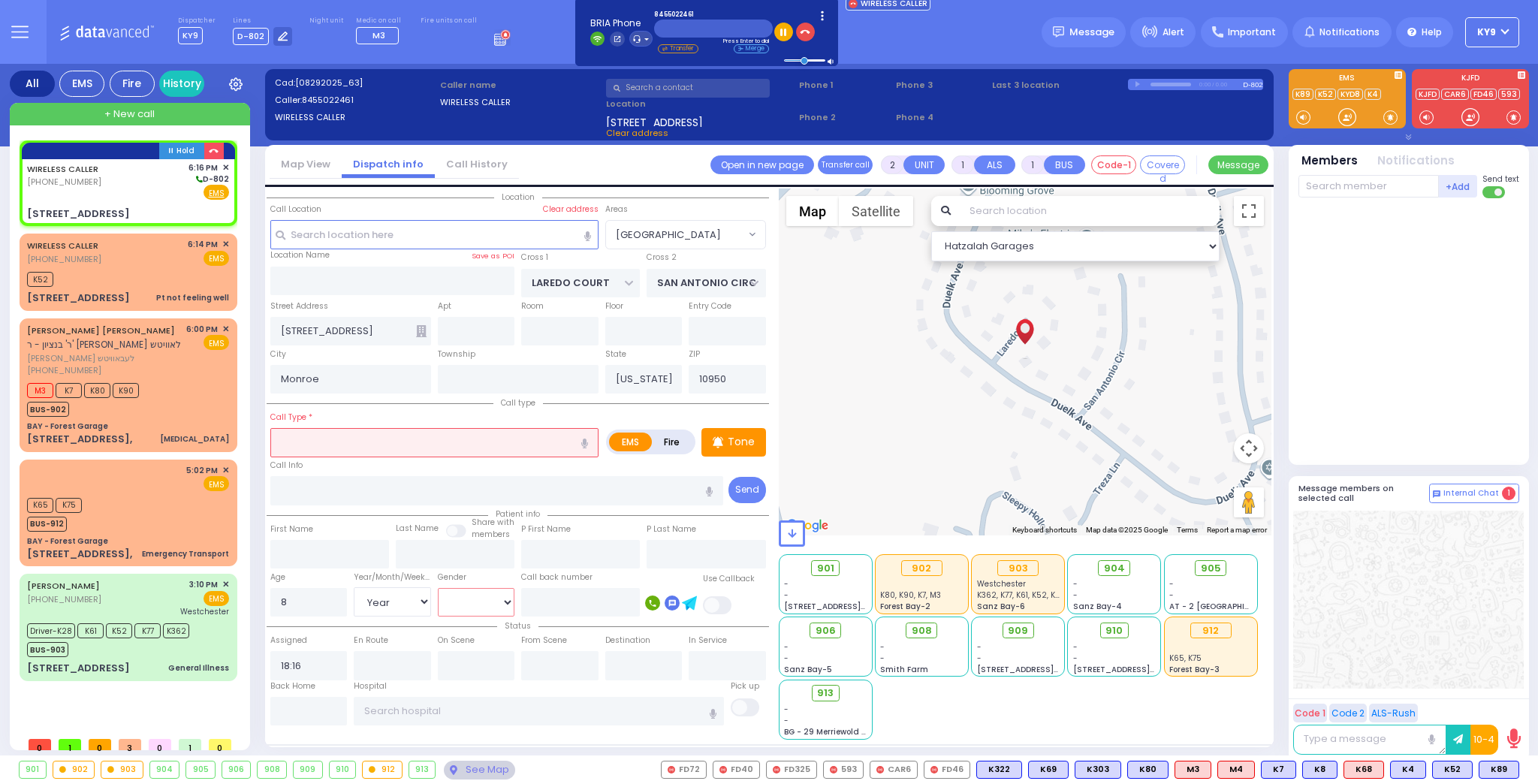
click at [446, 601] on select "[DEMOGRAPHIC_DATA] [DEMOGRAPHIC_DATA]" at bounding box center [477, 602] width 77 height 29
select select
radio input "true"
select select "Year"
select select "Hatzalah Garages"
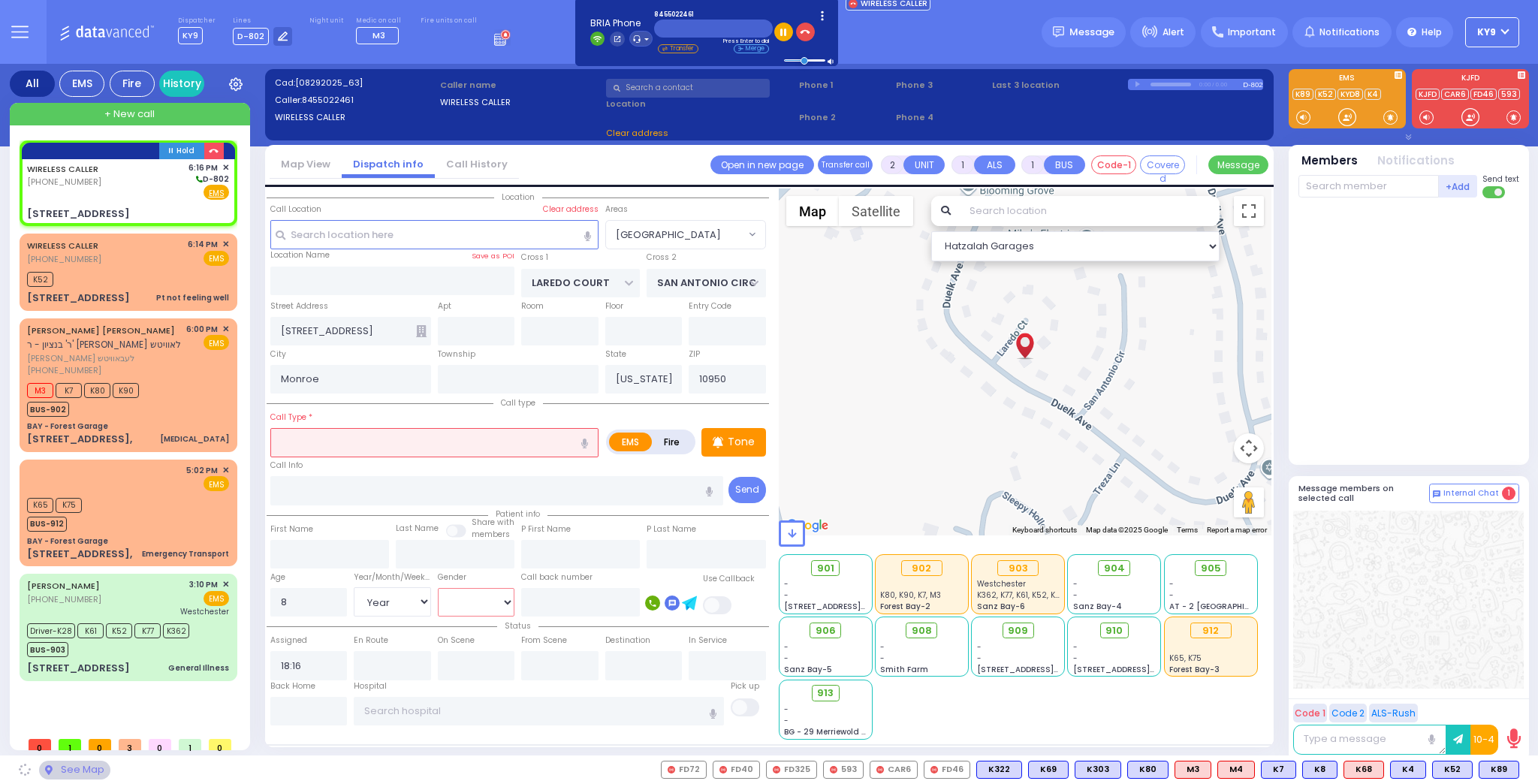
select select "[GEOGRAPHIC_DATA]"
select select "[DEMOGRAPHIC_DATA]"
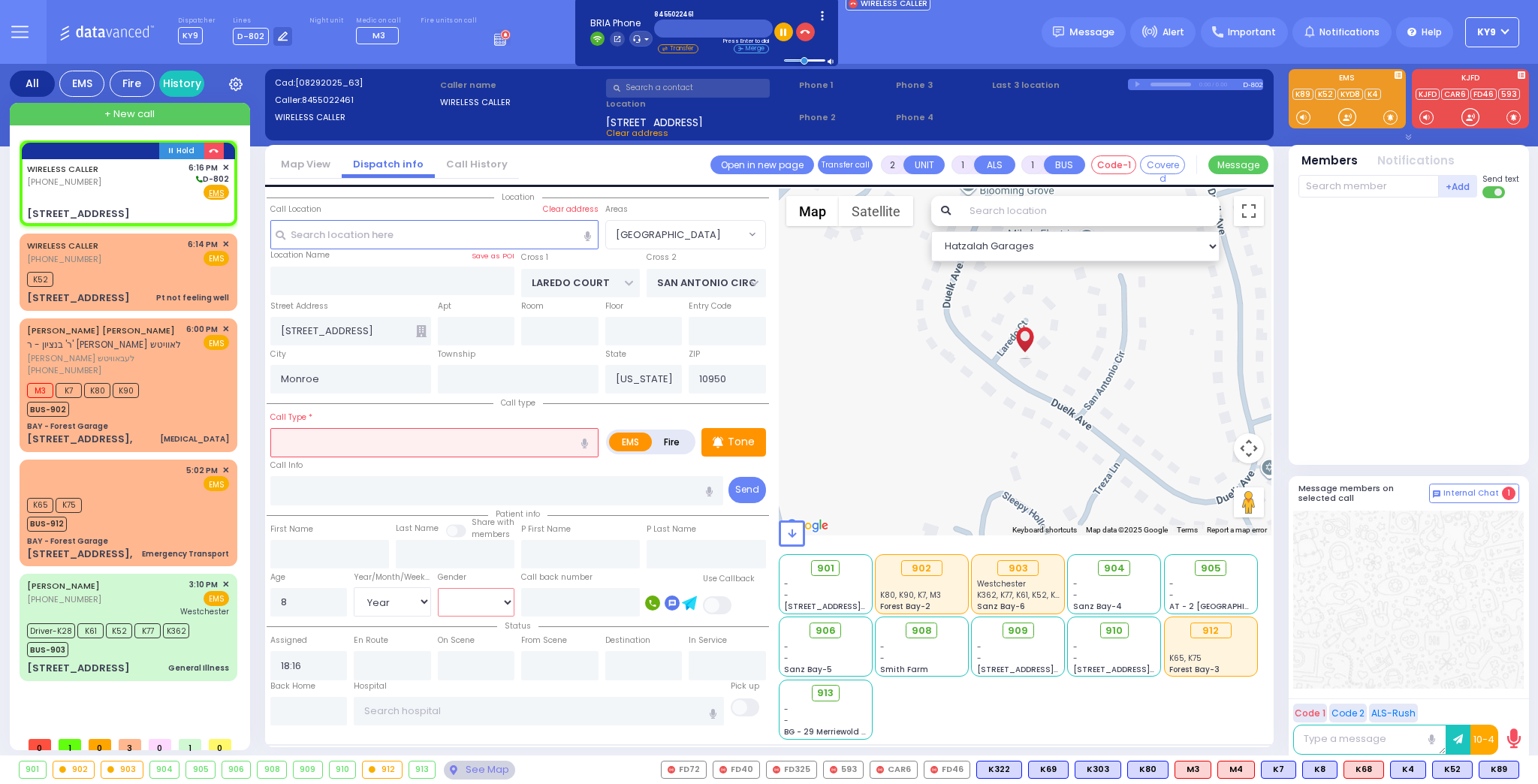
click at [438, 588] on select "[DEMOGRAPHIC_DATA] [DEMOGRAPHIC_DATA]" at bounding box center [477, 602] width 77 height 29
select select
radio input "true"
select select "Year"
select select "[DEMOGRAPHIC_DATA]"
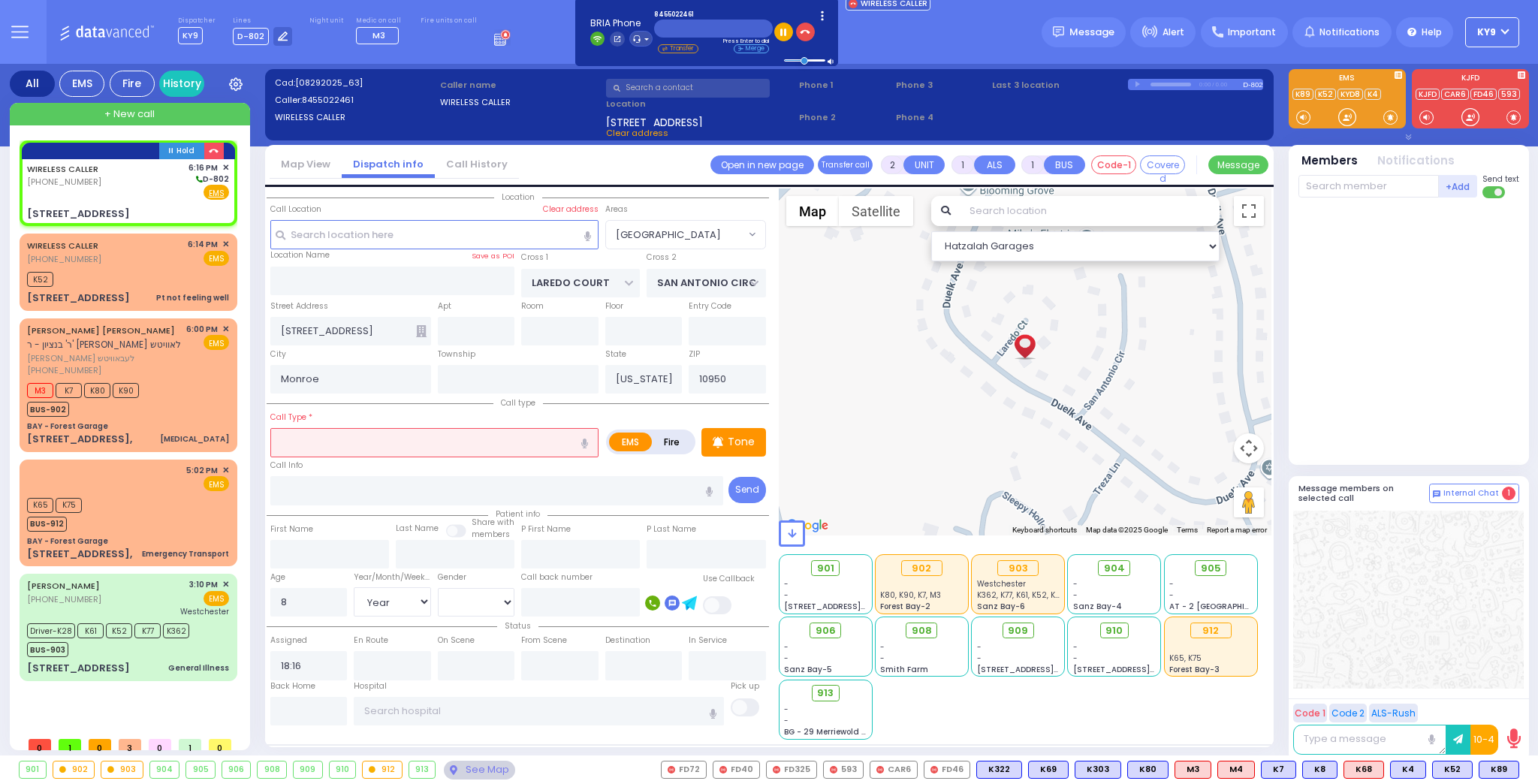
select select "[GEOGRAPHIC_DATA]"
select select "Hatzalah Garages"
click at [395, 445] on input "text" at bounding box center [434, 442] width 328 height 29
type input "t"
click at [389, 465] on div "Fall" at bounding box center [435, 470] width 320 height 15
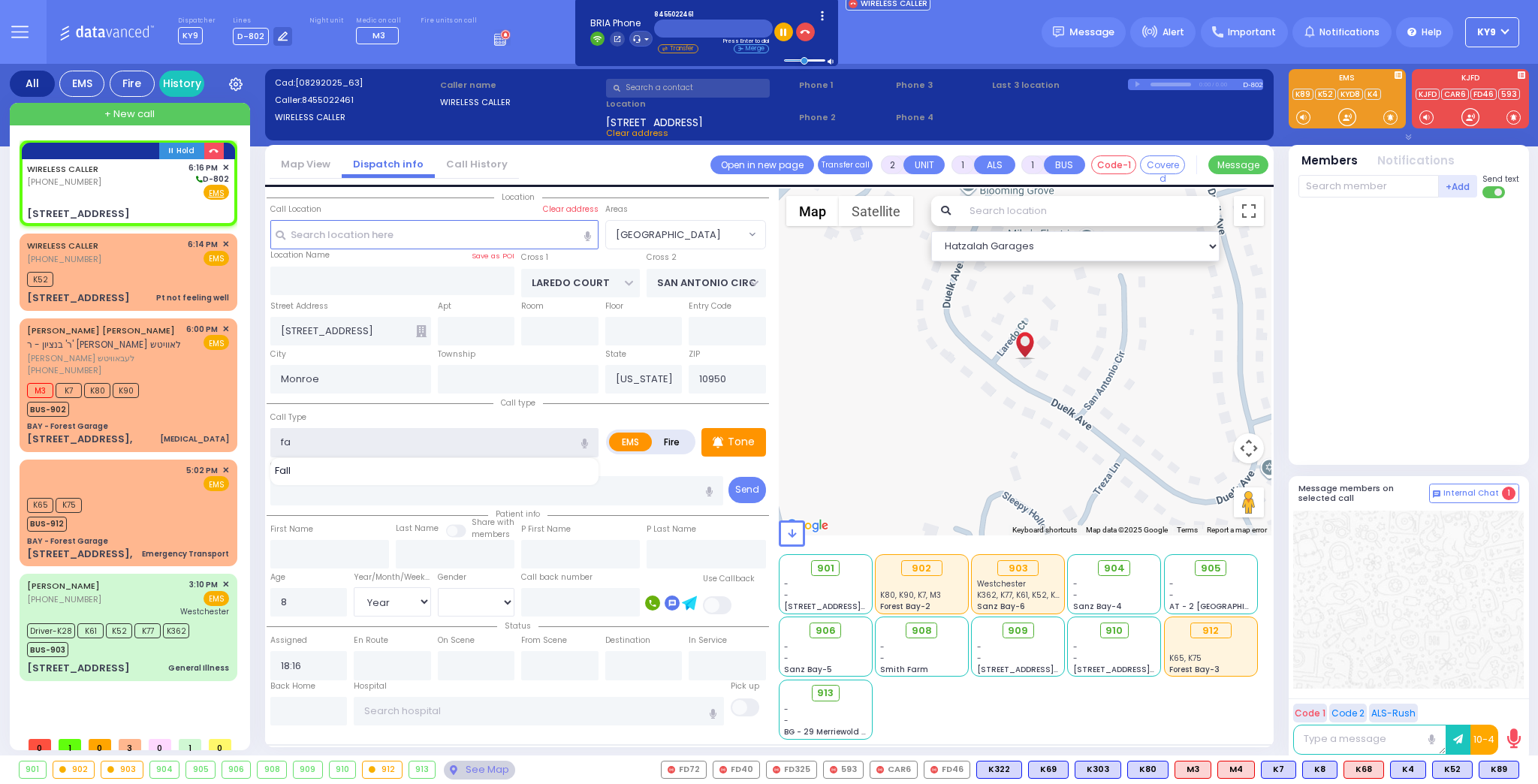
type input "Fall"
type input "1"
type input "0"
select select
radio input "true"
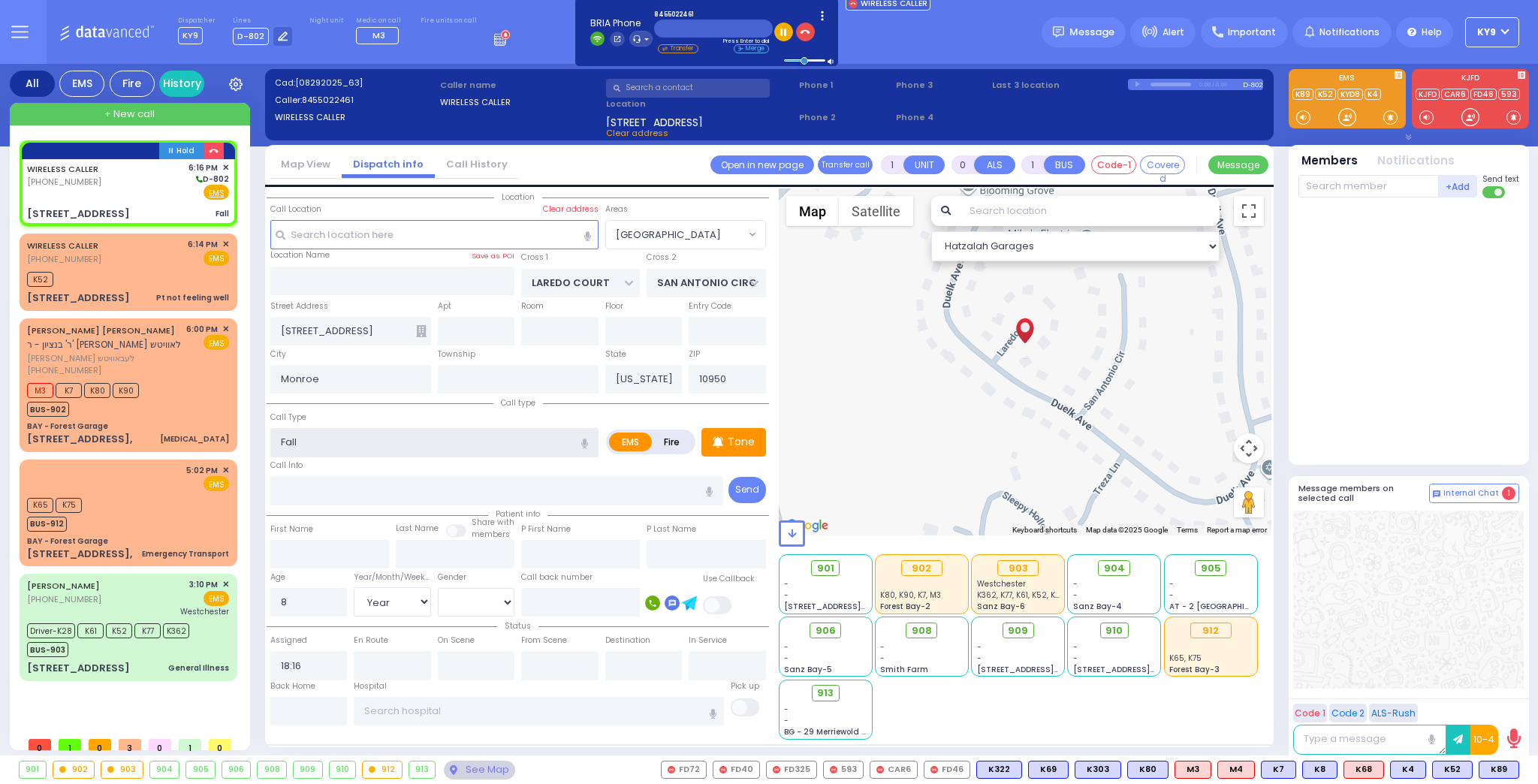
select select "Year"
select select "[DEMOGRAPHIC_DATA]"
select select "Hatzalah Garages"
select select "[GEOGRAPHIC_DATA]"
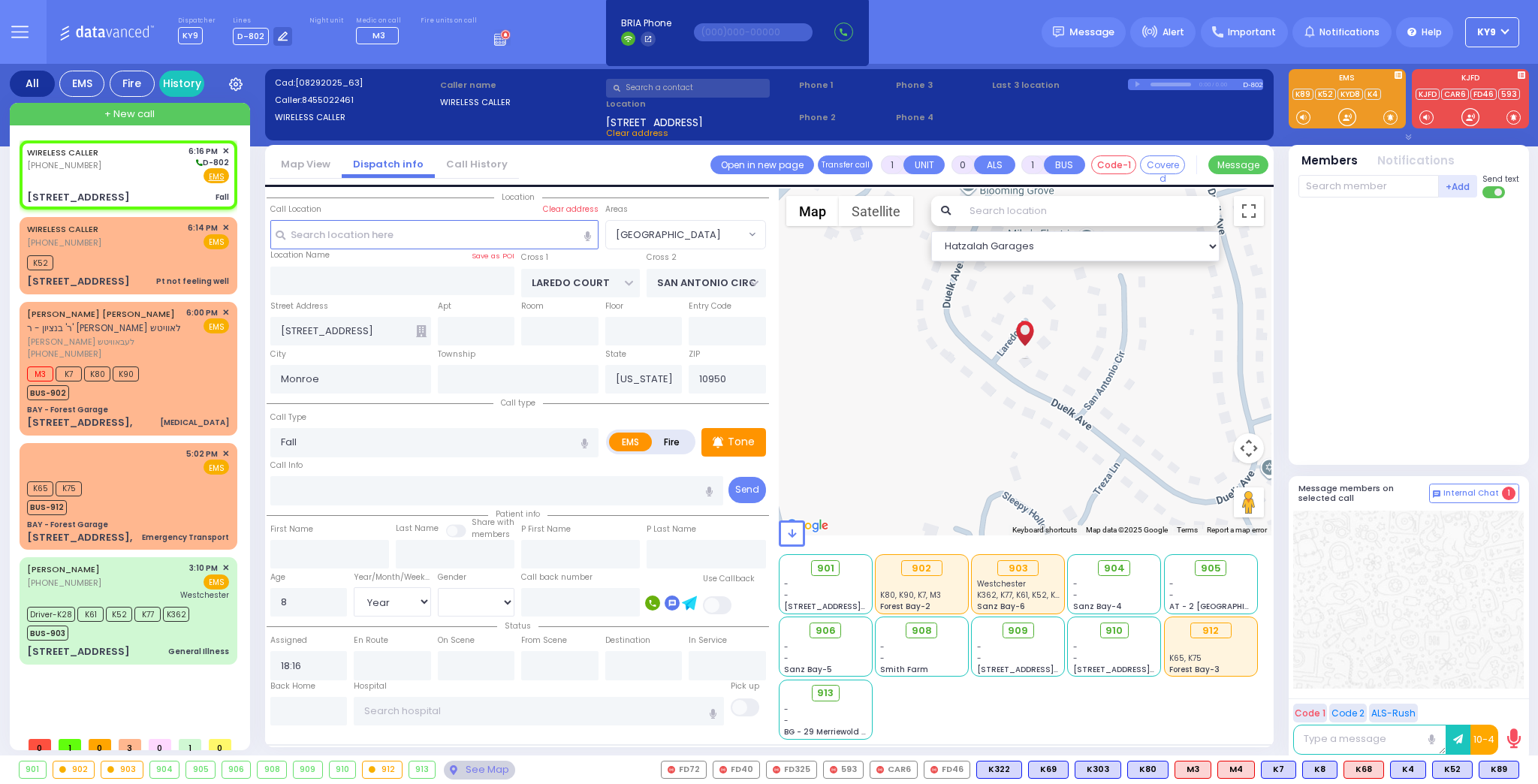
click at [1389, 118] on span at bounding box center [1391, 117] width 14 height 15
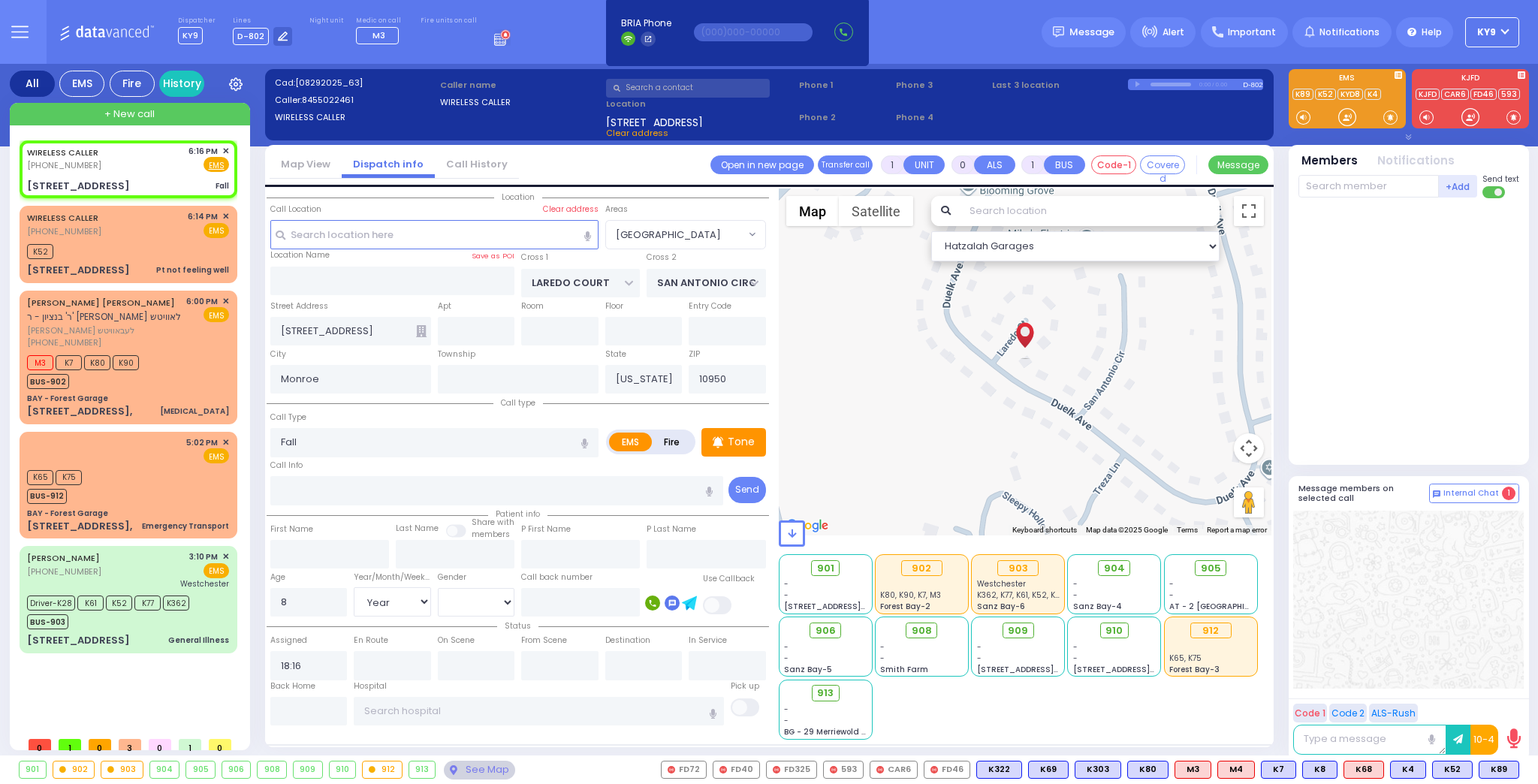
select select
radio input "true"
select select "Year"
select select "[DEMOGRAPHIC_DATA]"
select select "Hatzalah Garages"
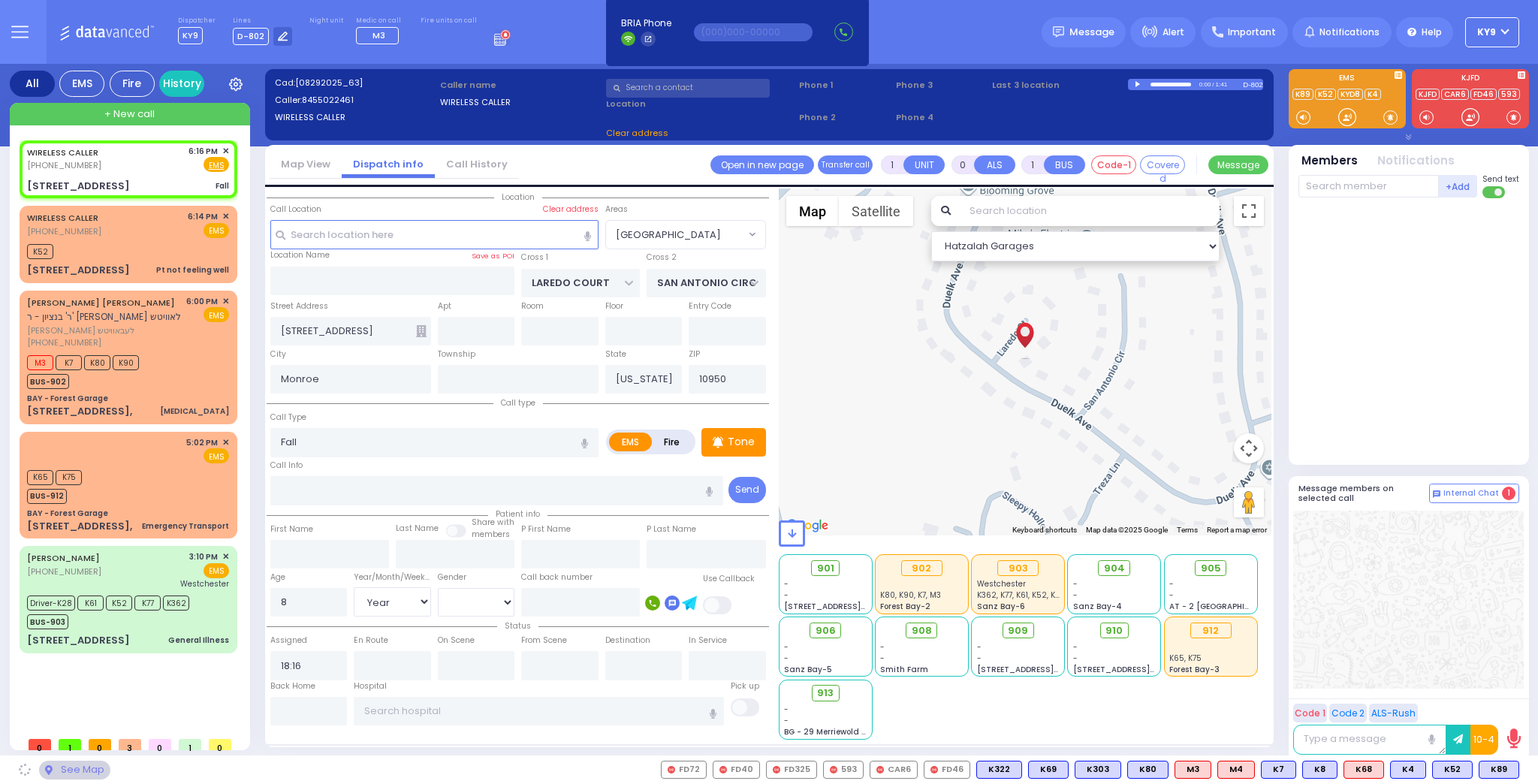
select select
radio input "true"
select select "Year"
select select "[DEMOGRAPHIC_DATA]"
select select "Hatzalah Garages"
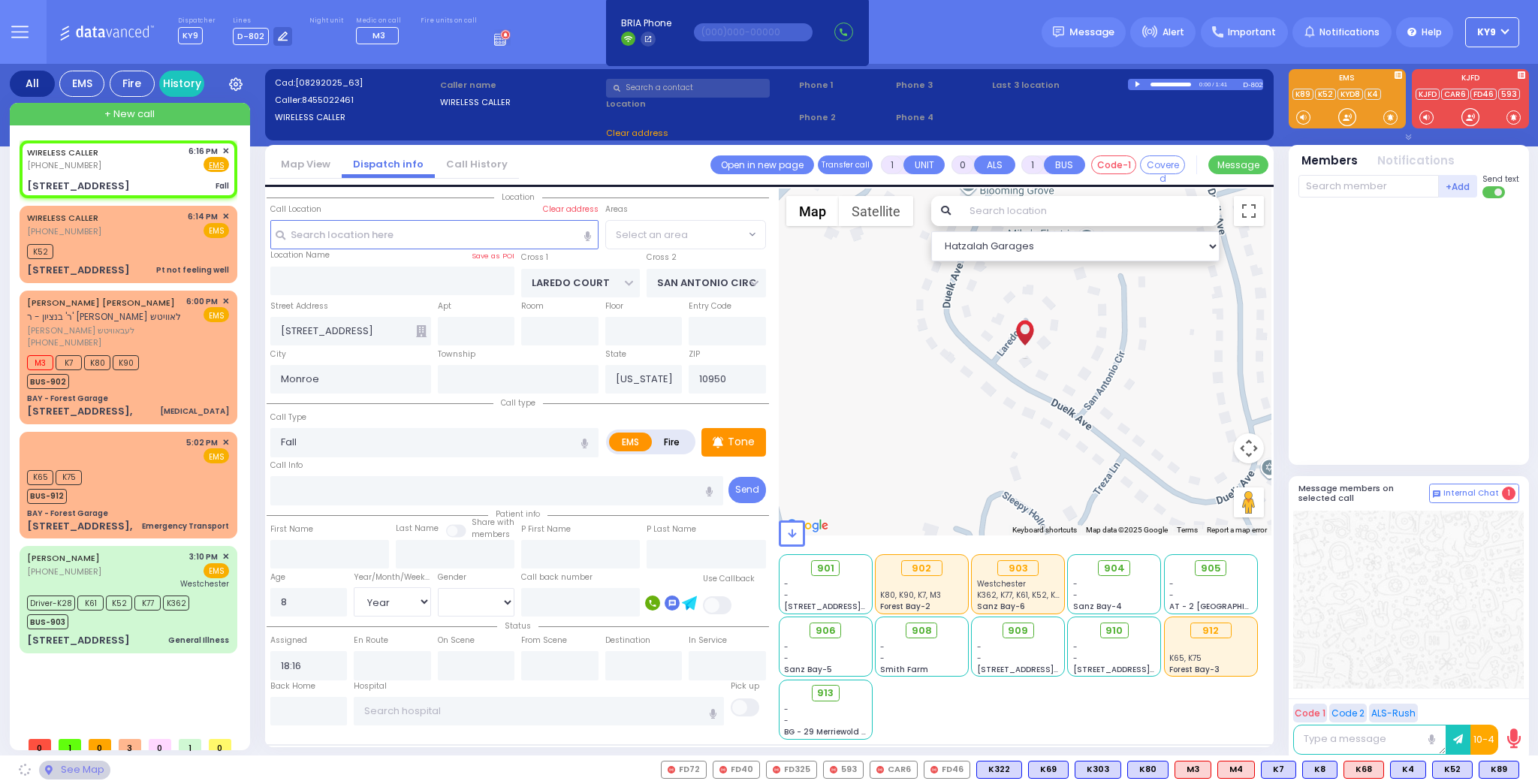
select select "[GEOGRAPHIC_DATA]"
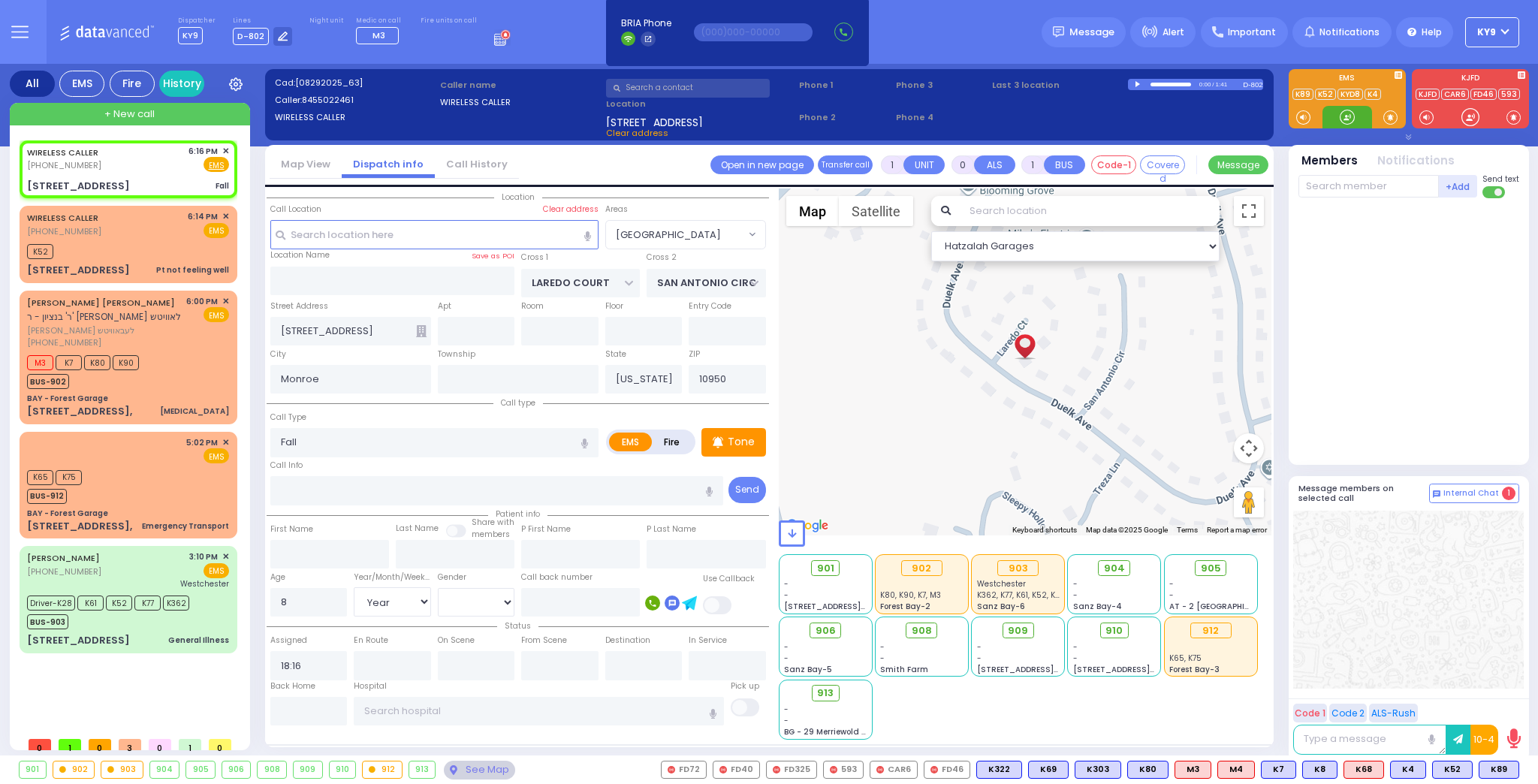
click at [1349, 119] on div at bounding box center [1347, 117] width 15 height 15
drag, startPoint x: 1349, startPoint y: 119, endPoint x: 1327, endPoint y: 132, distance: 25.6
click at [1349, 120] on div at bounding box center [1347, 117] width 15 height 15
drag, startPoint x: 362, startPoint y: 438, endPoint x: 150, endPoint y: 457, distance: 212.8
click at [149, 457] on div "All EMS Fire History Settings" at bounding box center [769, 412] width 1519 height 697
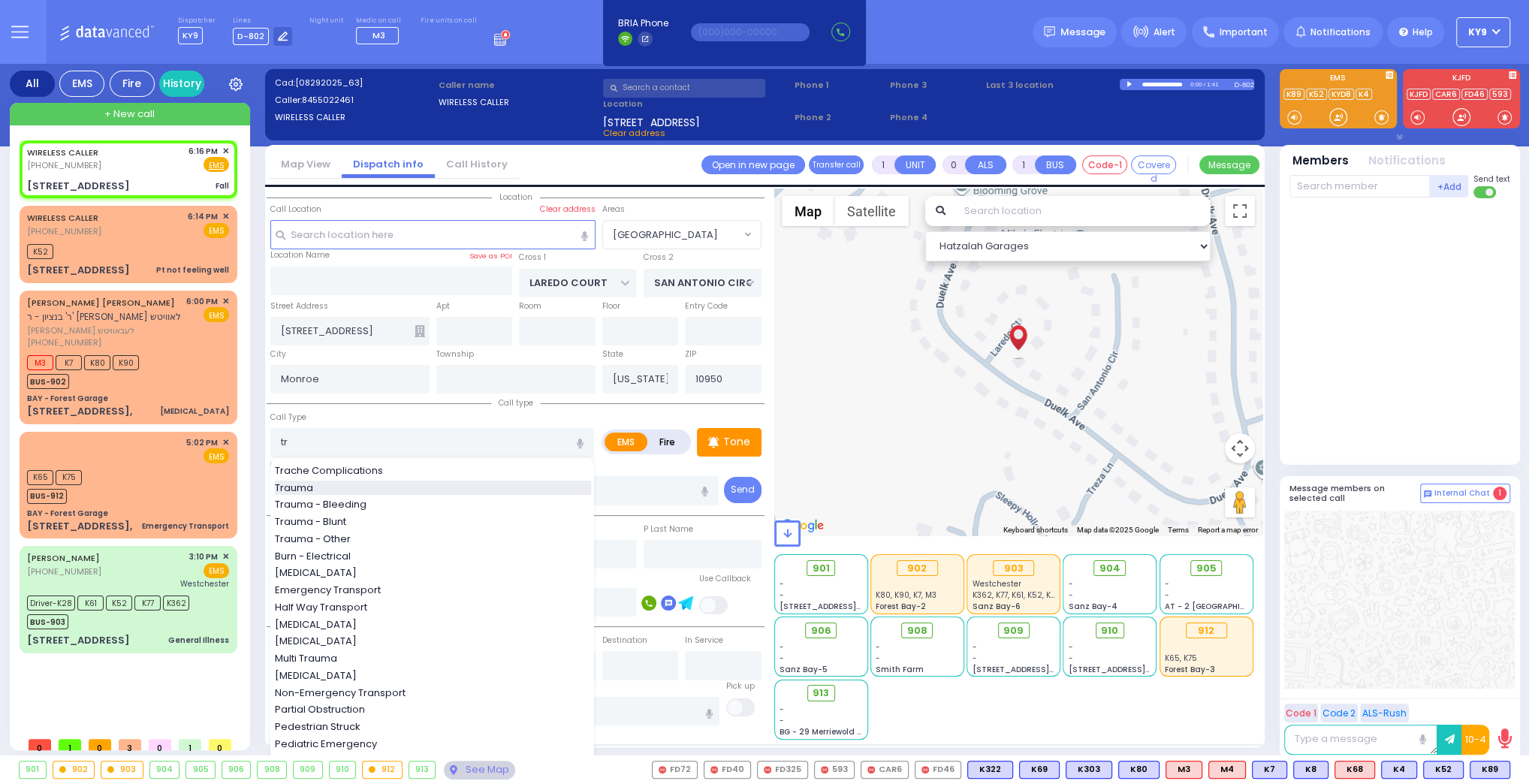
click at [350, 482] on div "Trauma" at bounding box center [433, 487] width 316 height 15
type input "Trauma"
type input "2"
type input "0"
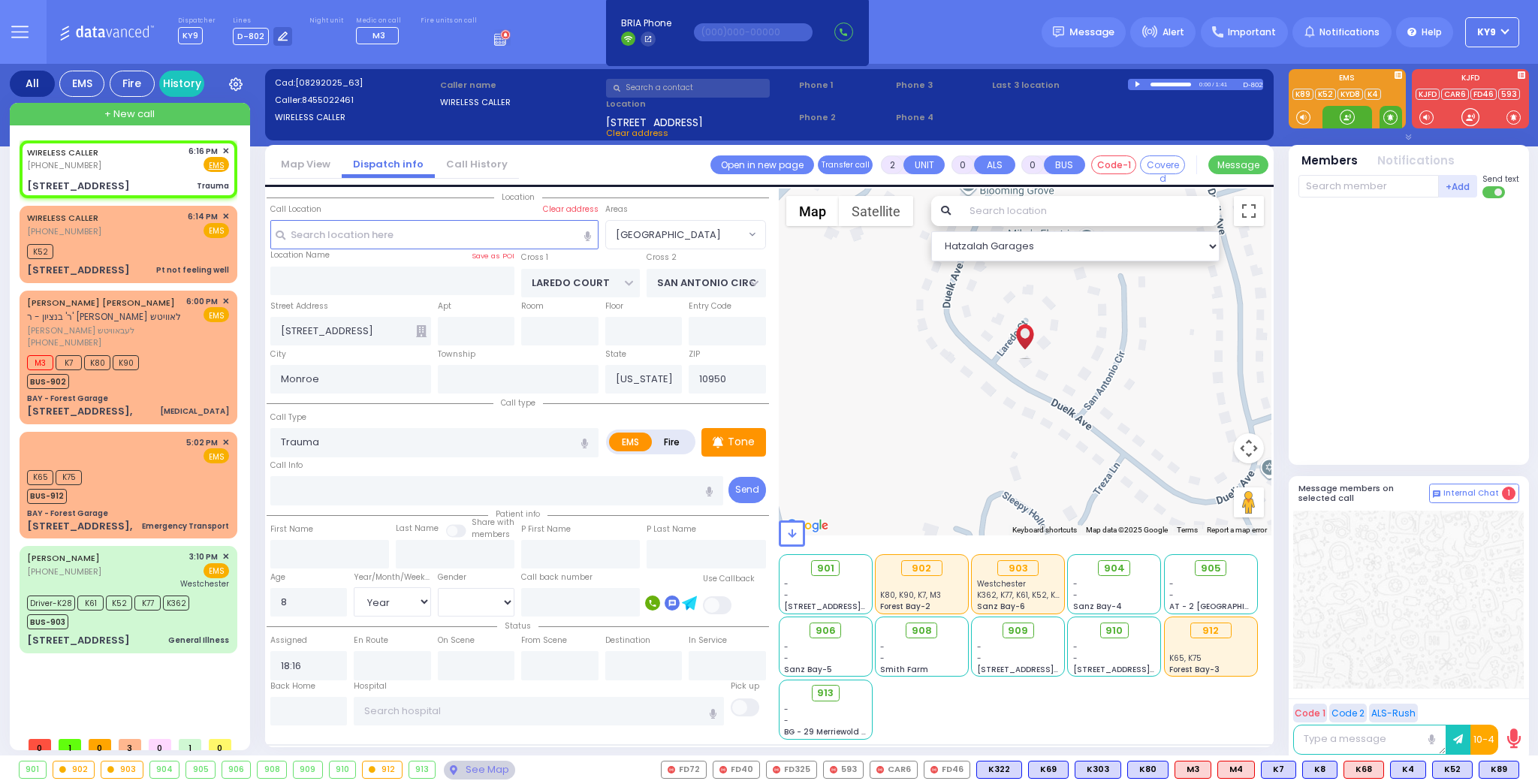
select select
radio input "true"
select select "Year"
select select "[DEMOGRAPHIC_DATA]"
select select "Hatzalah Garages"
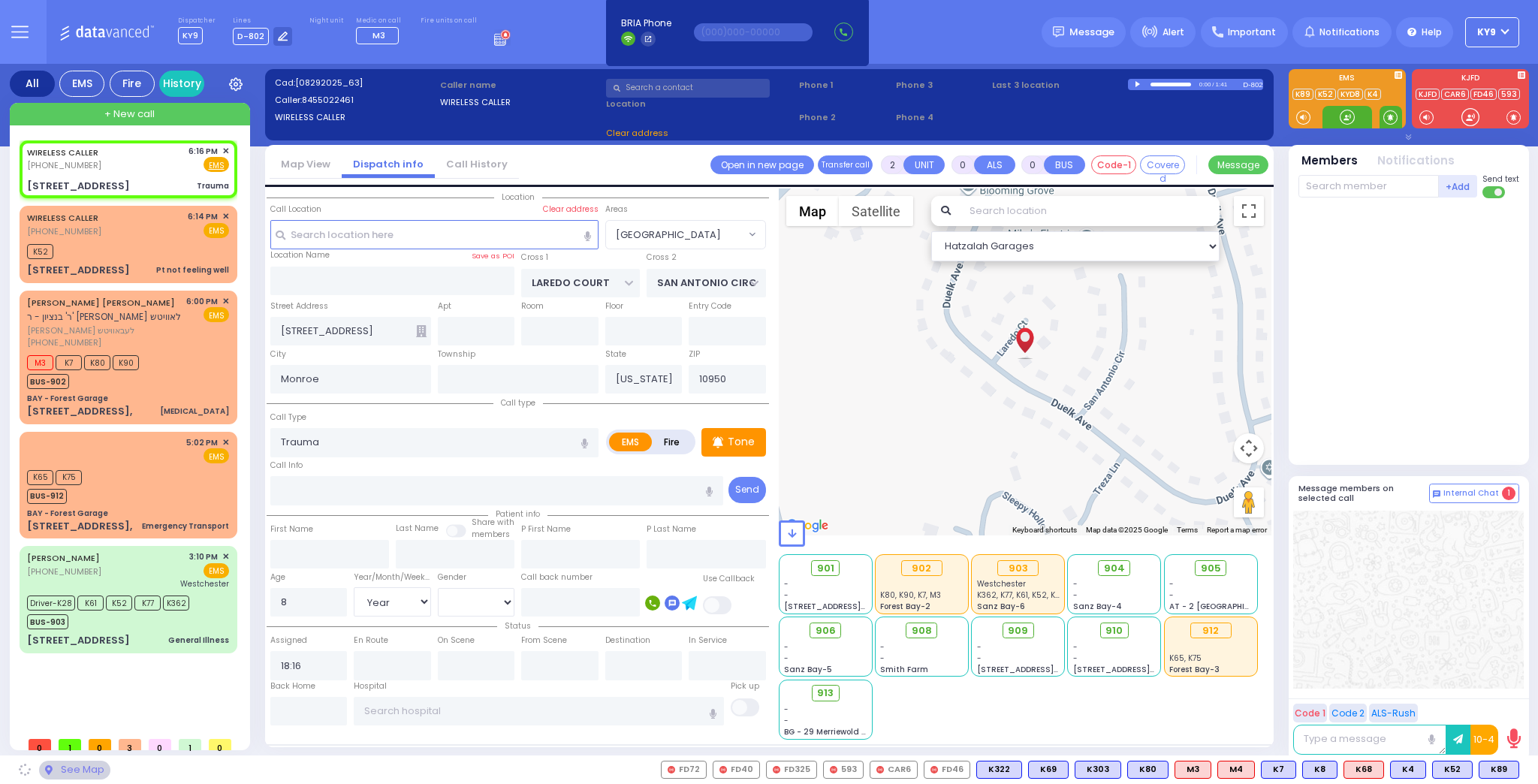
select select
radio input "true"
select select "Year"
select select "[DEMOGRAPHIC_DATA]"
select select "Hatzalah Garages"
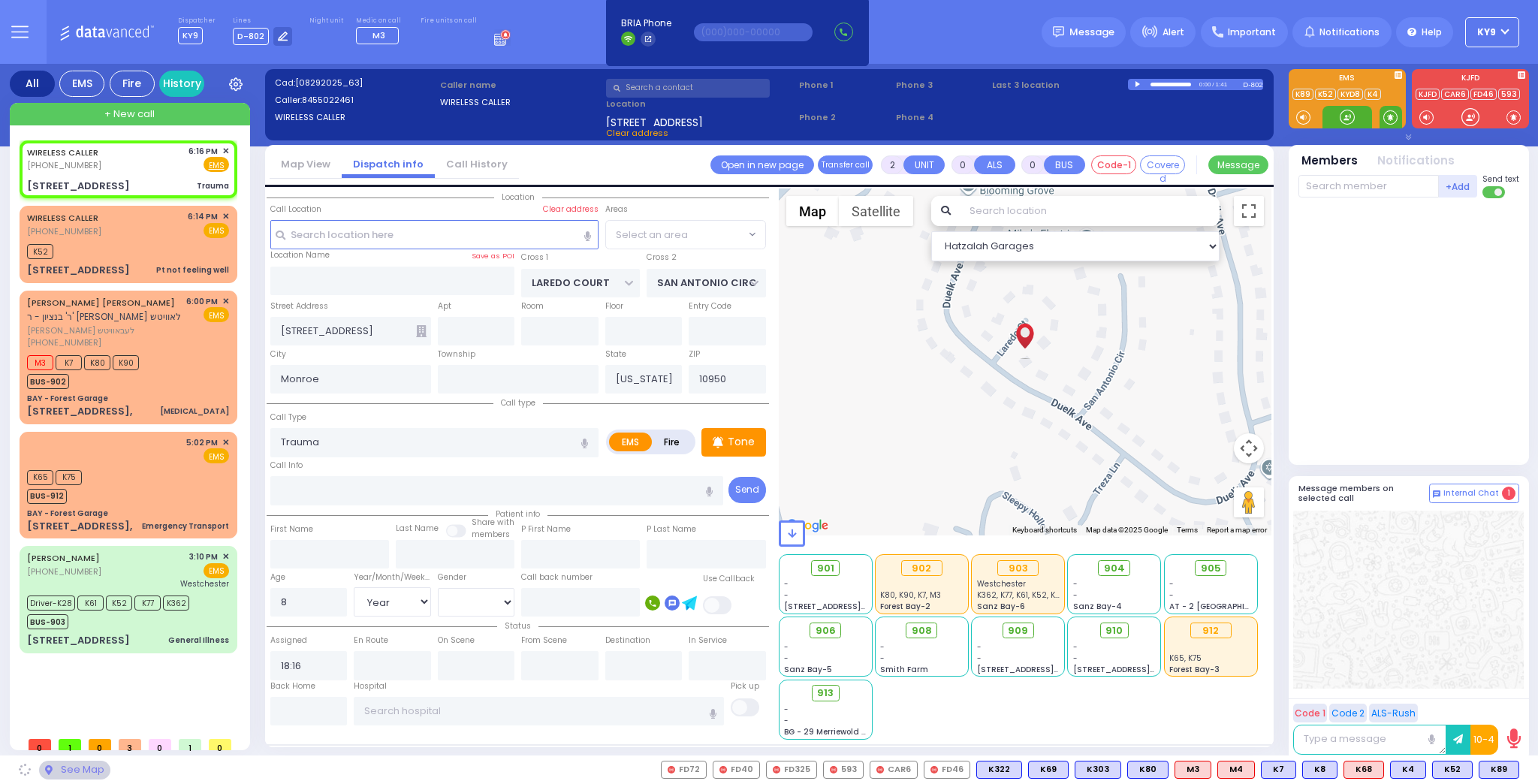
select select "[GEOGRAPHIC_DATA]"
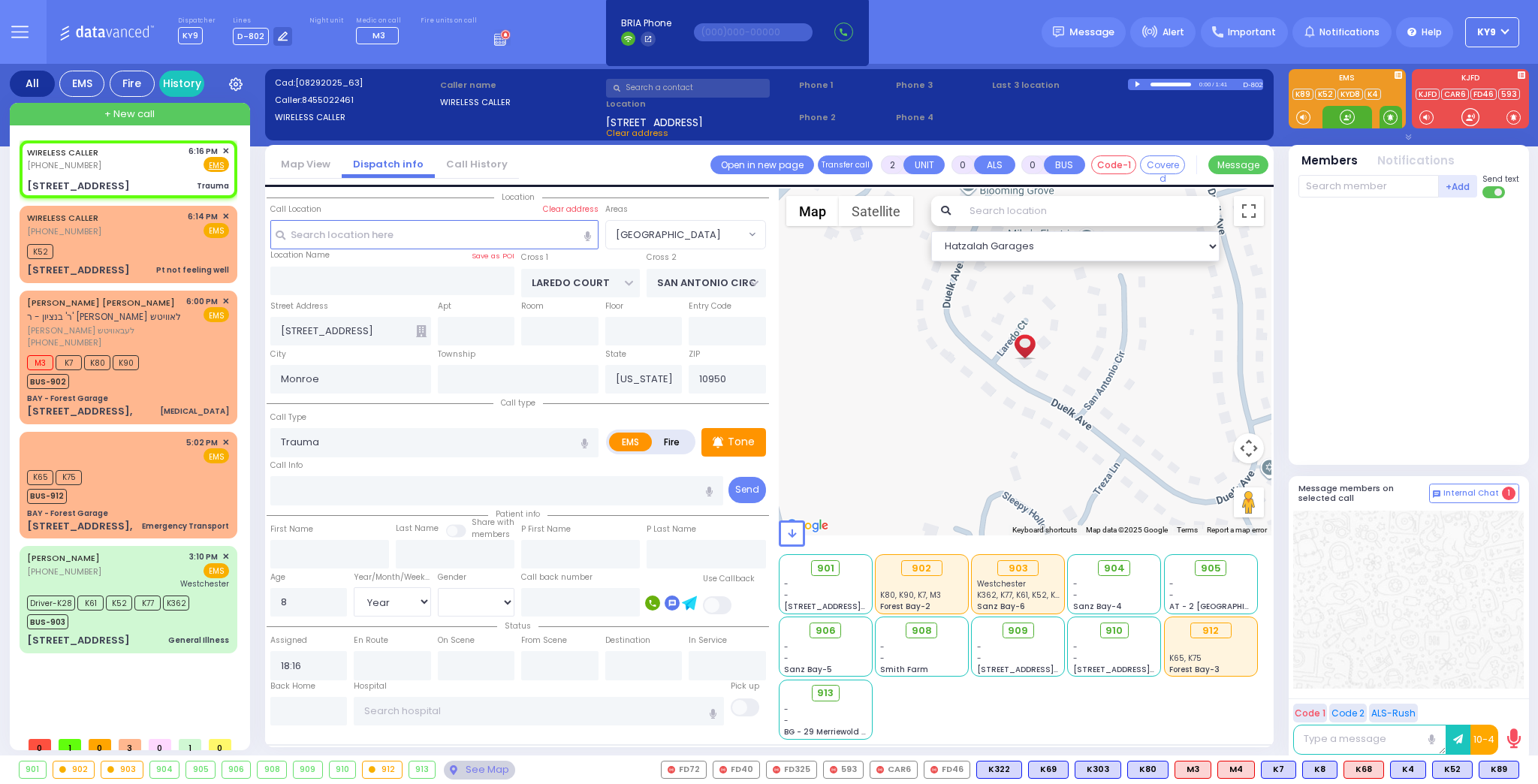
click at [1388, 122] on span at bounding box center [1391, 117] width 14 height 15
click at [1346, 119] on div at bounding box center [1347, 117] width 15 height 15
click at [1340, 120] on div at bounding box center [1347, 117] width 15 height 15
click at [1495, 769] on span "K48" at bounding box center [1498, 769] width 40 height 17
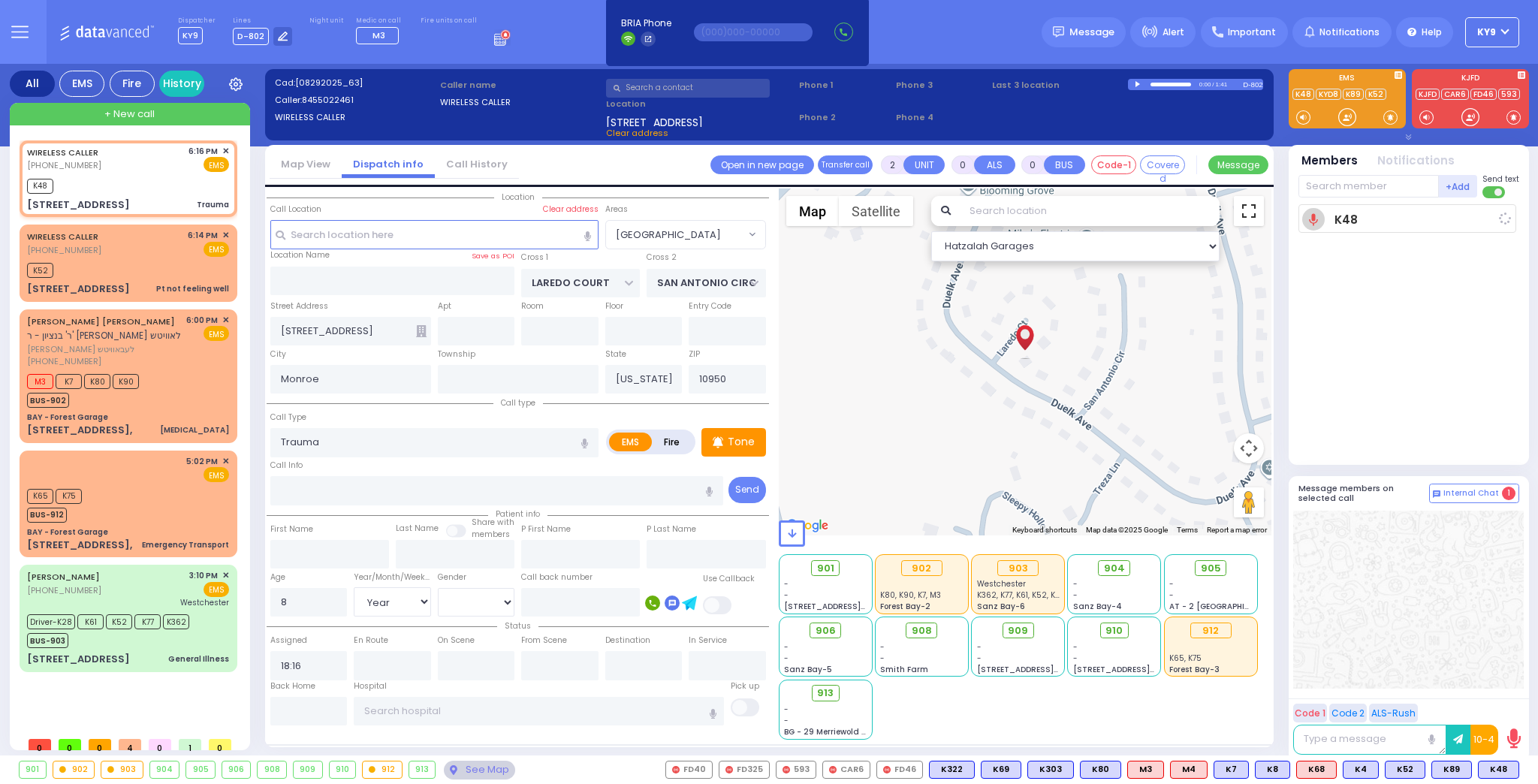
select select
radio input "true"
select select "Year"
select select "[DEMOGRAPHIC_DATA]"
type input "18:18"
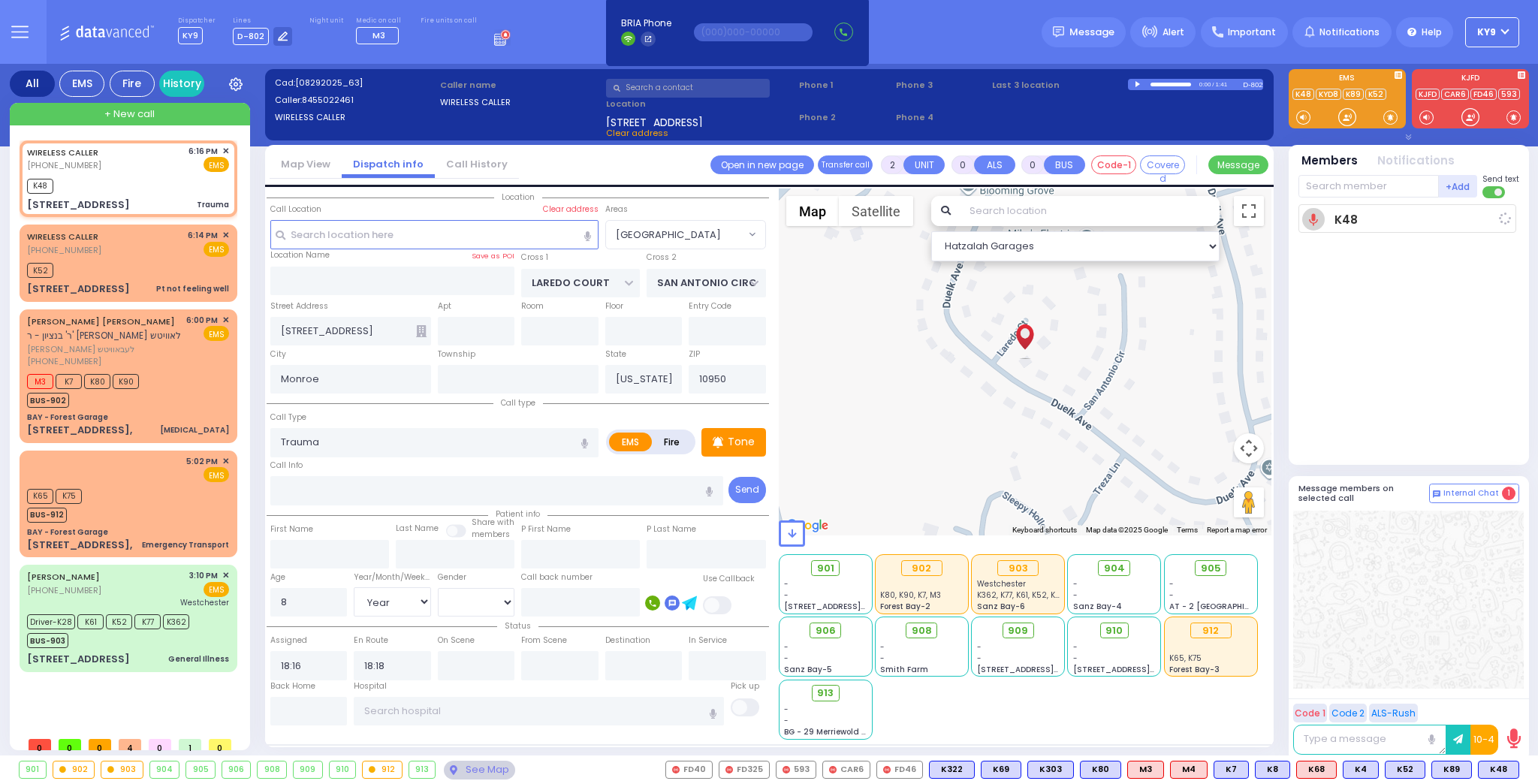
select select "[GEOGRAPHIC_DATA]"
select select "Hatzalah Garages"
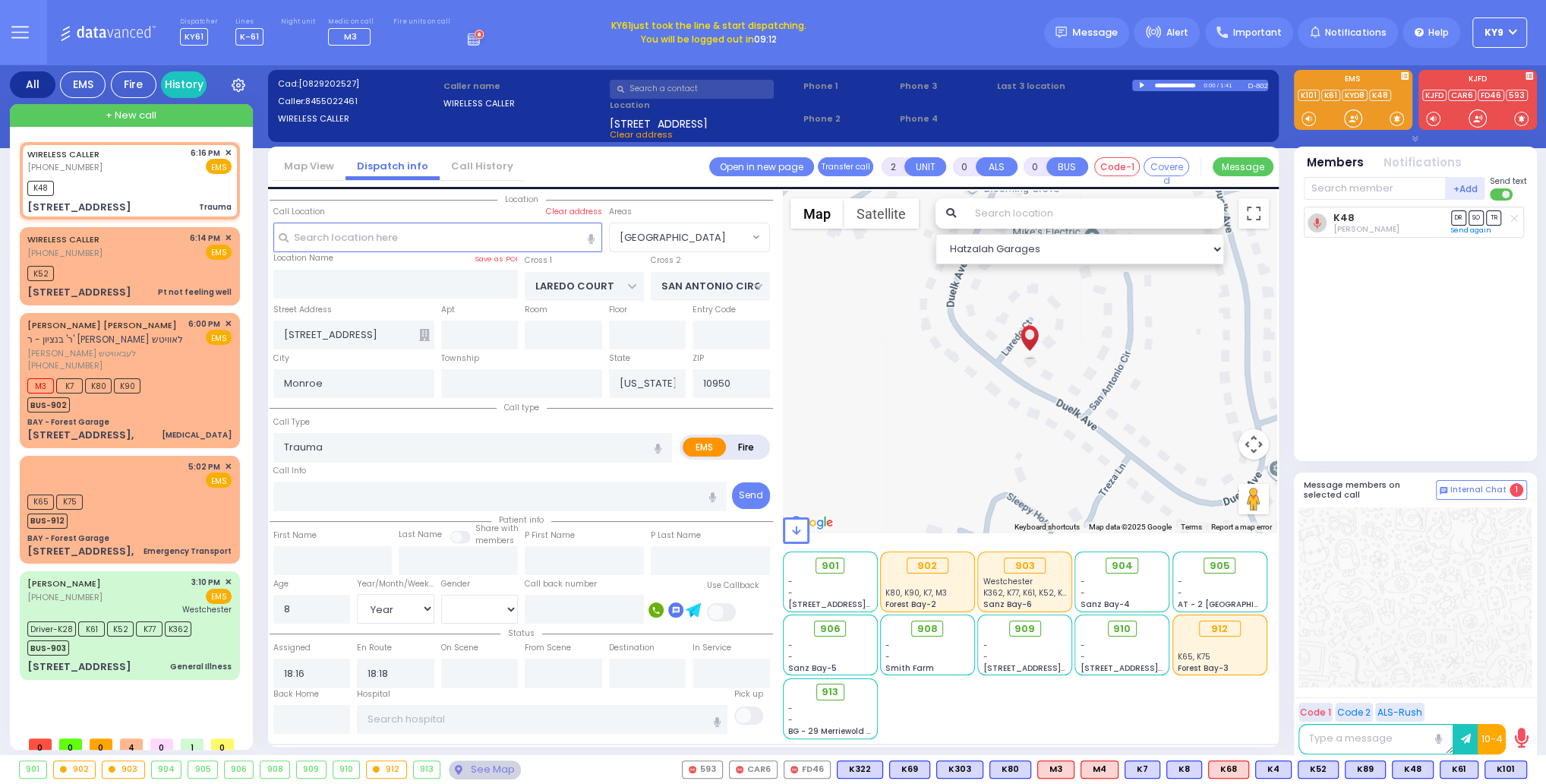
click at [1513, 31] on button "KY9" at bounding box center [1499, 32] width 55 height 30
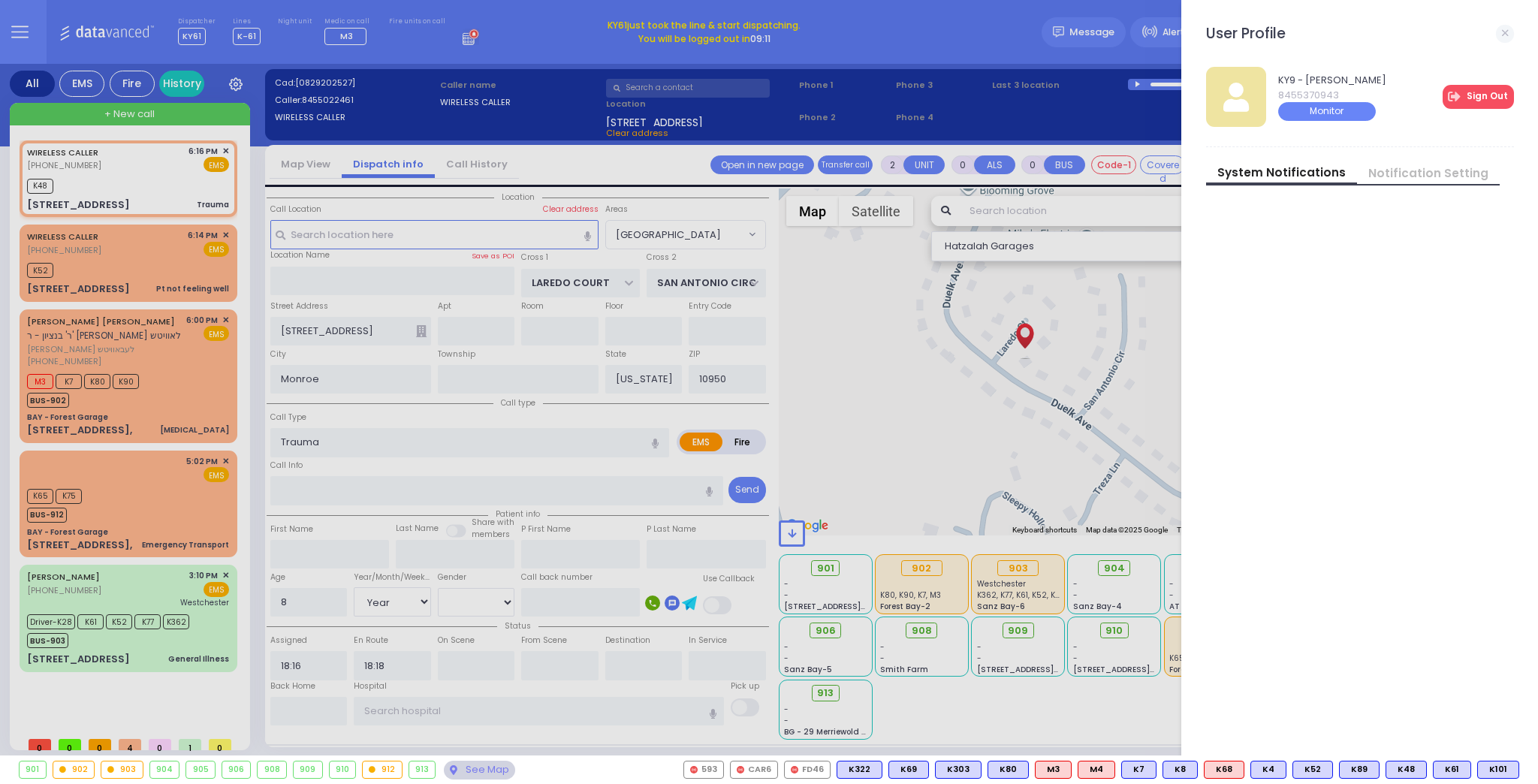
click at [1485, 91] on link "Sign Out" at bounding box center [1479, 97] width 71 height 24
